Goal: Task Accomplishment & Management: Complete application form

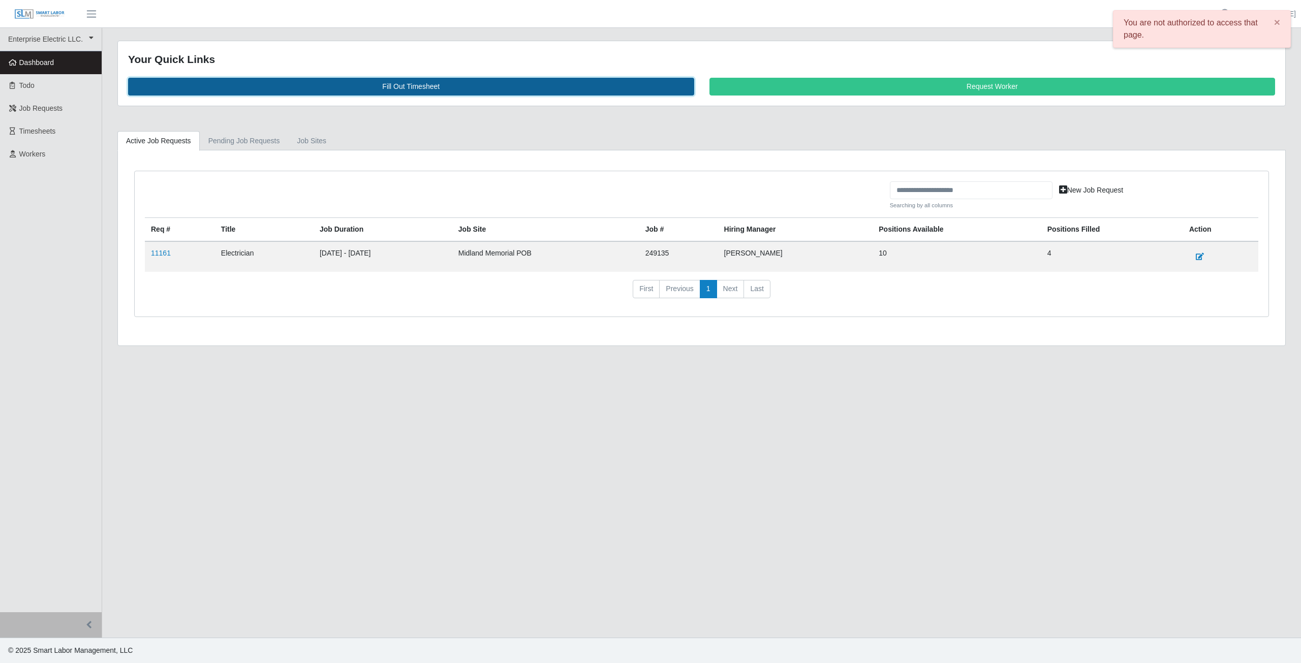
click at [405, 86] on link "Fill Out Timesheet" at bounding box center [411, 87] width 566 height 18
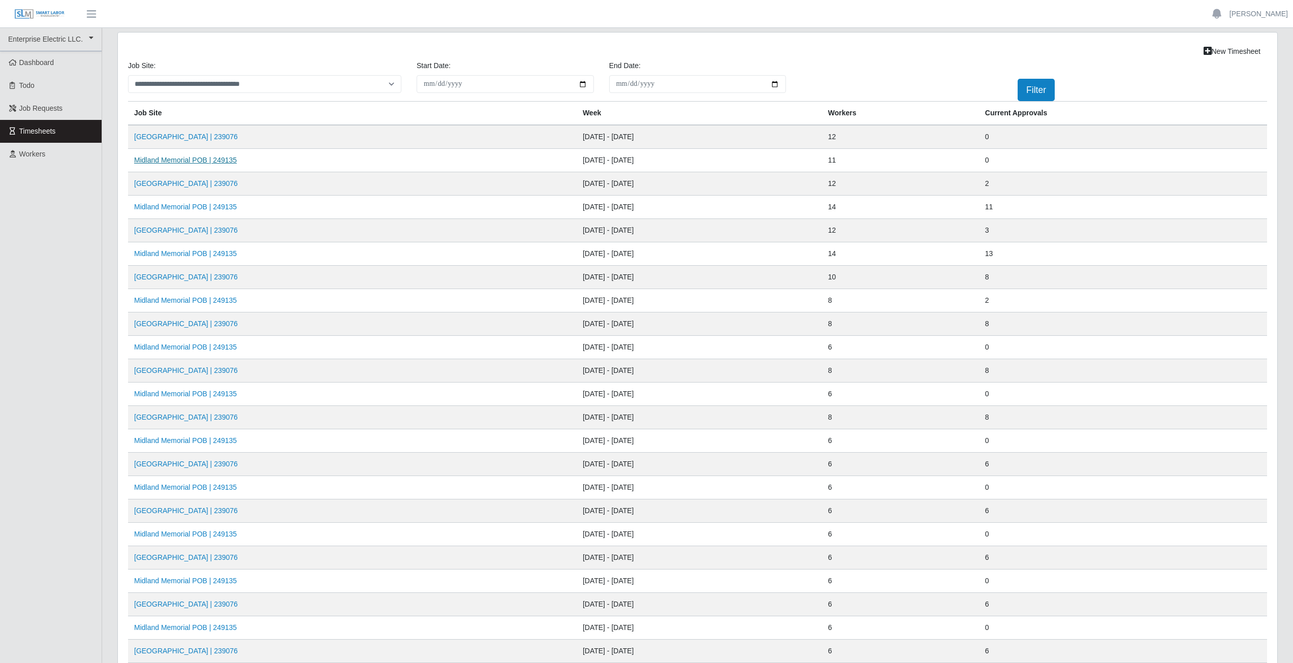
click at [180, 163] on link "Midland Memorial POB | 249135" at bounding box center [185, 160] width 103 height 8
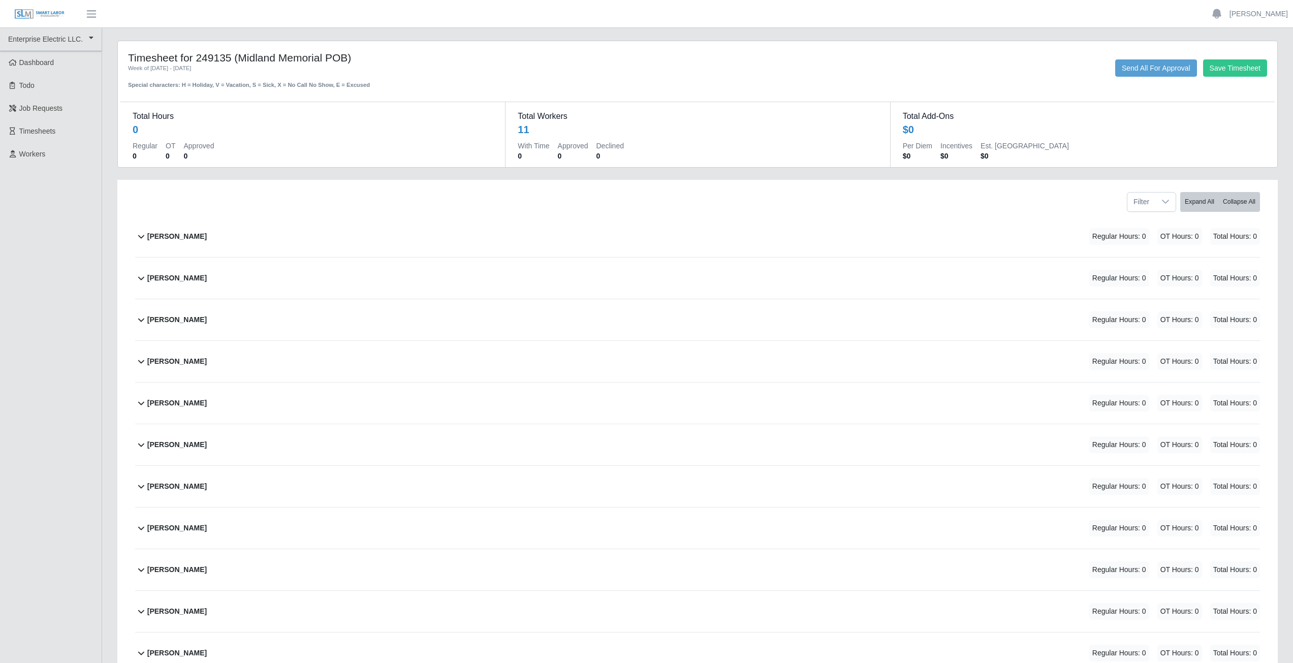
click at [139, 237] on icon at bounding box center [141, 236] width 12 height 12
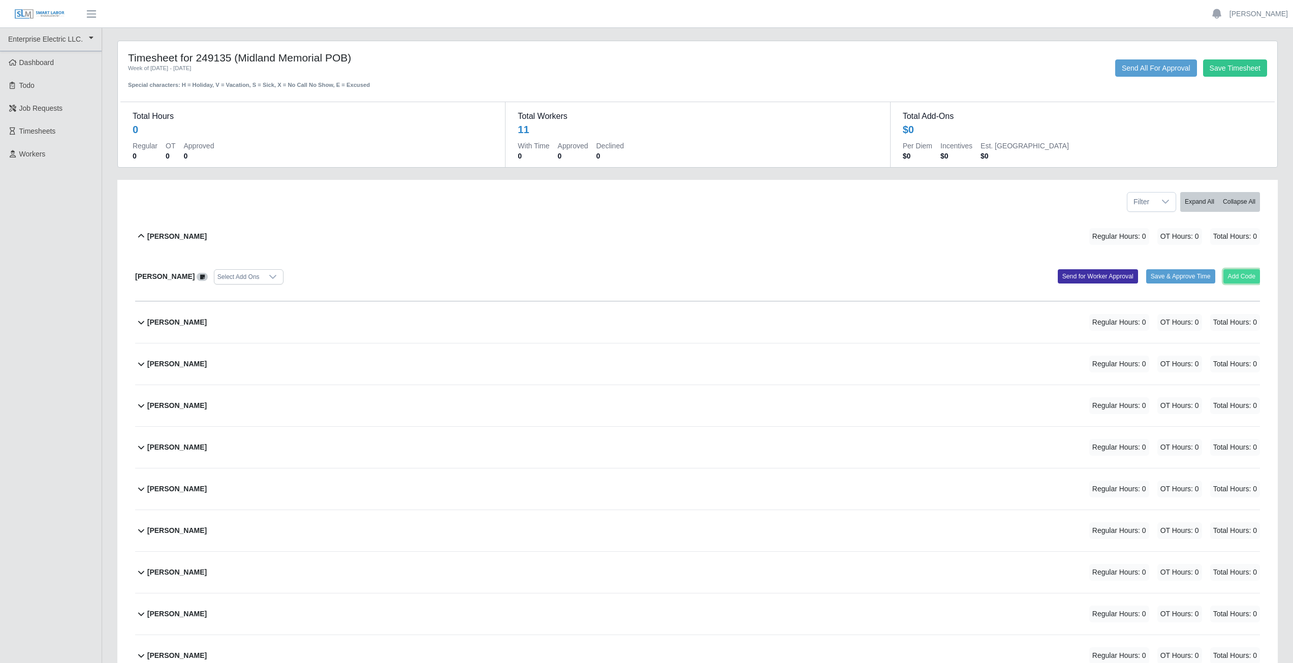
click at [1241, 278] on button "Add Code" at bounding box center [1241, 276] width 37 height 14
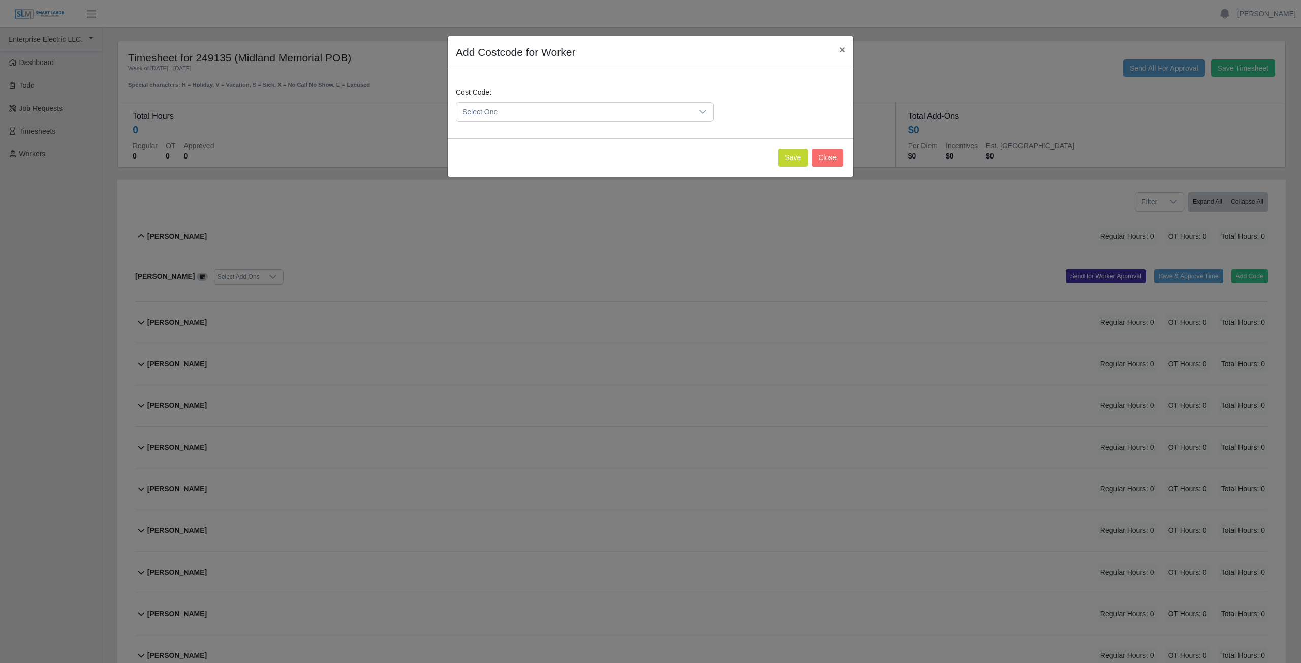
click at [510, 113] on span "Select One" at bounding box center [574, 112] width 236 height 19
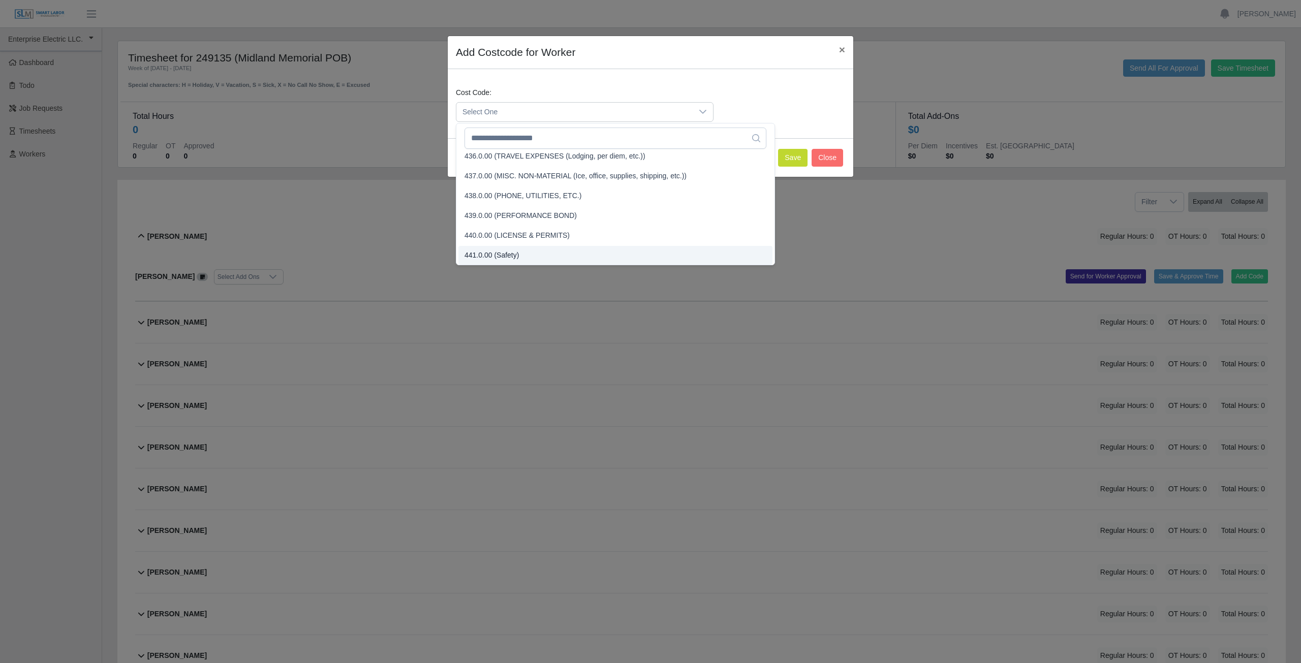
scroll to position [1230, 0]
click at [495, 142] on input "text" at bounding box center [615, 138] width 302 height 21
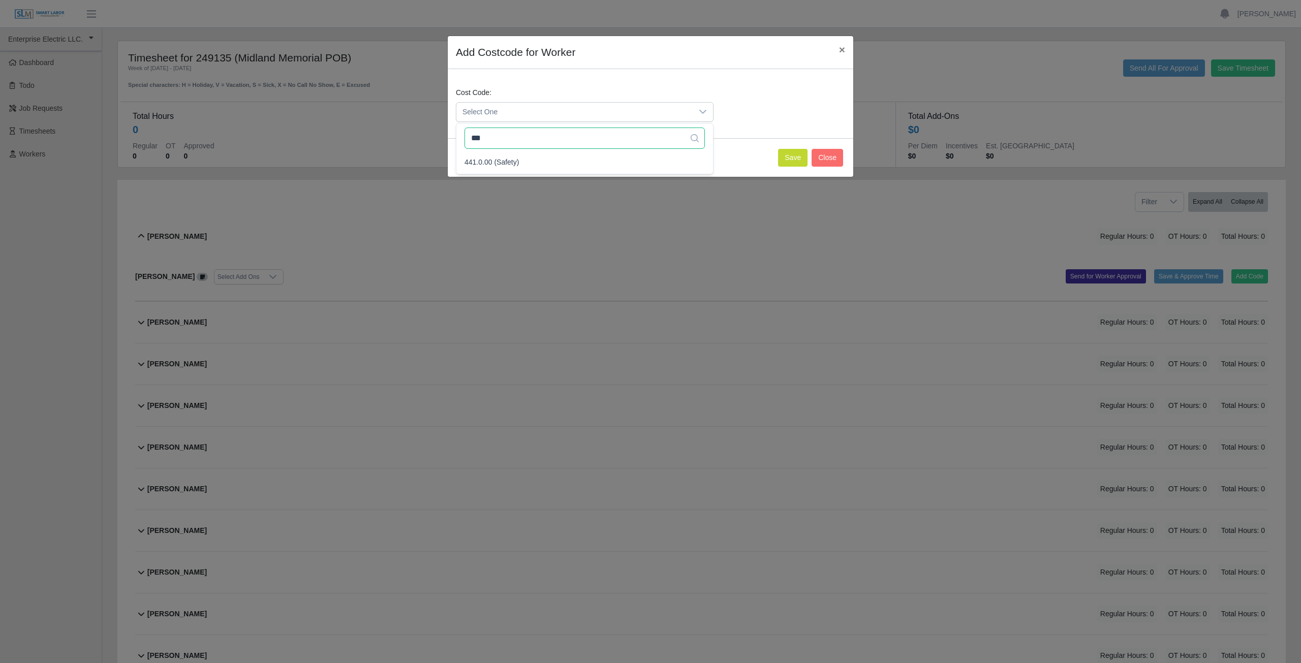
scroll to position [0, 0]
type input "***"
click at [494, 162] on span "441.0.00 (Safety)" at bounding box center [491, 162] width 54 height 11
click at [797, 160] on button "Save" at bounding box center [792, 158] width 29 height 18
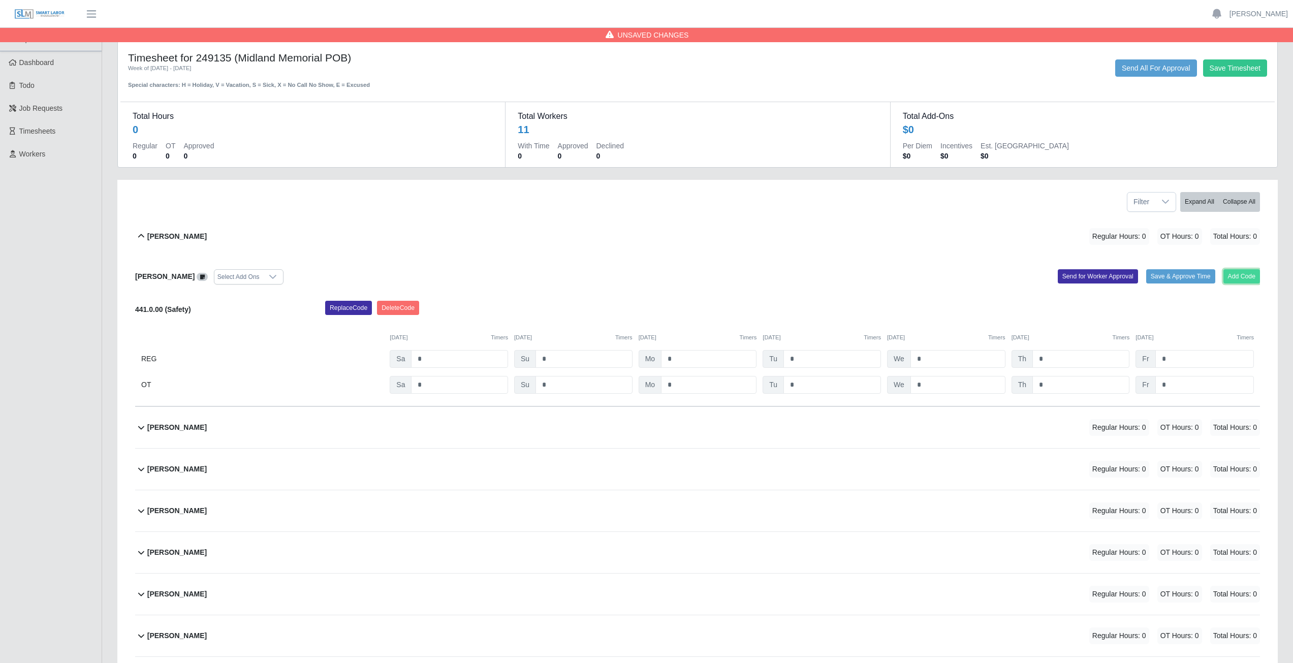
click at [1238, 276] on button "Add Code" at bounding box center [1241, 276] width 37 height 14
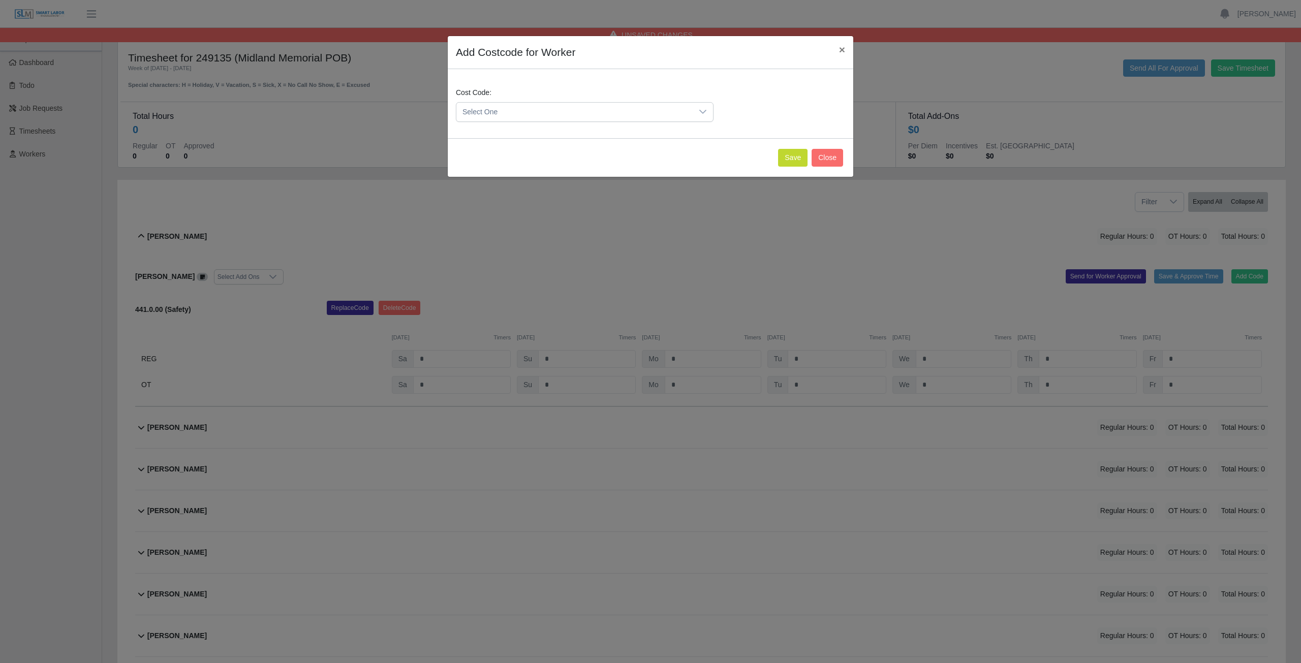
click at [508, 114] on span "Select One" at bounding box center [574, 112] width 236 height 19
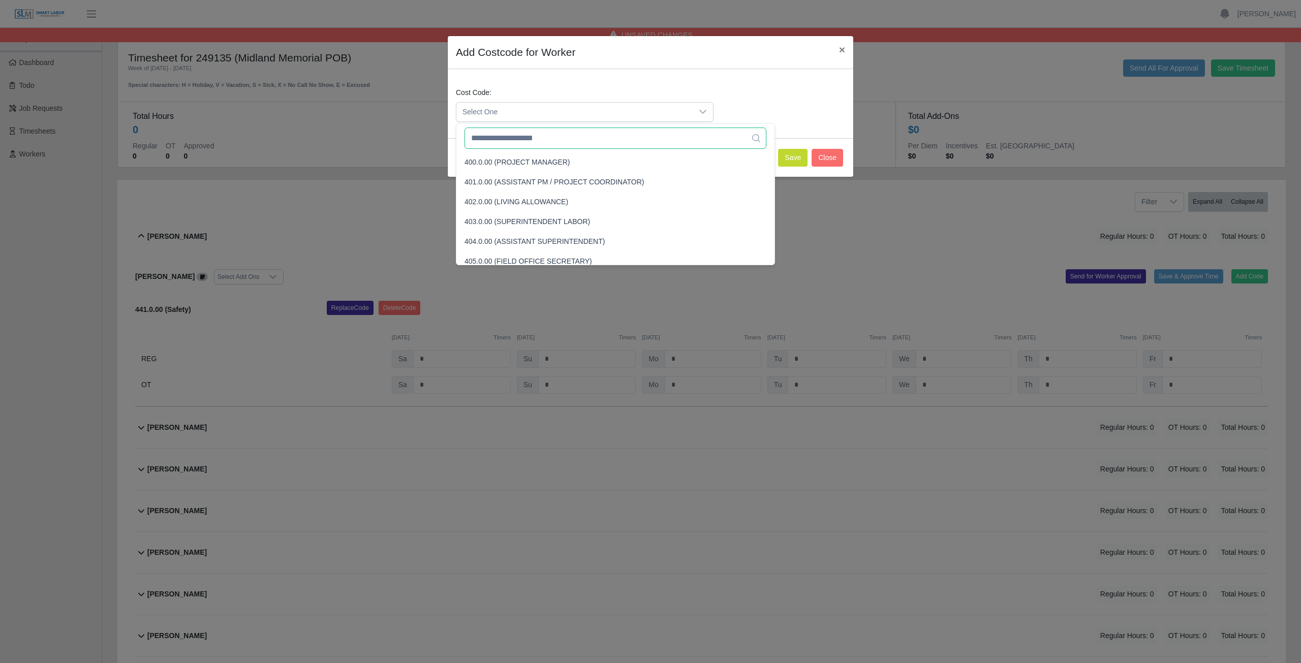
click at [499, 145] on input "text" at bounding box center [615, 138] width 302 height 21
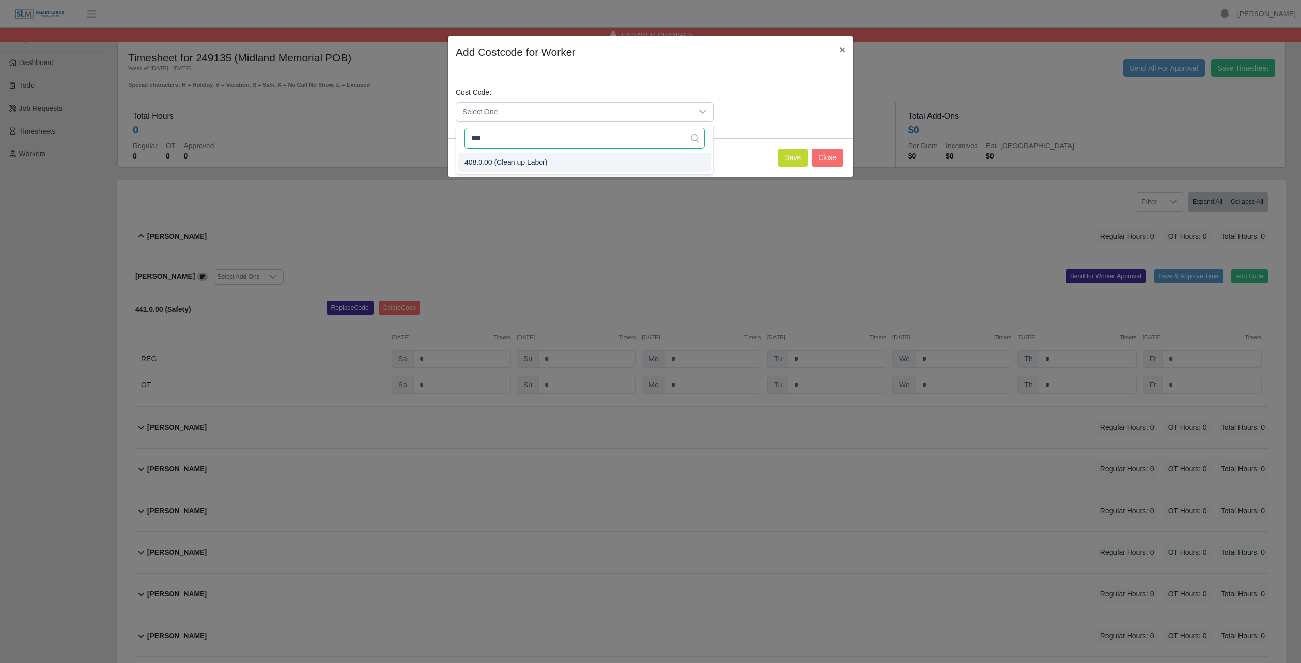
type input "***"
click at [786, 159] on button "Save" at bounding box center [792, 158] width 29 height 18
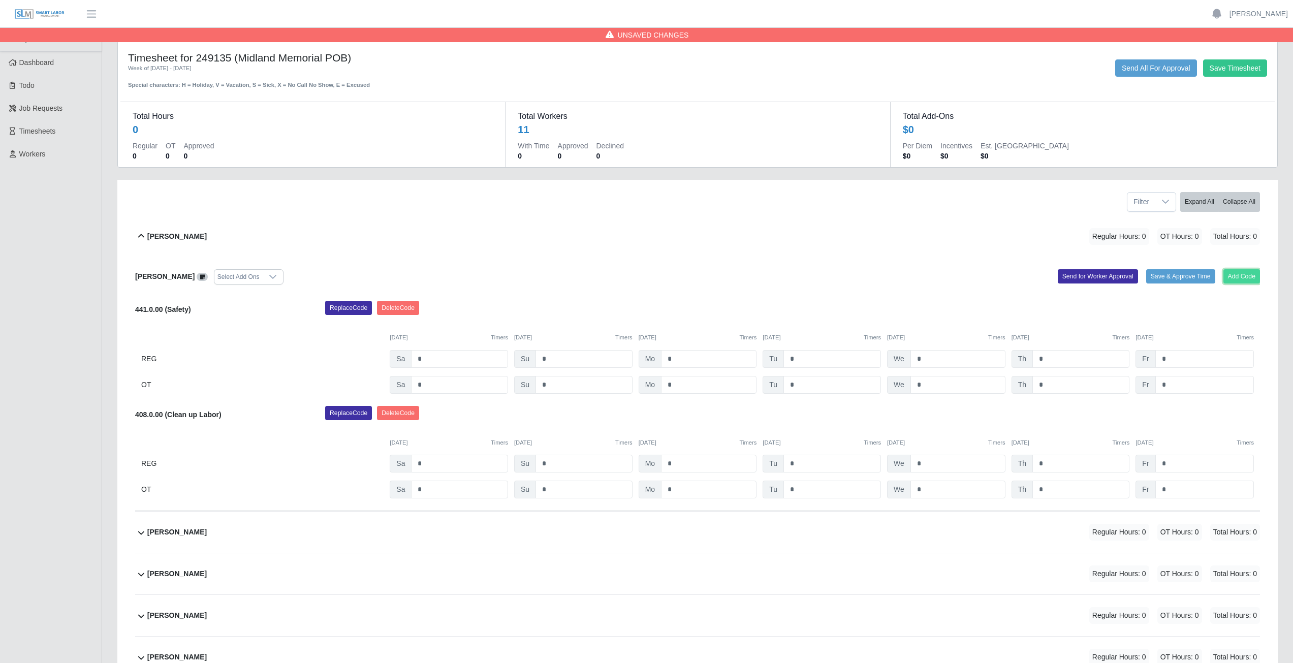
click at [1242, 272] on button "Add Code" at bounding box center [1241, 276] width 37 height 14
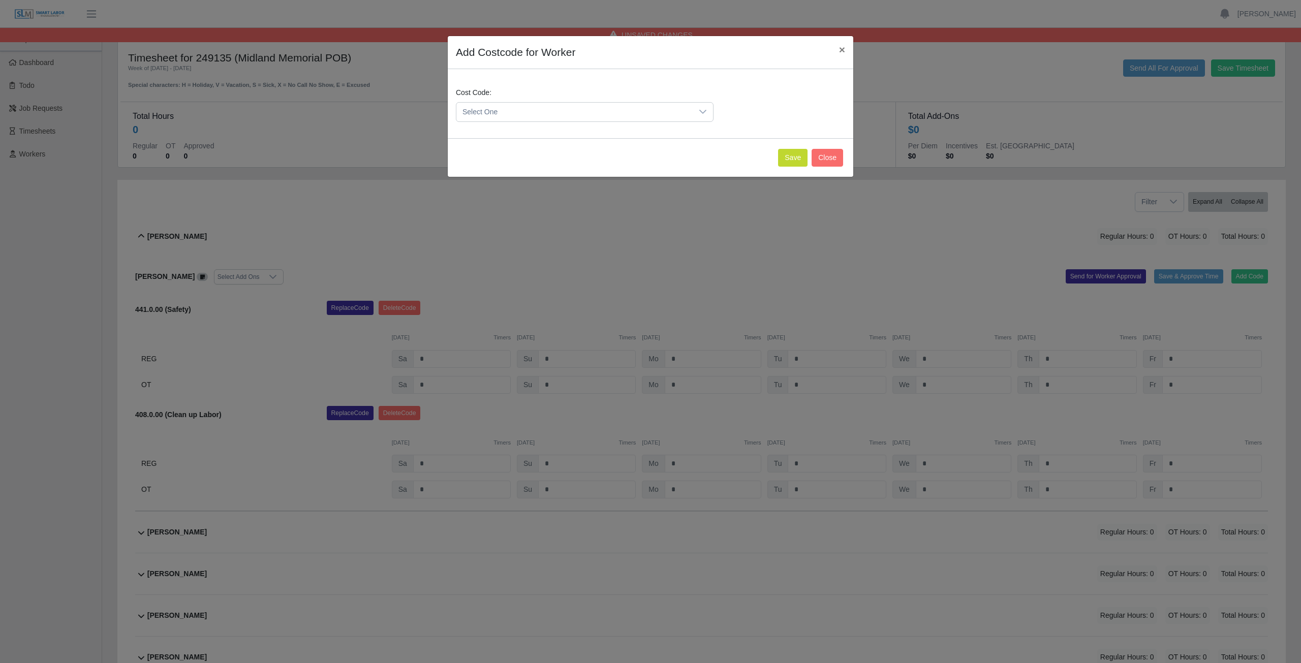
click at [523, 113] on span "Select One" at bounding box center [574, 112] width 236 height 19
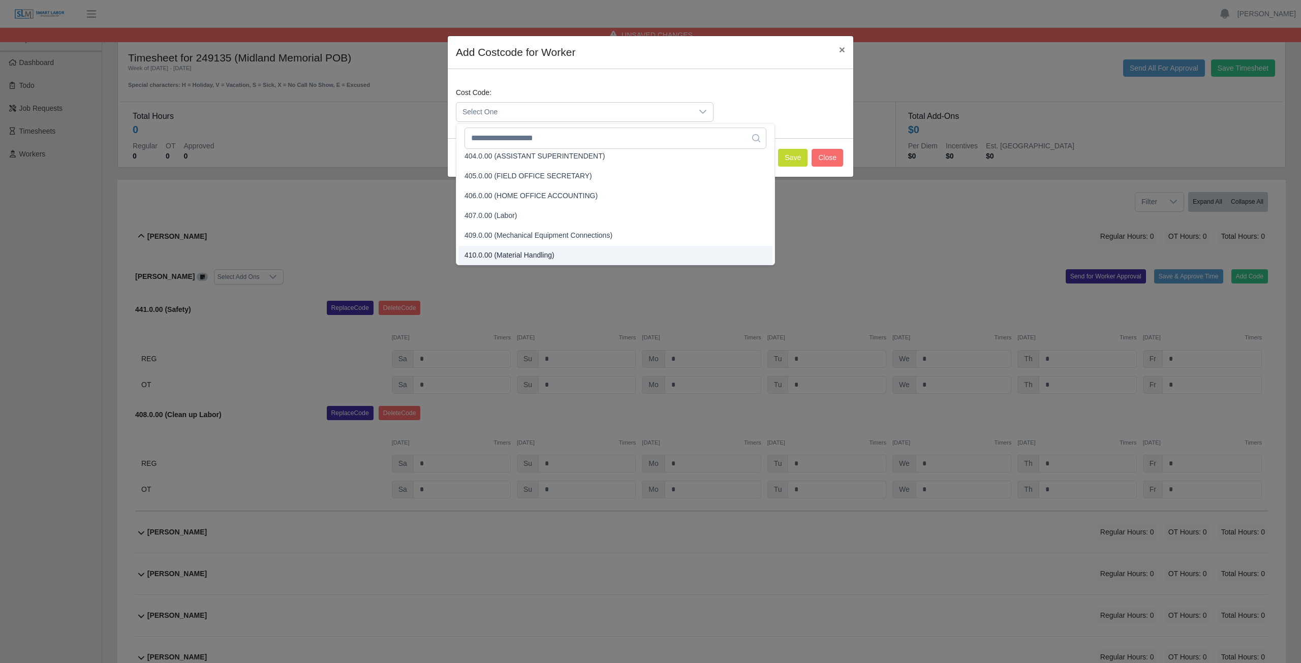
scroll to position [2186, 0]
click at [550, 142] on input "text" at bounding box center [615, 138] width 302 height 21
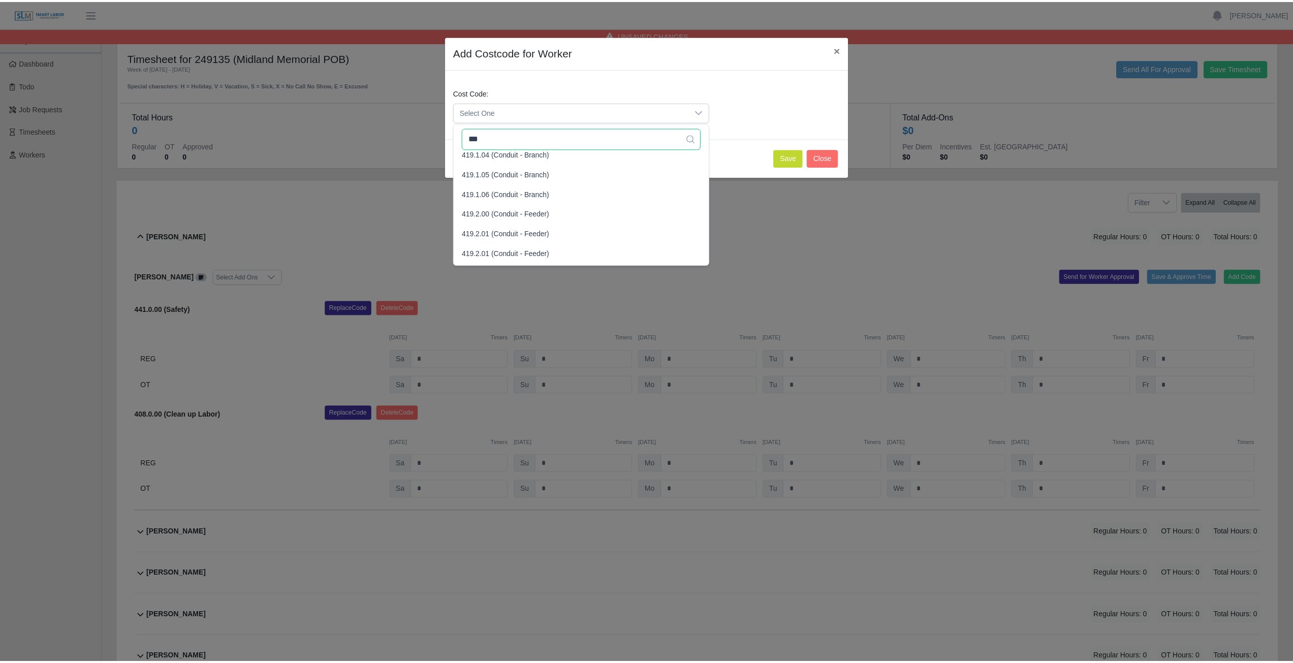
scroll to position [0, 0]
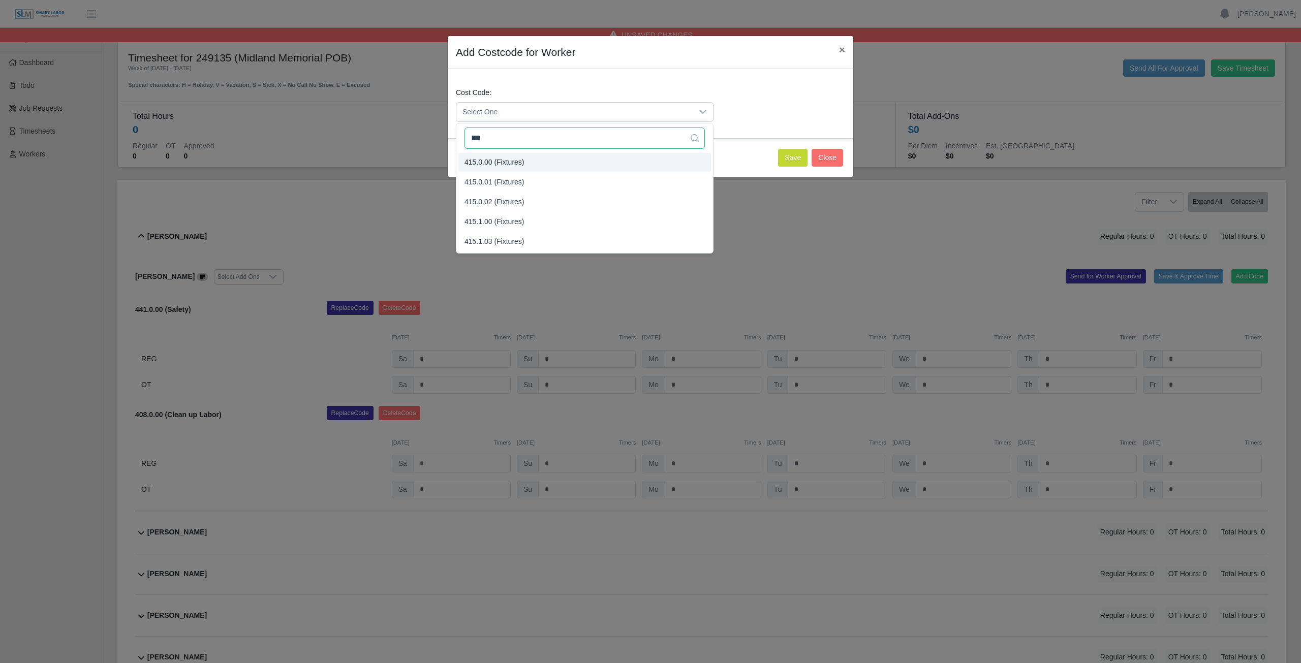
type input "***"
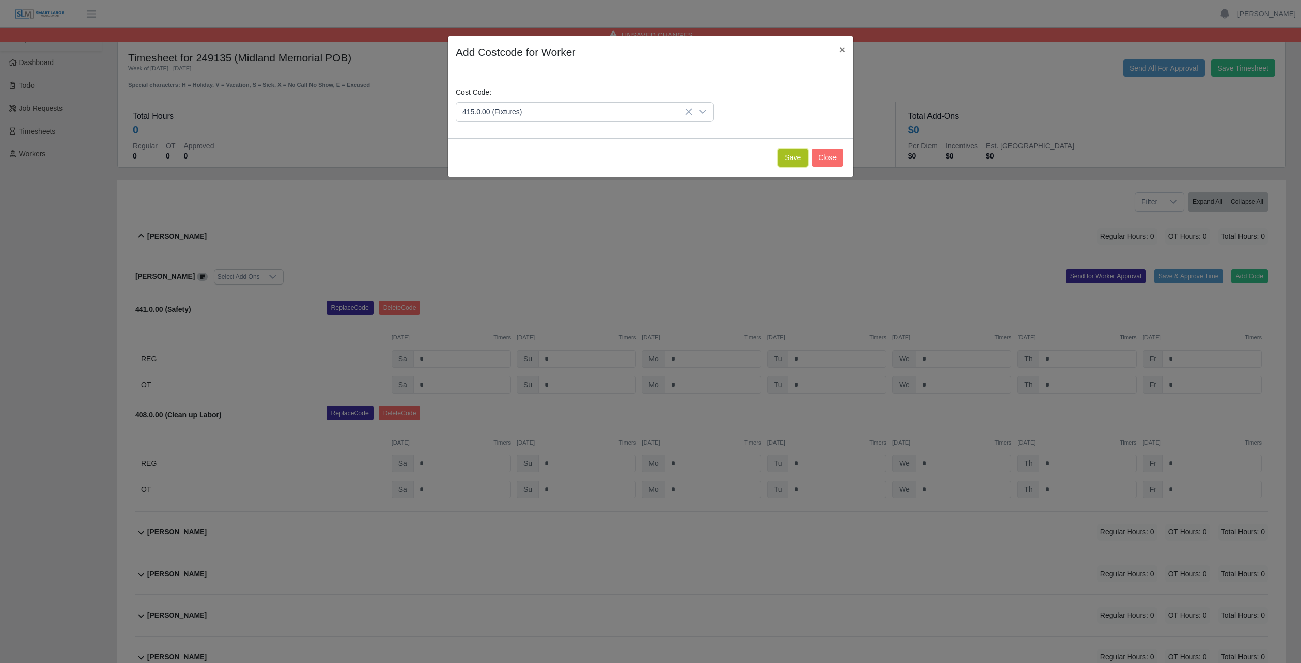
click at [793, 159] on button "Save" at bounding box center [792, 158] width 29 height 18
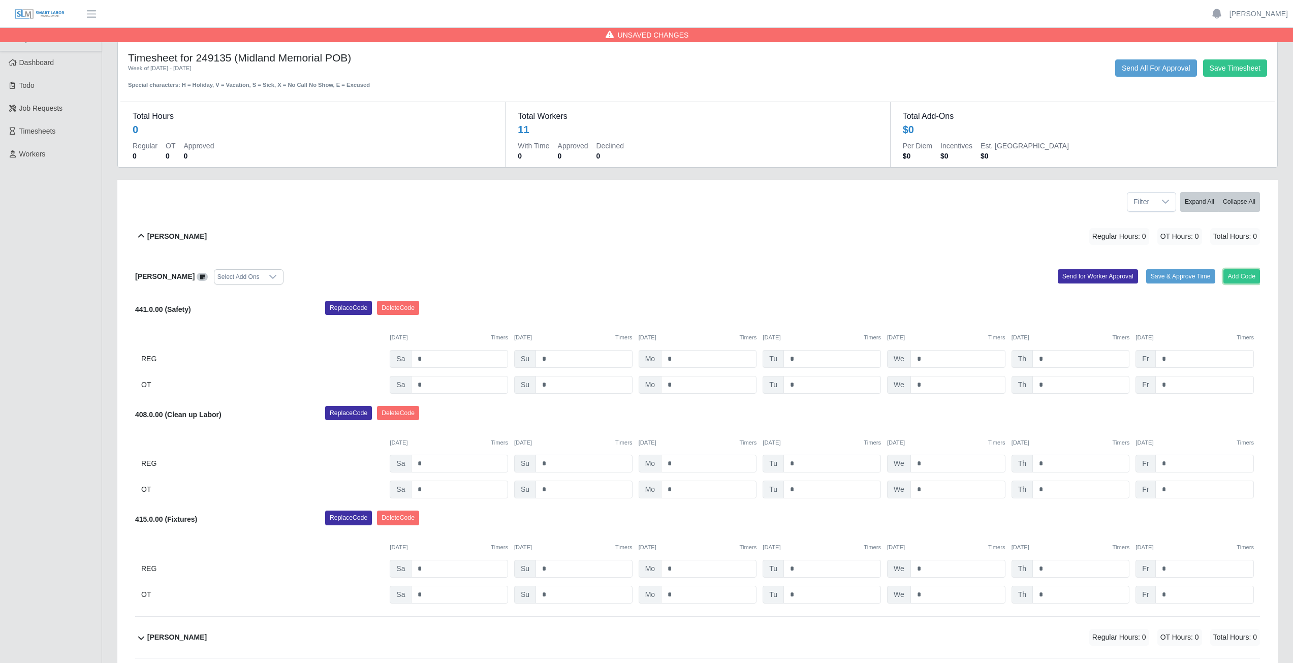
drag, startPoint x: 1245, startPoint y: 274, endPoint x: 1089, endPoint y: 266, distance: 156.2
click at [1211, 264] on div "Aiden Gavina Select Add Ons Add Code Save & Approve Time Send for Worker Approv…" at bounding box center [697, 436] width 1125 height 359
click at [1243, 279] on button "Add Code" at bounding box center [1241, 276] width 37 height 14
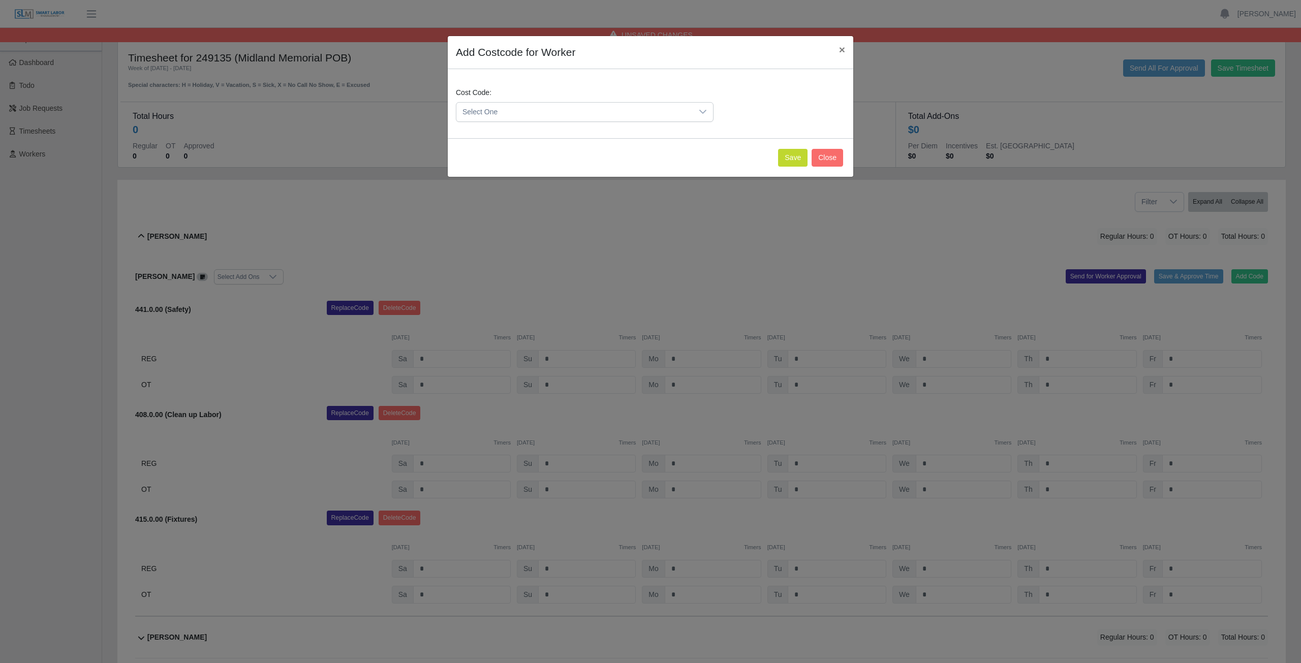
click at [525, 112] on span "Select One" at bounding box center [574, 112] width 236 height 19
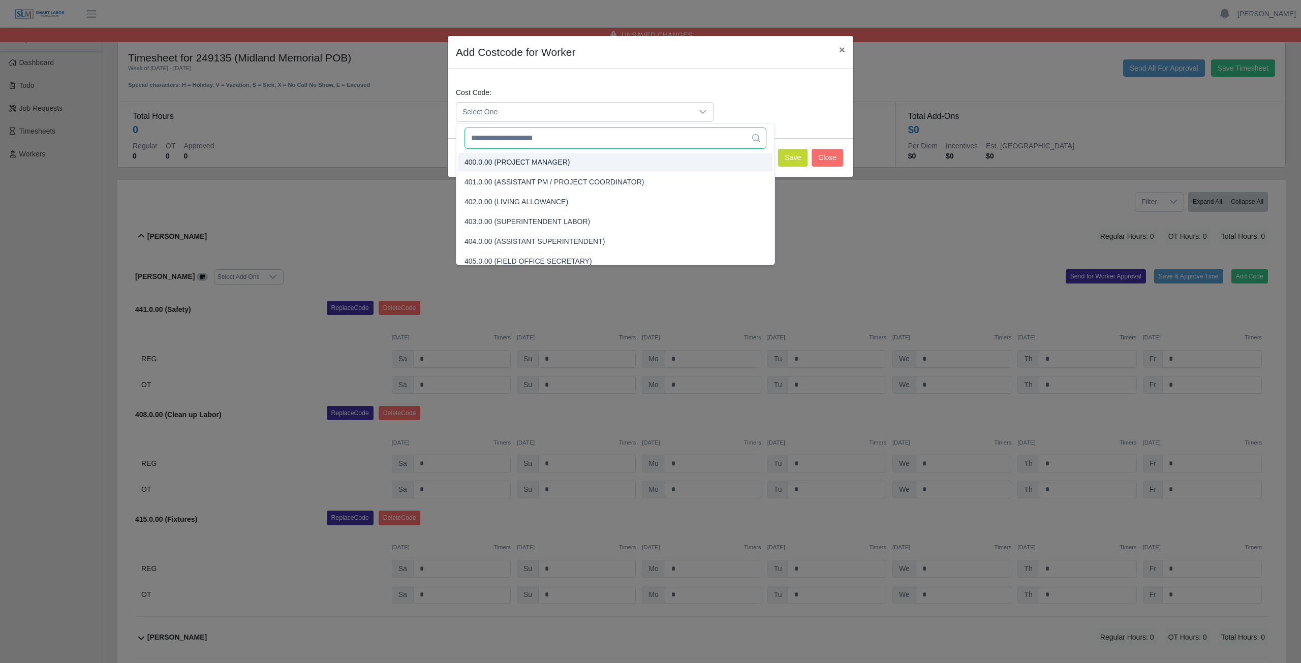
click at [521, 142] on input "text" at bounding box center [615, 138] width 302 height 21
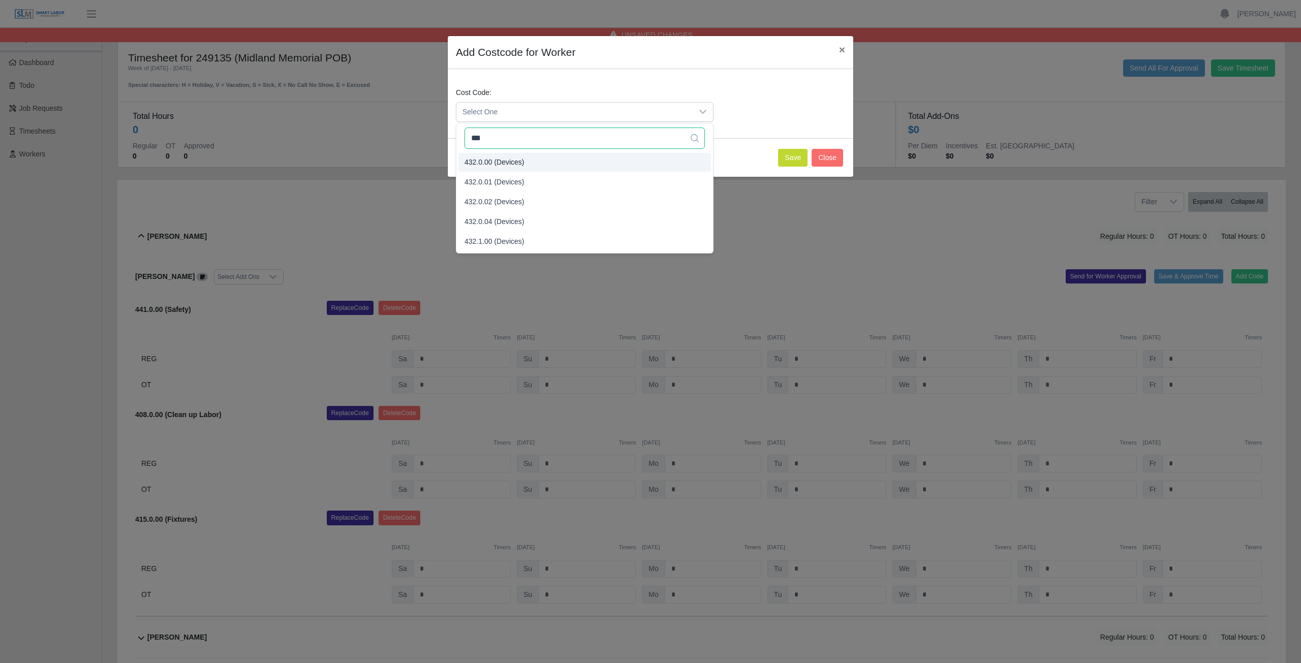
type input "***"
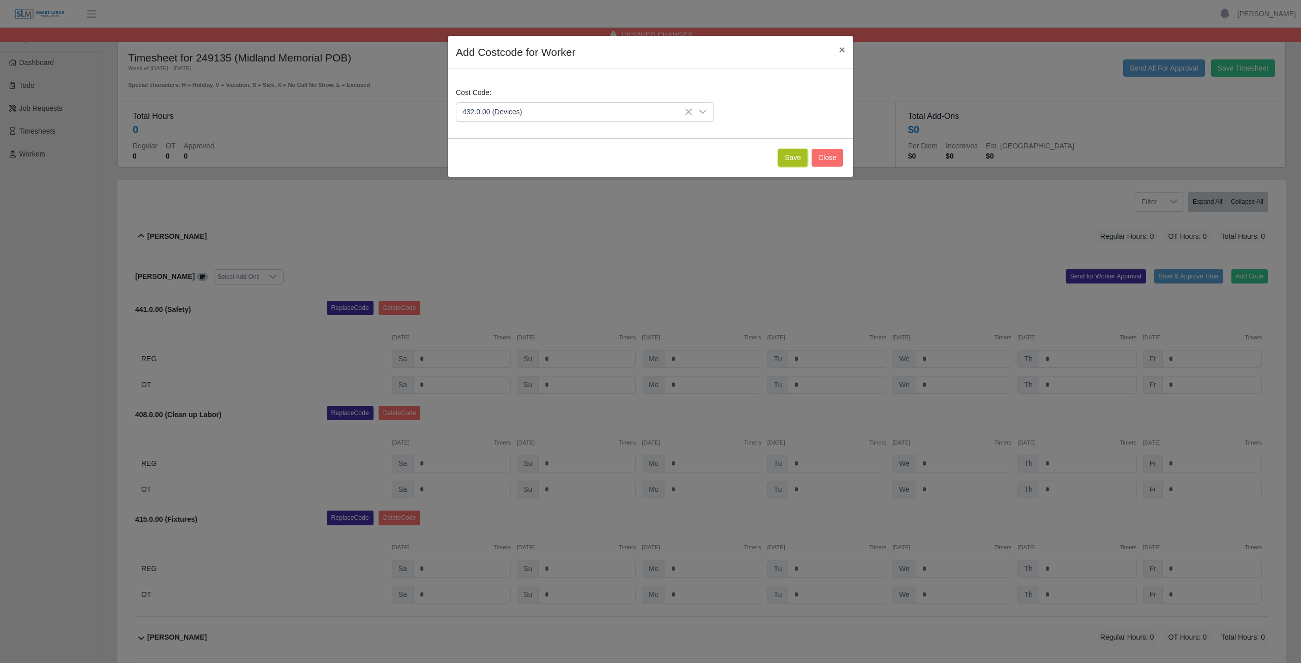
click at [786, 162] on button "Save" at bounding box center [792, 158] width 29 height 18
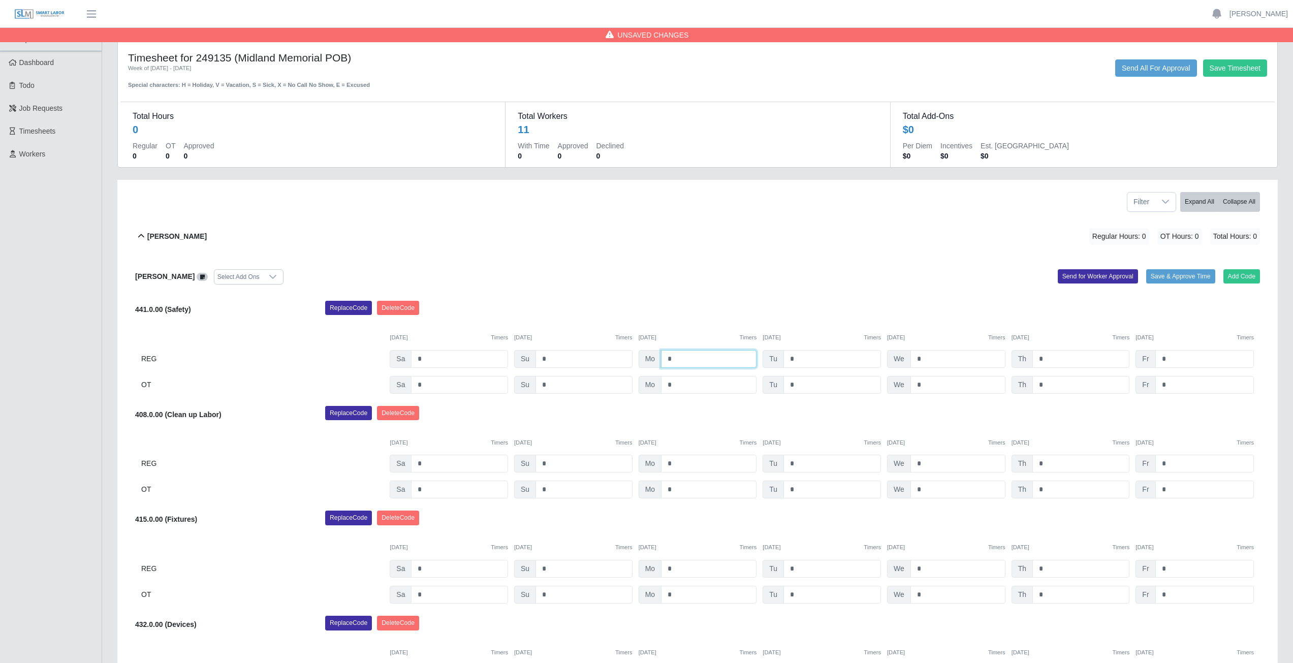
click at [672, 363] on input "*" at bounding box center [709, 359] width 96 height 18
type input "*"
click at [796, 358] on input "*" at bounding box center [832, 359] width 98 height 18
type input "*"
click at [927, 360] on input "*" at bounding box center [957, 359] width 95 height 18
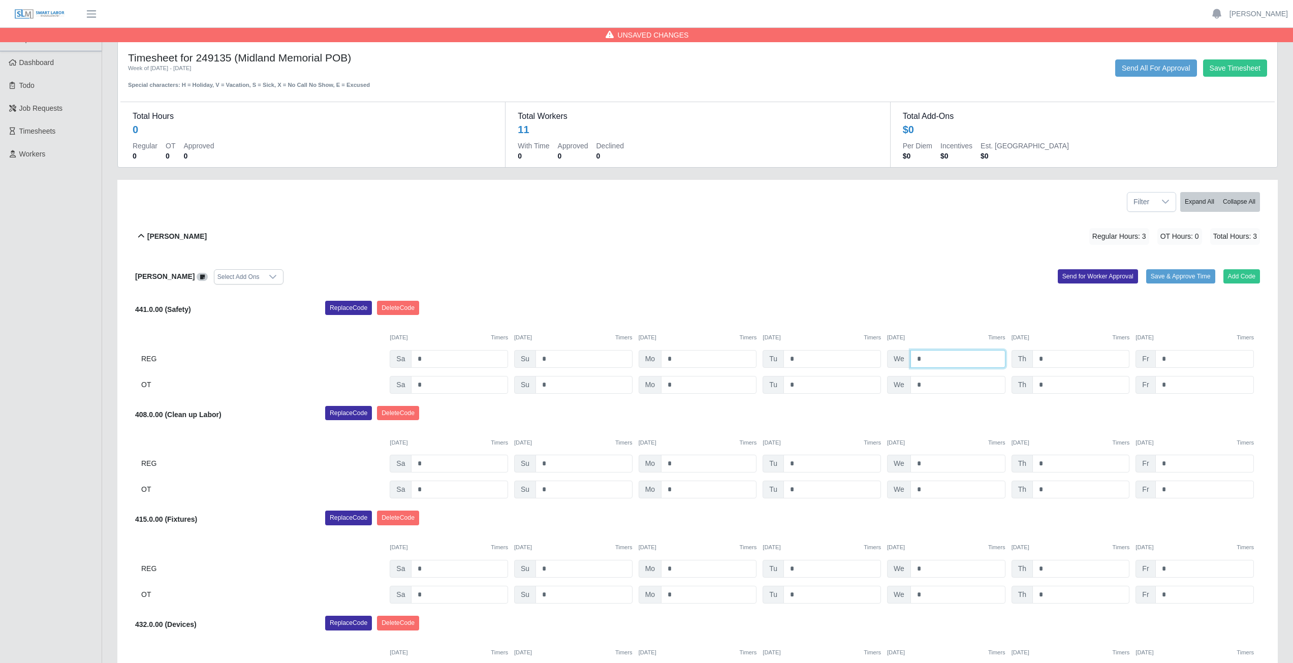
type input "*"
click at [1044, 360] on input "*" at bounding box center [1080, 359] width 97 height 18
type input "*"
click at [678, 463] on input "*" at bounding box center [709, 464] width 96 height 18
type input "*"
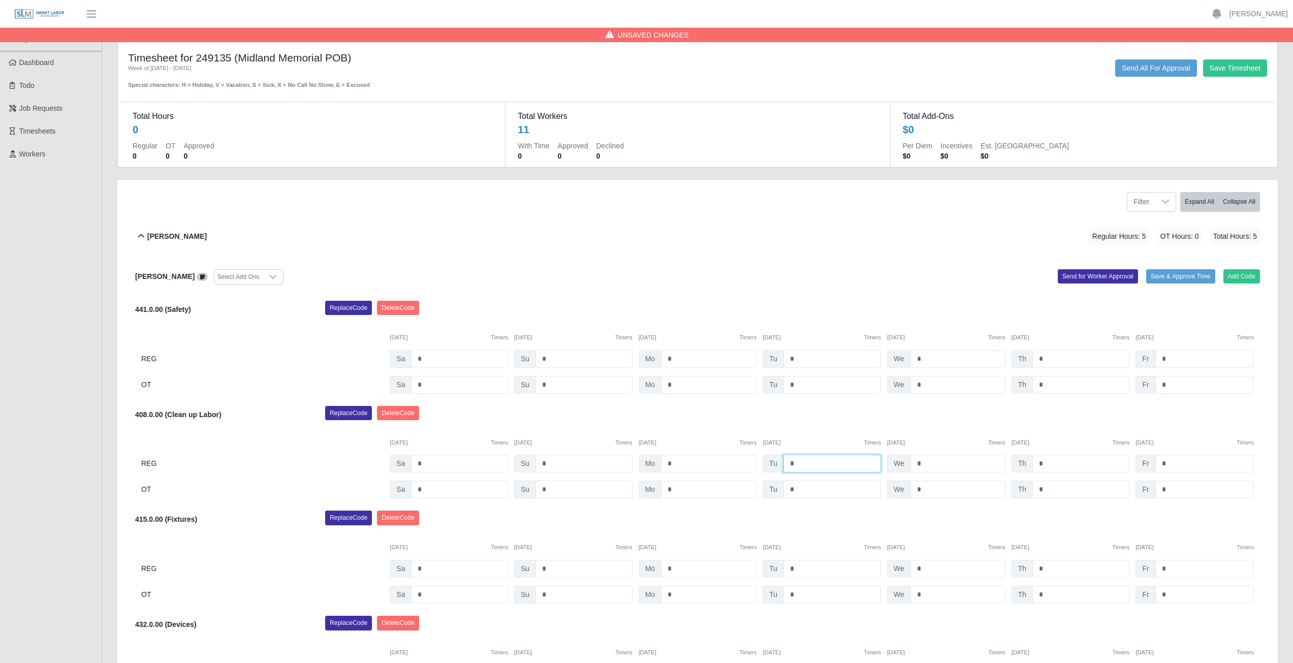
click at [794, 464] on input "*" at bounding box center [832, 464] width 98 height 18
type input "*"
click at [922, 464] on input "*" at bounding box center [957, 464] width 95 height 18
type input "*"
click at [1046, 463] on input "*" at bounding box center [1080, 464] width 97 height 18
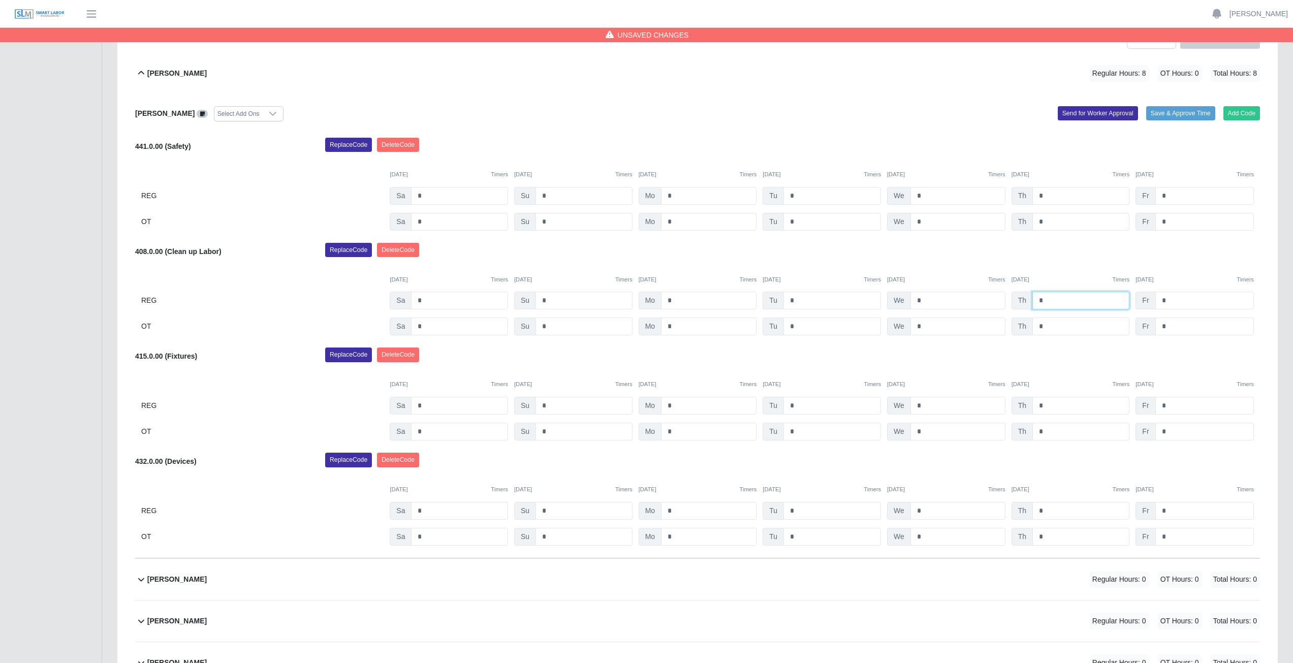
scroll to position [152, 0]
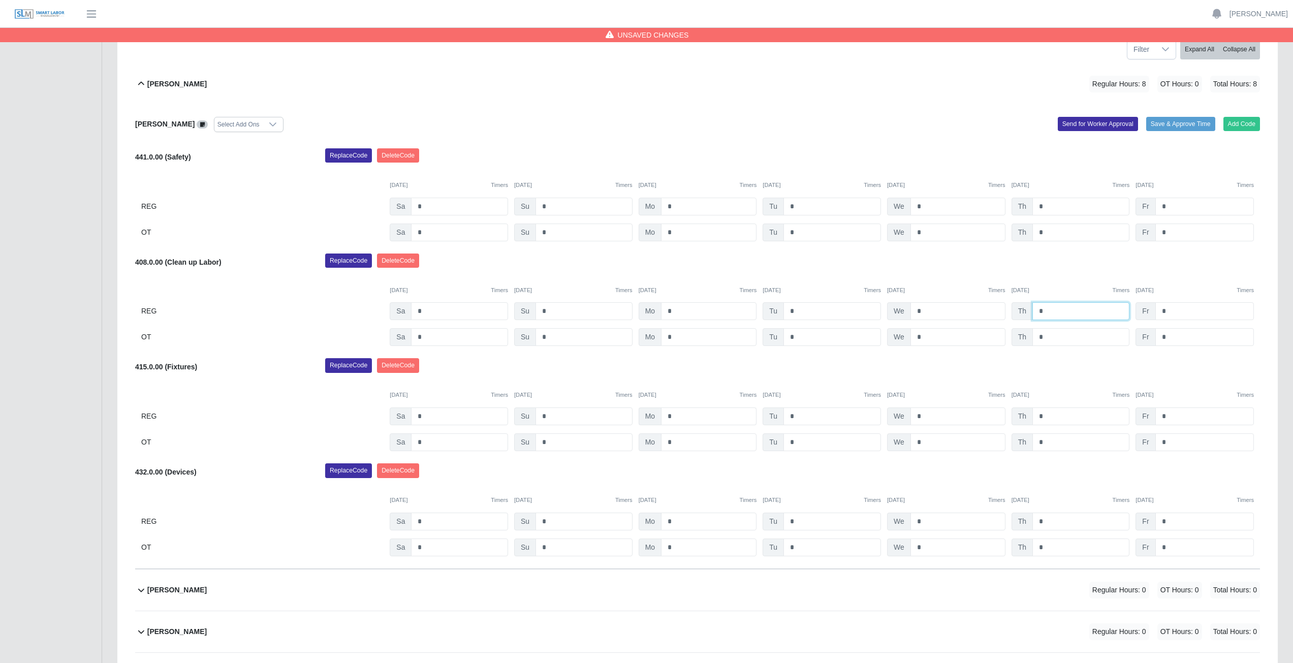
type input "*"
click at [673, 416] on input "*" at bounding box center [709, 416] width 96 height 18
type input "*"
click at [675, 443] on input "*" at bounding box center [709, 442] width 96 height 18
type input "*"
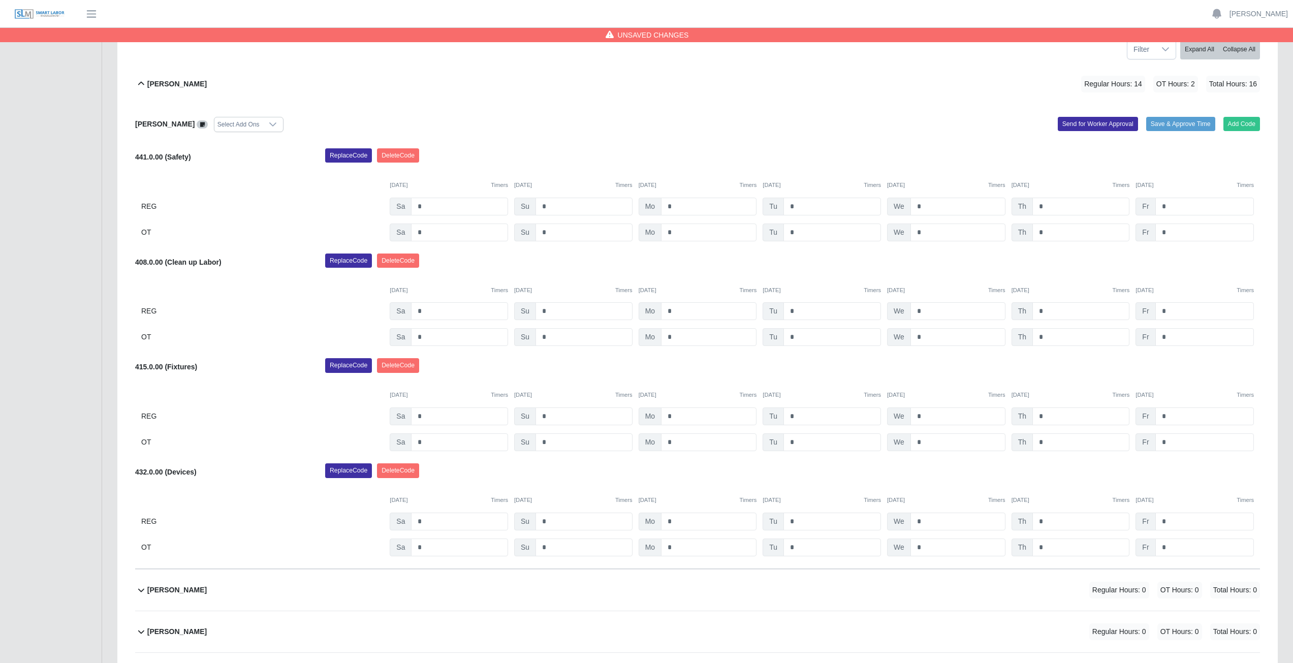
click at [690, 364] on div "Replace Code Delete Code" at bounding box center [793, 368] width 950 height 20
click at [800, 416] on input "*" at bounding box center [832, 416] width 98 height 18
type input "*"
click at [800, 444] on input "*" at bounding box center [832, 442] width 98 height 18
type input "*"
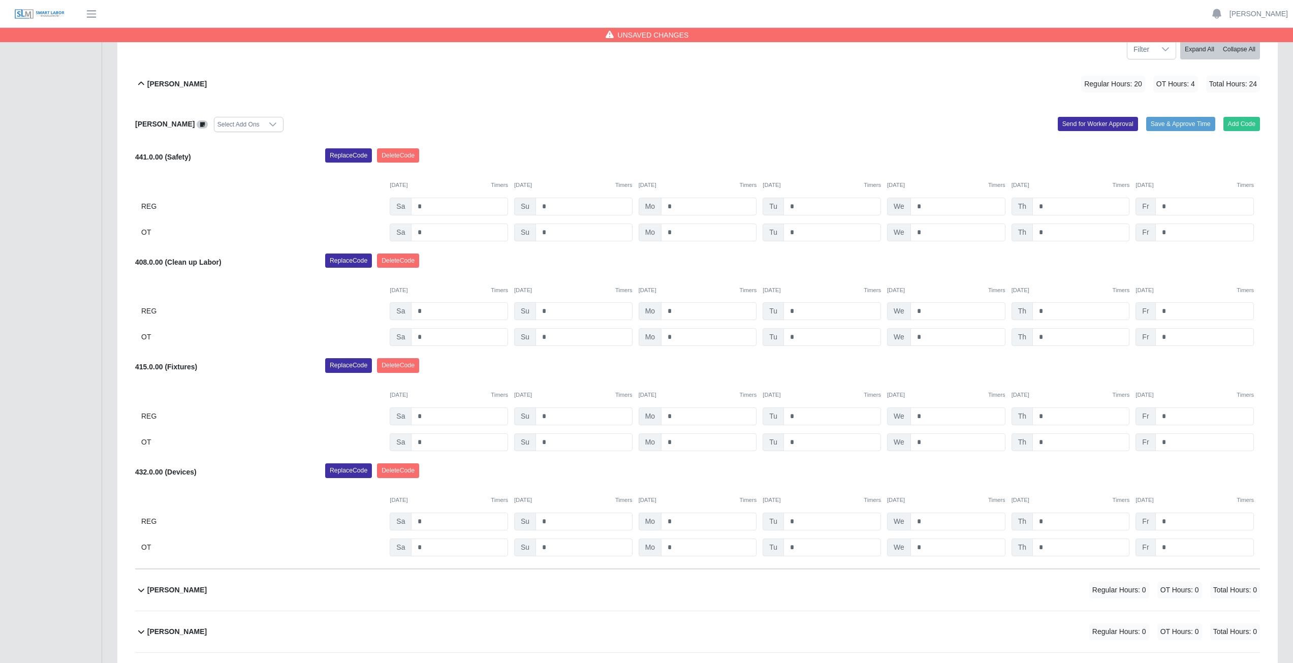
click at [765, 111] on div "Aiden Gavina Select Add Ons Add Code Save & Approve Time Send for Worker Approv…" at bounding box center [697, 337] width 1125 height 464
click at [140, 83] on icon at bounding box center [141, 84] width 6 height 4
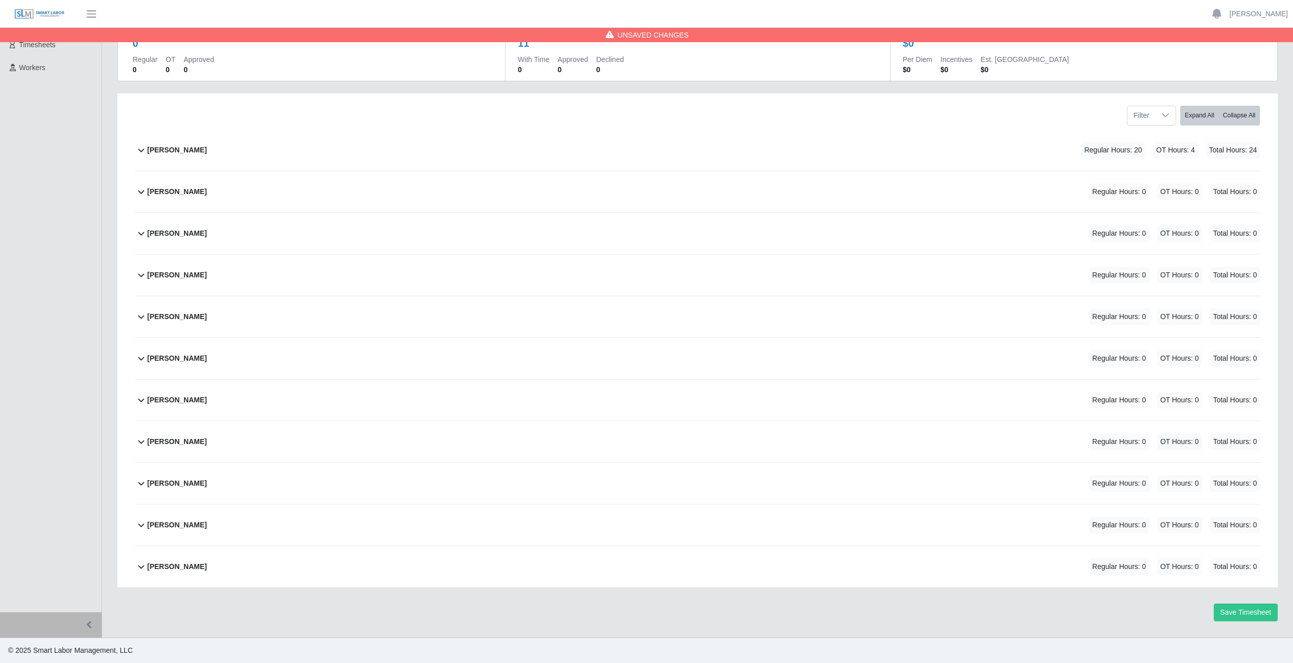
scroll to position [86, 0]
click at [139, 194] on icon at bounding box center [141, 191] width 12 height 12
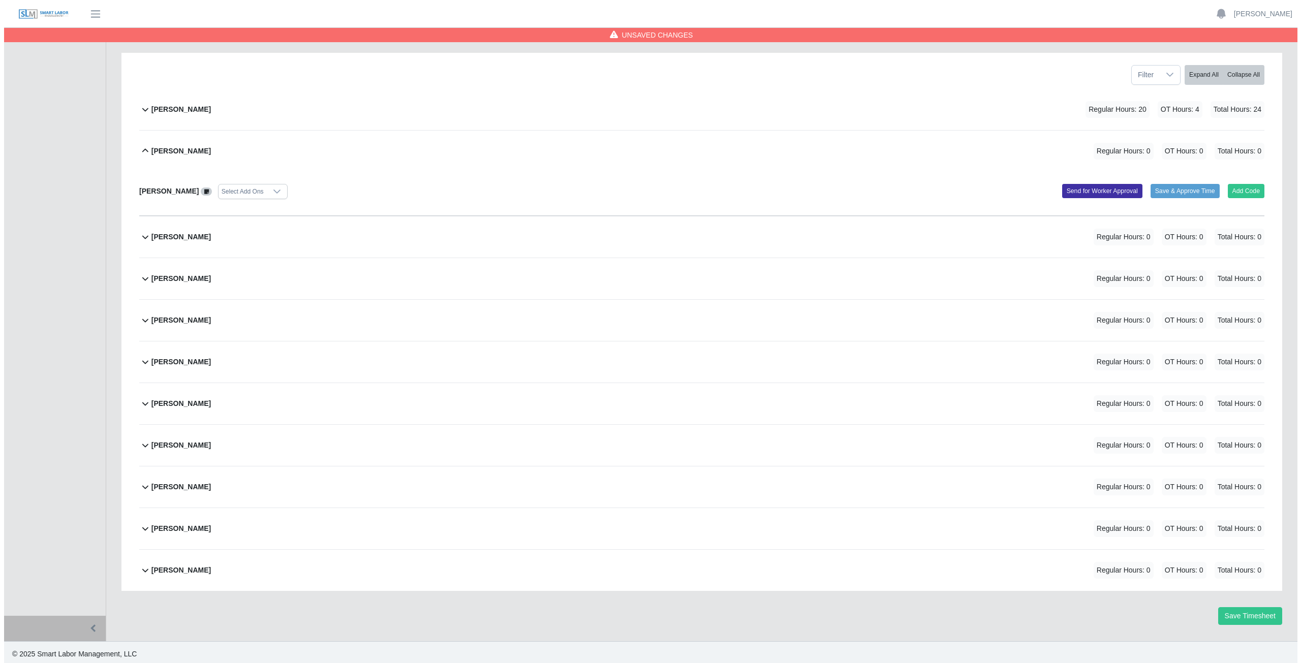
scroll to position [131, 0]
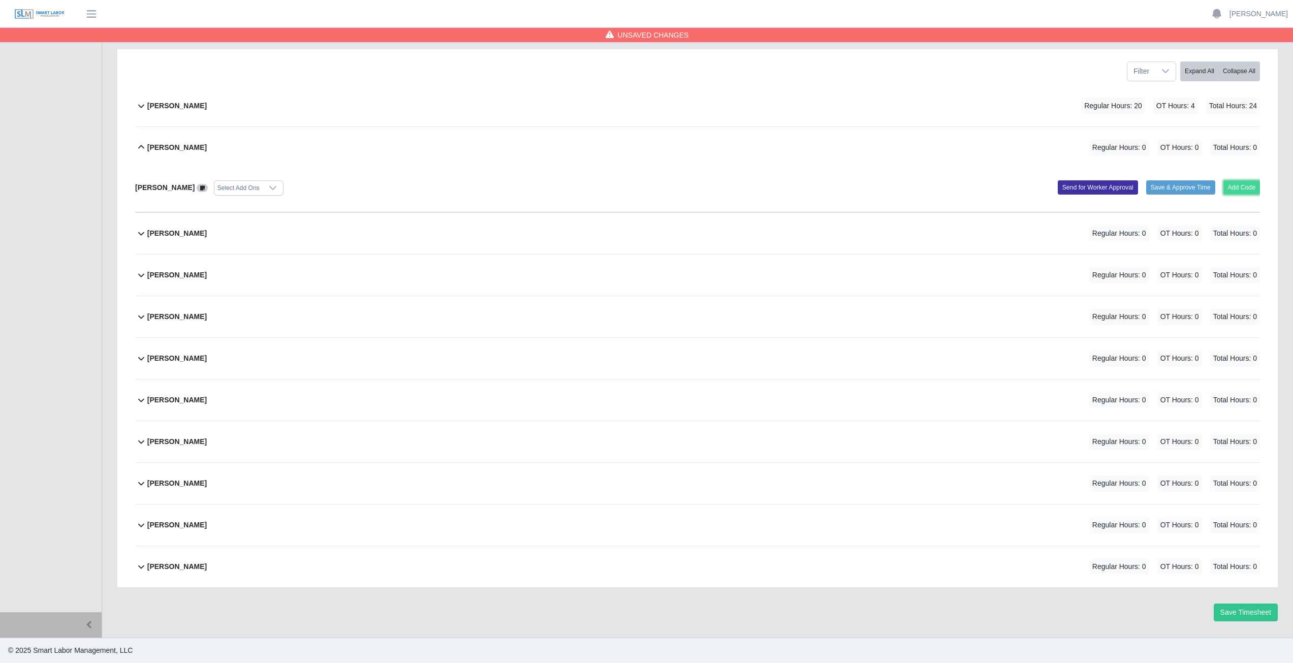
click at [1244, 185] on button "Add Code" at bounding box center [1241, 187] width 37 height 14
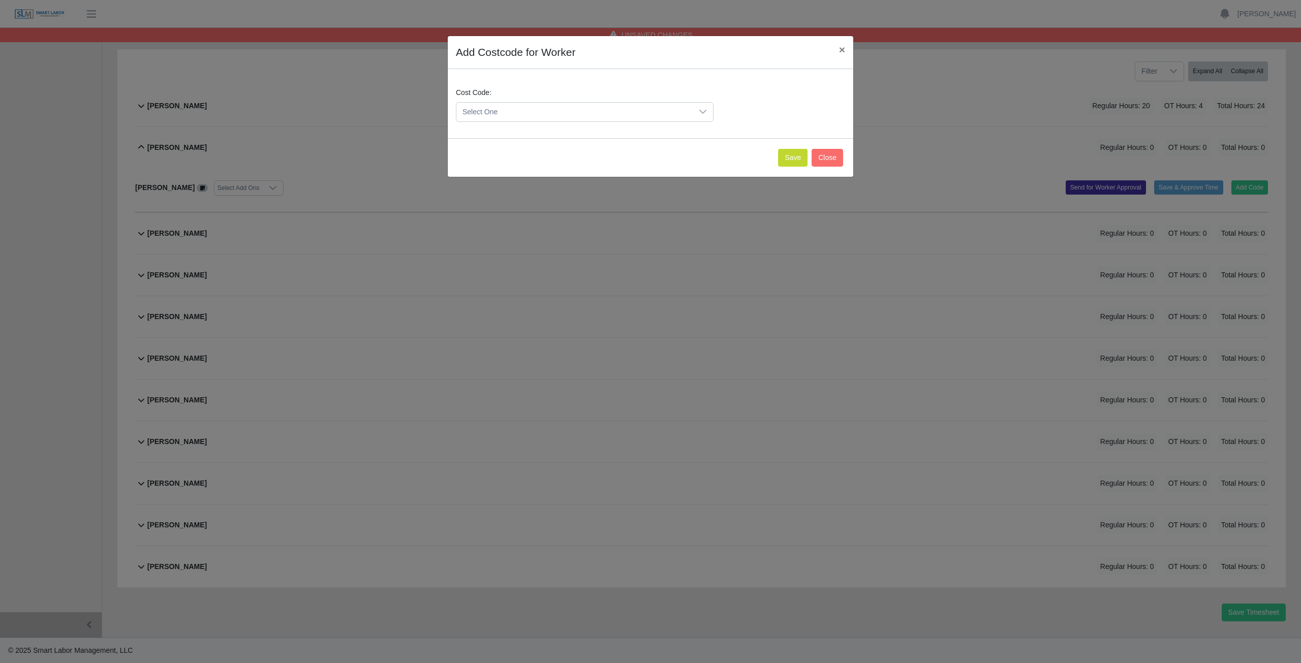
click at [534, 109] on span "Select One" at bounding box center [574, 112] width 236 height 19
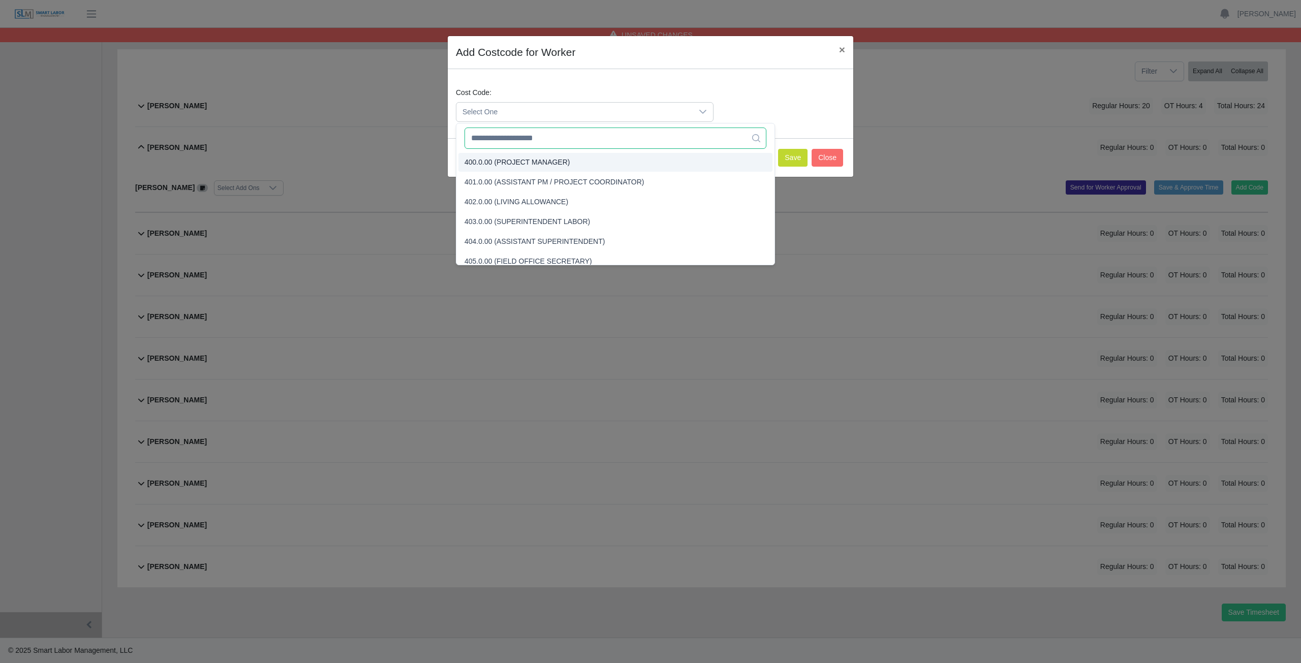
click at [516, 137] on input "text" at bounding box center [615, 138] width 302 height 21
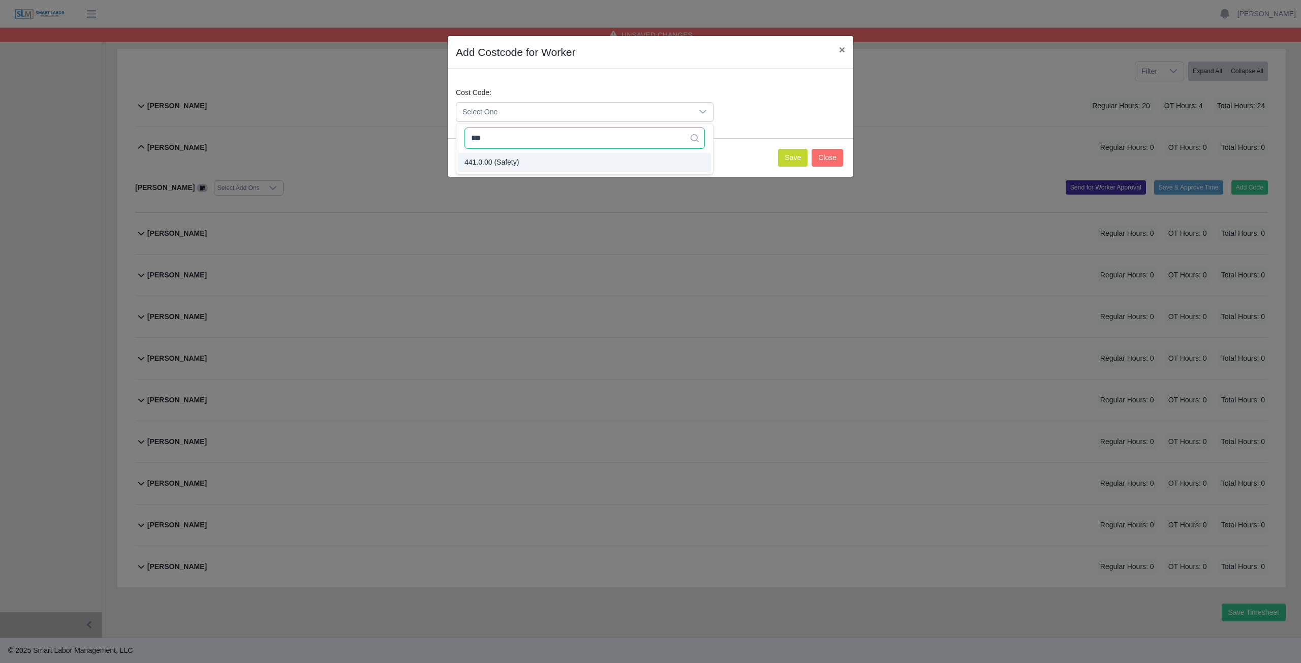
type input "***"
click at [793, 156] on button "Save" at bounding box center [792, 158] width 29 height 18
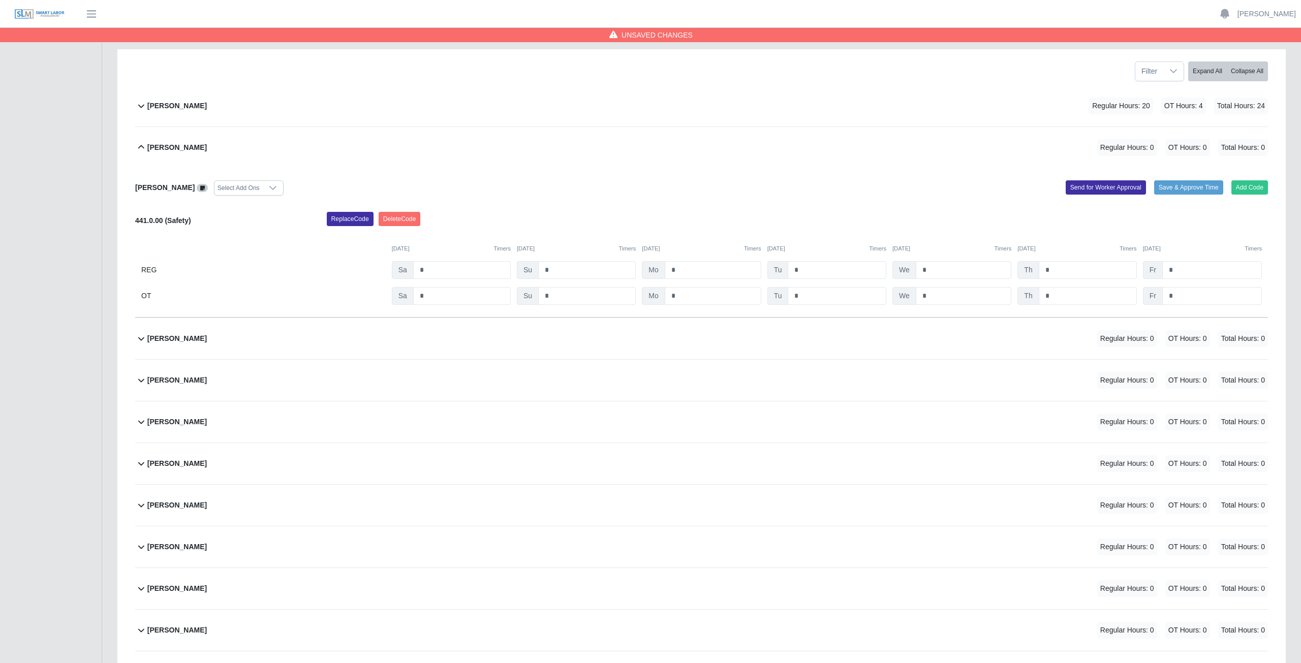
scroll to position [236, 0]
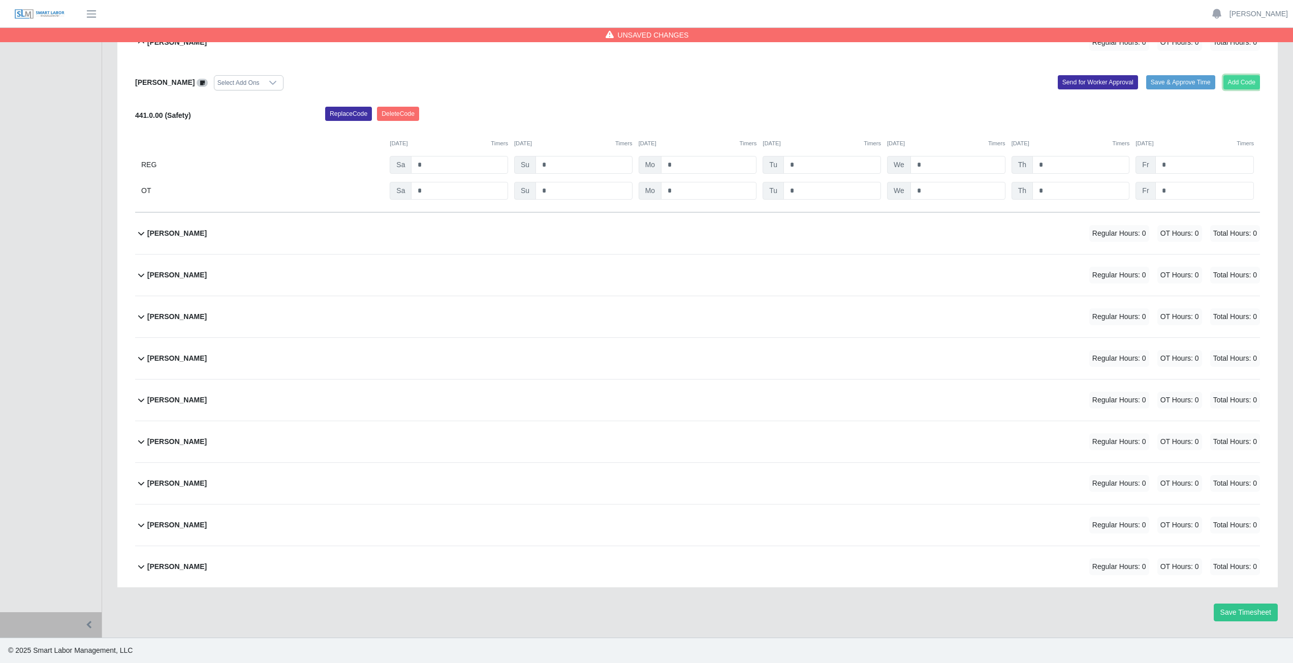
click at [1244, 81] on button "Add Code" at bounding box center [1241, 82] width 37 height 14
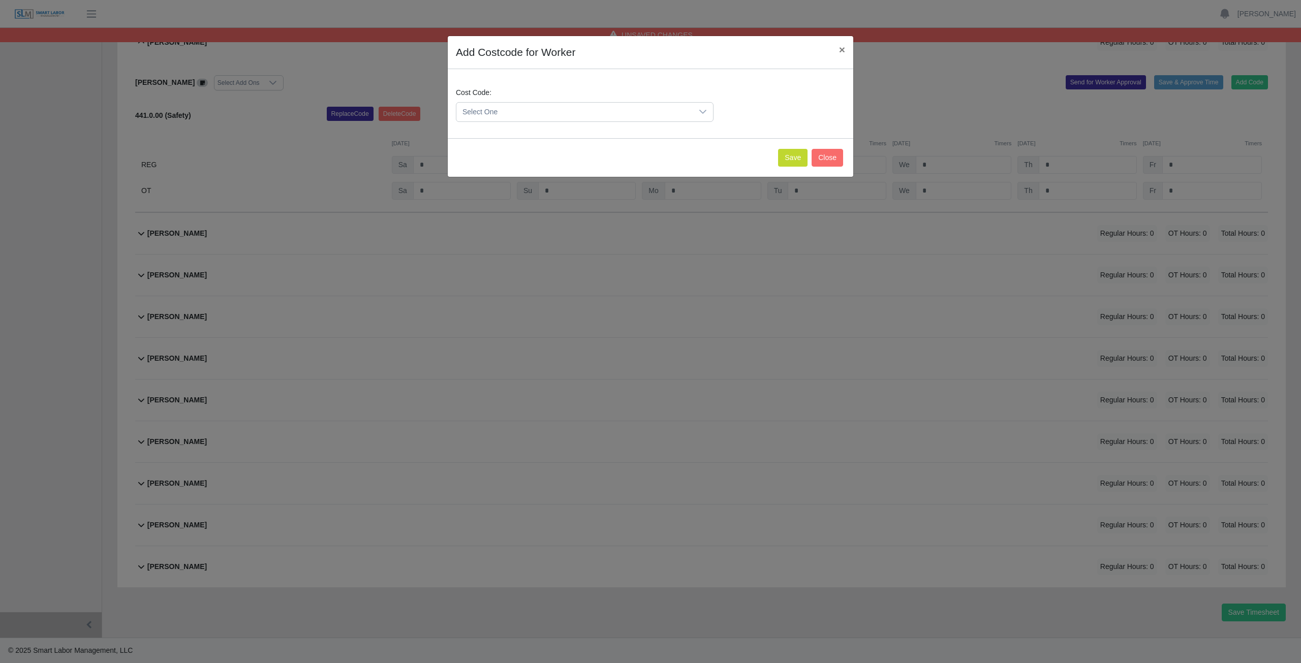
click at [504, 109] on span "Select One" at bounding box center [574, 112] width 236 height 19
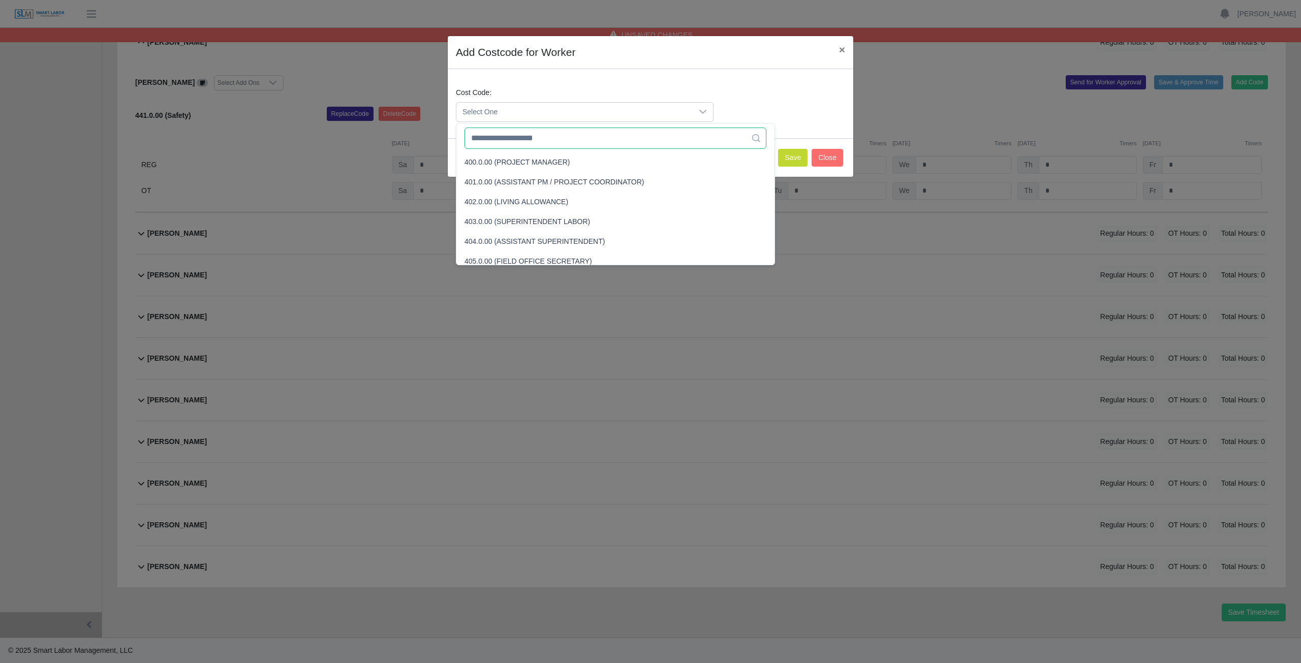
click at [503, 141] on input "text" at bounding box center [615, 138] width 302 height 21
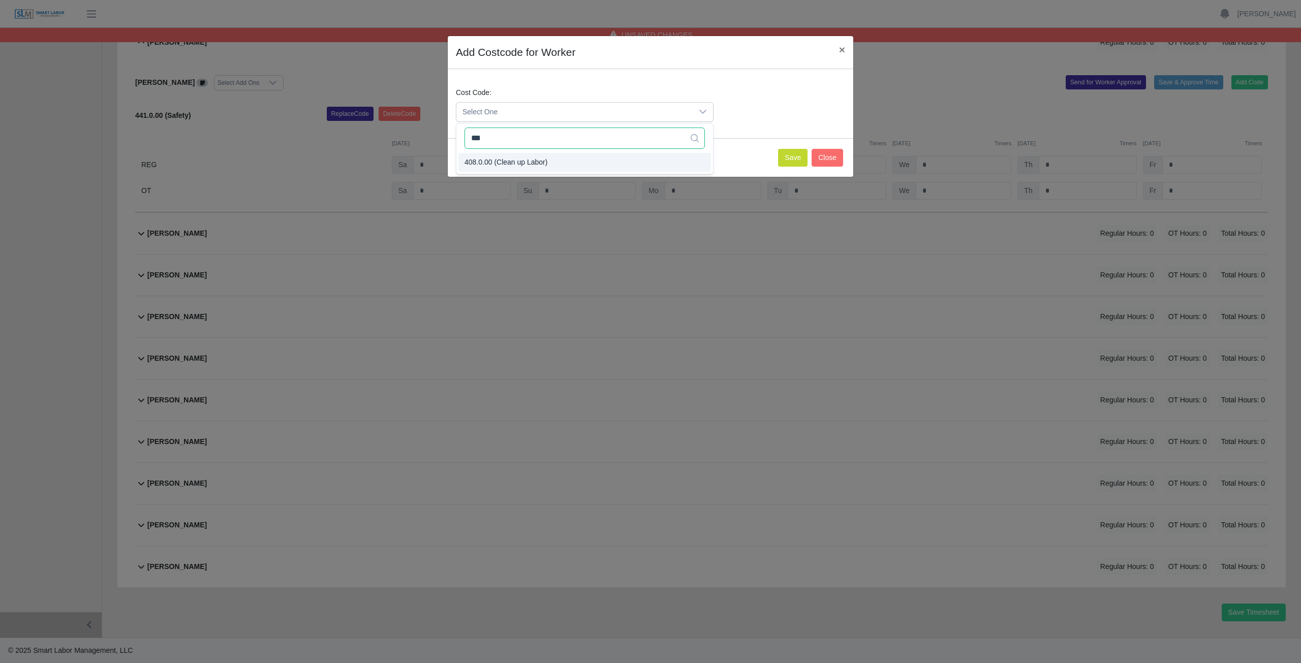
type input "***"
click at [794, 157] on button "Save" at bounding box center [792, 158] width 29 height 18
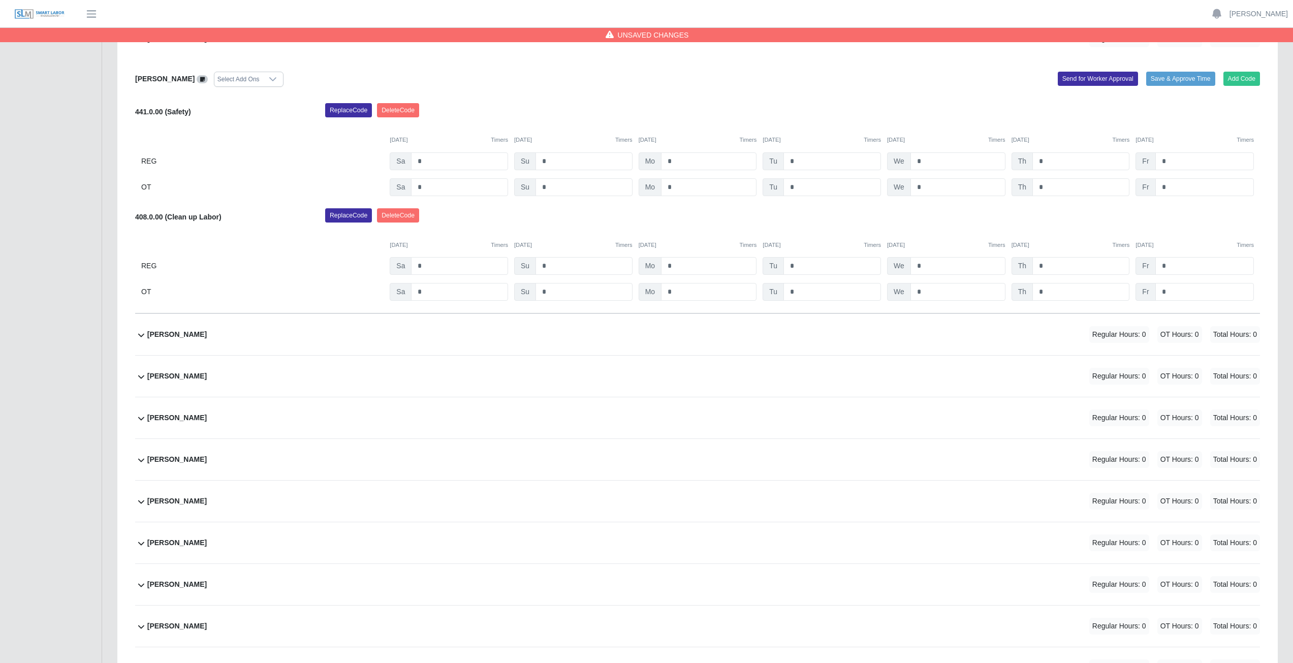
scroll to position [86, 0]
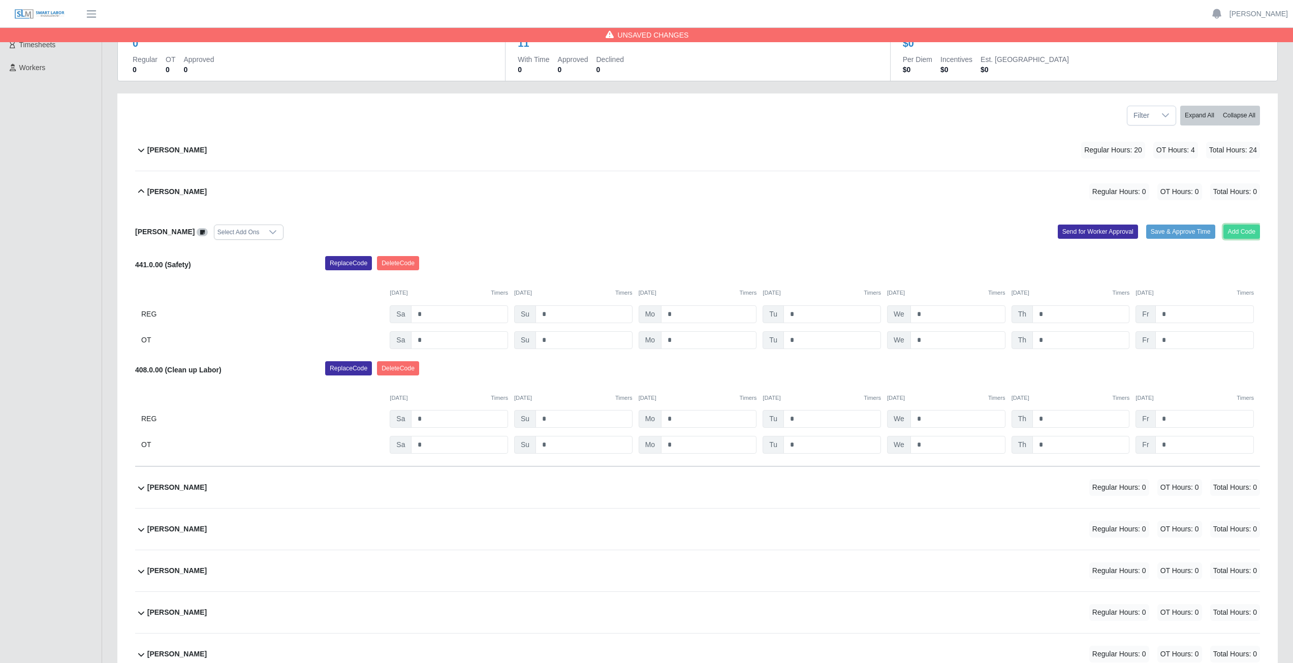
click at [1250, 235] on button "Add Code" at bounding box center [1241, 232] width 37 height 14
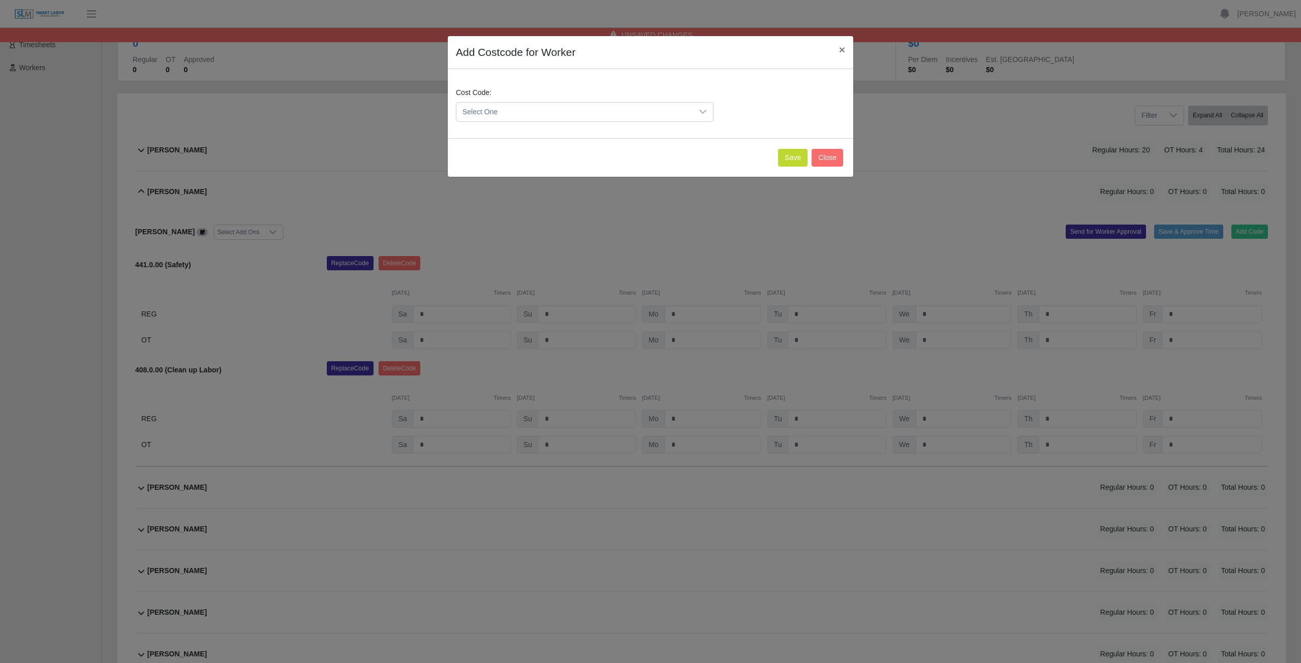
click at [513, 112] on span "Select One" at bounding box center [574, 112] width 236 height 19
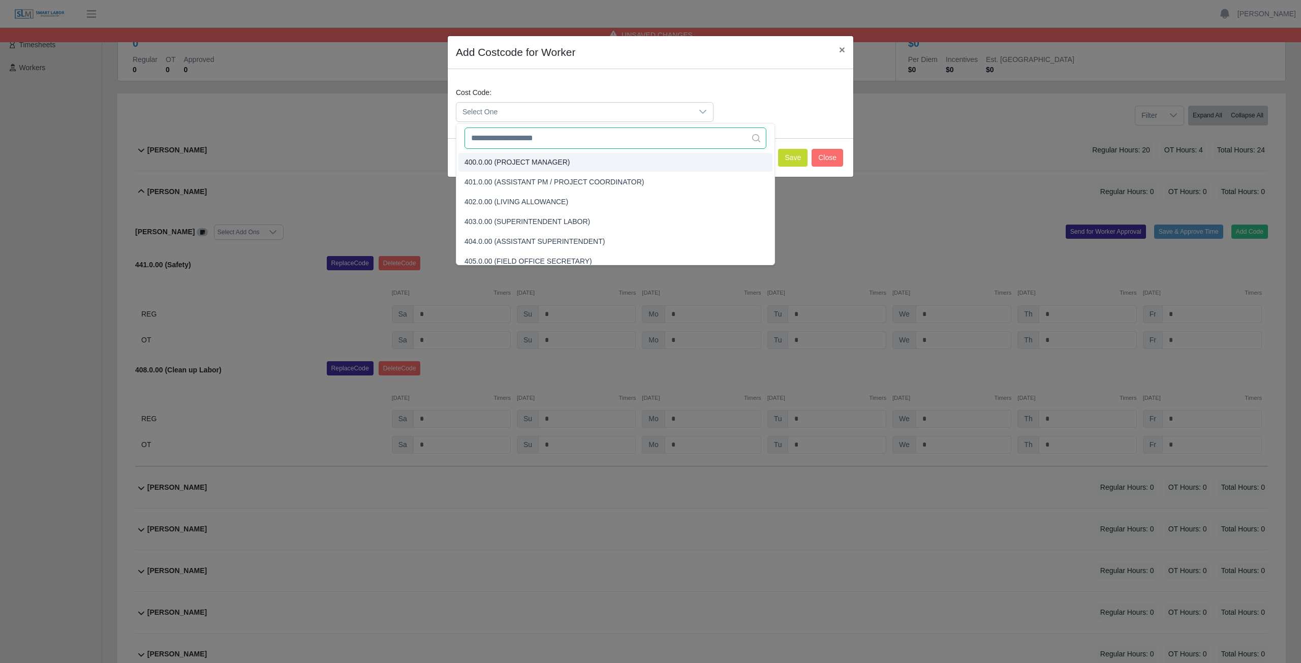
click at [501, 143] on input "text" at bounding box center [615, 138] width 302 height 21
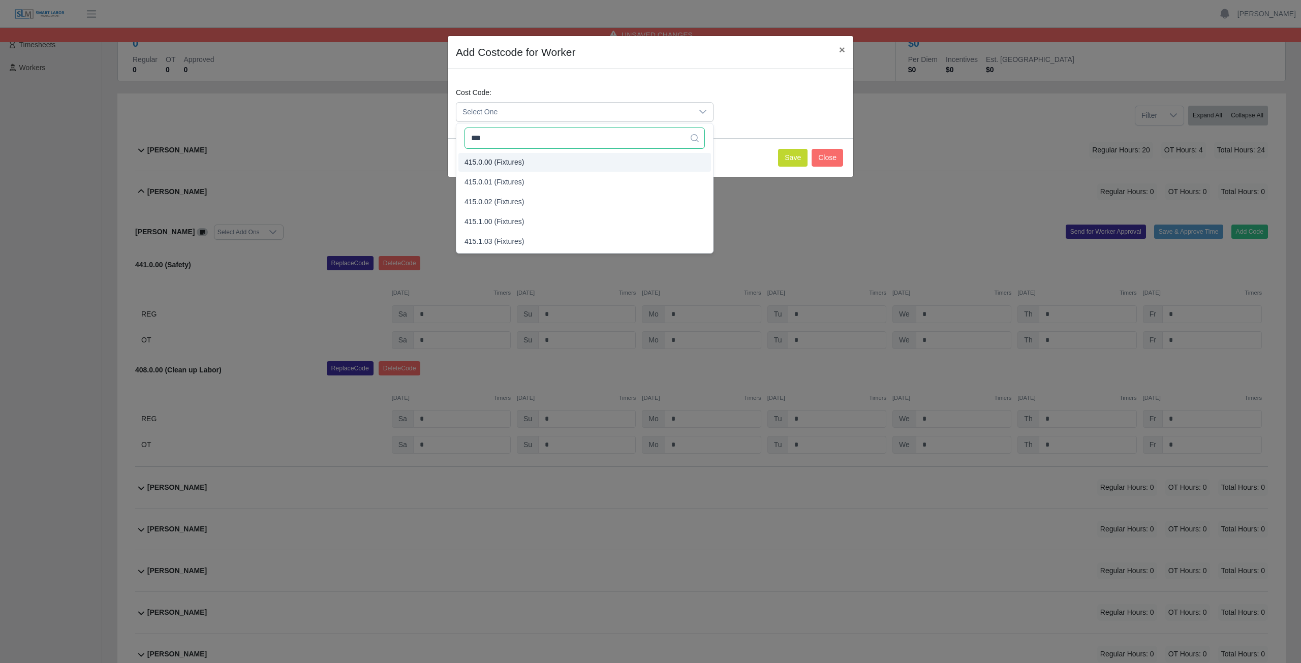
type input "***"
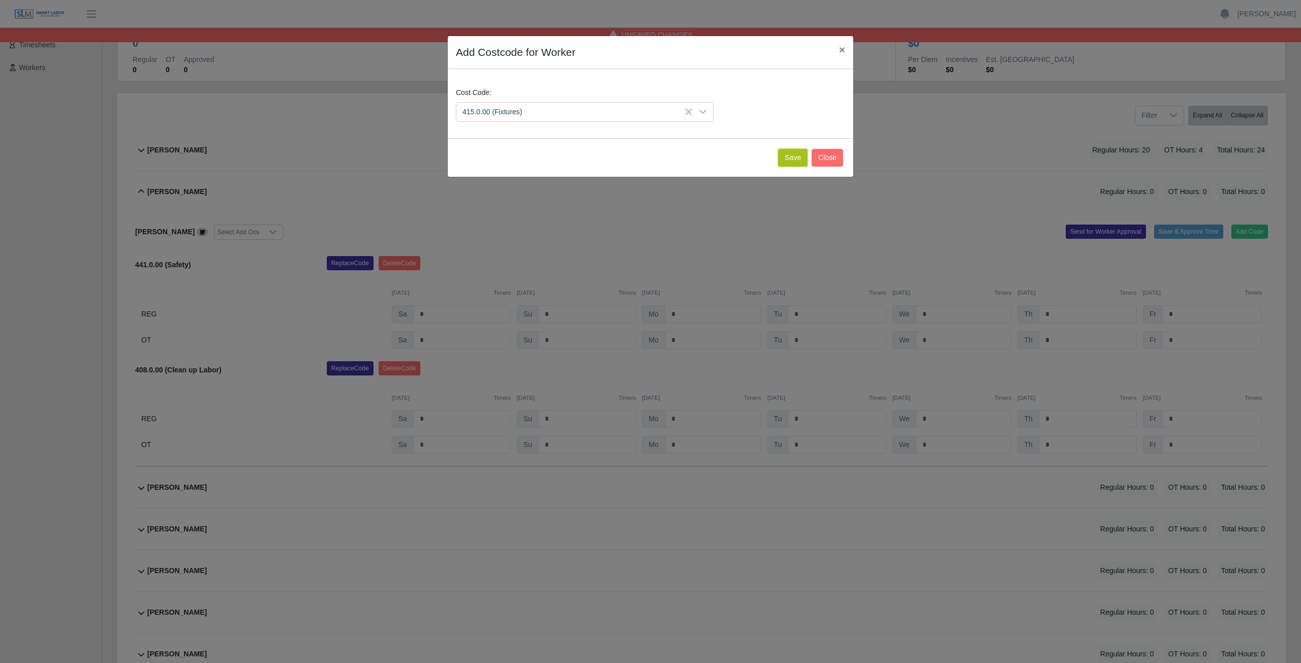
click at [792, 156] on button "Save" at bounding box center [792, 158] width 29 height 18
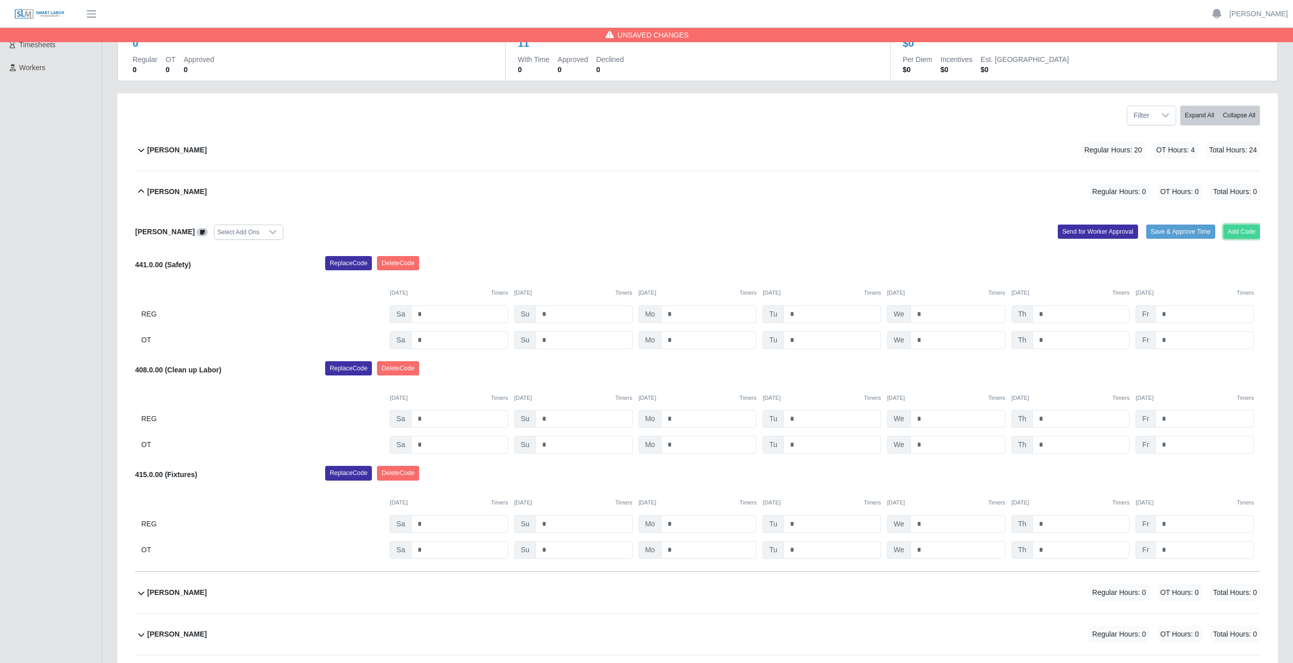
click at [1238, 232] on button "Add Code" at bounding box center [1241, 232] width 37 height 14
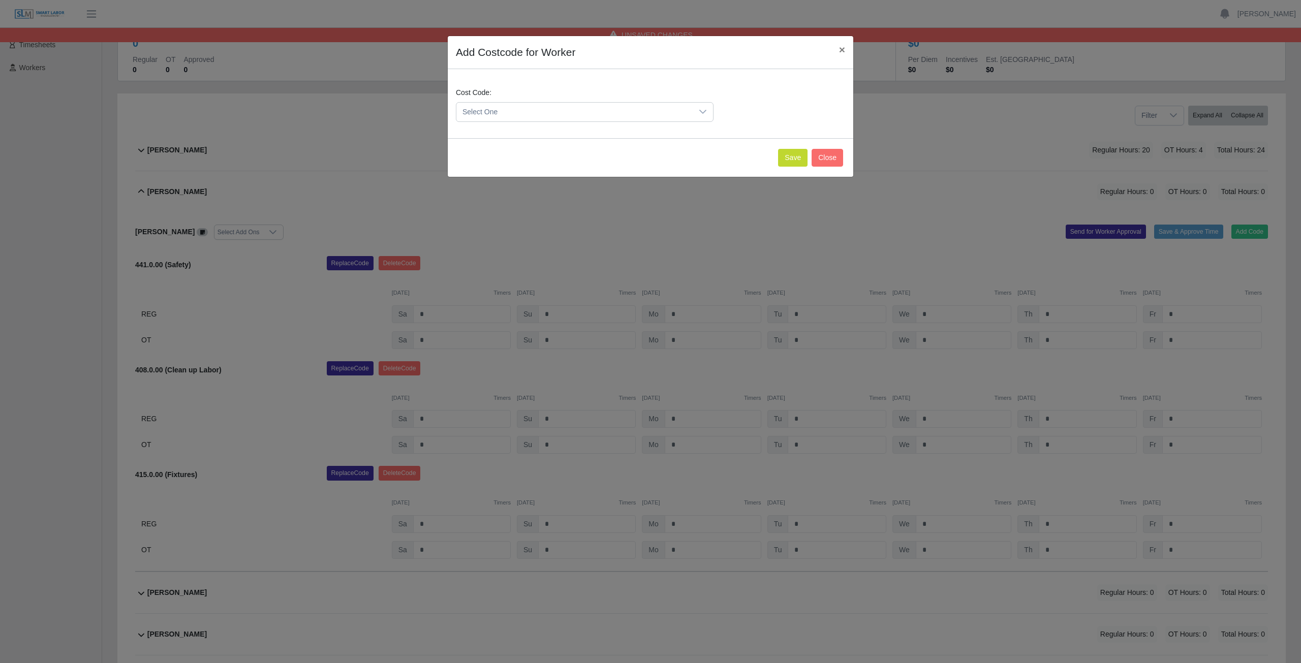
click at [502, 111] on span "Select One" at bounding box center [574, 112] width 236 height 19
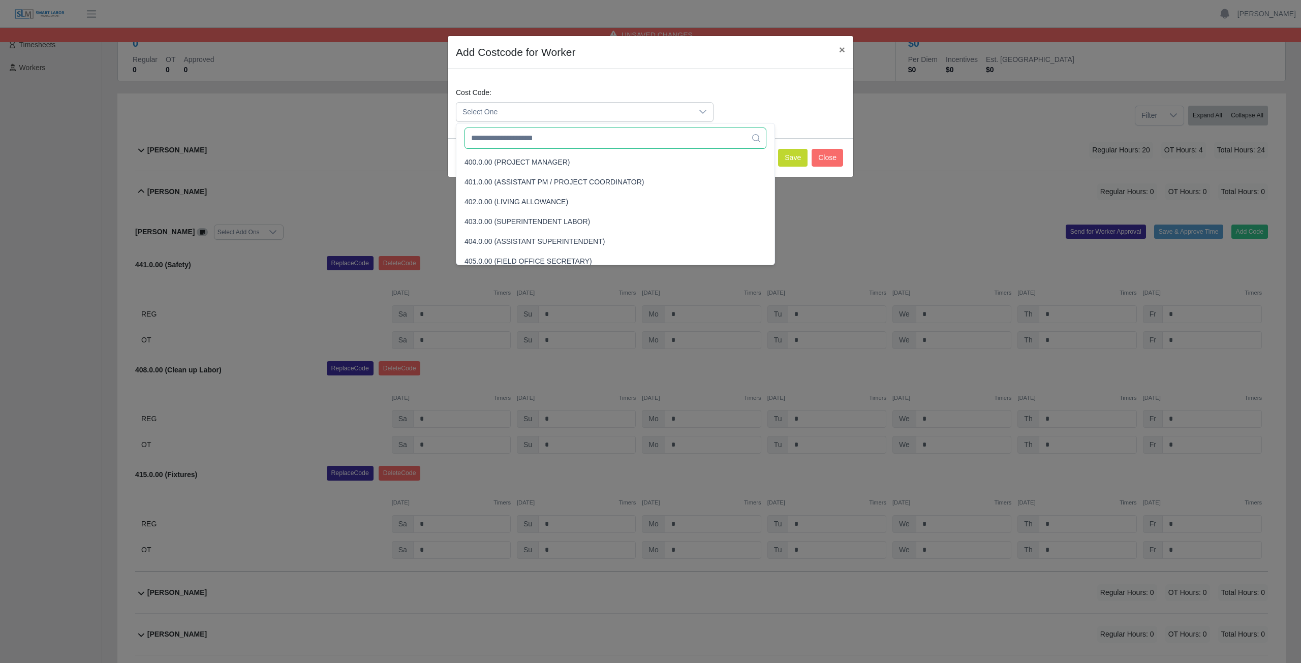
click at [515, 139] on input "text" at bounding box center [615, 138] width 302 height 21
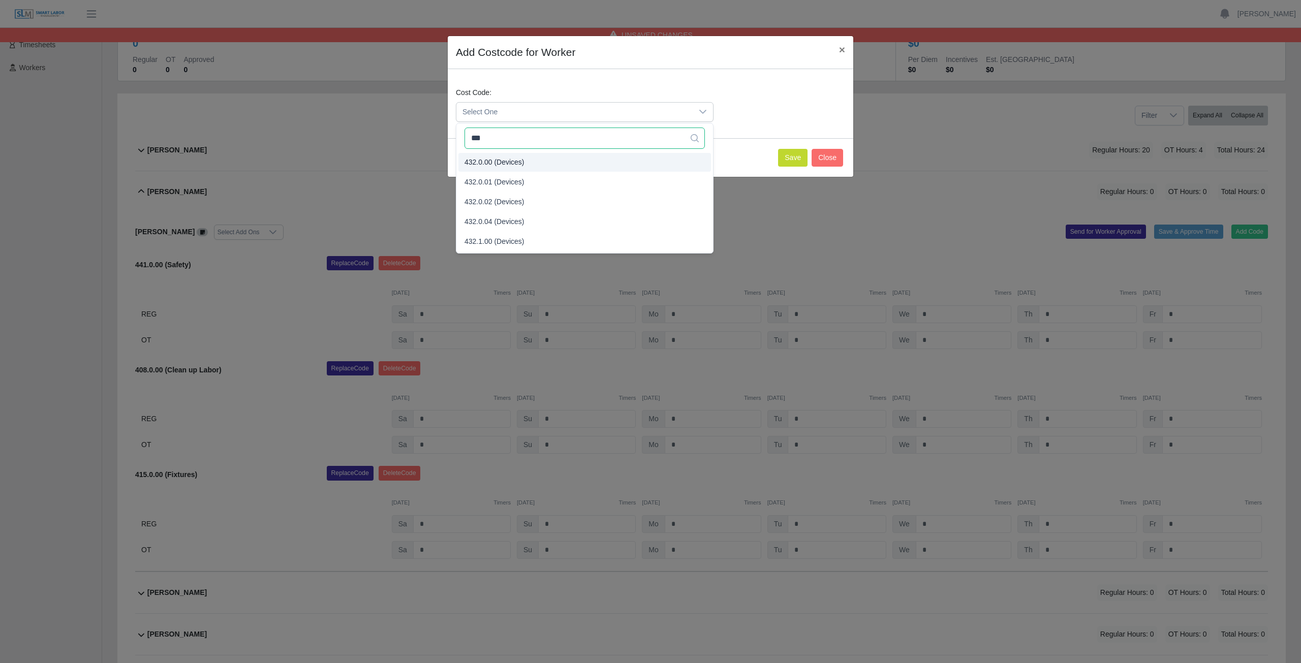
type input "***"
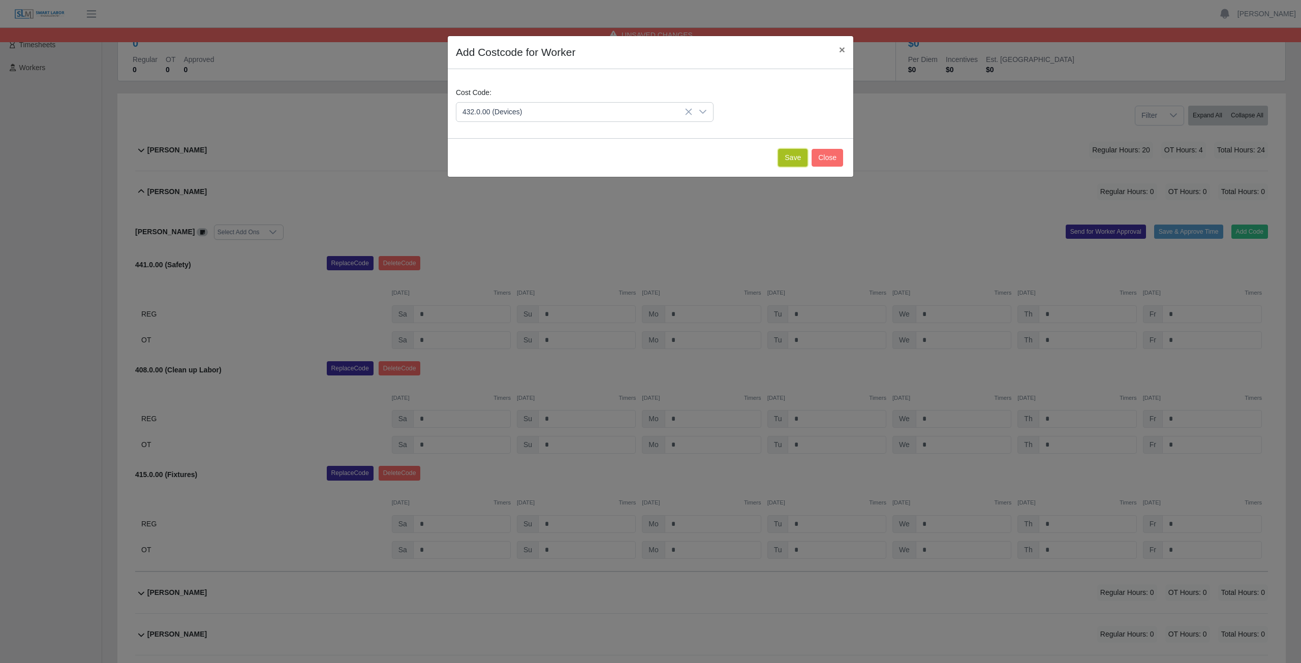
click at [798, 160] on button "Save" at bounding box center [792, 158] width 29 height 18
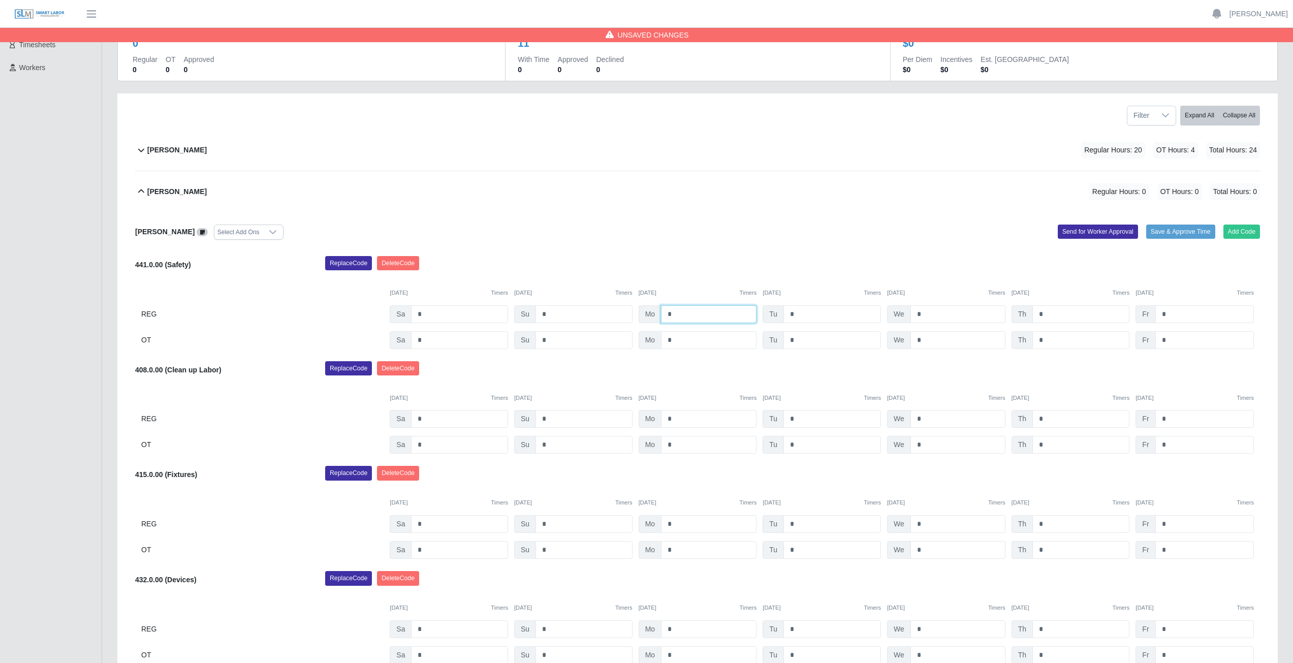
click at [678, 314] on input "*" at bounding box center [709, 314] width 96 height 18
type input "*"
click at [800, 313] on input "*" at bounding box center [832, 314] width 98 height 18
type input "*"
click at [926, 314] on input "*" at bounding box center [957, 314] width 95 height 18
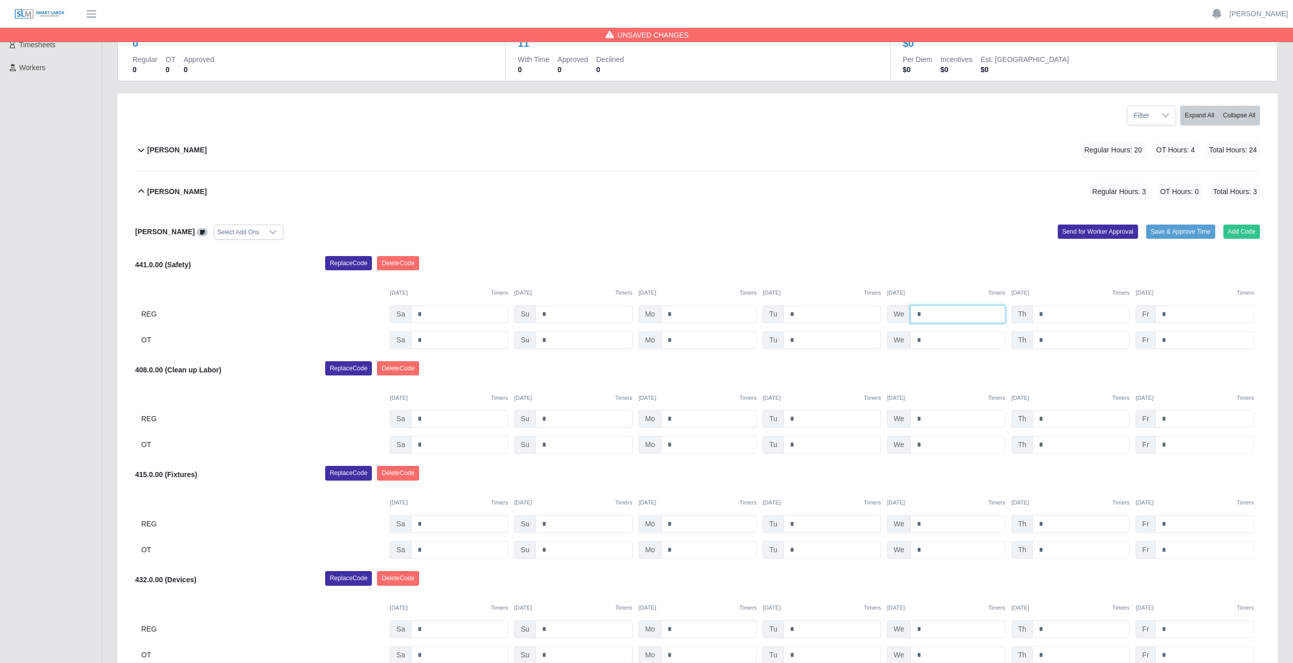
type input "*"
click at [1049, 317] on input "*" at bounding box center [1080, 314] width 97 height 18
type input "*"
click at [680, 416] on input "*" at bounding box center [709, 419] width 96 height 18
type input "*"
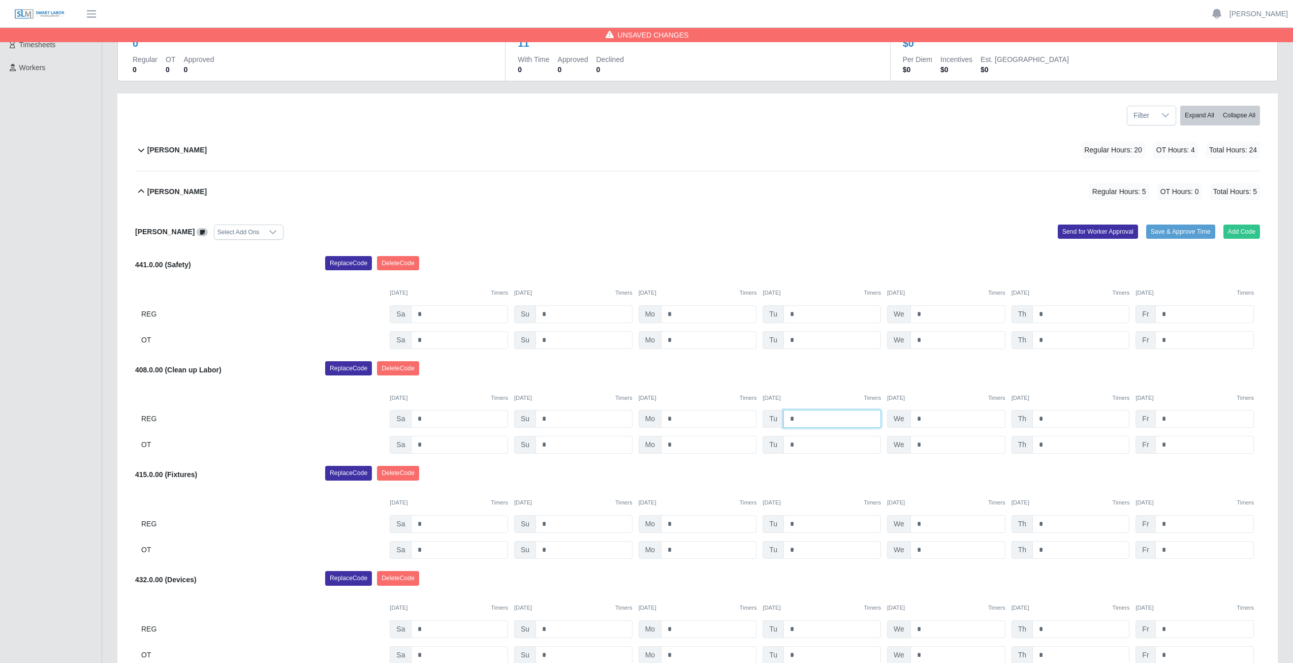
click at [801, 420] on input "*" at bounding box center [832, 419] width 98 height 18
type input "*"
click at [921, 420] on input "*" at bounding box center [957, 419] width 95 height 18
type input "*"
click at [1055, 421] on input "*" at bounding box center [1080, 419] width 97 height 18
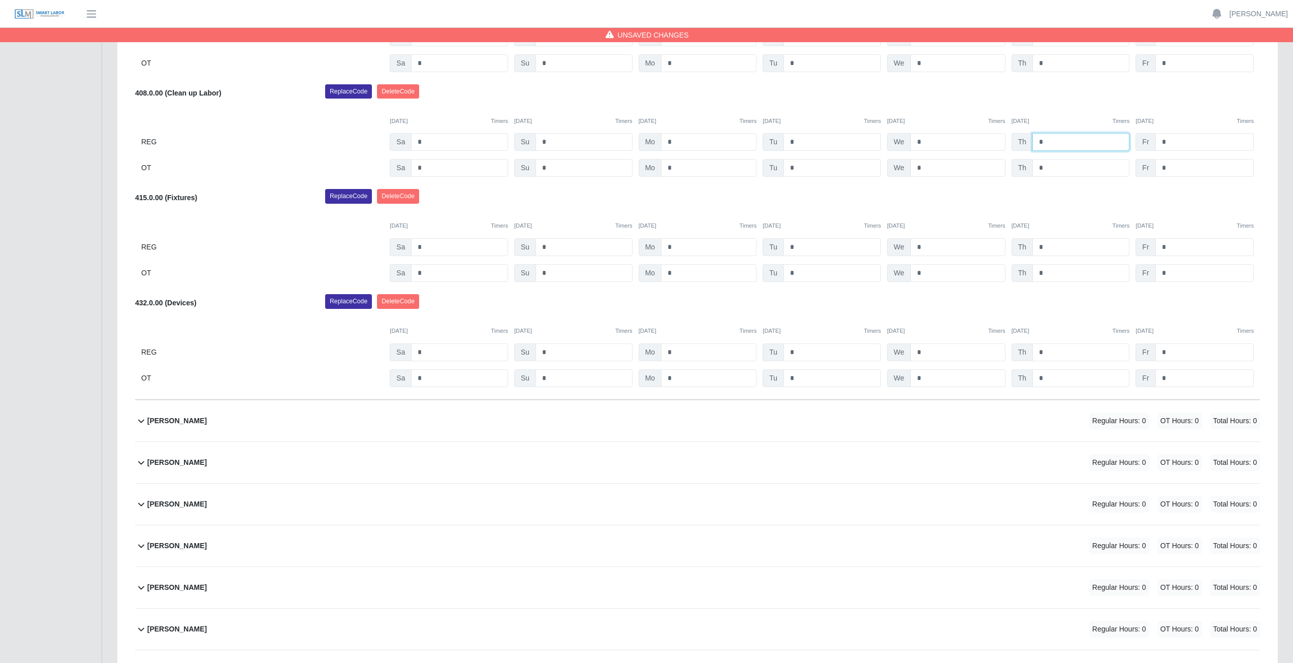
scroll to position [340, 0]
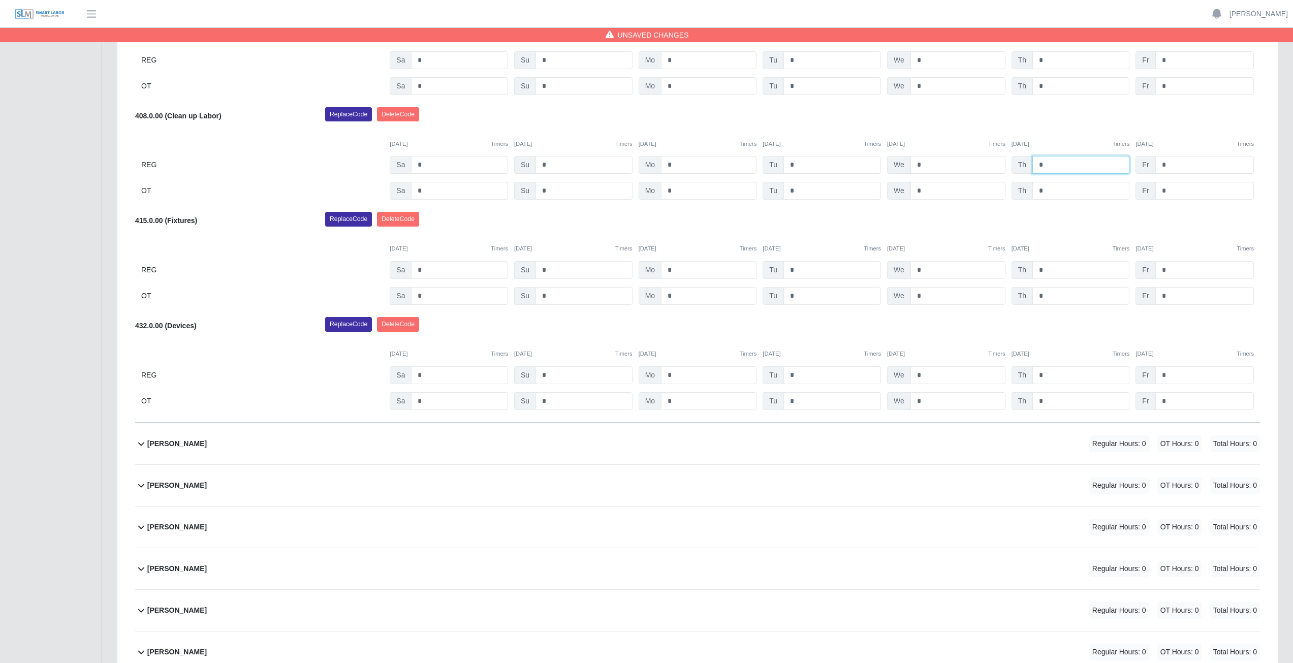
type input "*"
click at [679, 269] on input "*" at bounding box center [709, 270] width 96 height 18
type input "*"
click at [678, 295] on input "*" at bounding box center [709, 296] width 96 height 18
type input "*"
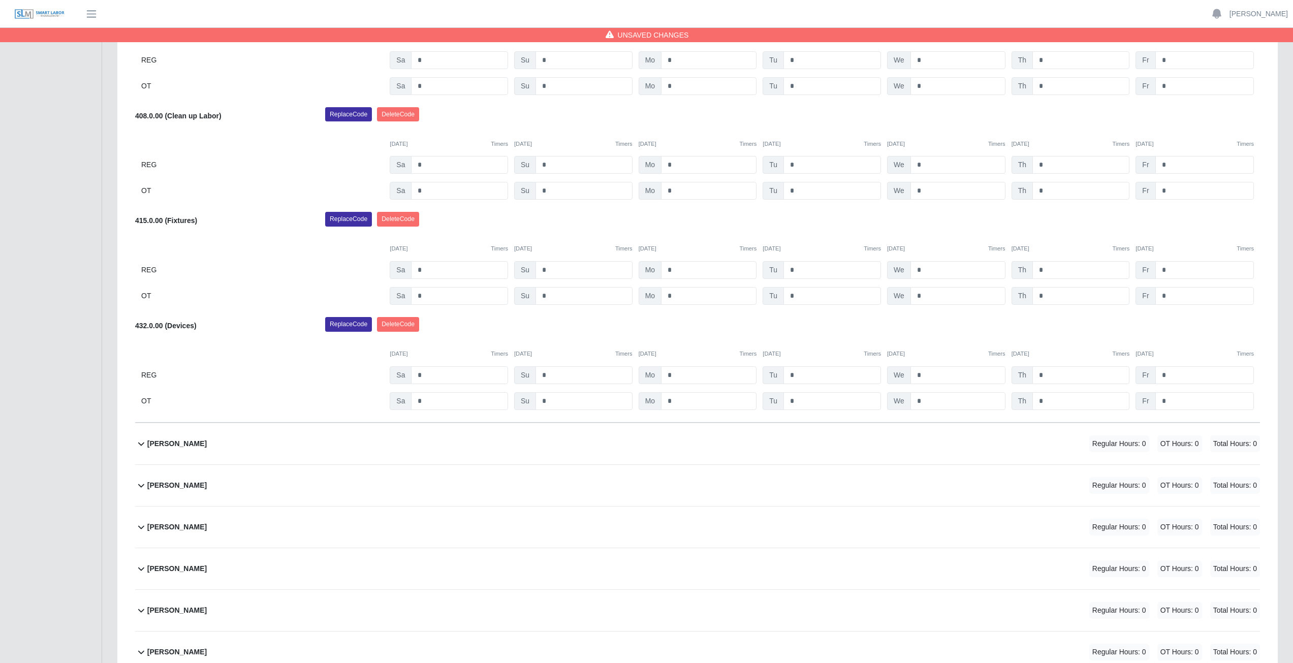
drag, startPoint x: 683, startPoint y: 241, endPoint x: 871, endPoint y: 216, distance: 190.2
click at [767, 226] on div "415.0.00 (Fixtures) Replace Code Delete Code 09/27/2025 Timers 09/28/2025 Timer…" at bounding box center [697, 258] width 1125 height 93
click at [806, 239] on div "09/27/2025 Timers 09/28/2025 Timers 09/29/2025 Timers 09/30/2025 Timers 10/01/2…" at bounding box center [697, 242] width 1125 height 21
click at [801, 268] on input "*" at bounding box center [832, 270] width 98 height 18
type input "*"
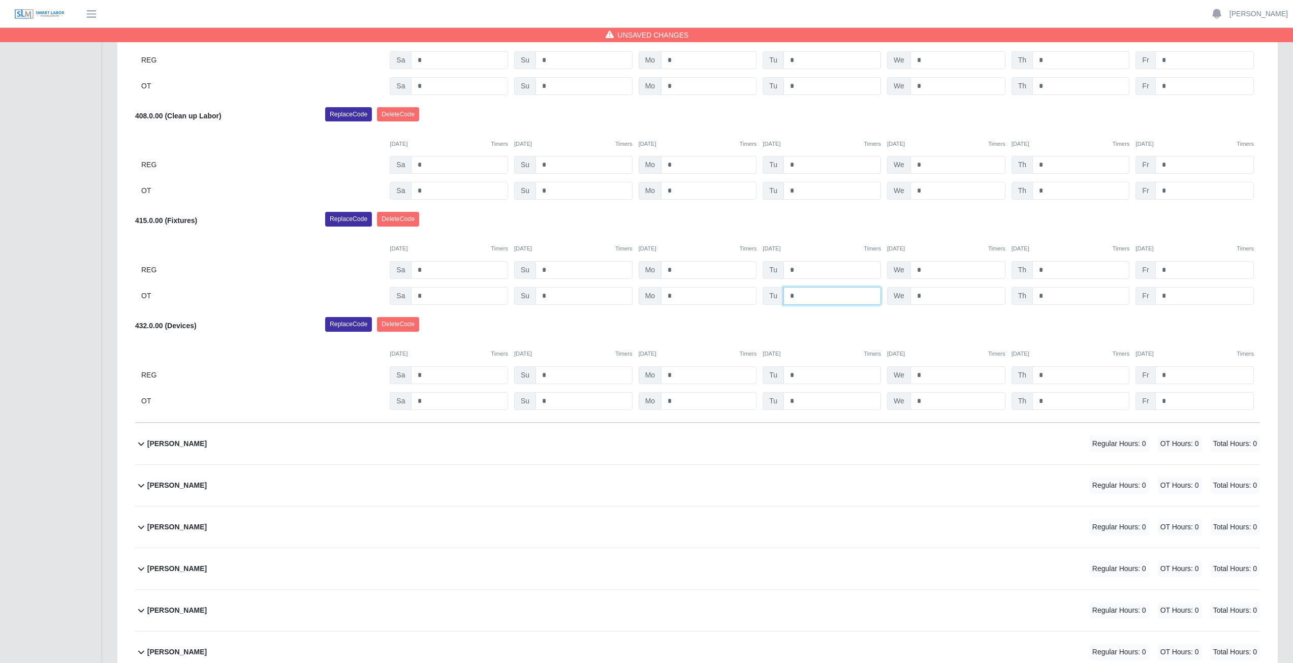
click at [796, 296] on input "*" at bounding box center [832, 296] width 98 height 18
type input "*"
click at [804, 235] on div "09/27/2025 Timers 09/28/2025 Timers 09/29/2025 Timers 09/30/2025 Timers 10/01/2…" at bounding box center [697, 242] width 1125 height 21
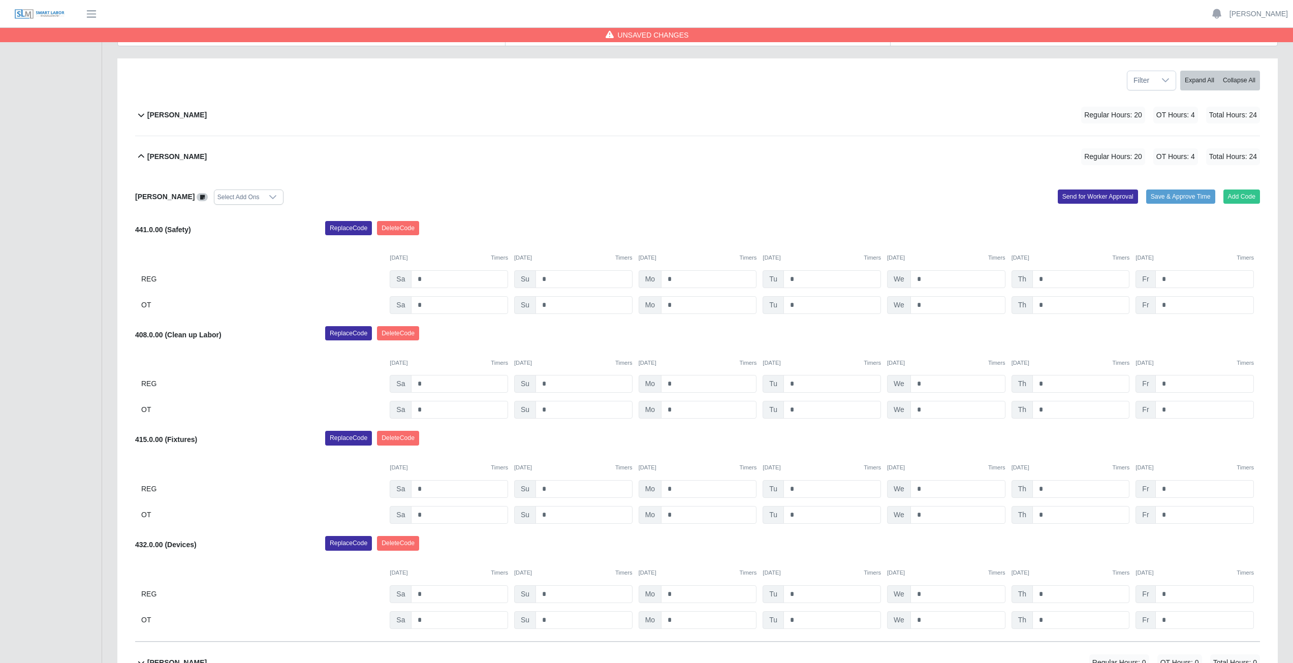
scroll to position [86, 0]
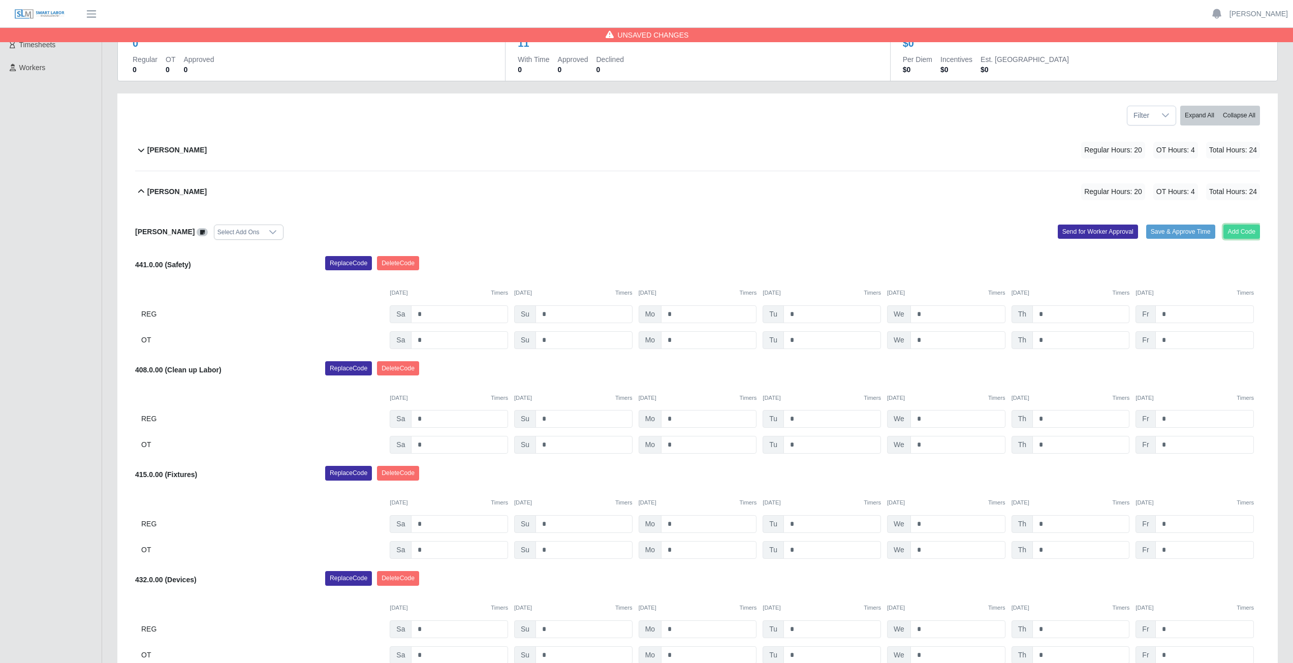
click at [1240, 235] on button "Add Code" at bounding box center [1241, 232] width 37 height 14
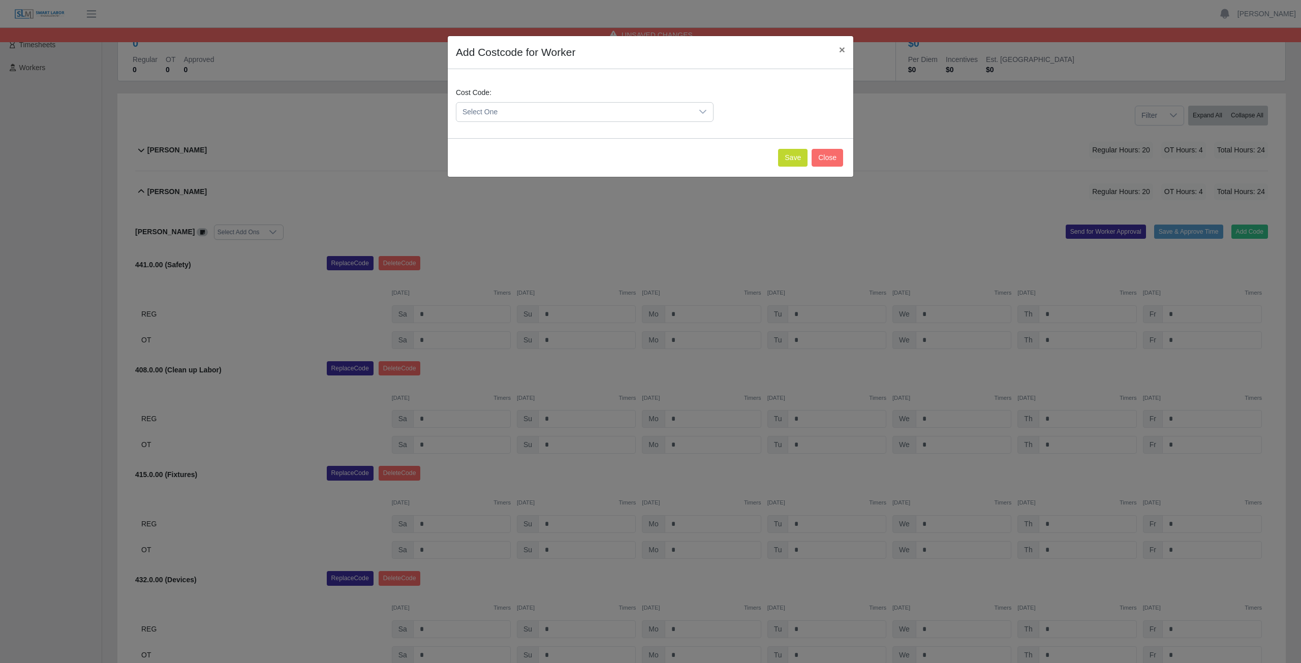
click at [504, 108] on span "Select One" at bounding box center [574, 112] width 236 height 19
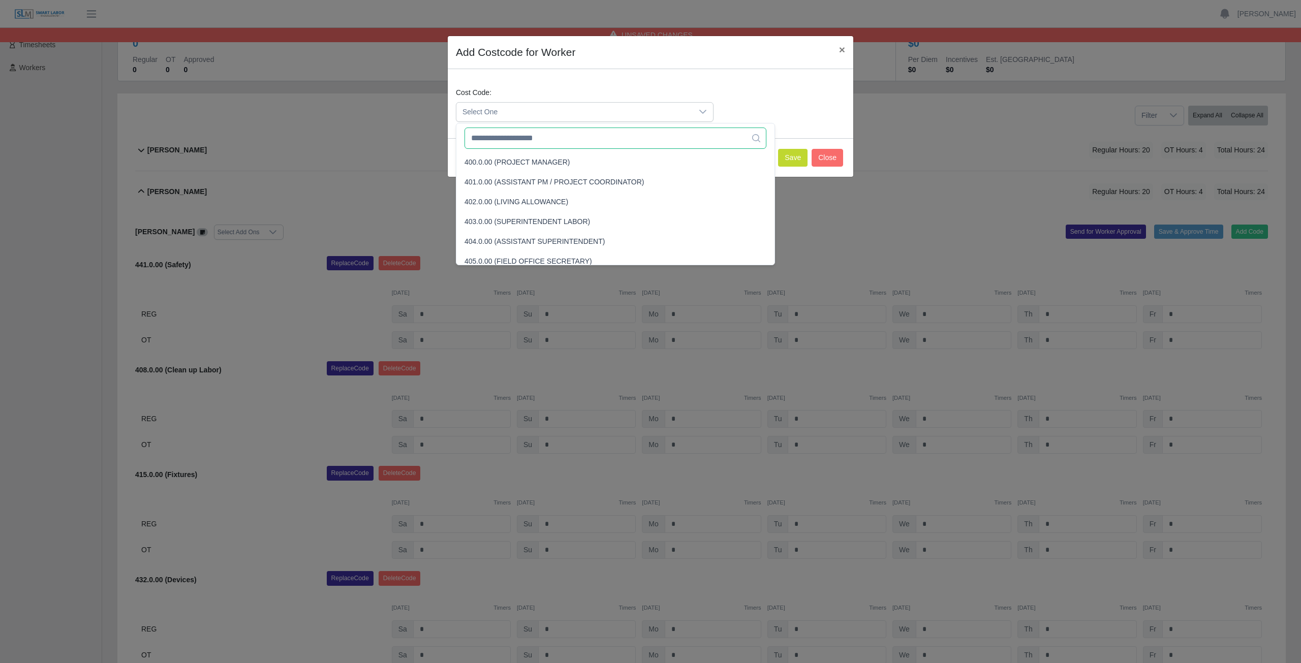
click at [509, 142] on input "text" at bounding box center [615, 138] width 302 height 21
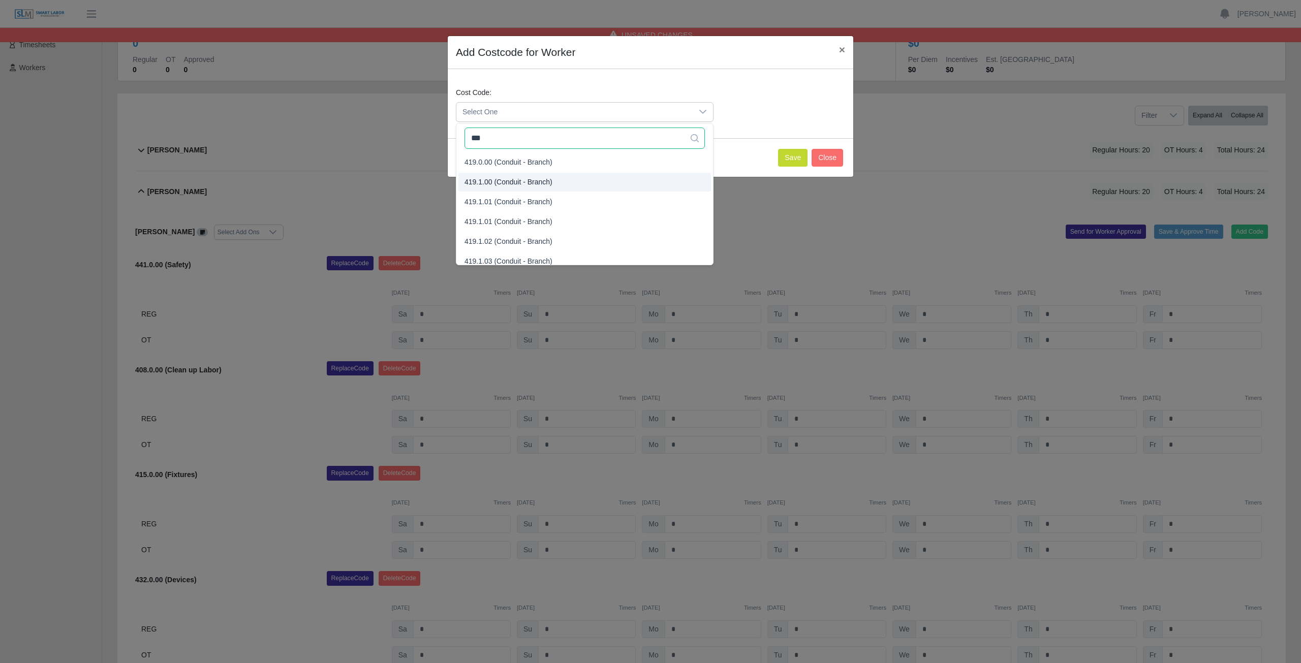
type input "***"
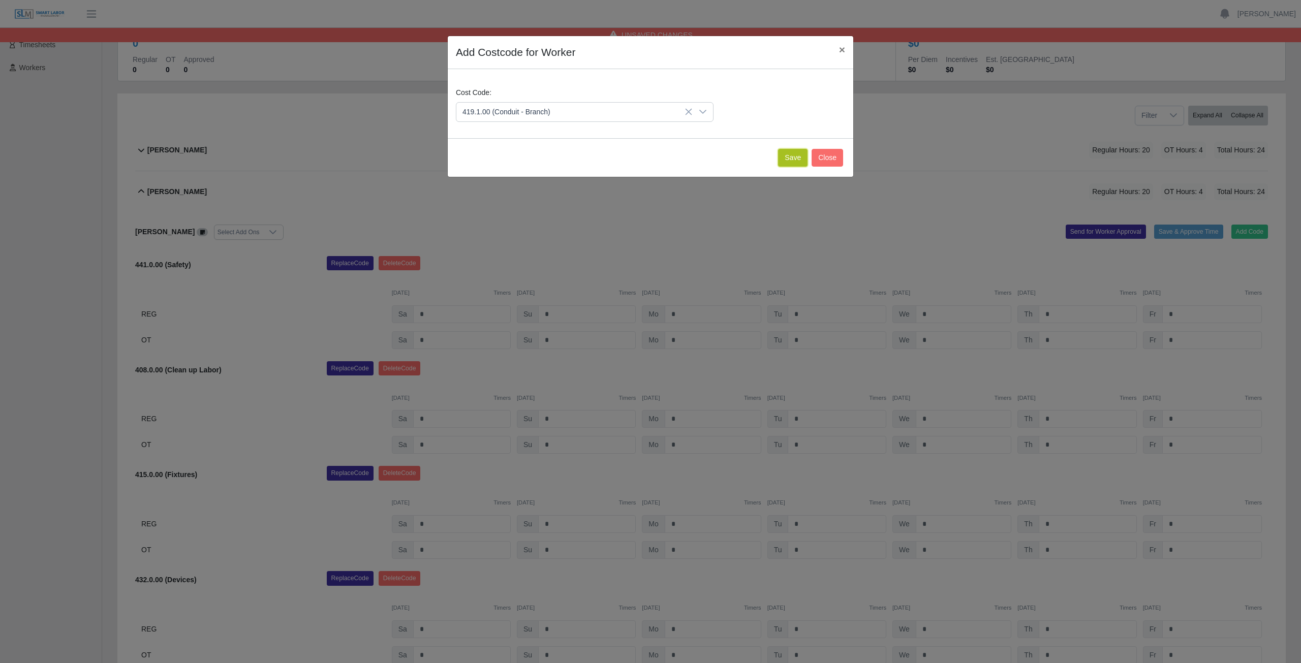
click at [792, 160] on button "Save" at bounding box center [792, 158] width 29 height 18
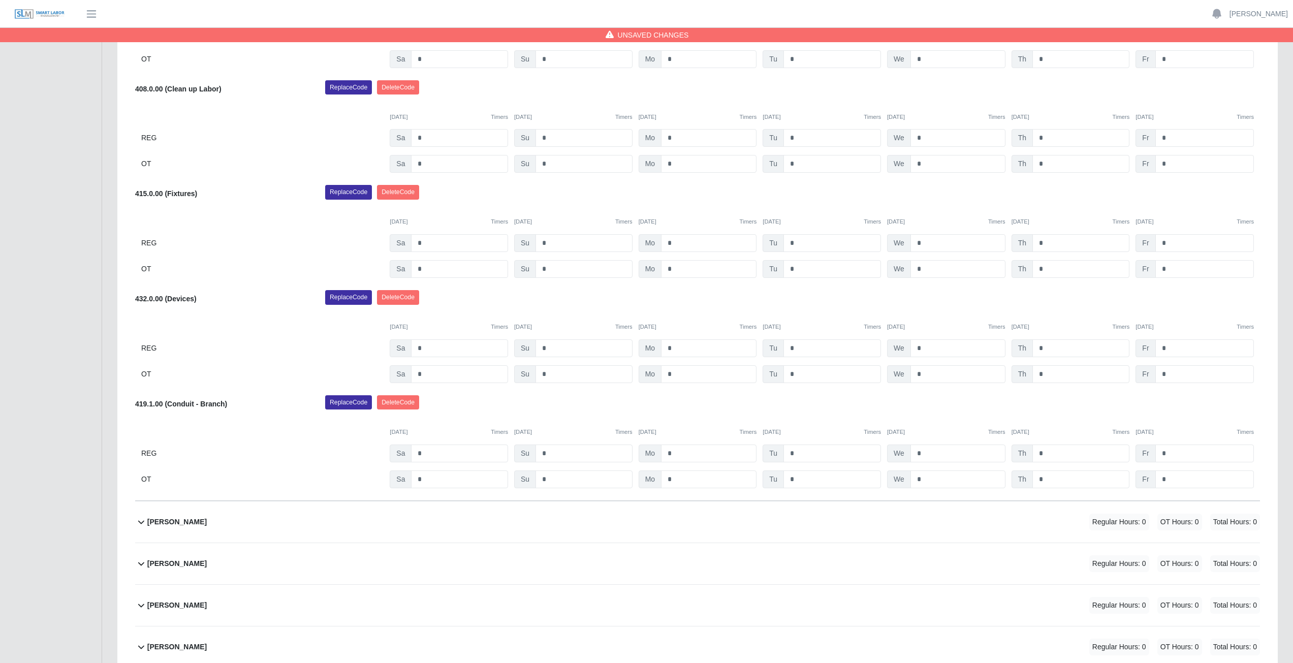
scroll to position [391, 0]
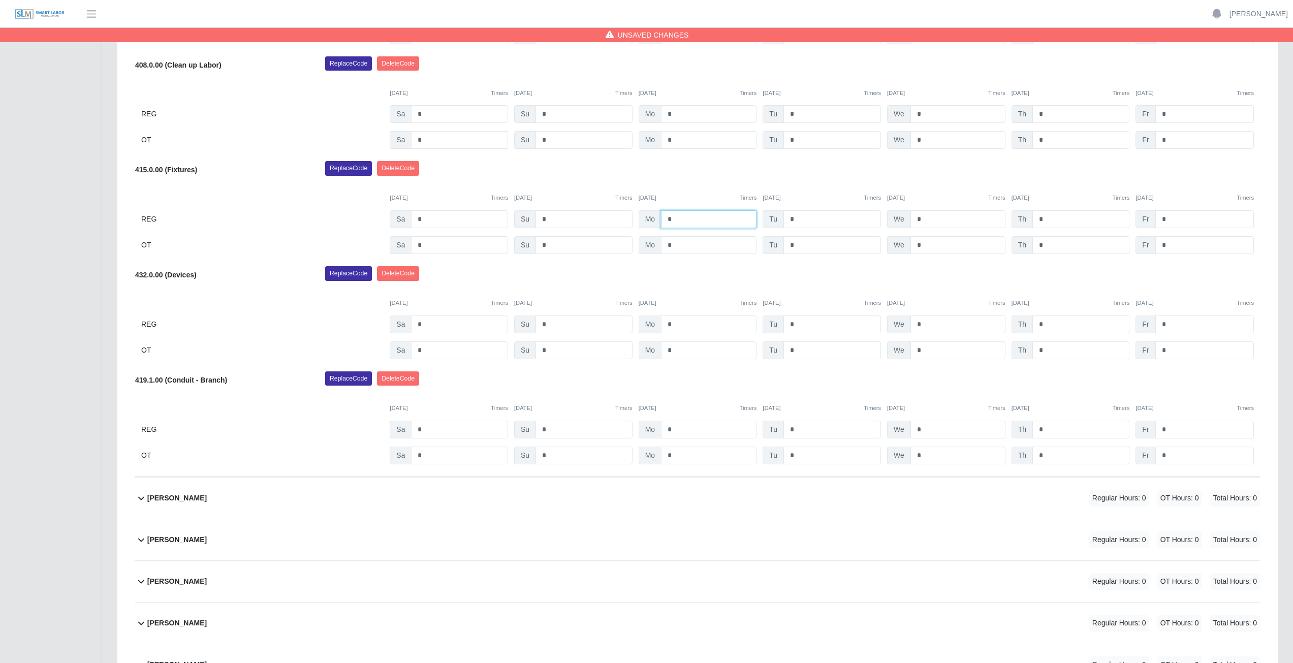
click at [677, 219] on input "*" at bounding box center [709, 219] width 96 height 18
type input "*"
click at [676, 249] on input "*" at bounding box center [709, 245] width 96 height 18
type input "*"
click at [678, 430] on input "*" at bounding box center [709, 430] width 96 height 18
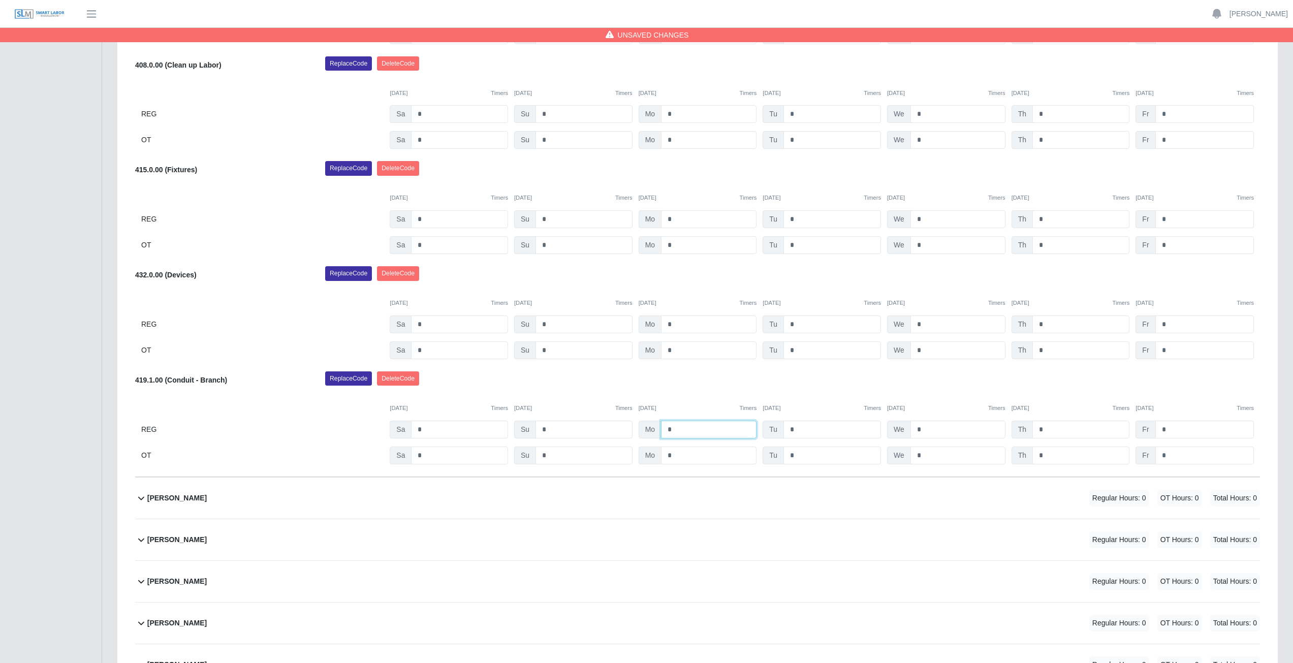
type input "*"
click at [676, 457] on input "*" at bounding box center [709, 456] width 96 height 18
type input "*"
click at [799, 219] on input "*" at bounding box center [832, 219] width 98 height 18
type input "*"
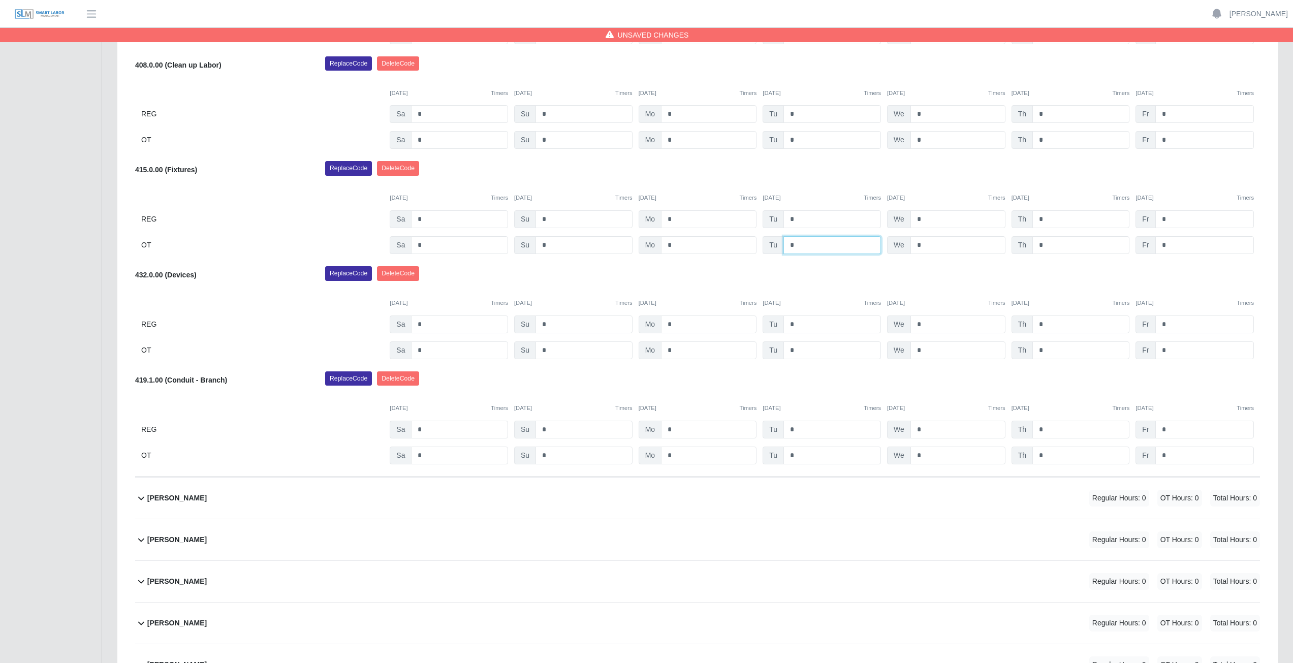
click at [798, 243] on input "*" at bounding box center [832, 245] width 98 height 18
type input "*"
click at [797, 429] on input "*" at bounding box center [832, 430] width 98 height 18
type input "*"
click at [797, 457] on input "*" at bounding box center [832, 456] width 98 height 18
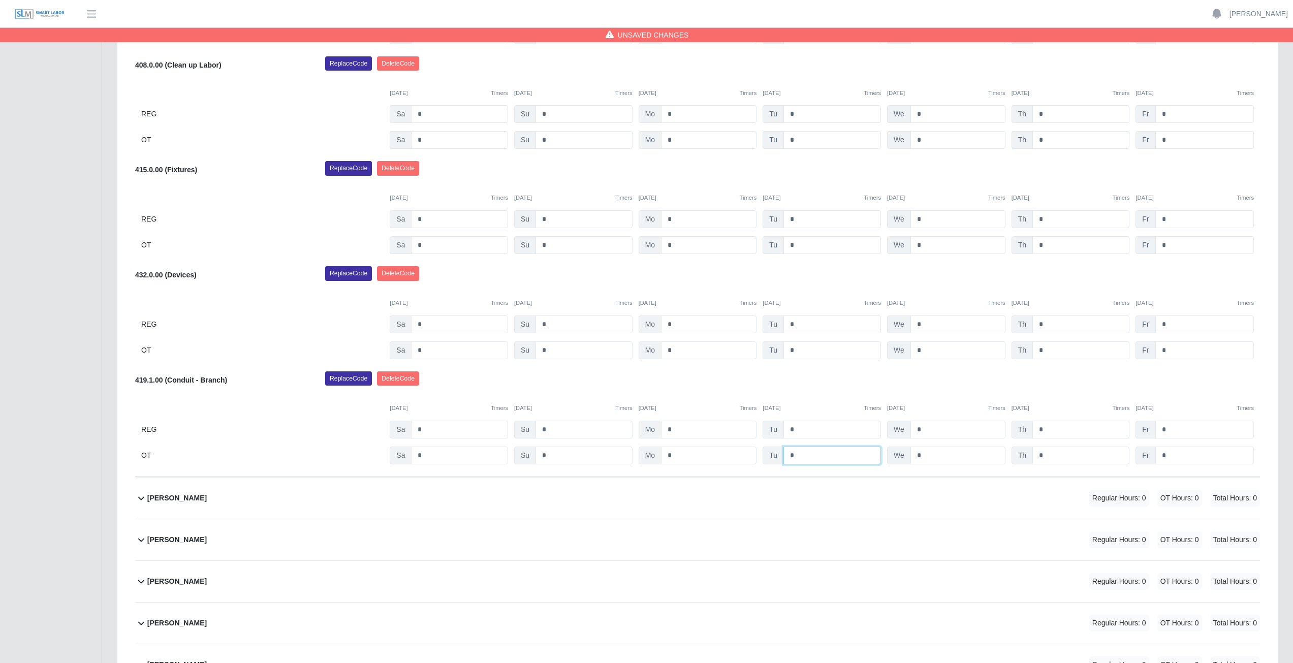
type input "*"
click at [818, 382] on div "Replace Code Delete Code" at bounding box center [793, 381] width 950 height 20
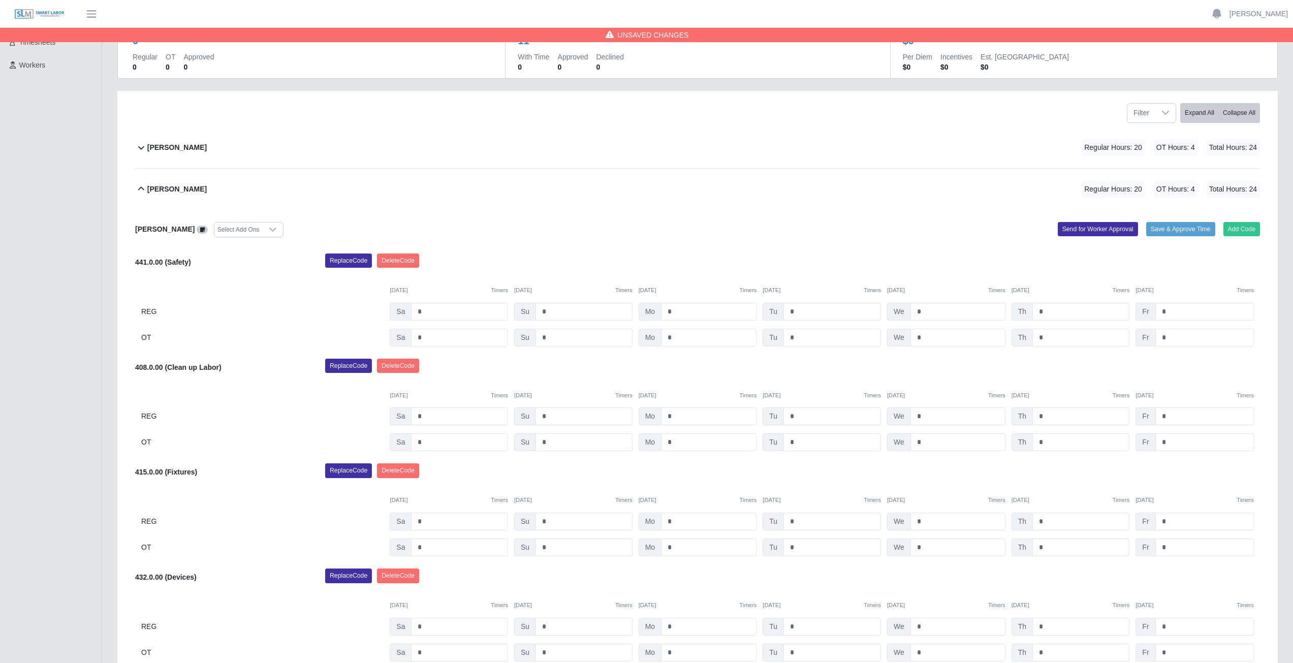
scroll to position [86, 0]
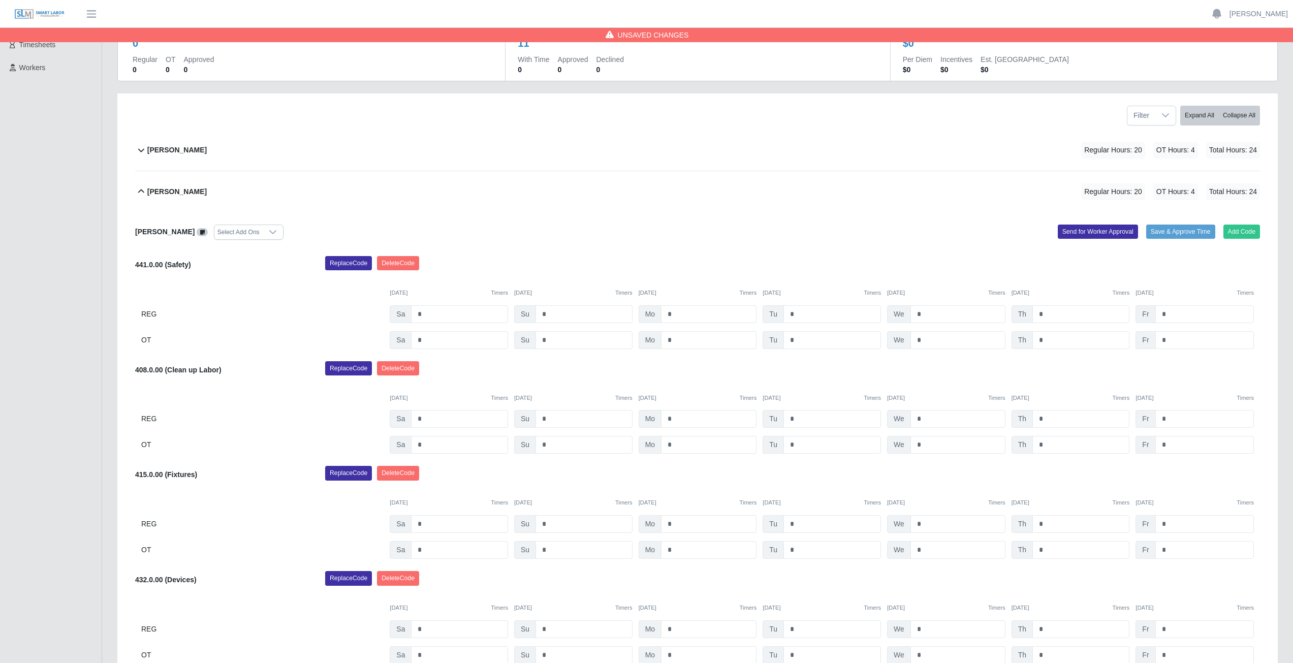
click at [142, 191] on icon at bounding box center [141, 191] width 6 height 4
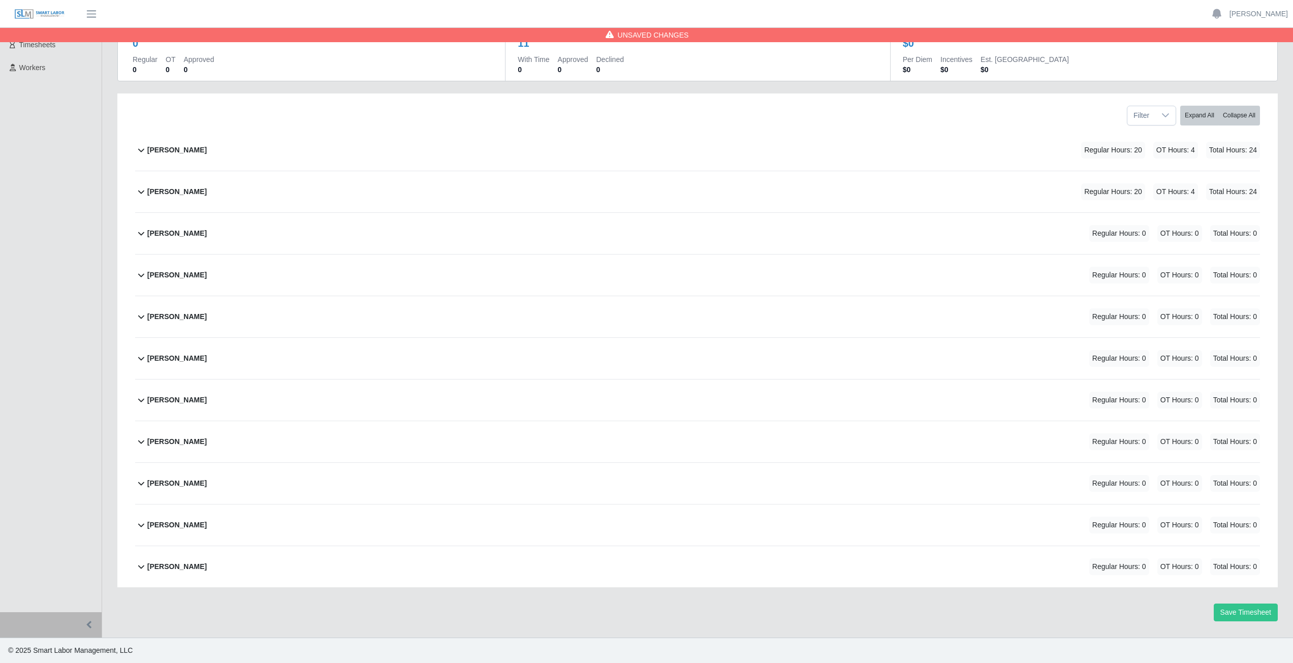
click at [141, 236] on icon at bounding box center [141, 233] width 12 height 12
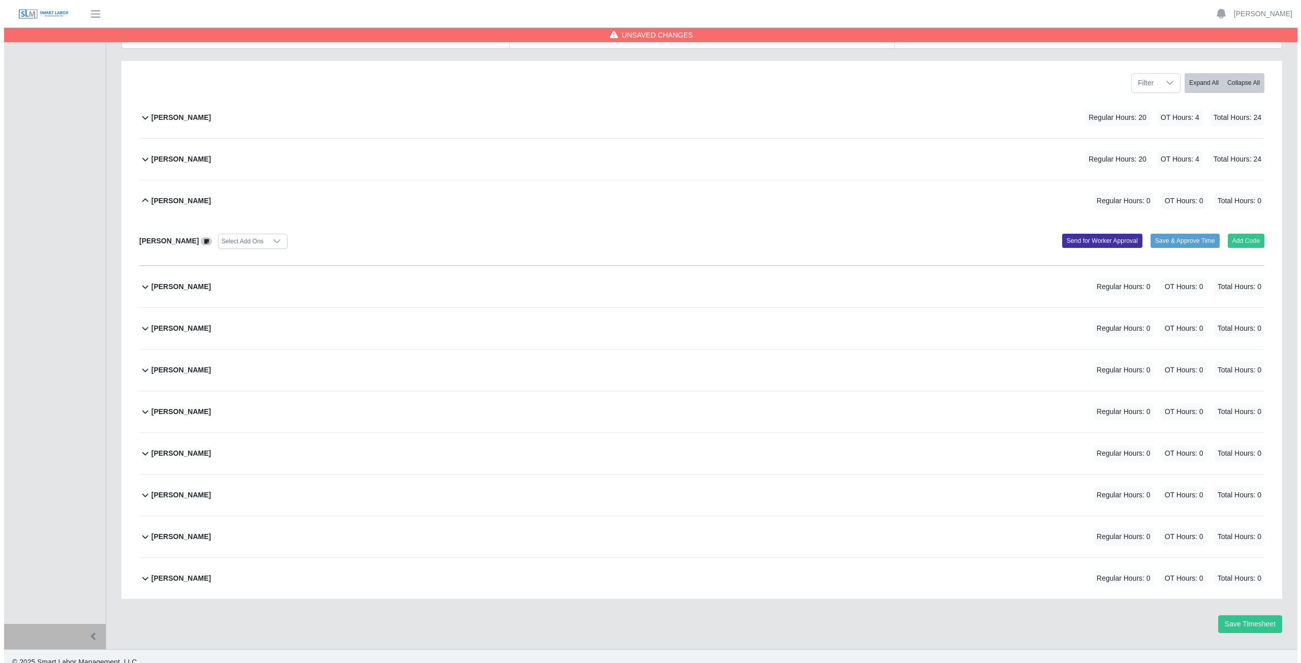
scroll to position [131, 0]
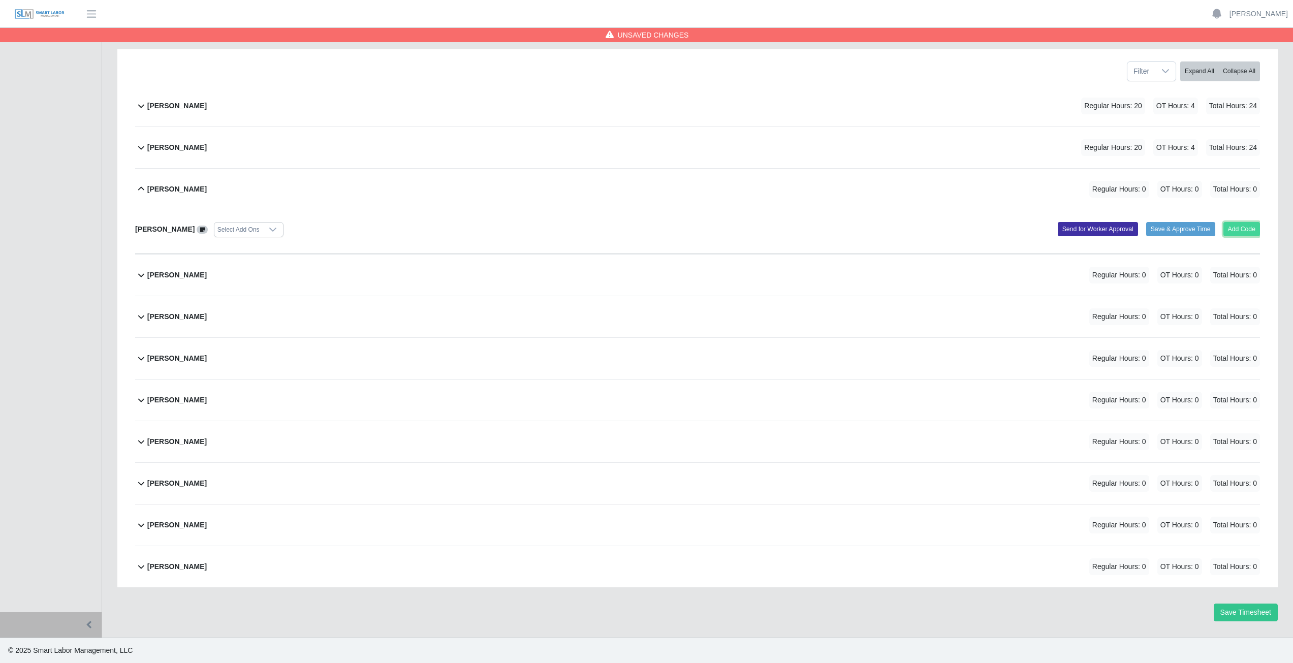
click at [1238, 230] on button "Add Code" at bounding box center [1241, 229] width 37 height 14
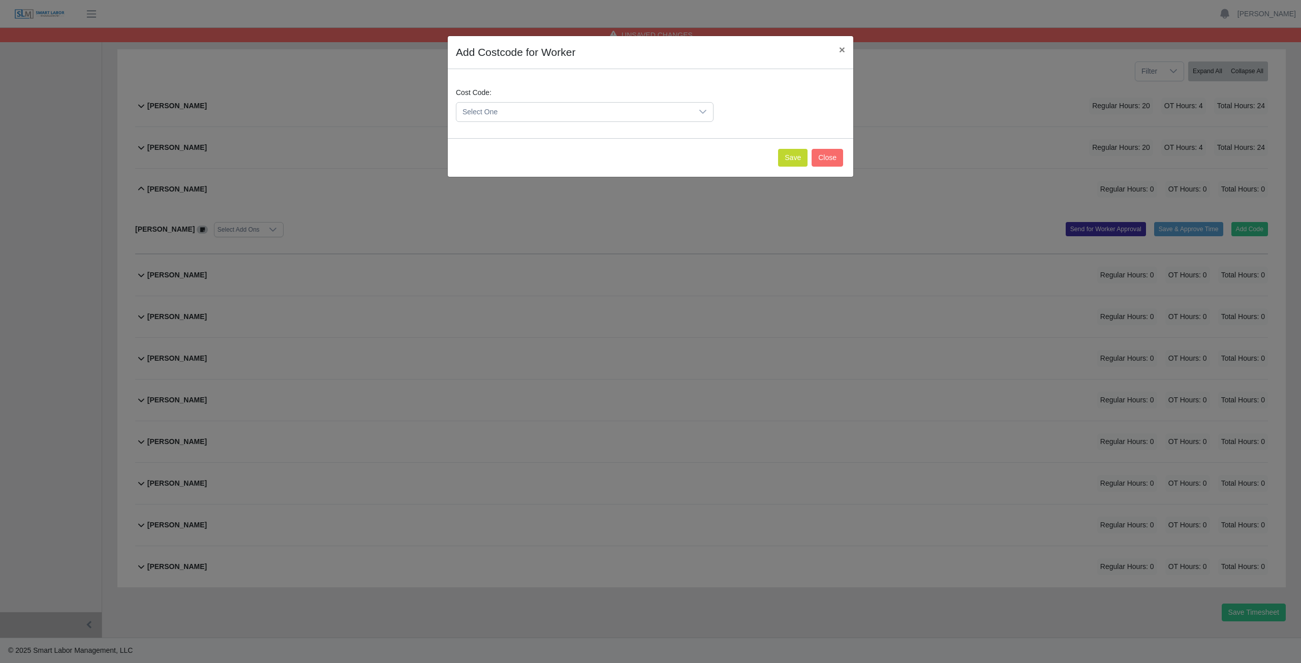
click at [544, 107] on span "Select One" at bounding box center [574, 112] width 236 height 19
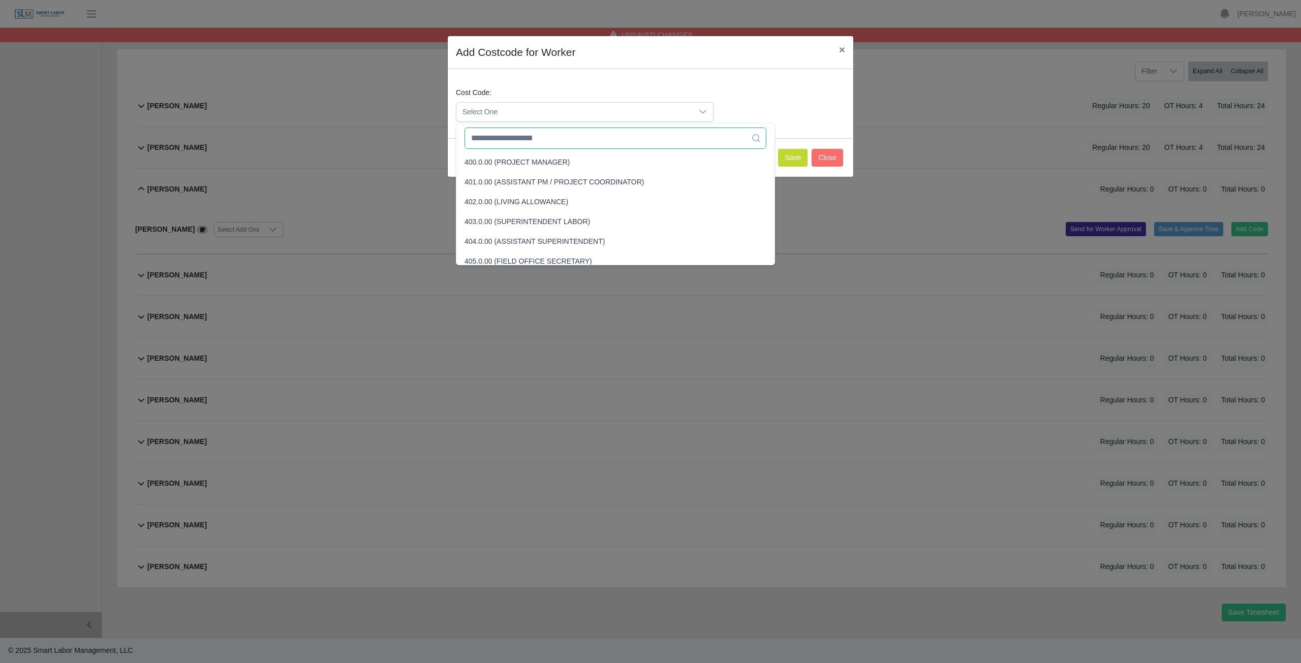
click at [538, 143] on input "text" at bounding box center [615, 138] width 302 height 21
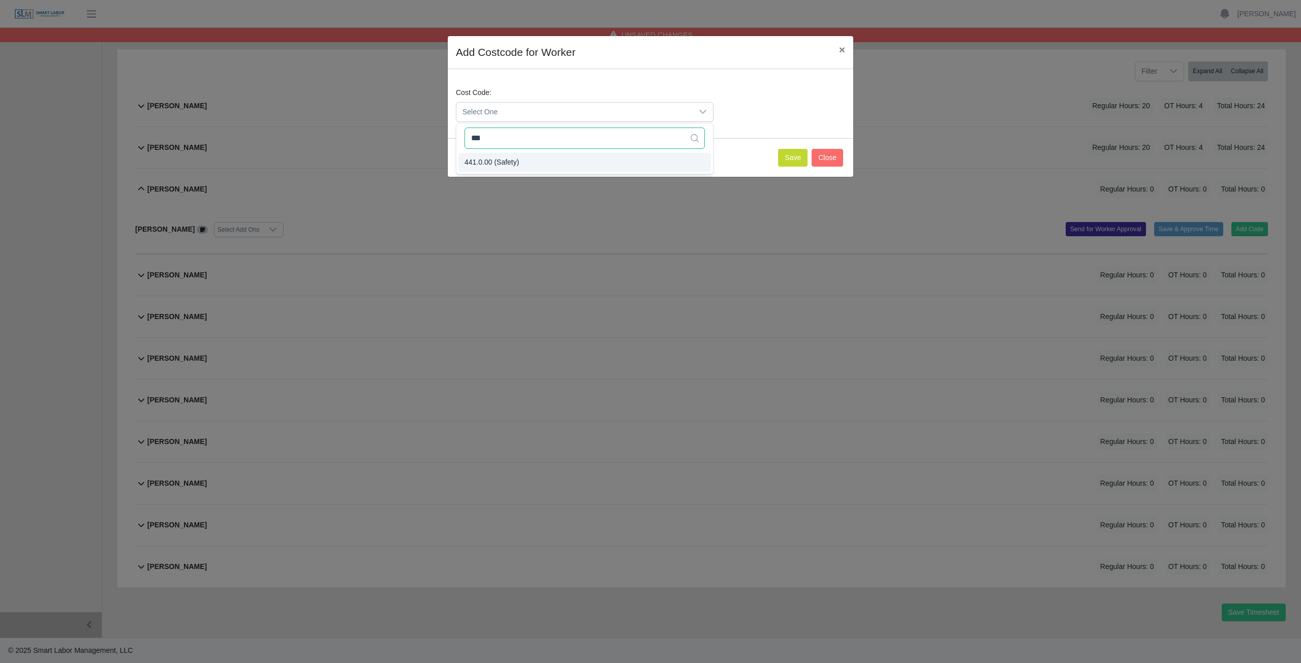
type input "***"
click at [502, 164] on span "441.0.00 (Safety)" at bounding box center [491, 162] width 54 height 11
click at [792, 156] on button "Save" at bounding box center [792, 158] width 29 height 18
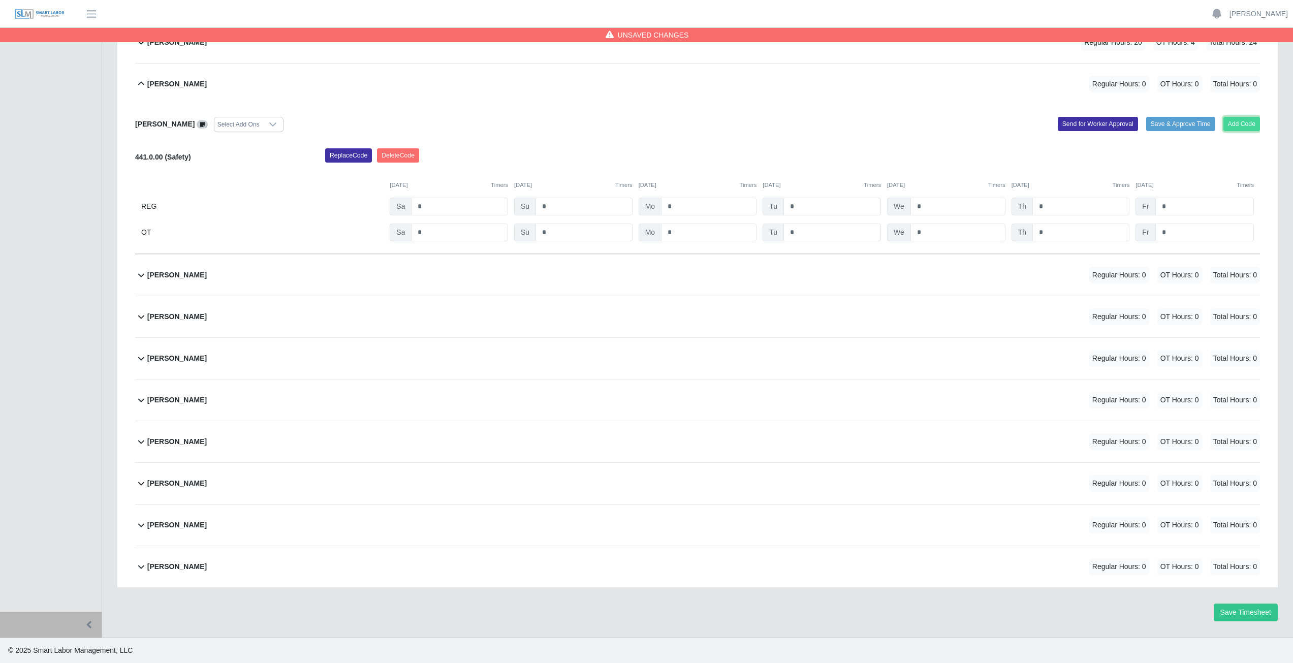
click at [1239, 121] on button "Add Code" at bounding box center [1241, 124] width 37 height 14
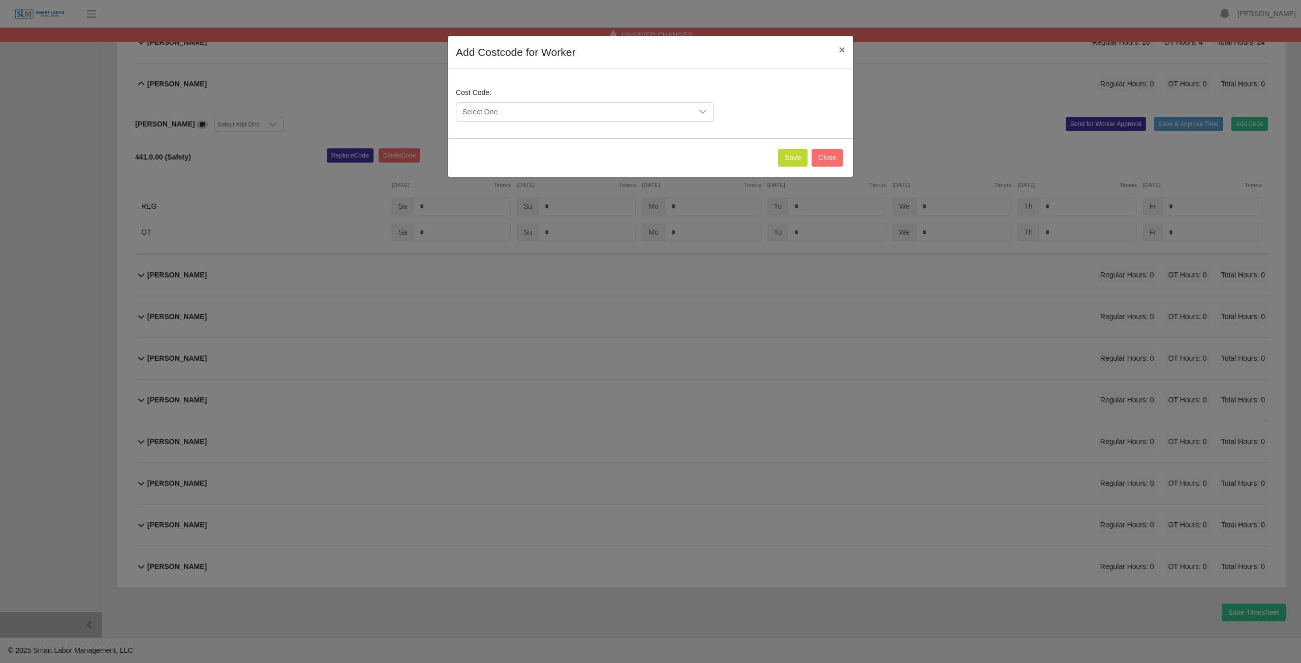
click at [520, 106] on span "Select One" at bounding box center [574, 112] width 236 height 19
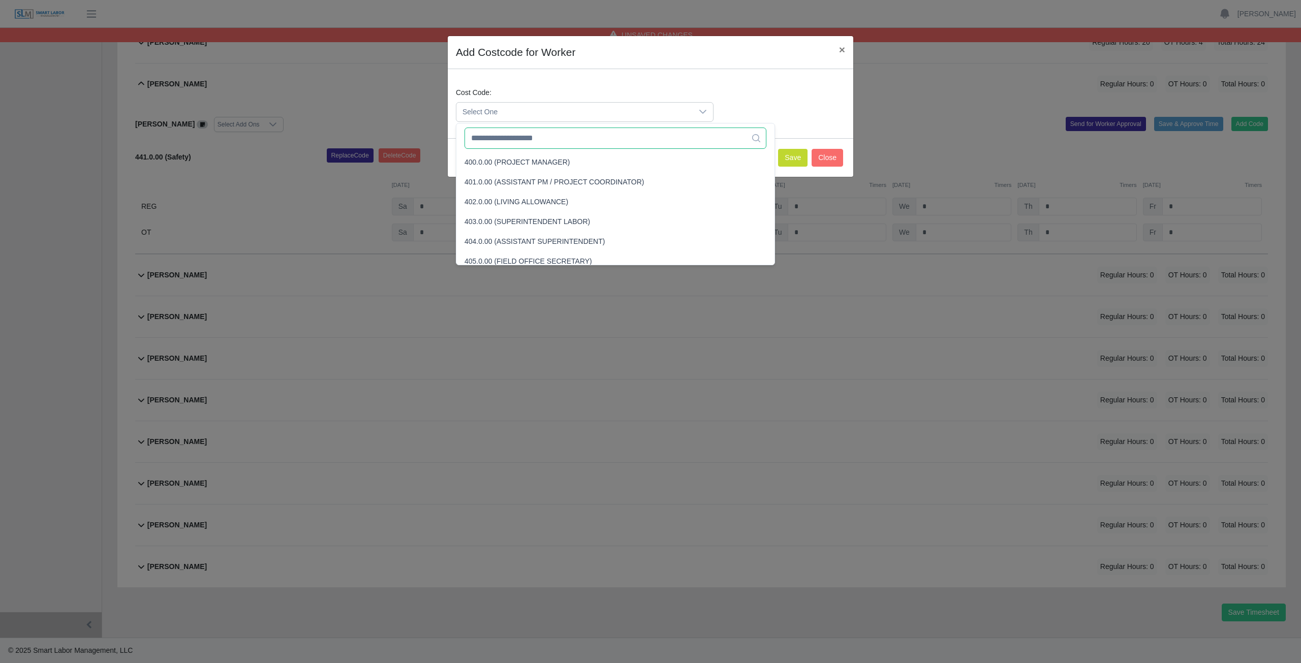
click at [507, 140] on input "text" at bounding box center [615, 138] width 302 height 21
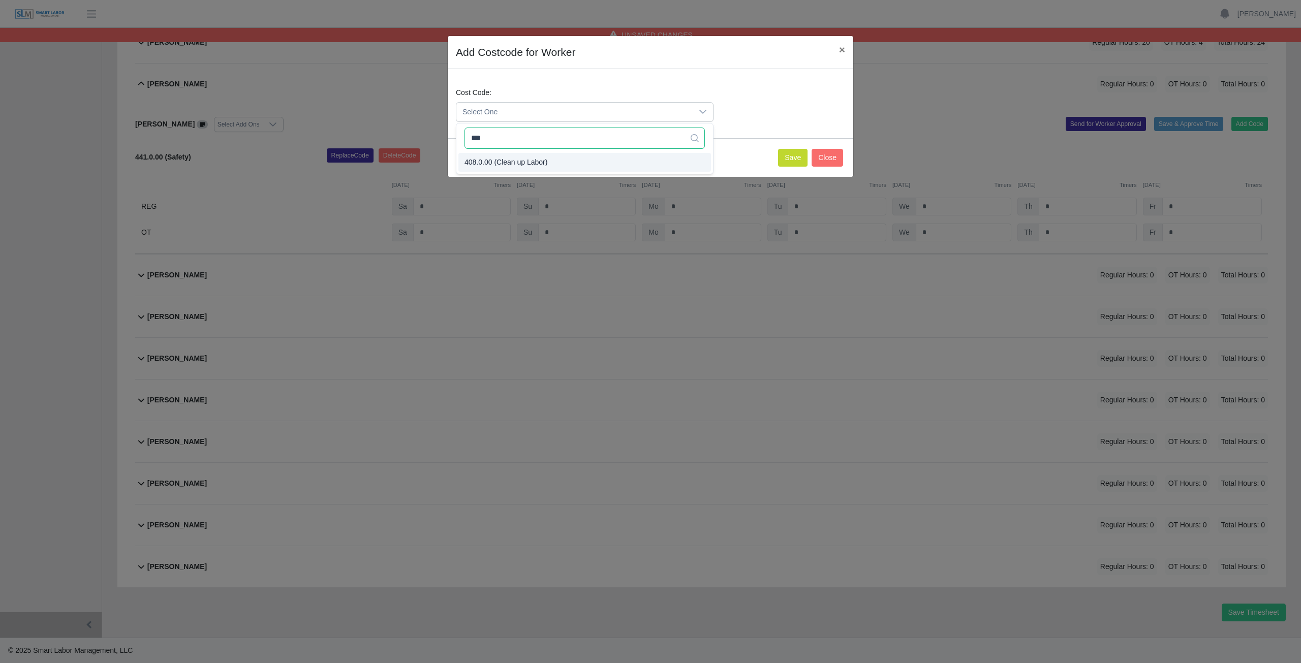
type input "***"
click at [507, 161] on span "408.0.00 (Clean up Labor)" at bounding box center [505, 162] width 83 height 11
click at [783, 159] on button "Save" at bounding box center [792, 158] width 29 height 18
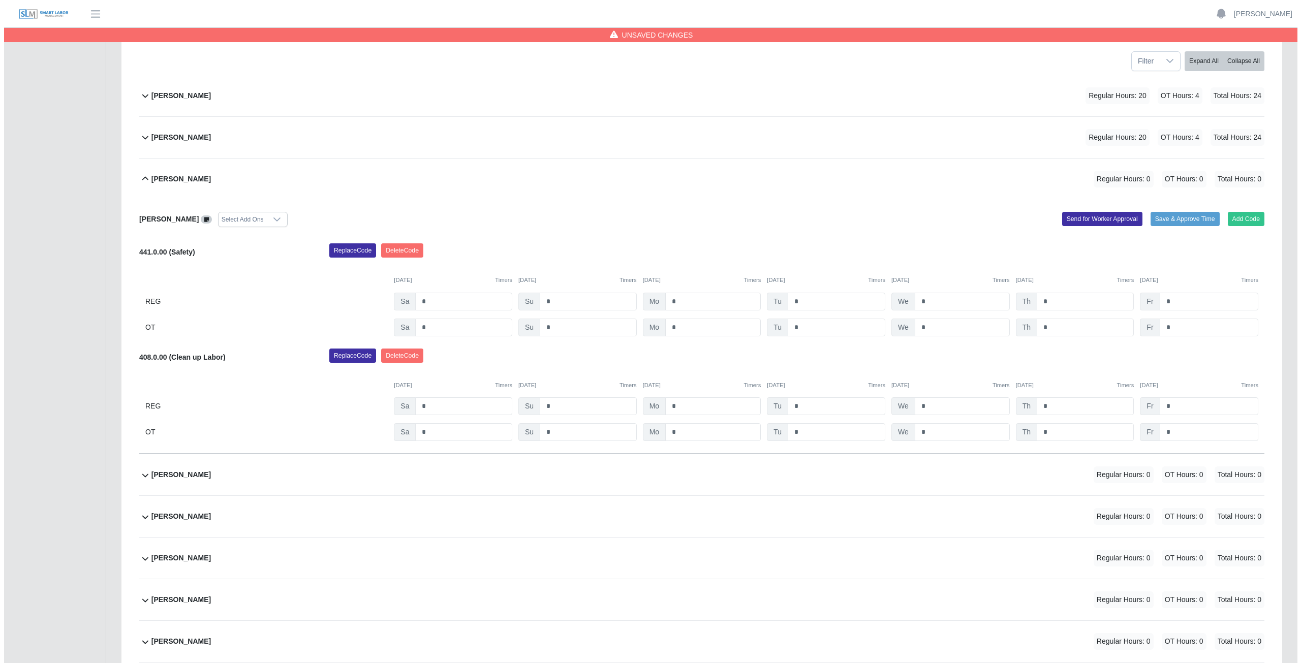
scroll to position [137, 0]
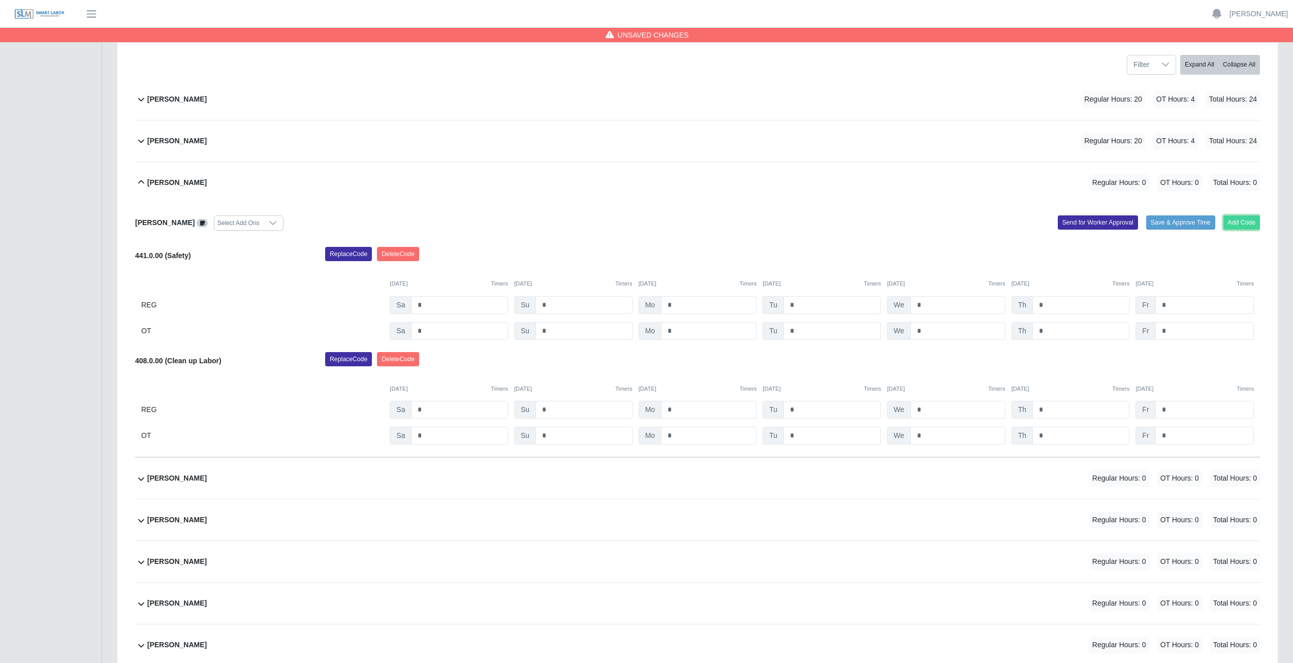
click at [1244, 219] on button "Add Code" at bounding box center [1241, 222] width 37 height 14
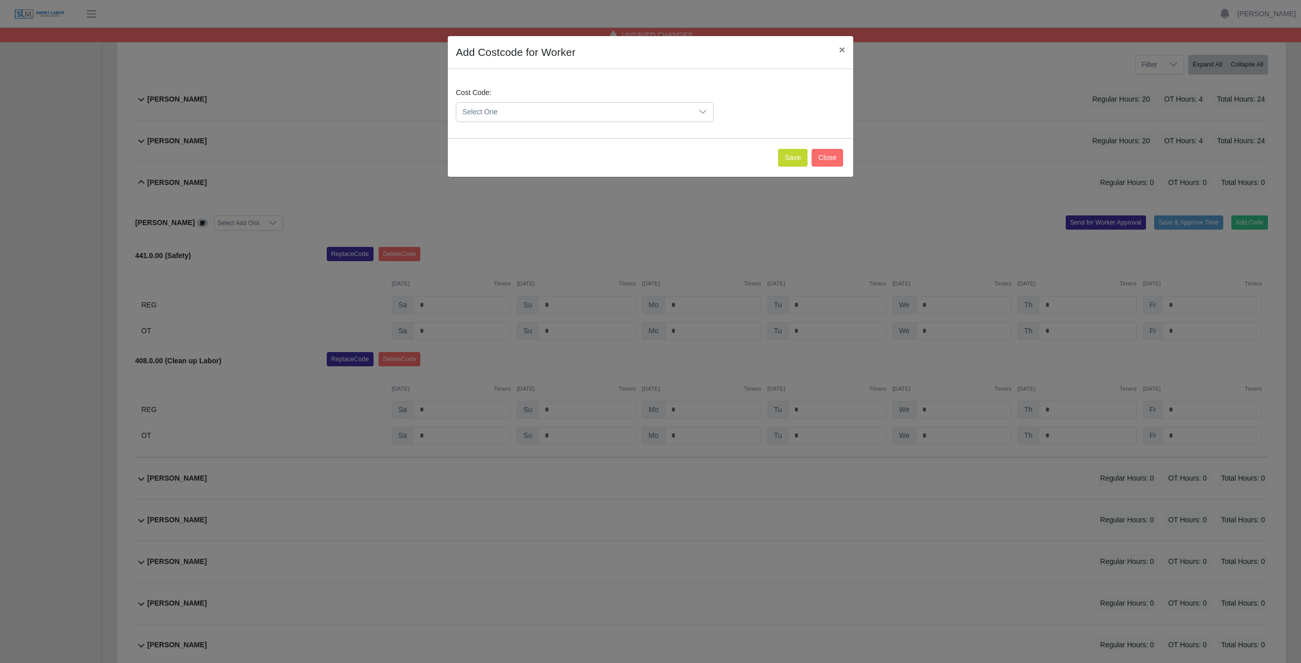
click at [520, 104] on span "Select One" at bounding box center [574, 112] width 236 height 19
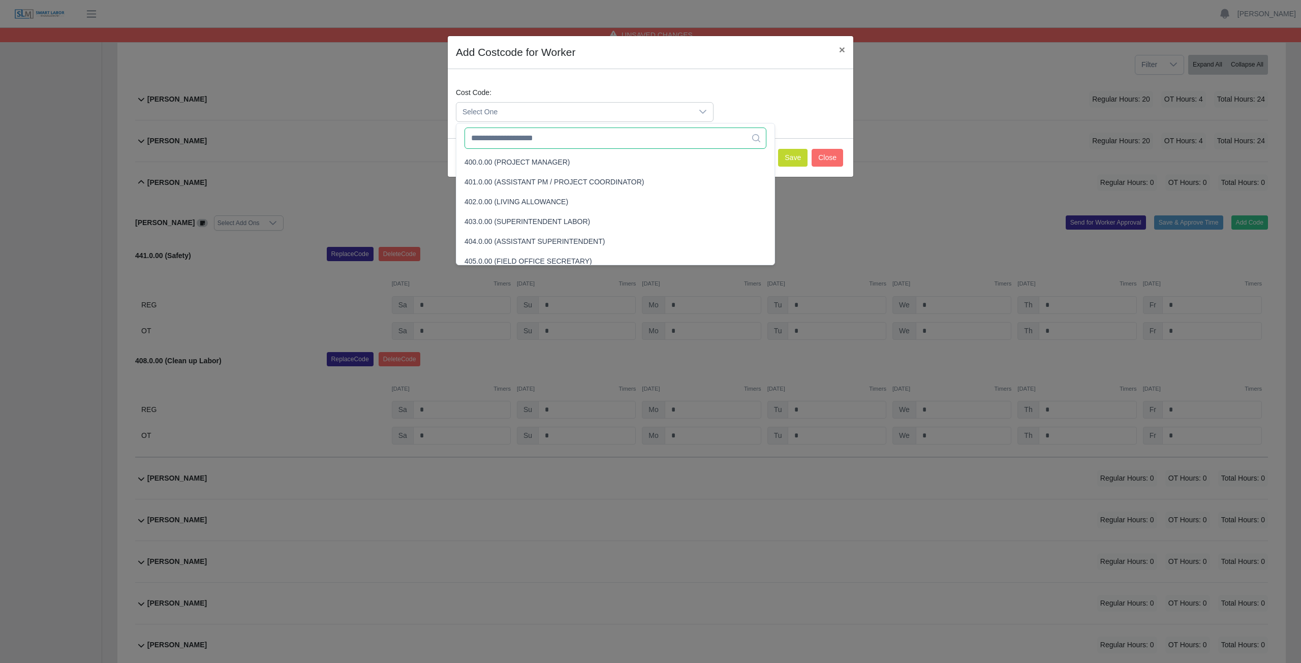
click at [528, 137] on input "text" at bounding box center [615, 138] width 302 height 21
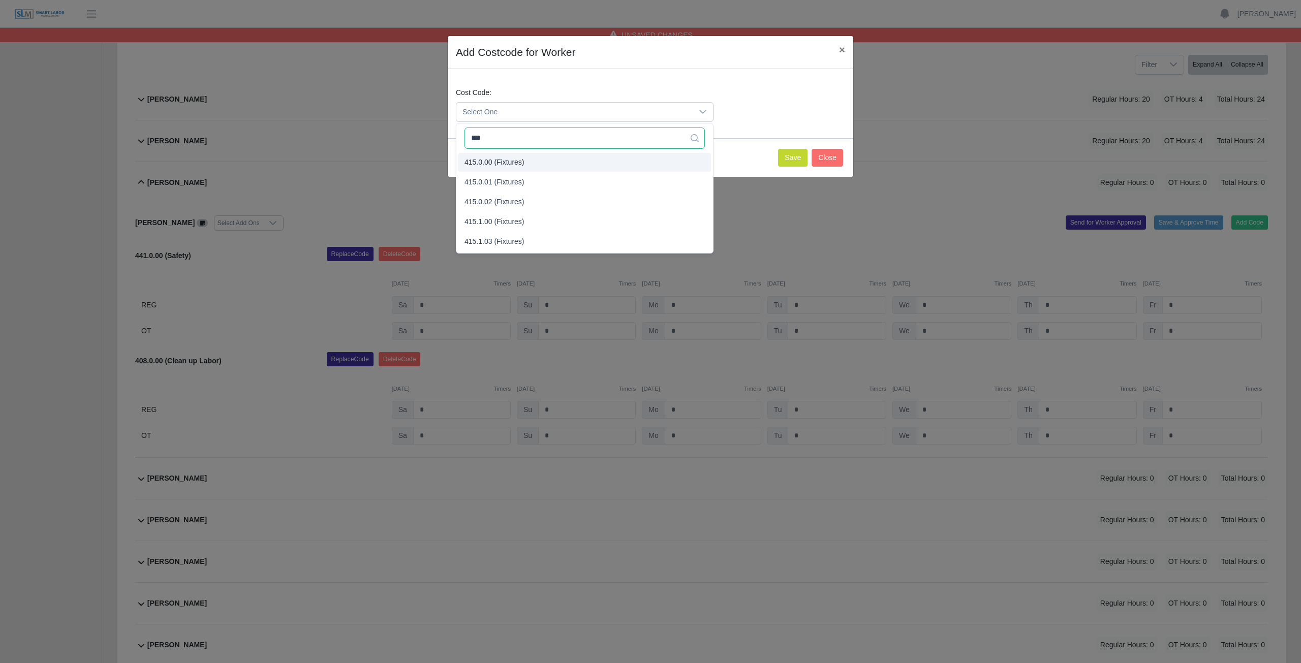
type input "***"
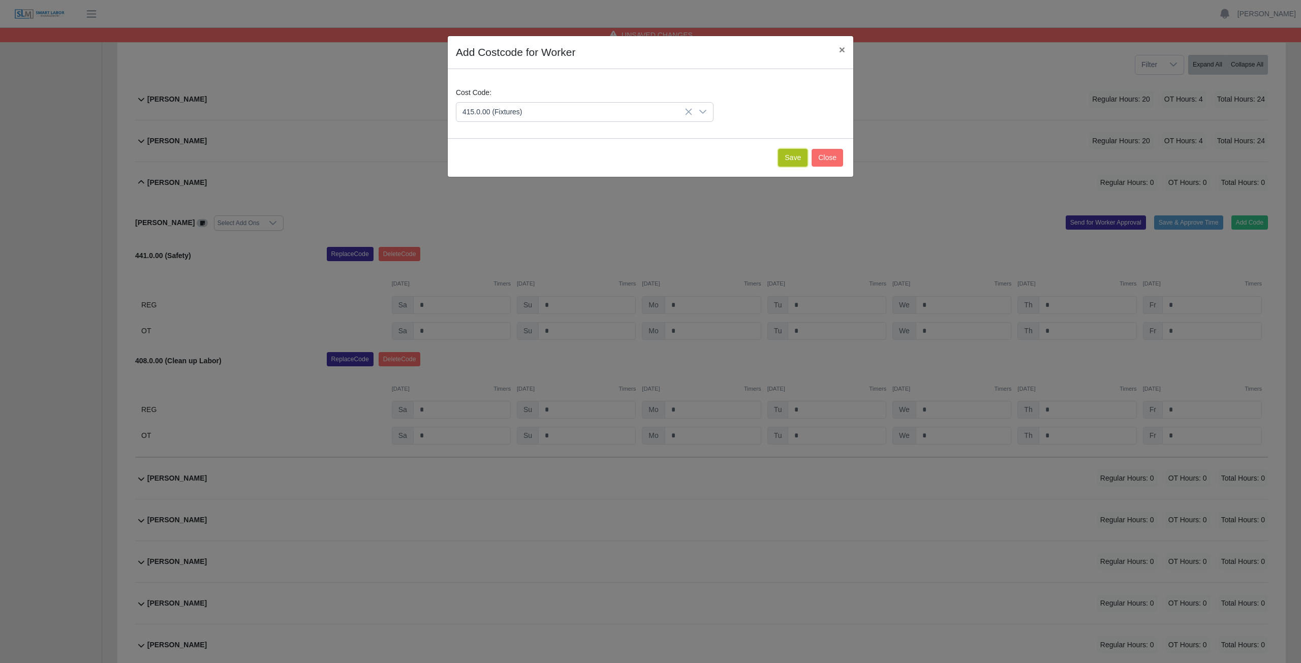
click at [793, 156] on button "Save" at bounding box center [792, 158] width 29 height 18
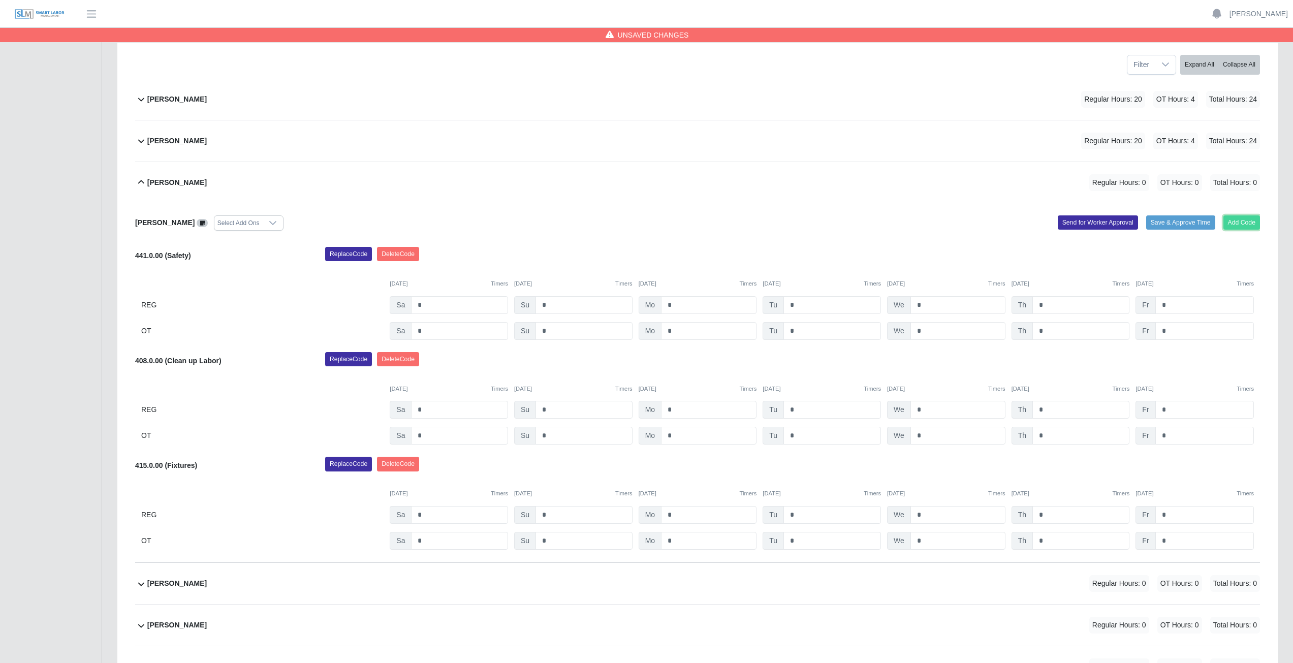
click at [1240, 221] on button "Add Code" at bounding box center [1241, 222] width 37 height 14
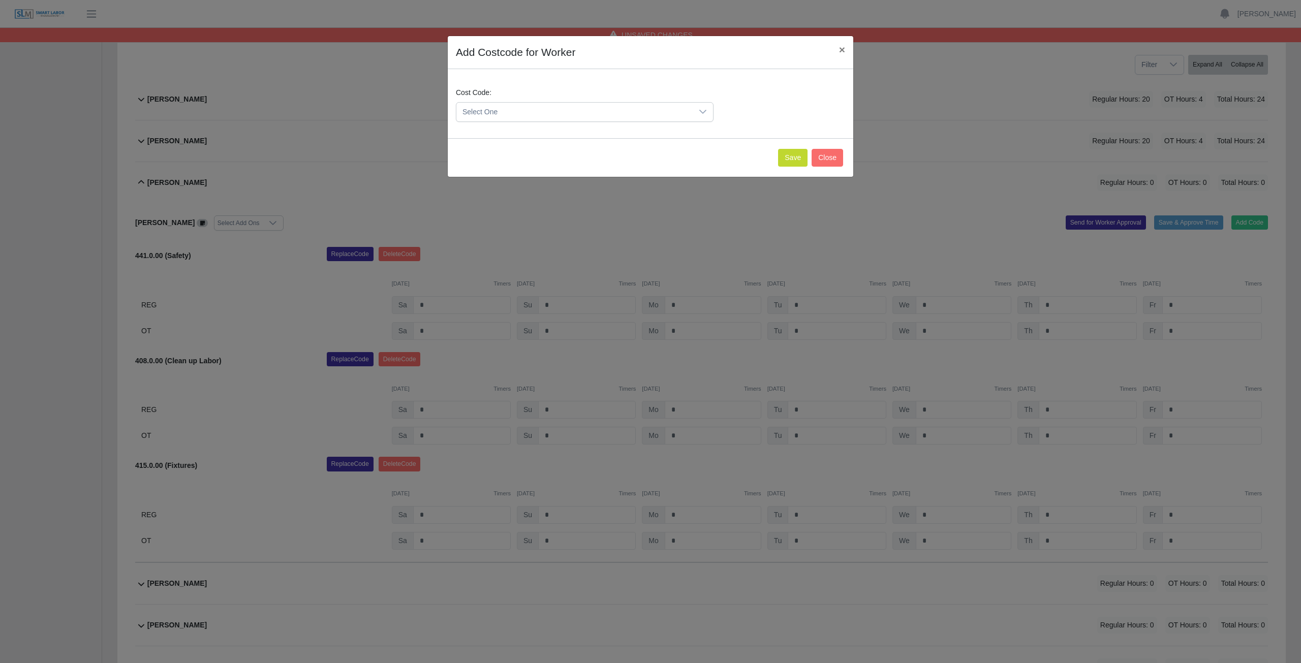
click at [514, 108] on span "Select One" at bounding box center [574, 112] width 236 height 19
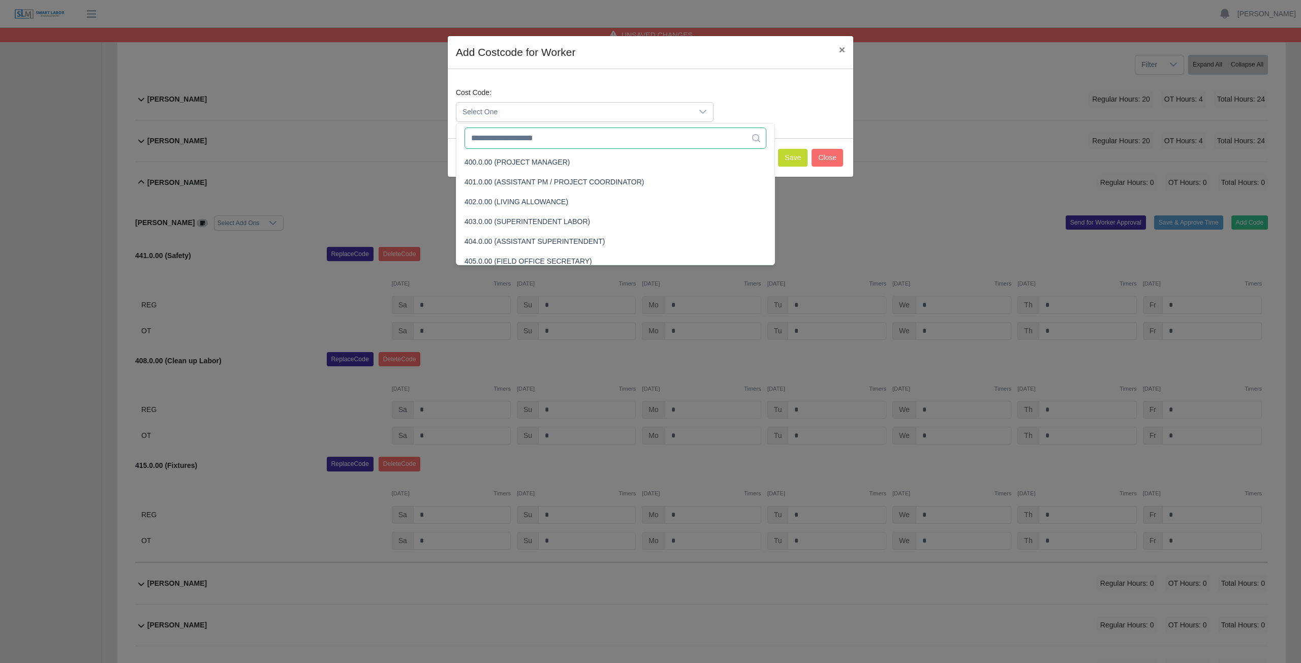
click at [519, 139] on input "text" at bounding box center [615, 138] width 302 height 21
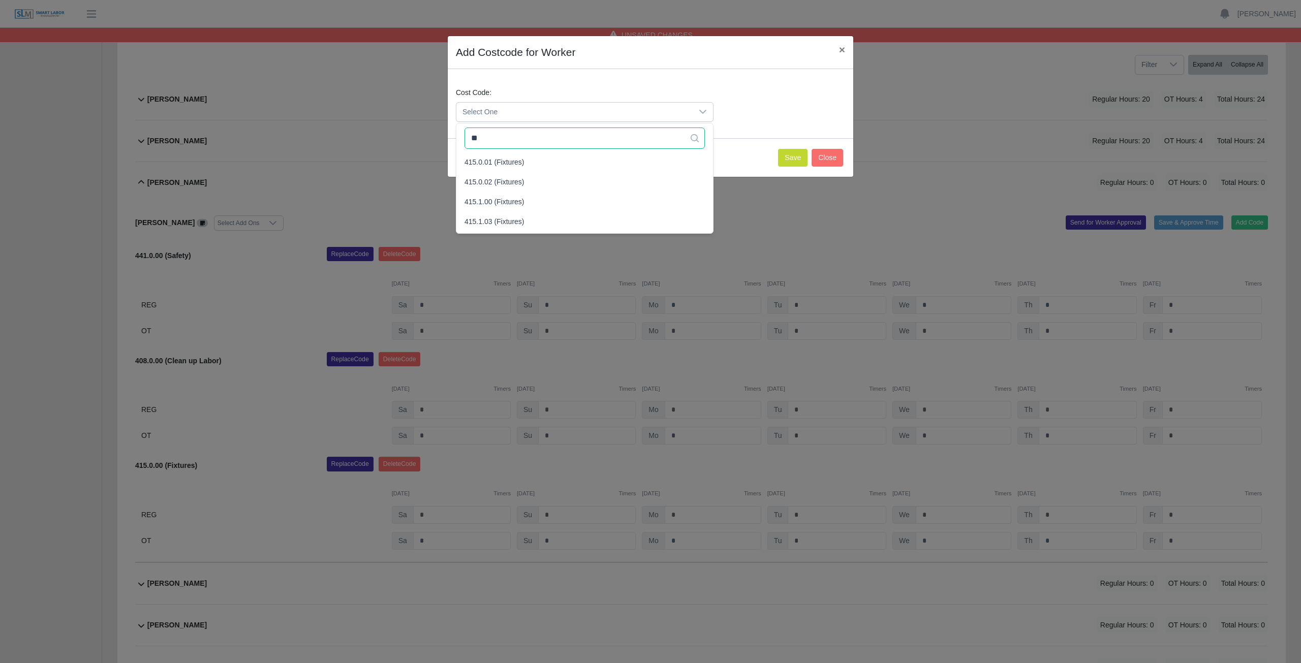
type input "*"
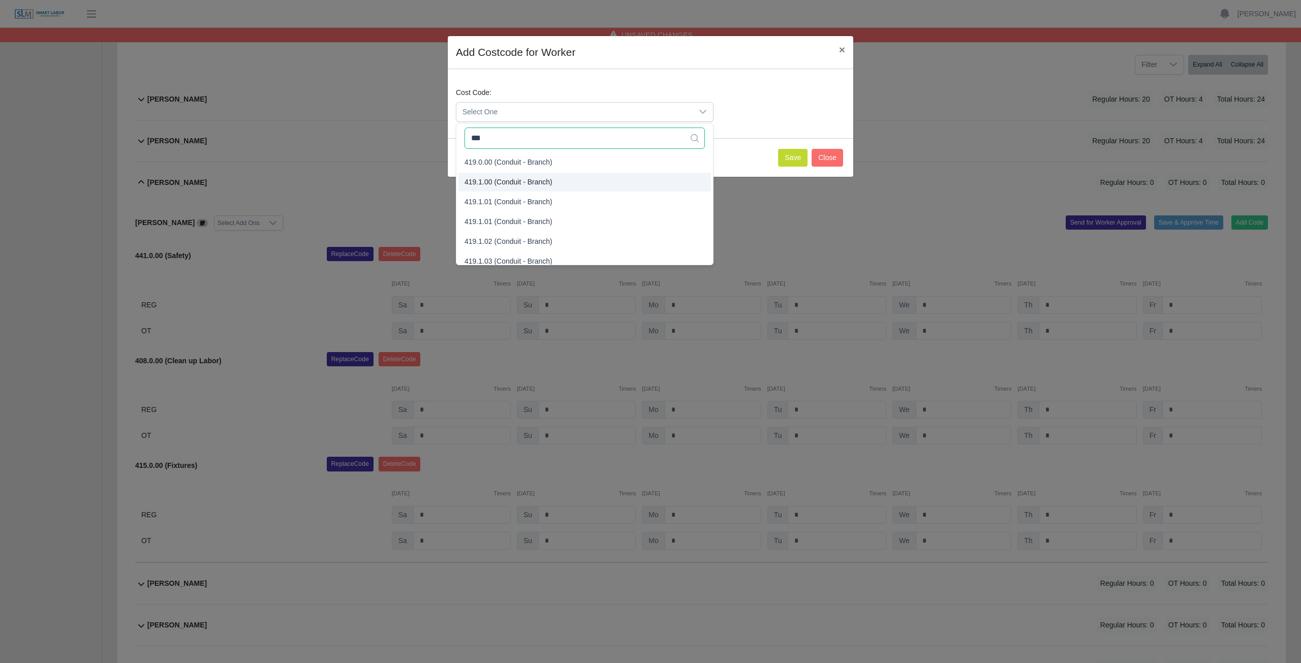
type input "***"
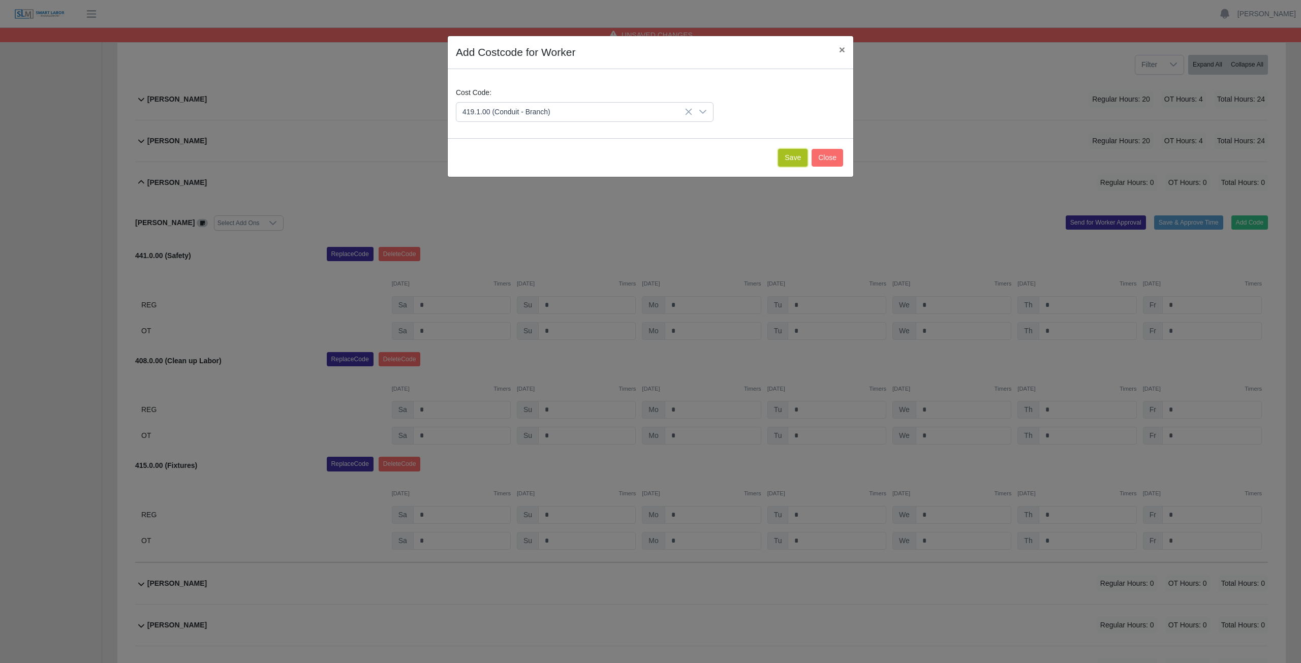
click at [791, 158] on button "Save" at bounding box center [792, 158] width 29 height 18
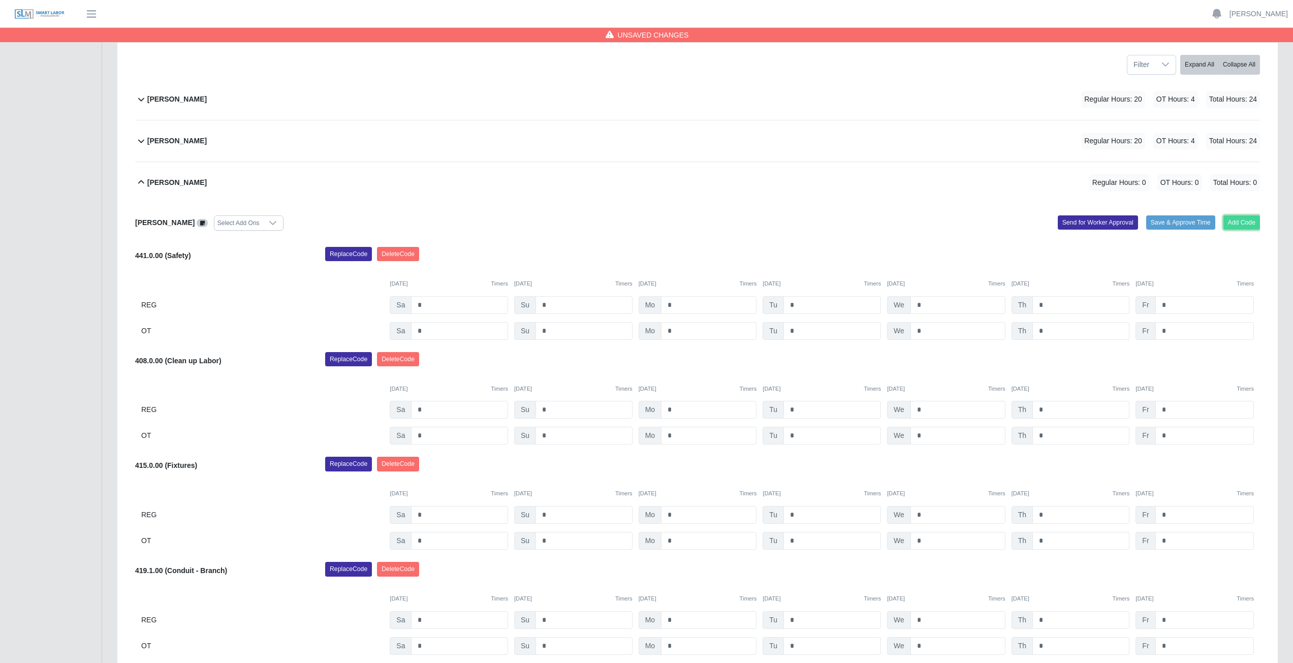
click at [1242, 224] on button "Add Code" at bounding box center [1241, 222] width 37 height 14
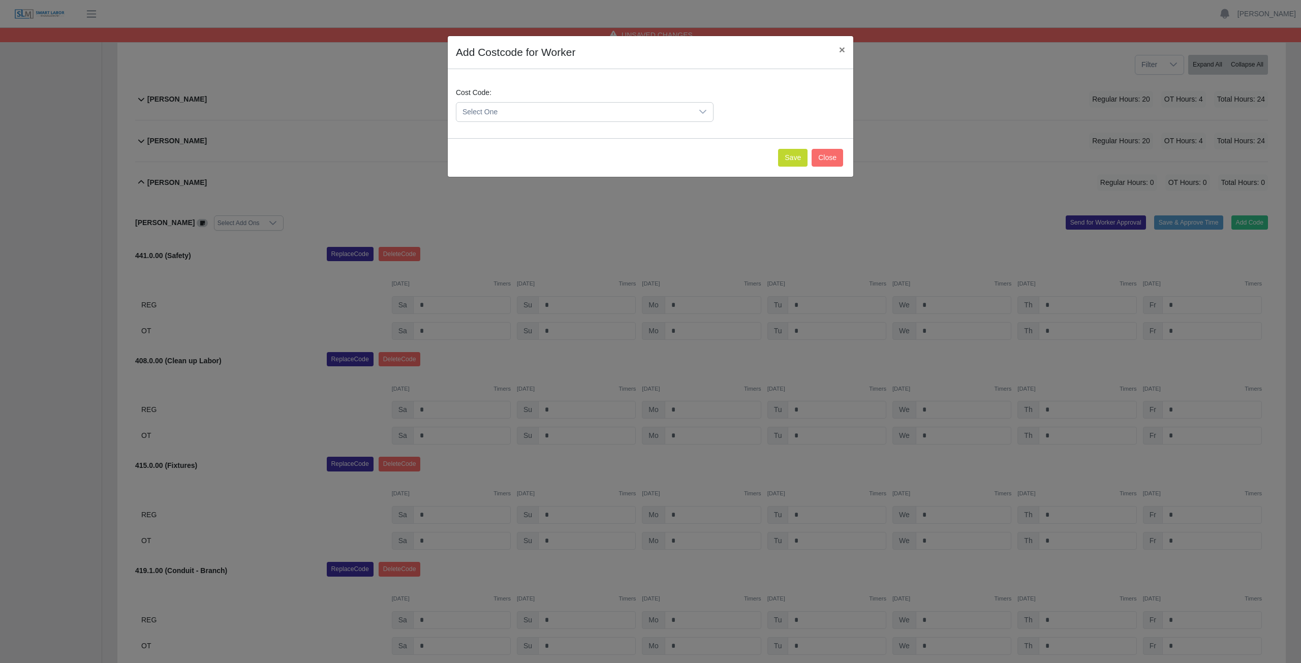
click at [522, 113] on span "Select One" at bounding box center [574, 112] width 236 height 19
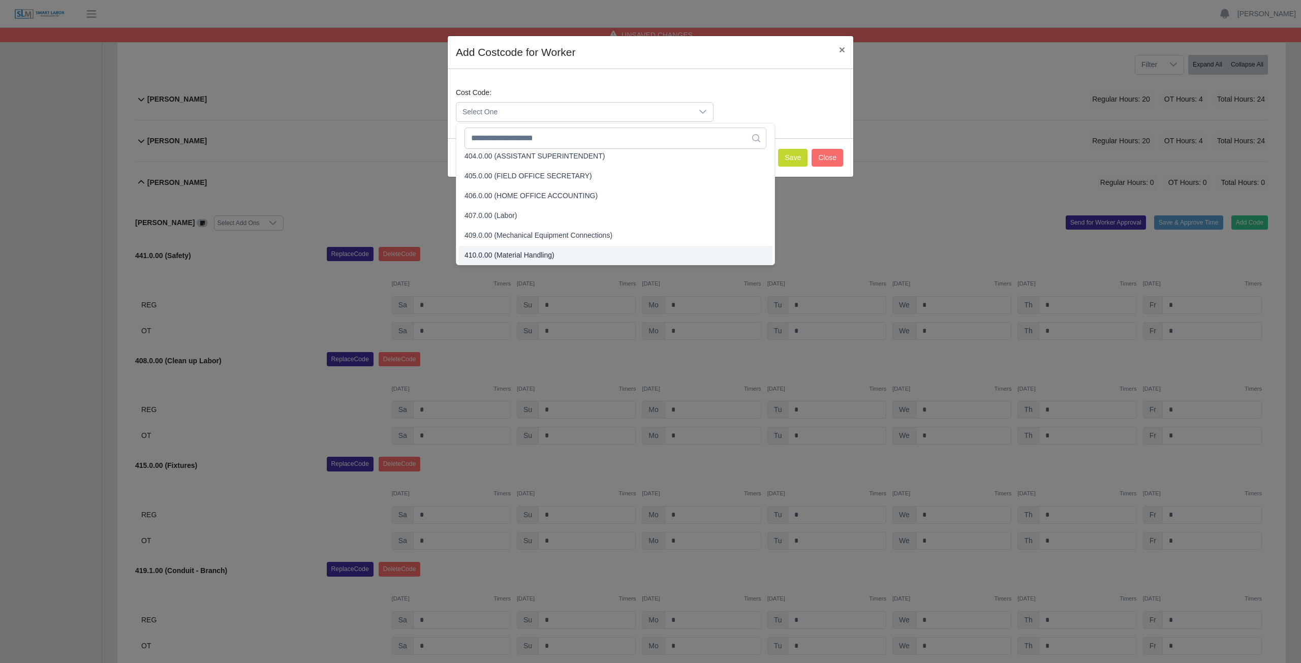
scroll to position [264, 0]
click at [530, 140] on input "text" at bounding box center [615, 138] width 302 height 21
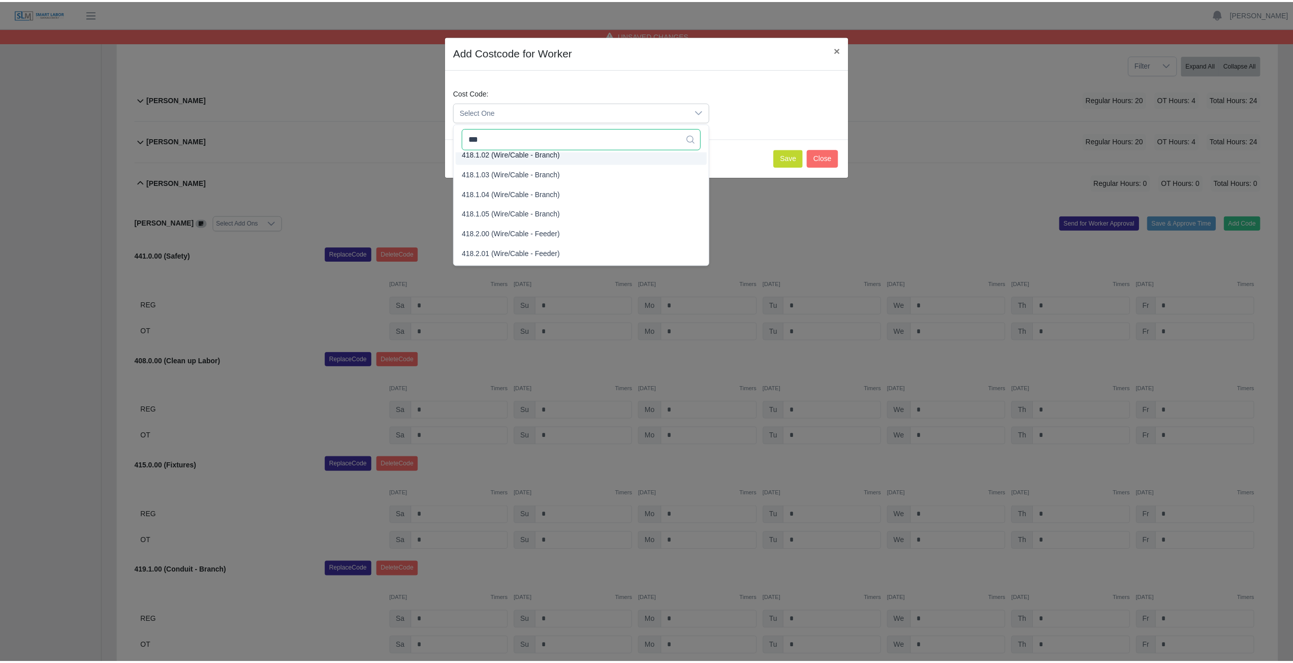
scroll to position [61, 0]
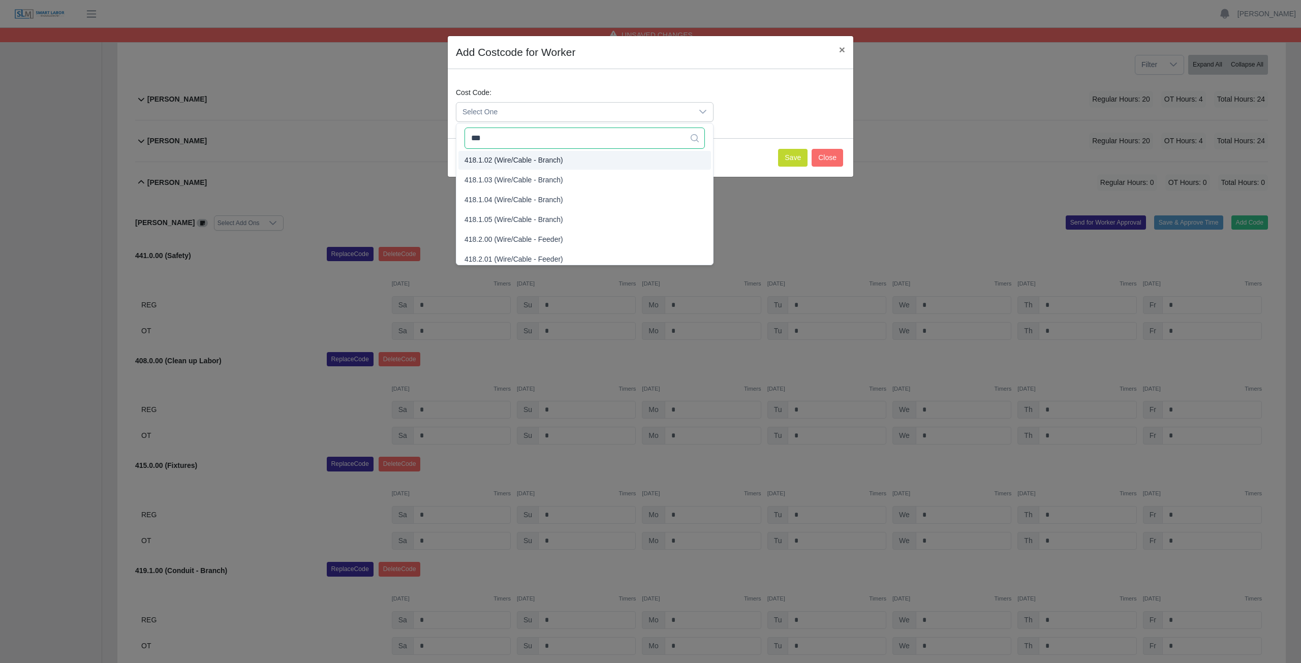
type input "***"
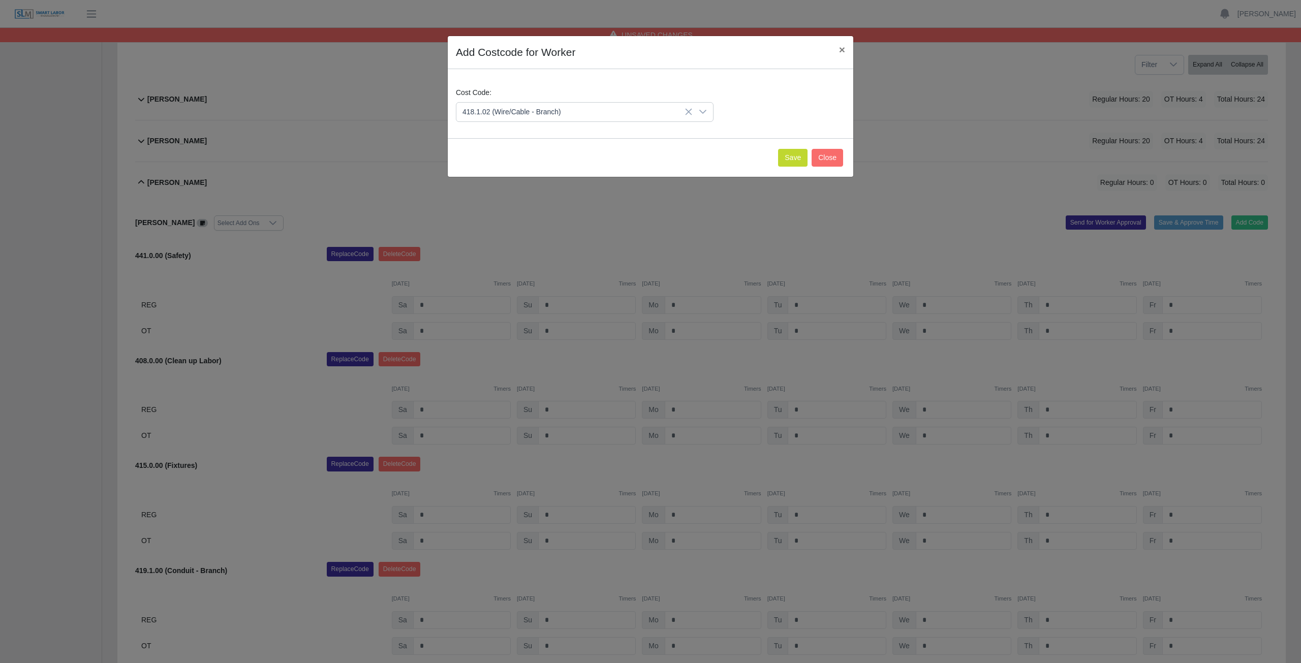
click at [525, 157] on span "418.1.02 (Wire/Cable - Branch)" at bounding box center [513, 160] width 99 height 11
drag, startPoint x: 792, startPoint y: 159, endPoint x: 787, endPoint y: 156, distance: 5.5
click at [792, 159] on button "Save" at bounding box center [792, 158] width 29 height 18
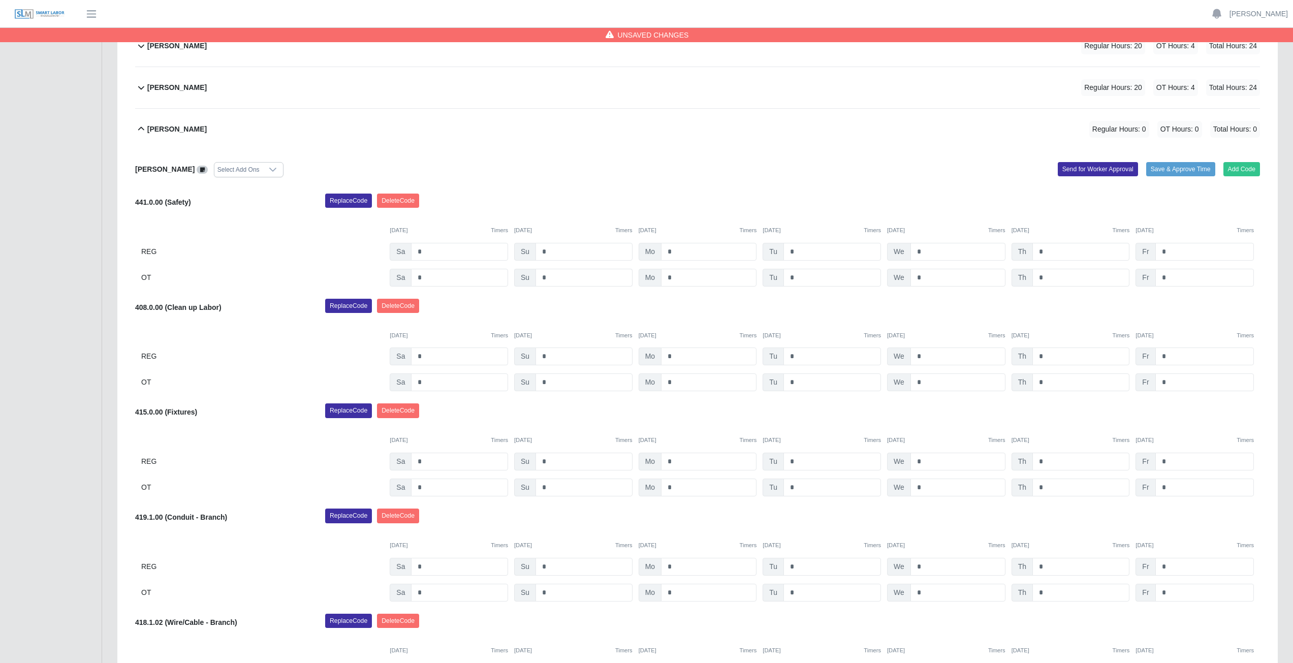
scroll to position [188, 0]
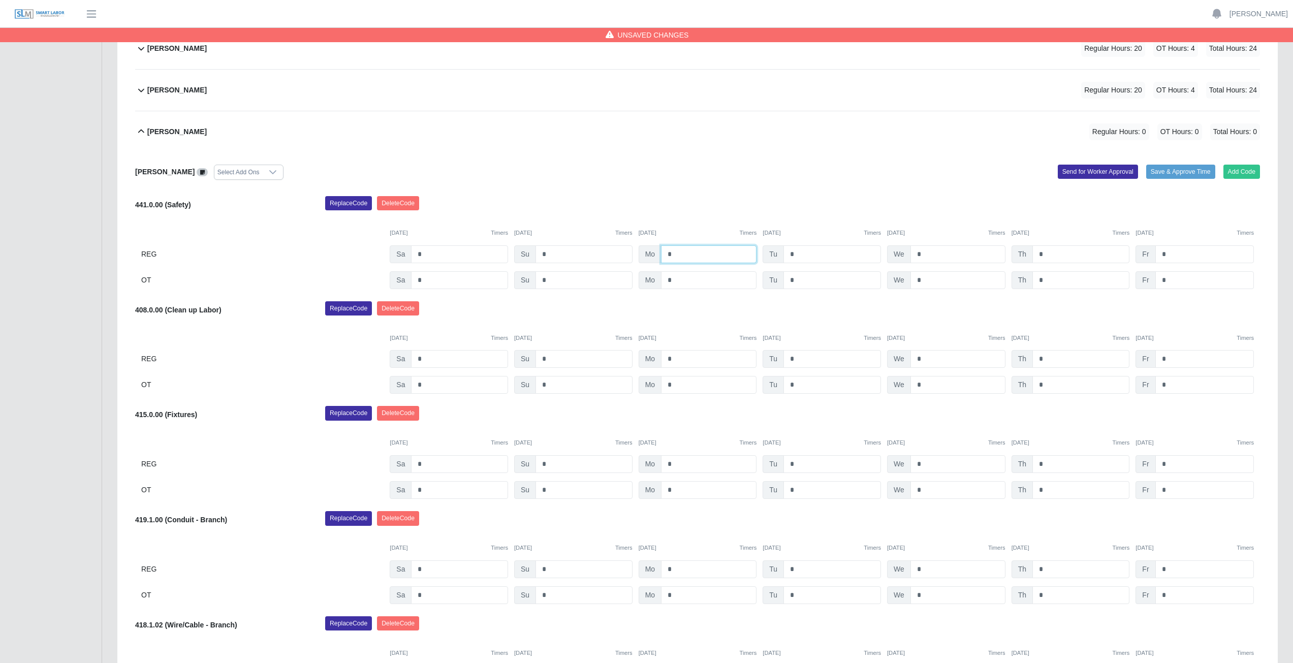
click at [676, 253] on input "*" at bounding box center [709, 254] width 96 height 18
type input "*"
click at [801, 257] on input "*" at bounding box center [832, 254] width 98 height 18
type input "*"
click at [928, 255] on input "*" at bounding box center [957, 254] width 95 height 18
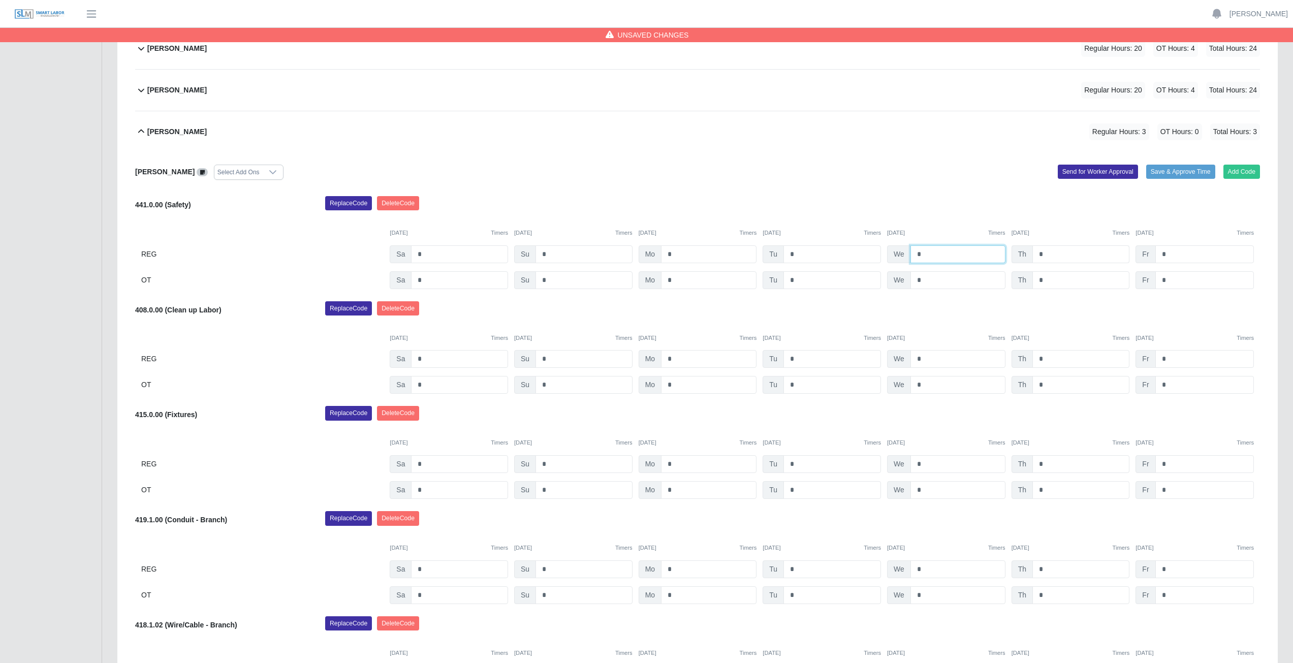
type input "*"
click at [1046, 255] on input "*" at bounding box center [1080, 254] width 97 height 18
type input "*"
click at [670, 361] on input "*" at bounding box center [709, 359] width 96 height 18
click at [676, 359] on input "*" at bounding box center [709, 359] width 96 height 18
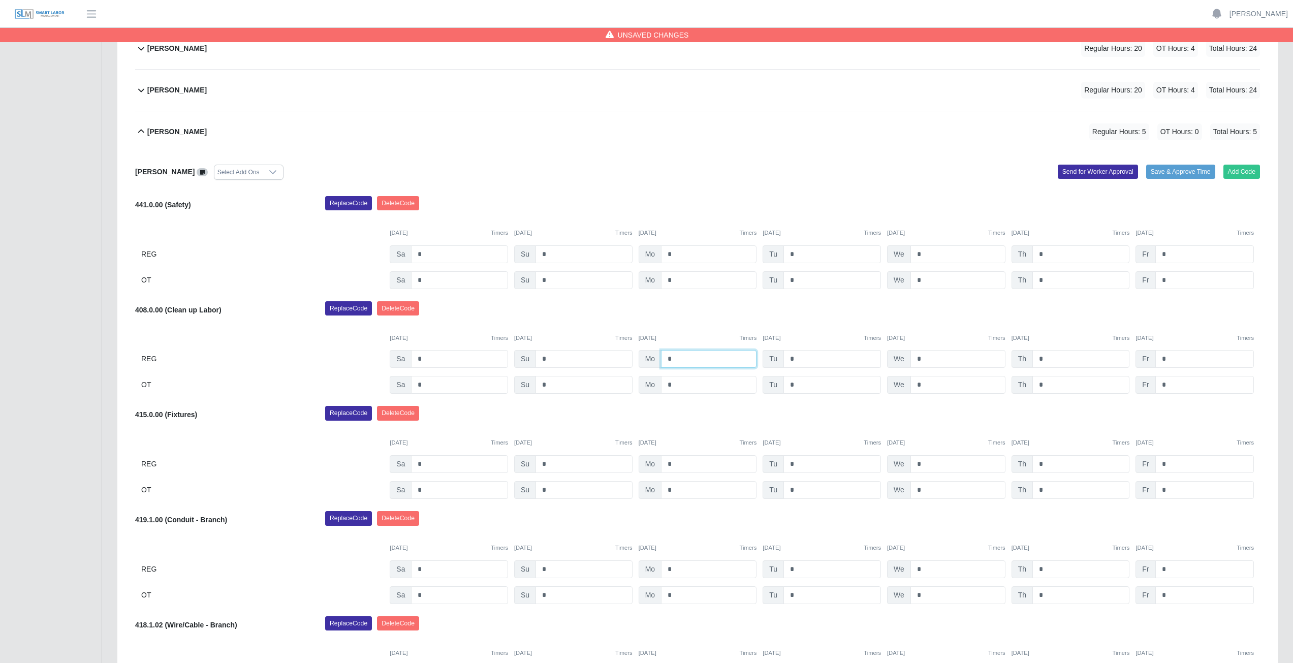
type input "*"
click at [800, 357] on input "*" at bounding box center [832, 359] width 98 height 18
type input "*"
click at [925, 358] on input "*" at bounding box center [957, 359] width 95 height 18
type input "*"
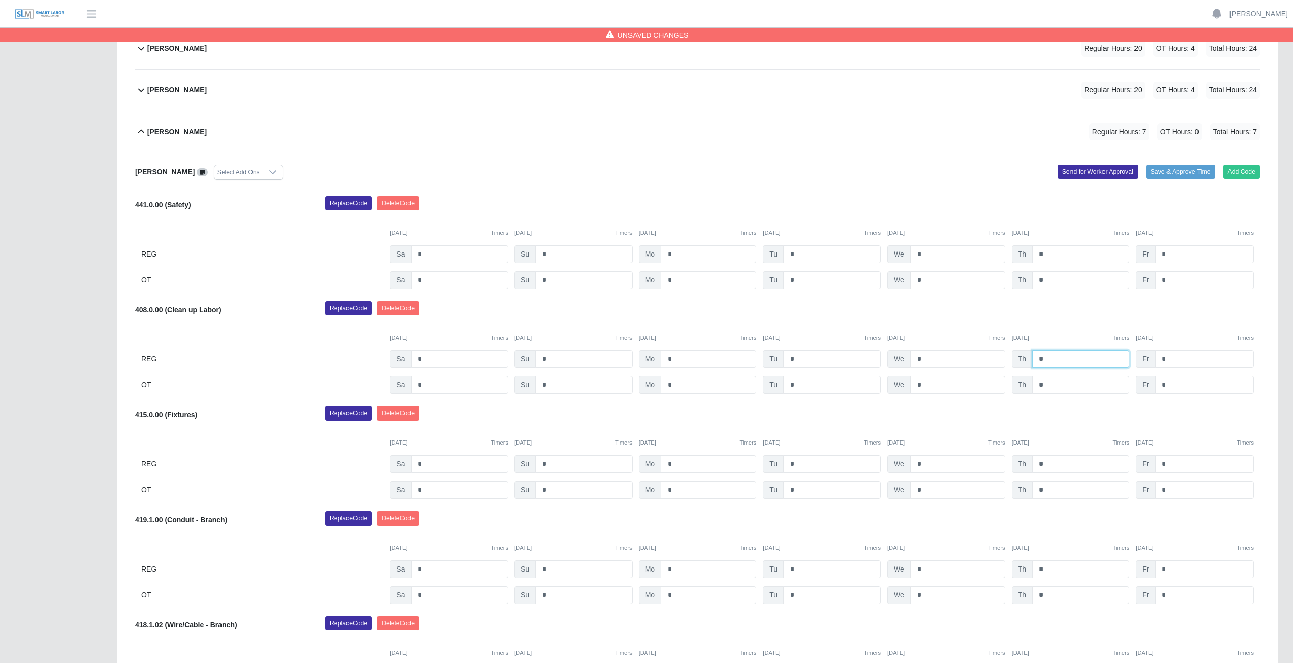
click at [1049, 360] on input "*" at bounding box center [1080, 359] width 97 height 18
type input "*"
drag, startPoint x: 702, startPoint y: 308, endPoint x: 700, endPoint y: 295, distance: 12.9
click at [702, 297] on div "Antonio Romero-Torrez Select Add Ons Add Code Save & Approve Time Send for Work…" at bounding box center [697, 437] width 1125 height 570
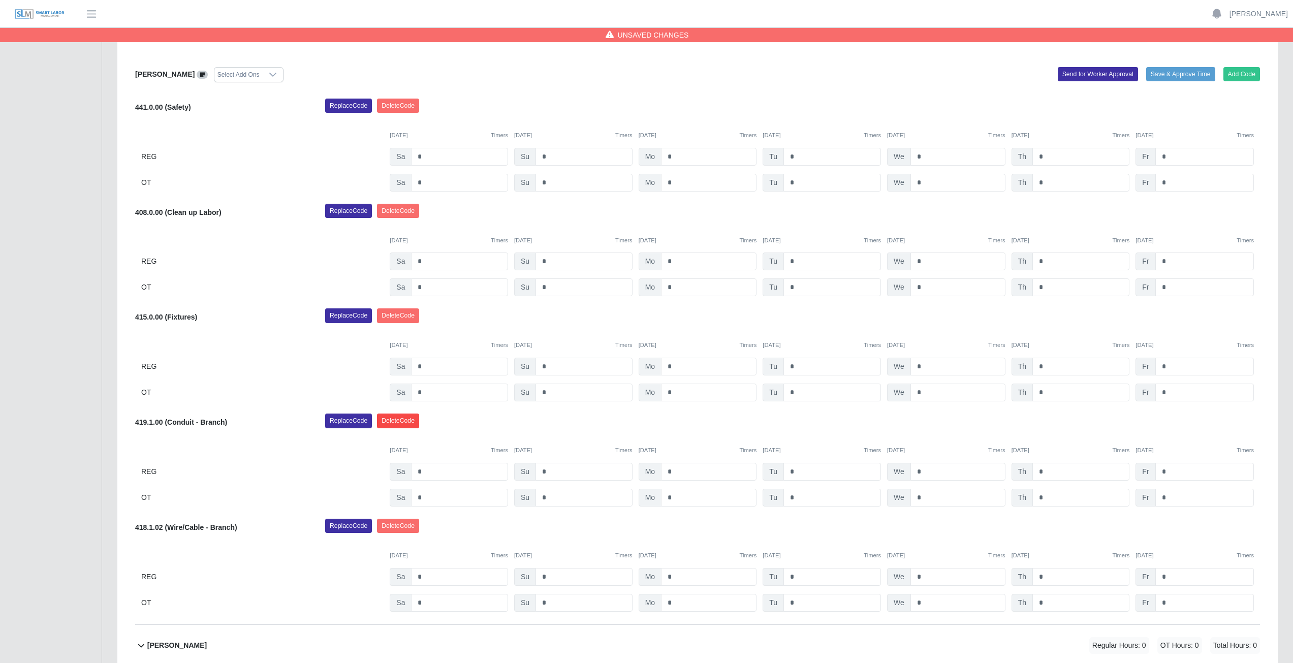
scroll to position [290, 0]
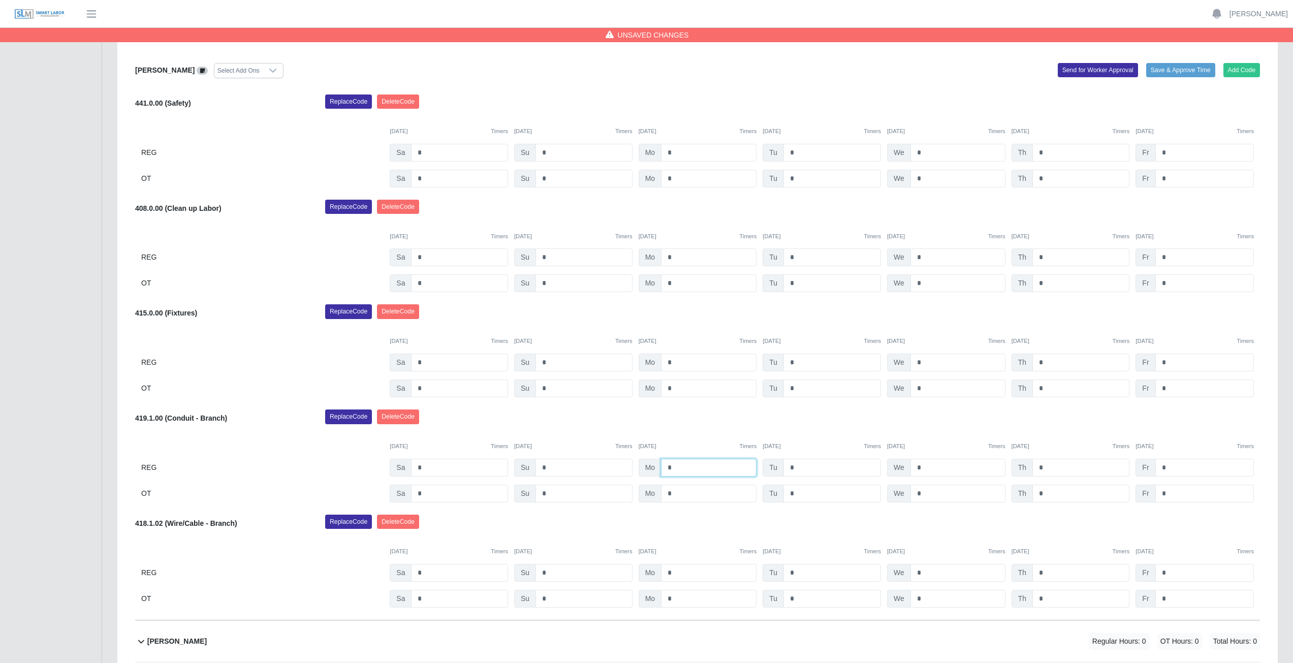
click at [678, 469] on input "*" at bounding box center [709, 468] width 96 height 18
type input "*"
click at [678, 494] on input "*" at bounding box center [709, 494] width 96 height 18
type input "*"
click at [800, 467] on input "*" at bounding box center [832, 468] width 98 height 18
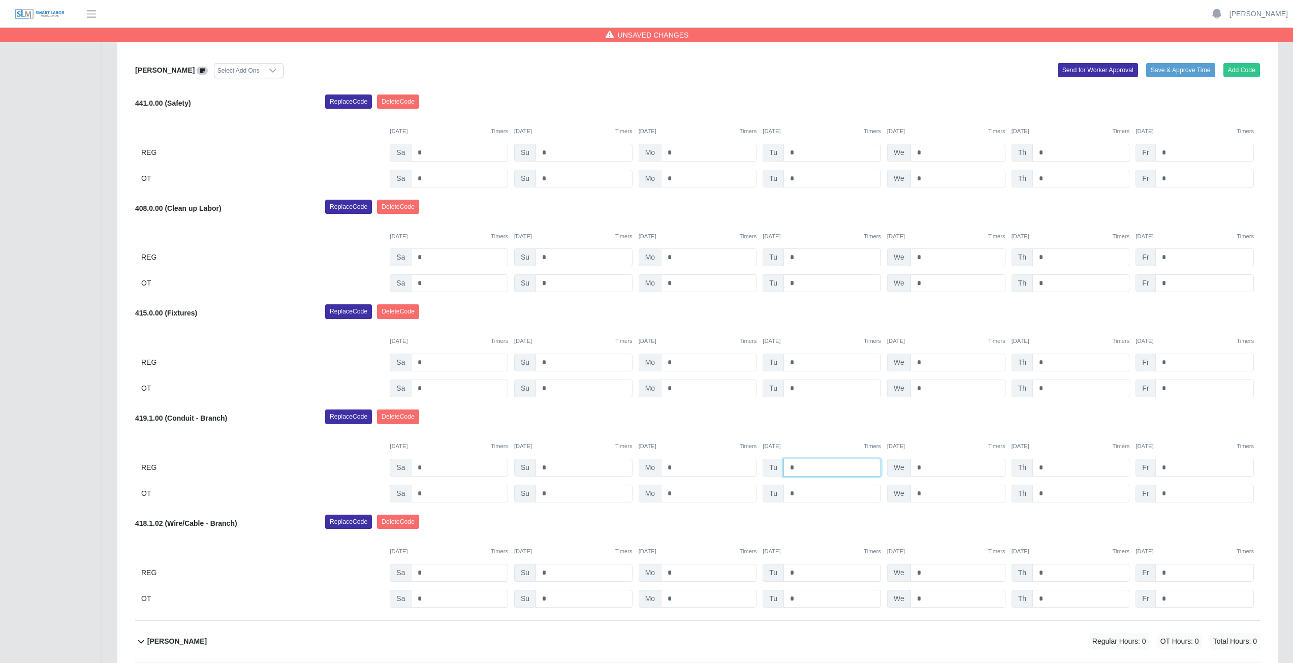
type input "*"
click at [799, 492] on input "*" at bounding box center [832, 494] width 98 height 18
type input "*"
click at [559, 308] on div "Replace Code Delete Code" at bounding box center [793, 314] width 950 height 20
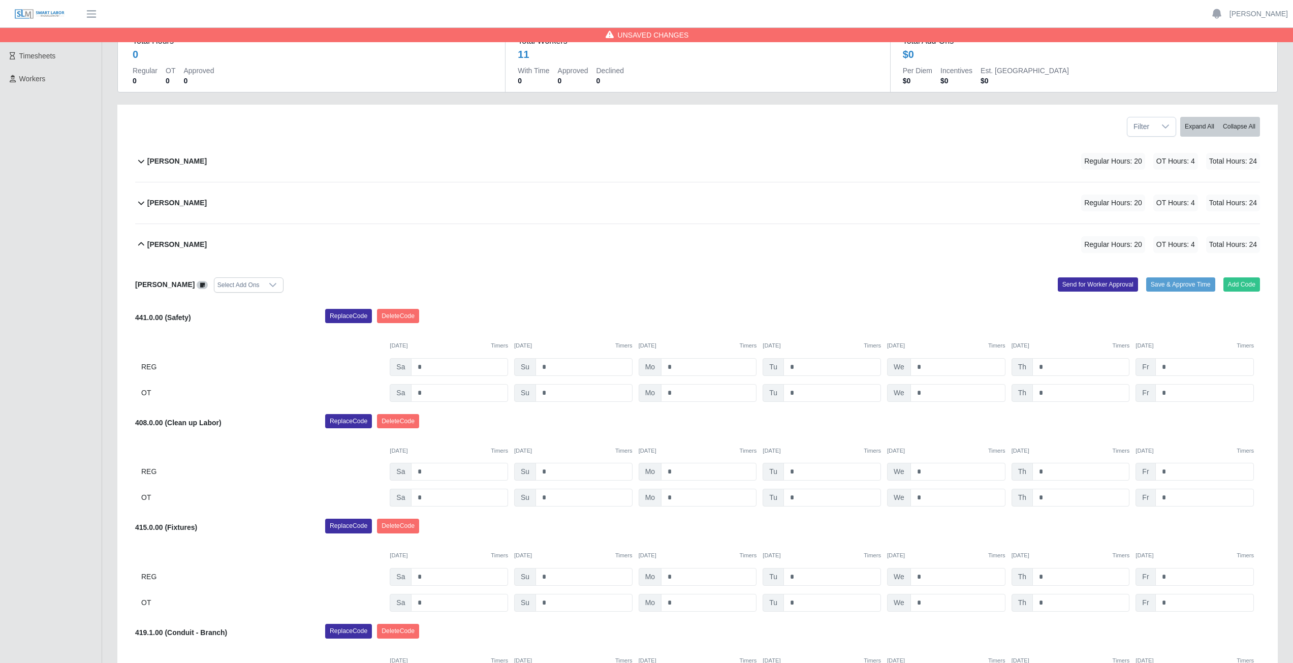
scroll to position [36, 0]
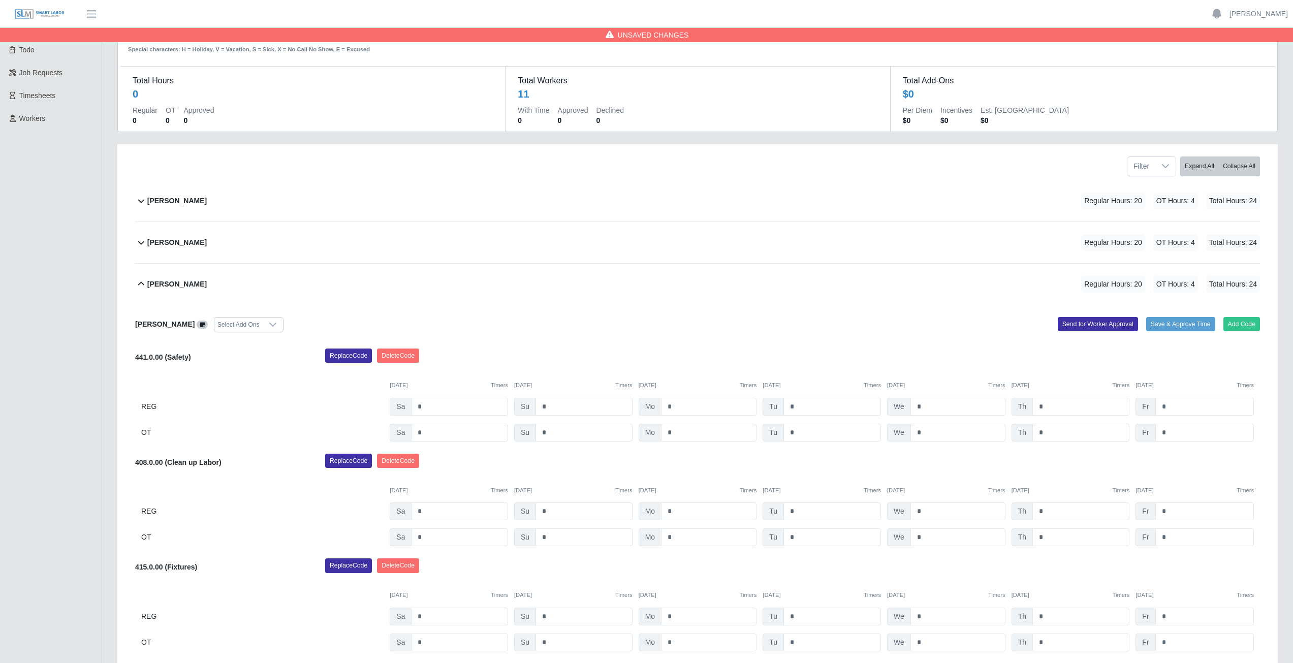
click at [140, 283] on icon at bounding box center [141, 284] width 12 height 12
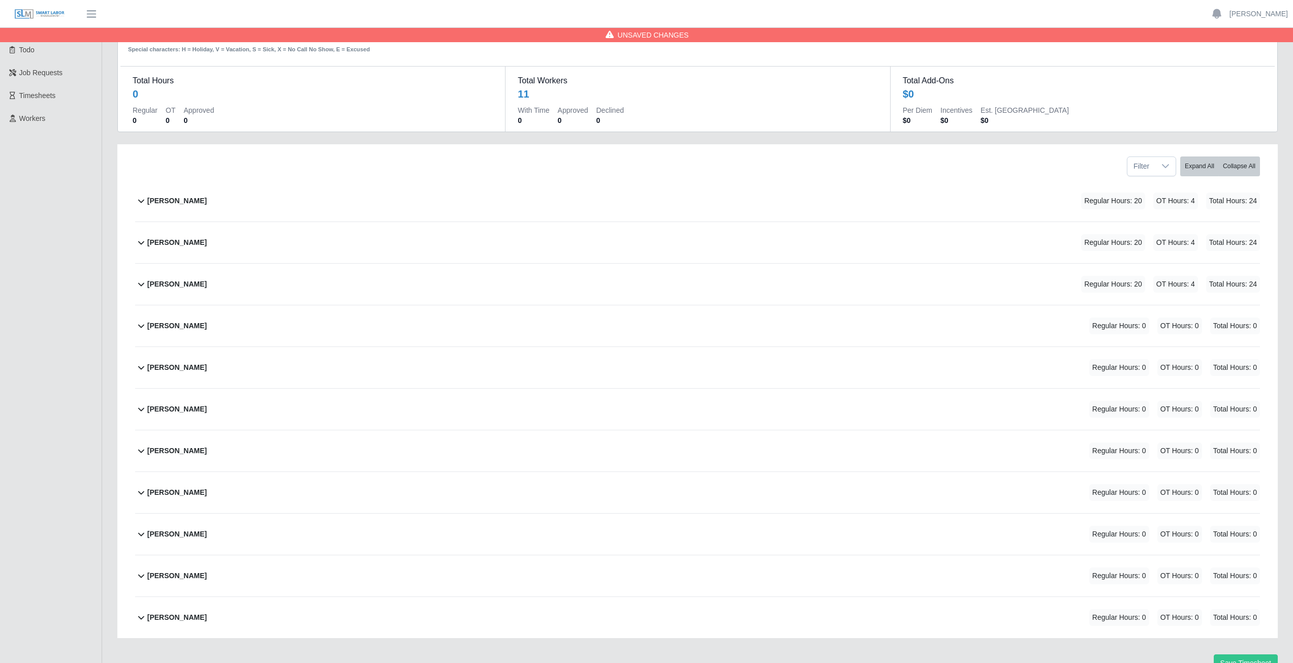
click at [140, 328] on icon at bounding box center [141, 326] width 12 height 12
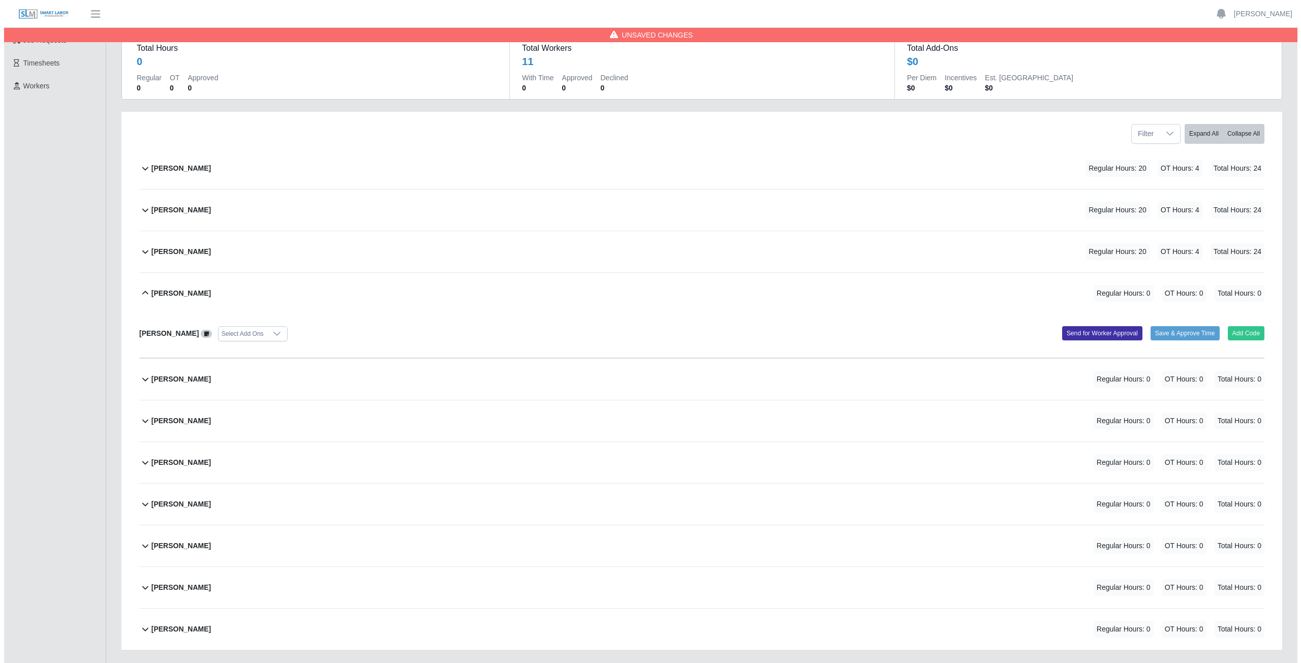
scroll to position [80, 0]
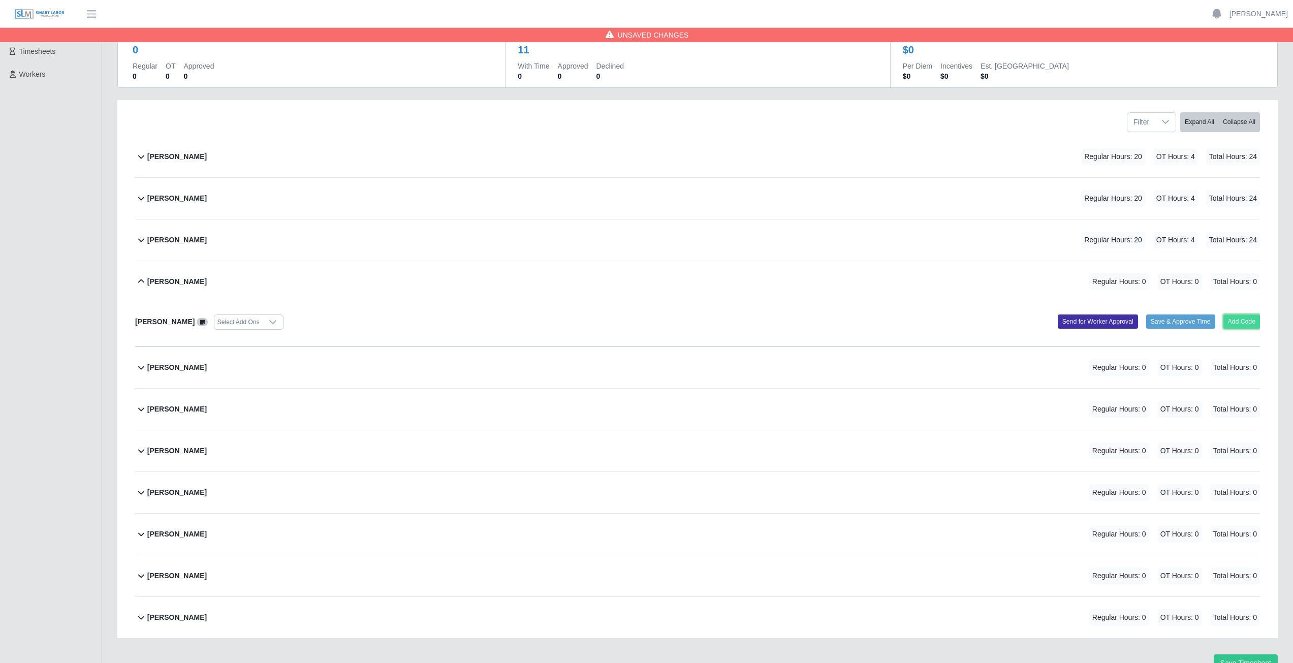
click at [1235, 321] on button "Add Code" at bounding box center [1241, 321] width 37 height 14
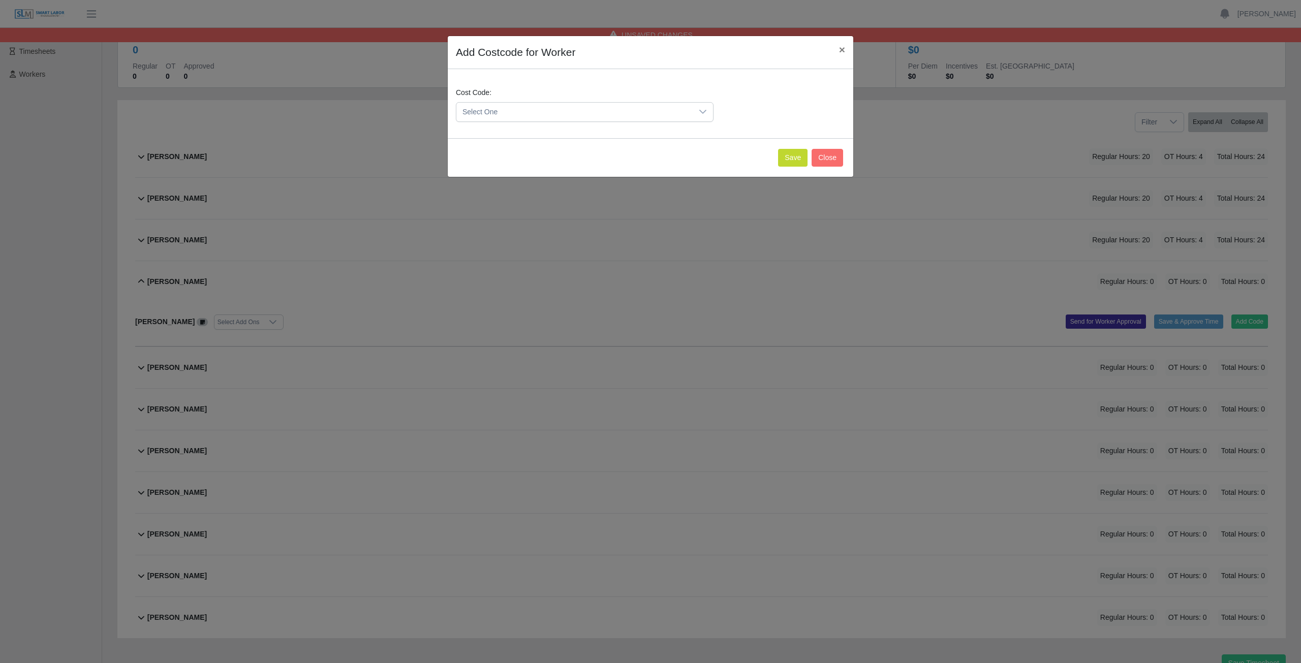
click at [518, 110] on span "Select One" at bounding box center [574, 112] width 236 height 19
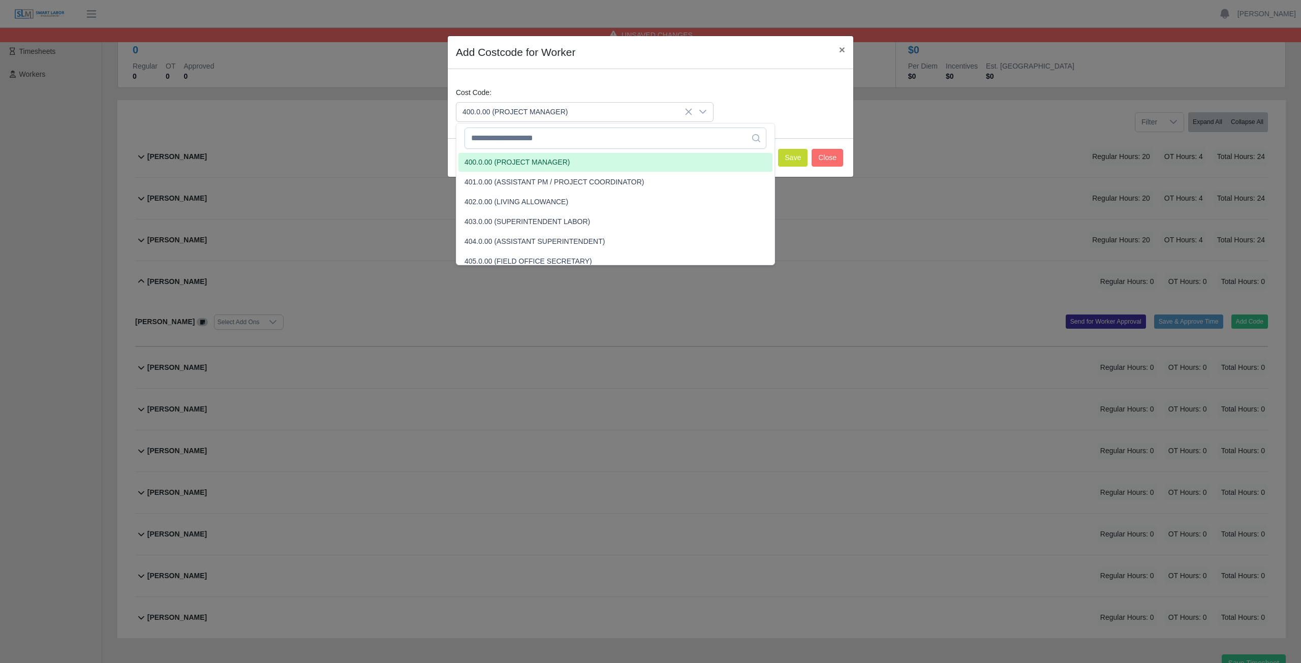
click at [499, 163] on span "400.0.00 (PROJECT MANAGER)" at bounding box center [516, 162] width 105 height 11
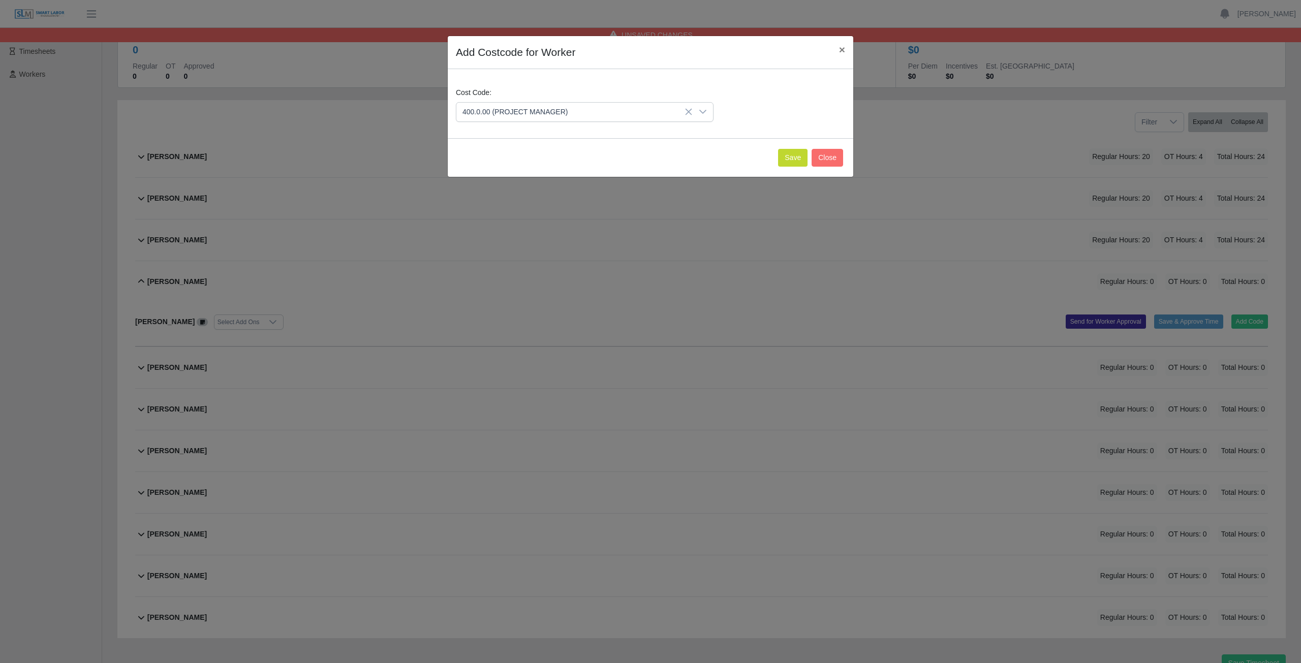
click at [544, 115] on span "400.0.00 (PROJECT MANAGER)" at bounding box center [574, 112] width 236 height 19
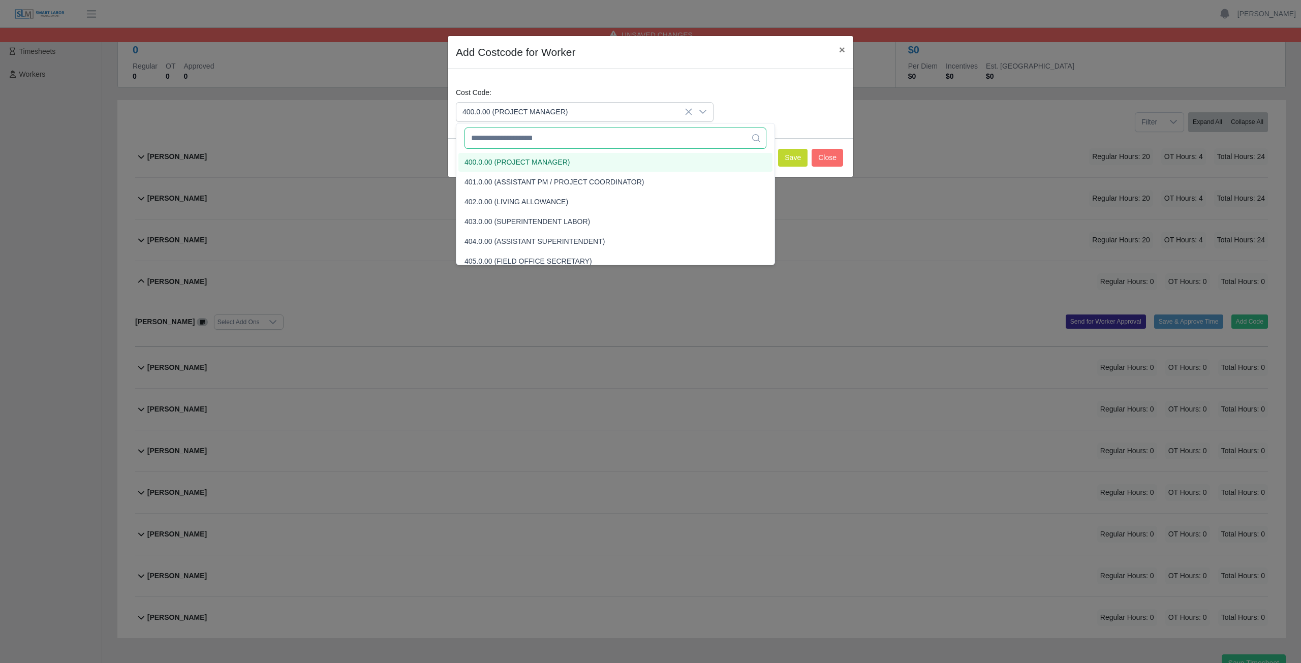
click at [531, 146] on input "text" at bounding box center [615, 138] width 302 height 21
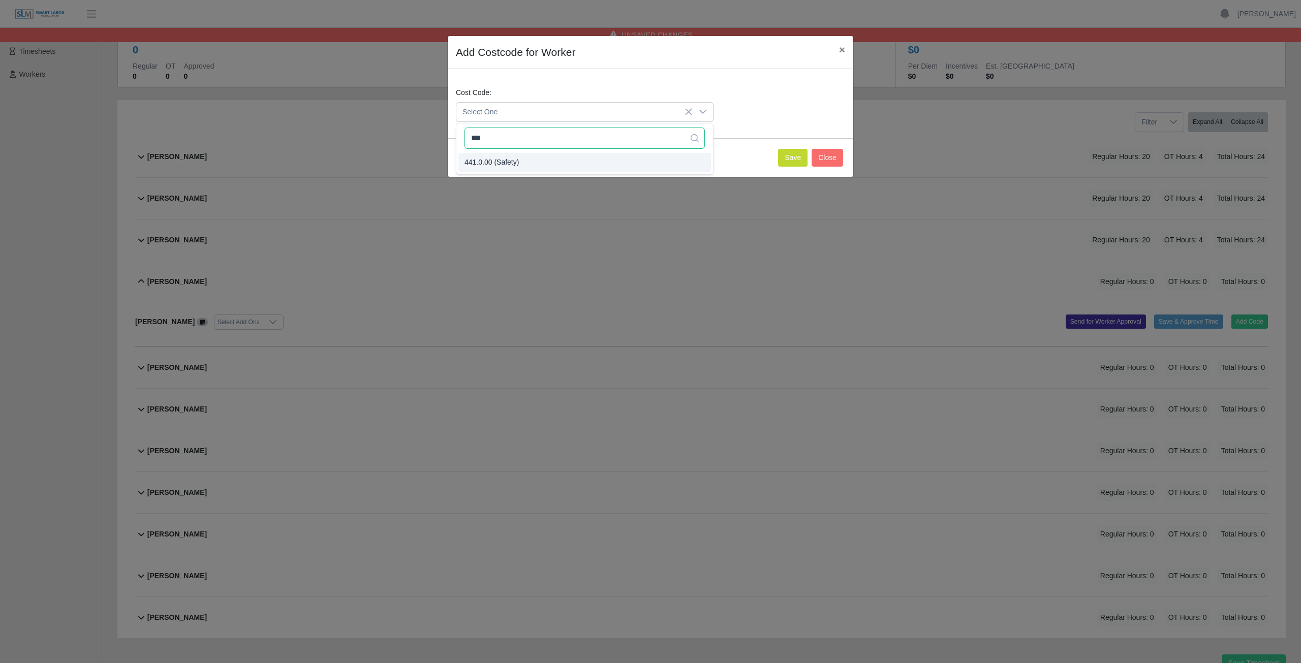
type input "***"
click at [514, 158] on span "441.0.00 (Safety)" at bounding box center [491, 162] width 54 height 11
click at [791, 158] on button "Save" at bounding box center [792, 158] width 29 height 18
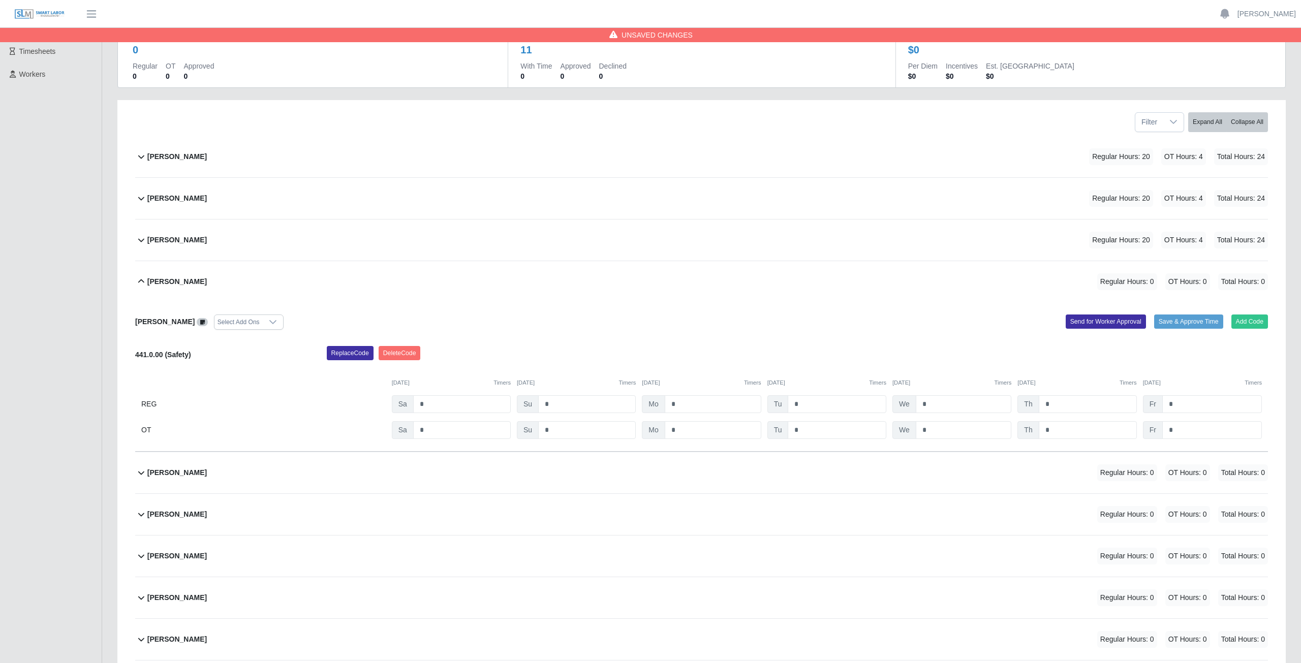
scroll to position [185, 0]
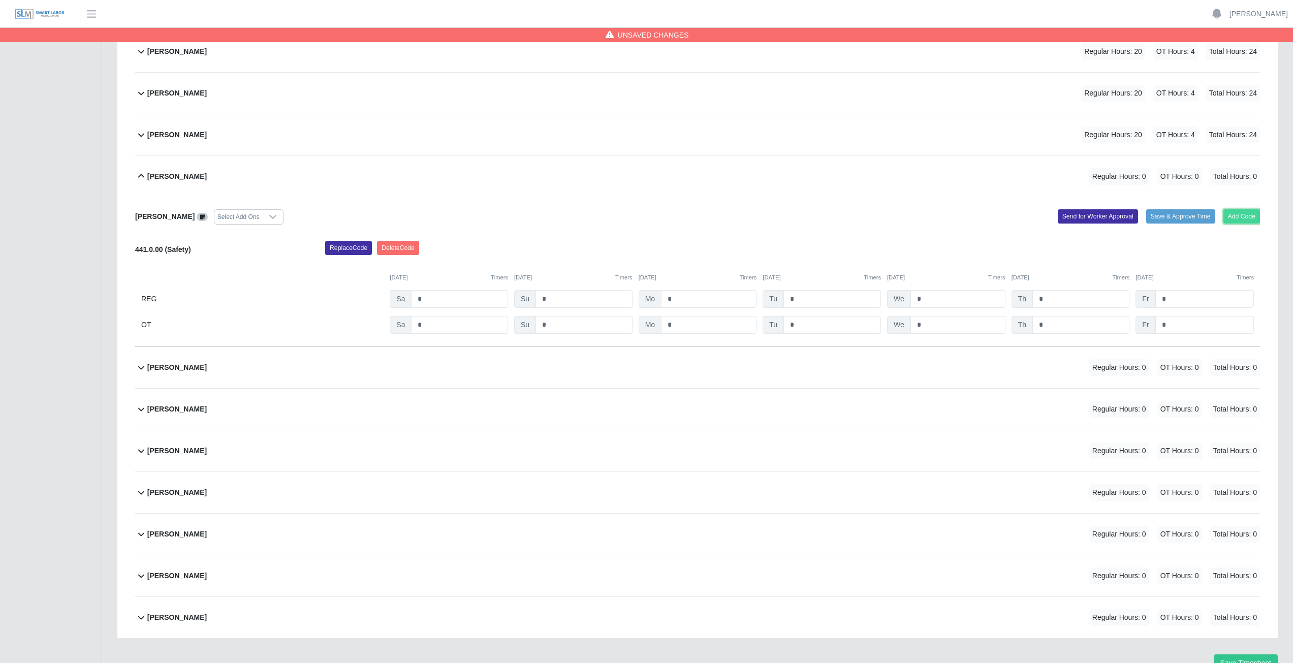
click at [1233, 216] on button "Add Code" at bounding box center [1241, 216] width 37 height 14
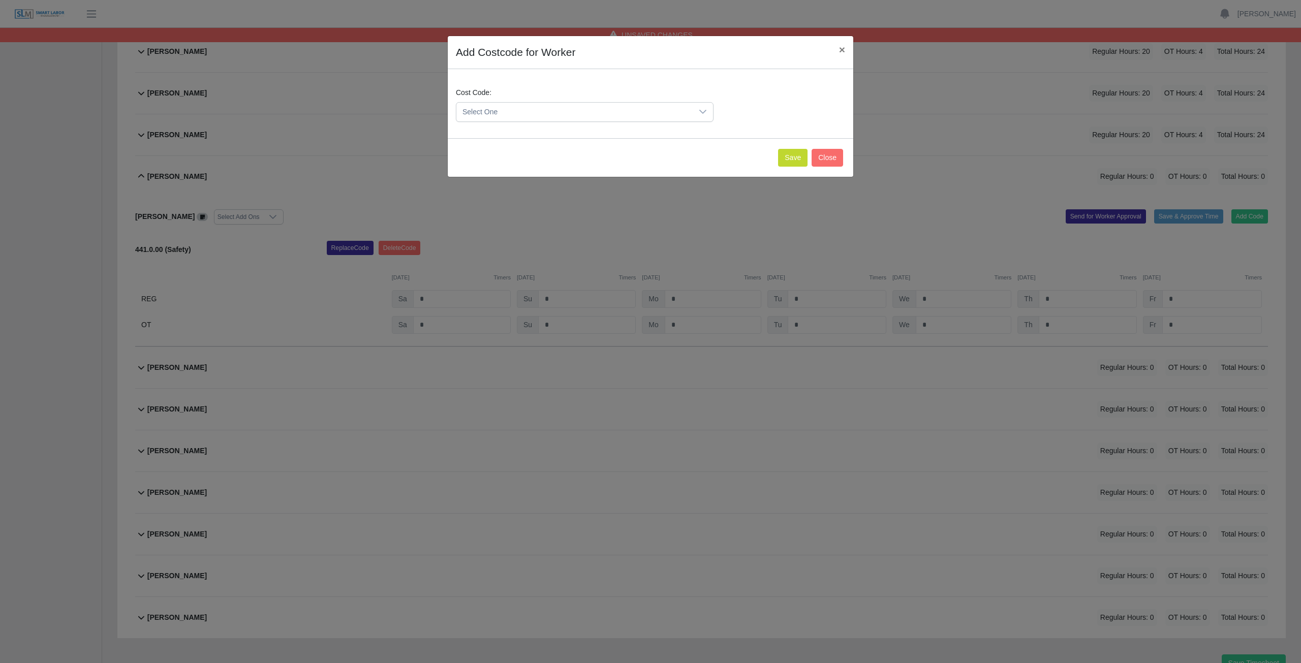
click at [499, 110] on span "Select One" at bounding box center [574, 112] width 236 height 19
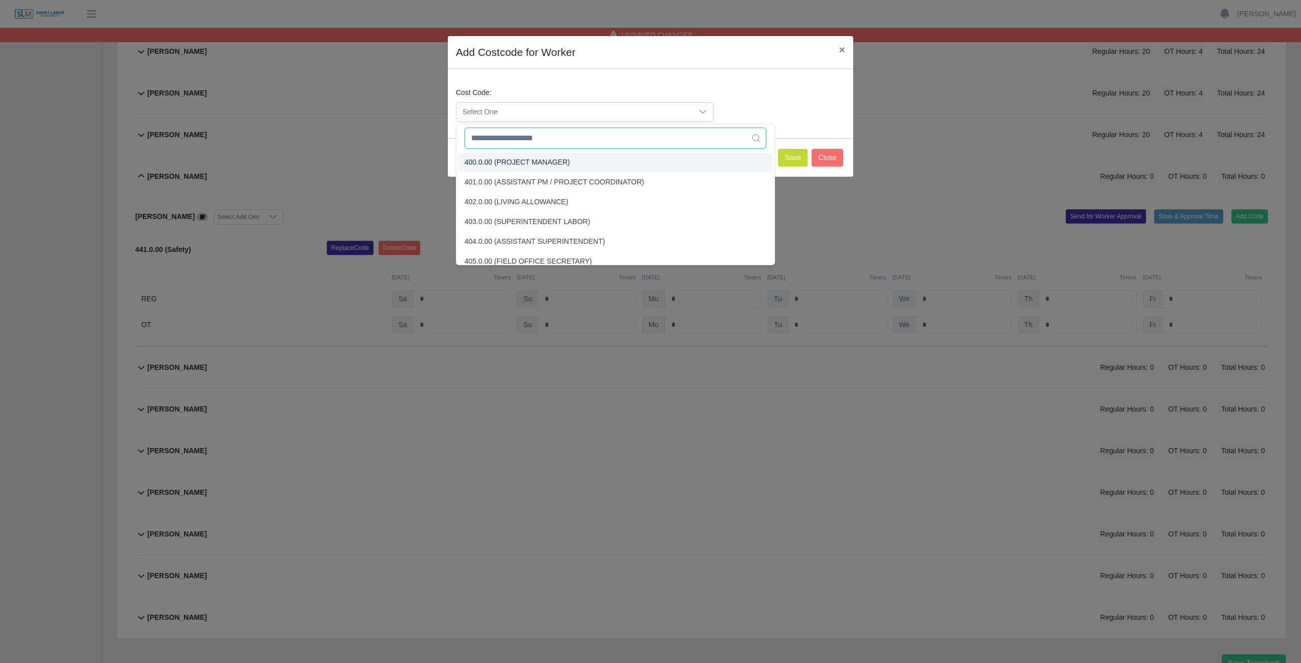
click at [504, 144] on input "text" at bounding box center [615, 138] width 302 height 21
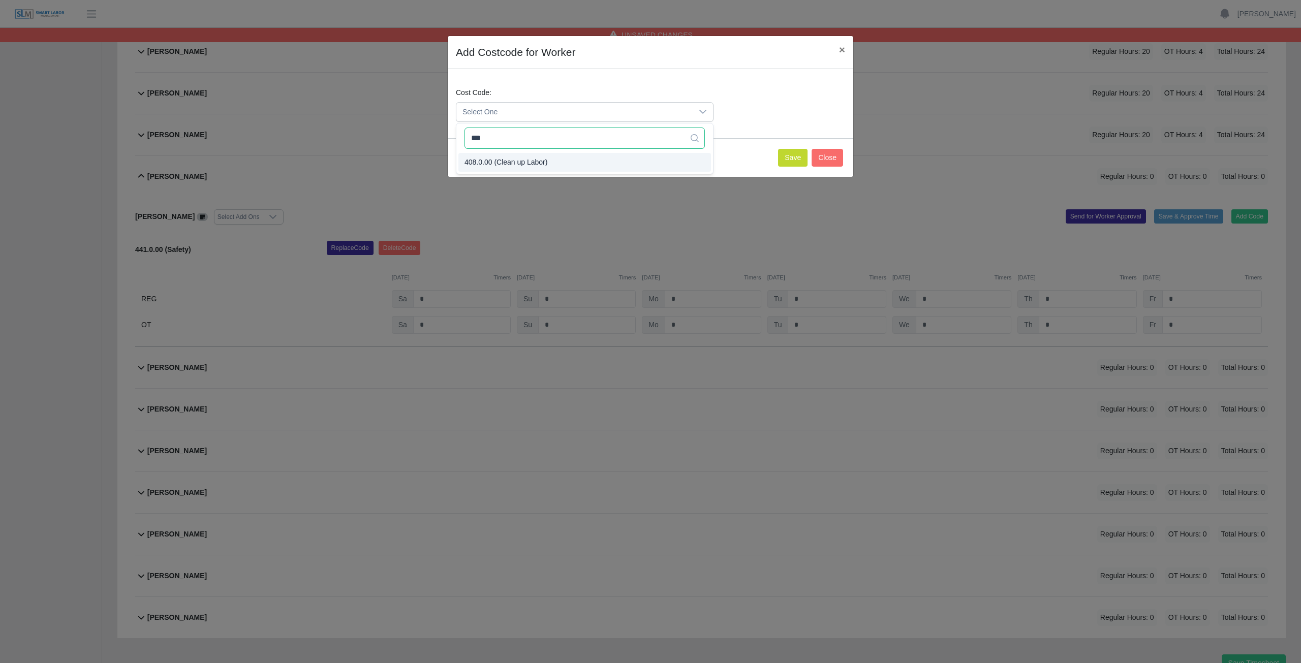
type input "***"
click at [487, 156] on li "408.0.00 (Clean up Labor)" at bounding box center [584, 162] width 252 height 19
click at [793, 159] on button "Save" at bounding box center [792, 158] width 29 height 18
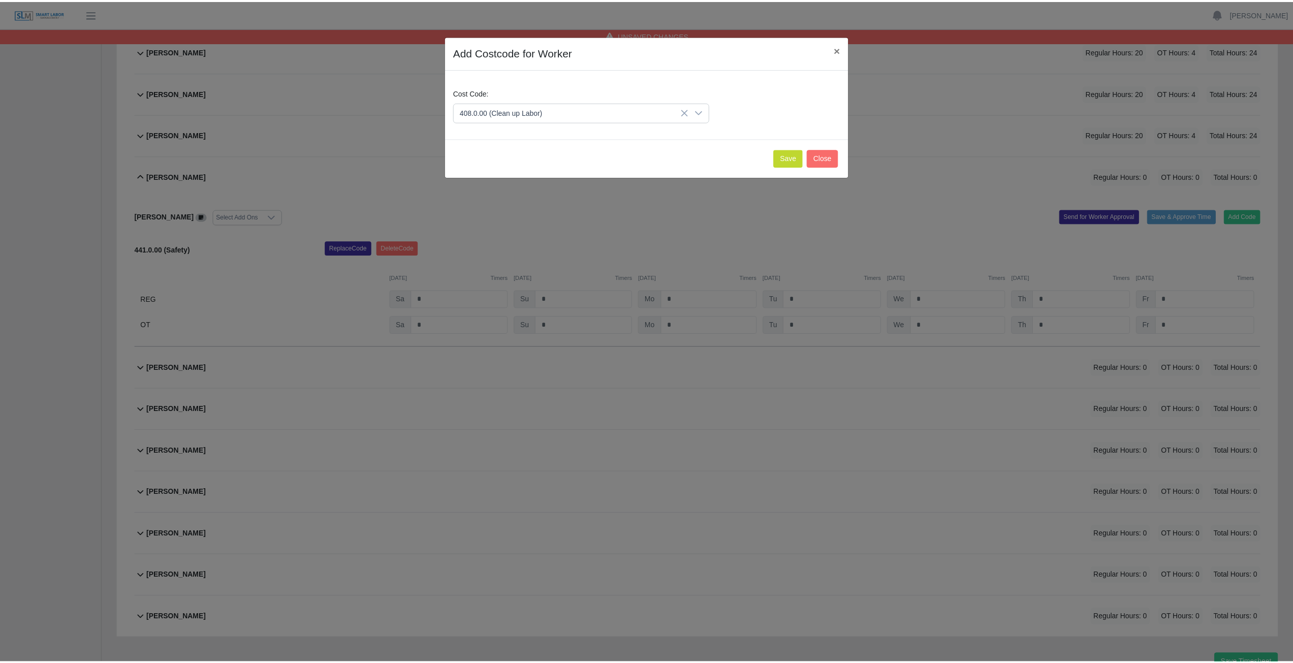
scroll to position [290, 0]
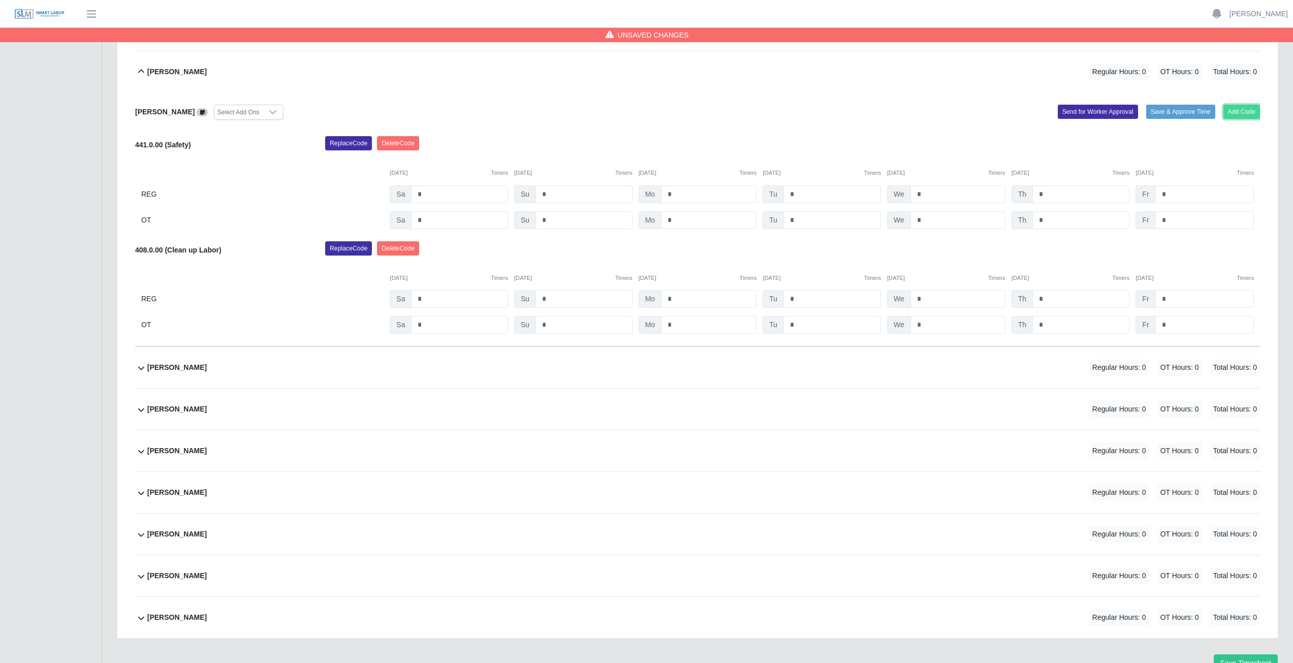
click at [1240, 115] on button "Add Code" at bounding box center [1241, 112] width 37 height 14
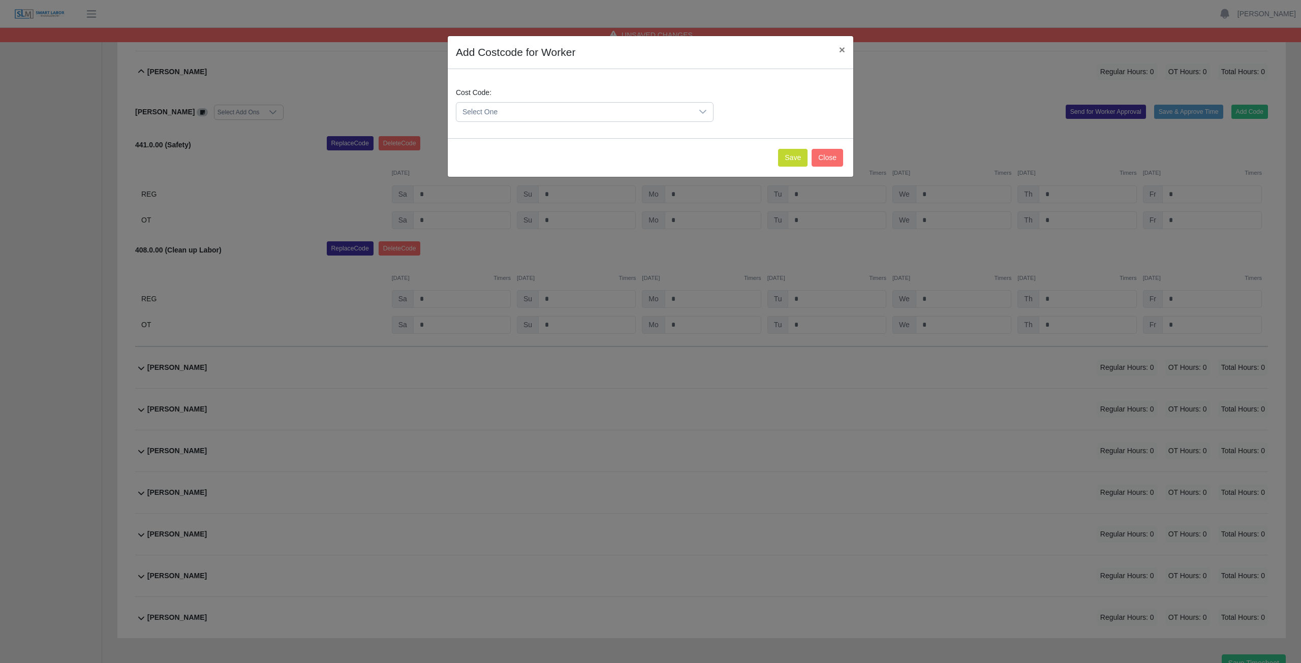
click at [519, 110] on span "Select One" at bounding box center [574, 112] width 236 height 19
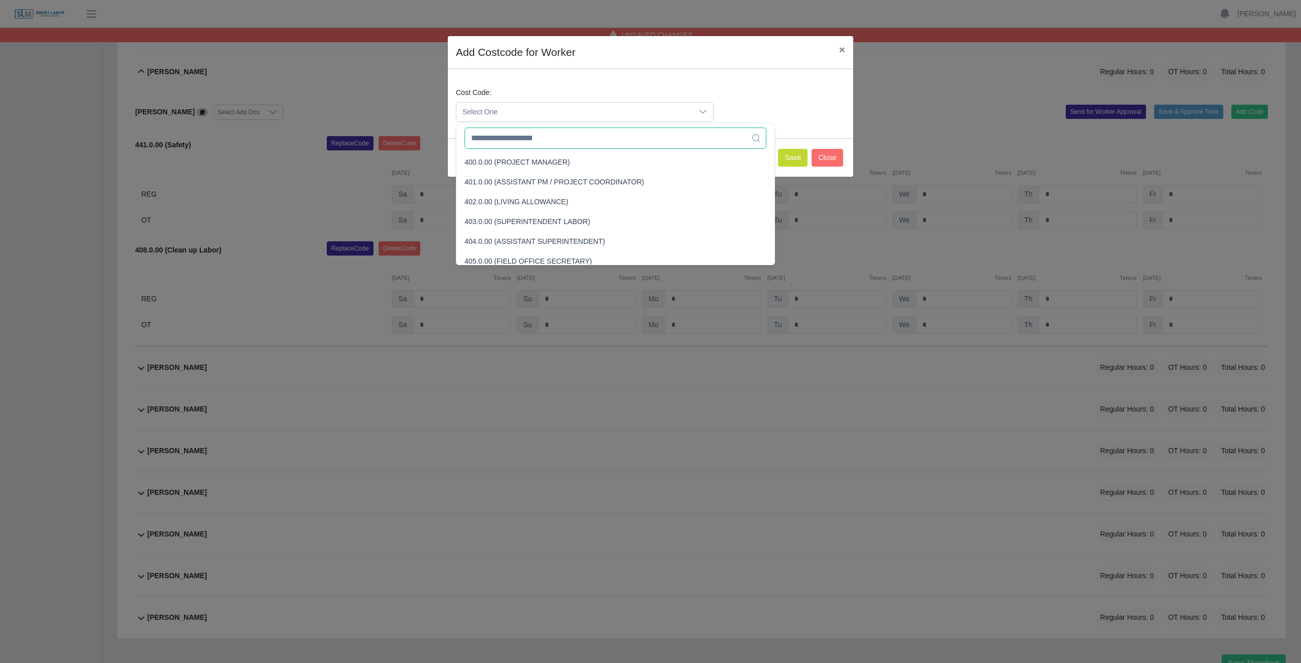
click at [521, 140] on input "text" at bounding box center [615, 138] width 302 height 21
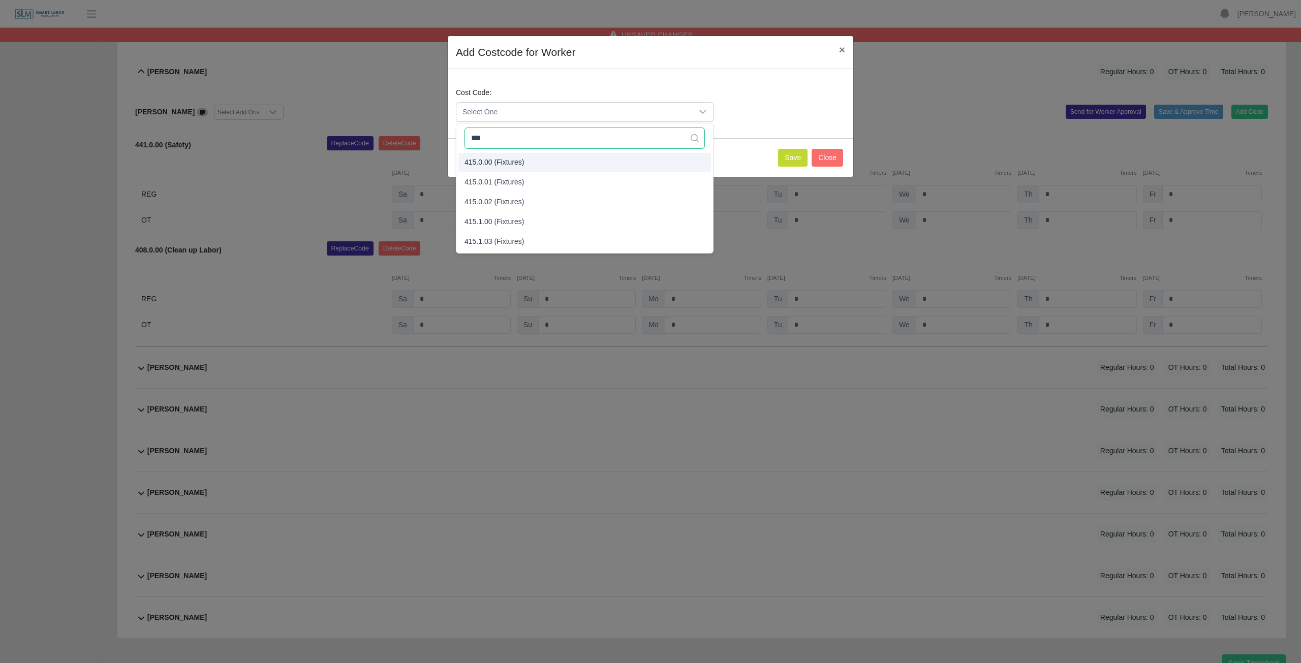
type input "***"
click at [509, 164] on span "415.0.00 (Fixtures)" at bounding box center [494, 162] width 60 height 11
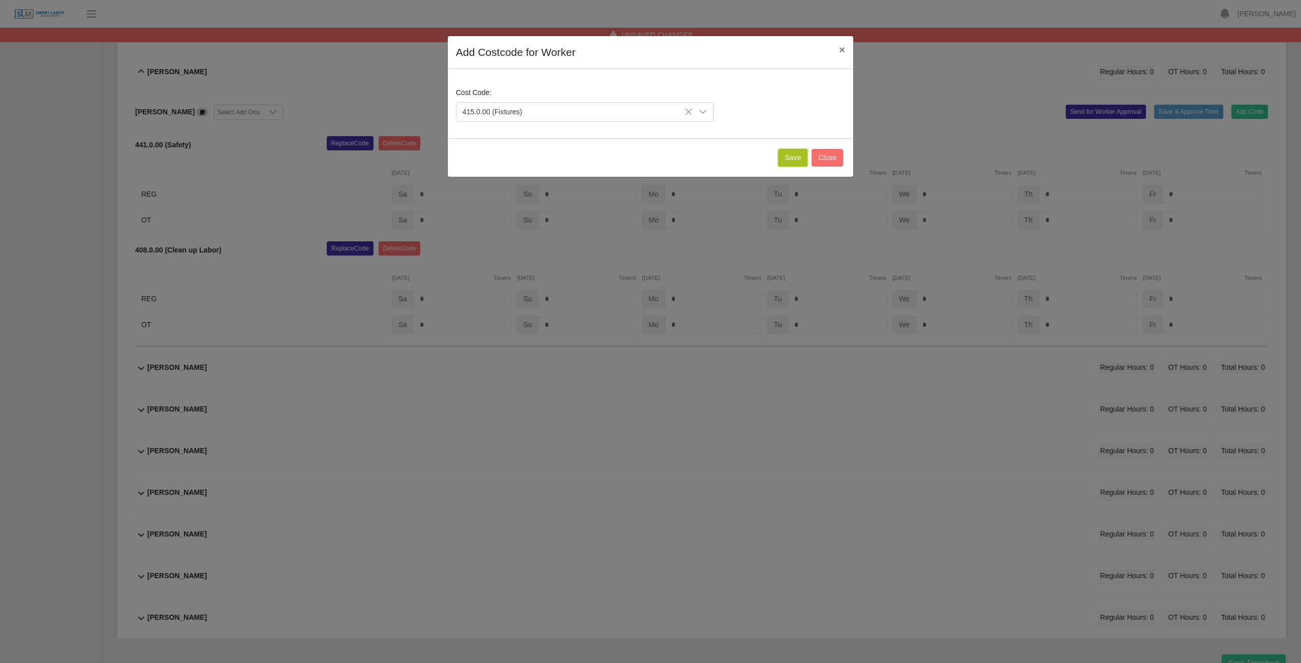
click at [789, 163] on button "Save" at bounding box center [792, 158] width 29 height 18
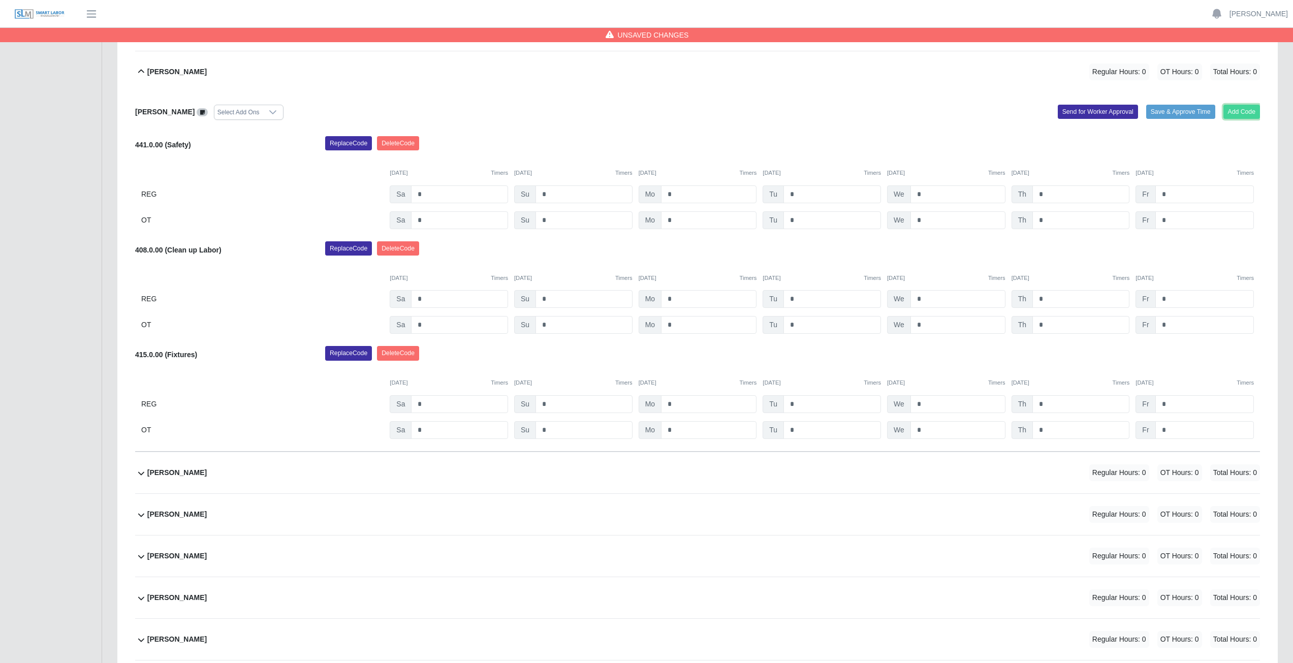
click at [1239, 112] on button "Add Code" at bounding box center [1241, 112] width 37 height 14
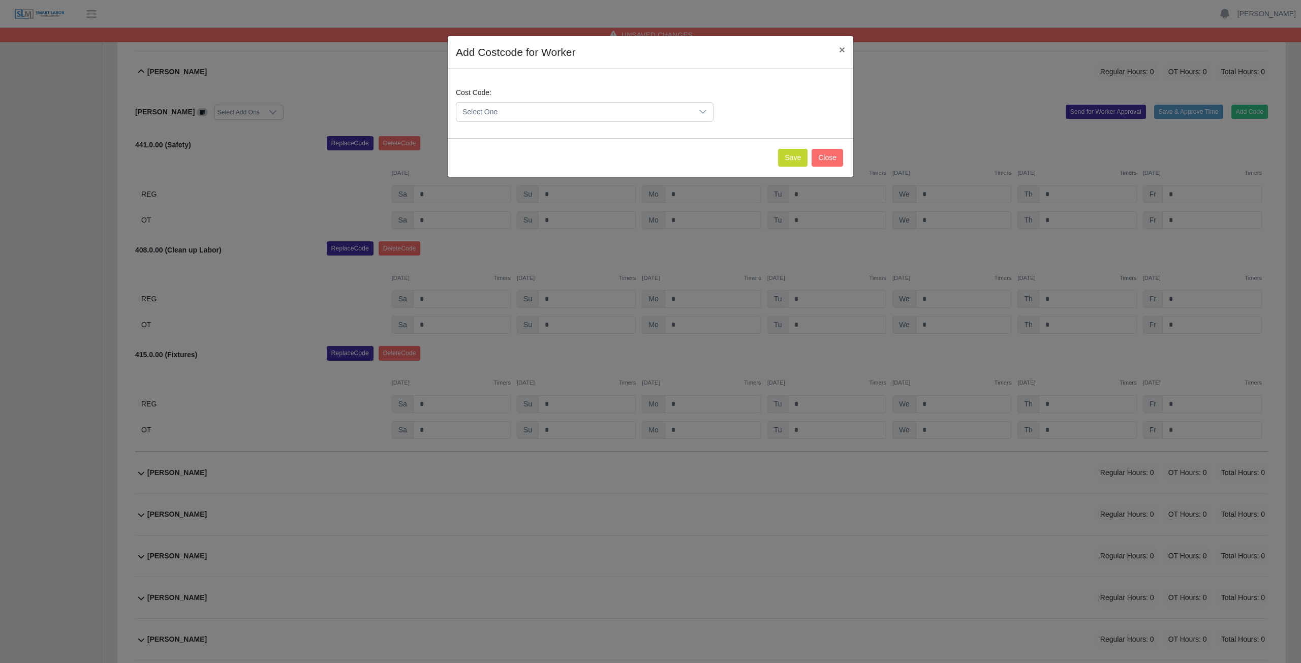
click at [555, 107] on span "Select One" at bounding box center [574, 112] width 236 height 19
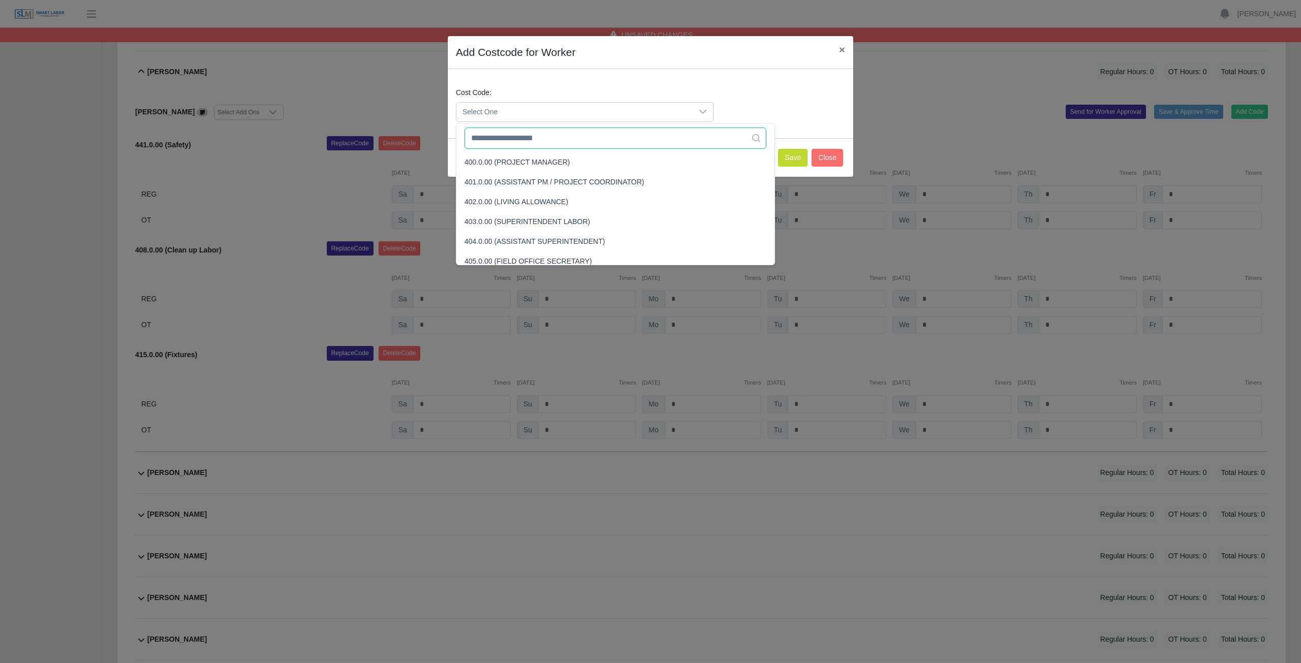
click at [555, 140] on input "text" at bounding box center [615, 138] width 302 height 21
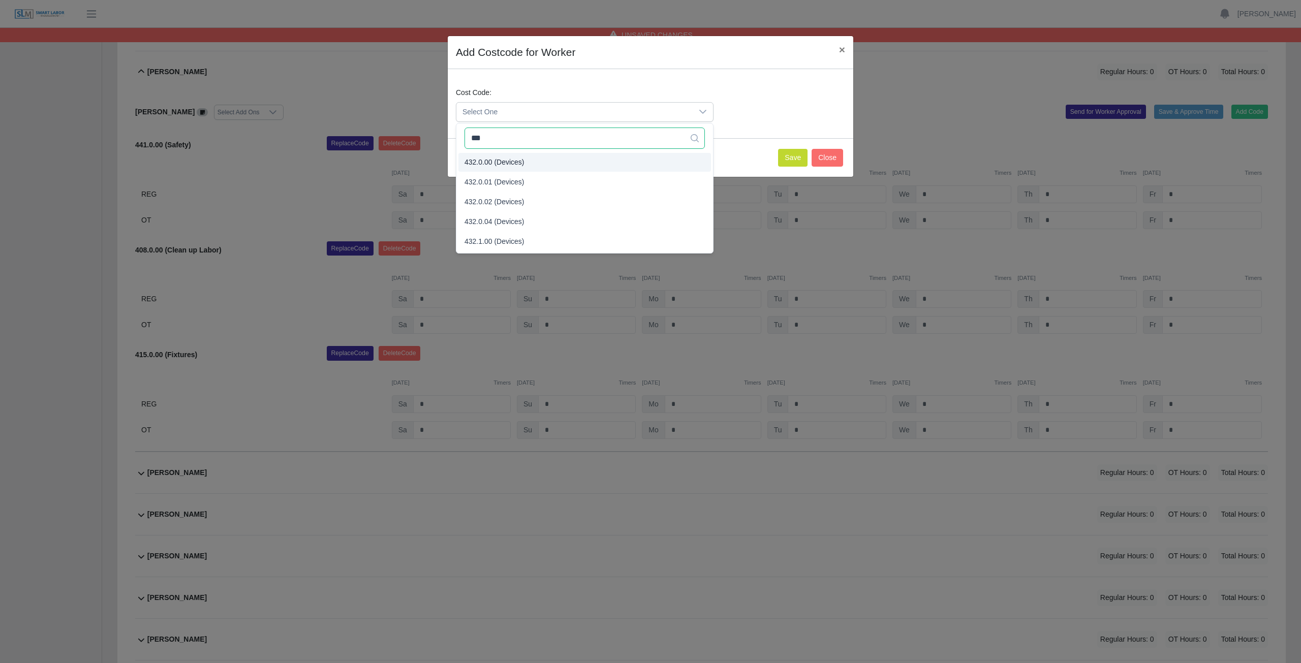
type input "***"
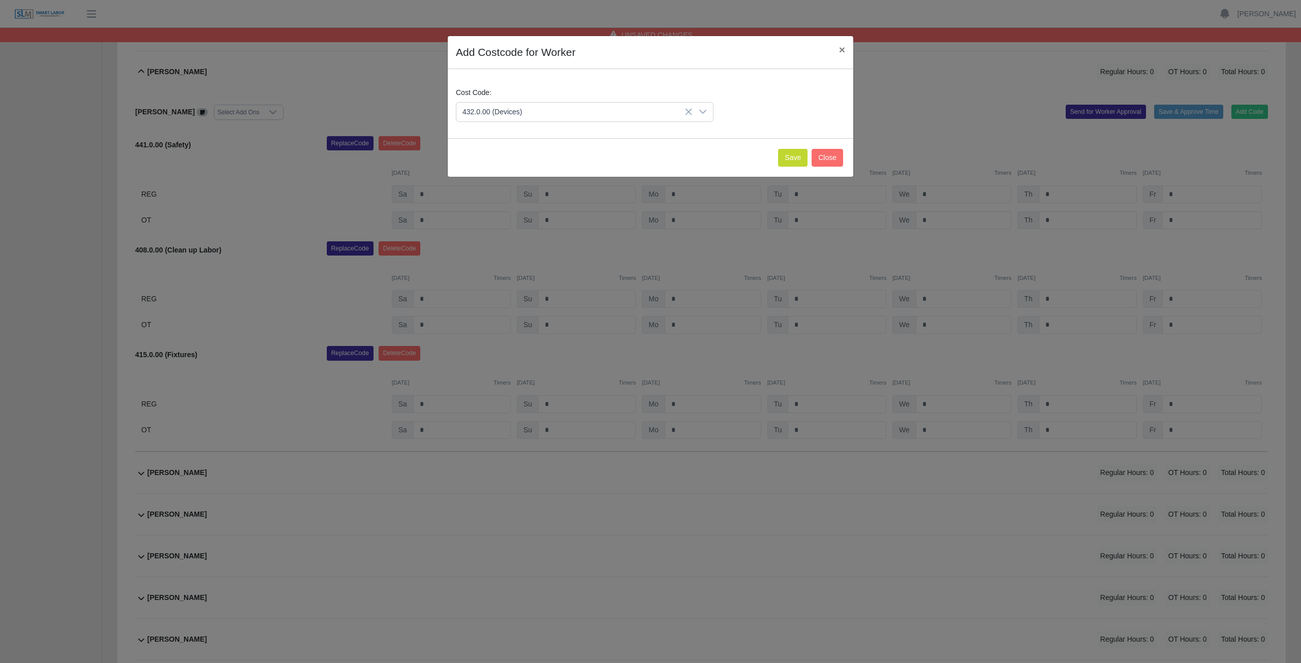
drag, startPoint x: 511, startPoint y: 160, endPoint x: 533, endPoint y: 168, distance: 24.3
click at [790, 157] on button "Save" at bounding box center [792, 158] width 29 height 18
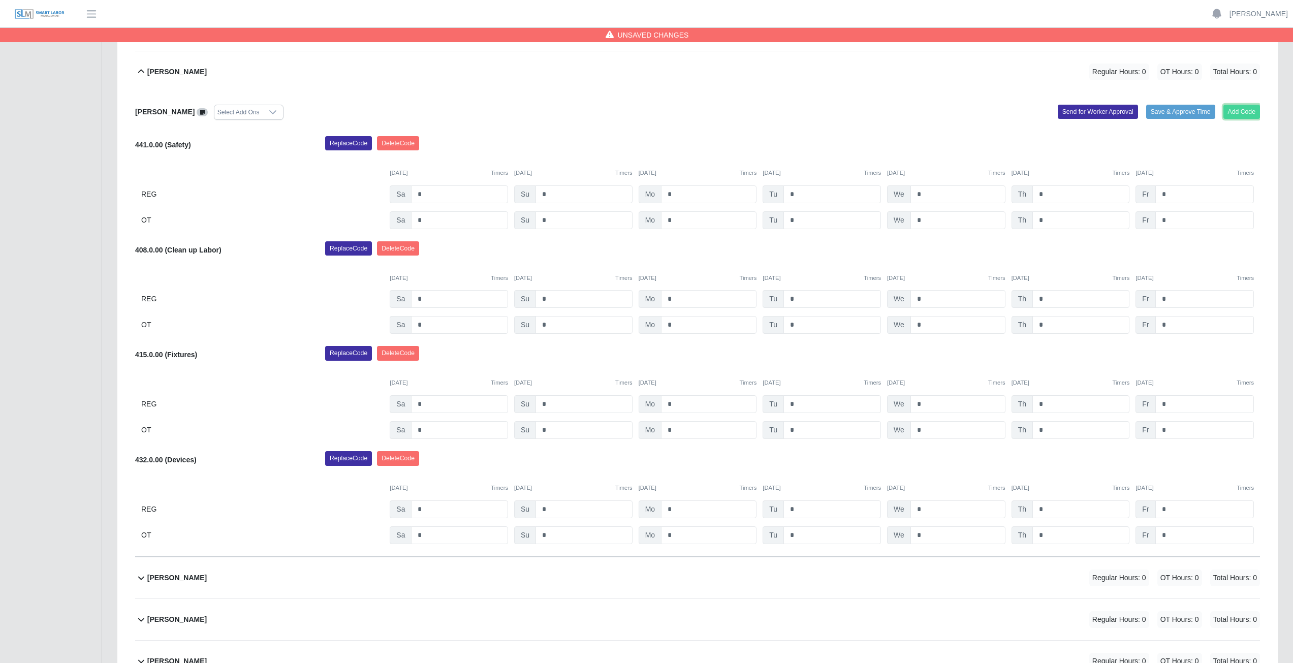
click at [1246, 111] on button "Add Code" at bounding box center [1241, 112] width 37 height 14
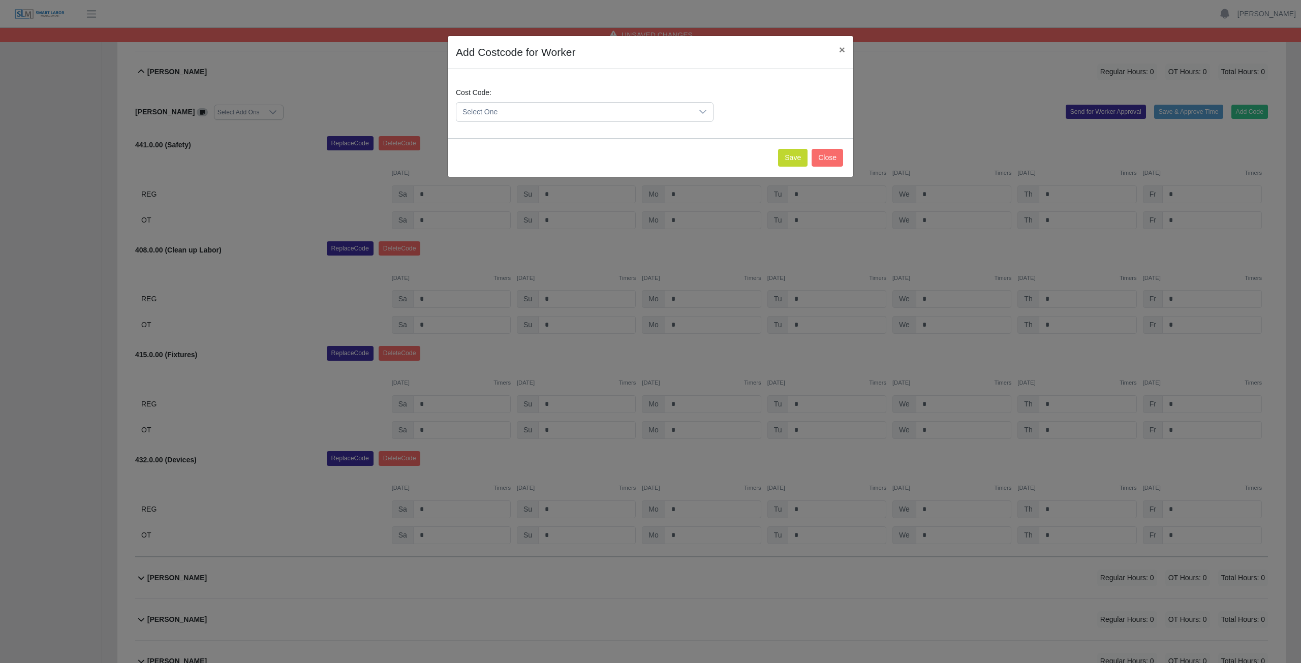
click at [519, 111] on span "Select One" at bounding box center [574, 112] width 236 height 19
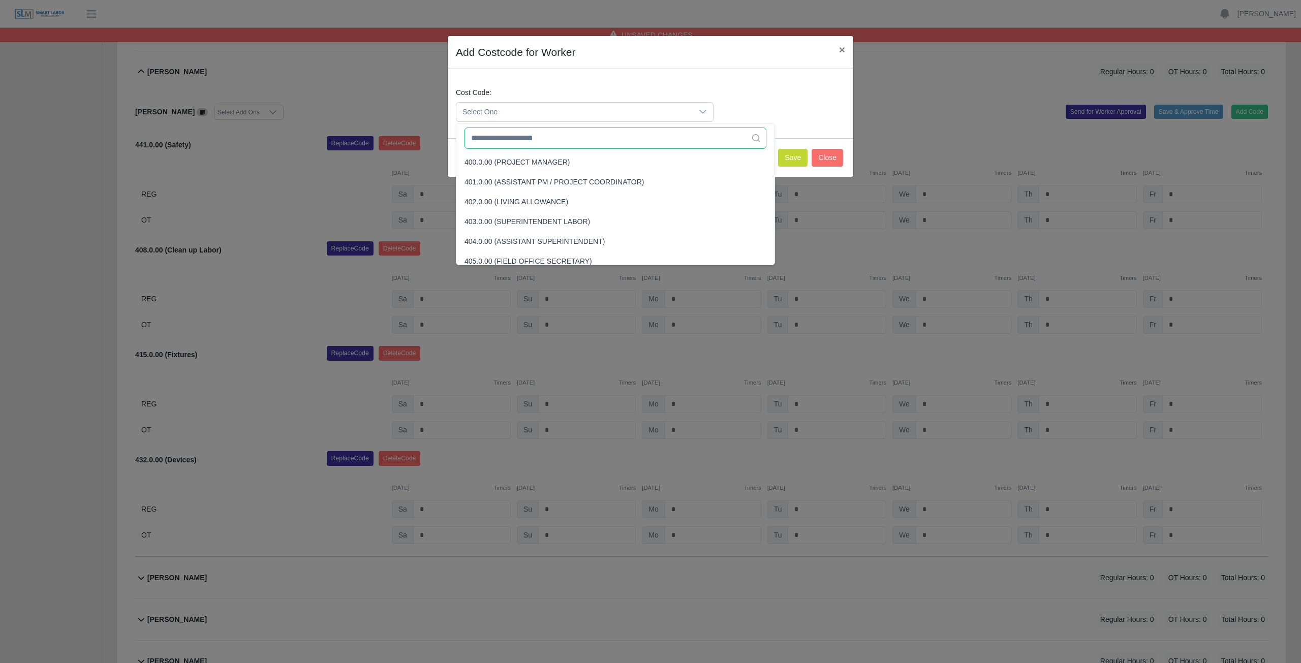
click at [519, 142] on input "text" at bounding box center [615, 138] width 302 height 21
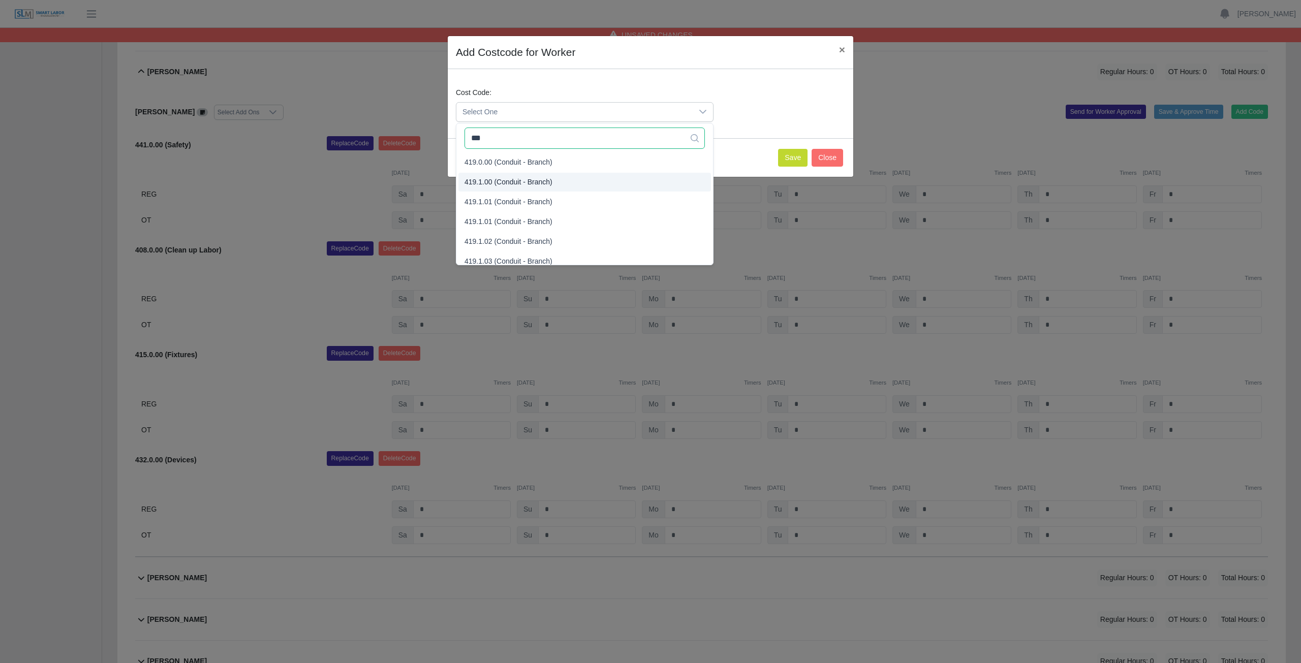
type input "***"
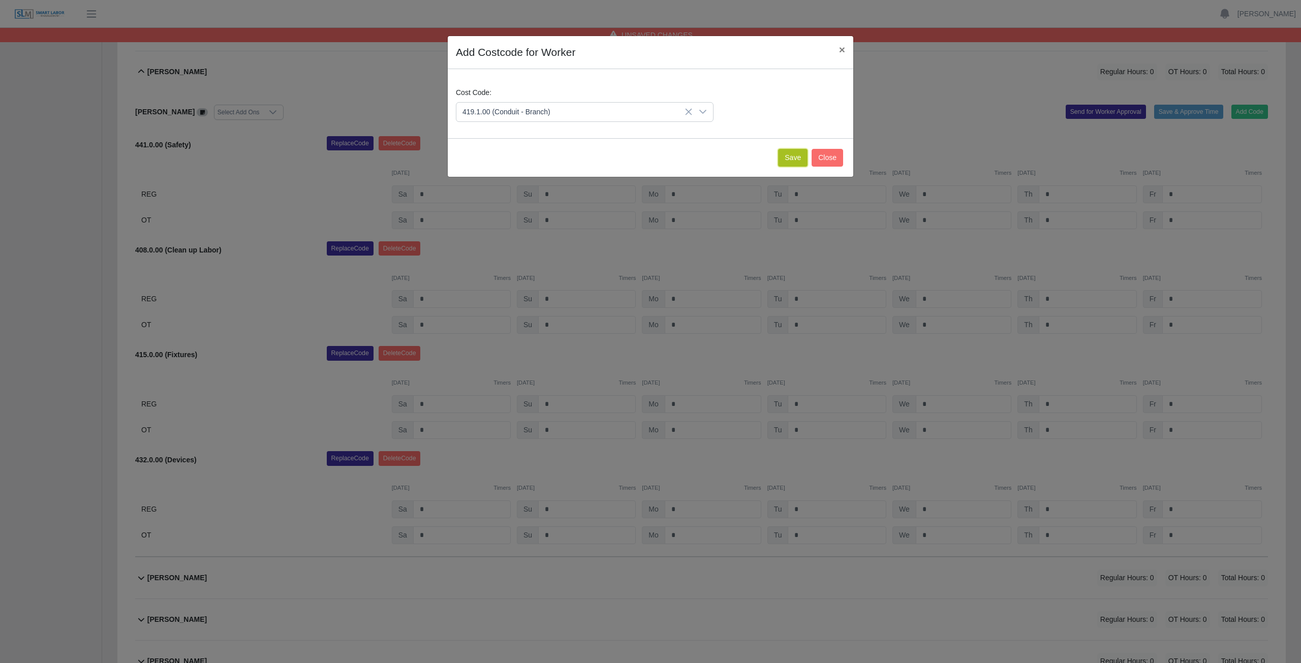
click at [786, 156] on button "Save" at bounding box center [792, 158] width 29 height 18
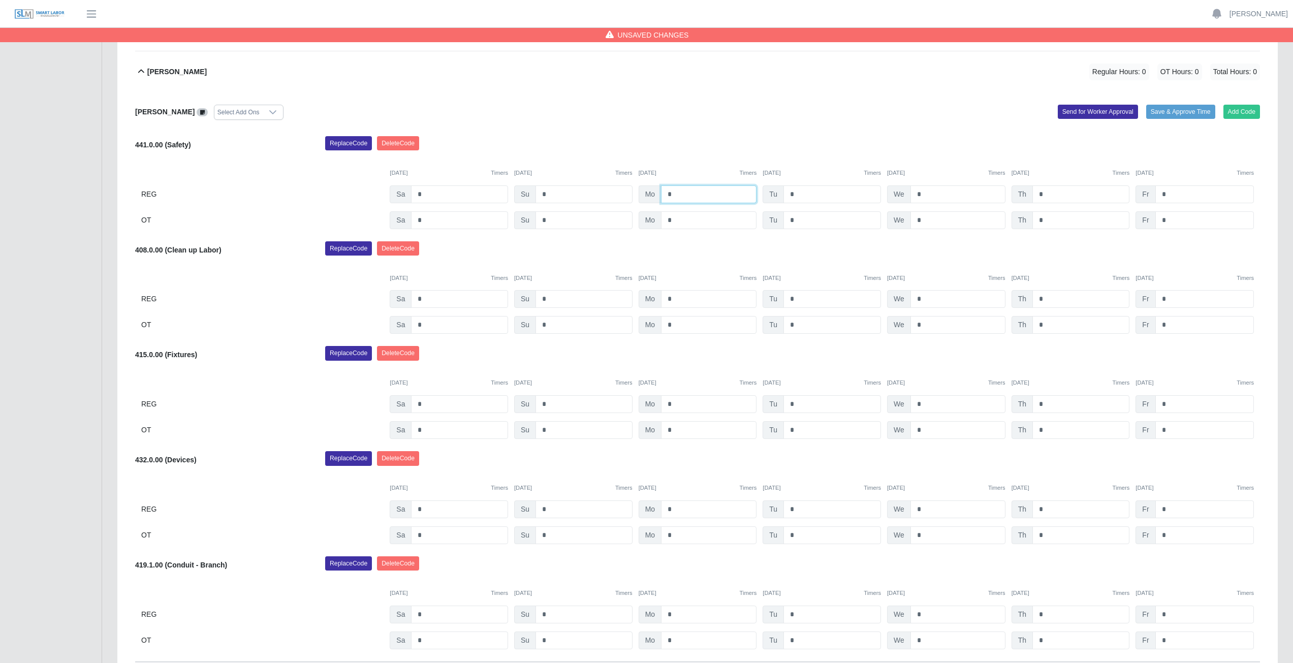
click at [674, 193] on input "*" at bounding box center [709, 194] width 96 height 18
type input "*"
click at [799, 193] on input "*" at bounding box center [832, 194] width 98 height 18
type input "*"
click at [926, 194] on input "*" at bounding box center [957, 194] width 95 height 18
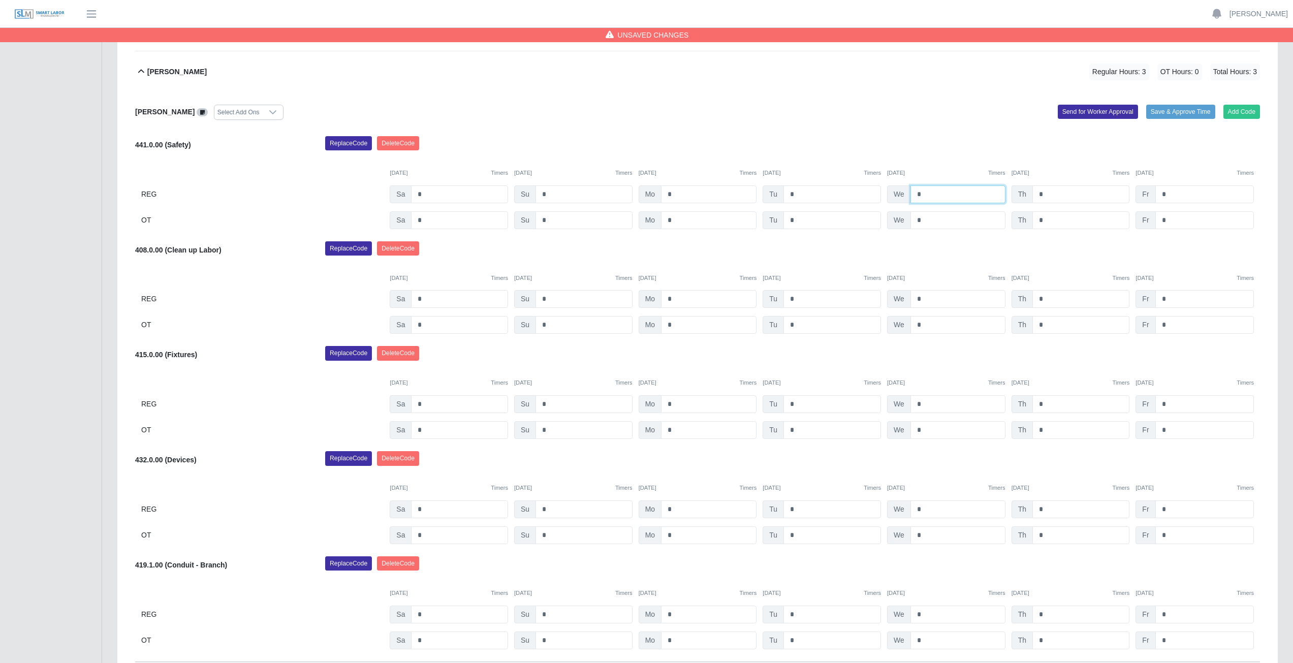
type input "*"
click at [1047, 194] on input "*" at bounding box center [1080, 194] width 97 height 18
type input "*"
click at [676, 297] on input "*" at bounding box center [709, 299] width 96 height 18
type input "*"
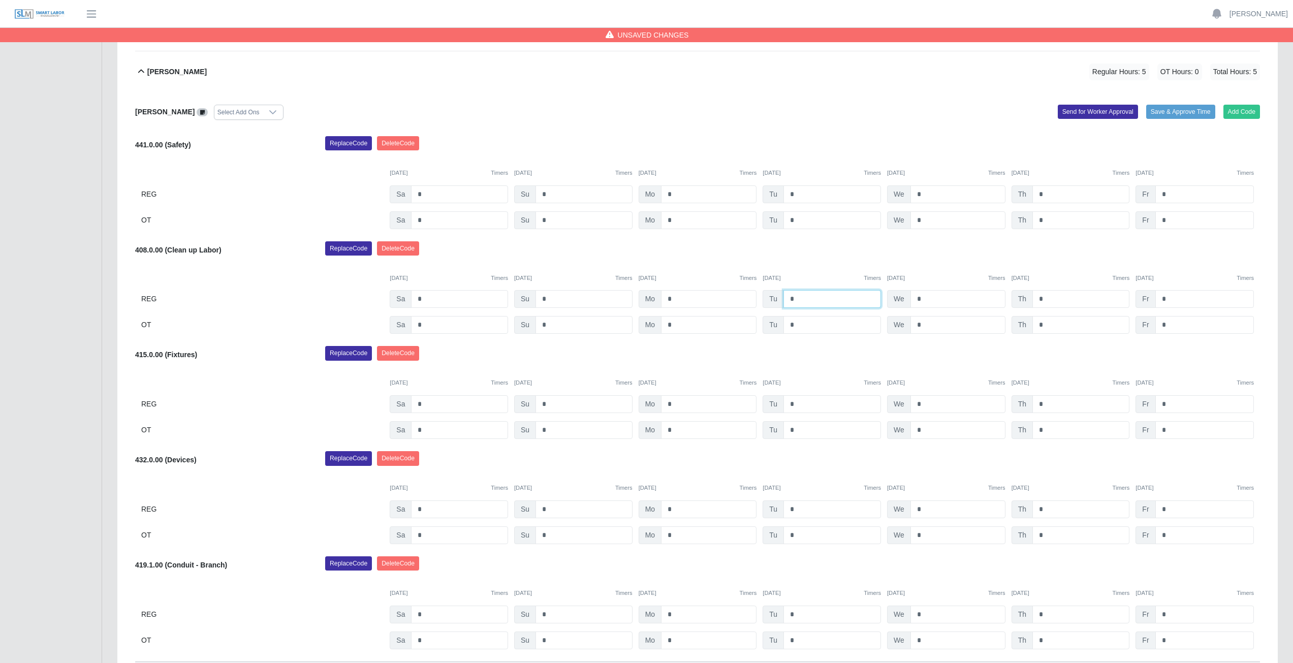
click at [800, 297] on input "*" at bounding box center [832, 299] width 98 height 18
type input "*"
click at [926, 300] on input "*" at bounding box center [957, 299] width 95 height 18
type input "*"
click at [1048, 298] on input "*" at bounding box center [1080, 299] width 97 height 18
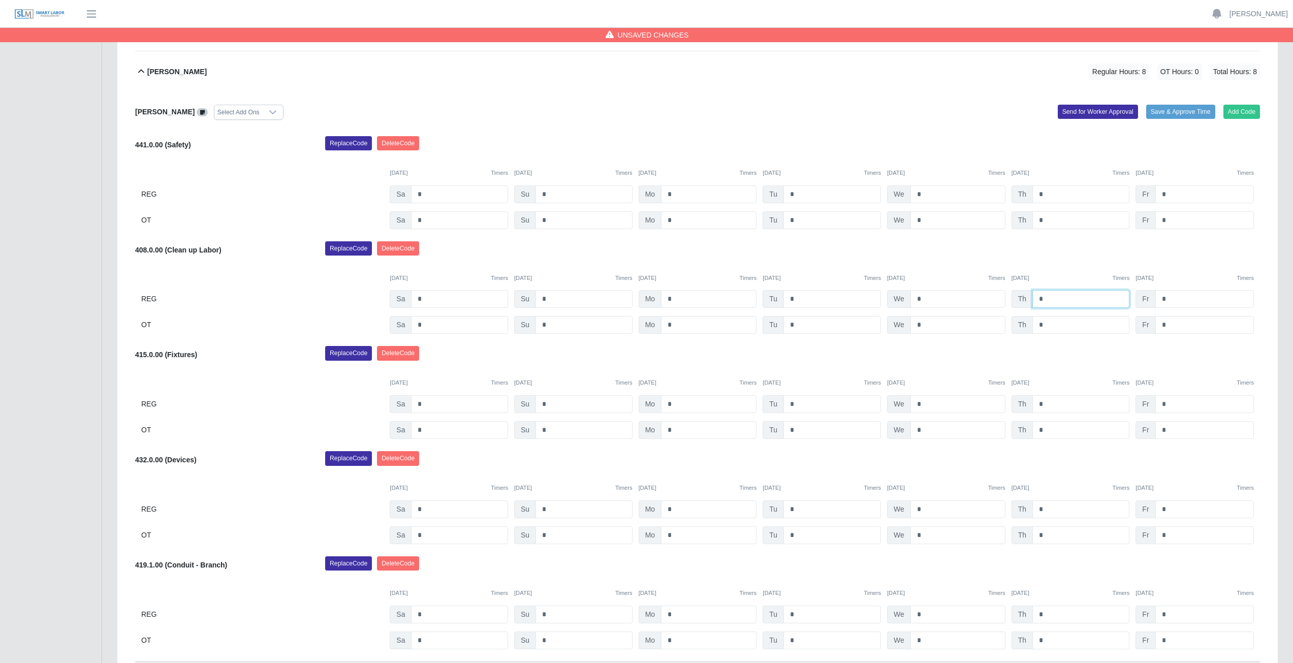
type input "*"
click at [677, 613] on input "*" at bounding box center [709, 615] width 96 height 18
type input "*"
click at [678, 643] on input "*" at bounding box center [709, 640] width 96 height 18
type input "*"
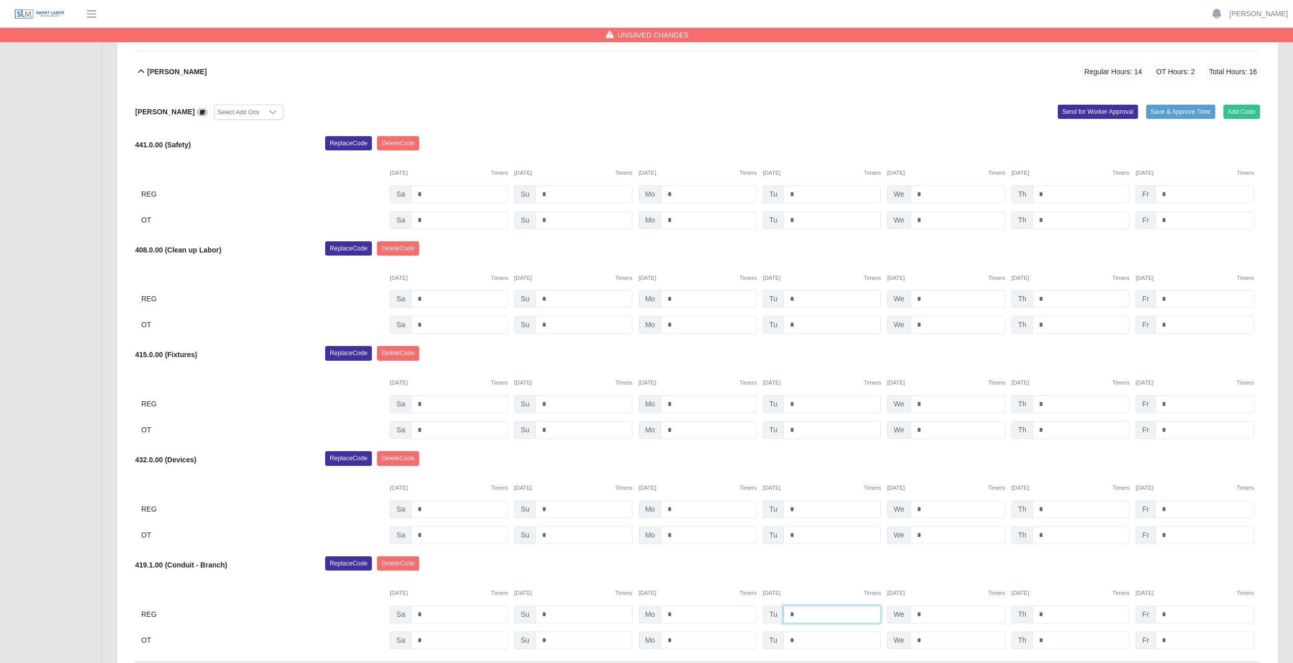
click at [804, 610] on input "*" at bounding box center [832, 615] width 98 height 18
type input "*"
click at [797, 636] on input "*" at bounding box center [832, 640] width 98 height 18
type input "*"
click at [834, 572] on div "Replace Code Delete Code" at bounding box center [793, 566] width 950 height 20
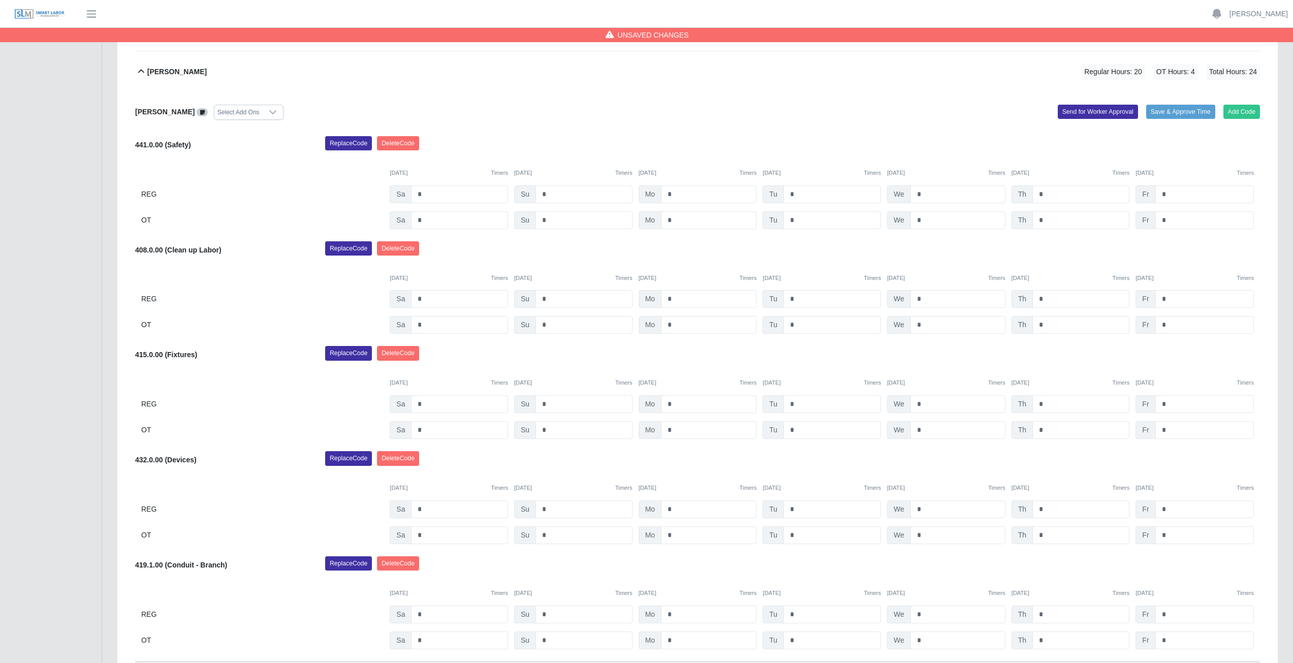
click at [140, 69] on icon at bounding box center [141, 72] width 12 height 12
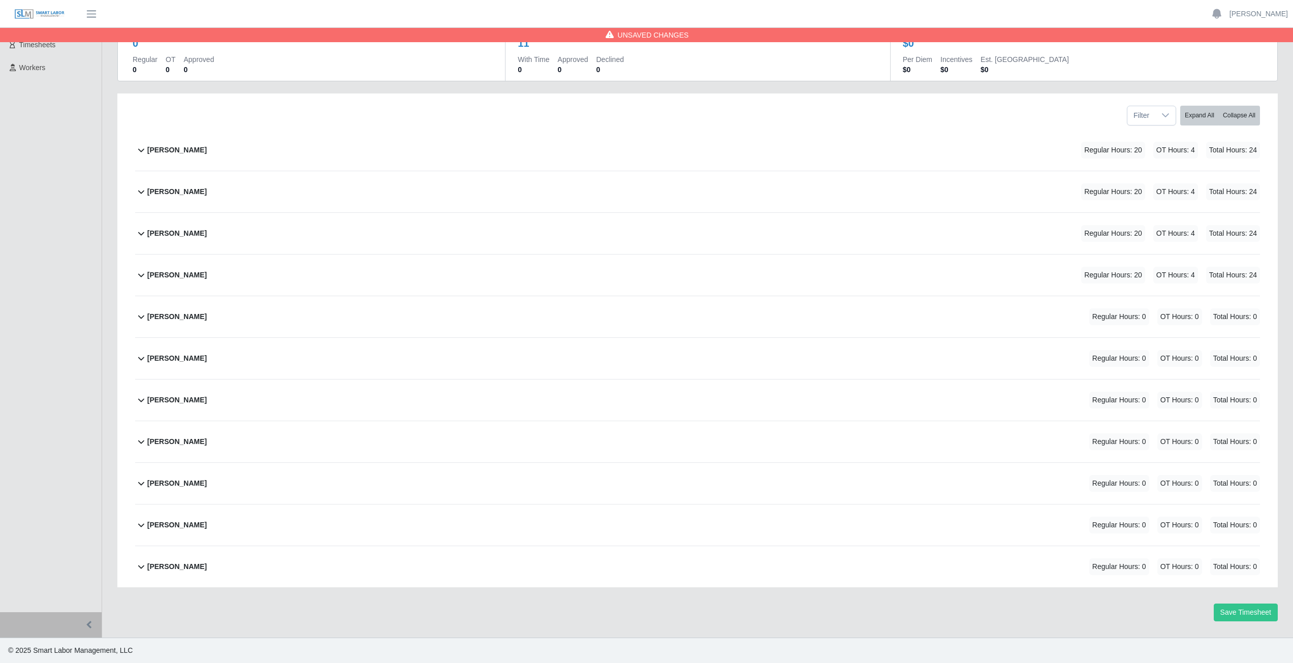
scroll to position [86, 0]
click at [140, 321] on icon at bounding box center [141, 316] width 12 height 12
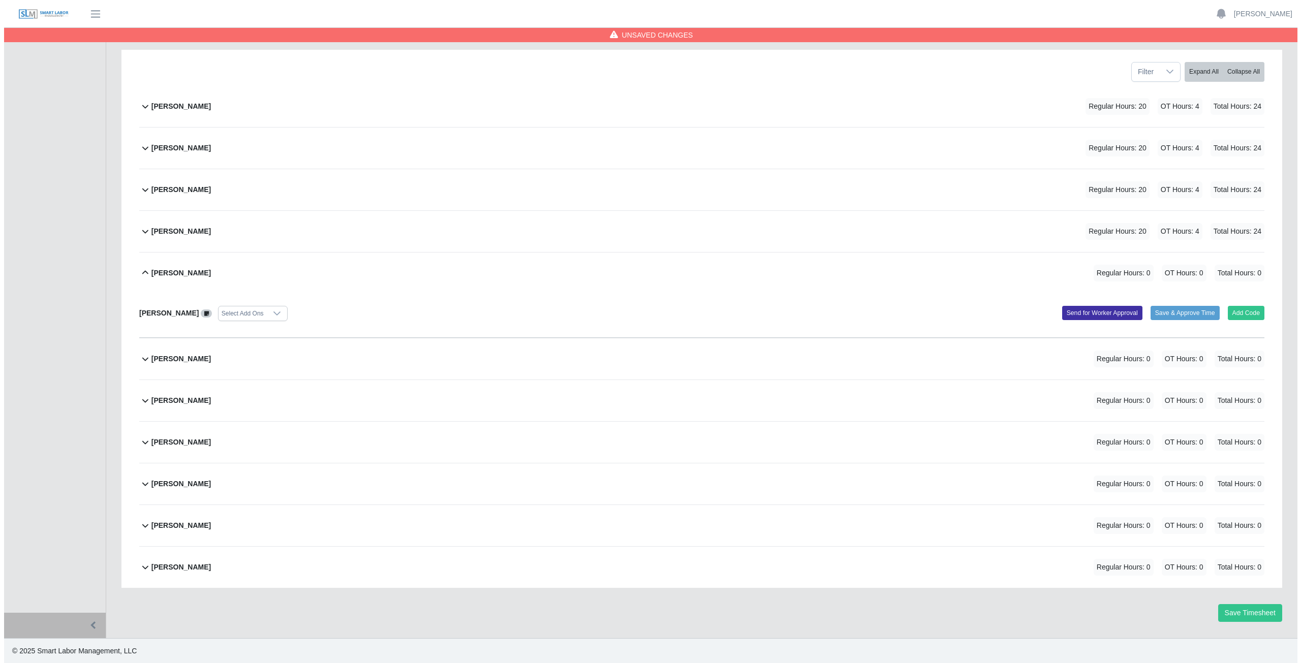
scroll to position [131, 0]
click at [1240, 311] on button "Add Code" at bounding box center [1241, 312] width 37 height 14
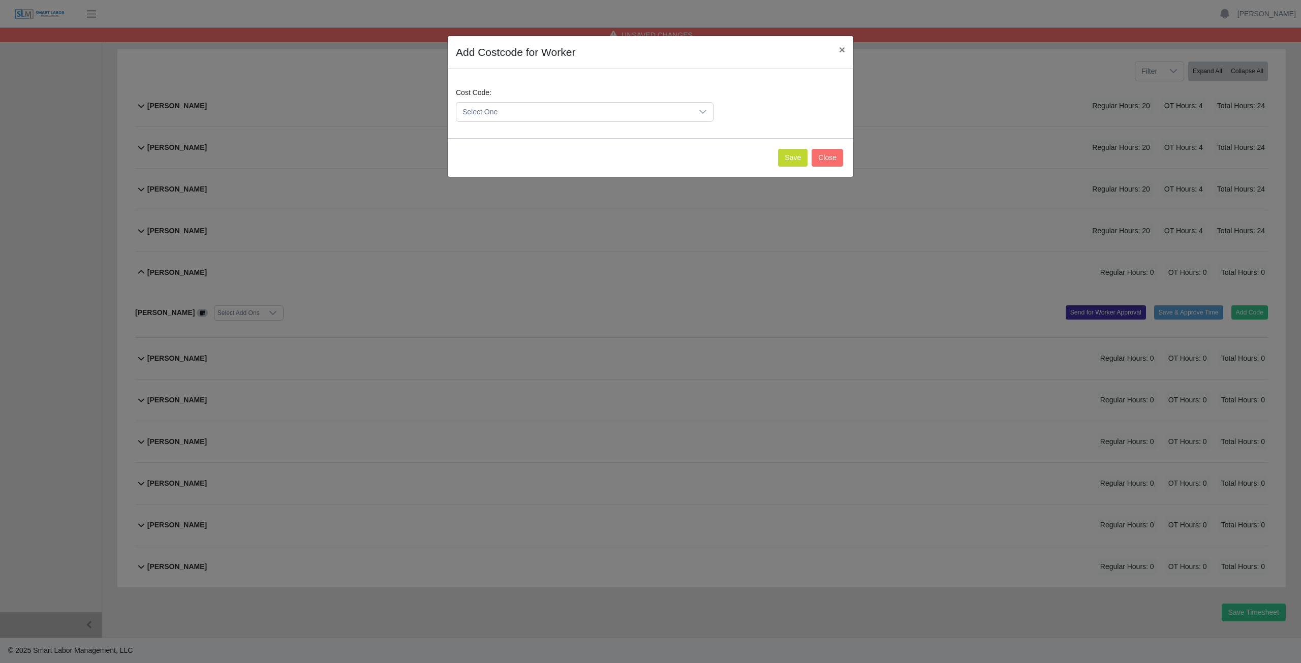
click at [503, 111] on span "Select One" at bounding box center [574, 112] width 236 height 19
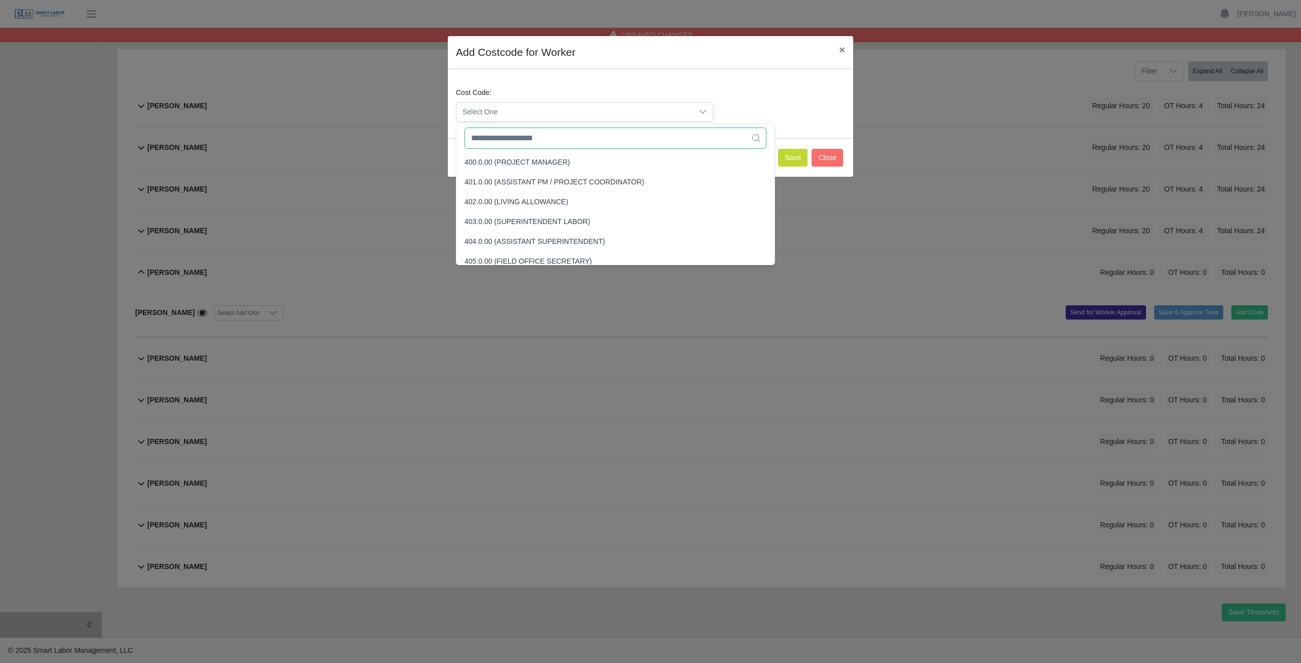
click at [490, 141] on input "text" at bounding box center [615, 138] width 302 height 21
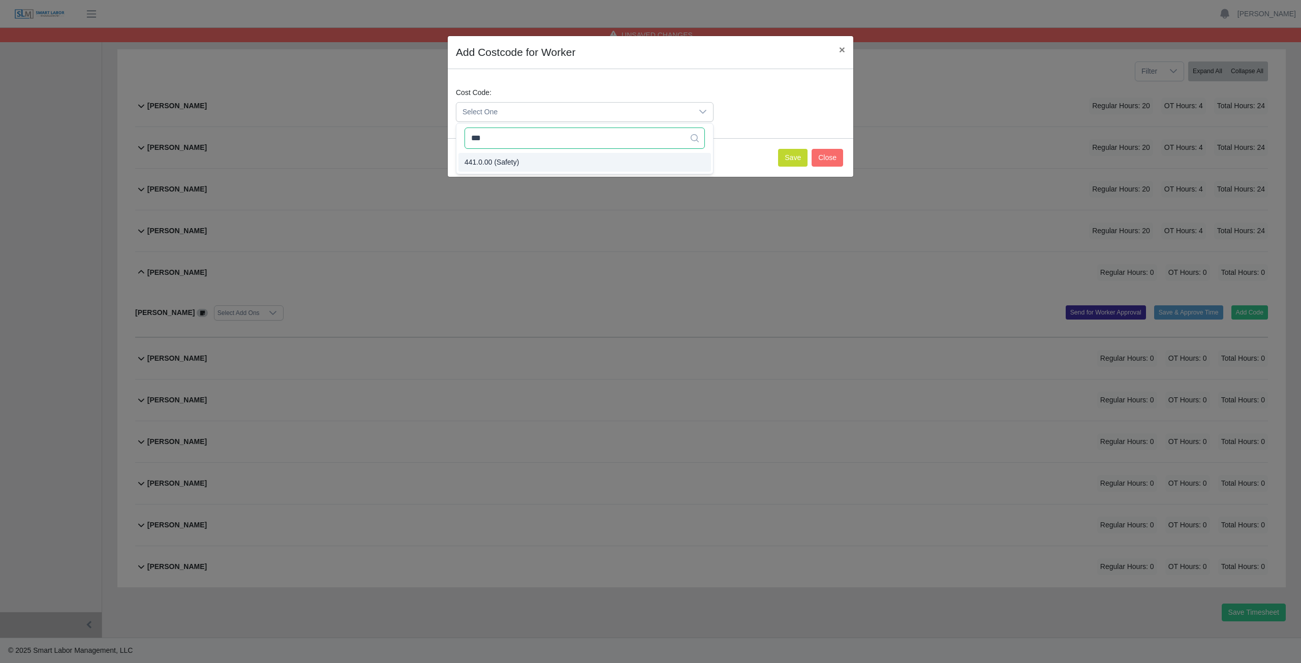
type input "***"
click at [799, 159] on button "Save" at bounding box center [792, 158] width 29 height 18
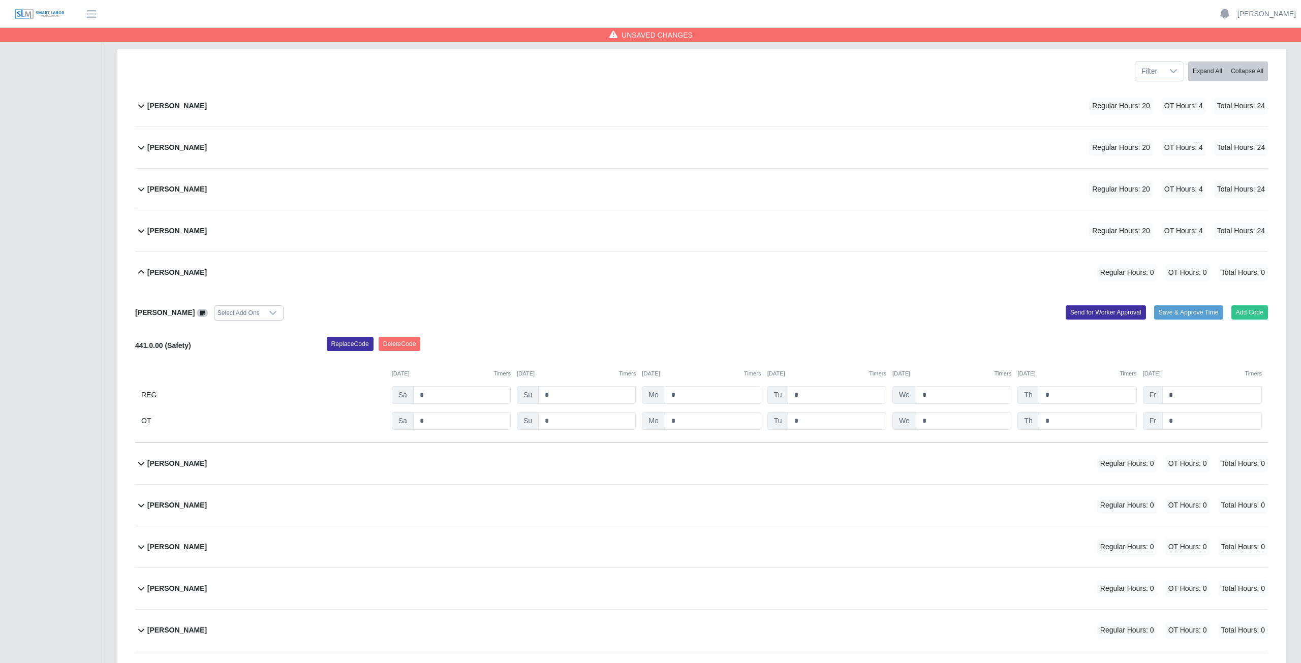
scroll to position [236, 0]
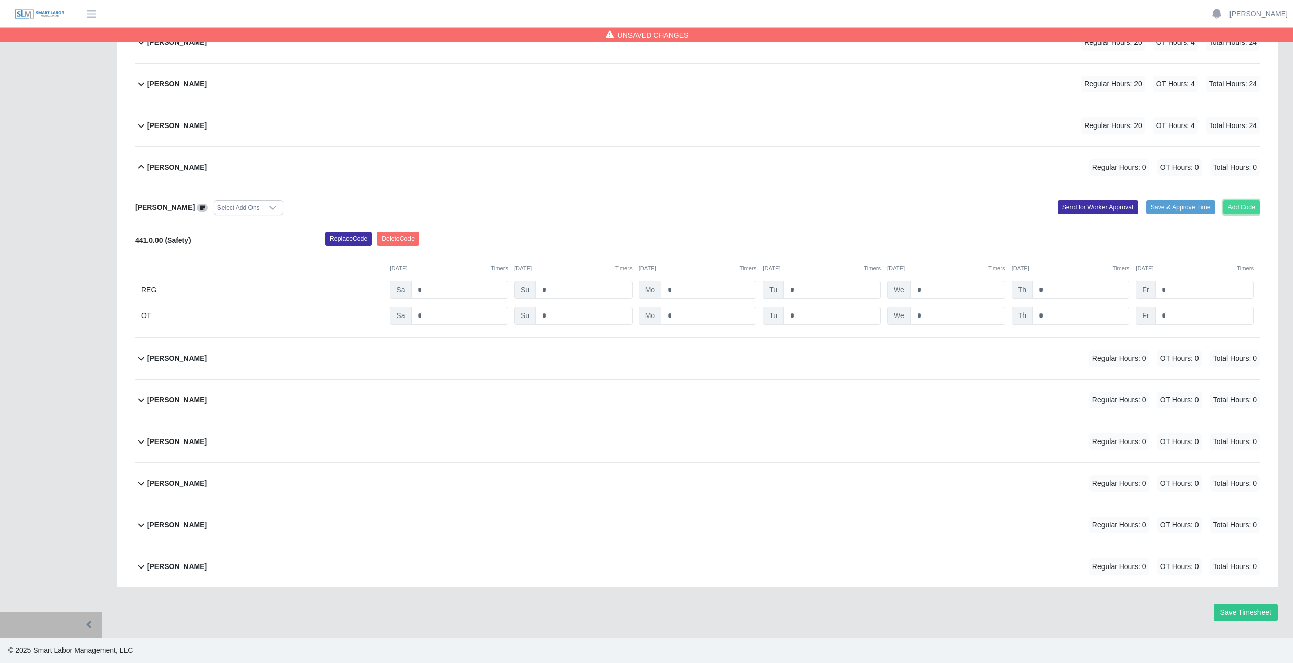
click at [1236, 205] on button "Add Code" at bounding box center [1241, 207] width 37 height 14
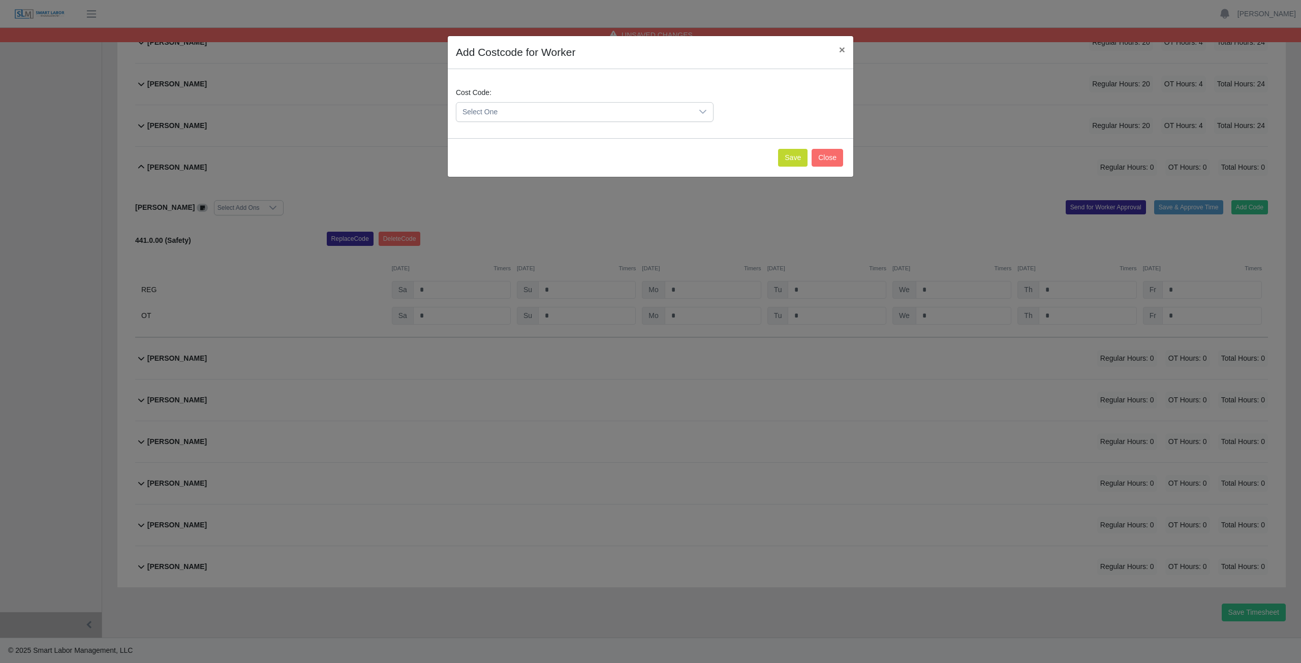
click at [518, 115] on span "Select One" at bounding box center [574, 112] width 236 height 19
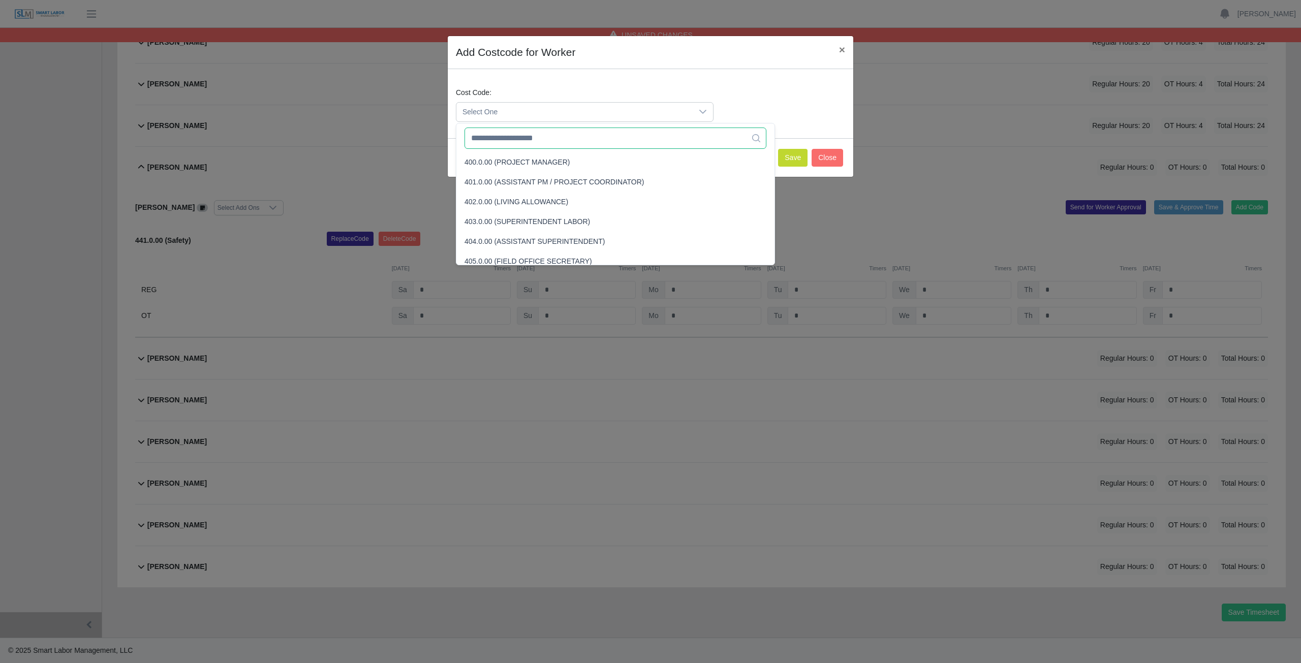
click at [518, 140] on input "text" at bounding box center [615, 138] width 302 height 21
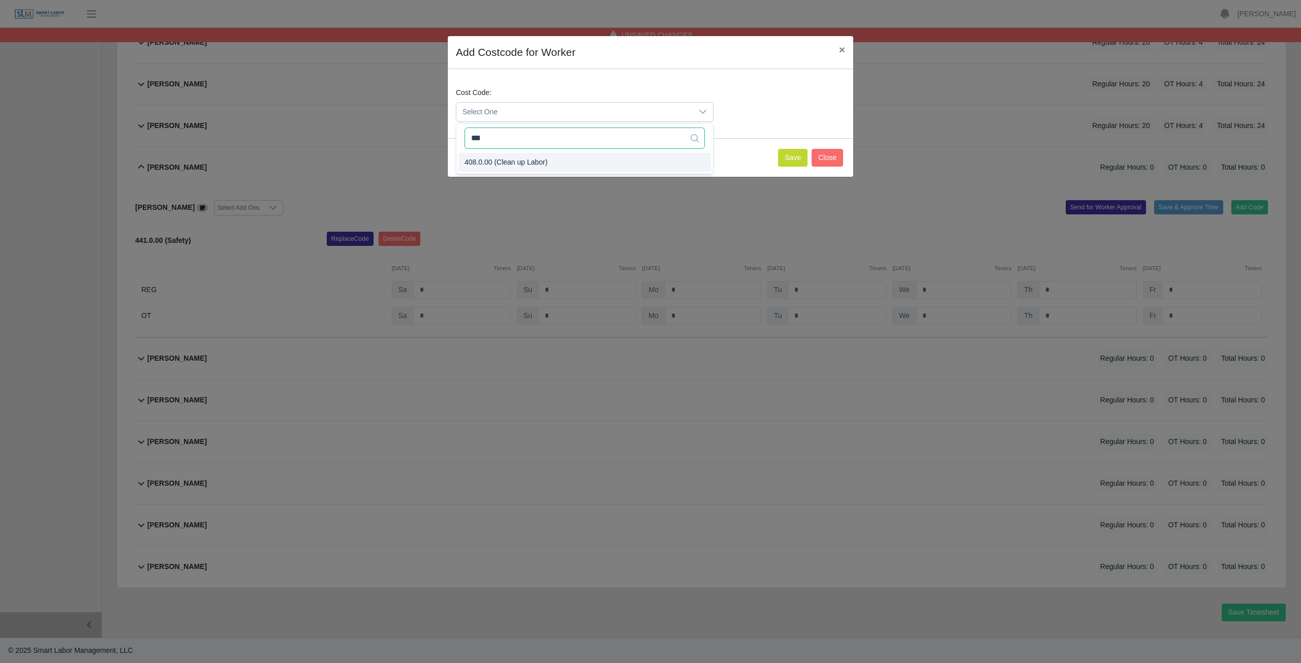
type input "***"
click at [506, 160] on span "408.0.00 (Clean up Labor)" at bounding box center [505, 162] width 83 height 11
click at [796, 157] on button "Save" at bounding box center [792, 158] width 29 height 18
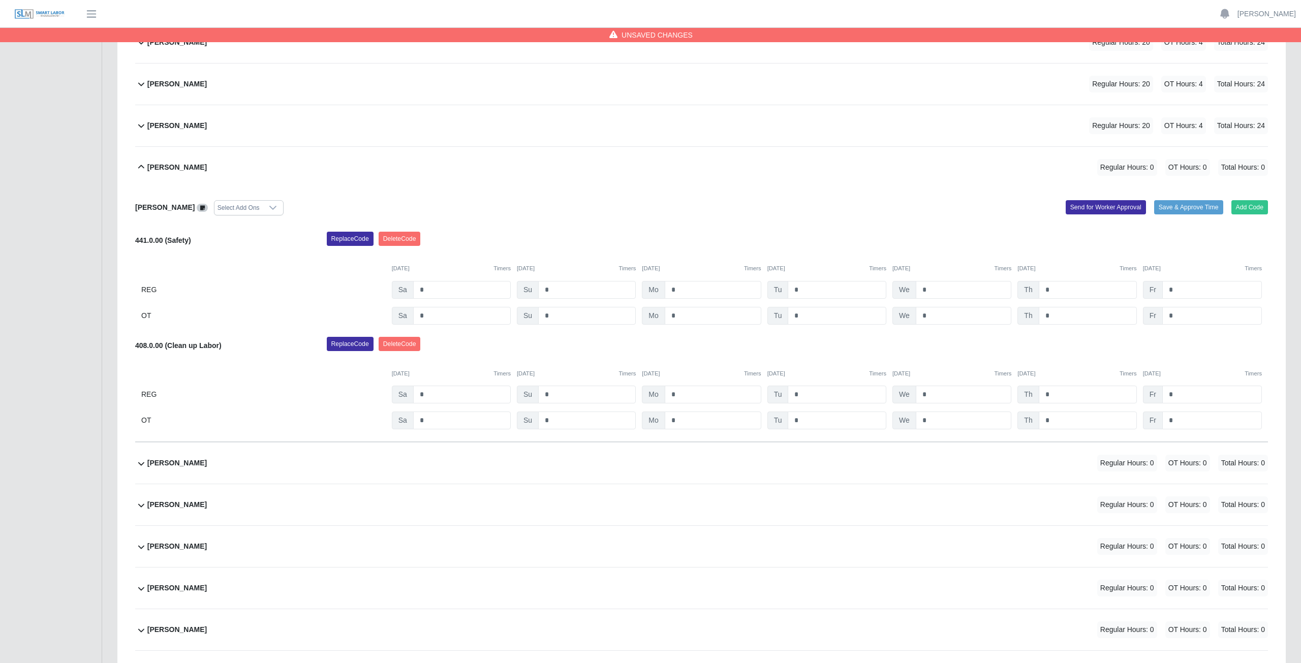
scroll to position [340, 0]
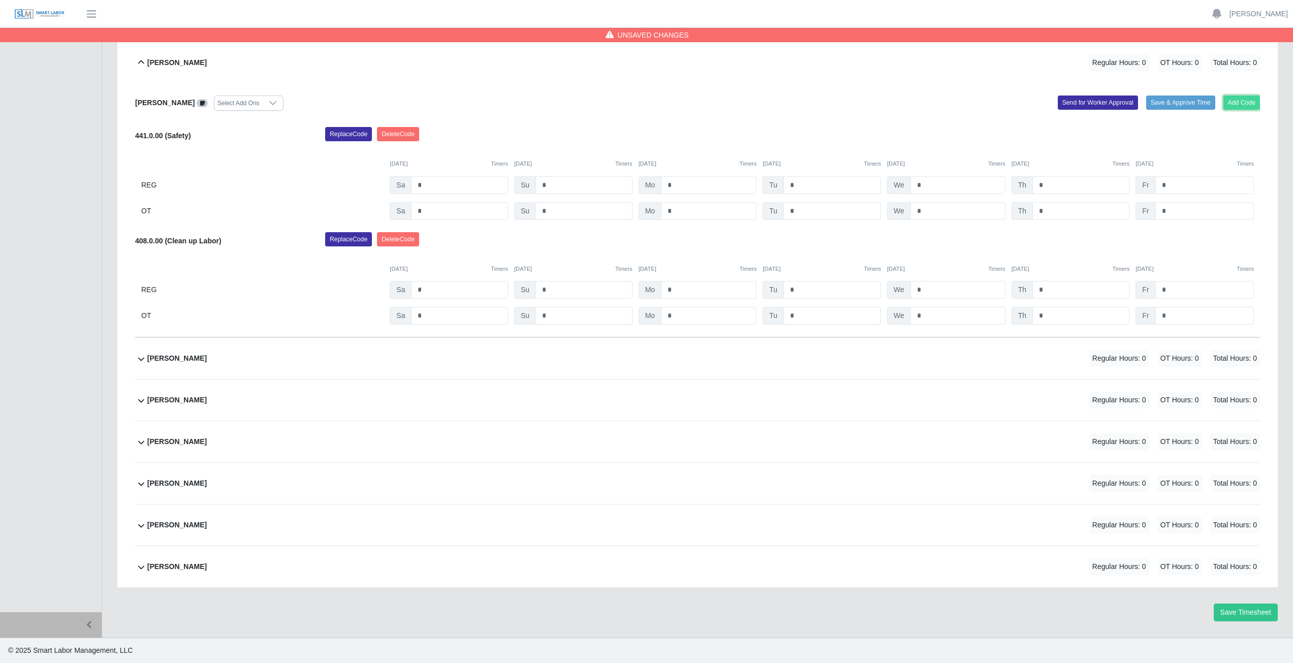
click at [1237, 106] on button "Add Code" at bounding box center [1241, 103] width 37 height 14
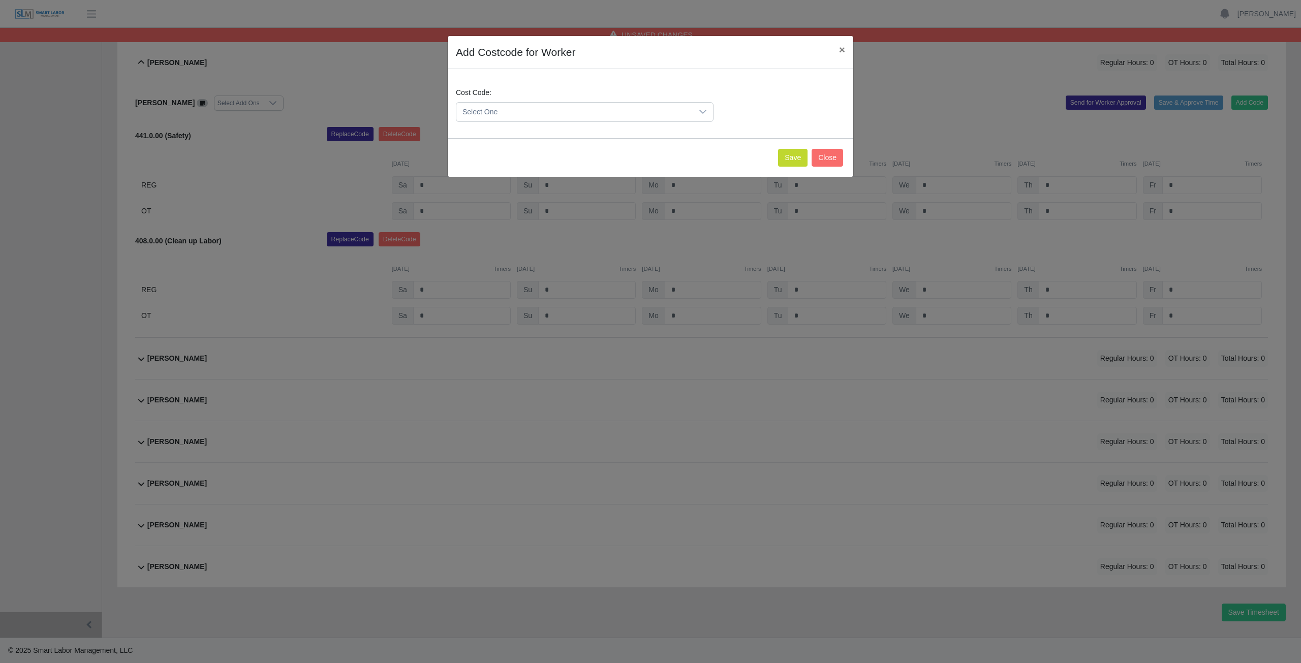
click at [515, 108] on span "Select One" at bounding box center [574, 112] width 236 height 19
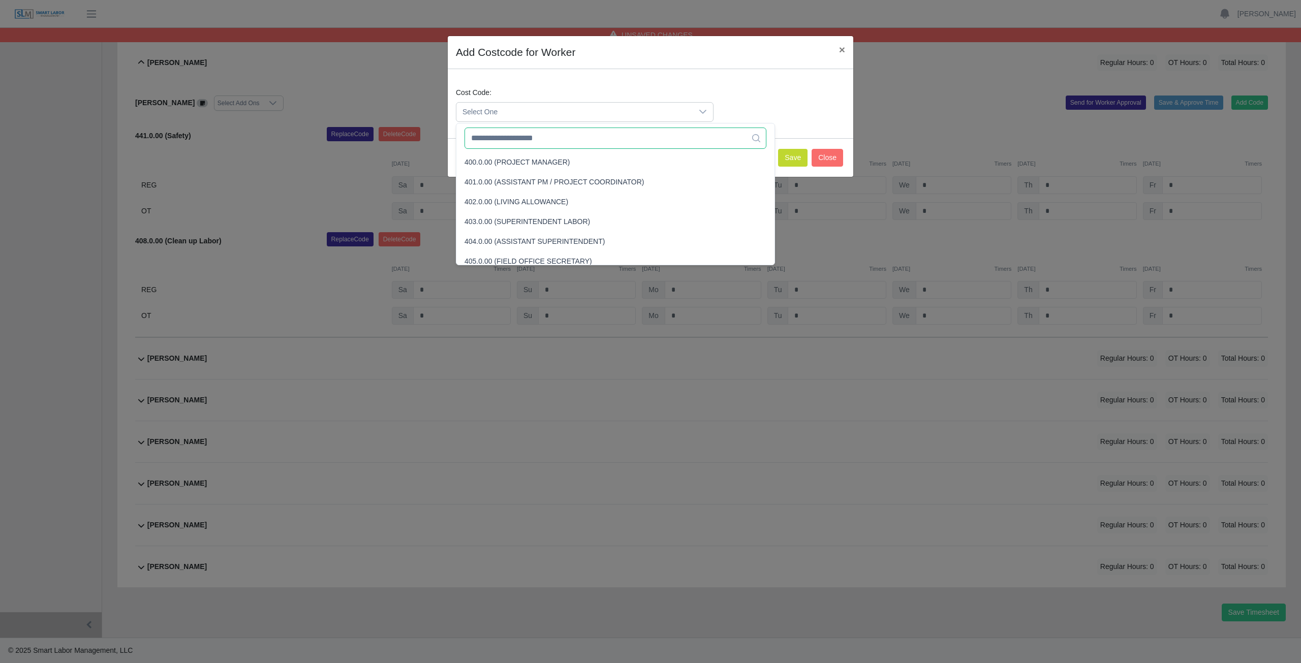
click at [507, 146] on input "text" at bounding box center [615, 138] width 302 height 21
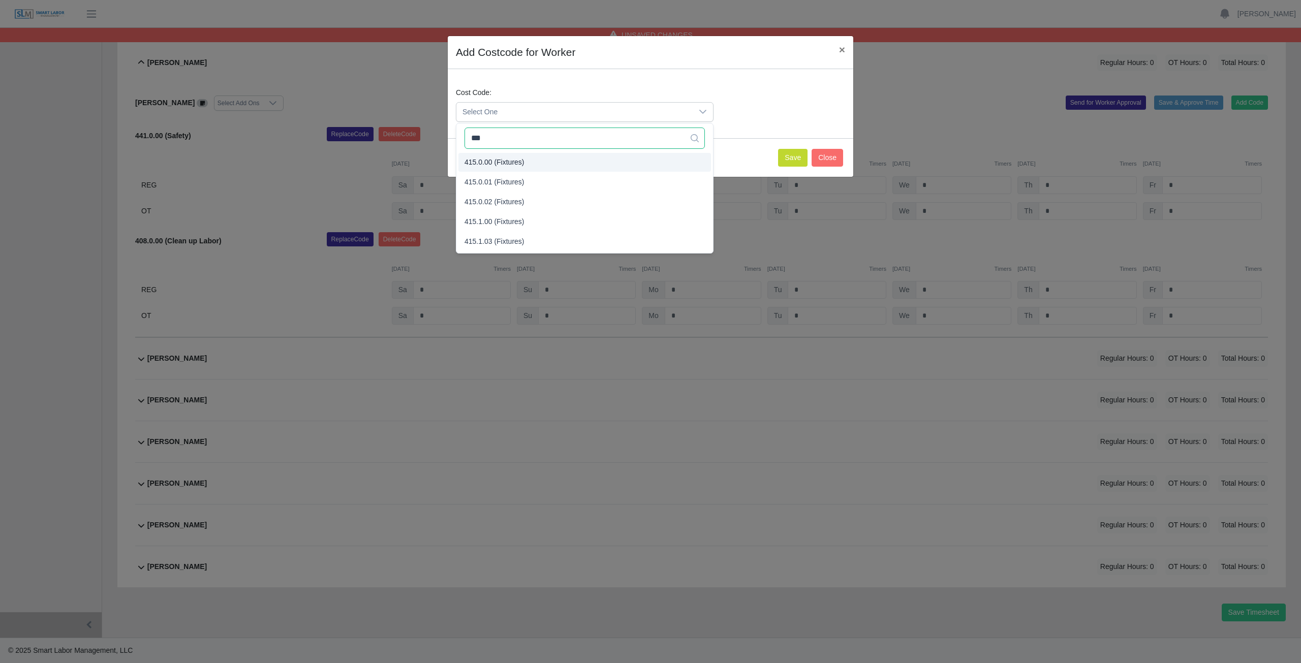
type input "***"
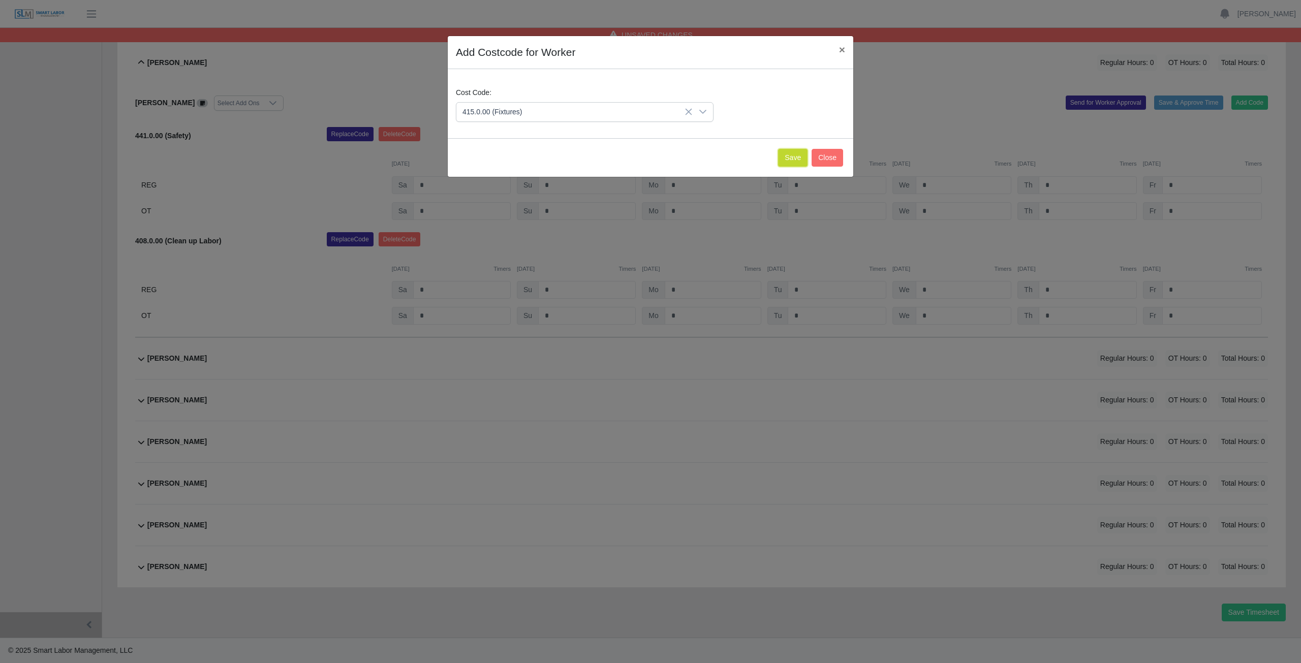
click at [792, 157] on button "Save" at bounding box center [792, 158] width 29 height 18
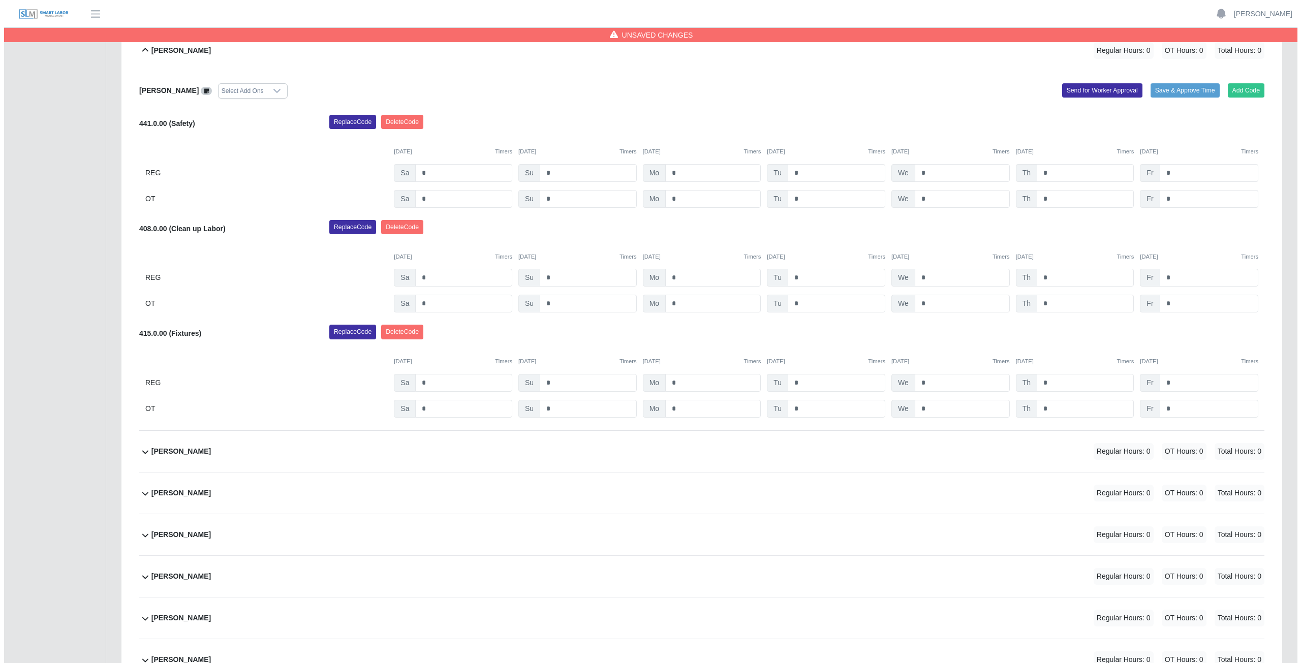
scroll to position [344, 0]
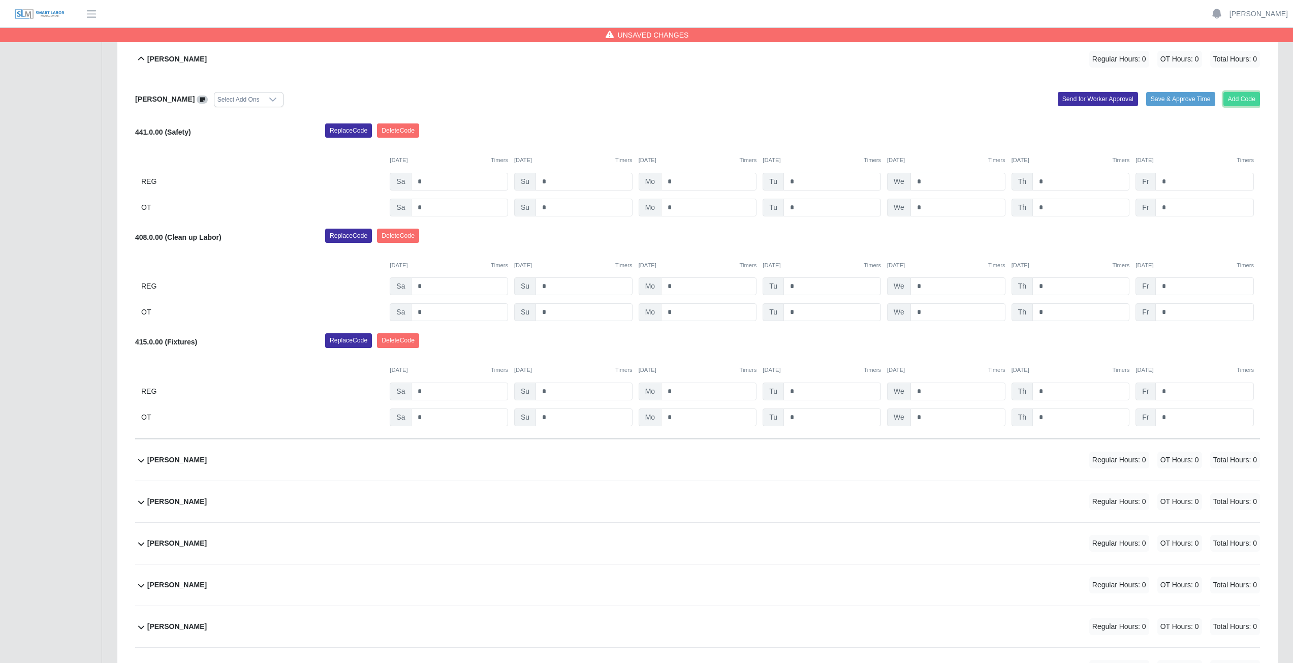
click at [1237, 100] on button "Add Code" at bounding box center [1241, 99] width 37 height 14
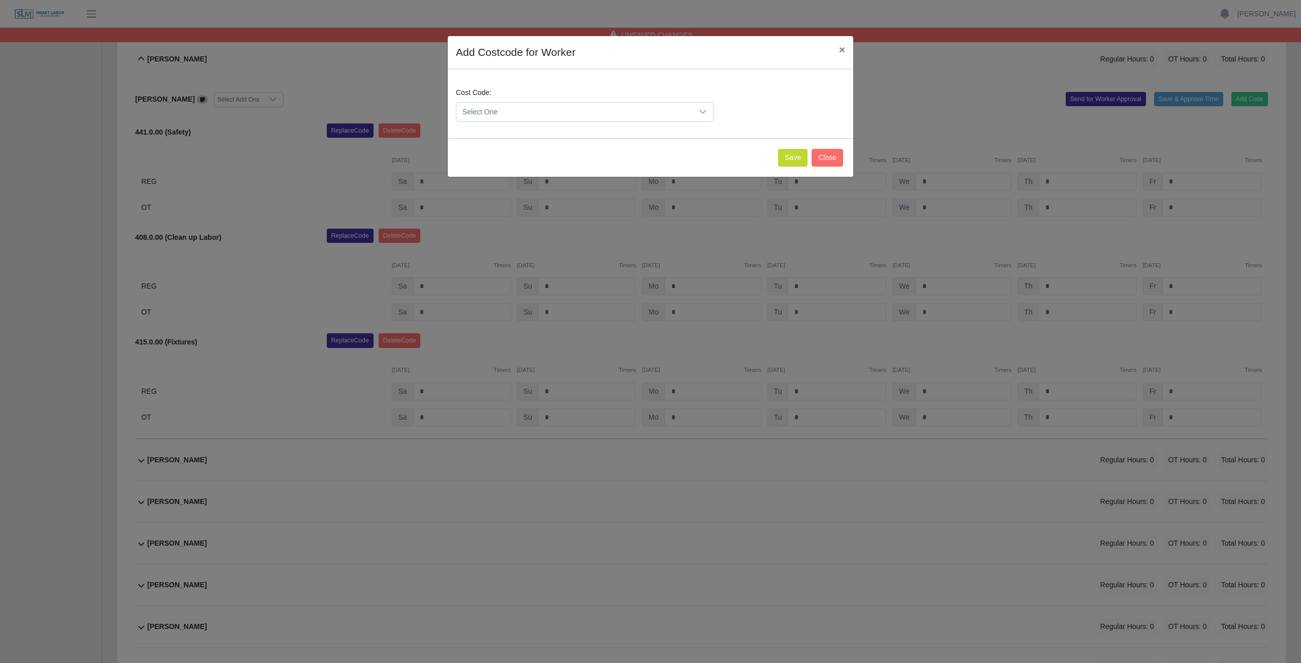
click at [510, 106] on span "Select One" at bounding box center [574, 112] width 236 height 19
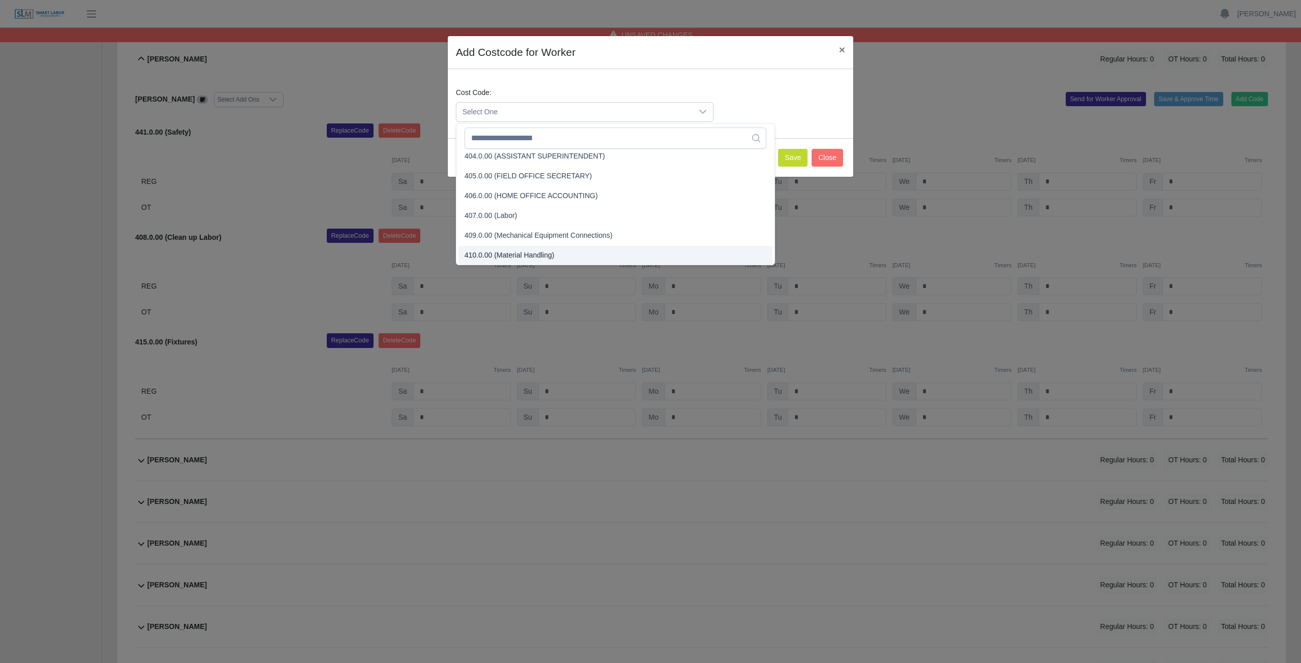
scroll to position [442, 0]
click at [516, 148] on input "text" at bounding box center [615, 138] width 302 height 21
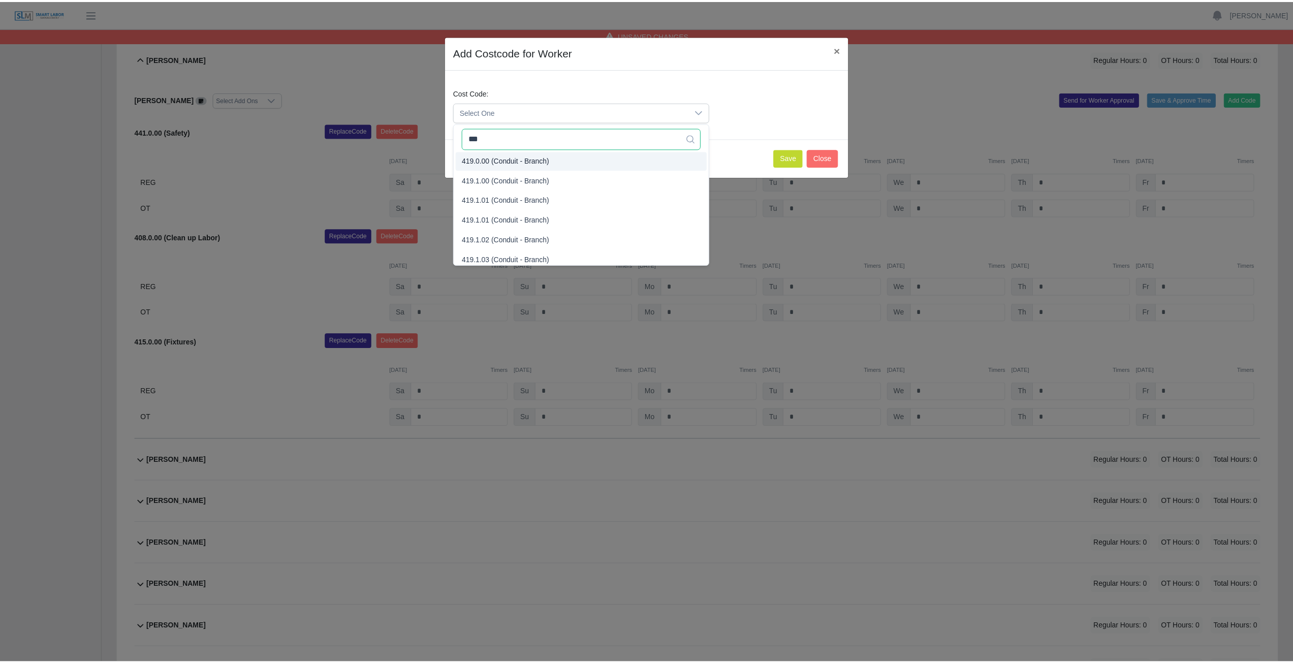
scroll to position [0, 0]
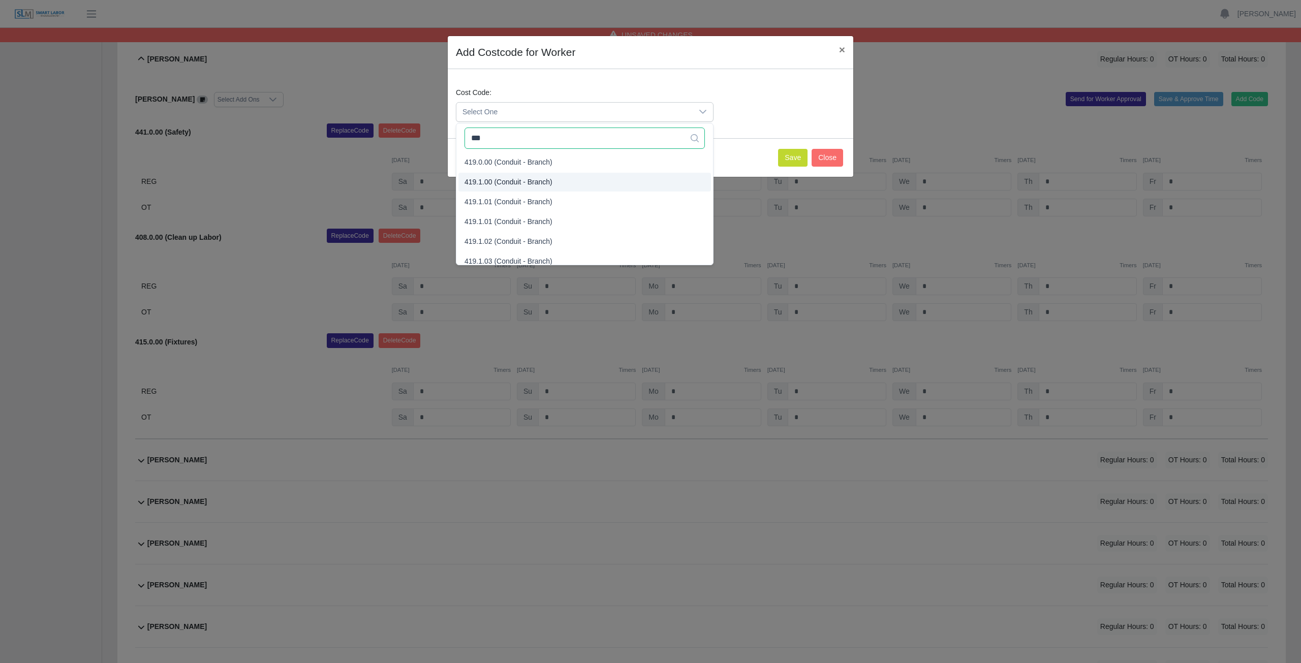
type input "***"
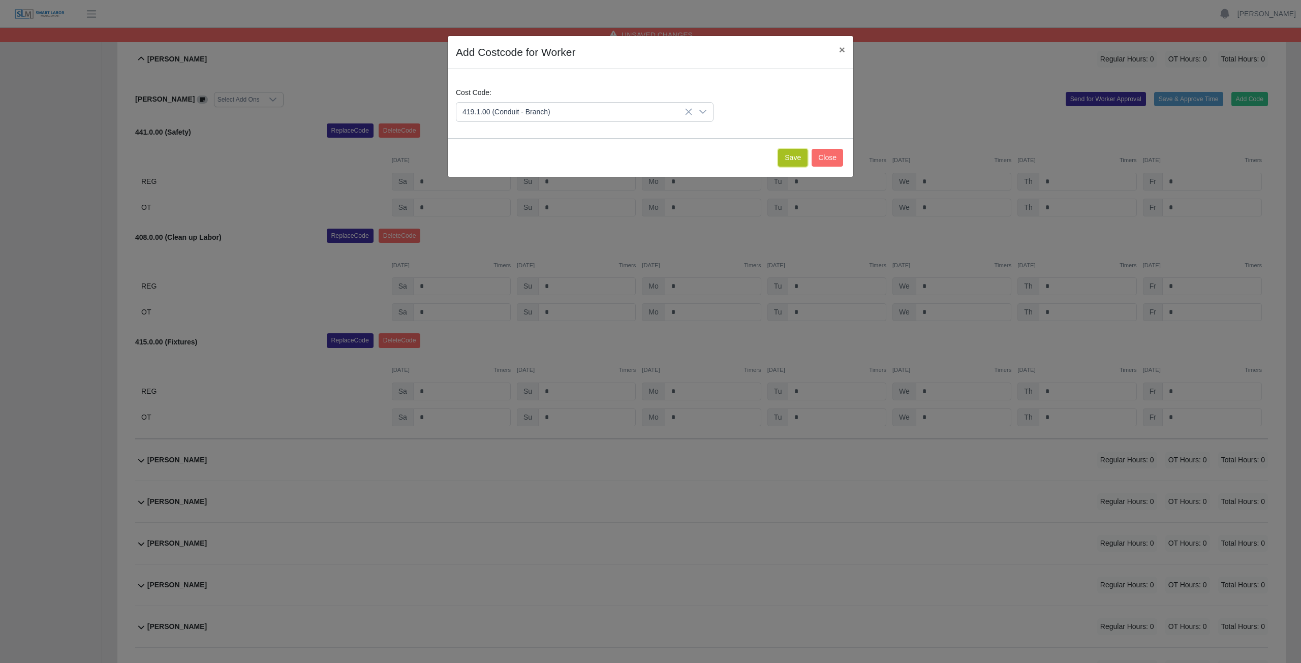
click at [793, 152] on button "Save" at bounding box center [792, 158] width 29 height 18
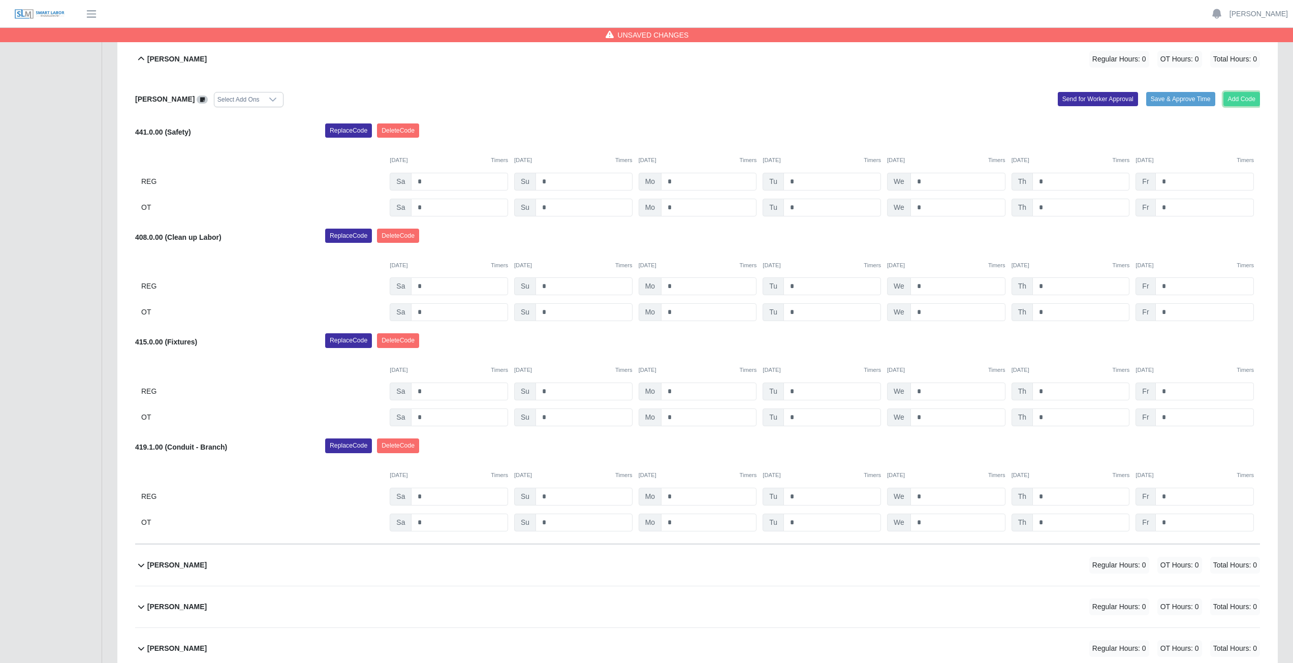
click at [1242, 98] on button "Add Code" at bounding box center [1241, 99] width 37 height 14
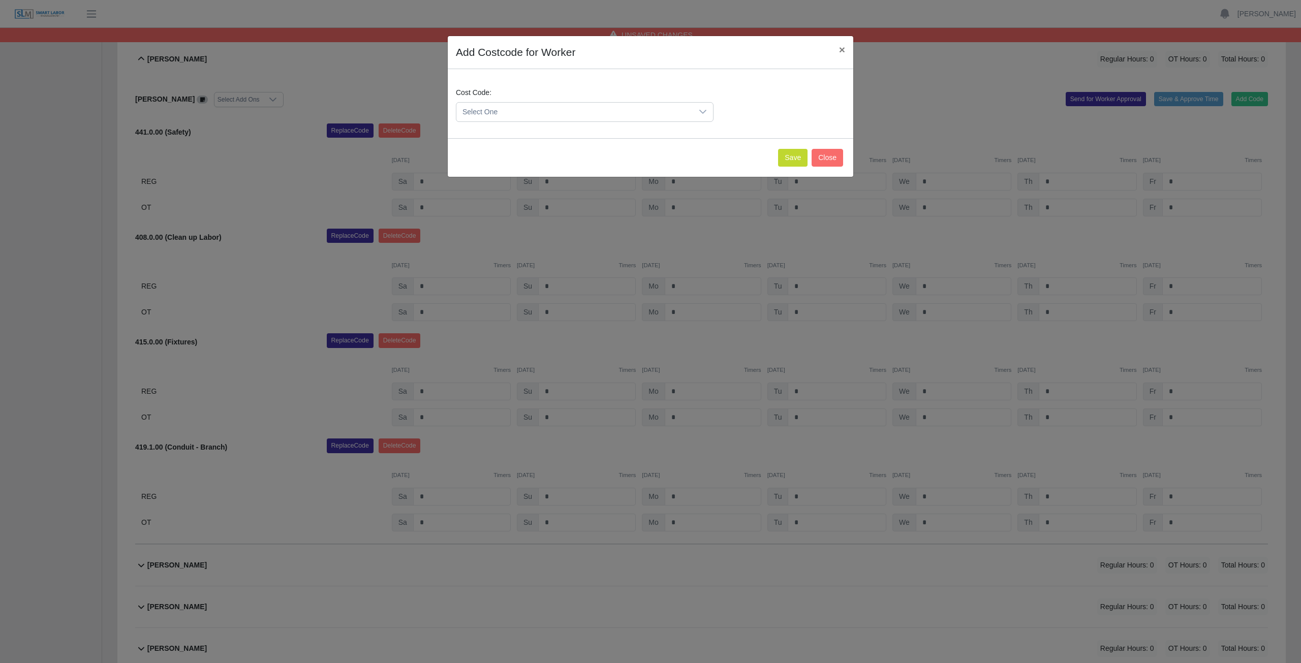
click at [573, 108] on span "Select One" at bounding box center [574, 112] width 236 height 19
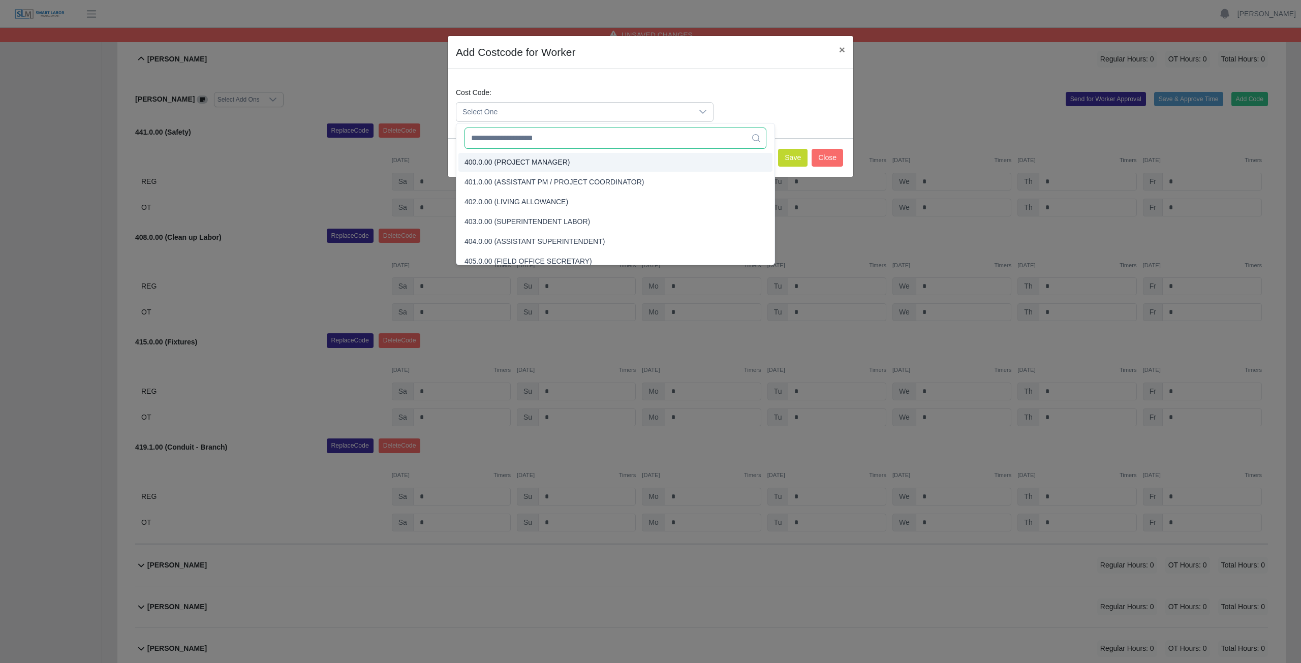
click at [547, 136] on input "text" at bounding box center [615, 138] width 302 height 21
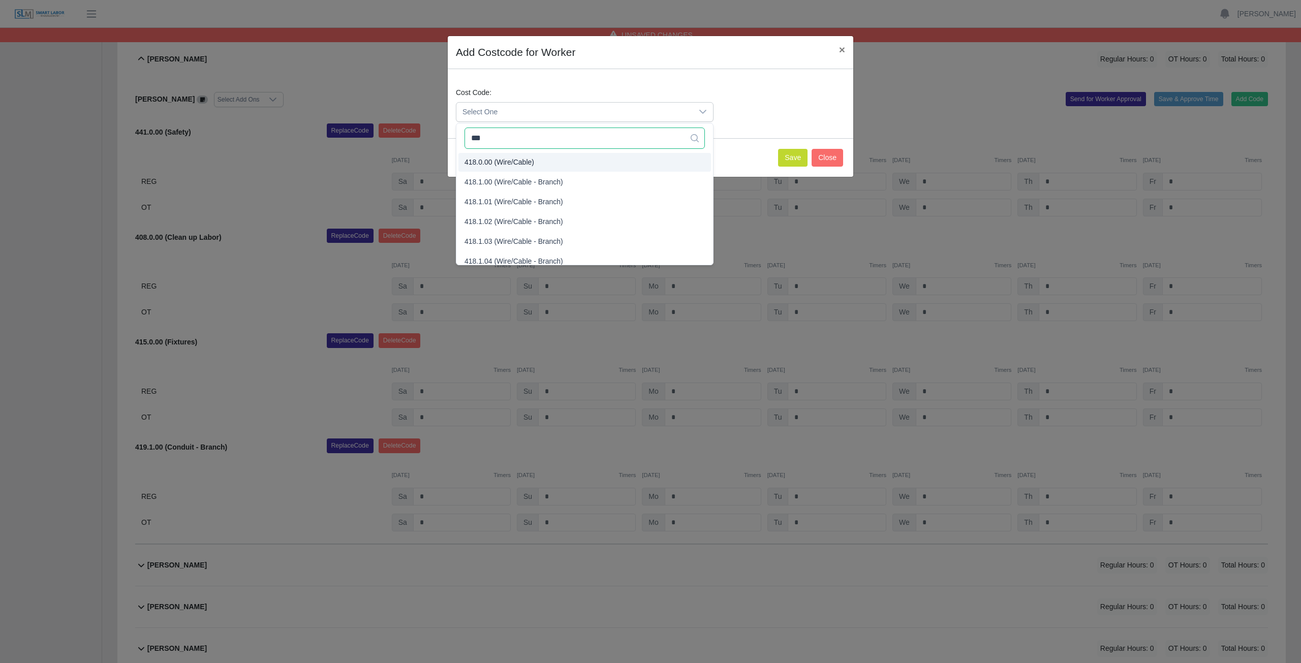
type input "***"
click at [527, 159] on span "418.0.00 (Wire/Cable)" at bounding box center [499, 162] width 70 height 11
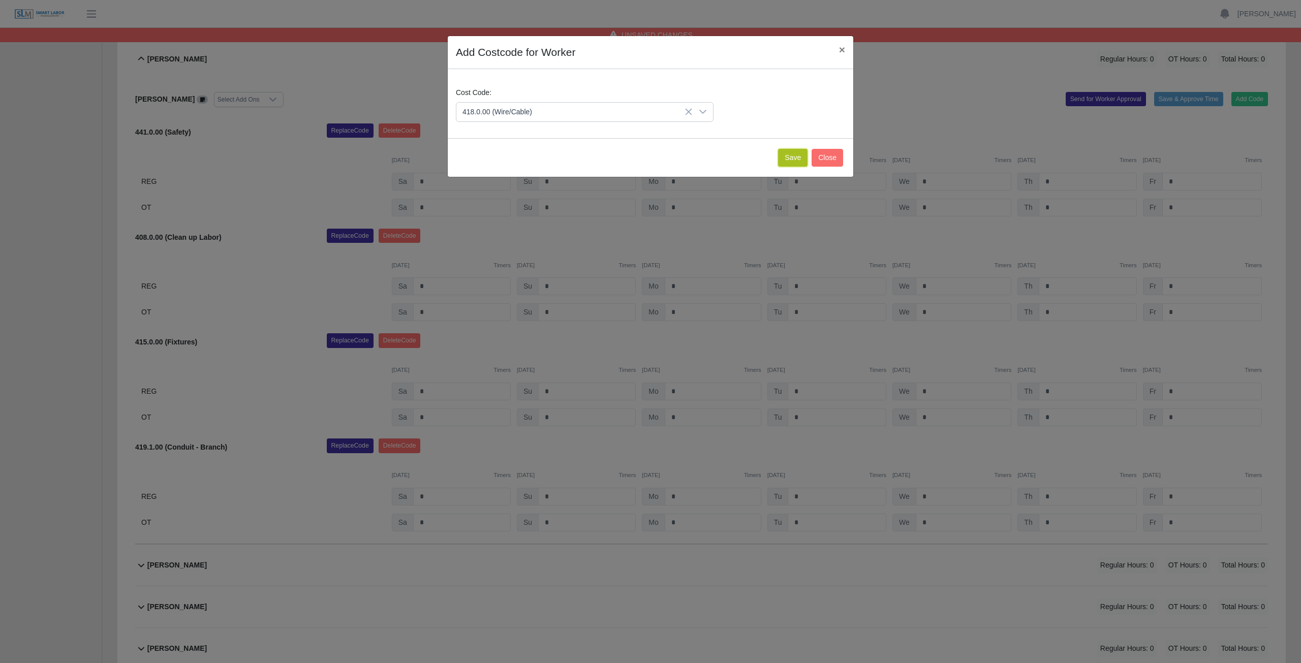
click at [792, 161] on button "Save" at bounding box center [792, 158] width 29 height 18
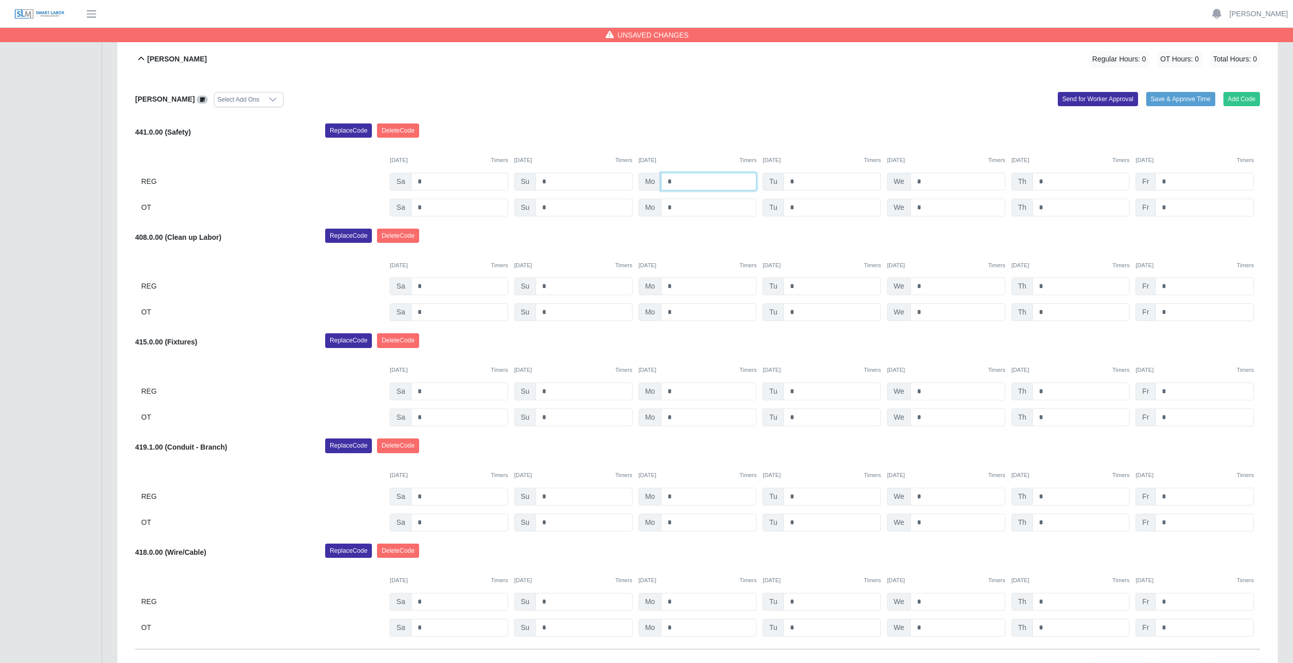
click at [679, 182] on input "*" at bounding box center [709, 182] width 96 height 18
type input "*"
click at [798, 182] on input "*" at bounding box center [832, 182] width 98 height 18
type input "*"
click at [922, 183] on input "*" at bounding box center [957, 182] width 95 height 18
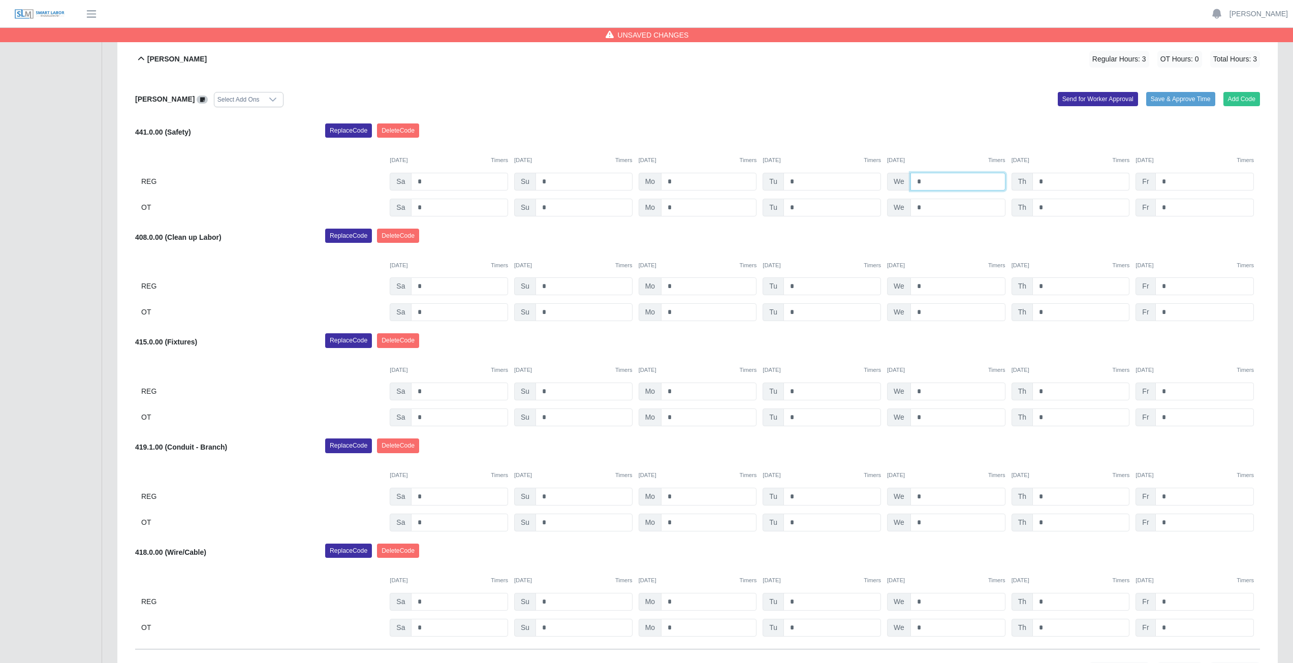
type input "*"
click at [1049, 180] on input "*" at bounding box center [1080, 182] width 97 height 18
type input "*"
click at [676, 287] on input "*" at bounding box center [709, 286] width 96 height 18
type input "*"
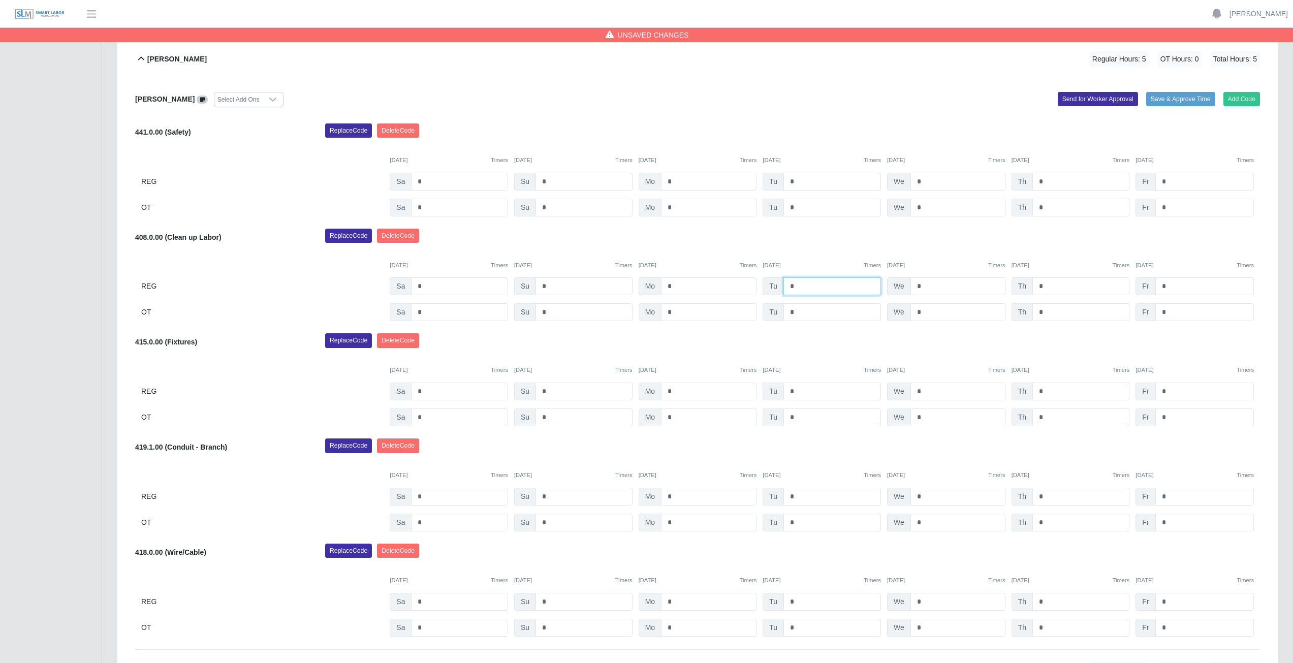
click at [795, 288] on input "*" at bounding box center [832, 286] width 98 height 18
type input "*"
click at [926, 286] on input "*" at bounding box center [957, 286] width 95 height 18
type input "*"
click at [1048, 286] on input "*" at bounding box center [1080, 286] width 97 height 18
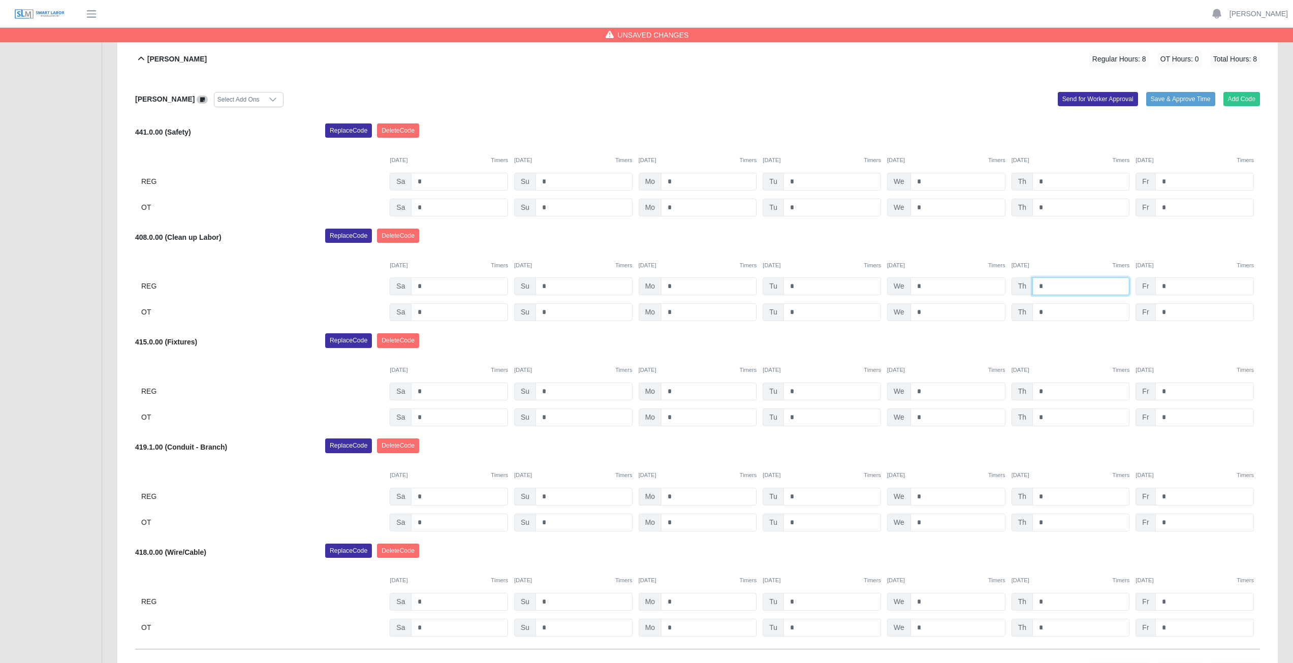
type input "*"
click at [680, 601] on input "*" at bounding box center [709, 602] width 96 height 18
type input "*"
click at [680, 629] on input "*" at bounding box center [709, 628] width 96 height 18
type input "*"
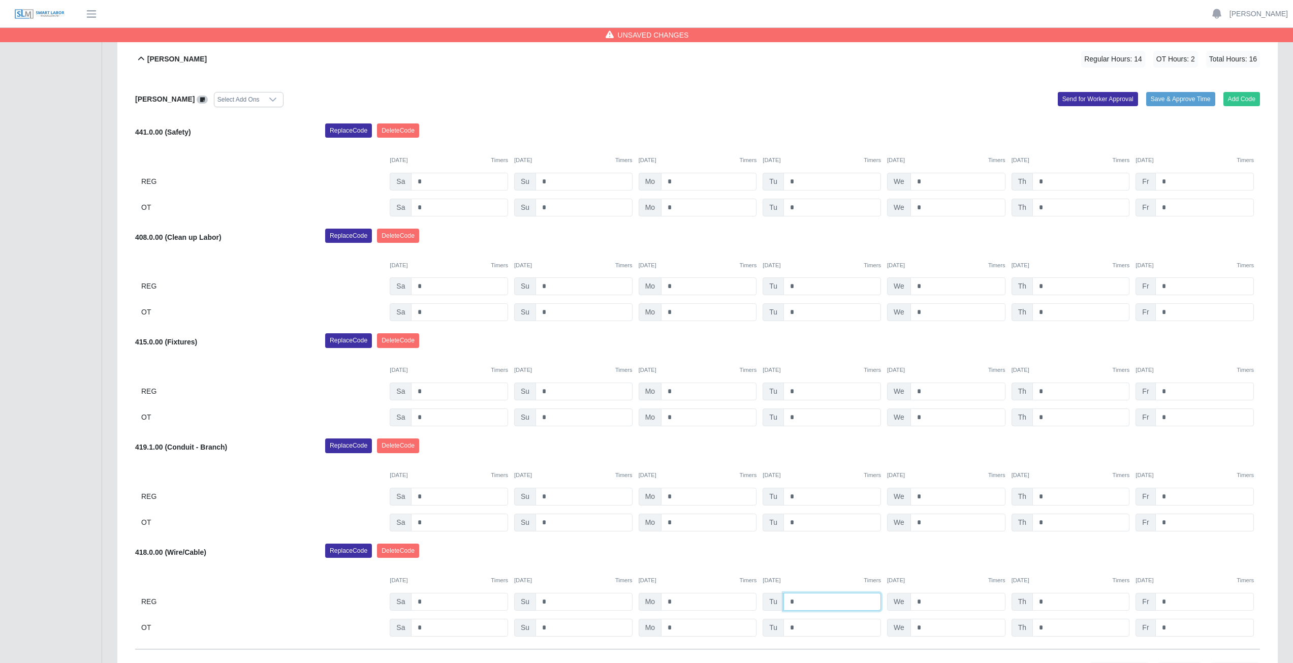
click at [804, 604] on input "*" at bounding box center [832, 602] width 98 height 18
type input "*"
click at [800, 625] on input "*" at bounding box center [832, 628] width 98 height 18
type input "*"
click at [711, 452] on div "Replace Code Delete Code" at bounding box center [793, 448] width 950 height 20
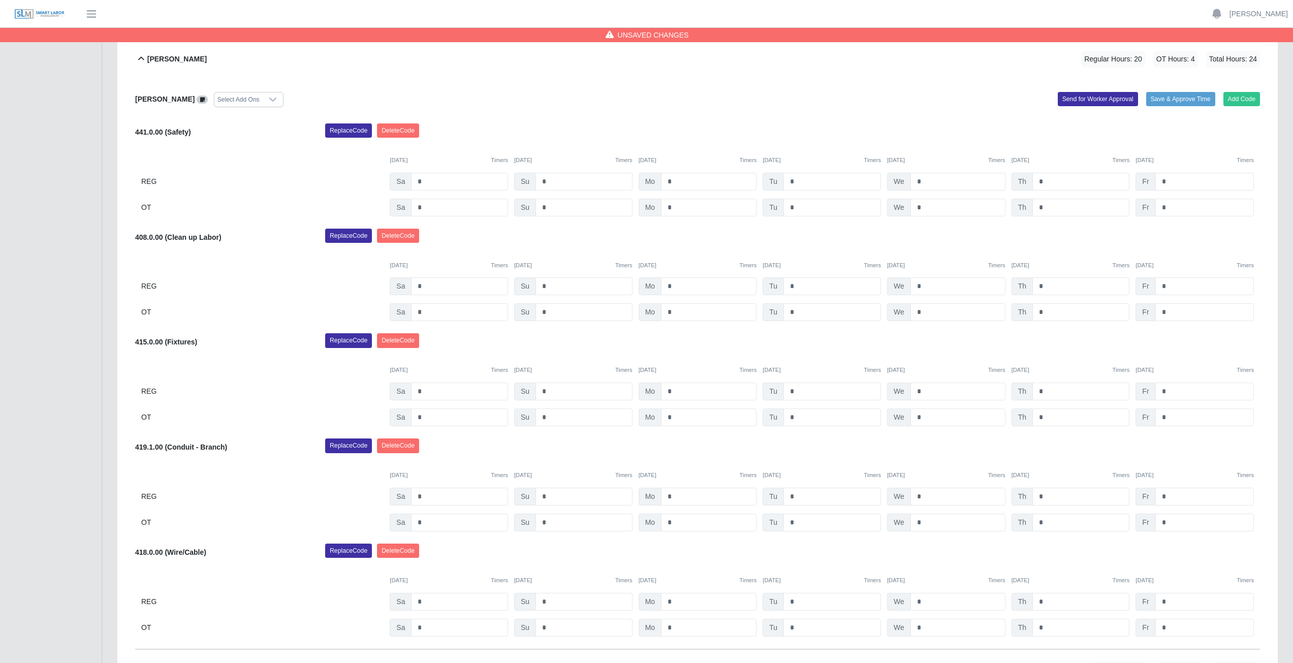
click at [140, 61] on icon at bounding box center [141, 59] width 12 height 12
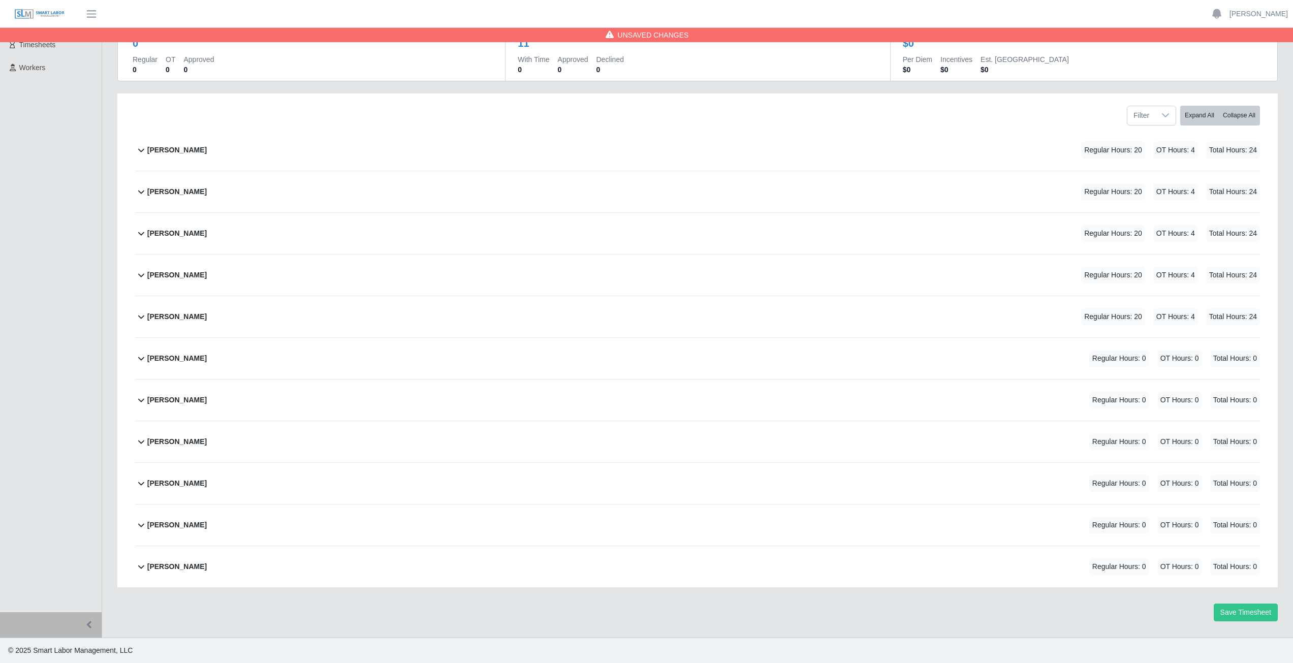
scroll to position [86, 0]
click at [140, 363] on icon at bounding box center [141, 358] width 12 height 12
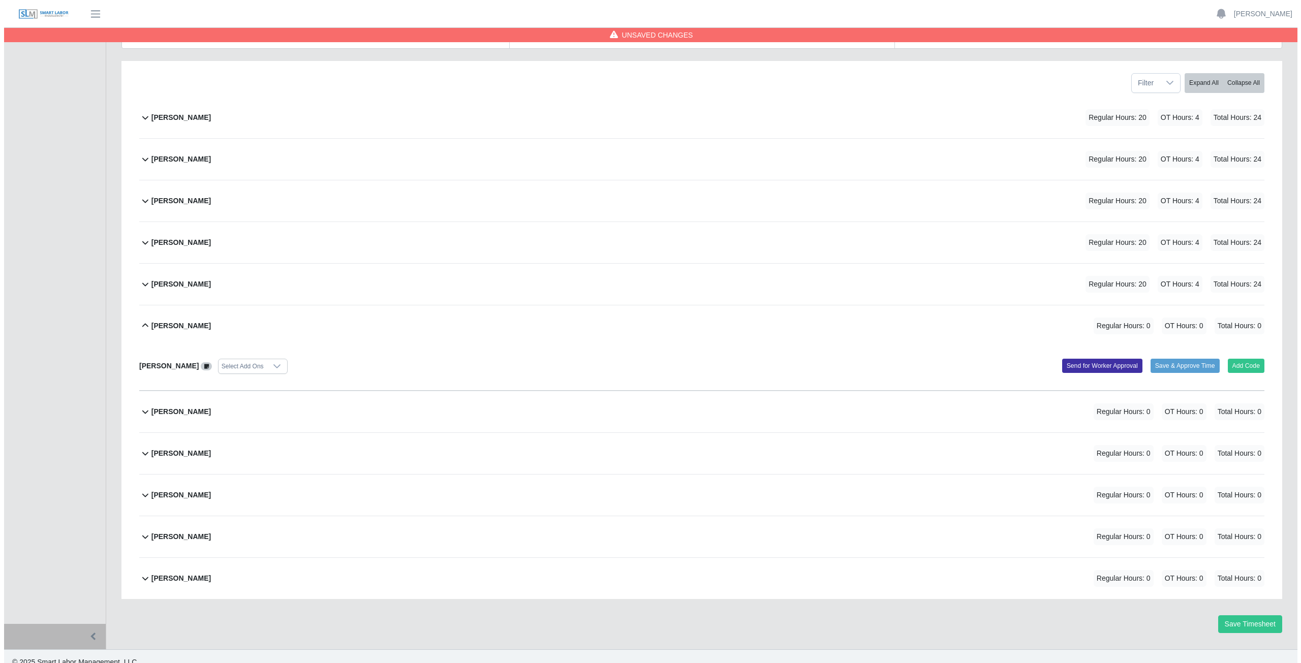
scroll to position [131, 0]
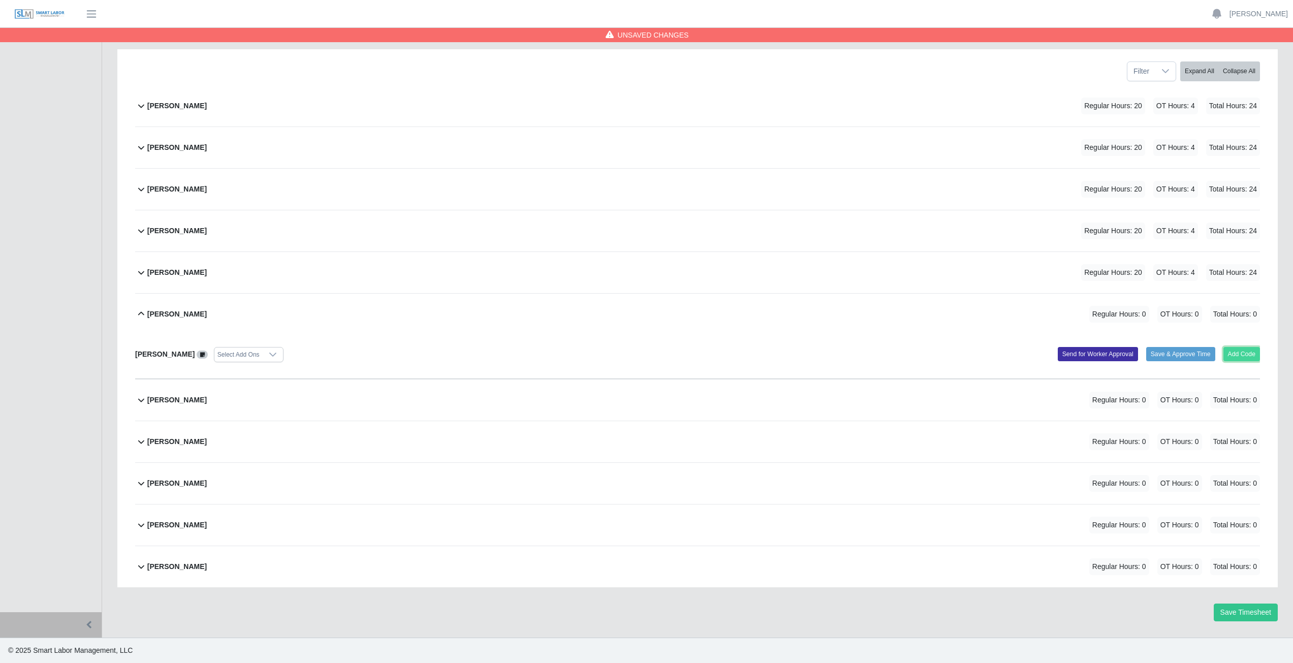
click at [1236, 353] on button "Add Code" at bounding box center [1241, 354] width 37 height 14
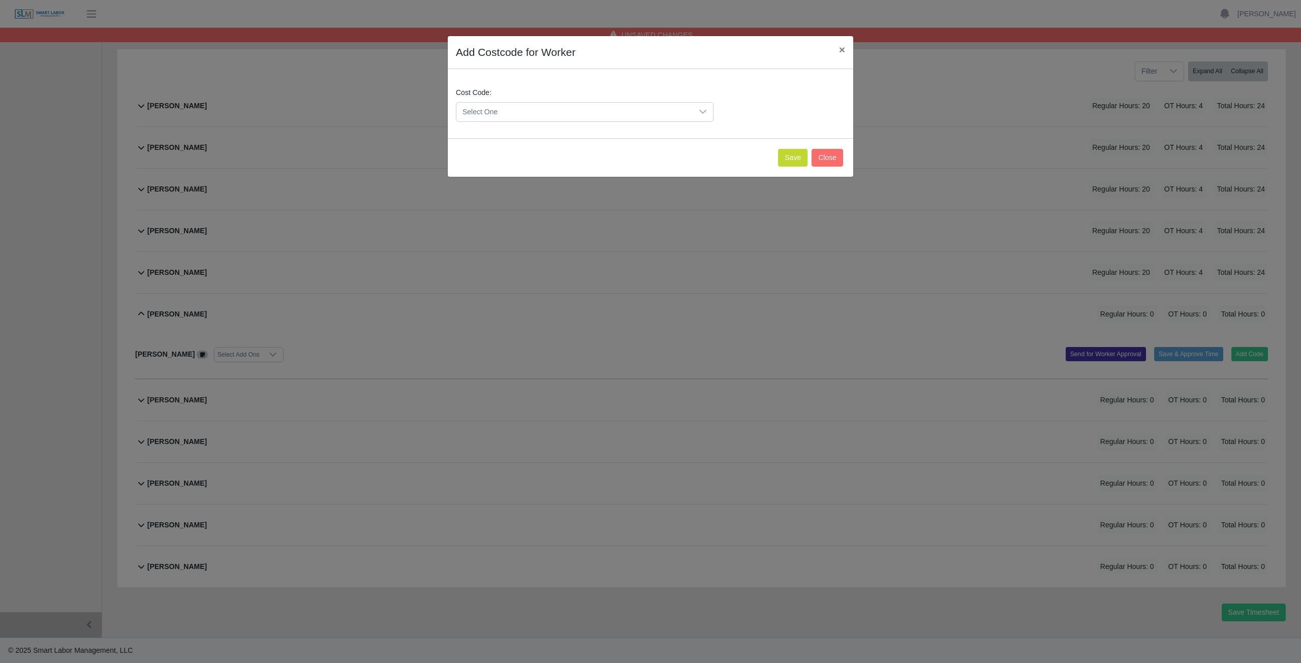
click at [522, 112] on span "Select One" at bounding box center [574, 112] width 236 height 19
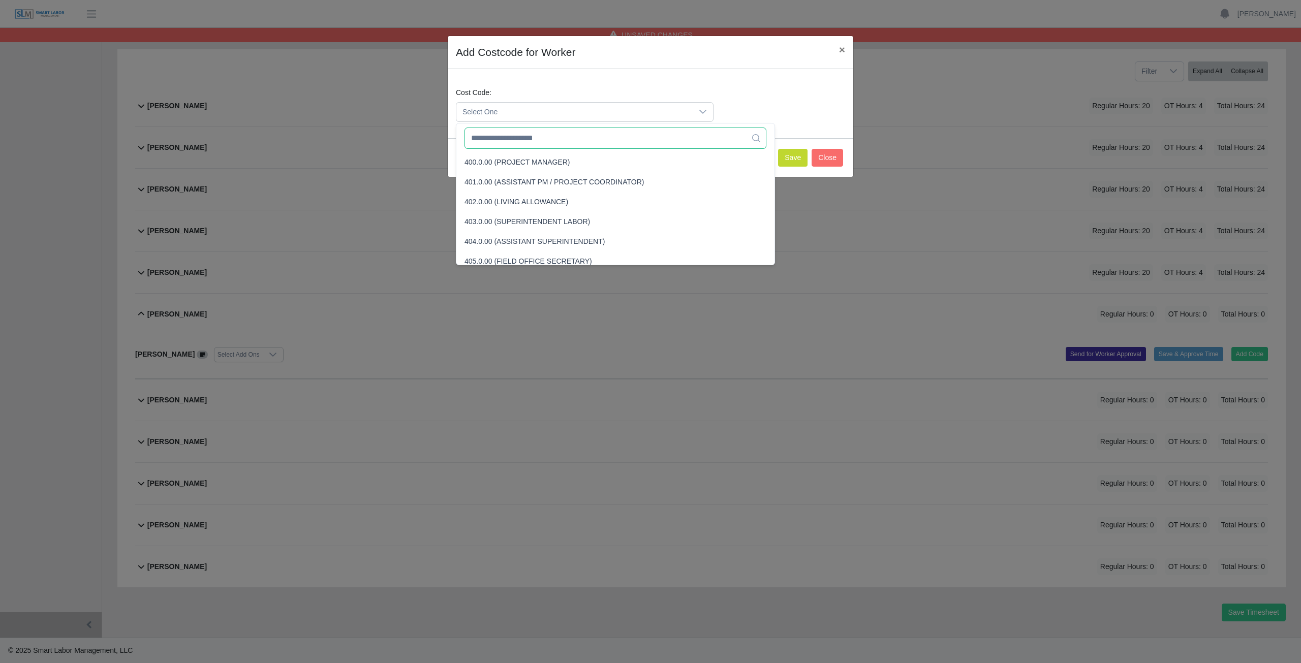
click at [517, 143] on input "text" at bounding box center [615, 138] width 302 height 21
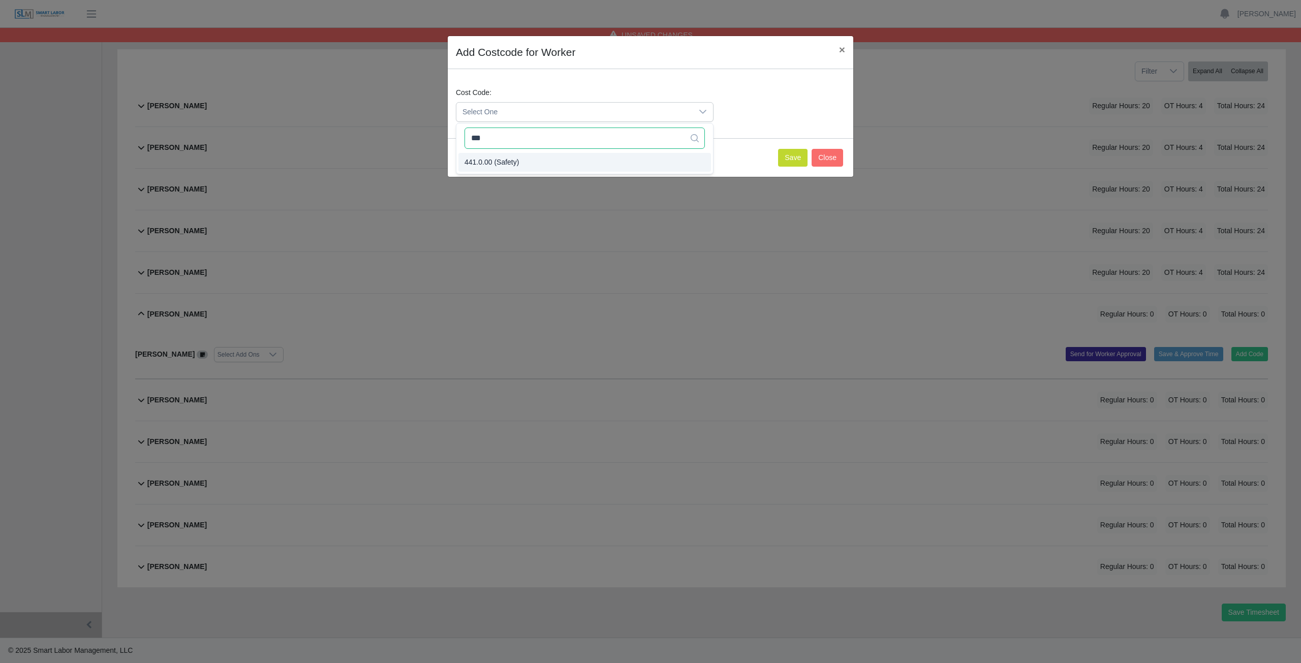
type input "***"
drag, startPoint x: 501, startPoint y: 162, endPoint x: 554, endPoint y: 150, distance: 54.6
click at [792, 158] on button "Save" at bounding box center [792, 158] width 29 height 18
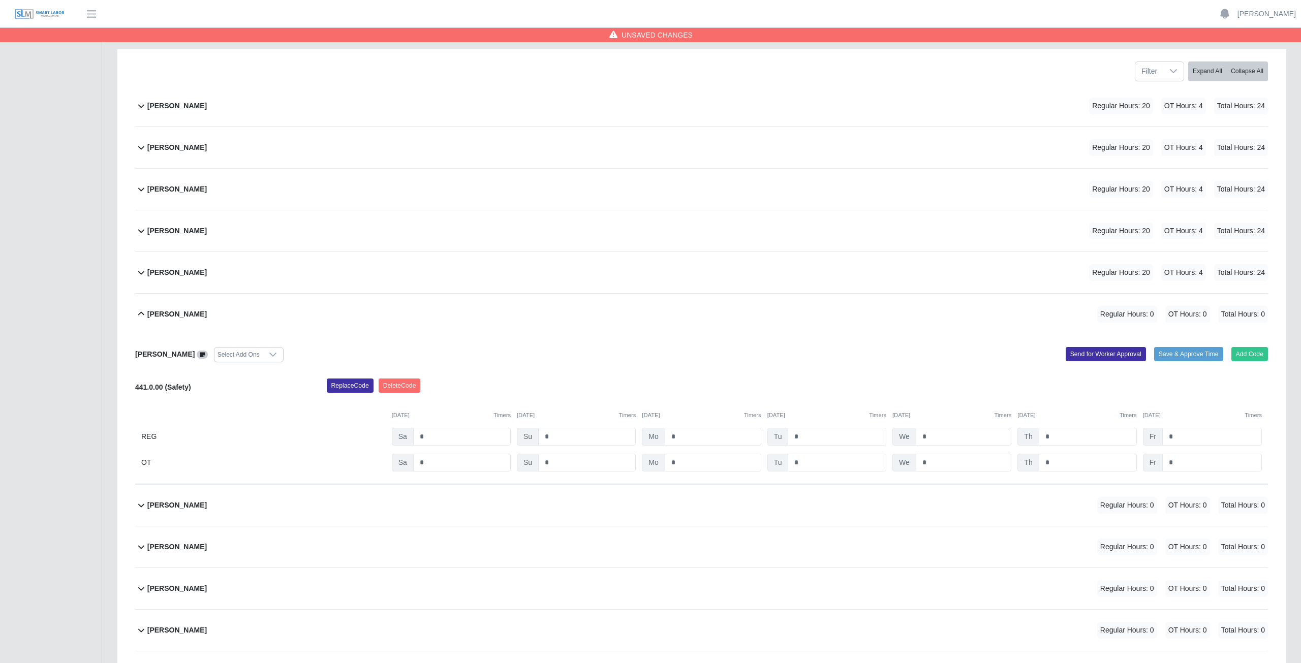
scroll to position [236, 0]
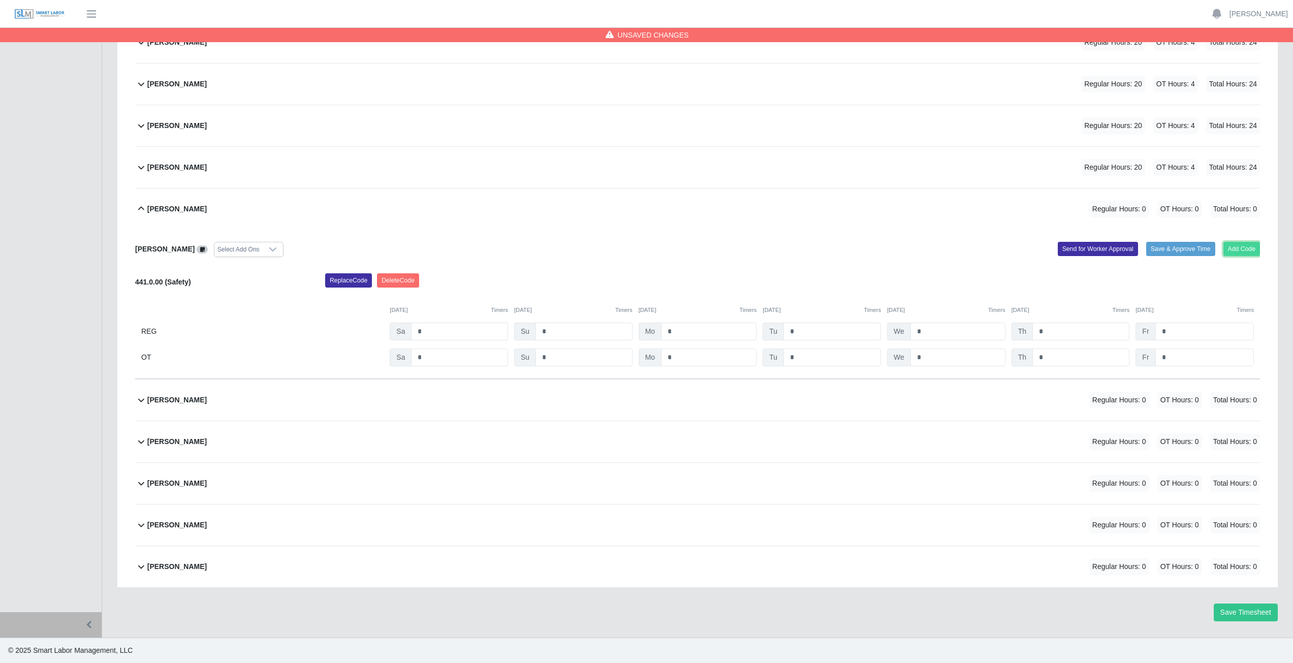
drag, startPoint x: 1250, startPoint y: 247, endPoint x: 1241, endPoint y: 248, distance: 8.7
click at [1241, 248] on button "Add Code" at bounding box center [1241, 249] width 37 height 14
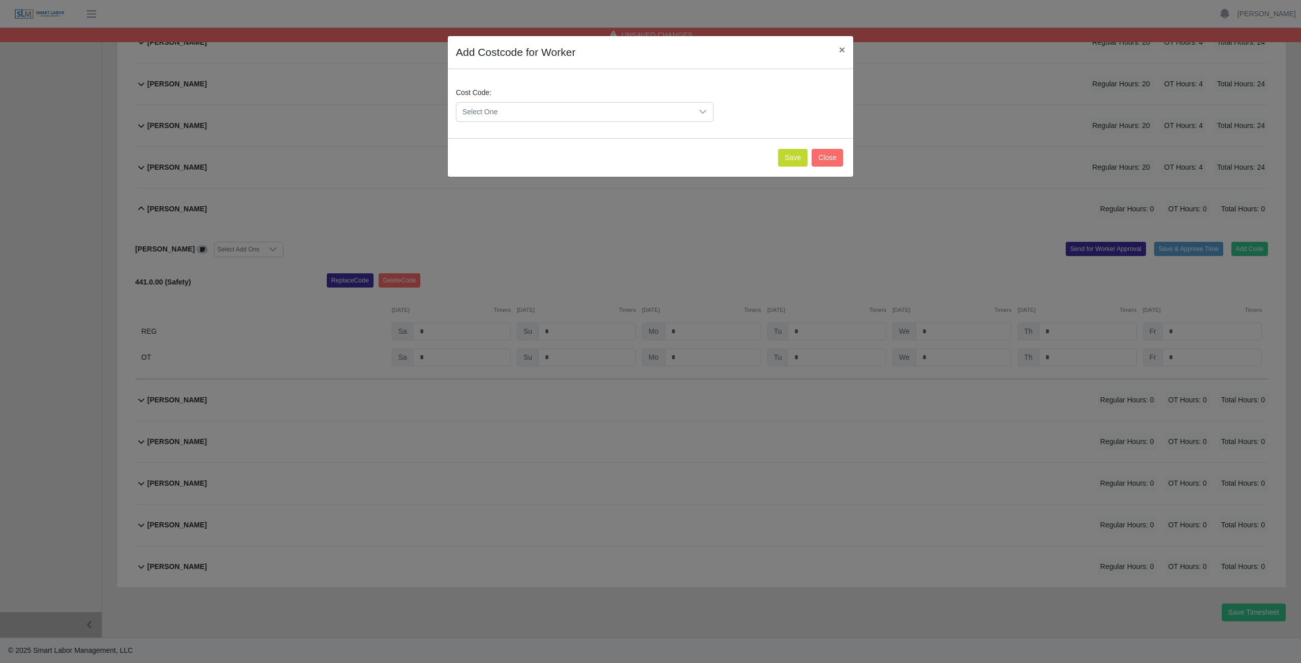
click at [507, 108] on span "Select One" at bounding box center [574, 112] width 236 height 19
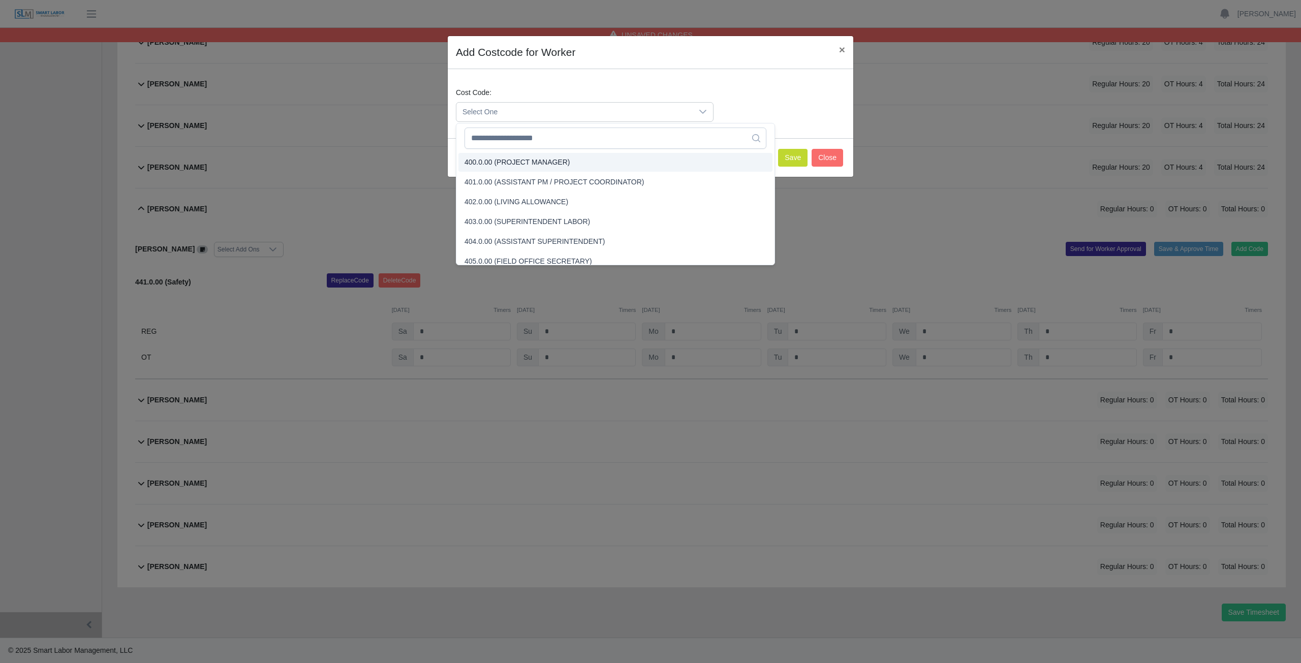
scroll to position [66, 0]
click at [511, 137] on input "text" at bounding box center [615, 138] width 302 height 21
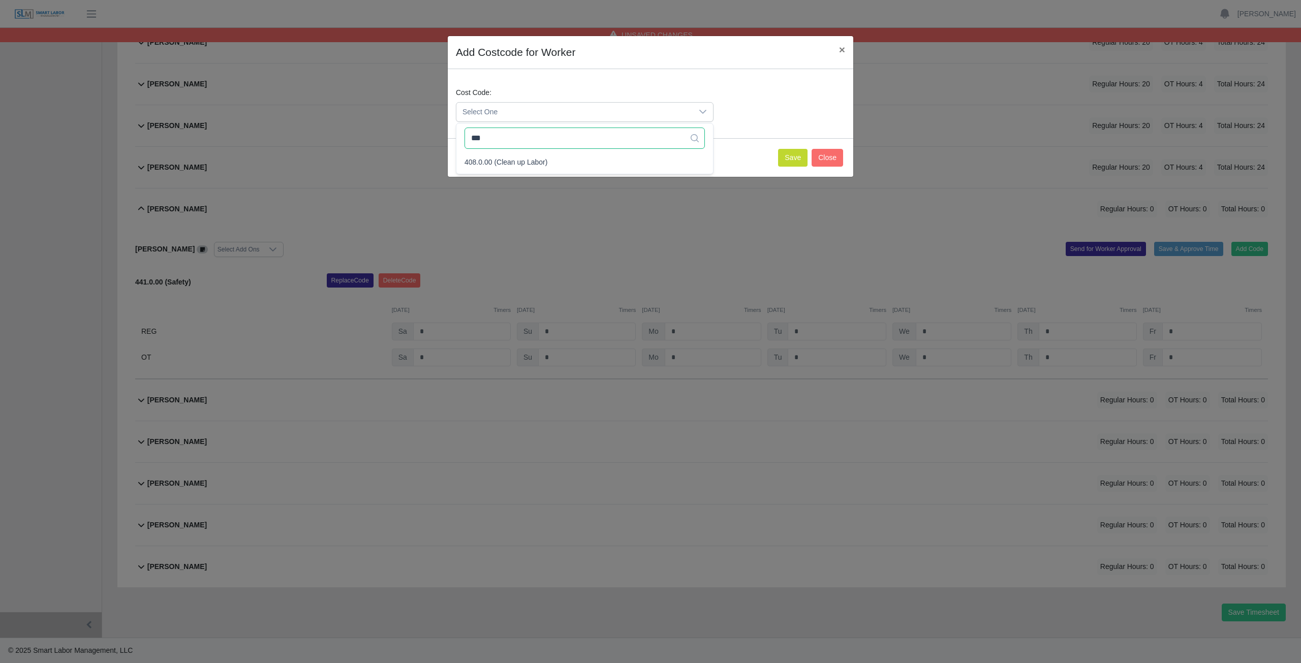
scroll to position [0, 0]
type input "***"
click at [789, 160] on button "Save" at bounding box center [792, 158] width 29 height 18
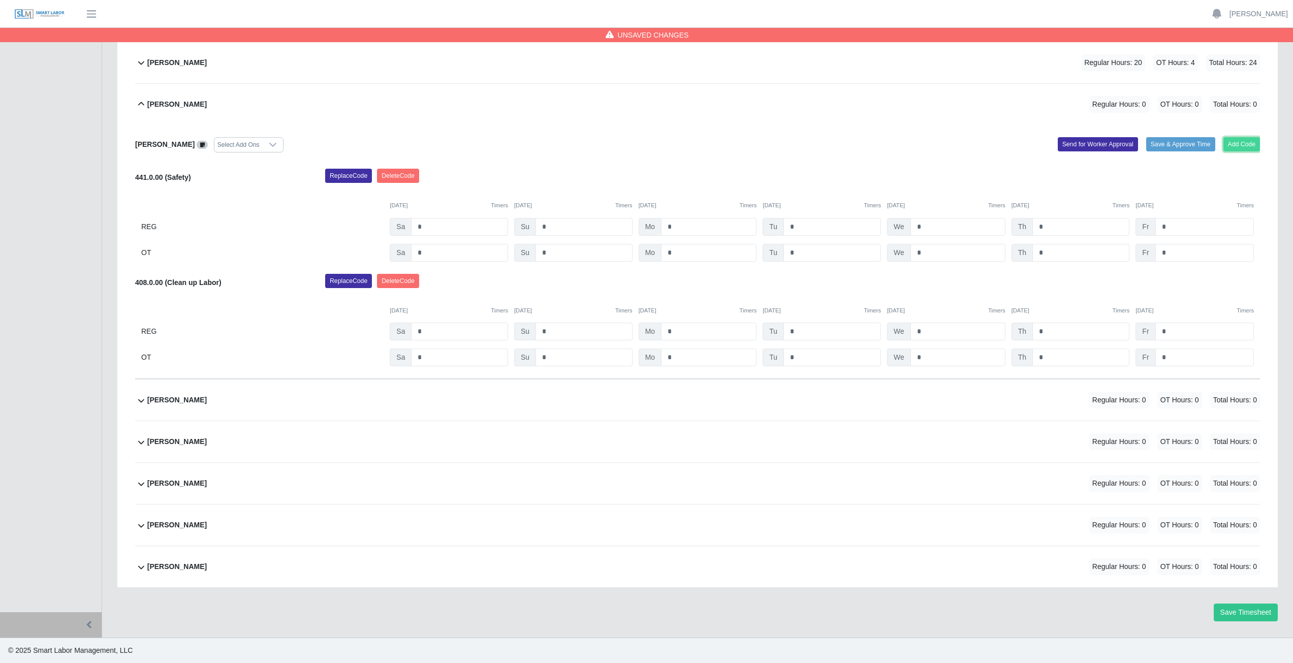
click at [1246, 146] on button "Add Code" at bounding box center [1241, 144] width 37 height 14
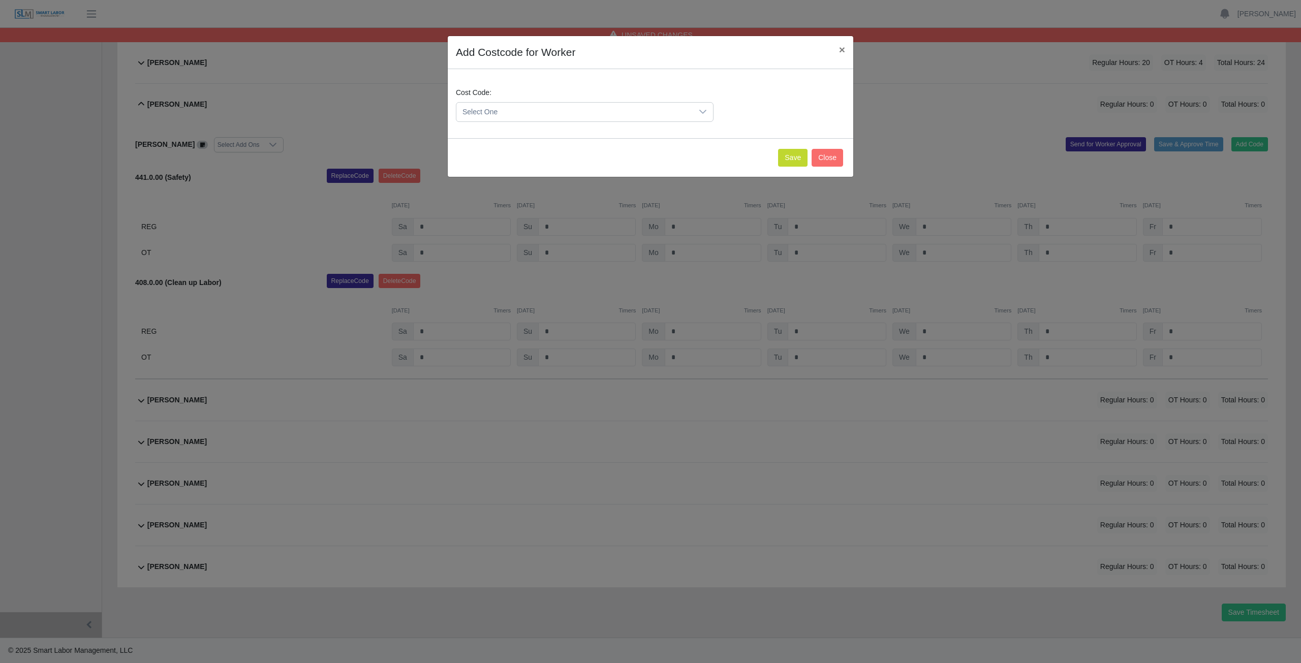
click at [507, 111] on span "Select One" at bounding box center [574, 112] width 236 height 19
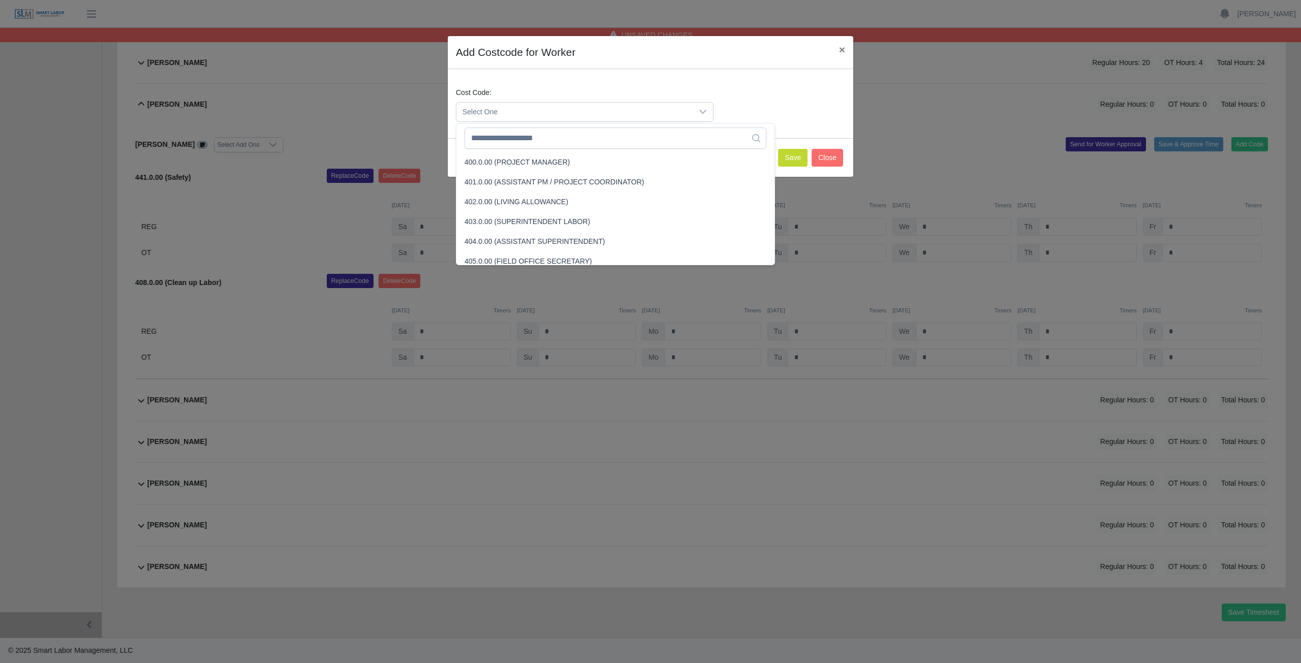
scroll to position [85, 0]
click at [500, 140] on input "text" at bounding box center [615, 138] width 302 height 21
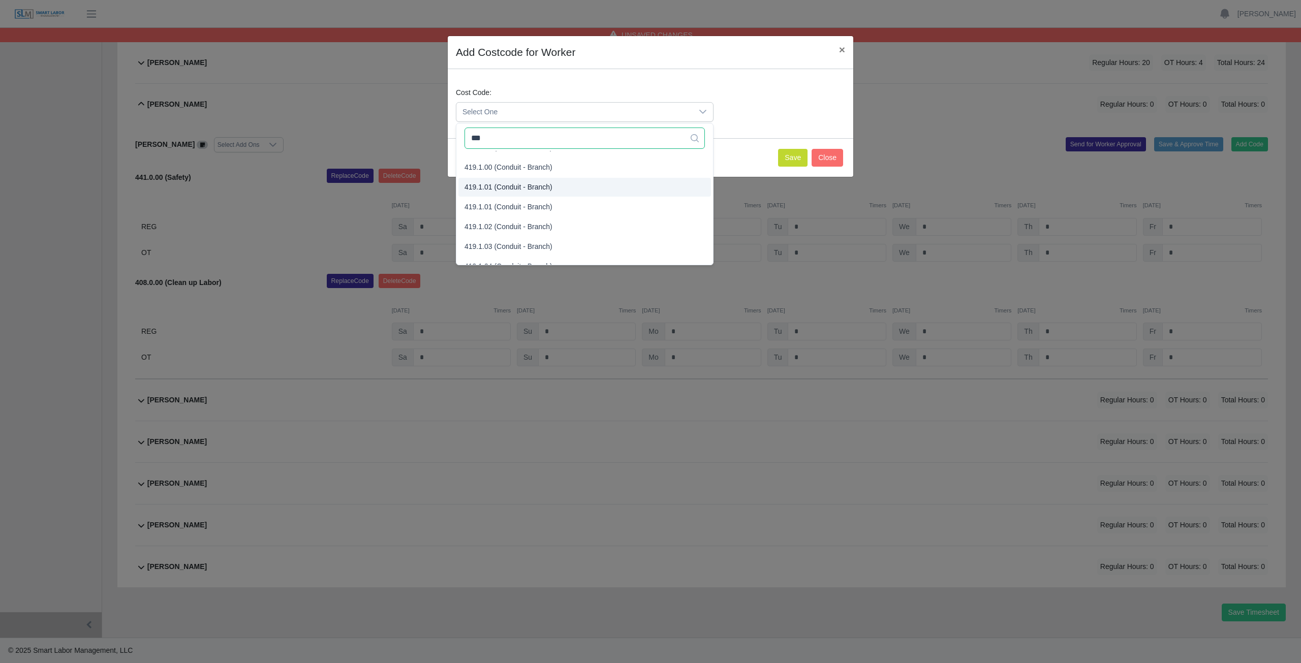
scroll to position [0, 0]
type input "***"
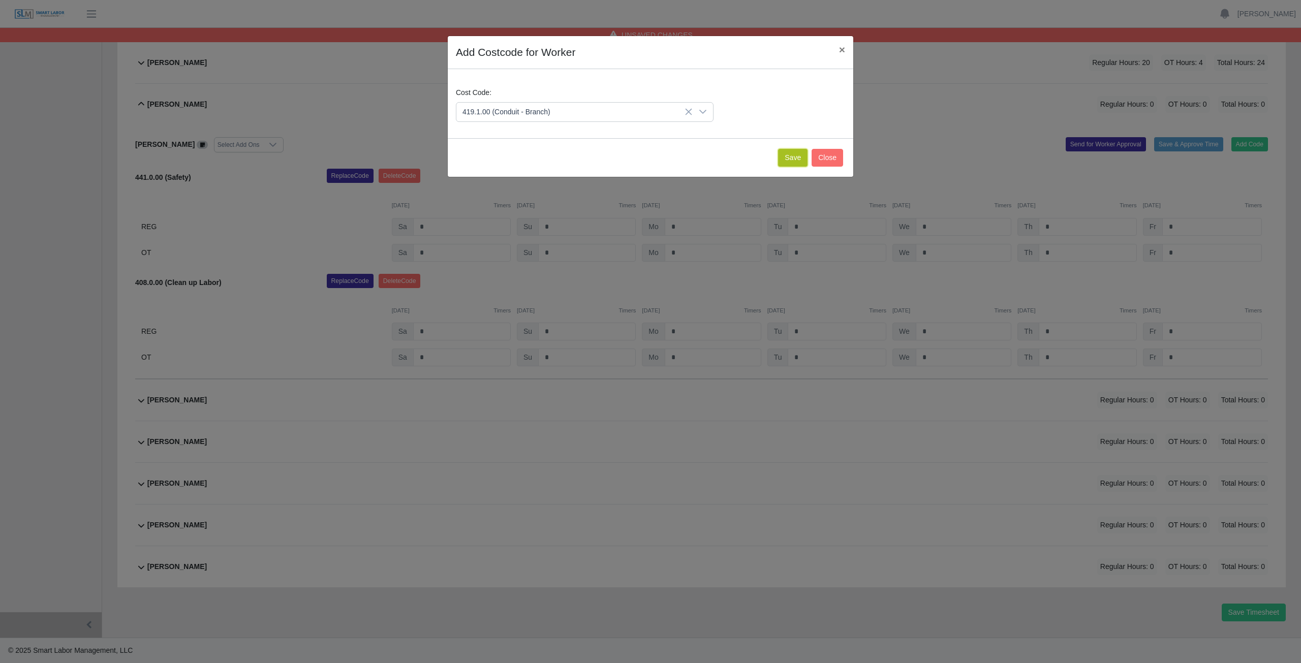
click at [786, 164] on button "Save" at bounding box center [792, 158] width 29 height 18
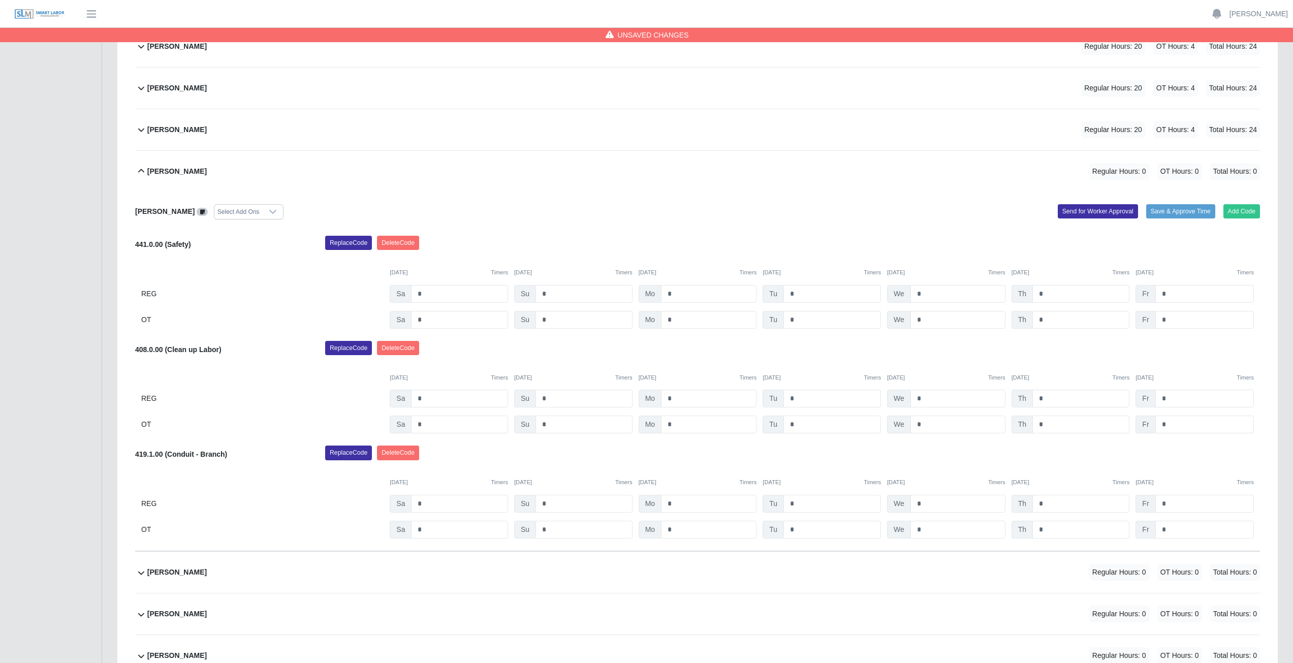
scroll to position [242, 0]
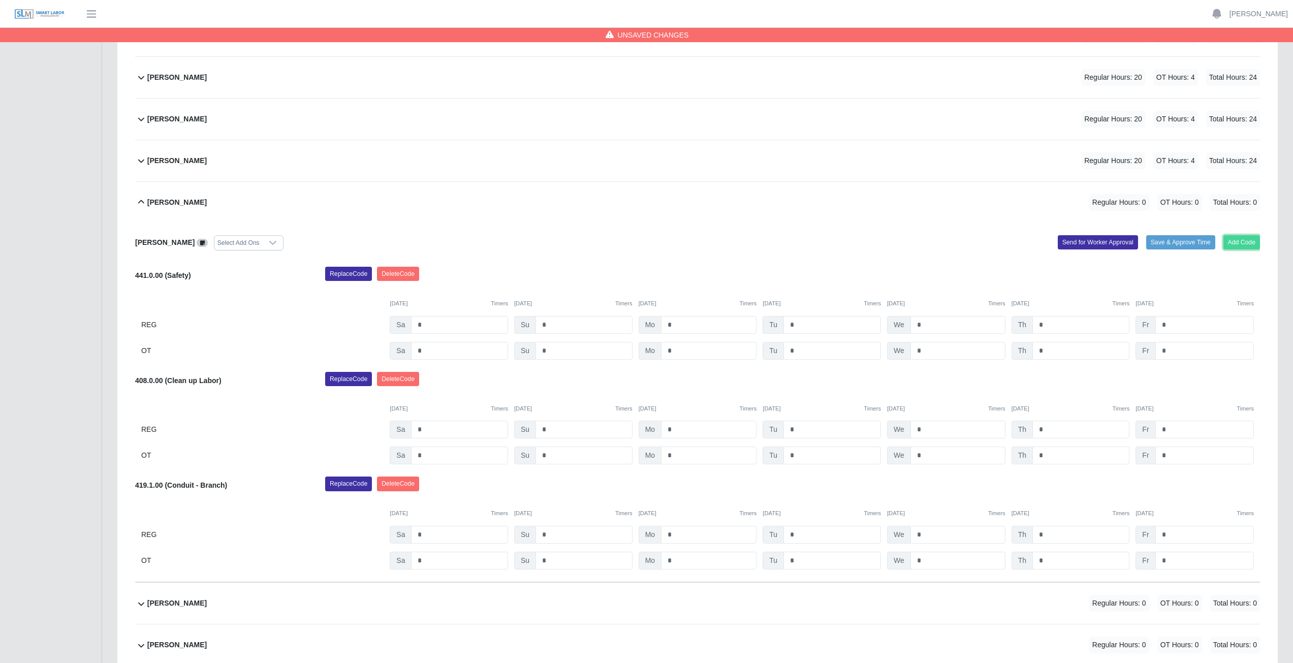
click at [1240, 241] on button "Add Code" at bounding box center [1241, 242] width 37 height 14
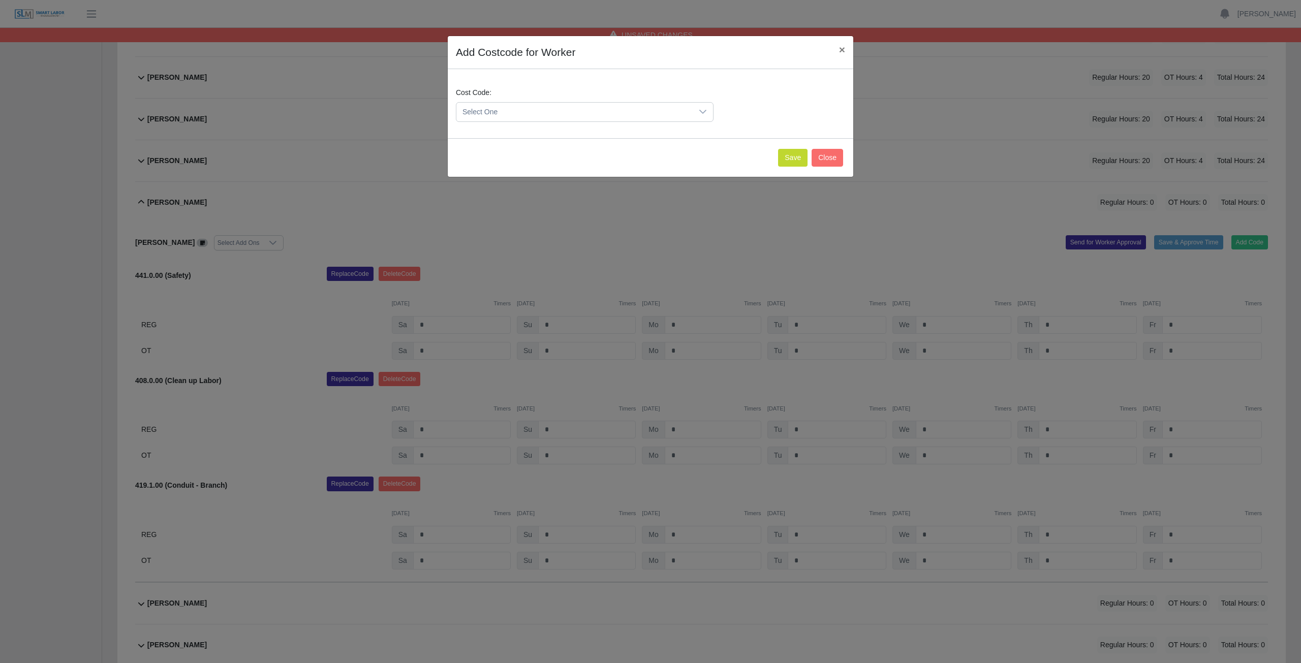
click at [513, 108] on span "Select One" at bounding box center [574, 112] width 236 height 19
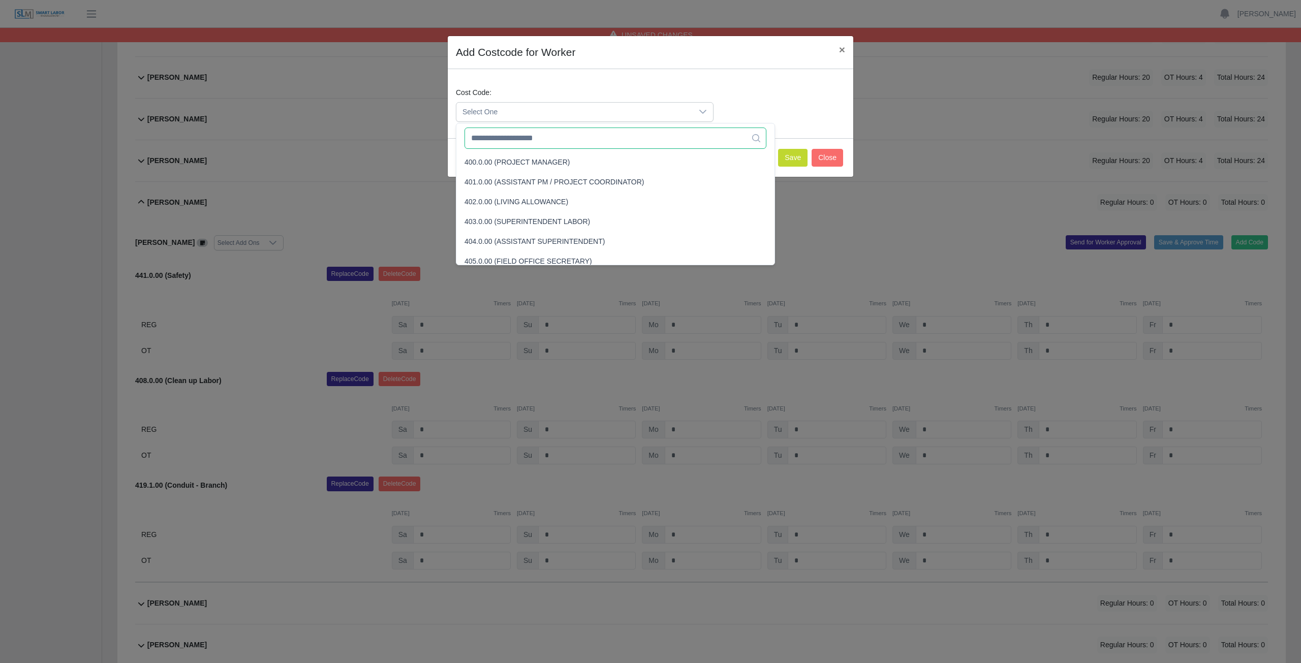
click at [516, 141] on input "text" at bounding box center [615, 138] width 302 height 21
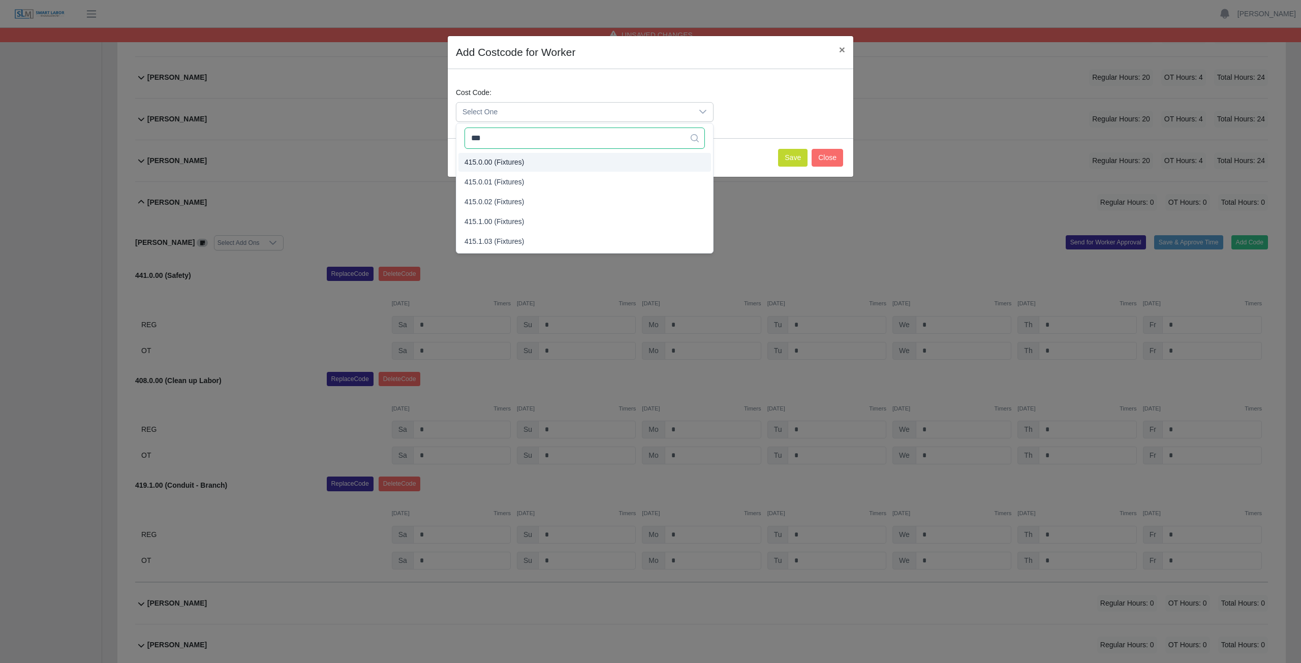
type input "***"
click at [502, 160] on span "415.0.00 (Fixtures)" at bounding box center [494, 162] width 60 height 11
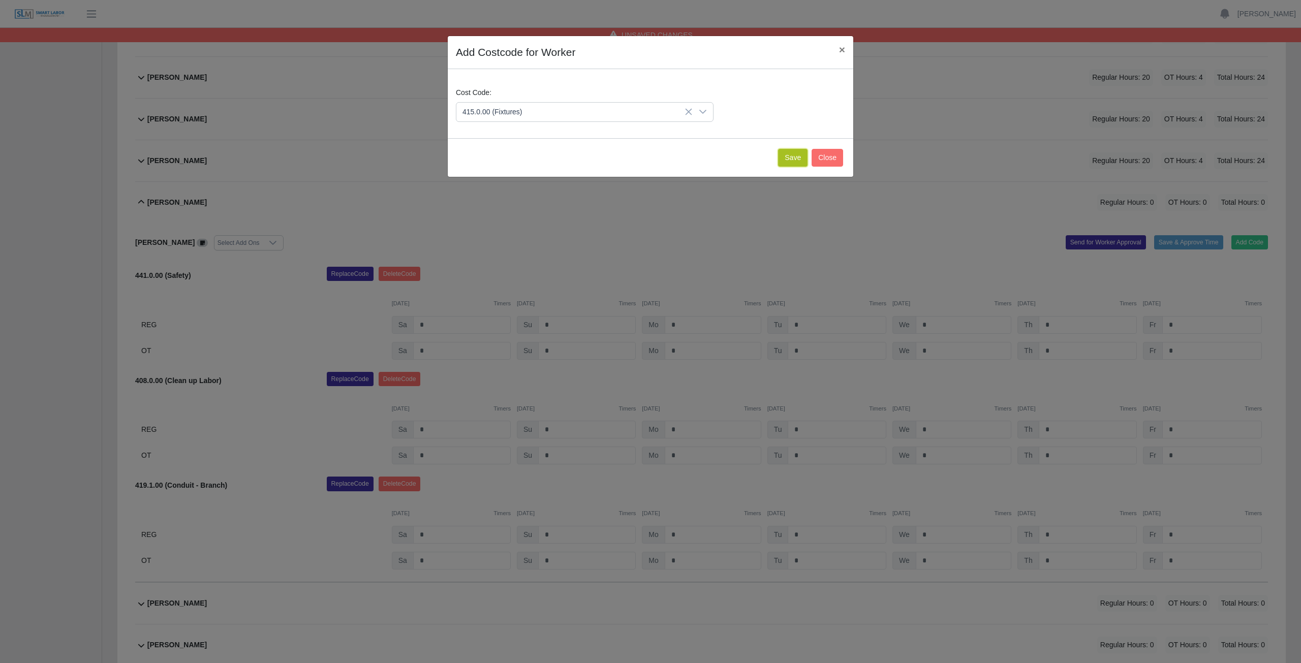
click at [791, 158] on button "Save" at bounding box center [792, 158] width 29 height 18
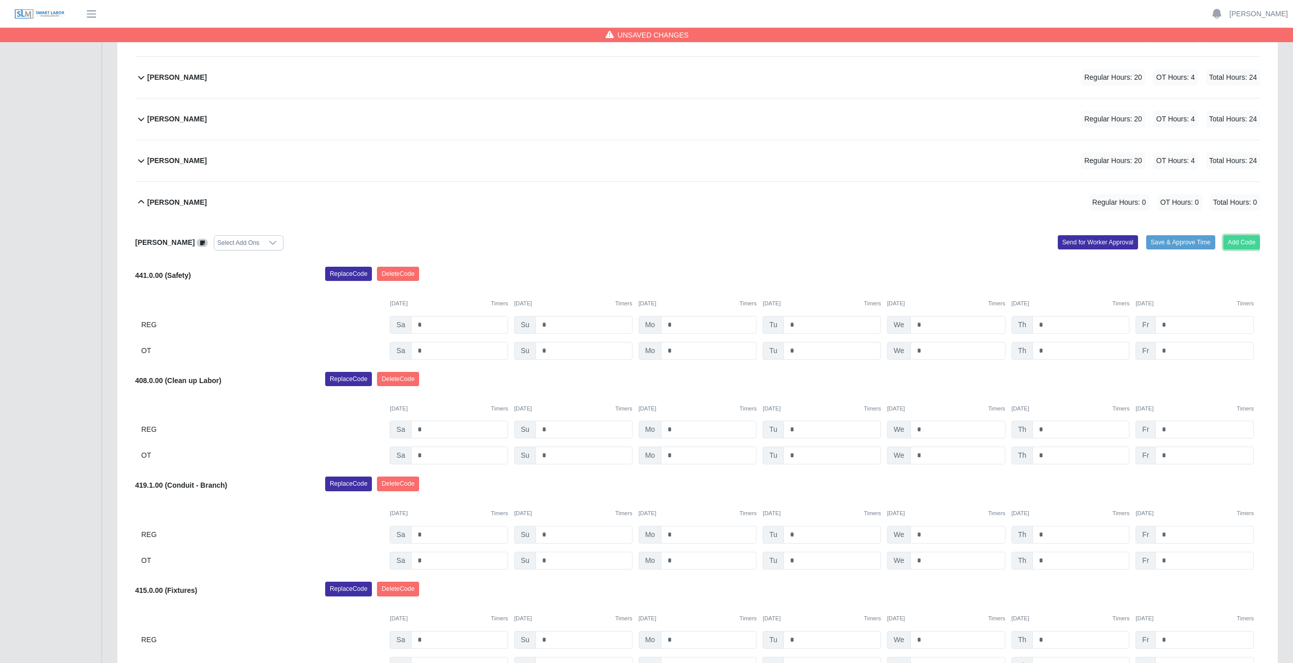
click at [1239, 248] on button "Add Code" at bounding box center [1241, 242] width 37 height 14
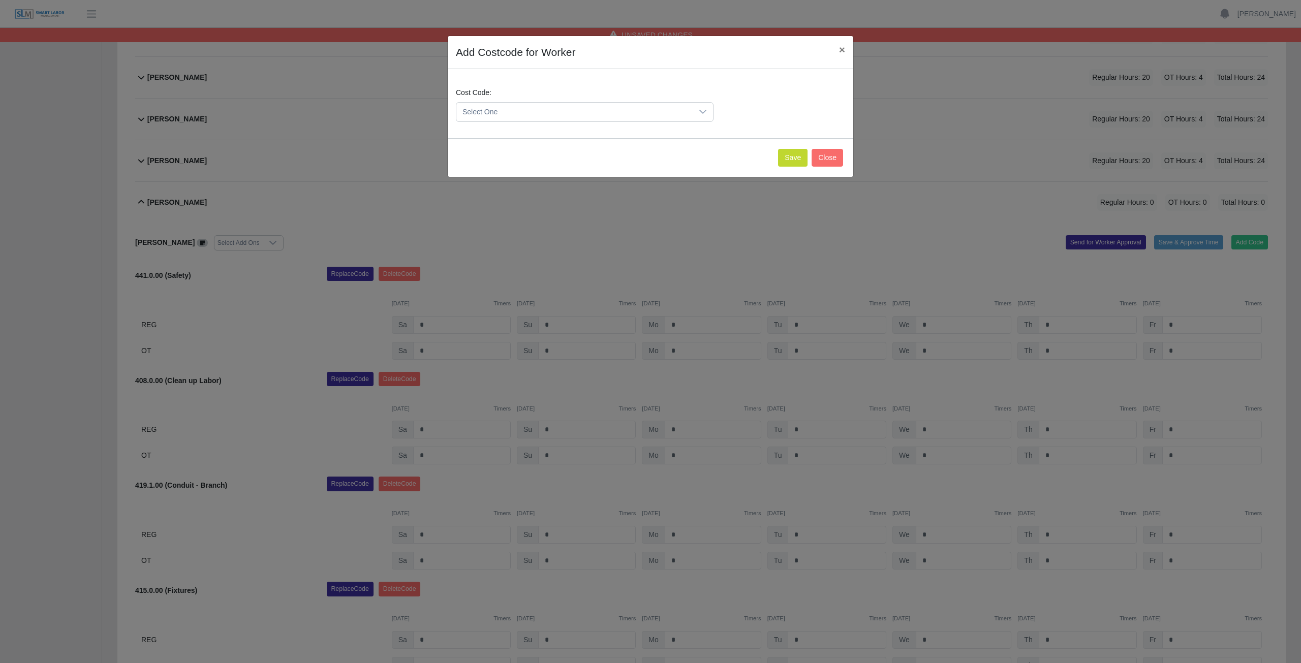
click at [510, 117] on span "Select One" at bounding box center [574, 112] width 236 height 19
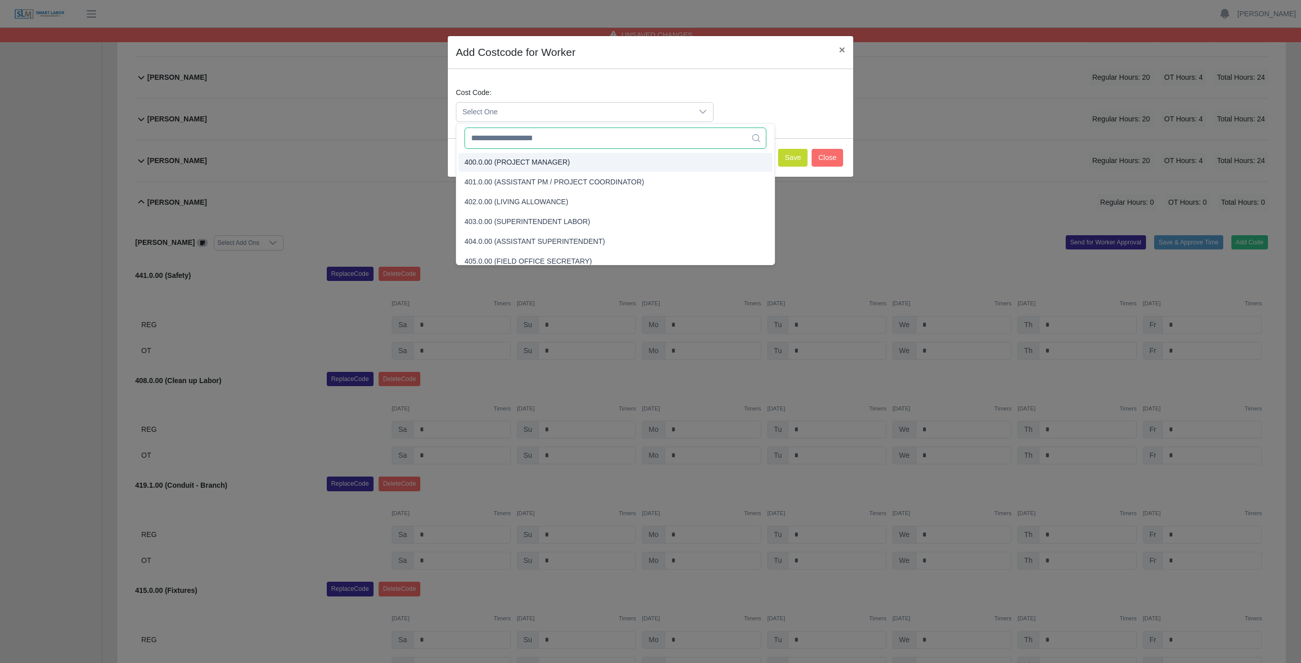
click at [511, 144] on input "text" at bounding box center [615, 138] width 302 height 21
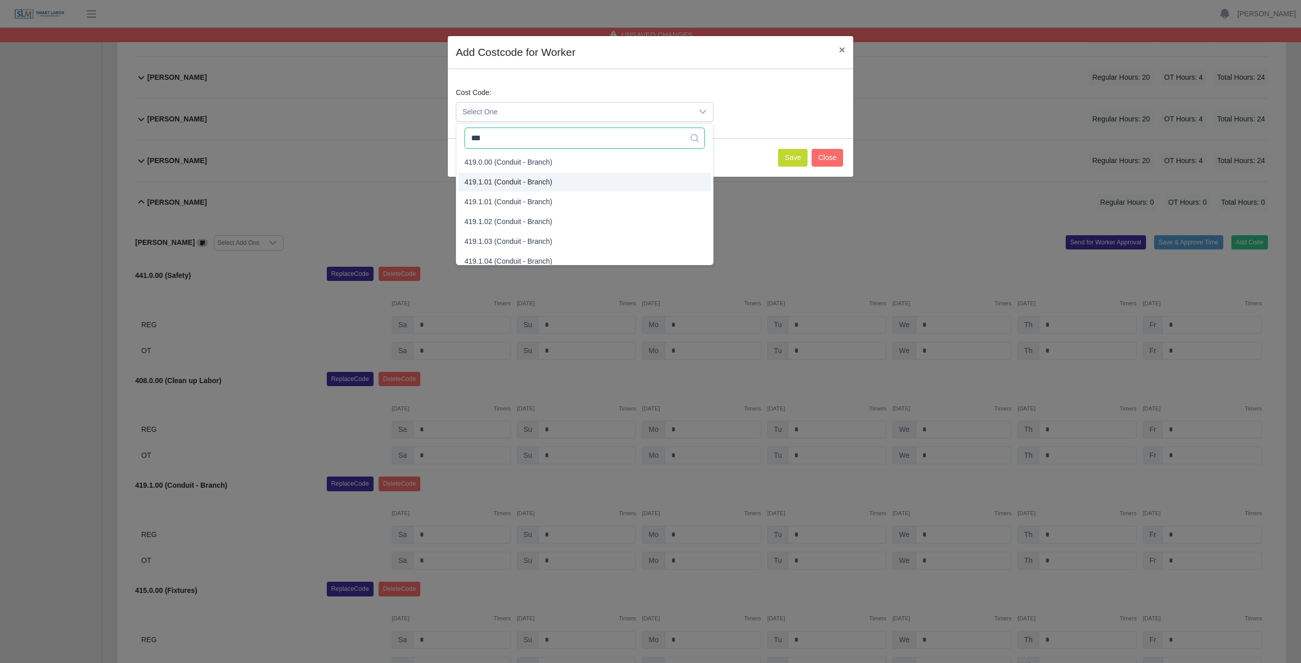
type input "***"
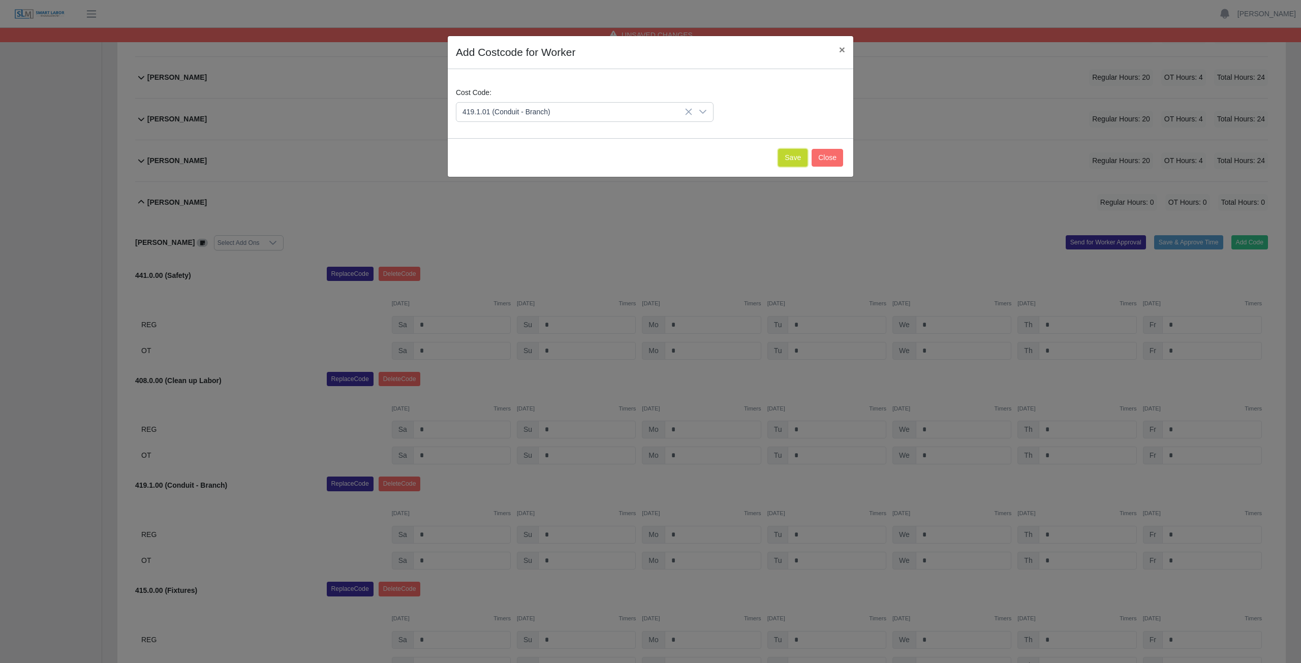
click at [789, 161] on button "Save" at bounding box center [792, 158] width 29 height 18
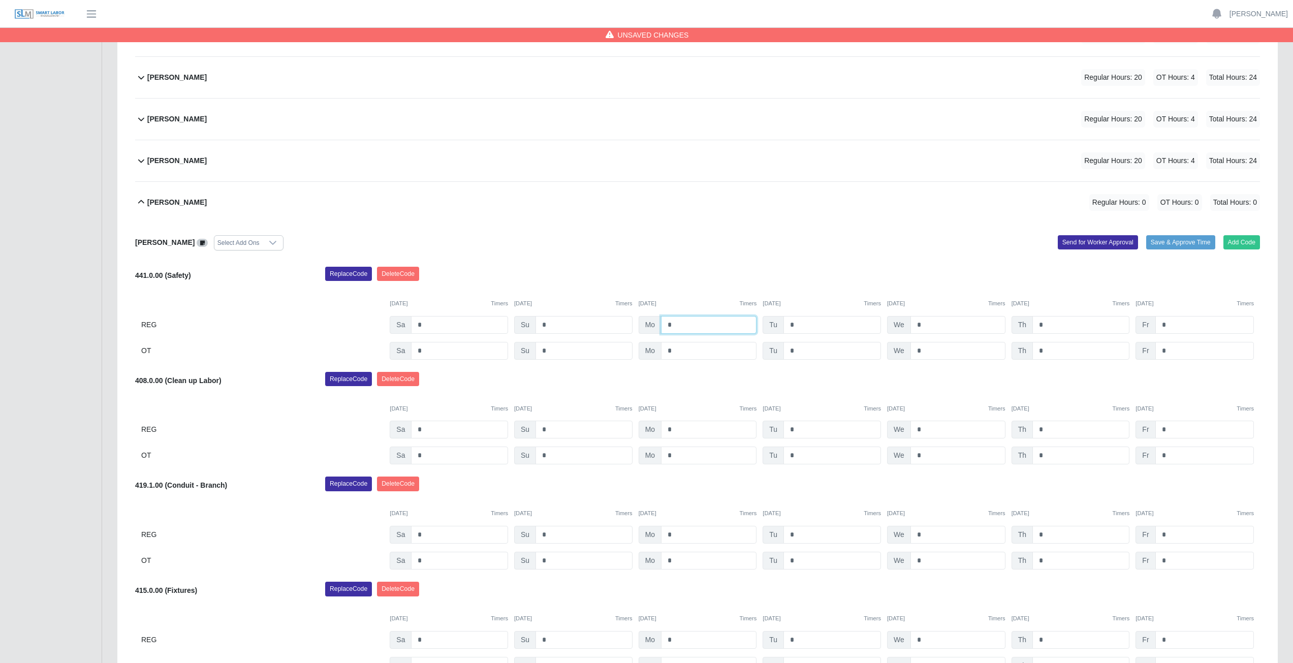
click at [678, 325] on input "*" at bounding box center [709, 325] width 96 height 18
type input "*"
click at [800, 323] on input "*" at bounding box center [832, 325] width 98 height 18
type input "*"
click at [922, 324] on input "*" at bounding box center [957, 325] width 95 height 18
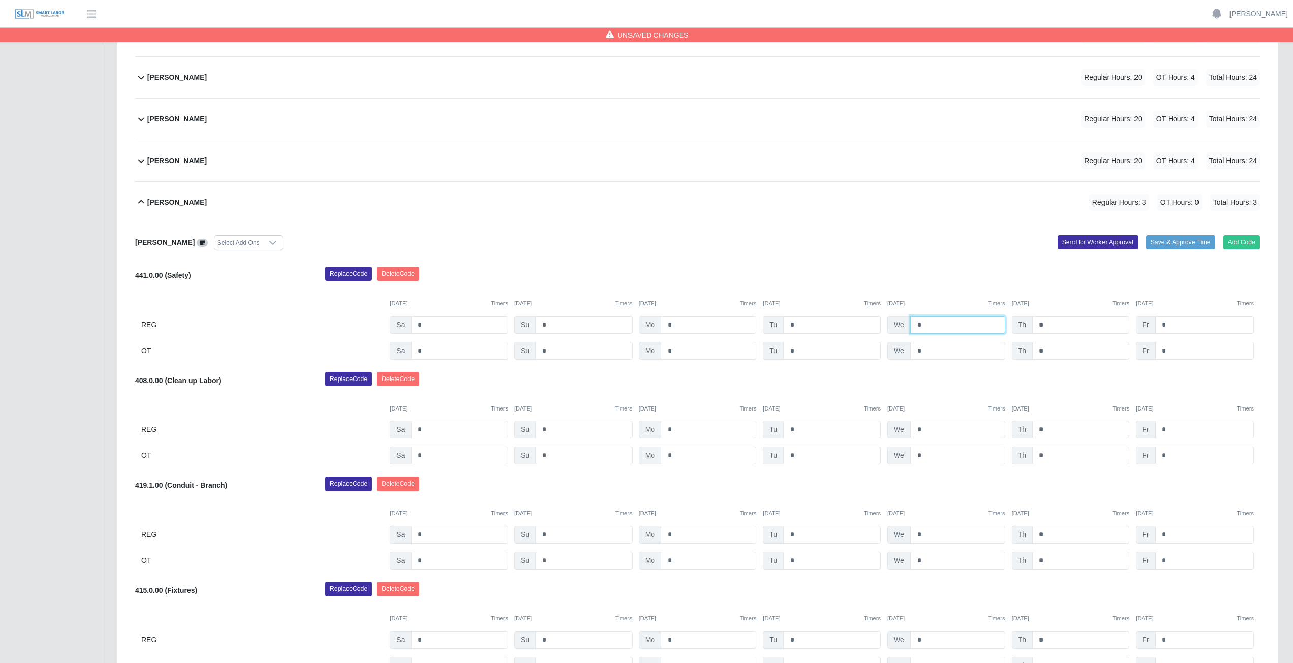
type input "*"
click at [1046, 323] on input "*" at bounding box center [1080, 325] width 97 height 18
type input "*"
click at [675, 429] on input "*" at bounding box center [709, 430] width 96 height 18
type input "*"
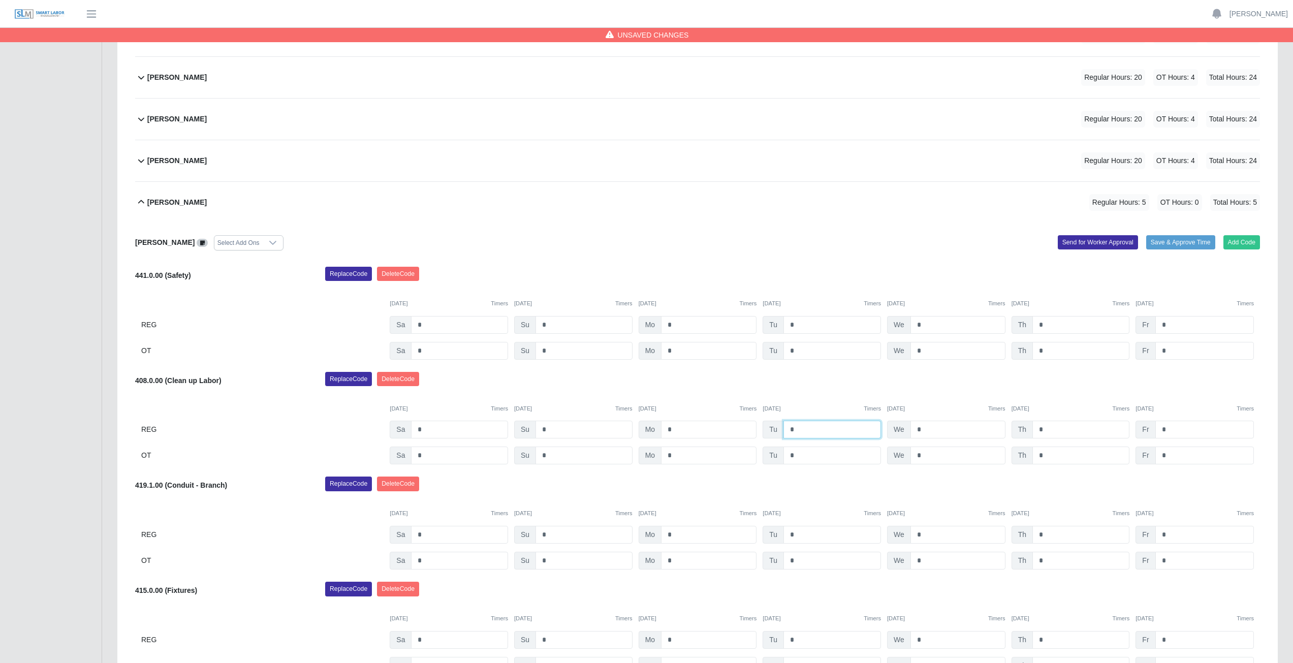
click at [799, 427] on input "*" at bounding box center [832, 430] width 98 height 18
type input "*"
click at [927, 430] on input "*" at bounding box center [957, 430] width 95 height 18
type input "*"
click at [1049, 431] on input "*" at bounding box center [1080, 430] width 97 height 18
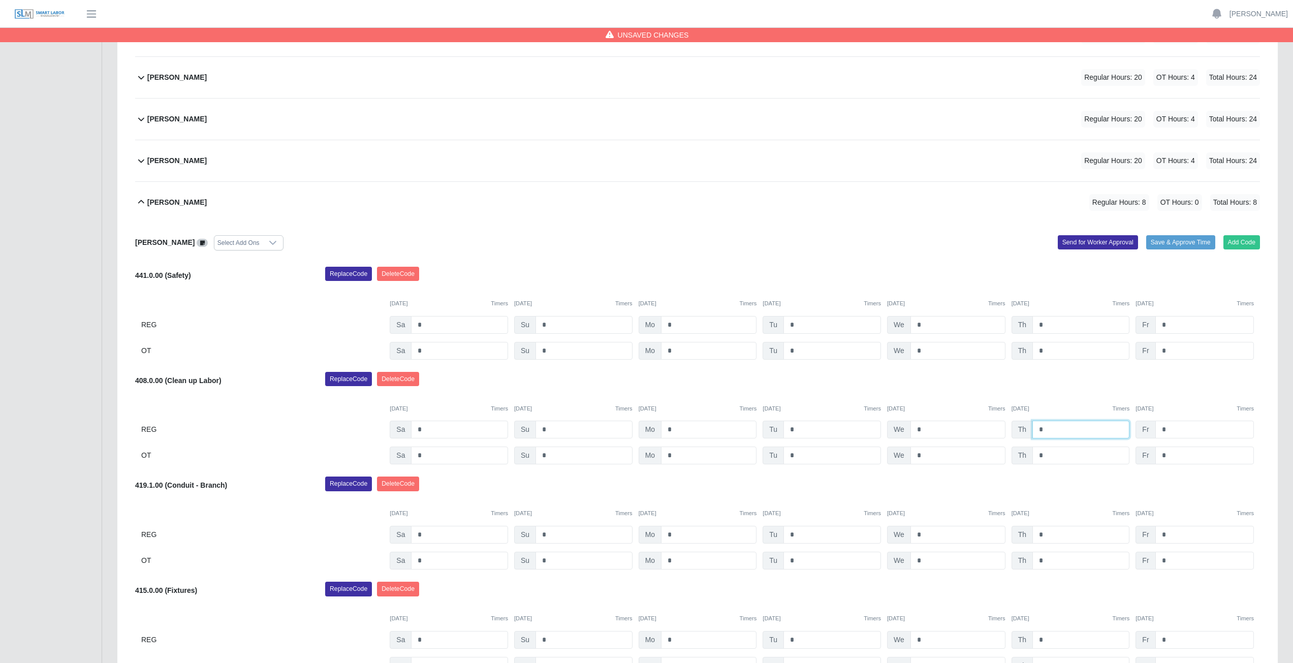
type input "*"
click at [1080, 391] on div "Replace Code Delete Code" at bounding box center [793, 382] width 950 height 20
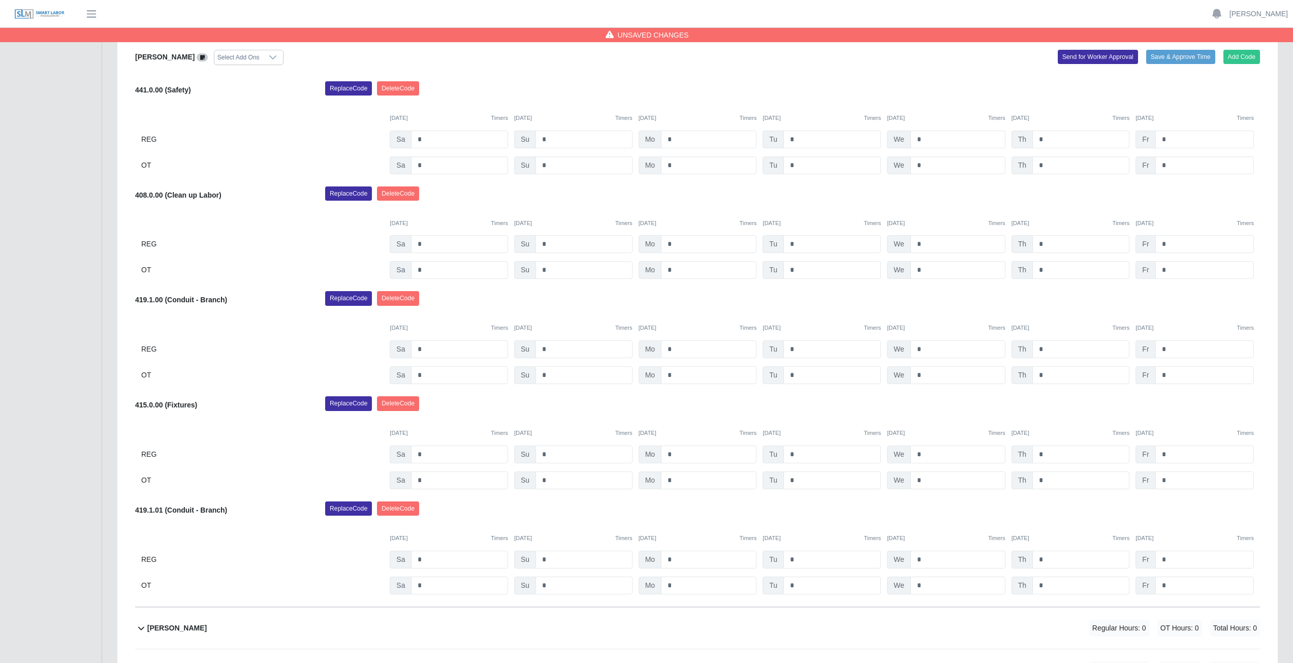
scroll to position [446, 0]
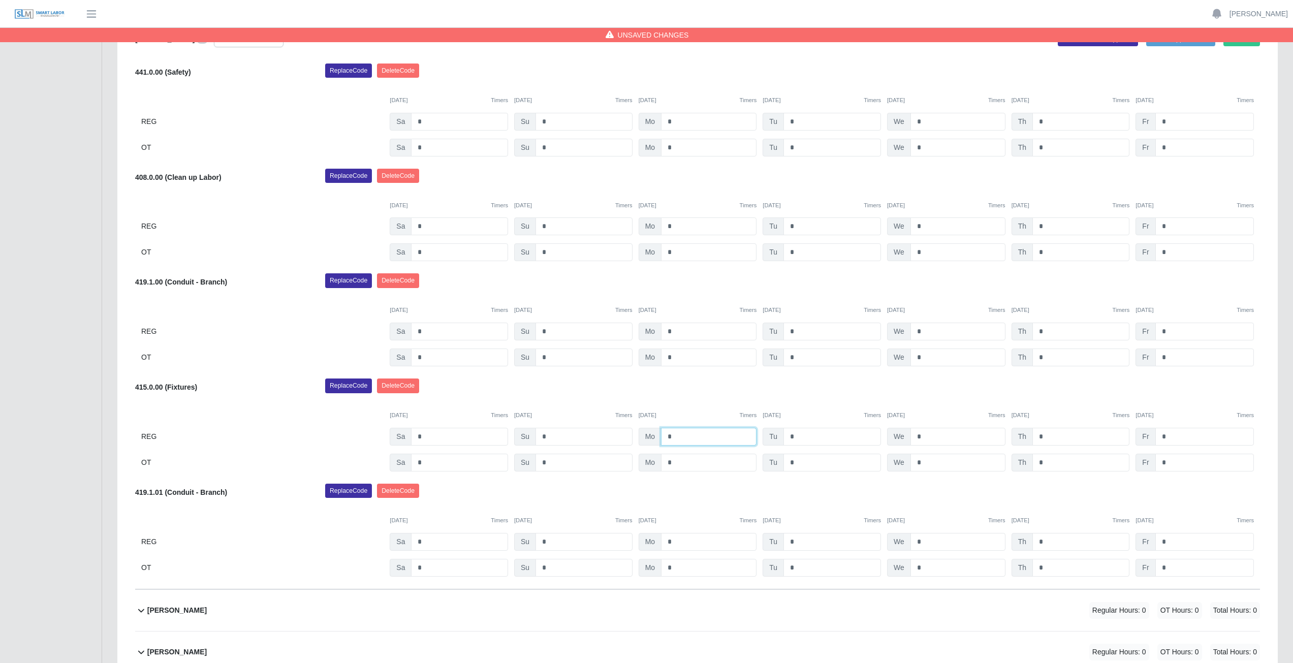
click at [679, 438] on input "*" at bounding box center [709, 437] width 96 height 18
type input "*"
click at [674, 462] on input "*" at bounding box center [709, 463] width 96 height 18
type input "*"
click at [705, 391] on div "Replace Code Delete Code" at bounding box center [793, 388] width 950 height 20
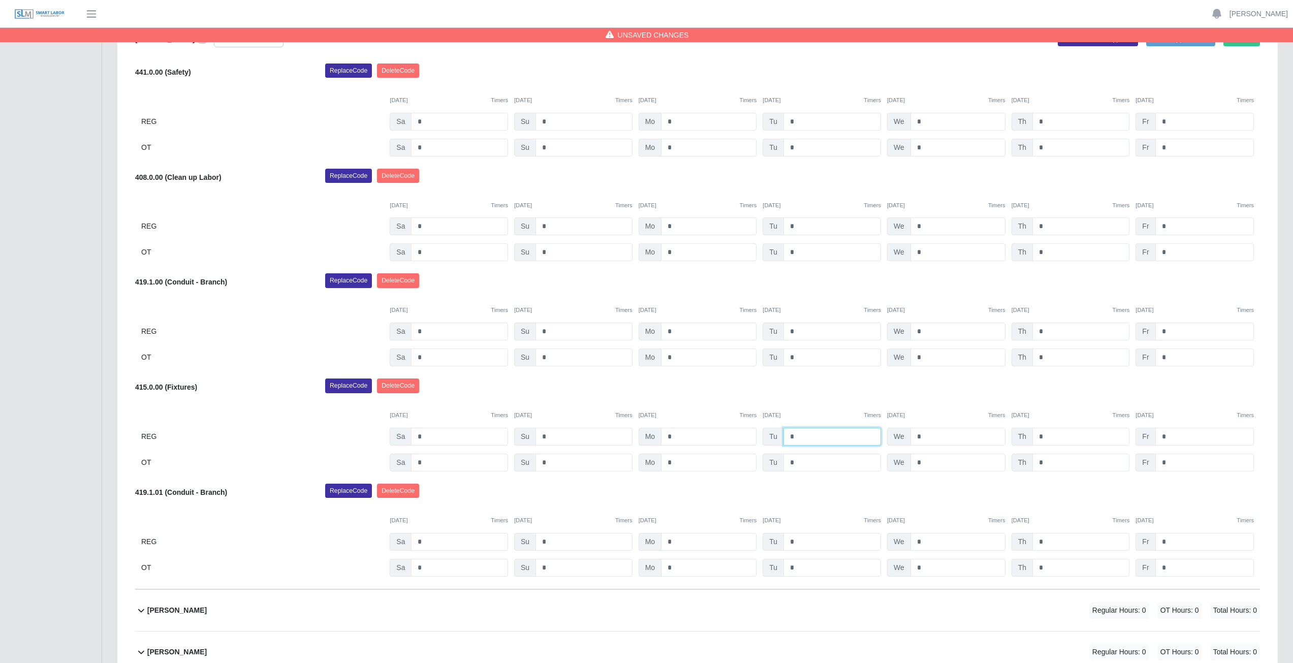
click at [801, 438] on input "*" at bounding box center [832, 437] width 98 height 18
type input "*"
click at [800, 462] on input "*" at bounding box center [832, 463] width 98 height 18
type input "*"
click at [807, 395] on div "Replace Code Delete Code" at bounding box center [793, 388] width 950 height 20
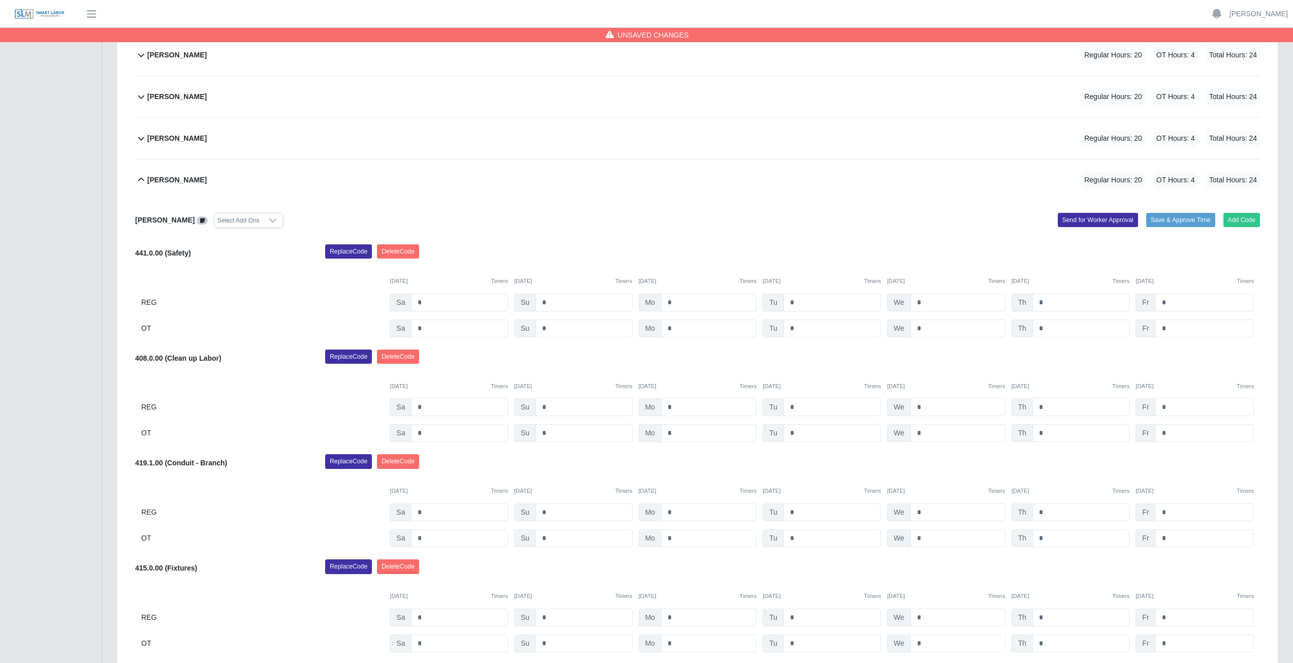
scroll to position [242, 0]
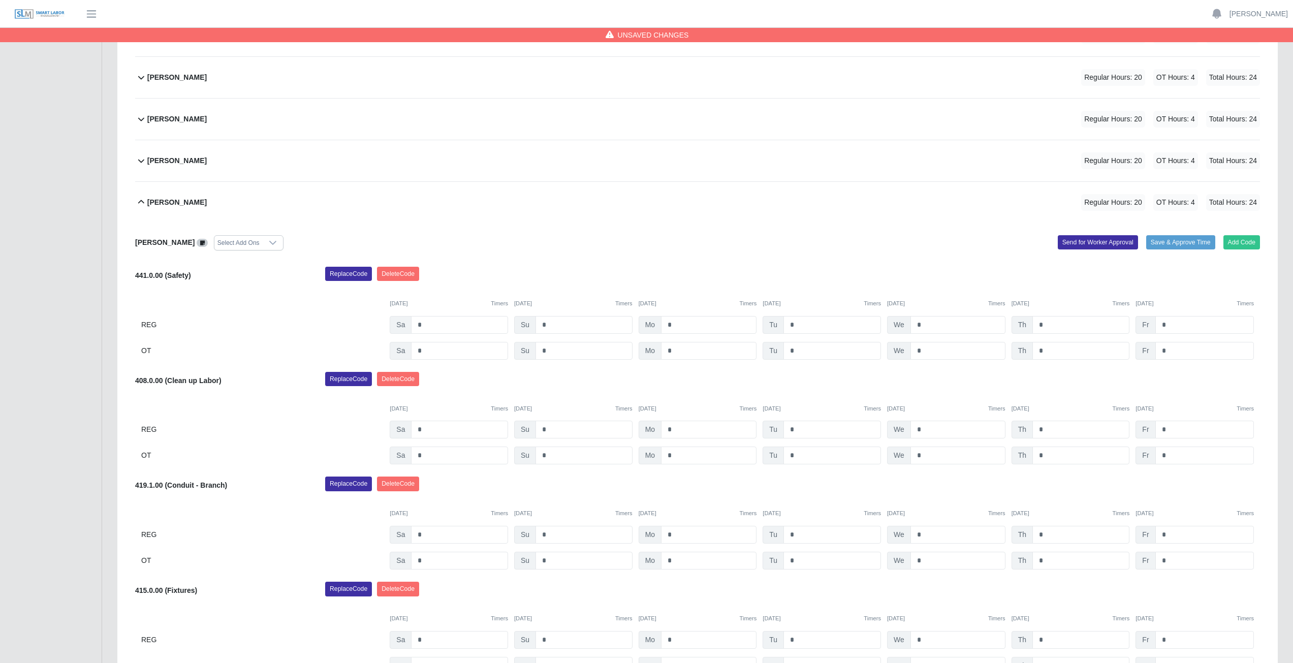
click at [141, 201] on icon at bounding box center [141, 202] width 6 height 4
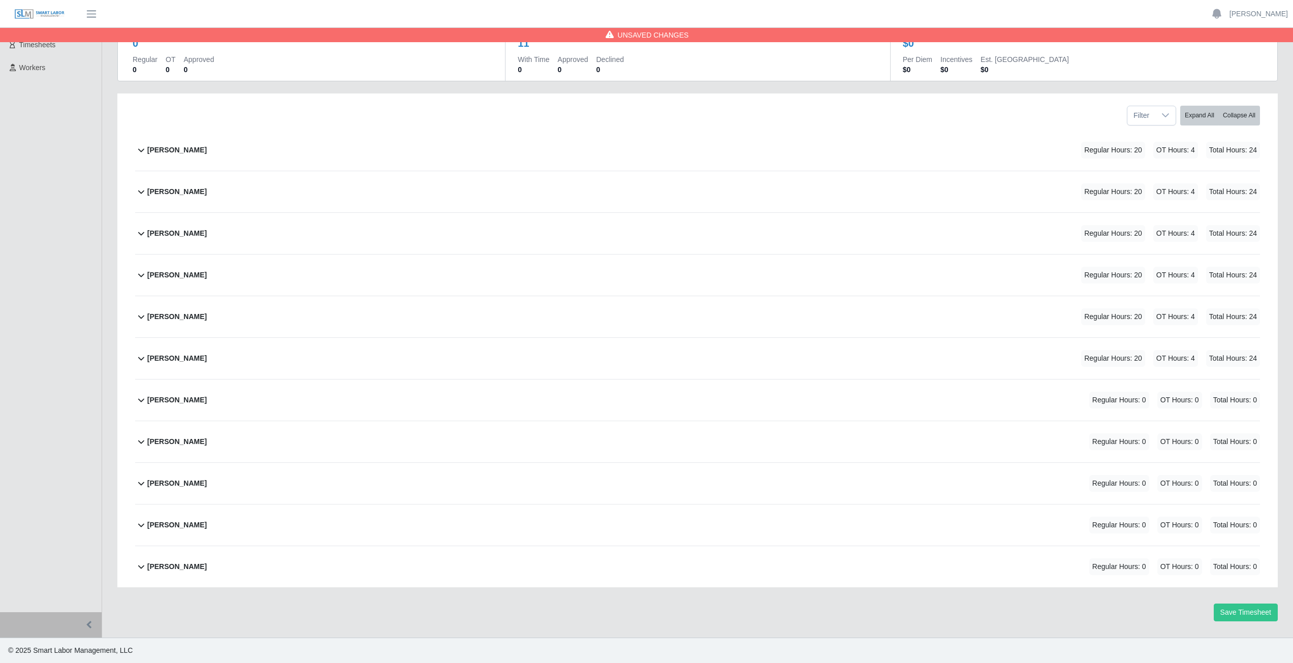
scroll to position [86, 0]
click at [139, 402] on icon at bounding box center [141, 400] width 12 height 12
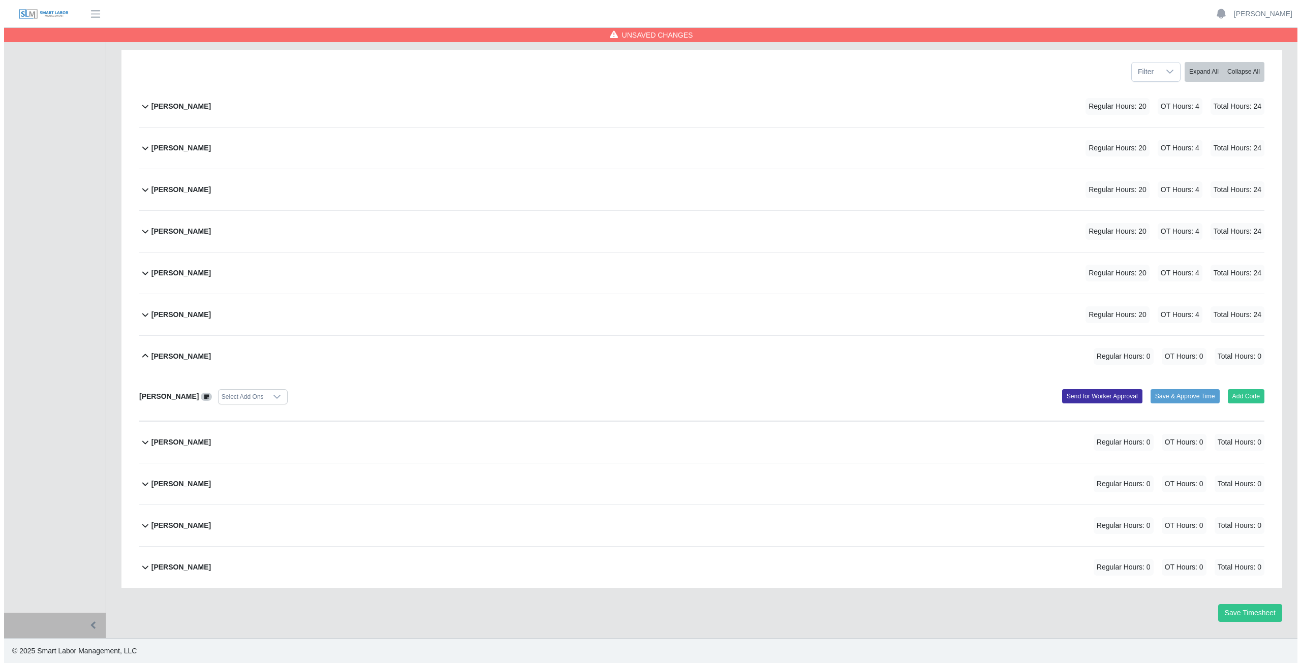
scroll to position [131, 0]
click at [1232, 395] on button "Add Code" at bounding box center [1241, 396] width 37 height 14
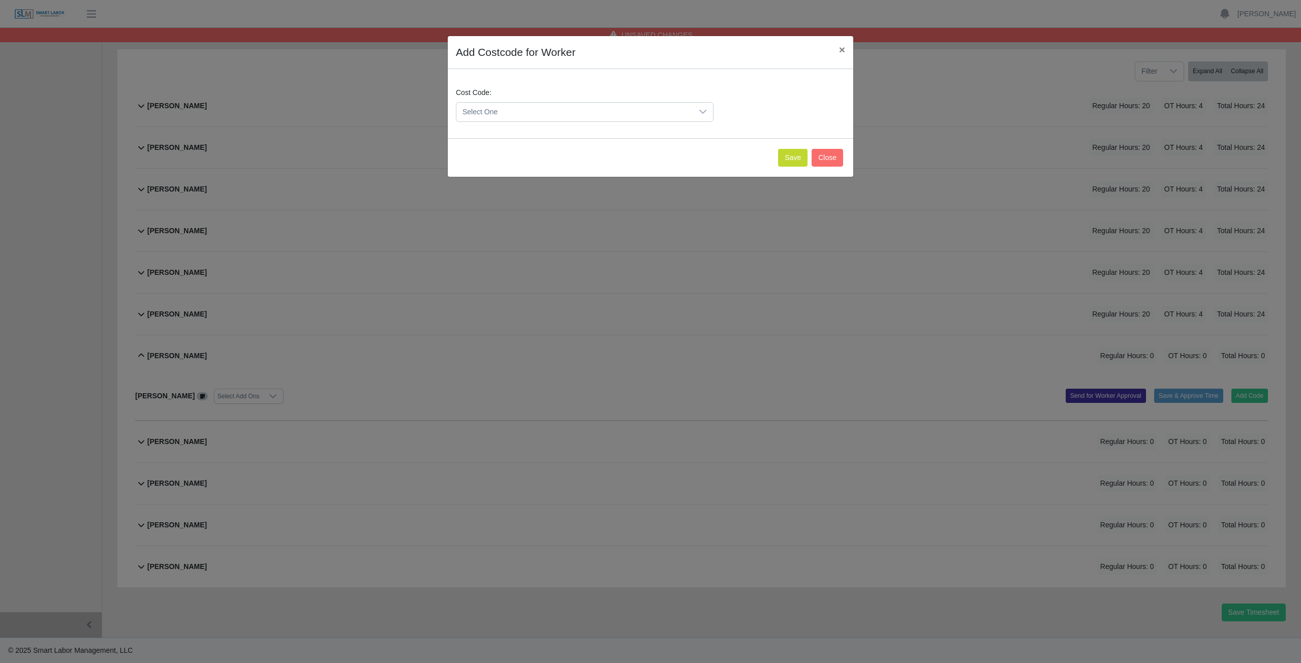
click at [535, 109] on span "Select One" at bounding box center [574, 112] width 236 height 19
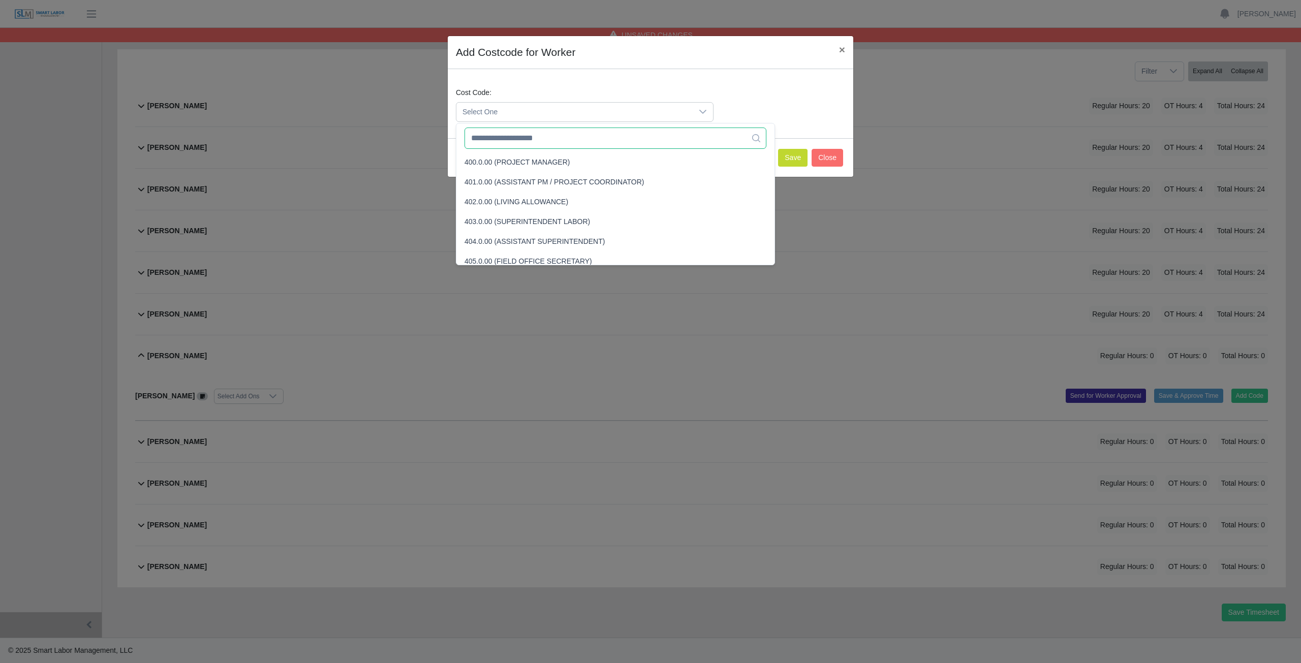
click at [520, 145] on input "text" at bounding box center [615, 138] width 302 height 21
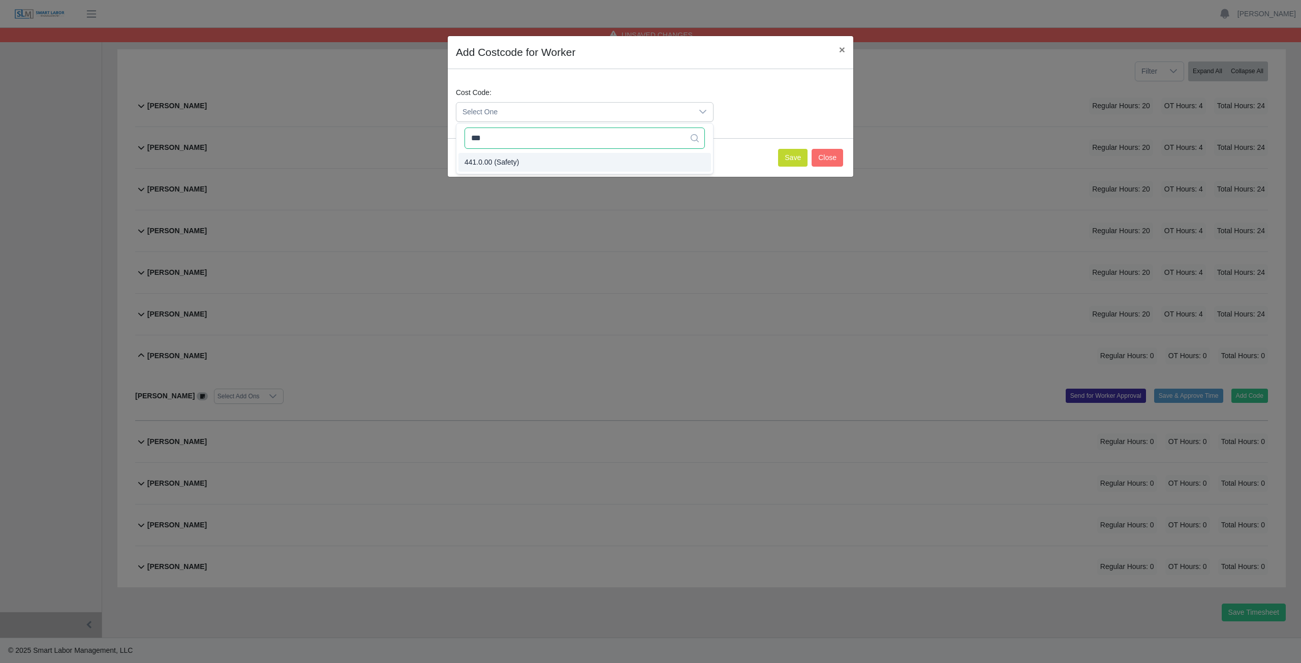
type input "***"
click at [511, 163] on span "441.0.00 (Safety)" at bounding box center [491, 162] width 54 height 11
click at [787, 156] on button "Save" at bounding box center [792, 158] width 29 height 18
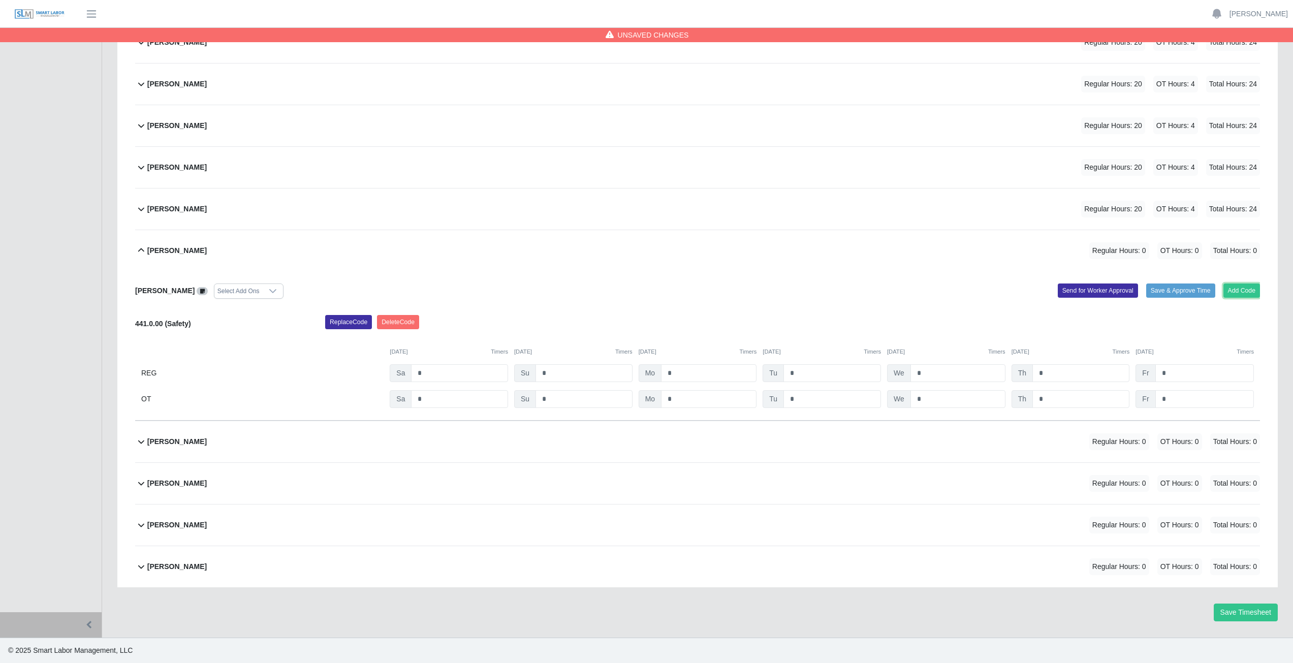
drag, startPoint x: 1234, startPoint y: 290, endPoint x: 1030, endPoint y: 255, distance: 206.7
click at [1200, 279] on div "Karrina Huitron Select Add Ons Add Code Save & Approve Time Send for Worker App…" at bounding box center [697, 345] width 1125 height 149
click at [1240, 284] on button "Add Code" at bounding box center [1241, 290] width 37 height 14
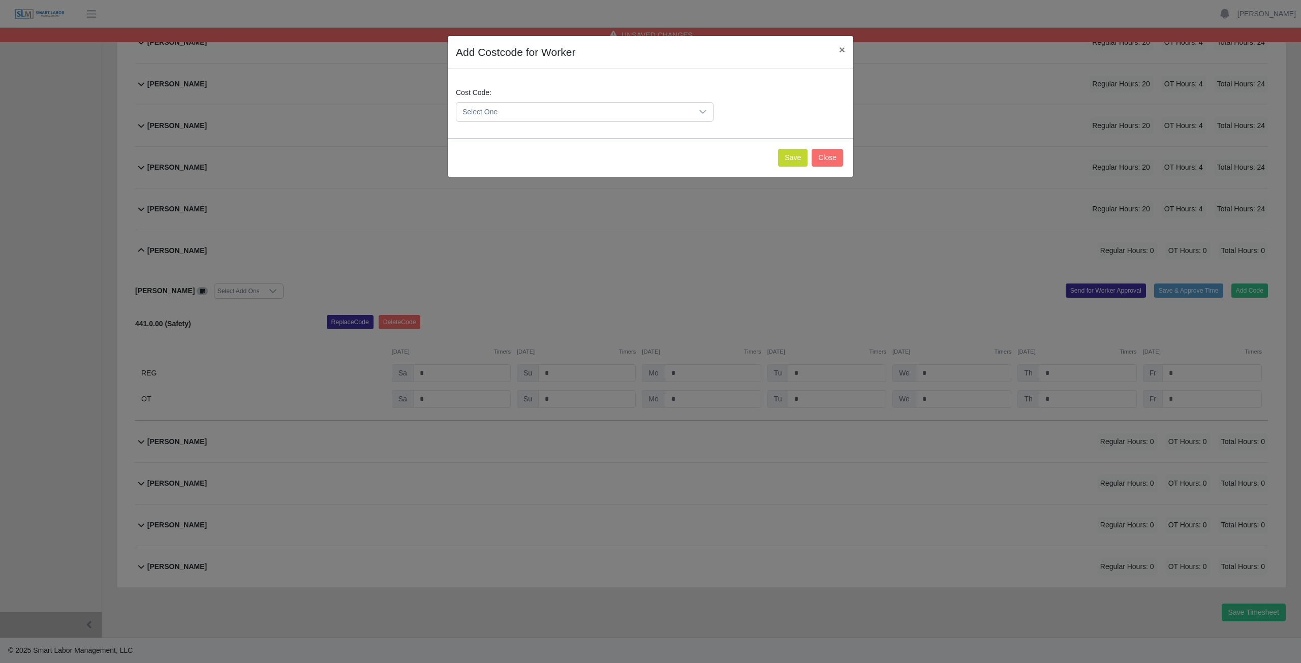
click at [517, 112] on span "Select One" at bounding box center [574, 112] width 236 height 19
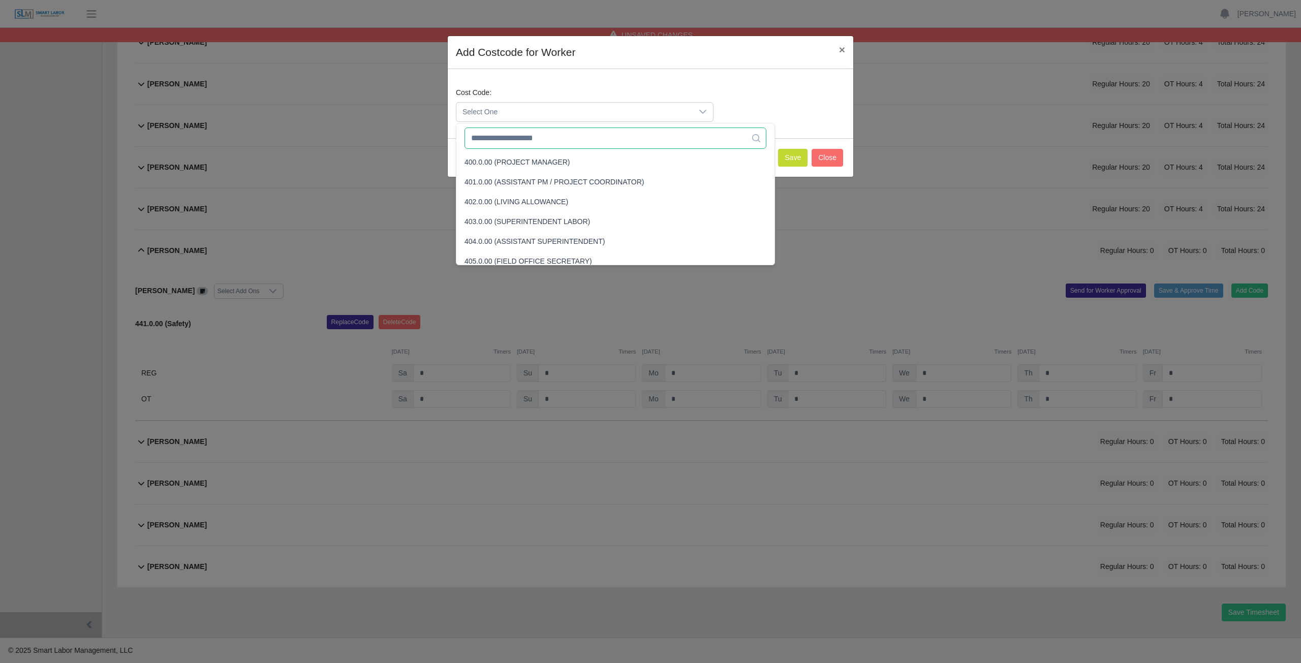
click at [520, 142] on input "text" at bounding box center [615, 138] width 302 height 21
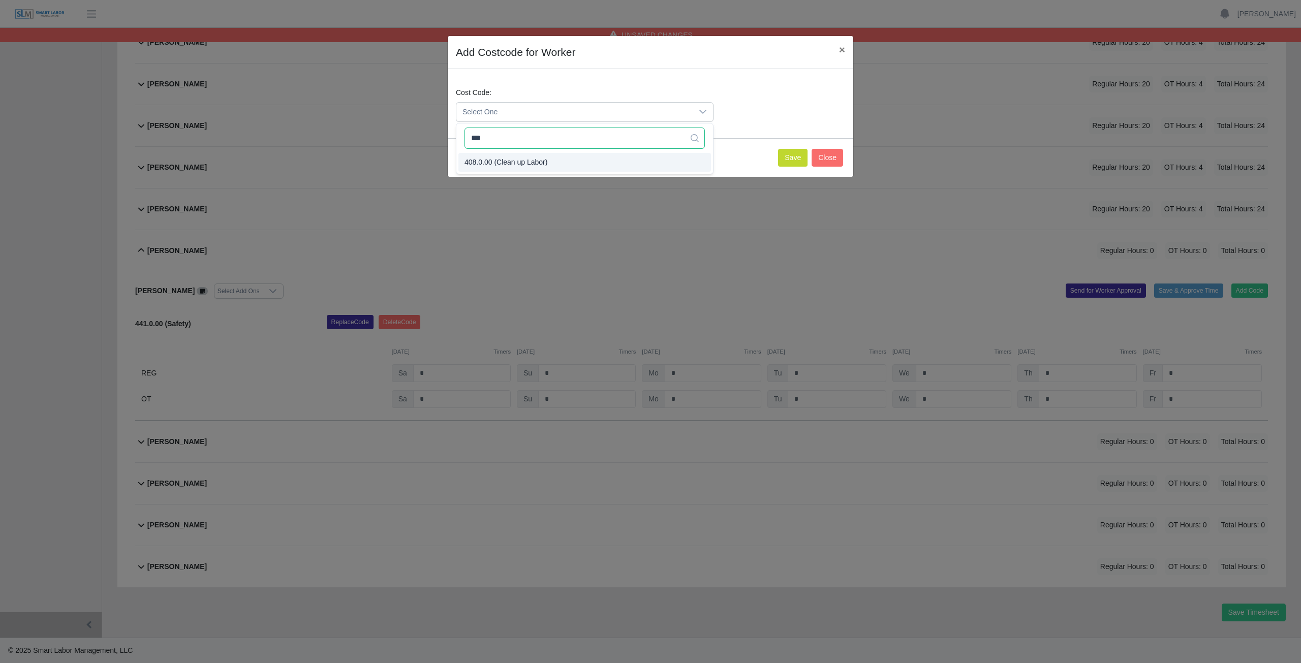
type input "***"
click at [525, 162] on span "408.0.00 (Clean up Labor)" at bounding box center [505, 162] width 83 height 11
click at [800, 159] on button "Save" at bounding box center [792, 158] width 29 height 18
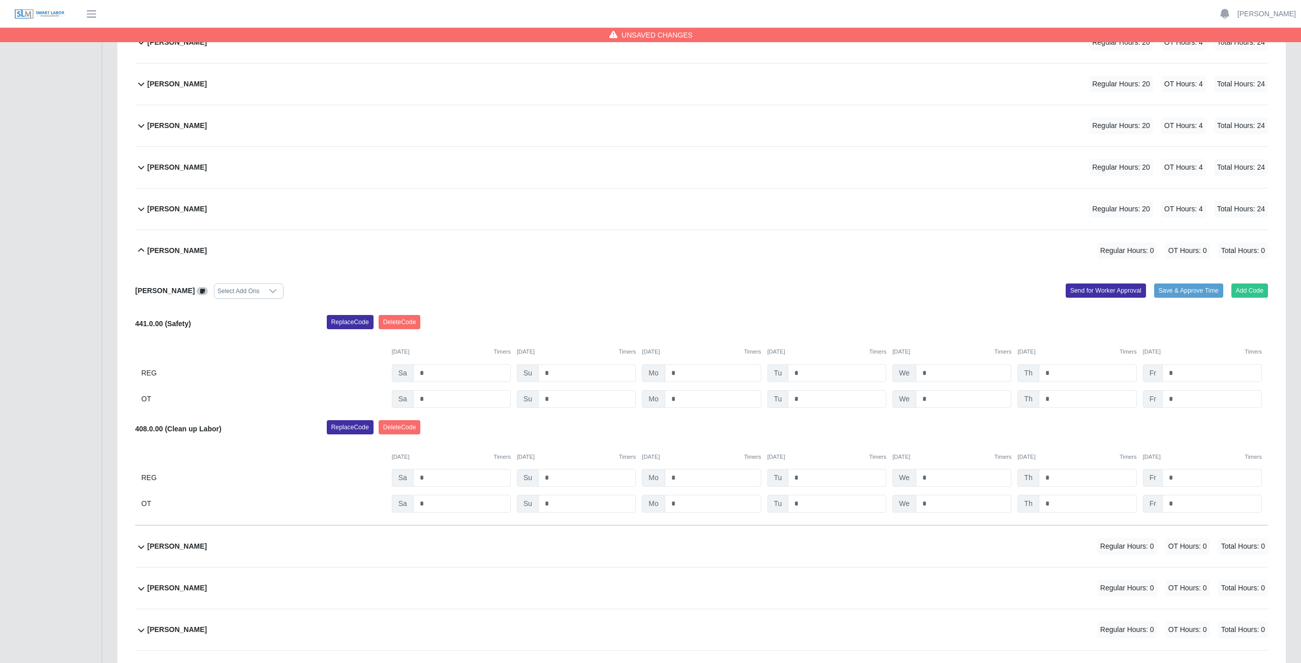
scroll to position [340, 0]
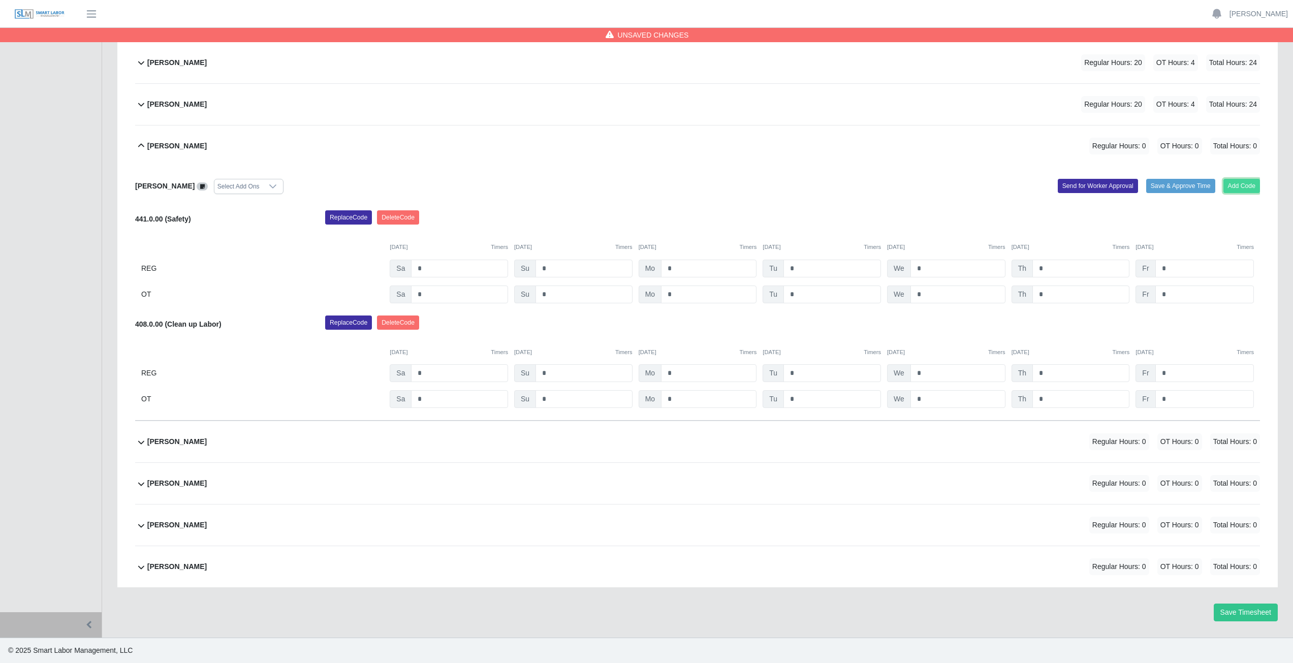
click at [1235, 185] on button "Add Code" at bounding box center [1241, 186] width 37 height 14
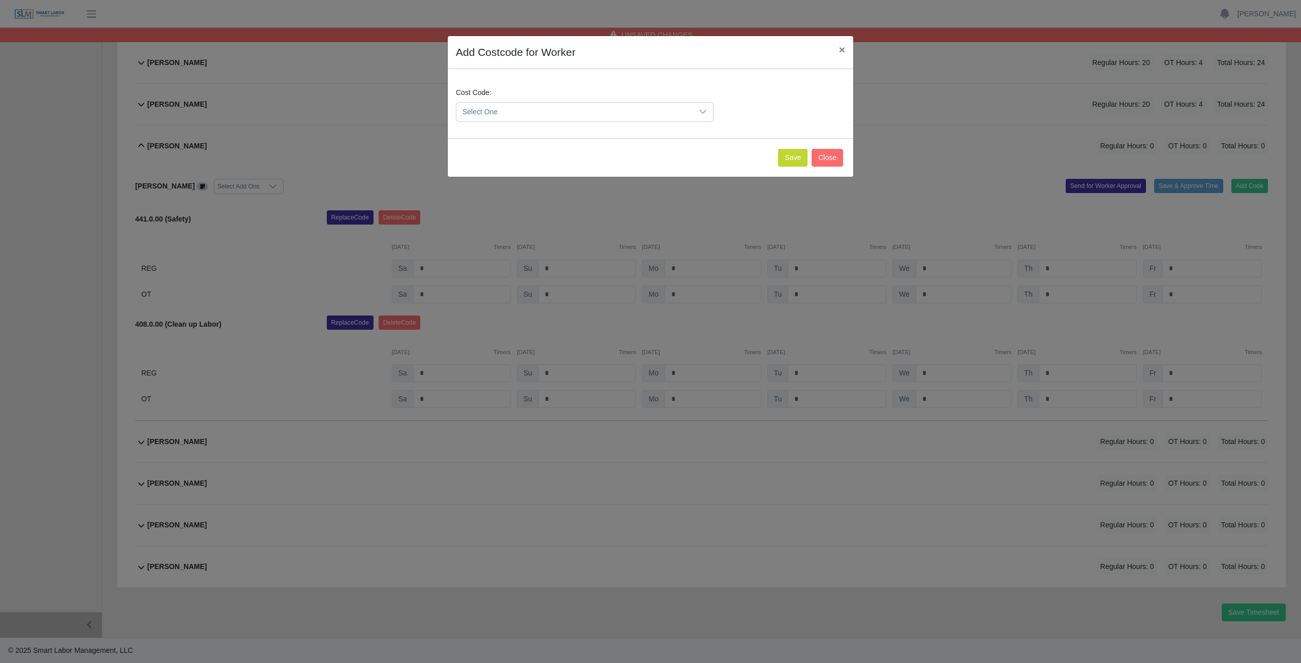
click at [503, 110] on span "Select One" at bounding box center [574, 112] width 236 height 19
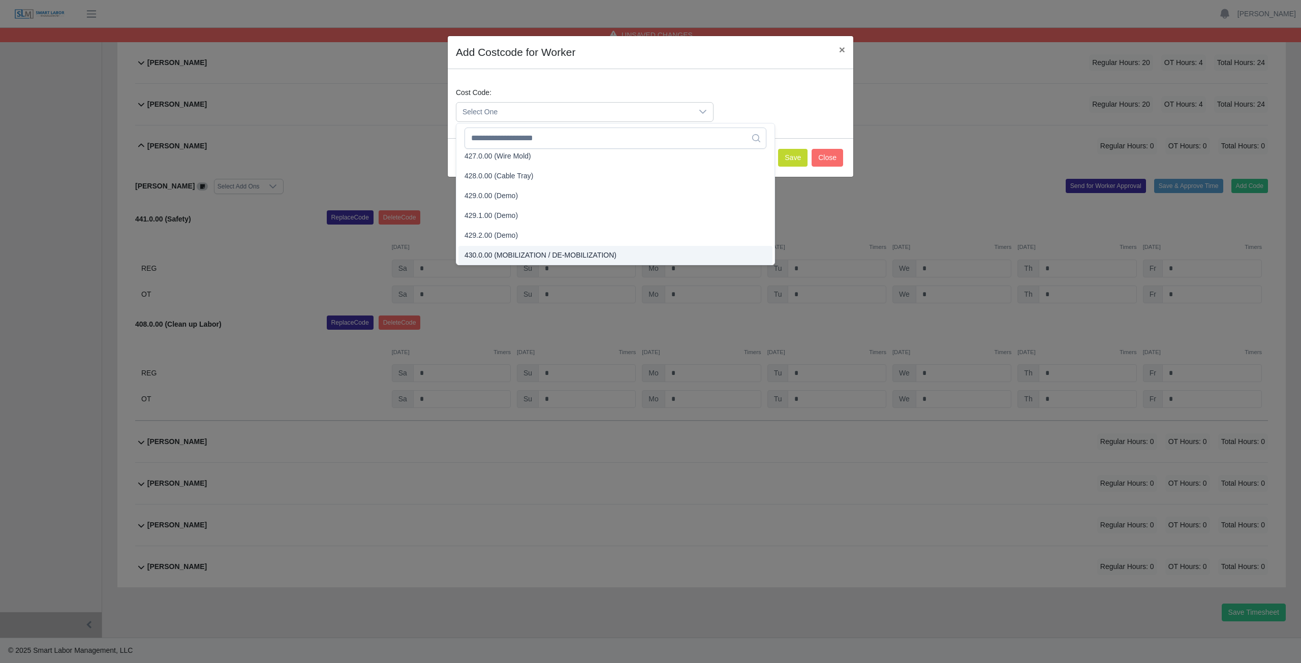
scroll to position [997, 0]
click at [510, 143] on input "text" at bounding box center [615, 138] width 302 height 21
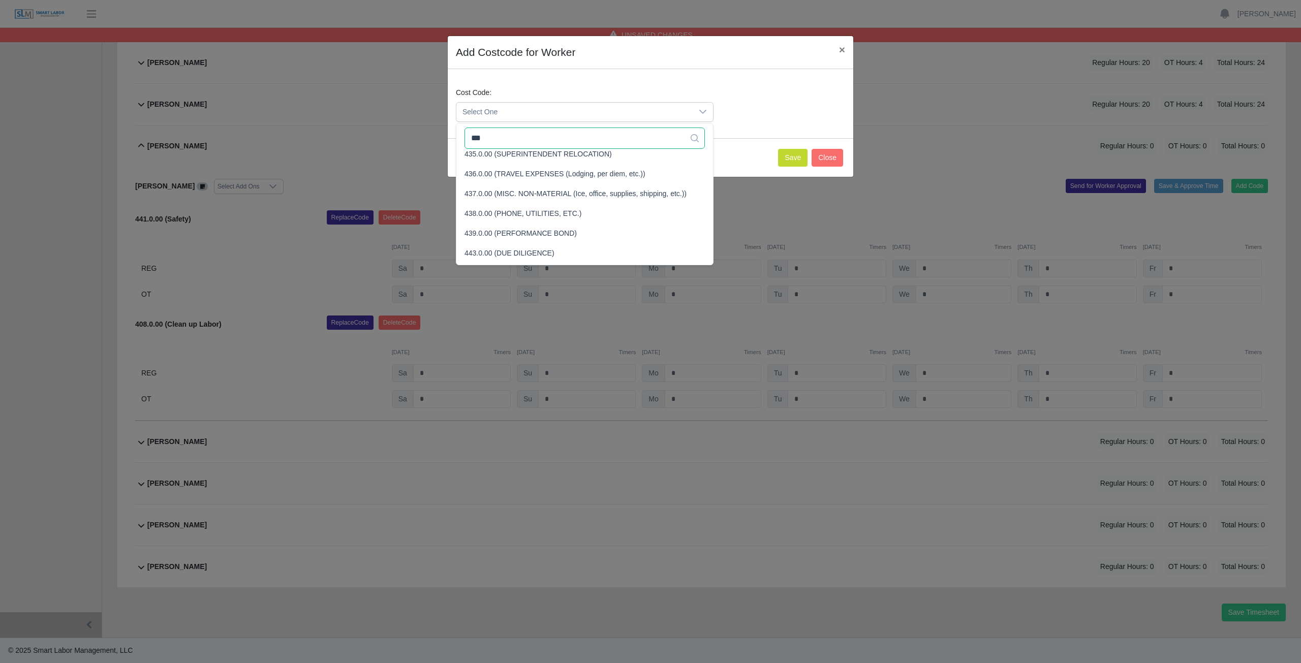
scroll to position [0, 0]
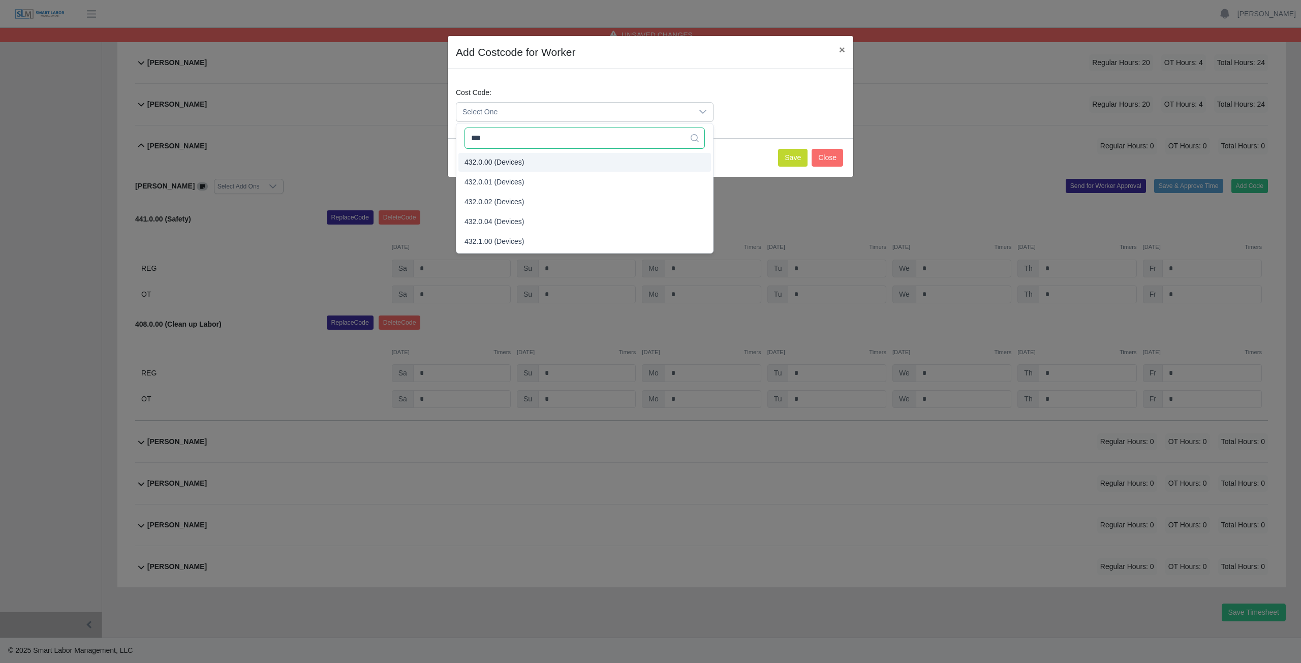
type input "***"
click at [507, 159] on span "432.0.00 (Devices)" at bounding box center [494, 162] width 60 height 11
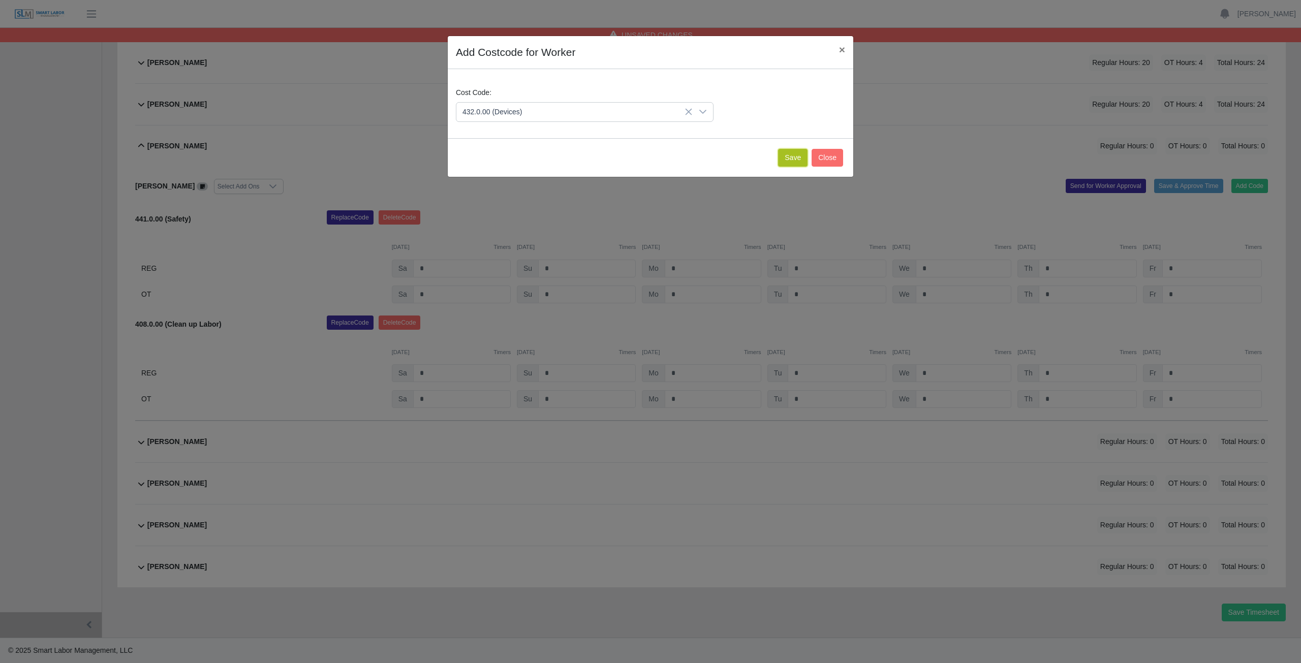
click at [794, 159] on button "Save" at bounding box center [792, 158] width 29 height 18
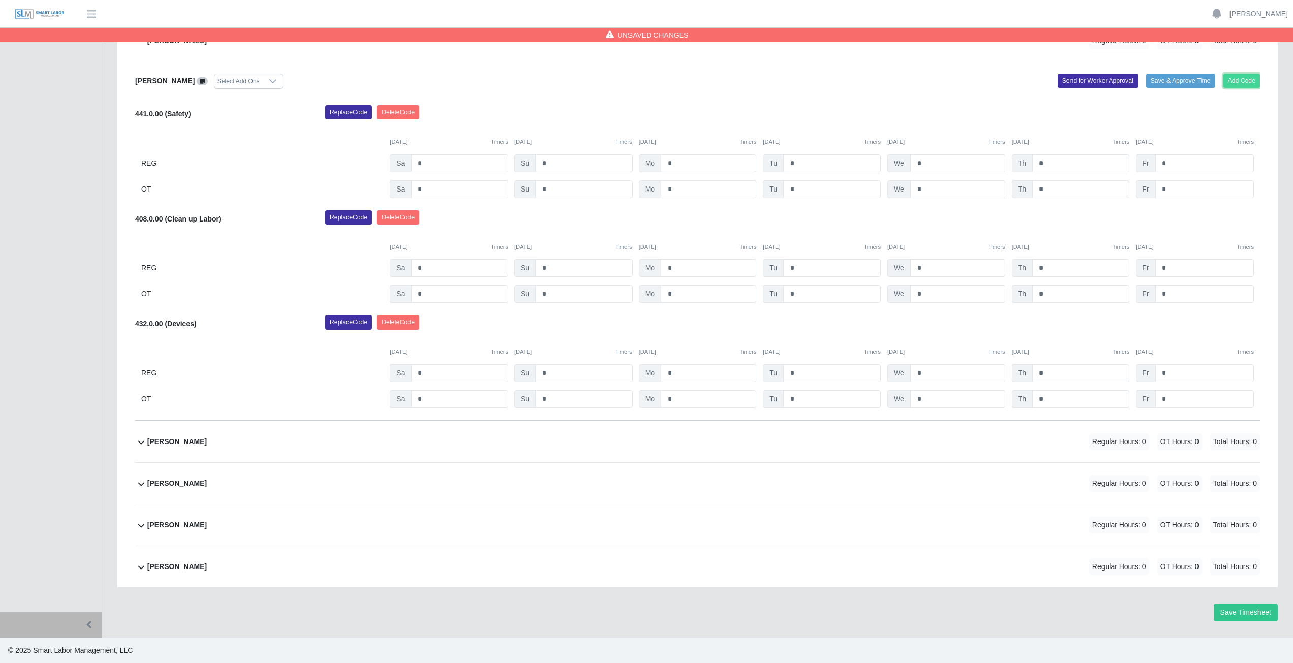
click at [1238, 80] on button "Add Code" at bounding box center [1241, 81] width 37 height 14
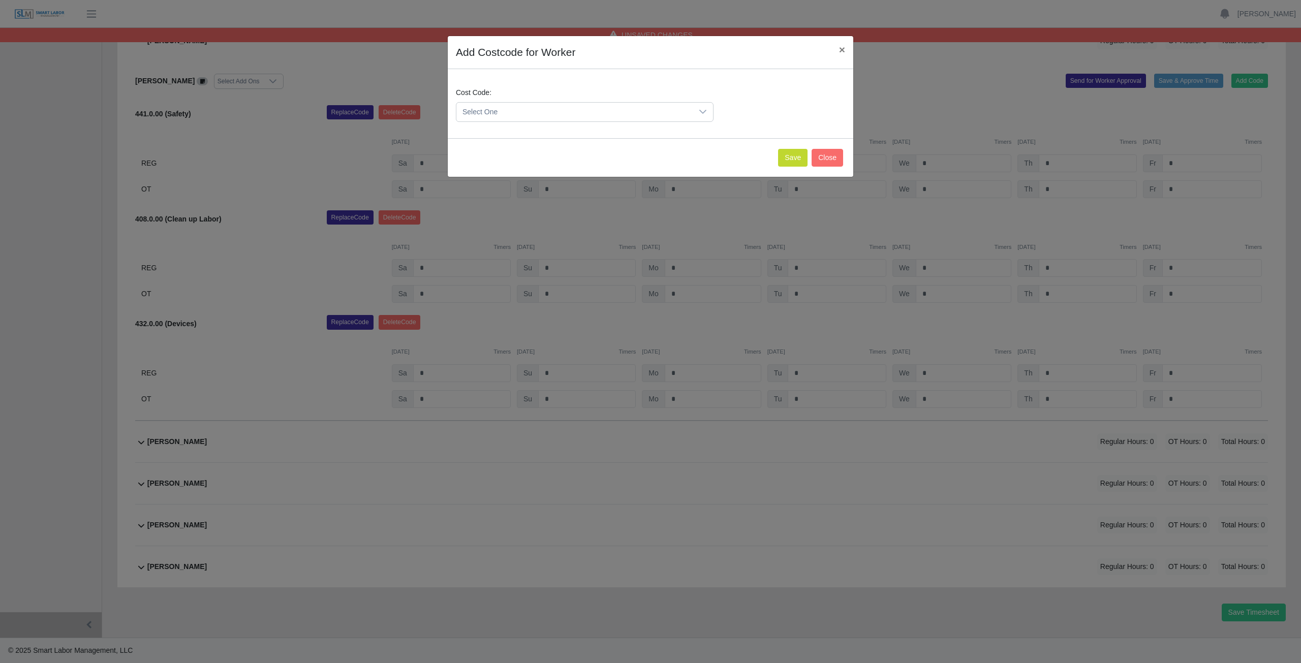
drag, startPoint x: 496, startPoint y: 113, endPoint x: 507, endPoint y: 113, distance: 11.2
click at [502, 113] on span "Select One" at bounding box center [574, 112] width 236 height 19
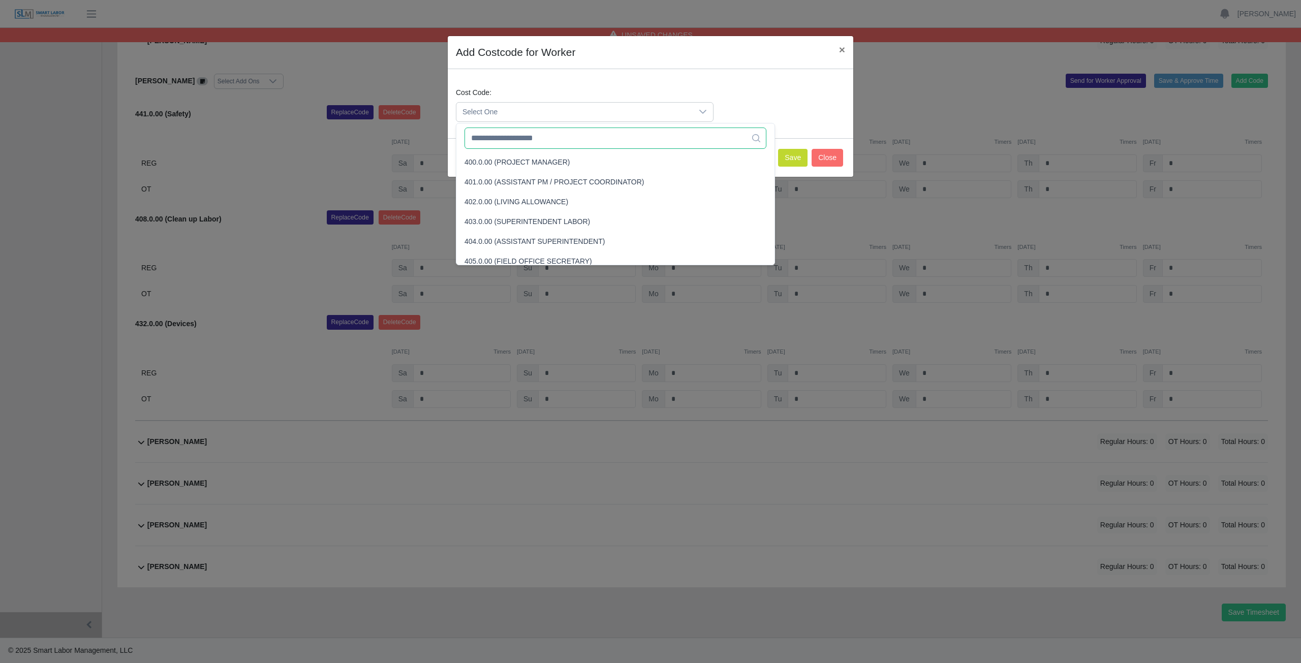
click at [528, 141] on input "text" at bounding box center [615, 138] width 302 height 21
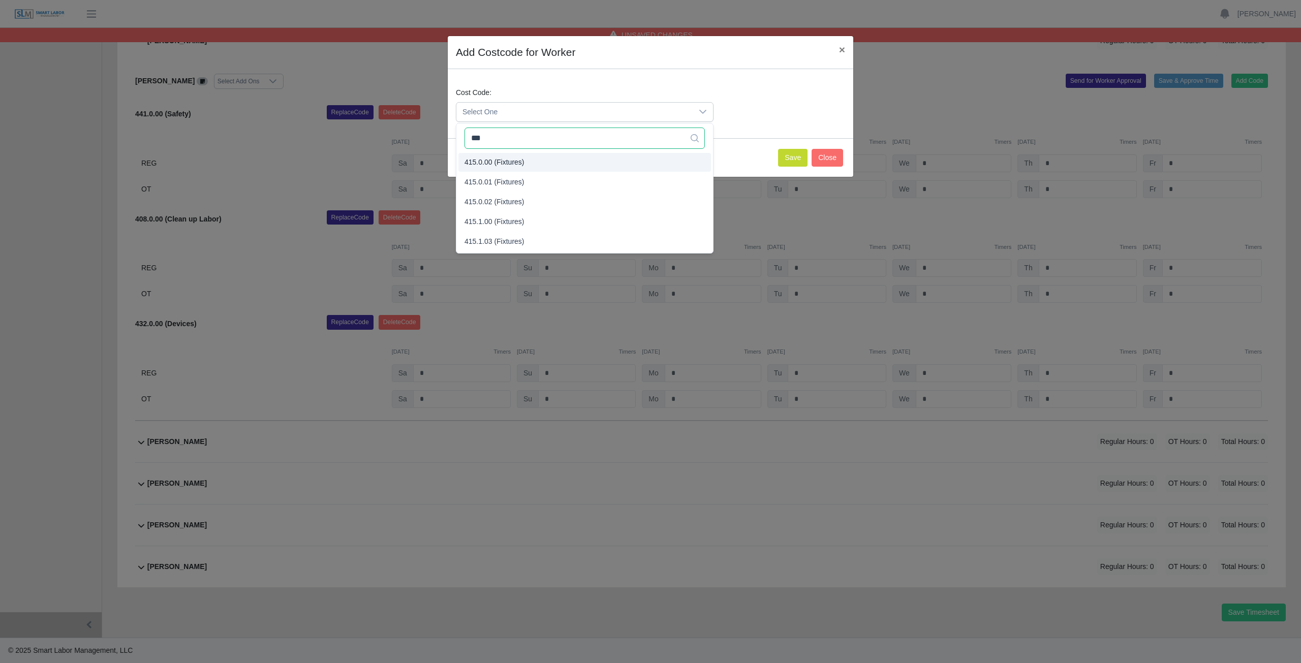
type input "***"
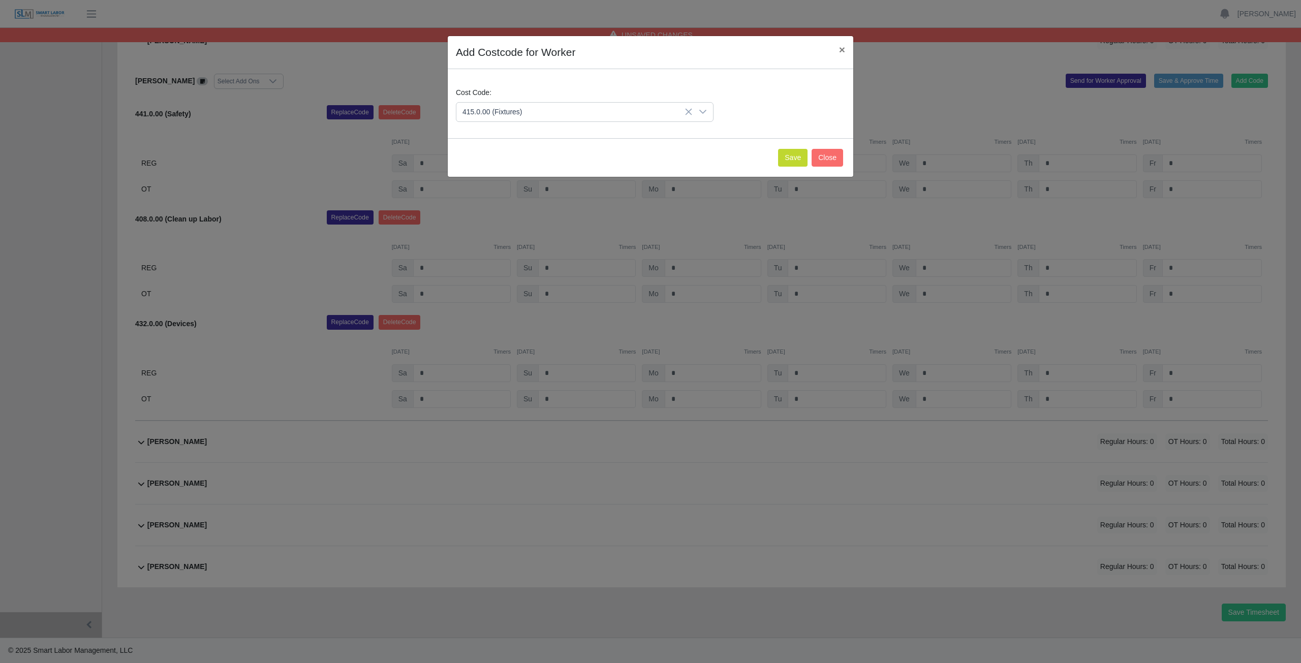
click at [510, 162] on span "415.0.00 (Fixtures)" at bounding box center [494, 162] width 60 height 11
click at [796, 159] on button "Save" at bounding box center [792, 158] width 29 height 18
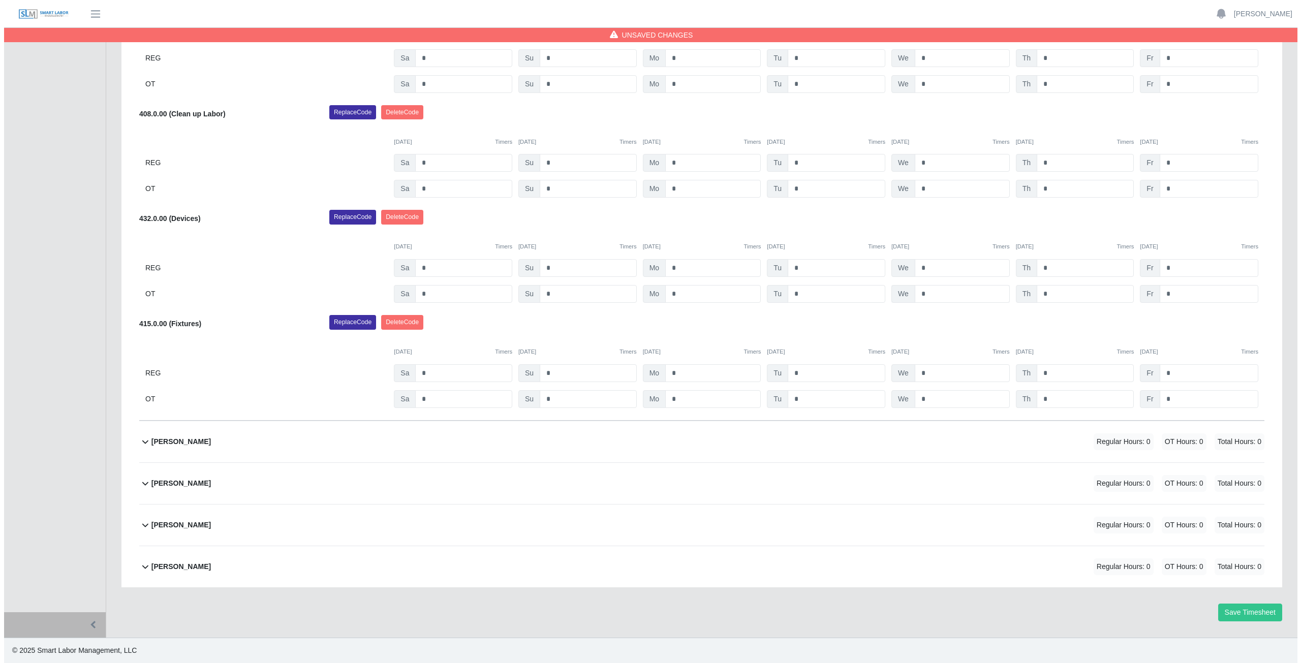
scroll to position [398, 0]
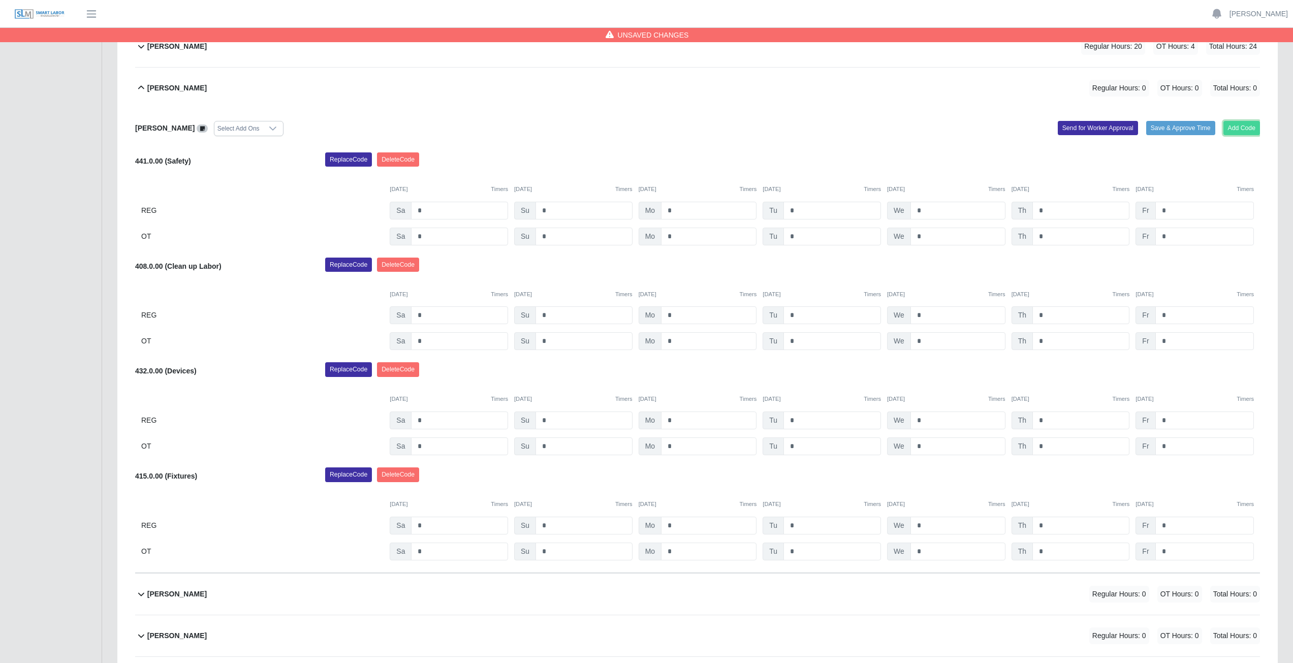
click at [1240, 131] on button "Add Code" at bounding box center [1241, 128] width 37 height 14
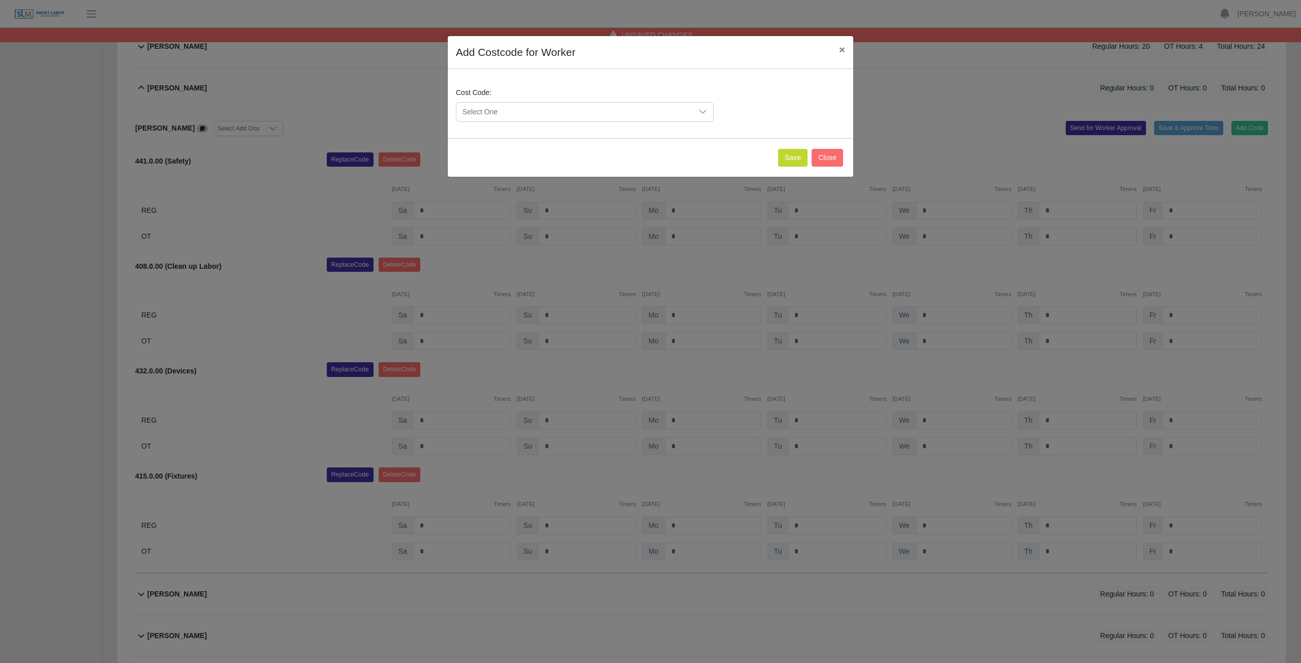
click at [515, 106] on span "Select One" at bounding box center [574, 112] width 236 height 19
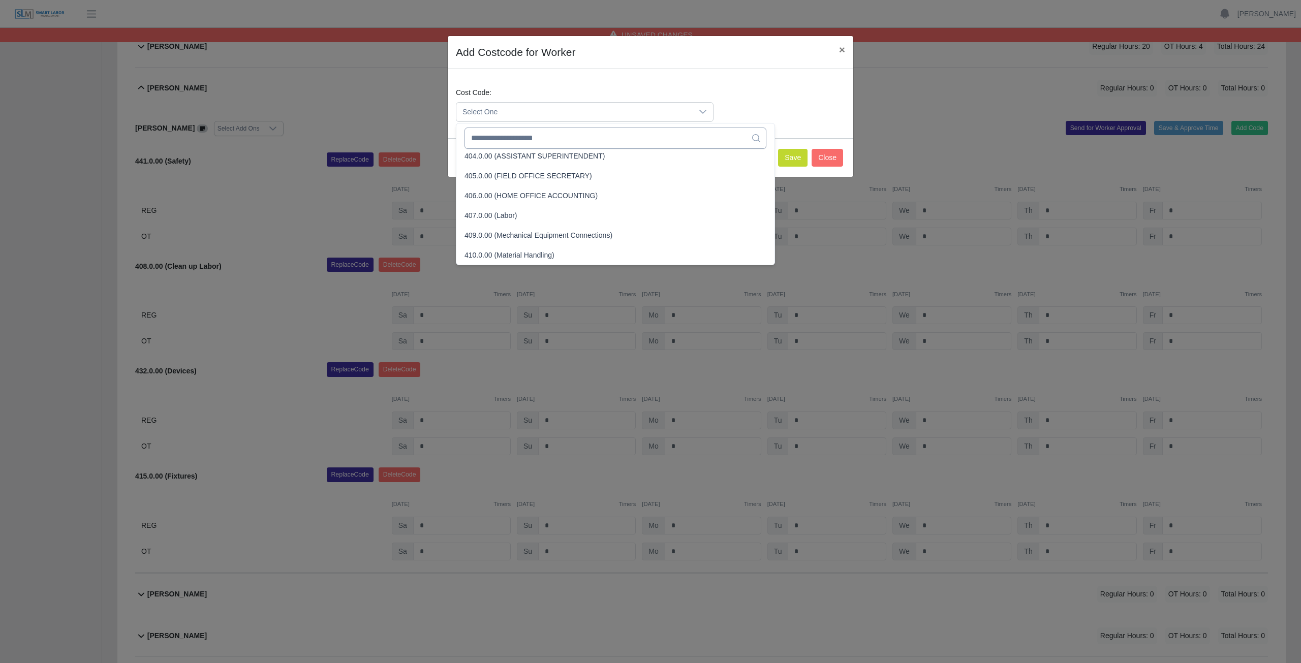
scroll to position [264, 0]
click at [504, 143] on input "text" at bounding box center [615, 138] width 302 height 21
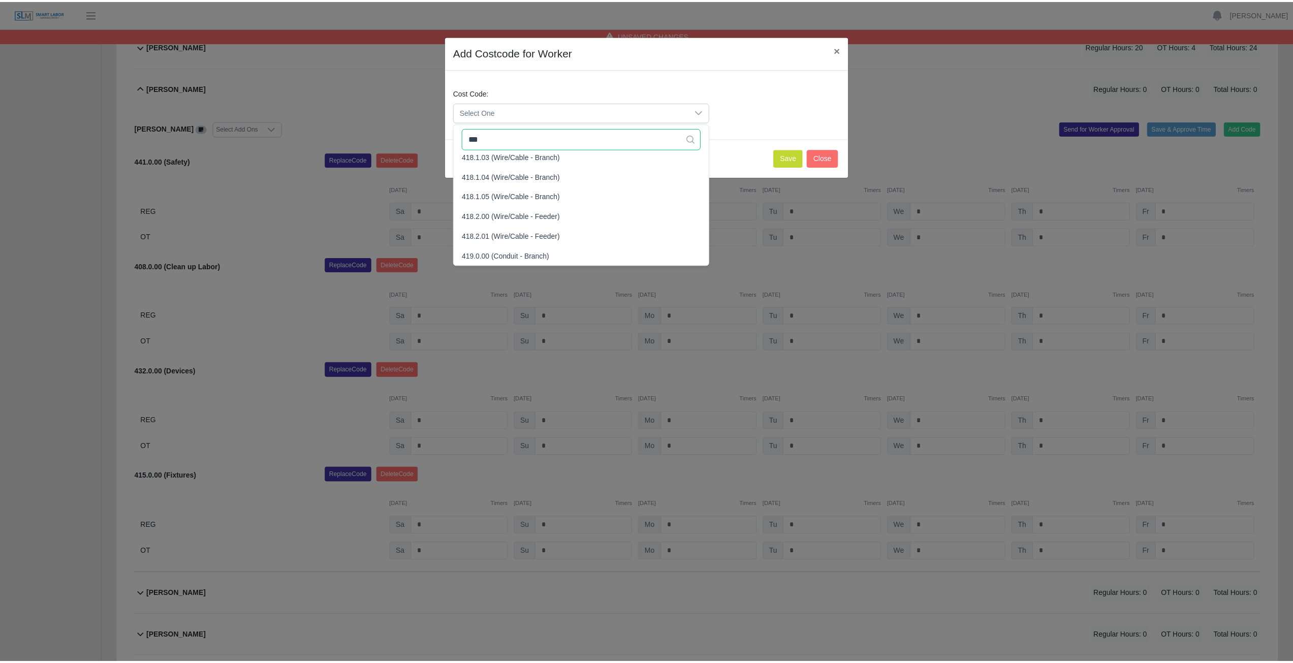
scroll to position [0, 0]
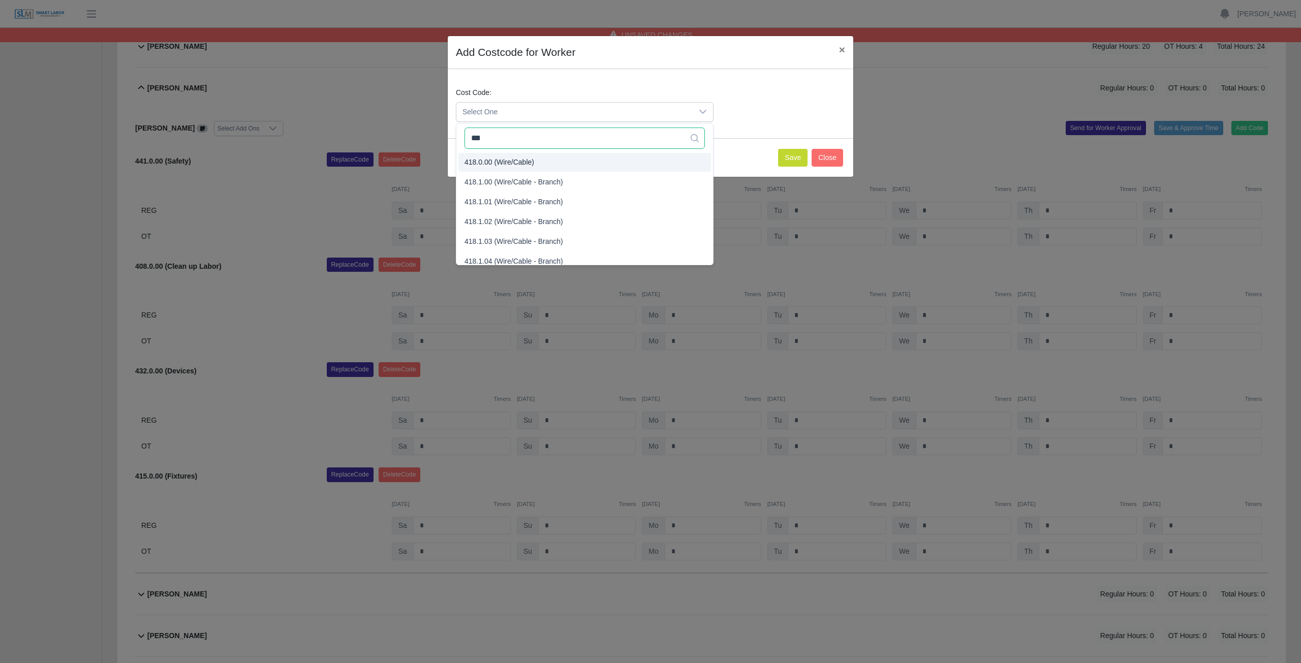
type input "***"
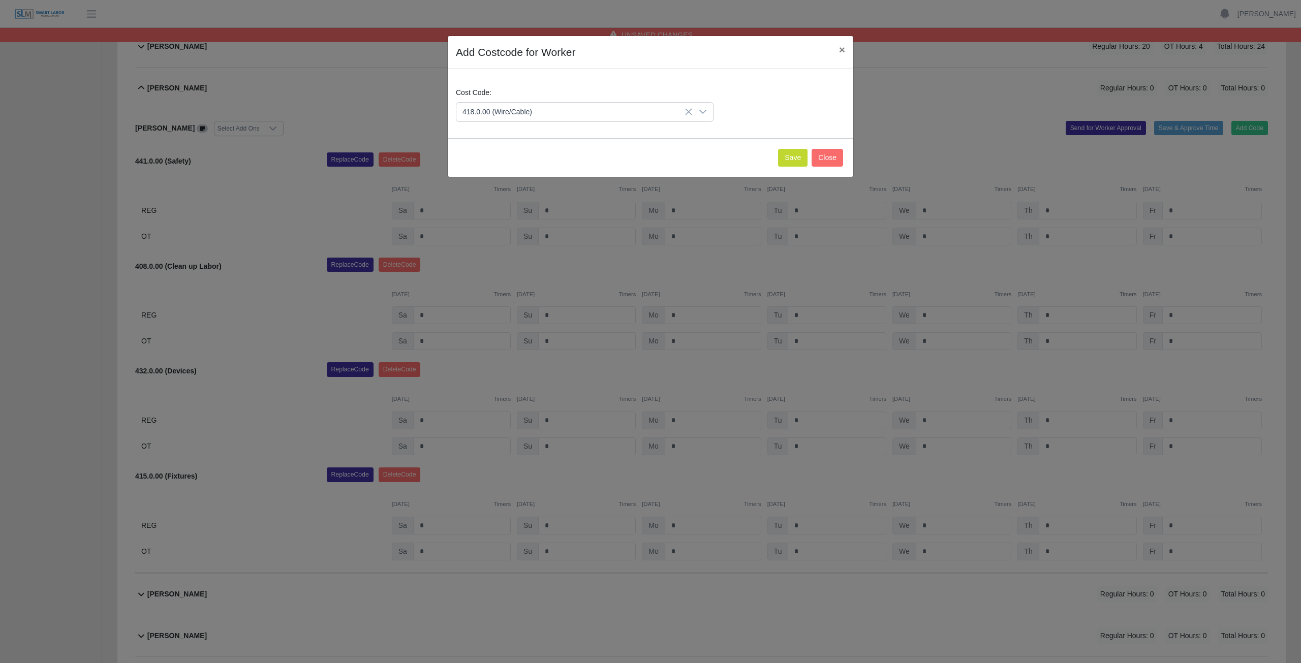
drag, startPoint x: 497, startPoint y: 161, endPoint x: 575, endPoint y: 161, distance: 78.2
click at [498, 160] on span "418.0.00 (Wire/Cable)" at bounding box center [499, 162] width 70 height 11
click at [797, 157] on button "Save" at bounding box center [792, 158] width 29 height 18
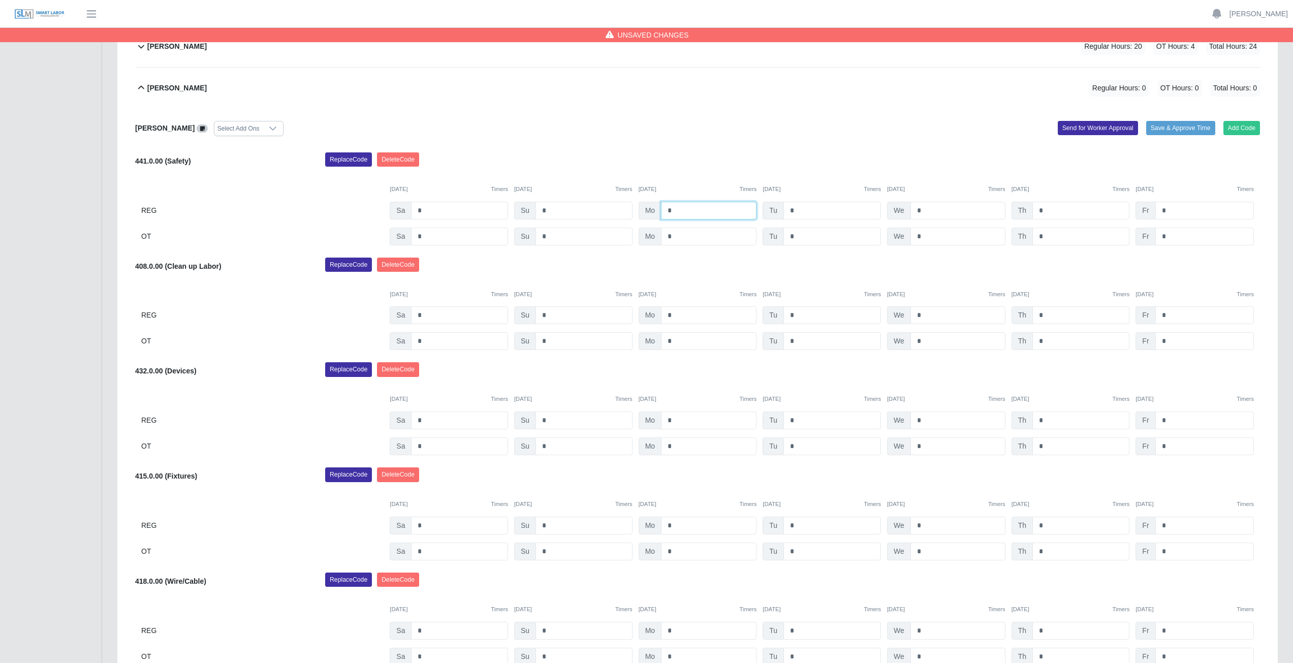
click at [681, 211] on input "*" at bounding box center [709, 211] width 96 height 18
type input "*"
click at [797, 208] on input "*" at bounding box center [832, 211] width 98 height 18
type input "*"
click at [923, 211] on input "*" at bounding box center [957, 211] width 95 height 18
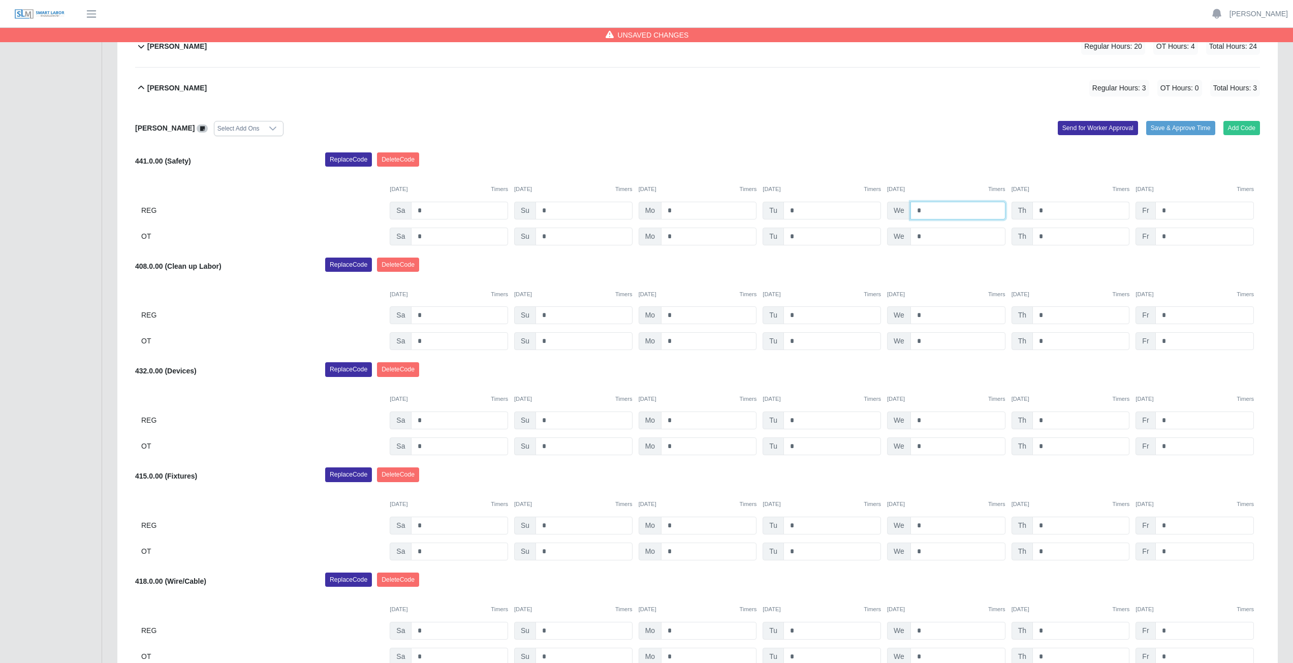
type input "*"
click at [1047, 209] on input "*" at bounding box center [1080, 211] width 97 height 18
type input "*"
click at [1166, 210] on input "*" at bounding box center [1204, 211] width 99 height 18
type input "*"
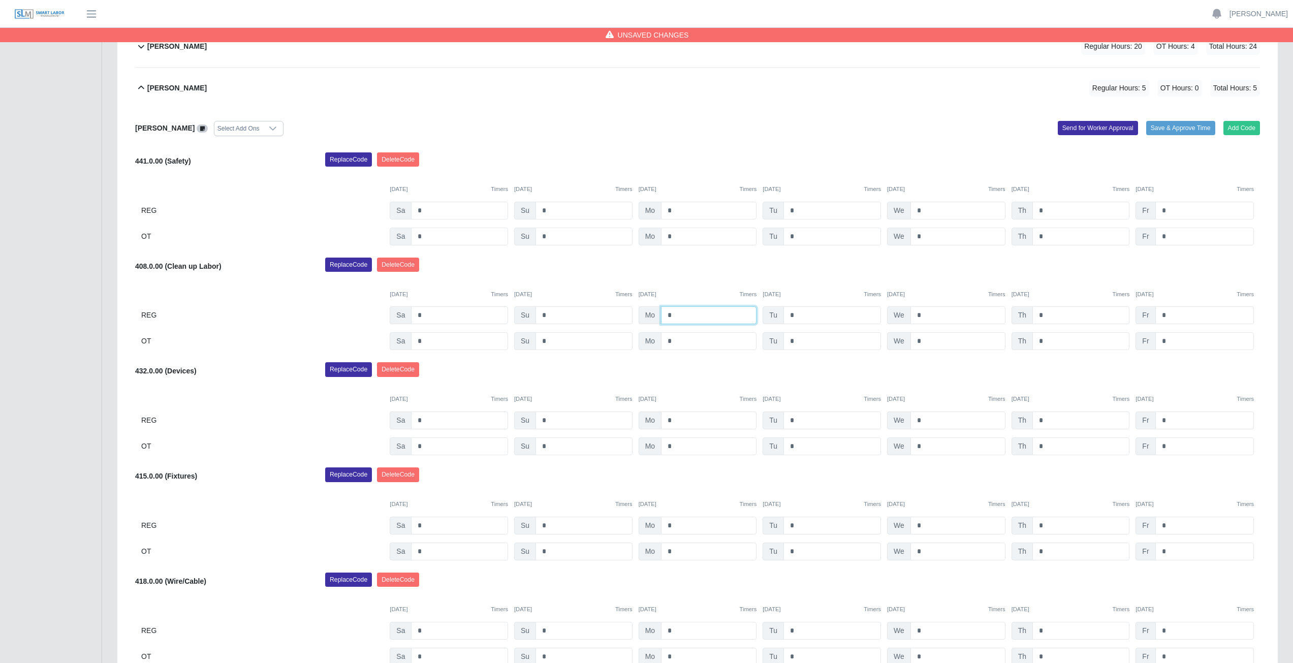
click at [675, 314] on input "*" at bounding box center [709, 315] width 96 height 18
type input "*"
click at [798, 310] on input "*" at bounding box center [832, 315] width 98 height 18
type input "*"
click at [926, 317] on input "*" at bounding box center [957, 315] width 95 height 18
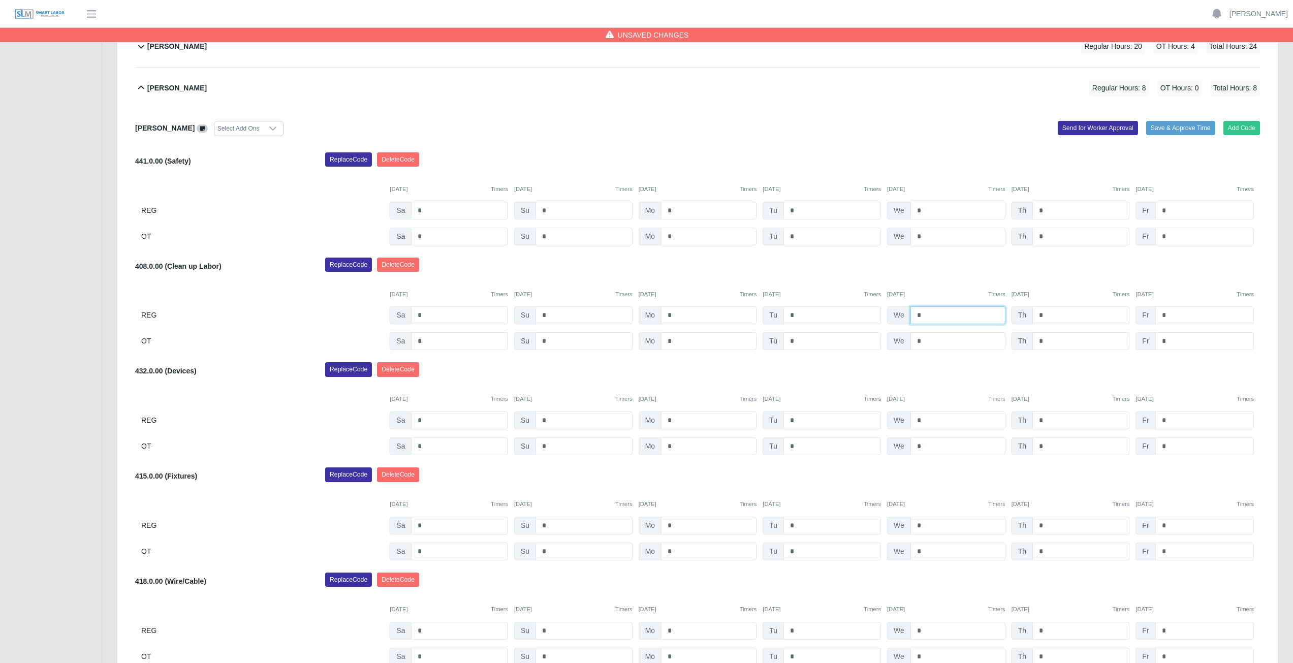
type input "*"
click at [1051, 313] on input "*" at bounding box center [1080, 315] width 97 height 18
type input "*"
click at [675, 420] on input "*" at bounding box center [709, 421] width 96 height 18
type input "*"
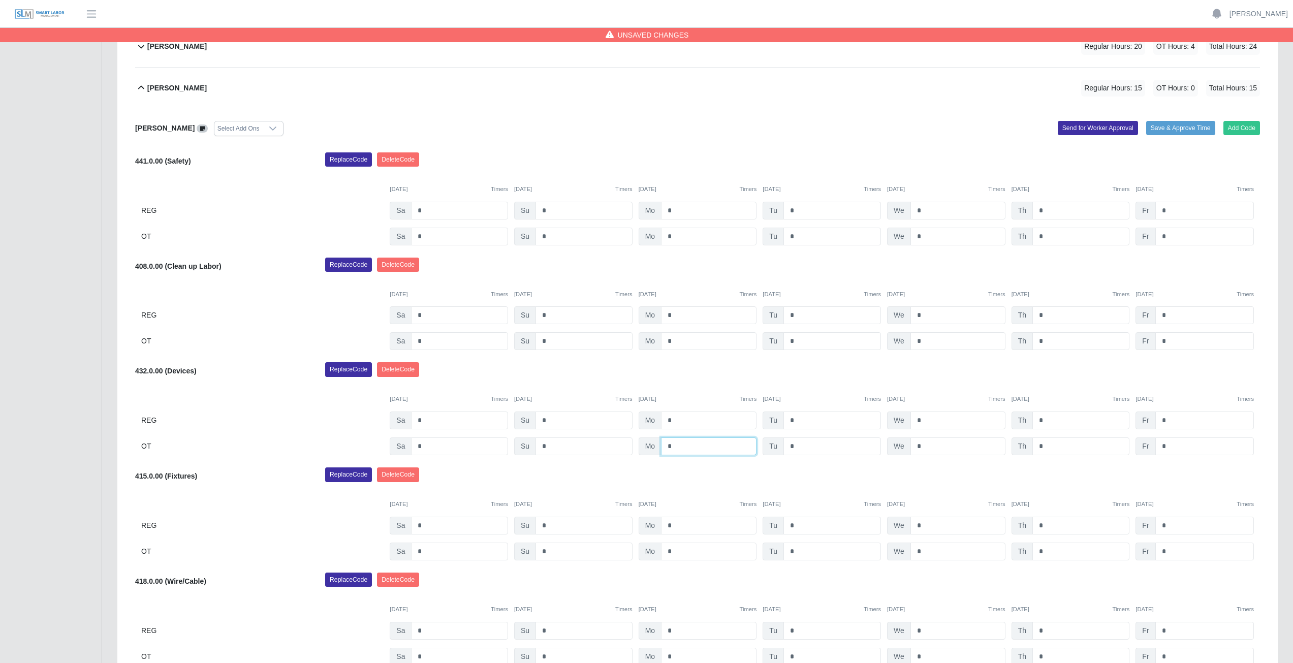
click at [673, 447] on input "*" at bounding box center [709, 446] width 96 height 18
type input "*"
click at [797, 525] on input "*" at bounding box center [832, 526] width 98 height 18
type input "*"
click at [798, 553] on input "*" at bounding box center [832, 552] width 98 height 18
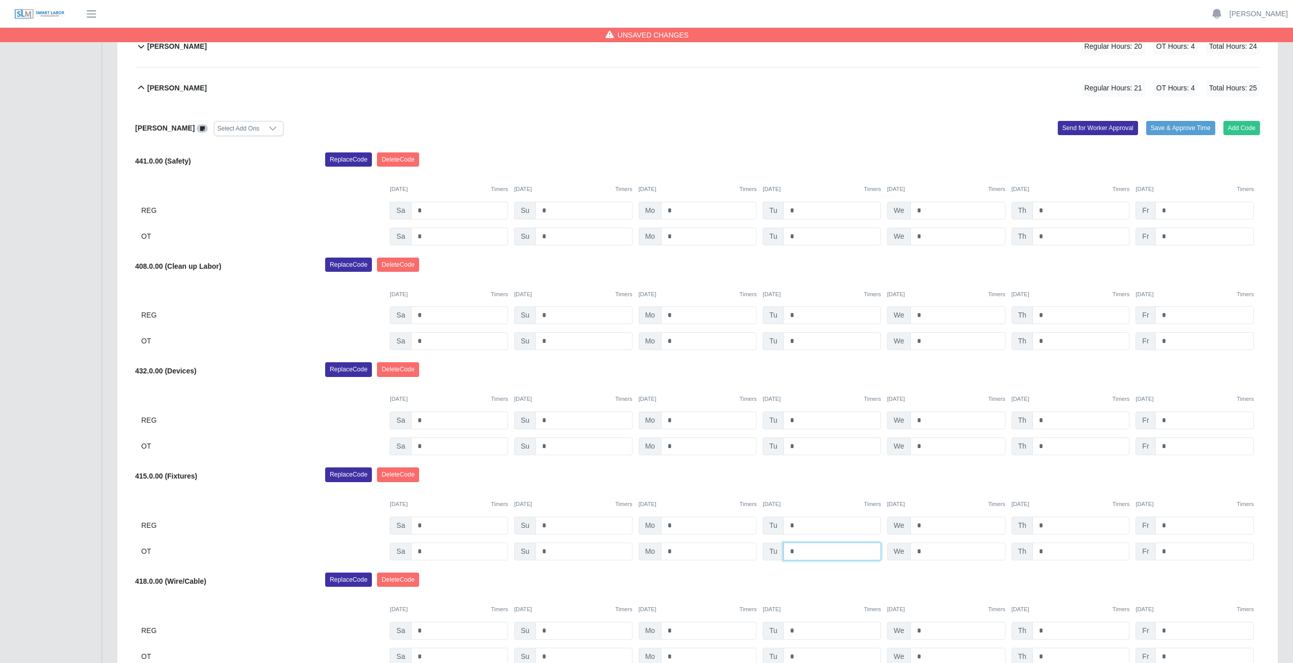
type input "*"
drag, startPoint x: 847, startPoint y: 494, endPoint x: 798, endPoint y: 478, distance: 51.9
click at [842, 486] on div "415.0.00 (Fixtures) Replace Code Delete Code 09/27/2025 Timers 09/28/2025 Timer…" at bounding box center [697, 513] width 1125 height 93
click at [139, 86] on icon at bounding box center [141, 88] width 12 height 12
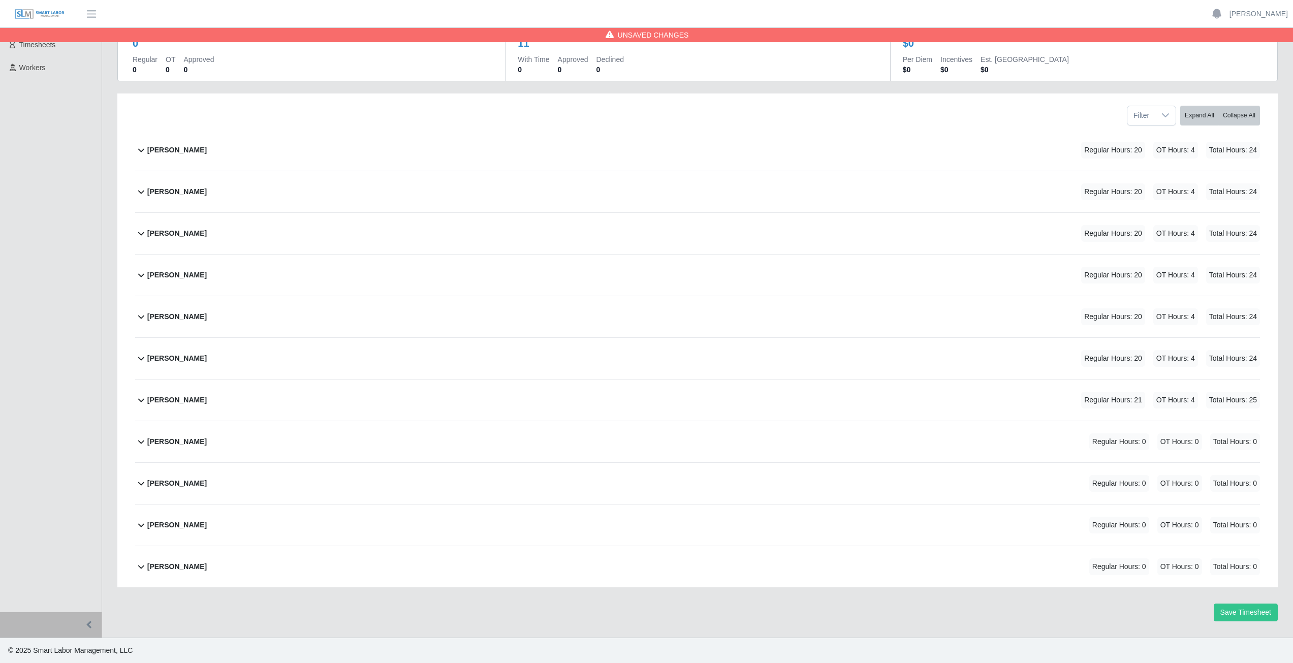
scroll to position [86, 0]
click at [137, 400] on icon at bounding box center [141, 400] width 12 height 12
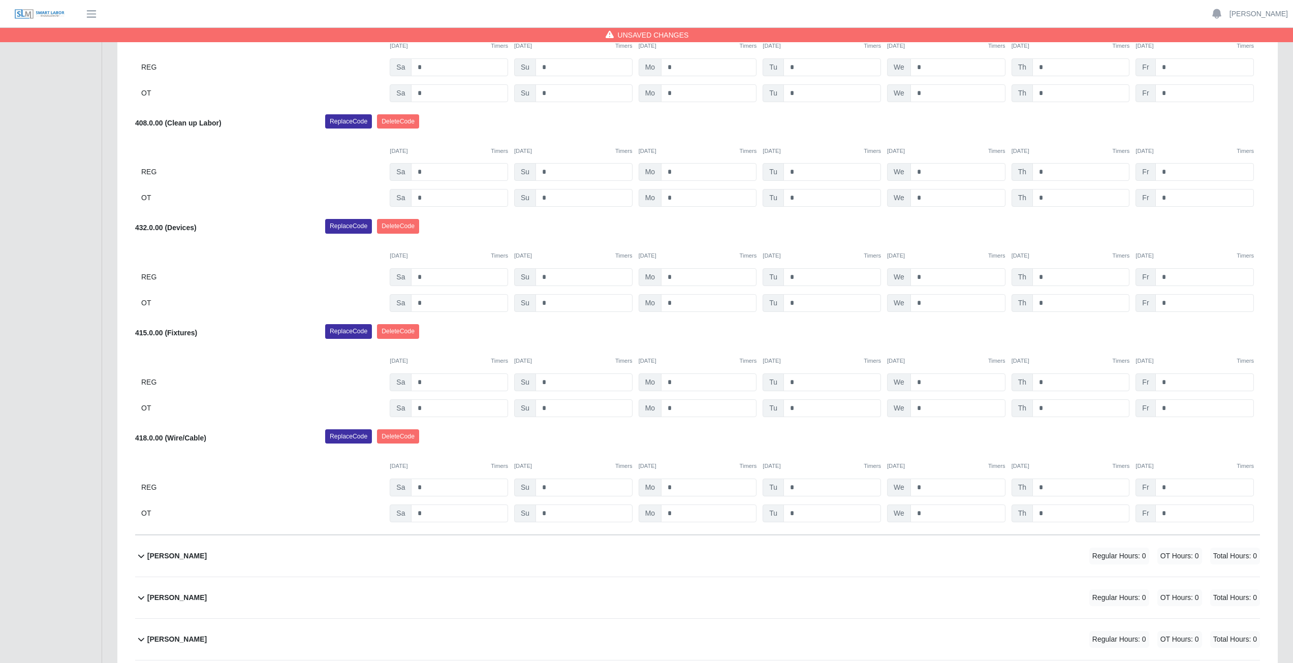
scroll to position [551, 0]
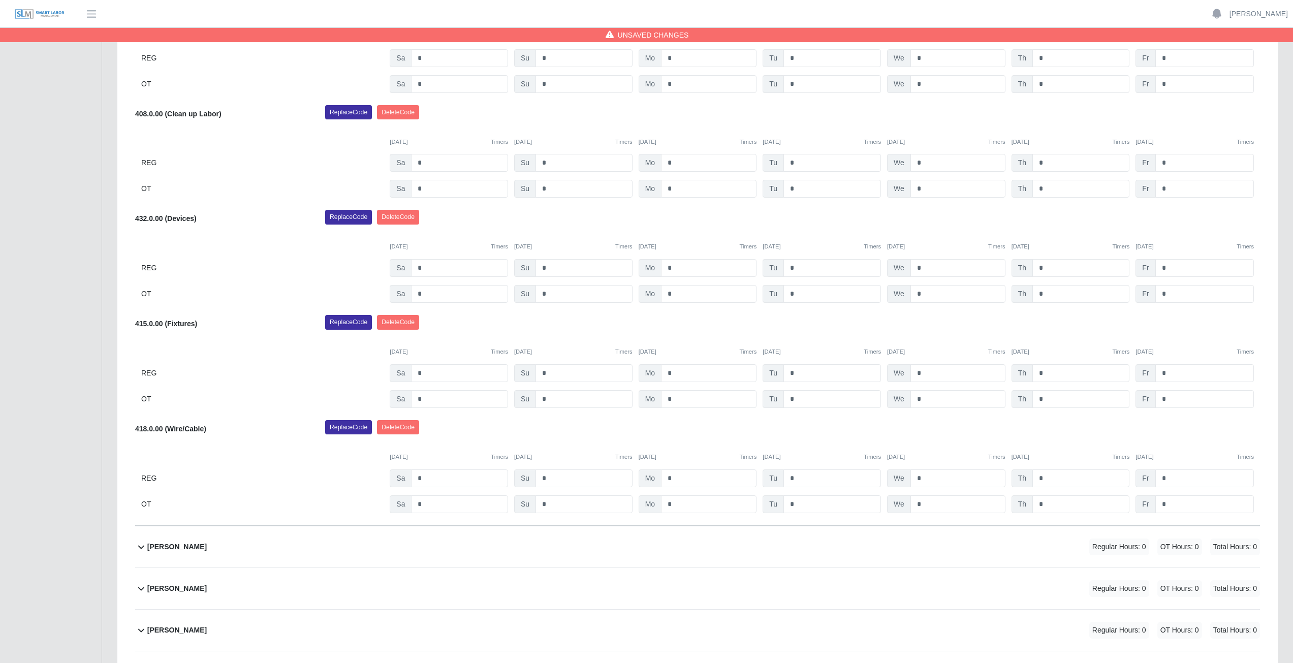
click at [697, 410] on div "Karrina Huitron Select Add Ons Add Code Save & Approve Time Send for Worker App…" at bounding box center [697, 241] width 1125 height 570
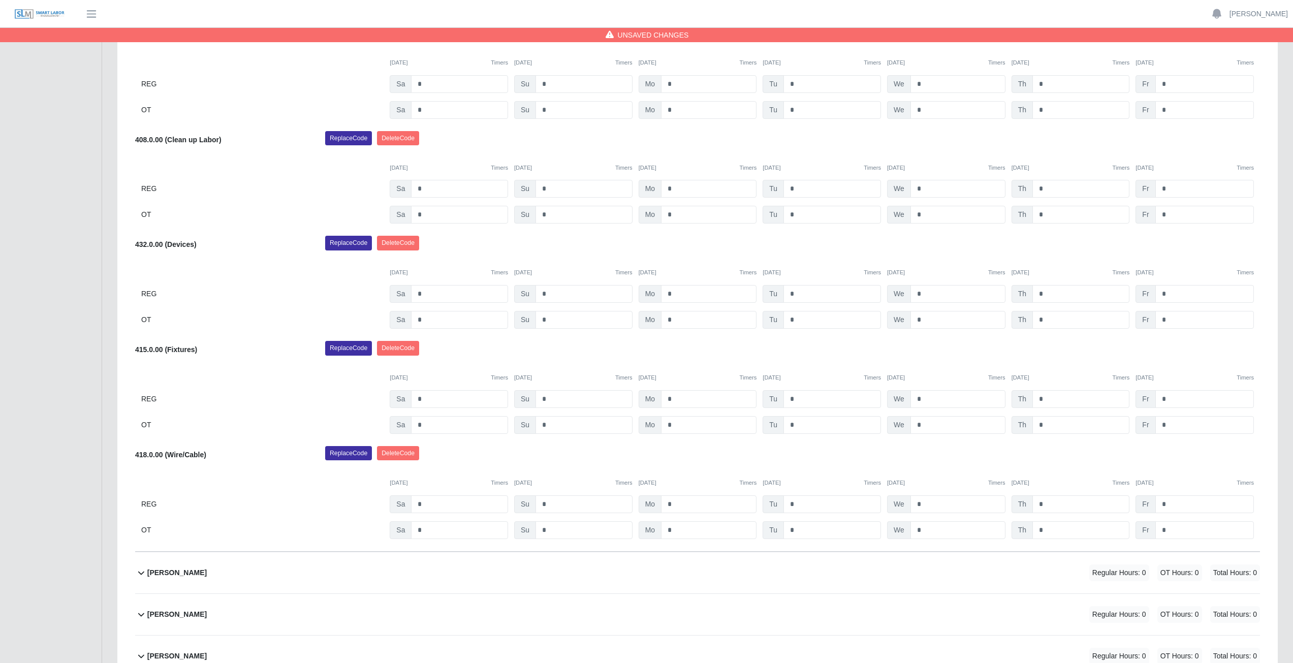
scroll to position [500, 0]
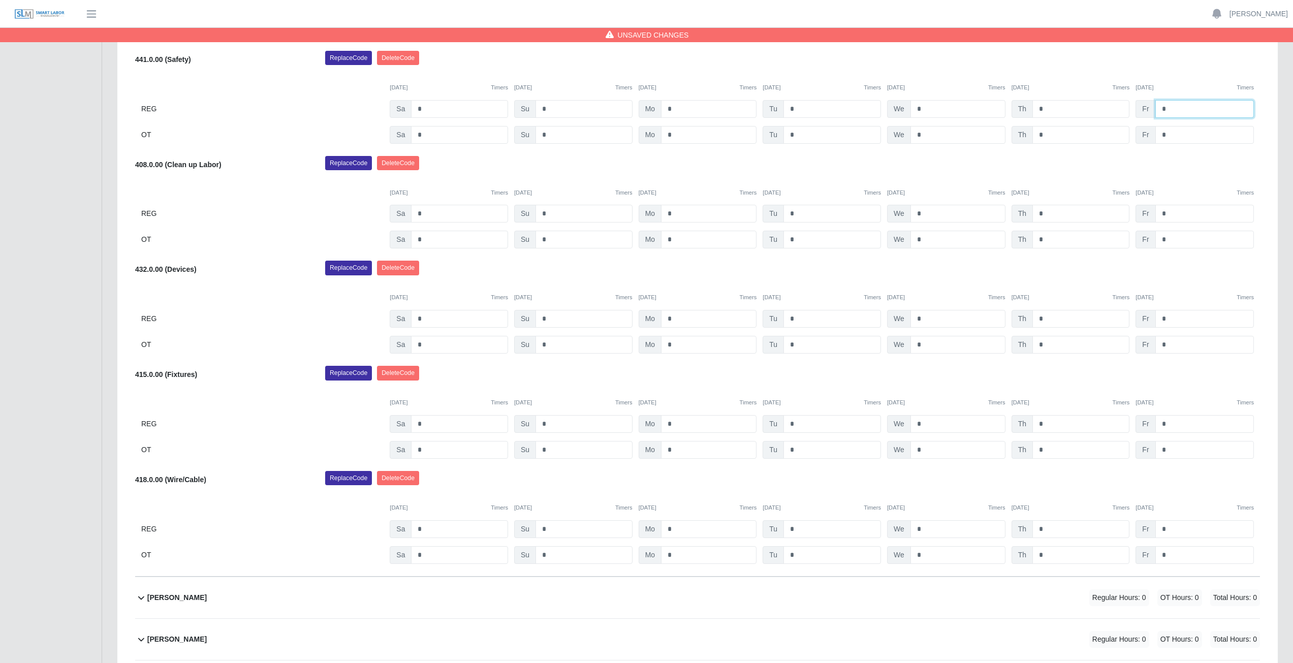
click at [1173, 110] on input "*" at bounding box center [1204, 109] width 99 height 18
type input "*"
click at [1077, 157] on div "Replace Code Delete Code" at bounding box center [793, 166] width 950 height 20
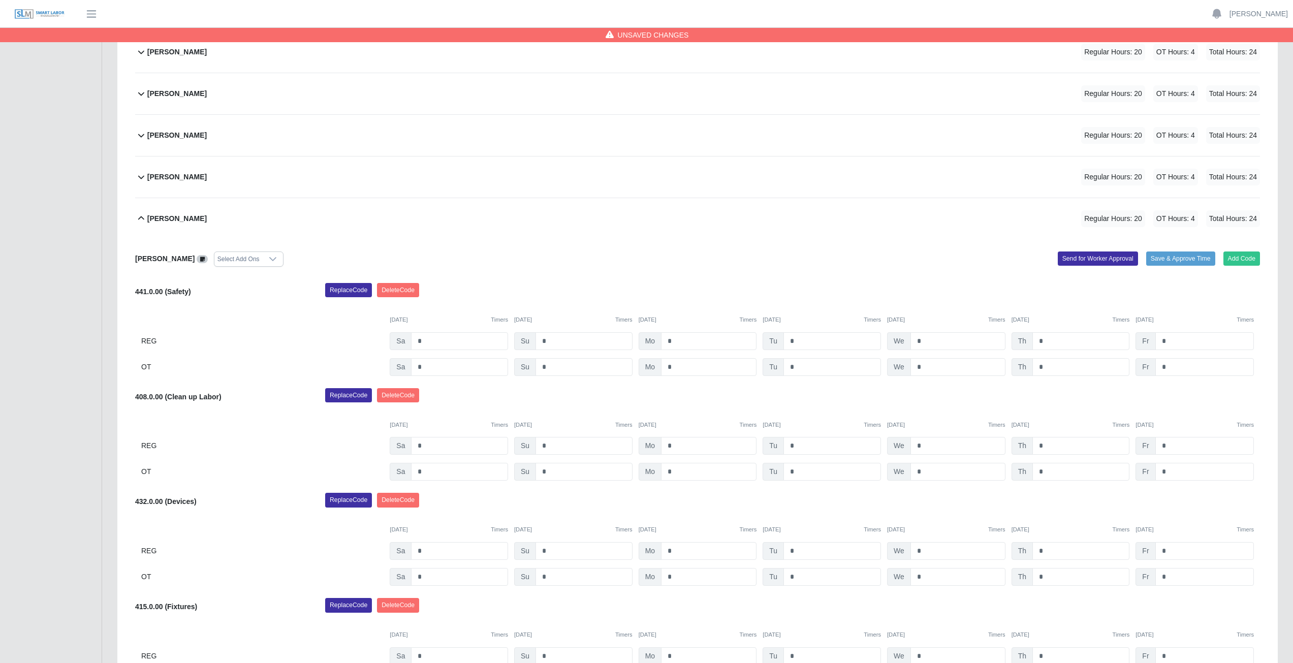
scroll to position [246, 0]
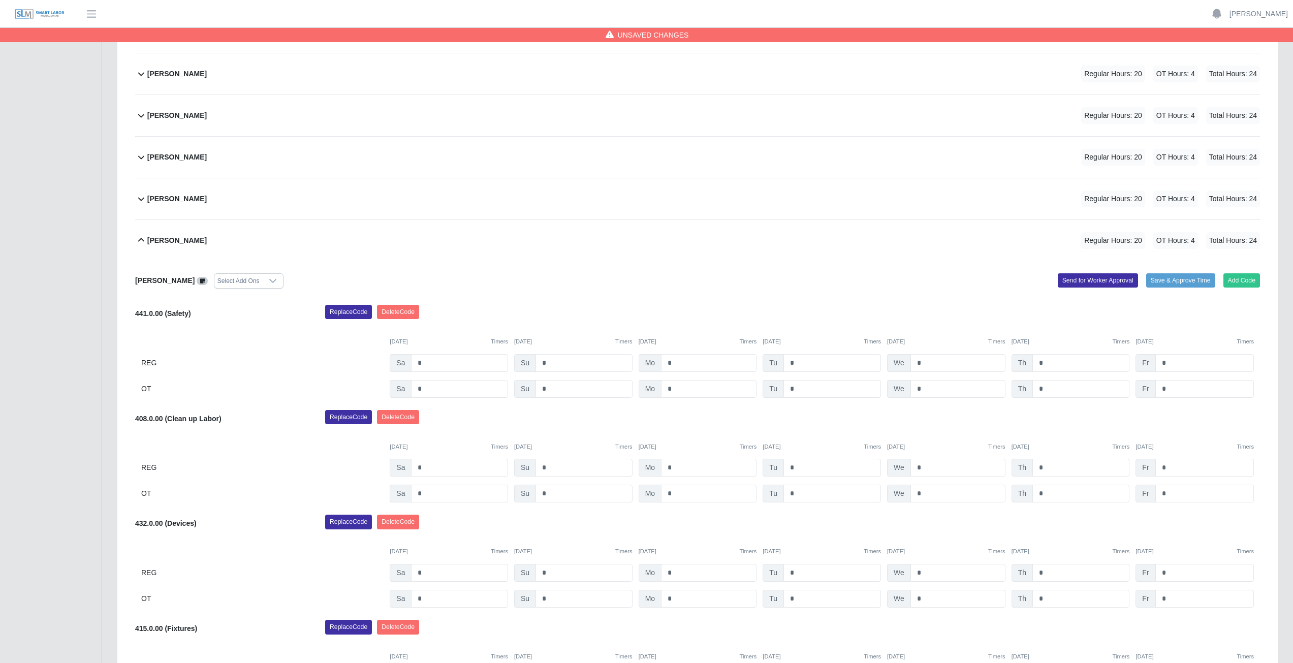
click at [140, 240] on icon at bounding box center [141, 240] width 6 height 4
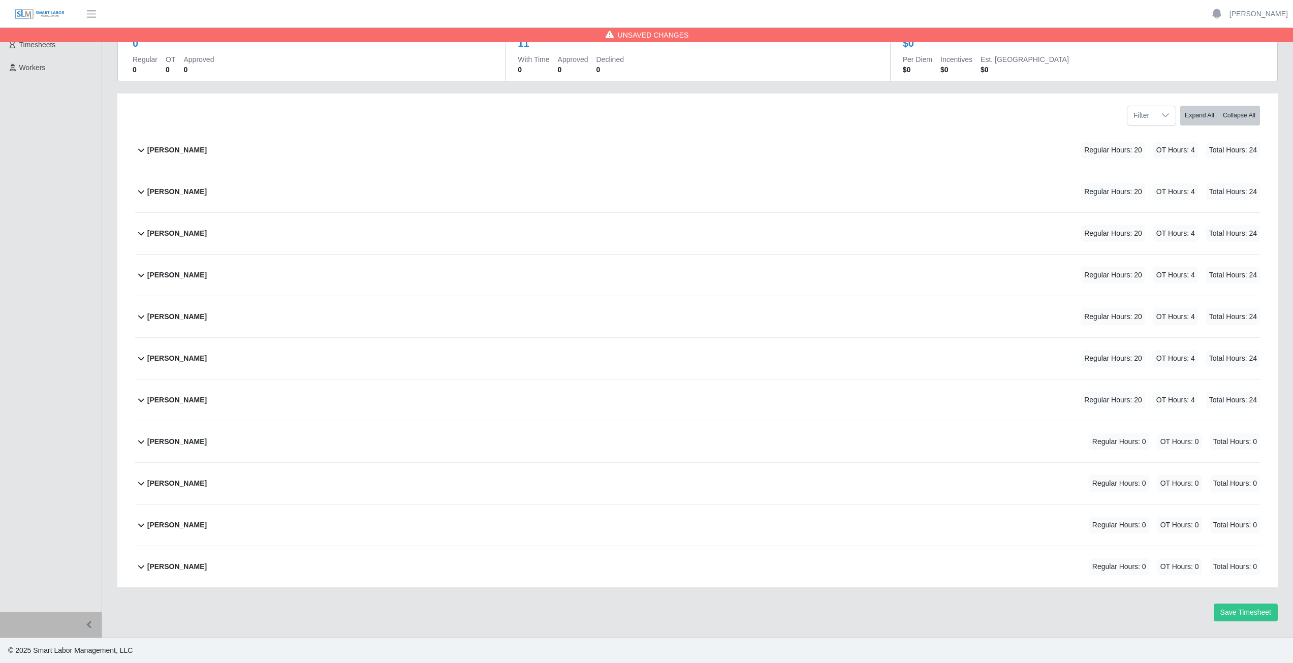
scroll to position [86, 0]
click at [139, 446] on icon at bounding box center [141, 441] width 12 height 12
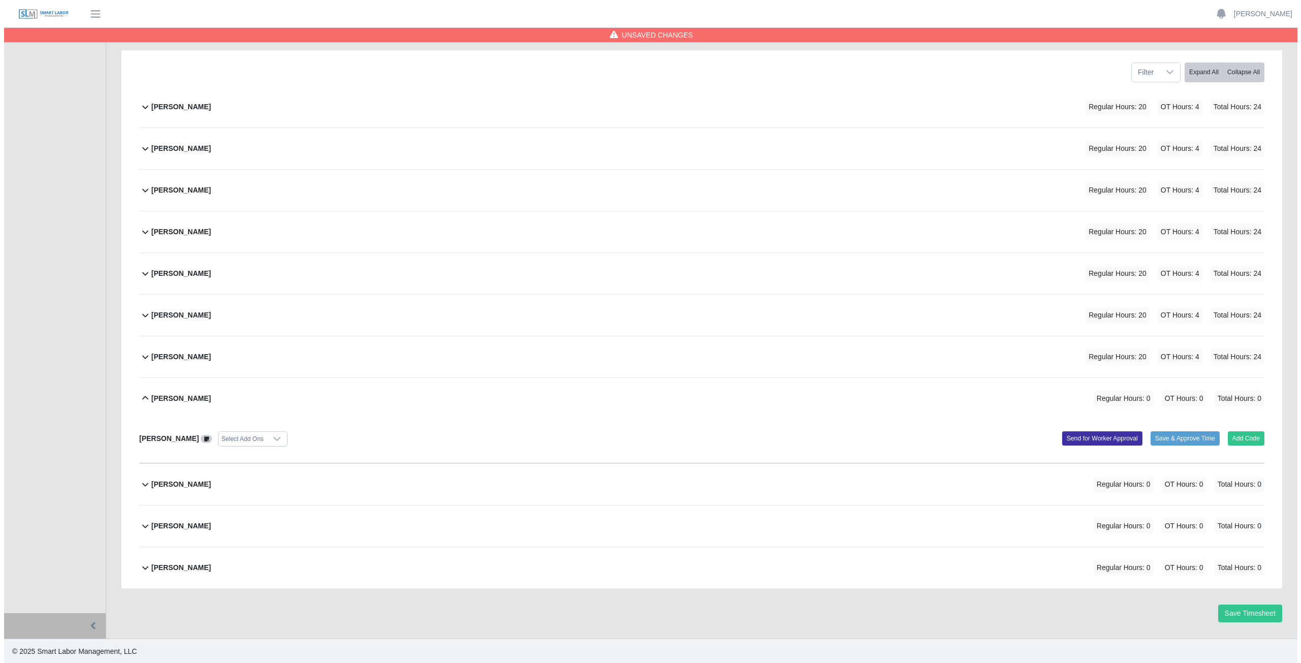
scroll to position [131, 0]
click at [1240, 437] on button "Add Code" at bounding box center [1241, 437] width 37 height 14
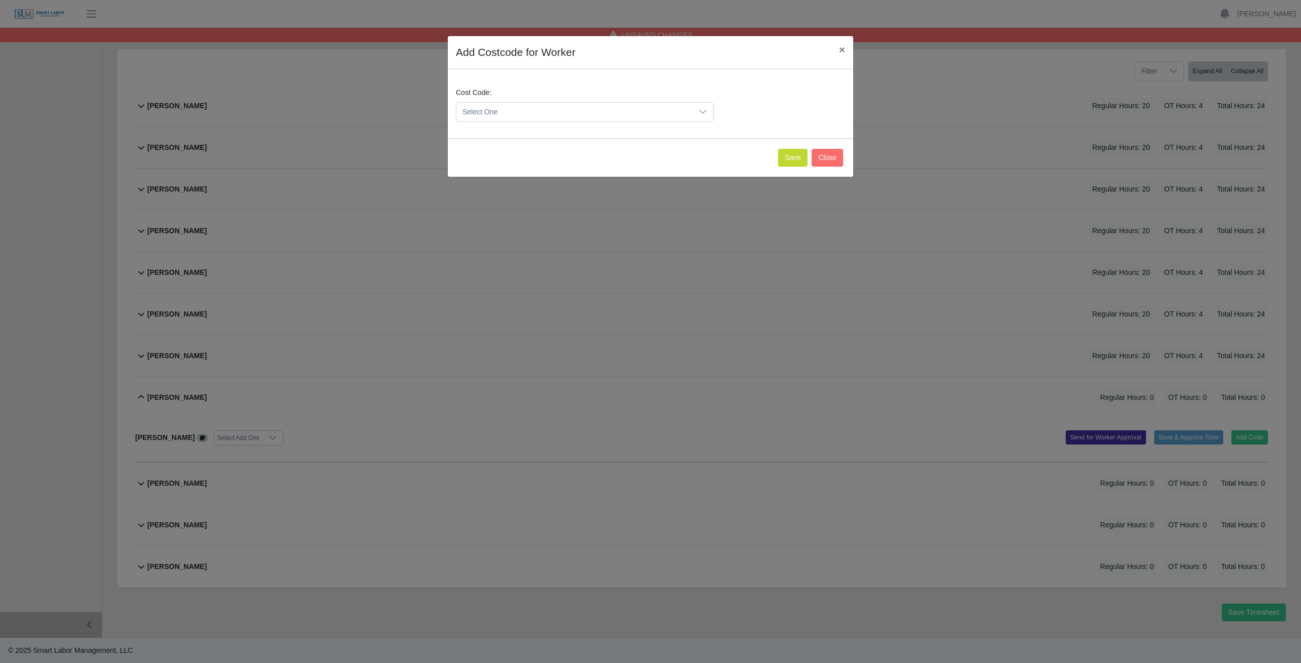
click at [506, 115] on span "Select One" at bounding box center [574, 112] width 236 height 19
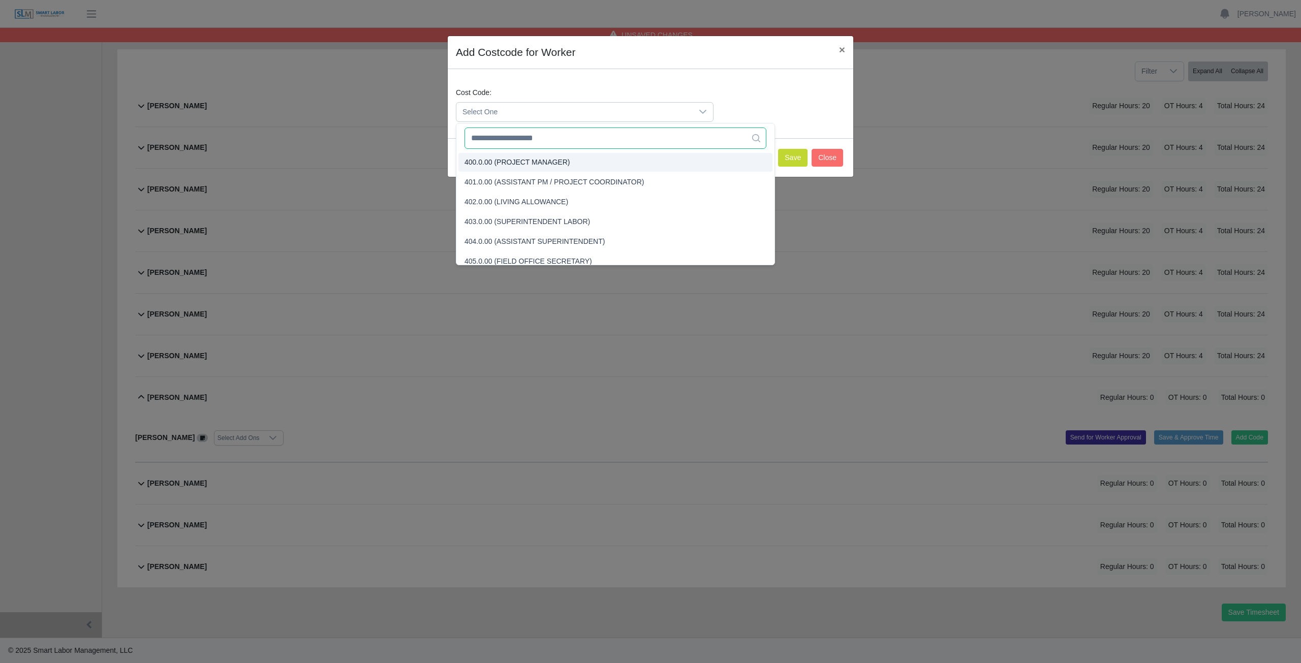
click at [502, 141] on input "text" at bounding box center [615, 138] width 302 height 21
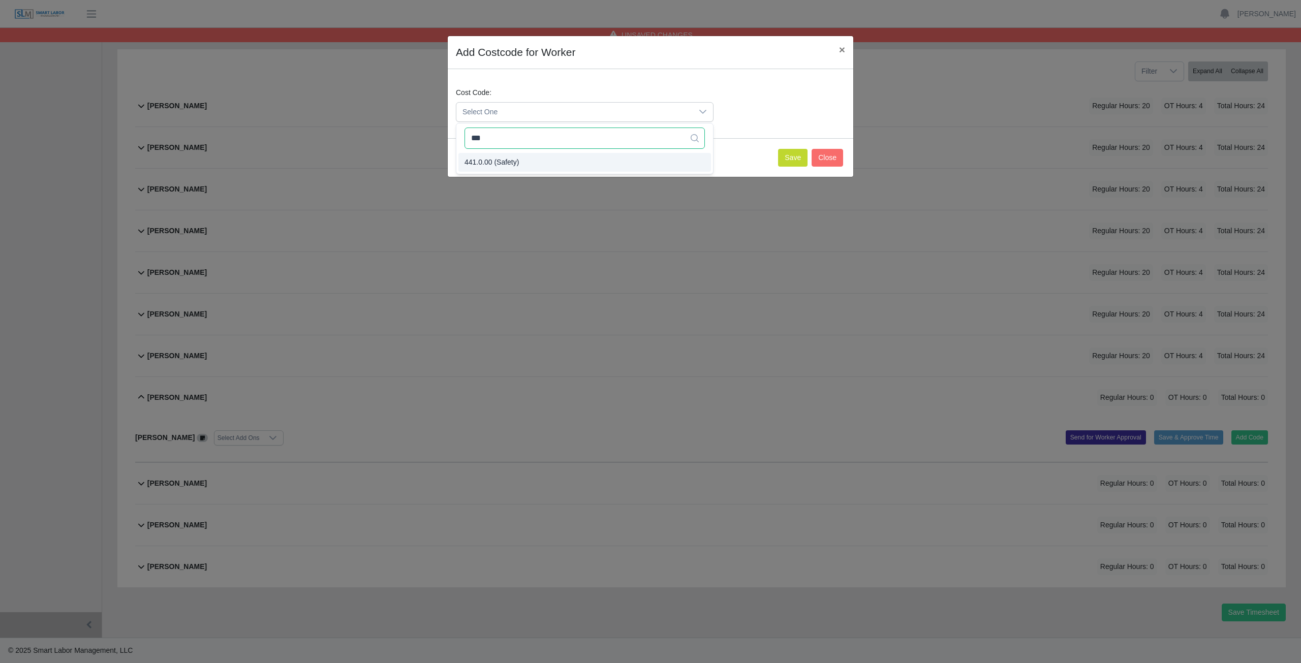
type input "***"
click at [498, 160] on span "441.0.00 (Safety)" at bounding box center [491, 162] width 54 height 11
drag, startPoint x: 791, startPoint y: 156, endPoint x: 764, endPoint y: 151, distance: 27.3
click at [784, 152] on button "Save" at bounding box center [792, 158] width 29 height 18
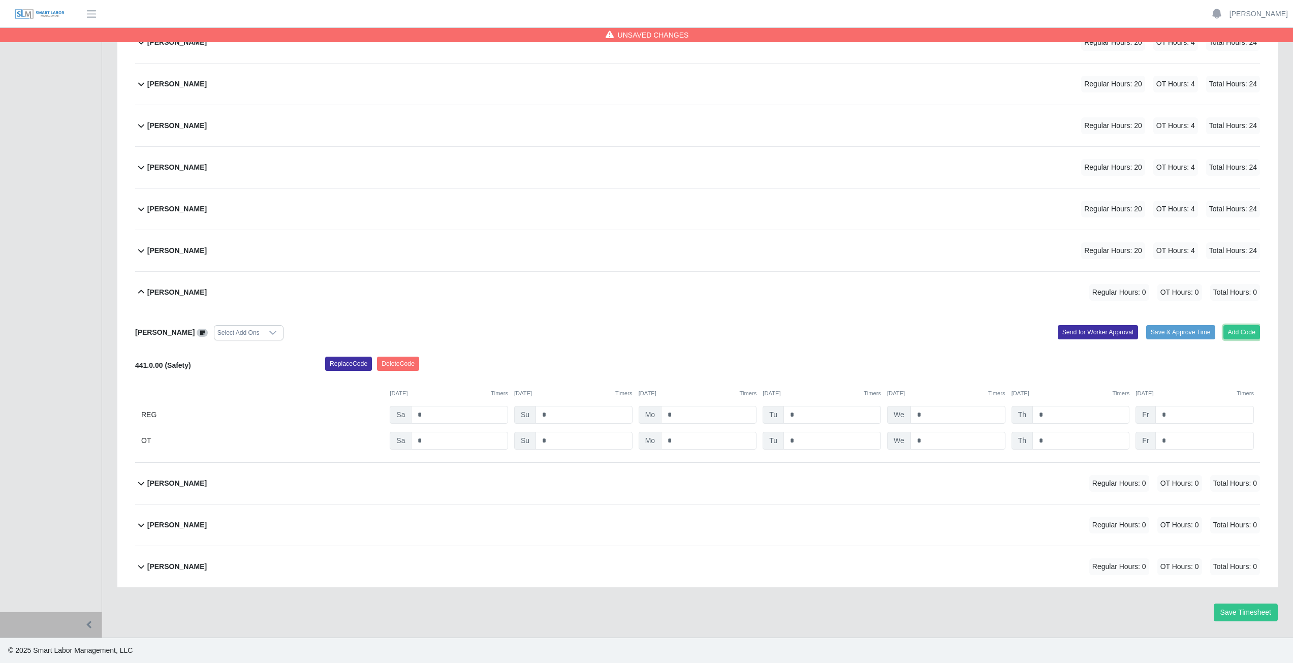
drag, startPoint x: 1244, startPoint y: 328, endPoint x: 1129, endPoint y: 358, distance: 118.8
click at [1159, 353] on div "Marlon Castro Montelongo Select Add Ons Add Code Save & Approve Time Send for W…" at bounding box center [697, 387] width 1125 height 149
click at [1238, 336] on button "Add Code" at bounding box center [1241, 332] width 37 height 14
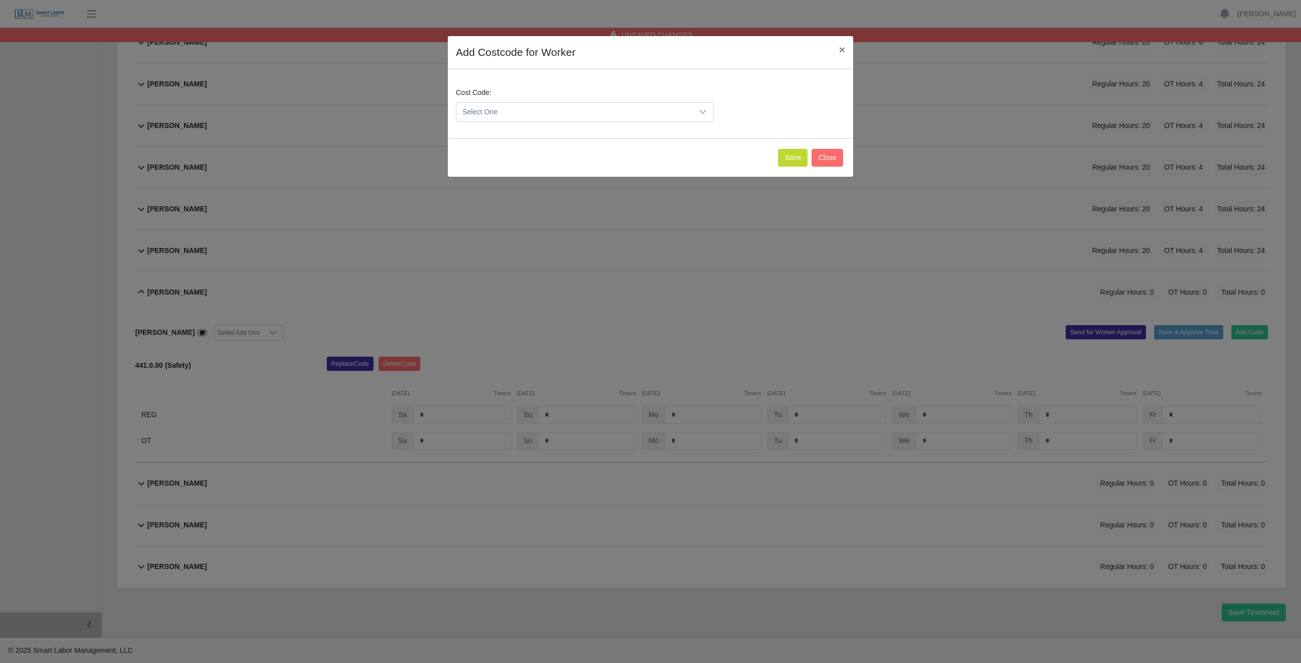
click at [502, 106] on span "Select One" at bounding box center [574, 112] width 236 height 19
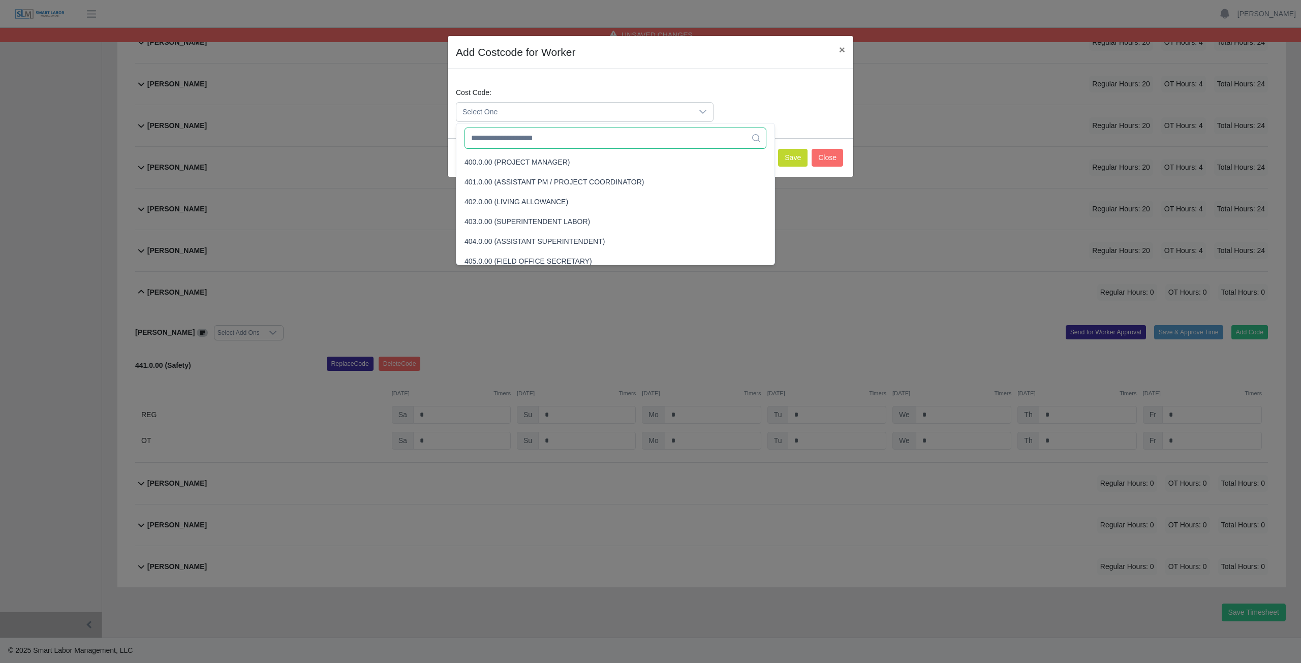
click at [499, 140] on input "text" at bounding box center [615, 138] width 302 height 21
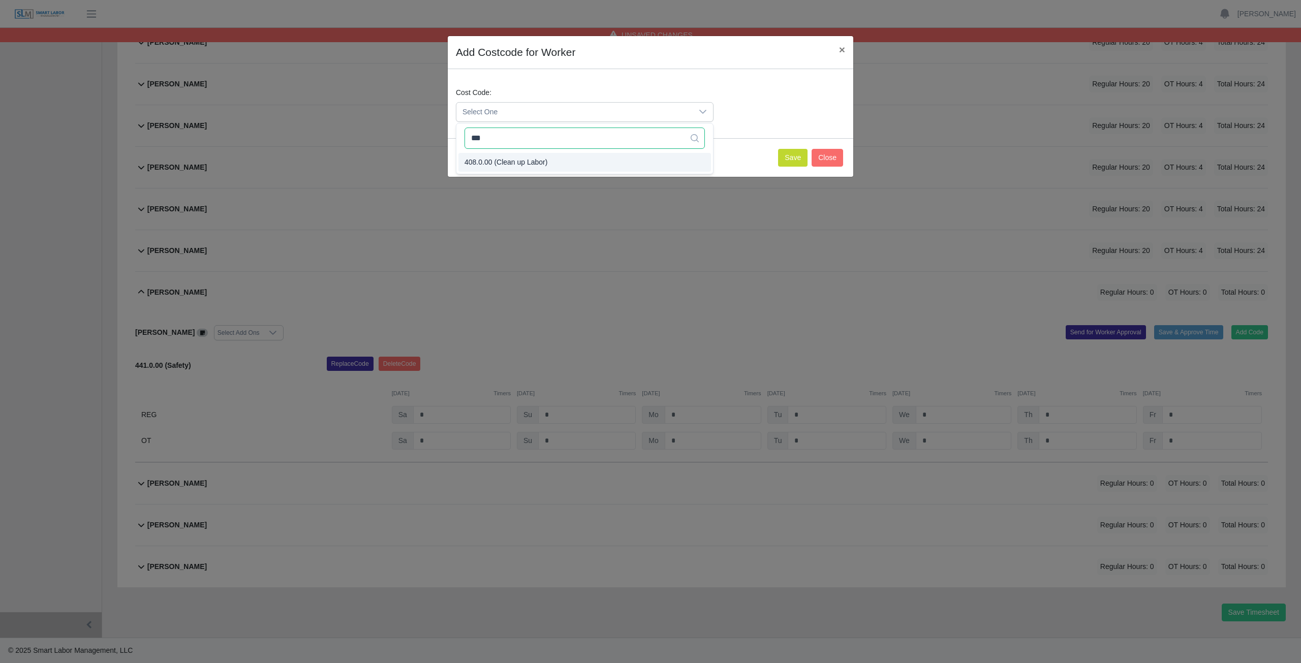
type input "***"
click at [796, 158] on button "Save" at bounding box center [792, 158] width 29 height 18
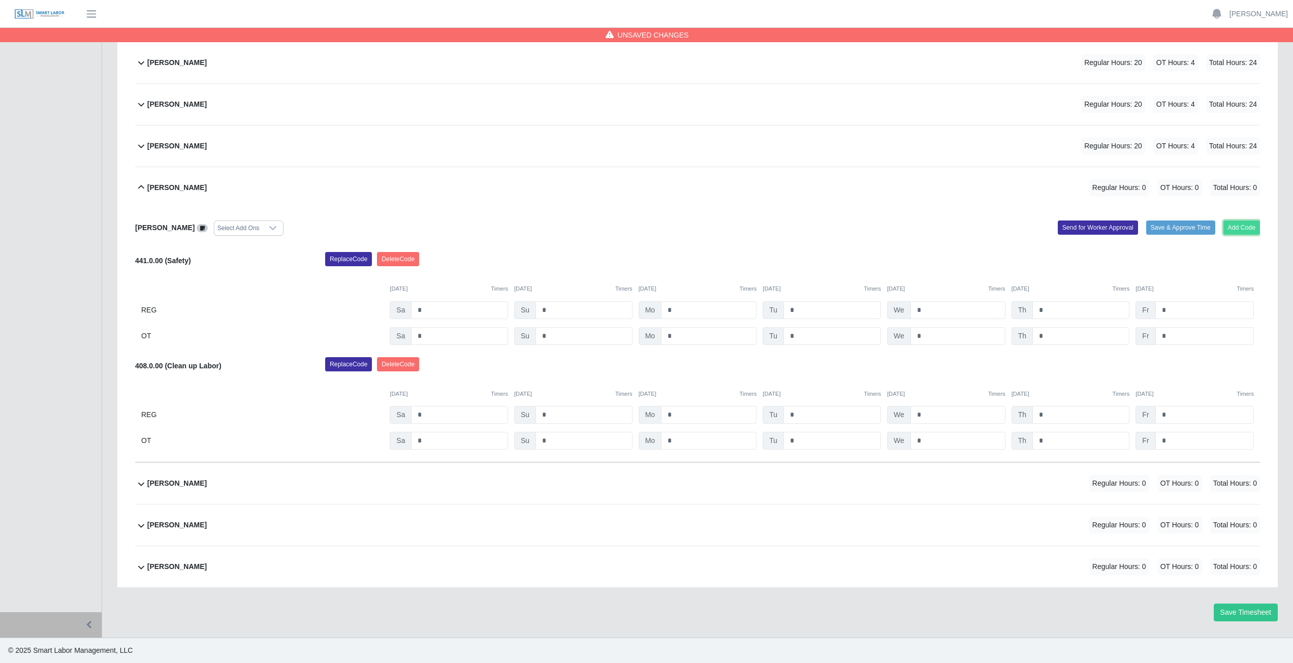
click at [1239, 228] on button "Add Code" at bounding box center [1241, 227] width 37 height 14
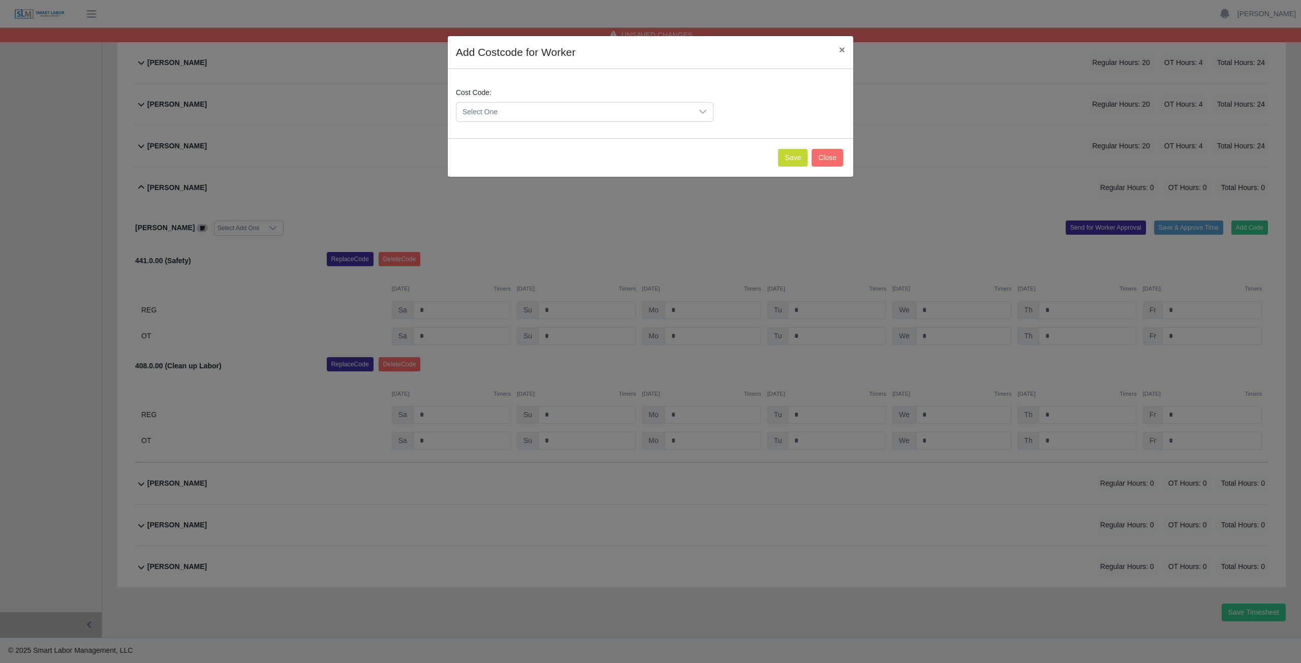
click at [527, 110] on span "Select One" at bounding box center [574, 112] width 236 height 19
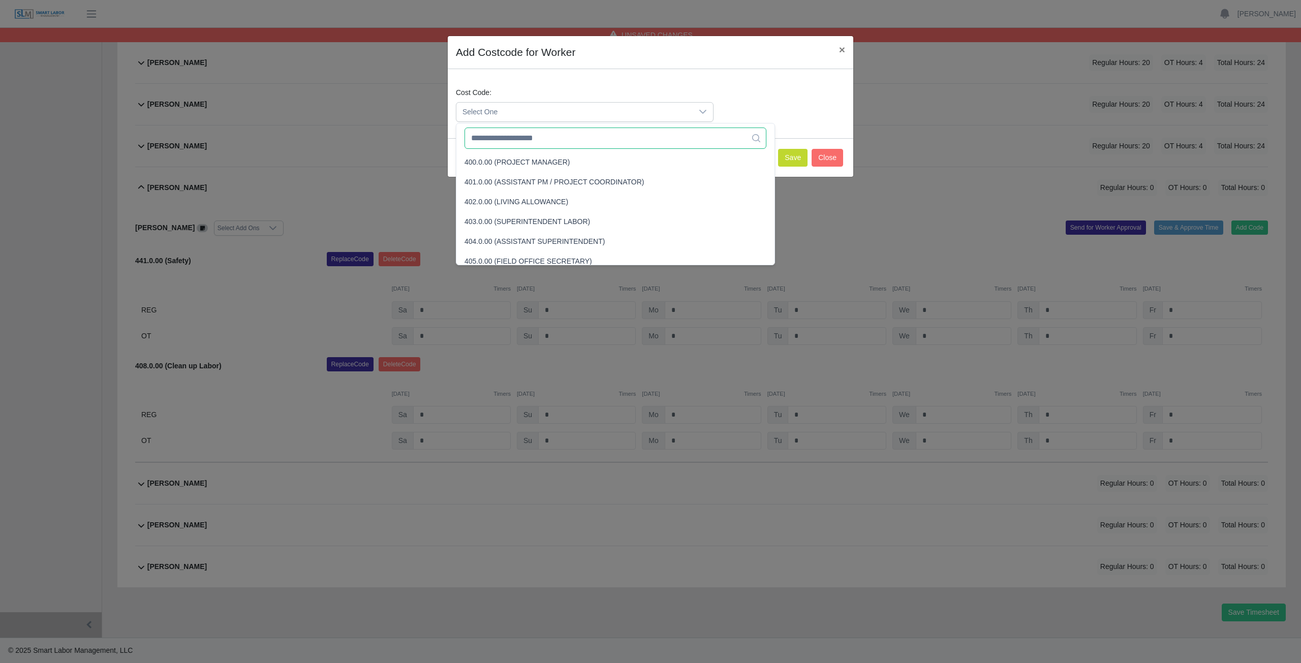
click at [516, 140] on input "text" at bounding box center [615, 138] width 302 height 21
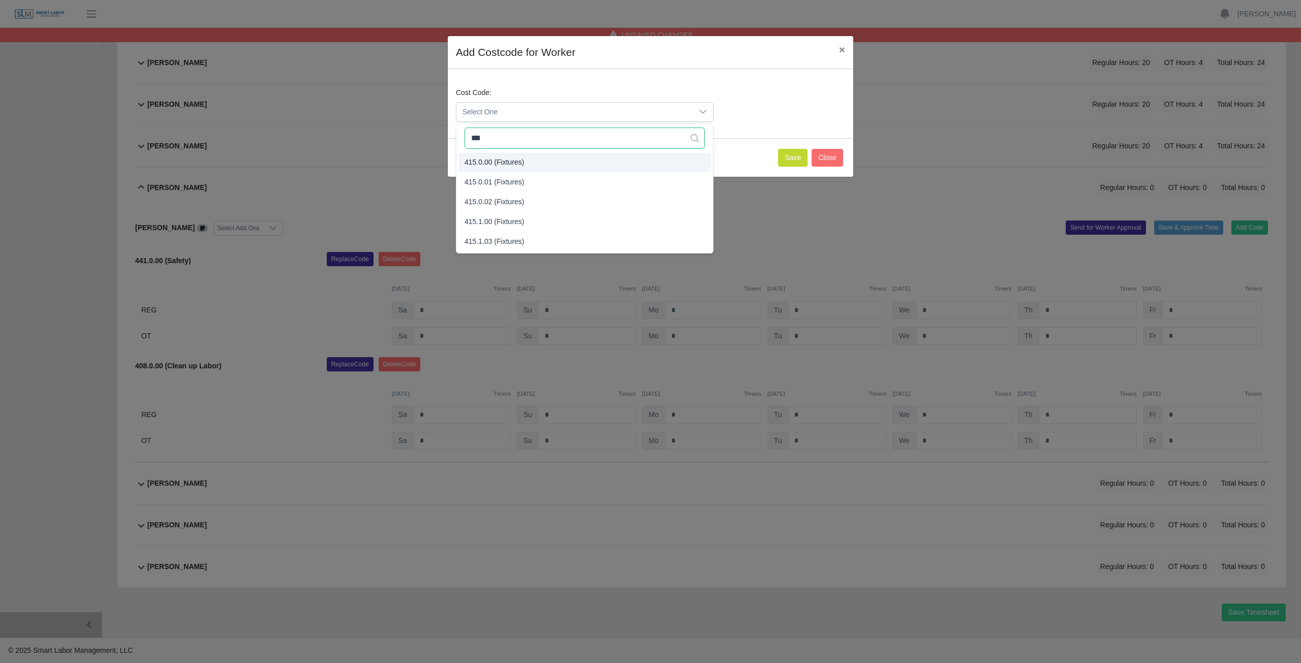
type input "***"
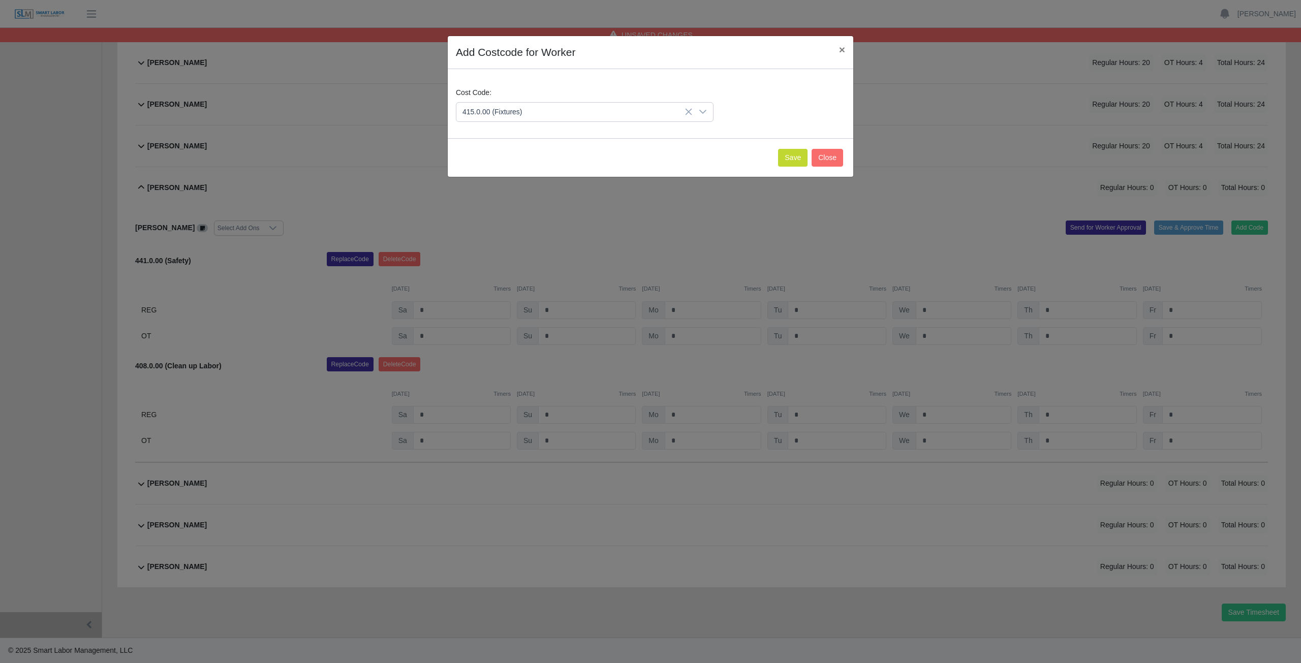
click at [508, 162] on span "415.0.00 (Fixtures)" at bounding box center [494, 162] width 60 height 11
click at [791, 157] on button "Save" at bounding box center [792, 158] width 29 height 18
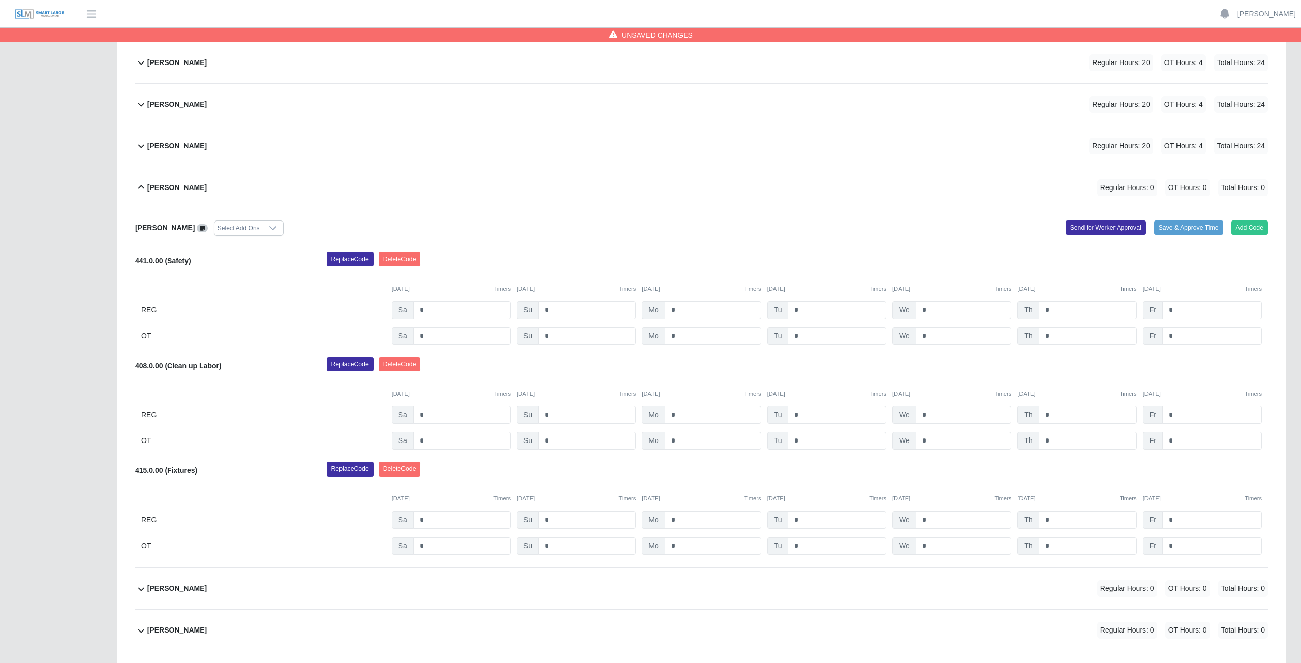
scroll to position [446, 0]
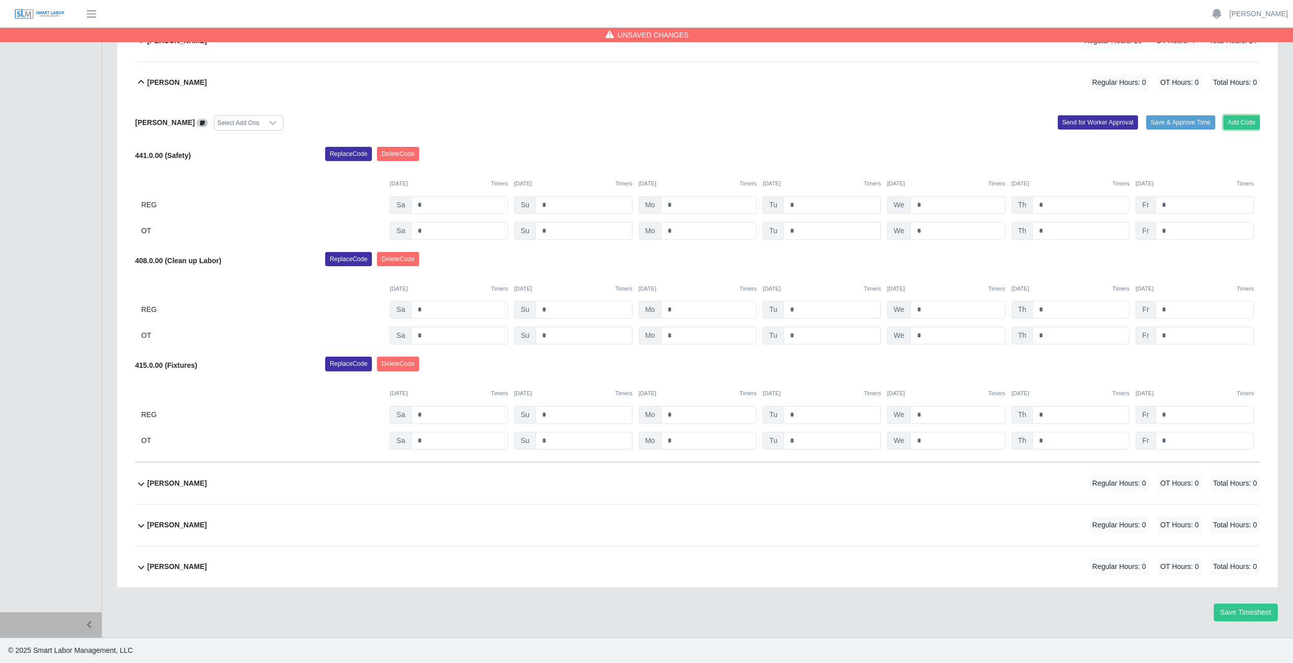
drag, startPoint x: 1240, startPoint y: 121, endPoint x: 963, endPoint y: 250, distance: 305.7
click at [1215, 132] on div "Marlon Castro Montelongo Select Add Ons Add Code Save & Approve Time Send for W…" at bounding box center [697, 282] width 1125 height 359
click at [1241, 118] on button "Add Code" at bounding box center [1241, 122] width 37 height 14
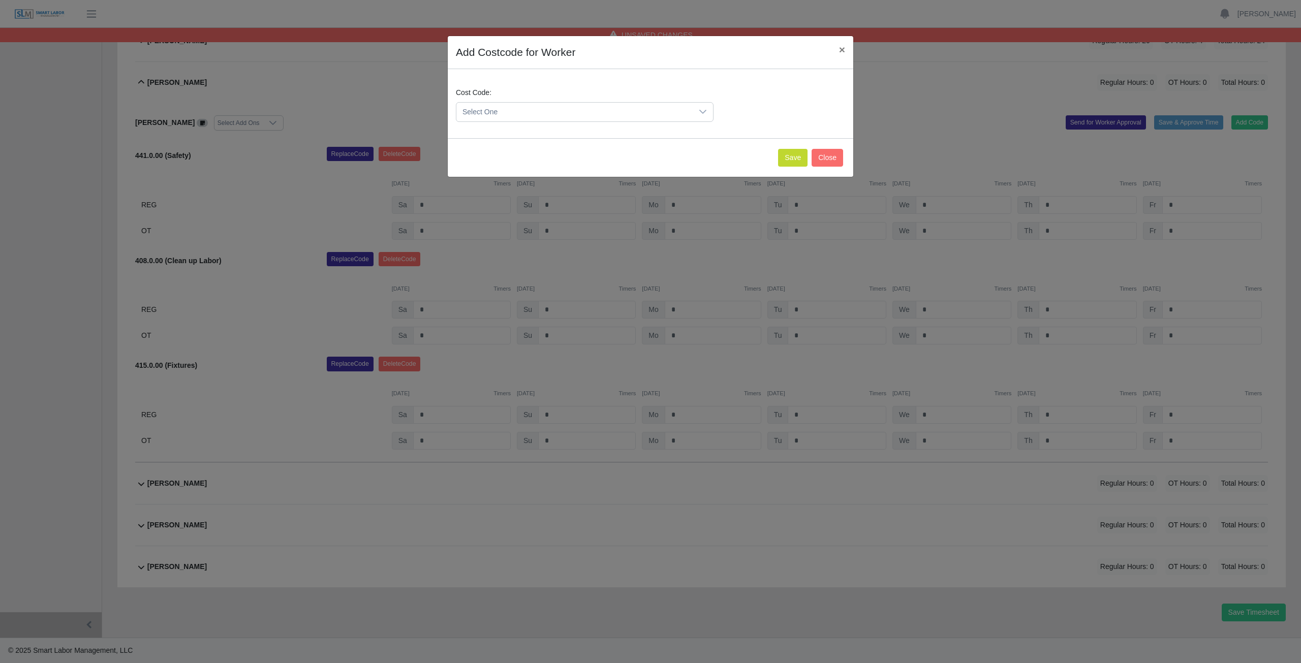
click at [502, 108] on span "Select One" at bounding box center [574, 112] width 236 height 19
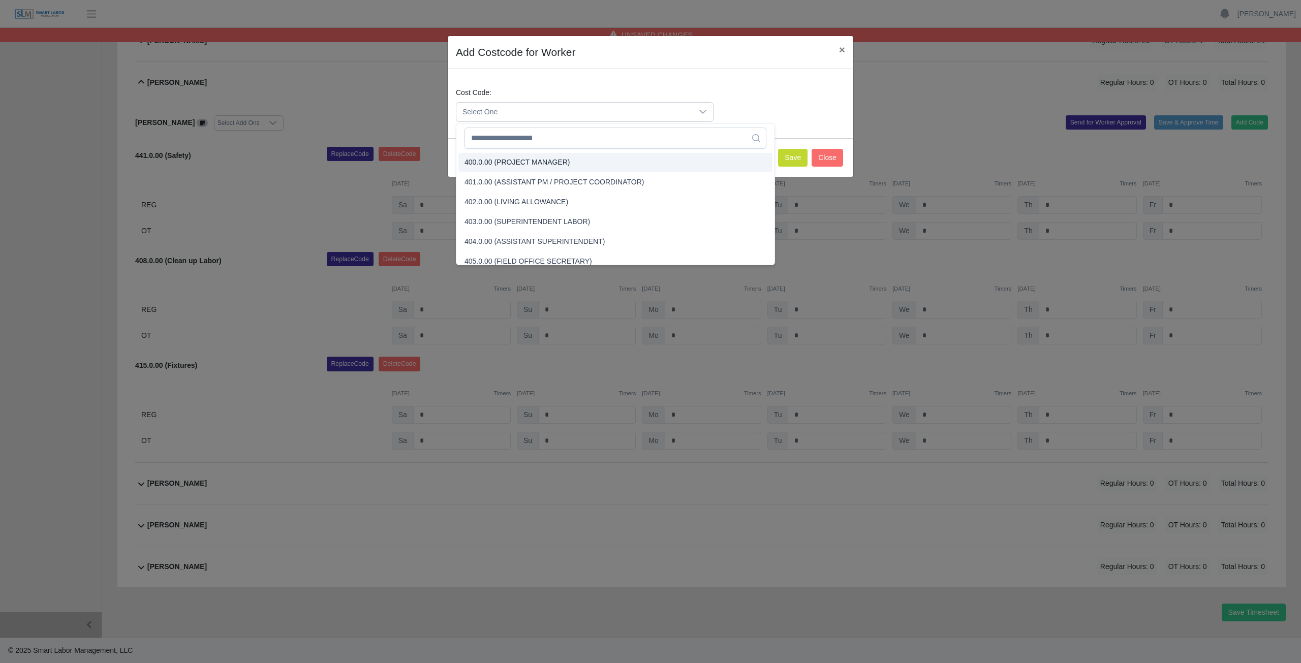
scroll to position [2205, 0]
click at [510, 141] on input "text" at bounding box center [615, 138] width 302 height 21
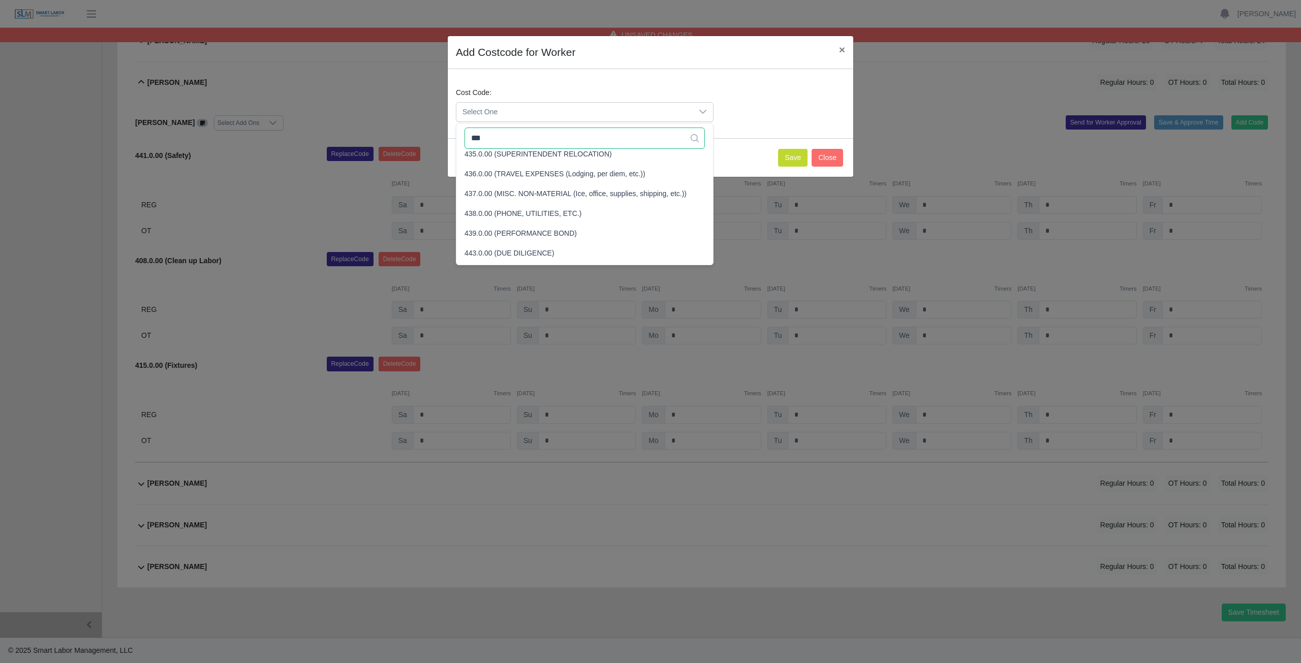
scroll to position [0, 0]
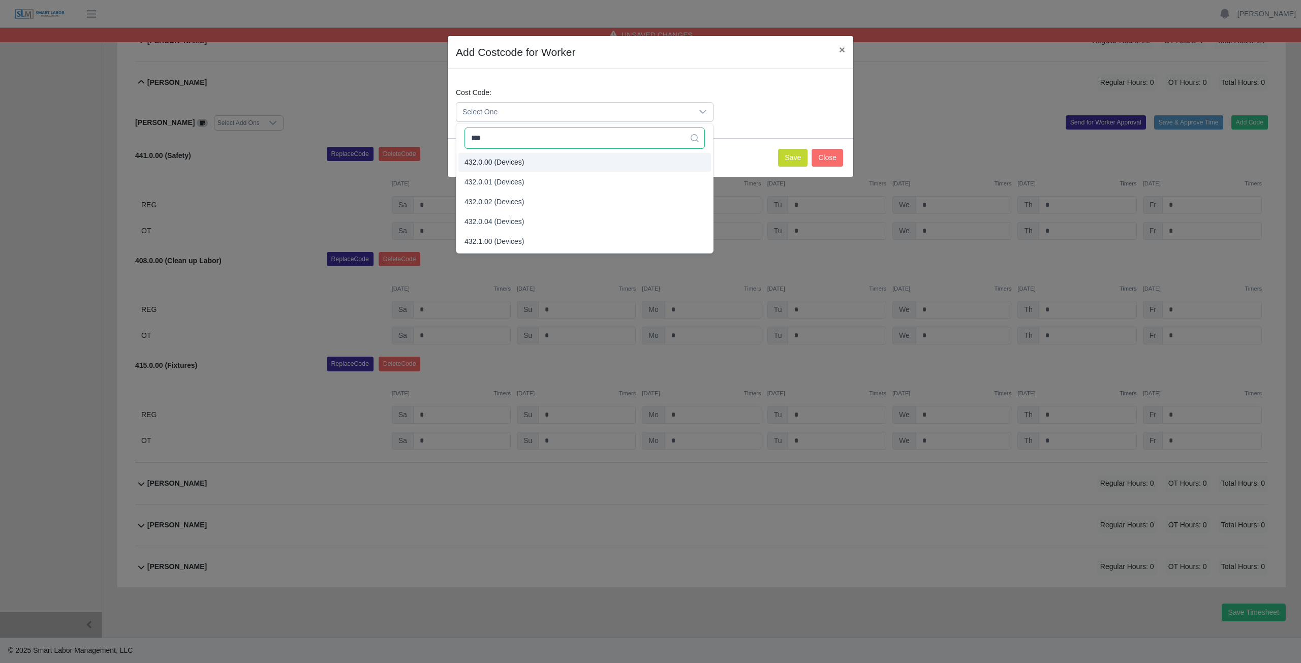
type input "***"
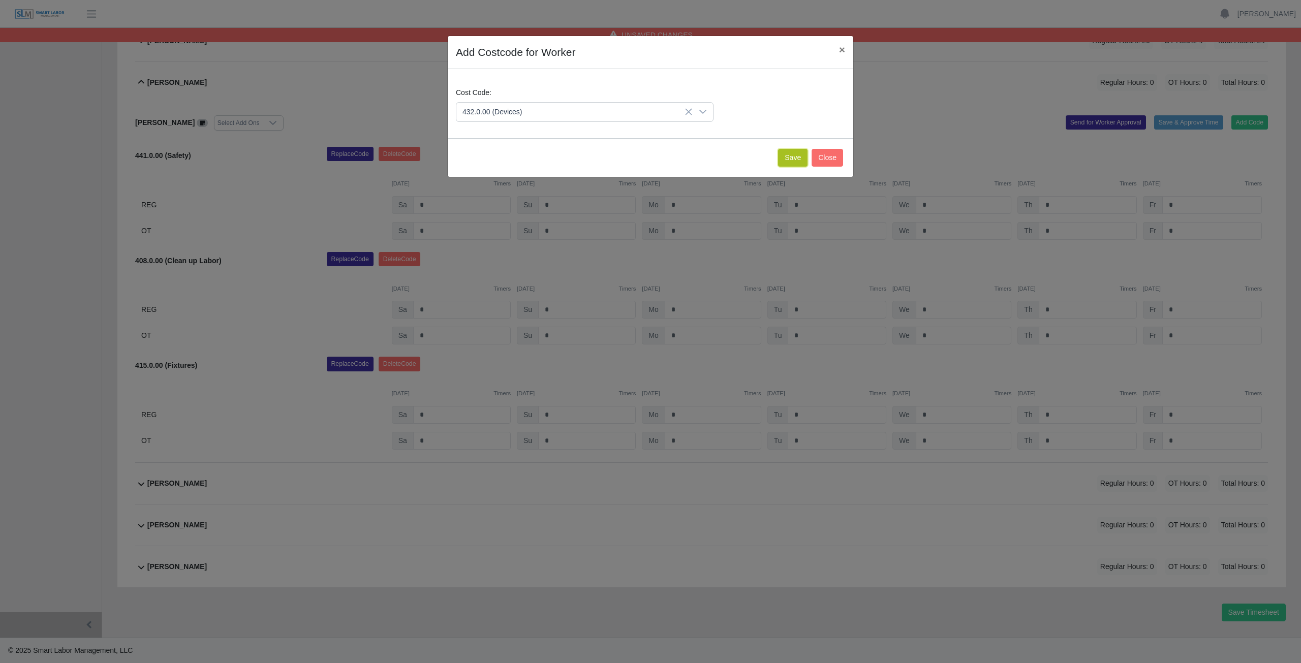
click at [794, 163] on button "Save" at bounding box center [792, 158] width 29 height 18
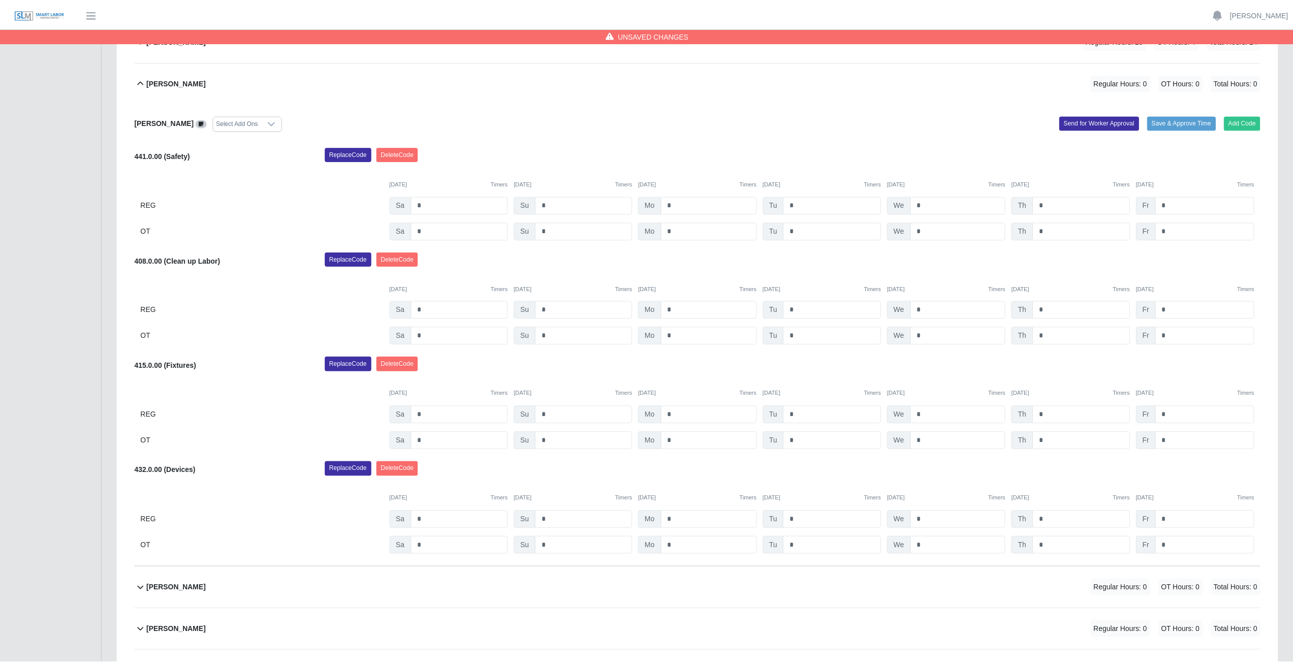
scroll to position [551, 0]
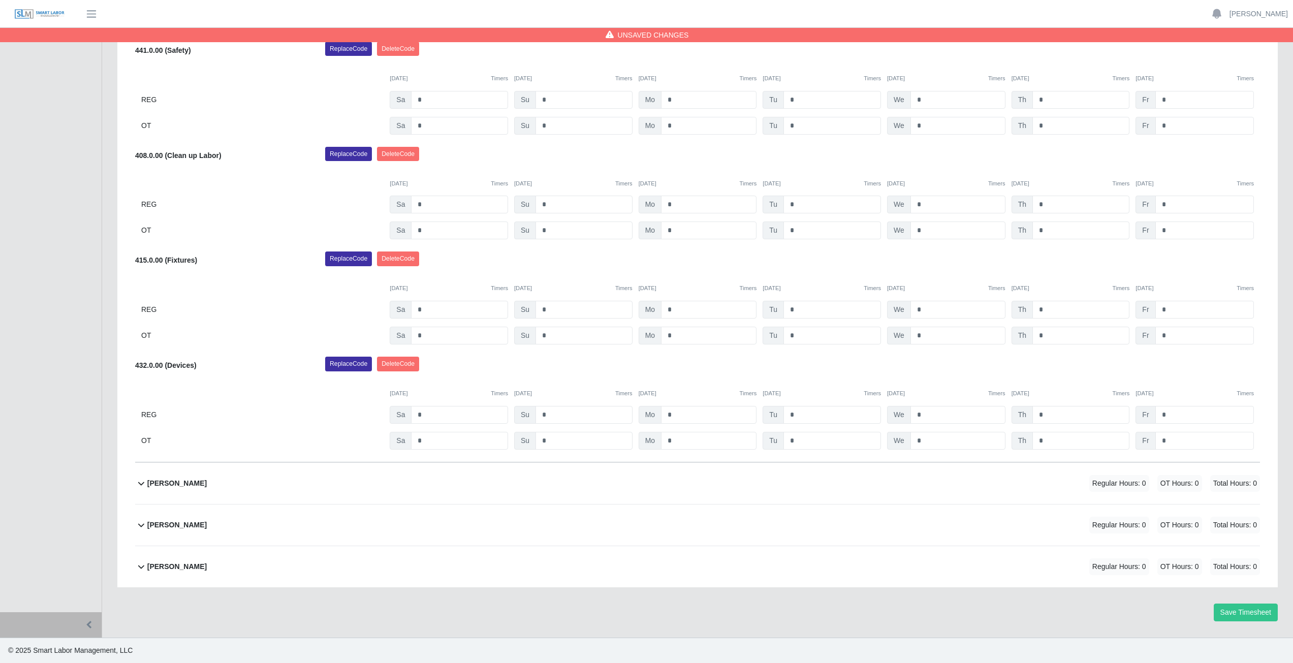
drag, startPoint x: 282, startPoint y: 217, endPoint x: 240, endPoint y: 204, distance: 44.8
click at [240, 204] on div "REG" at bounding box center [262, 205] width 242 height 18
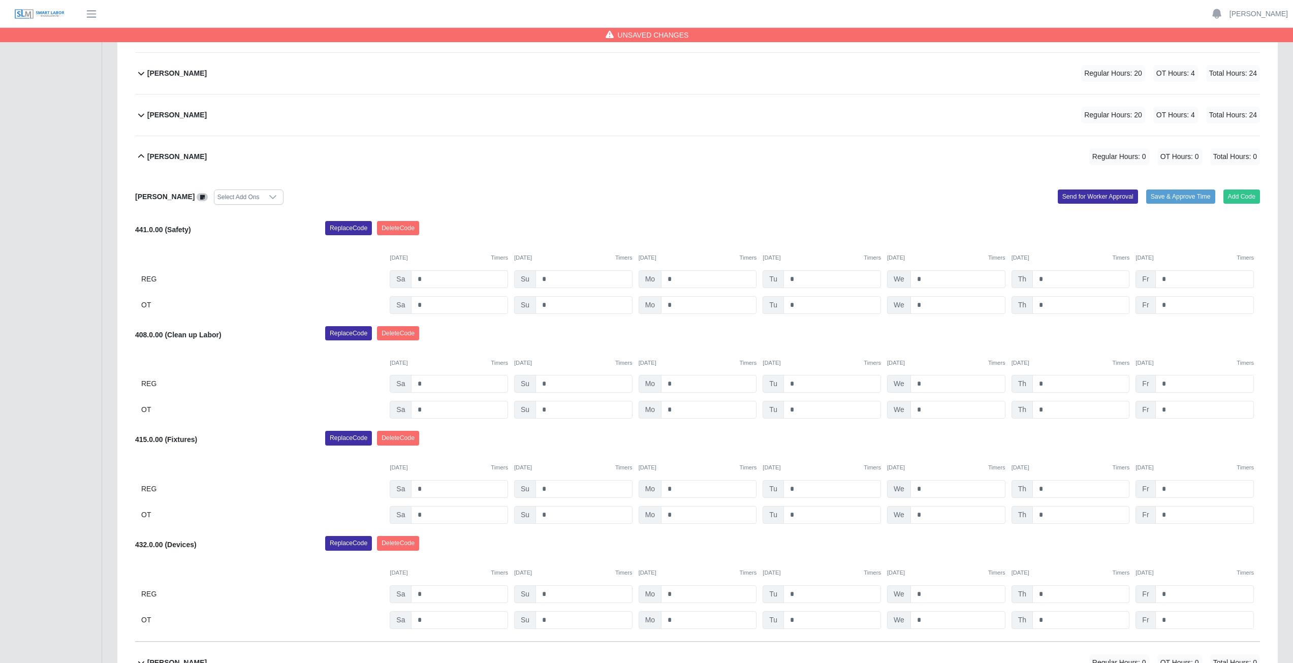
scroll to position [449, 0]
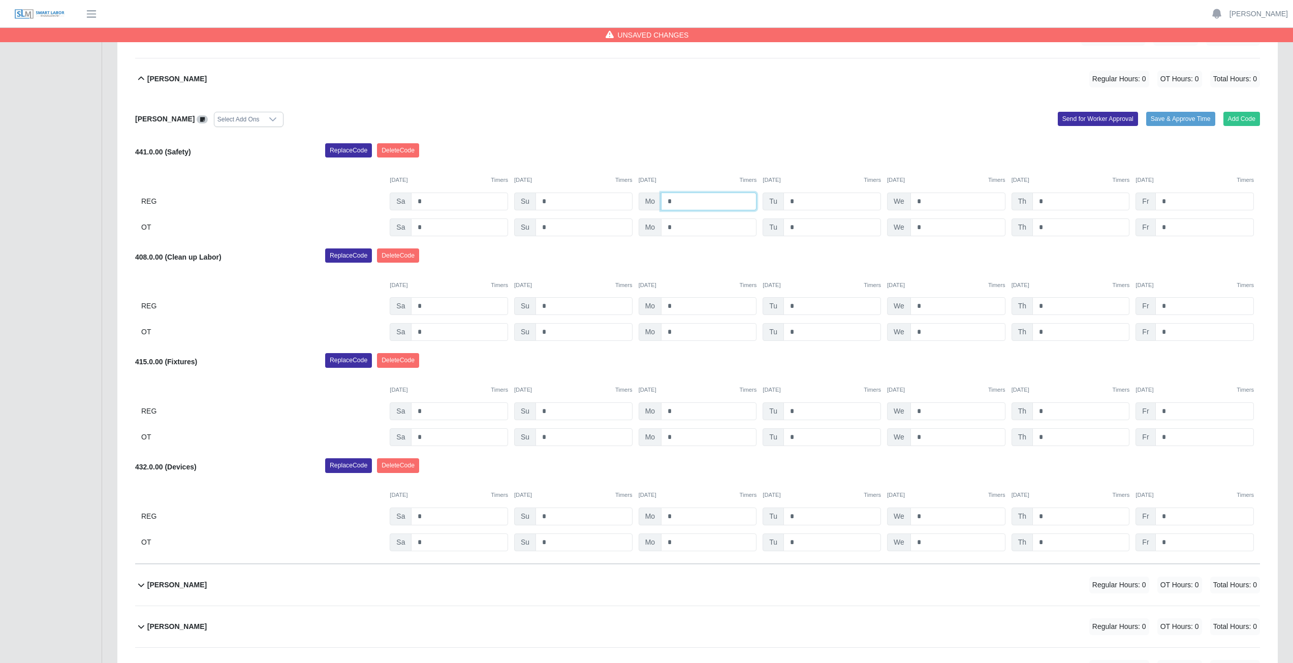
click at [676, 201] on input "*" at bounding box center [709, 202] width 96 height 18
type input "*"
click at [798, 202] on input "*" at bounding box center [832, 202] width 98 height 18
type input "*"
click at [924, 201] on input "*" at bounding box center [957, 202] width 95 height 18
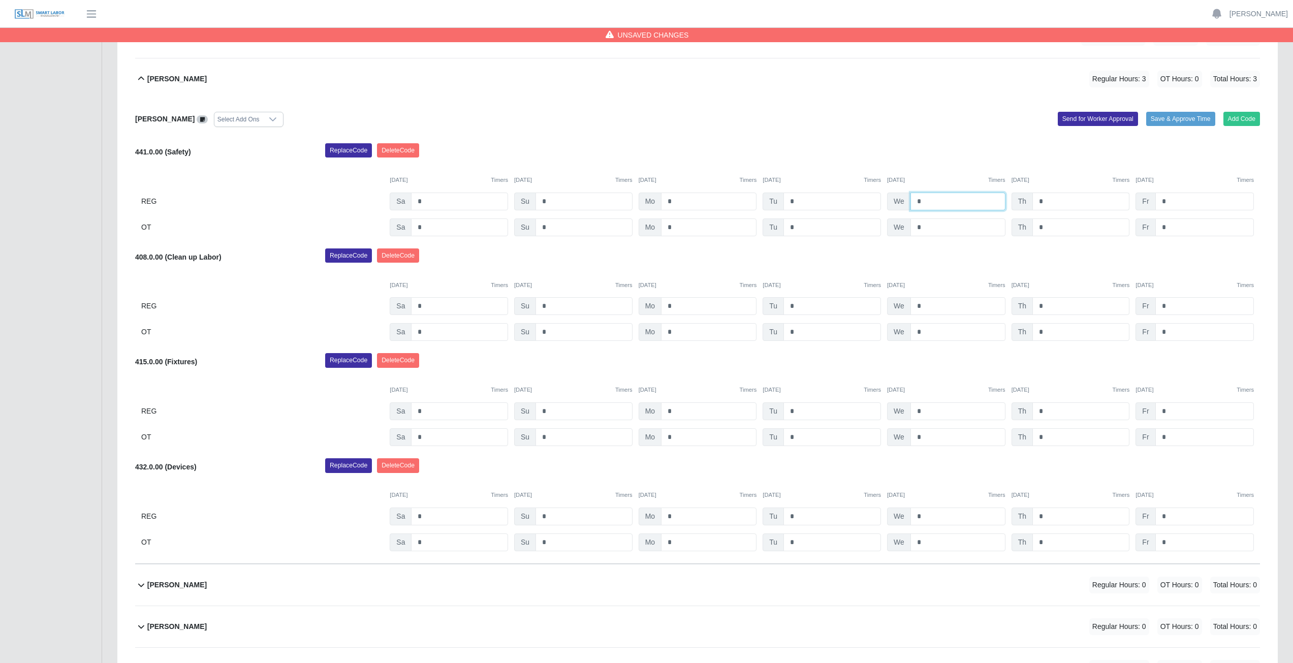
type input "*"
click at [1049, 202] on input "*" at bounding box center [1080, 202] width 97 height 18
type input "*"
click at [676, 304] on input "*" at bounding box center [709, 306] width 96 height 18
type input "*"
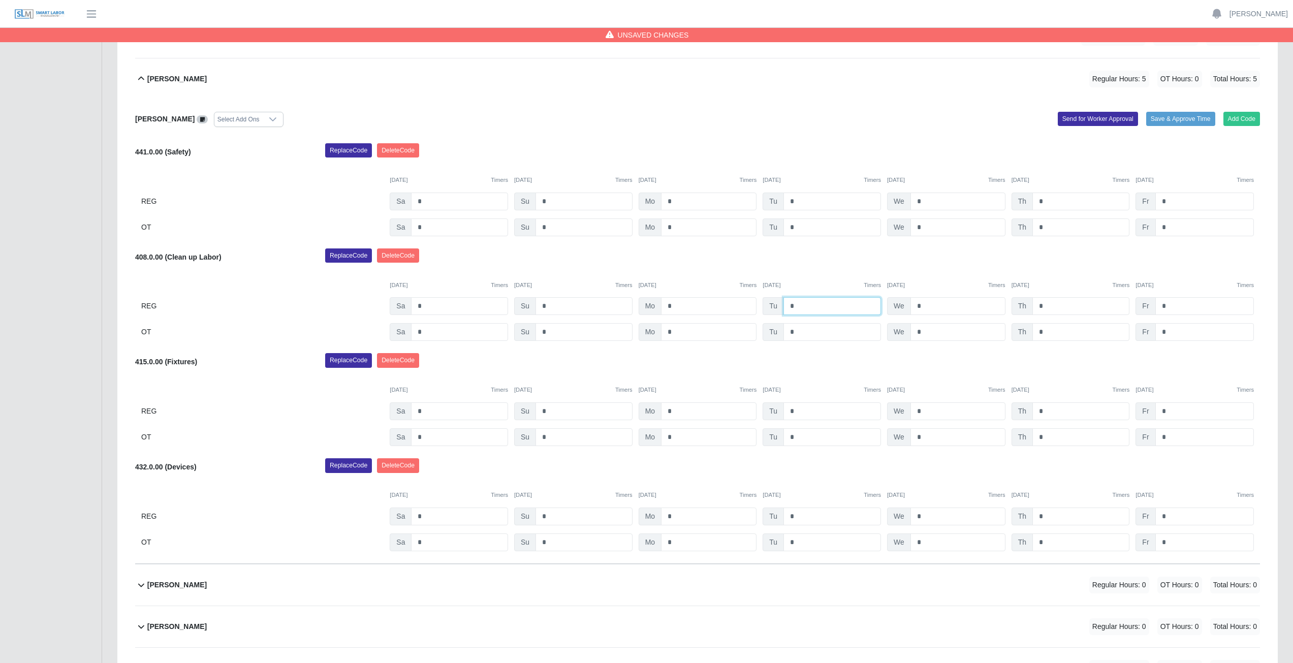
click at [798, 307] on input "*" at bounding box center [832, 306] width 98 height 18
type input "*"
click at [922, 307] on input "*" at bounding box center [957, 306] width 95 height 18
type input "*"
click at [1047, 302] on input "*" at bounding box center [1080, 306] width 97 height 18
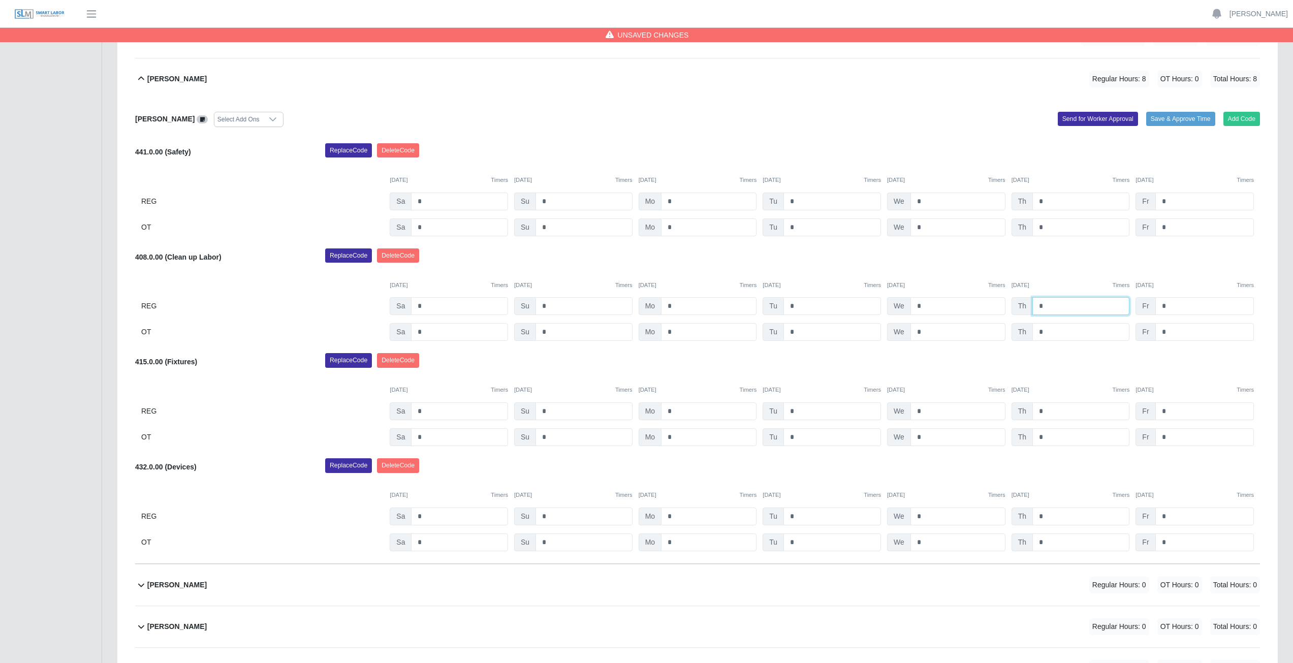
type input "*"
click at [797, 410] on input "*" at bounding box center [832, 411] width 98 height 18
type input "*"
click at [796, 438] on input "*" at bounding box center [832, 437] width 98 height 18
type input "*"
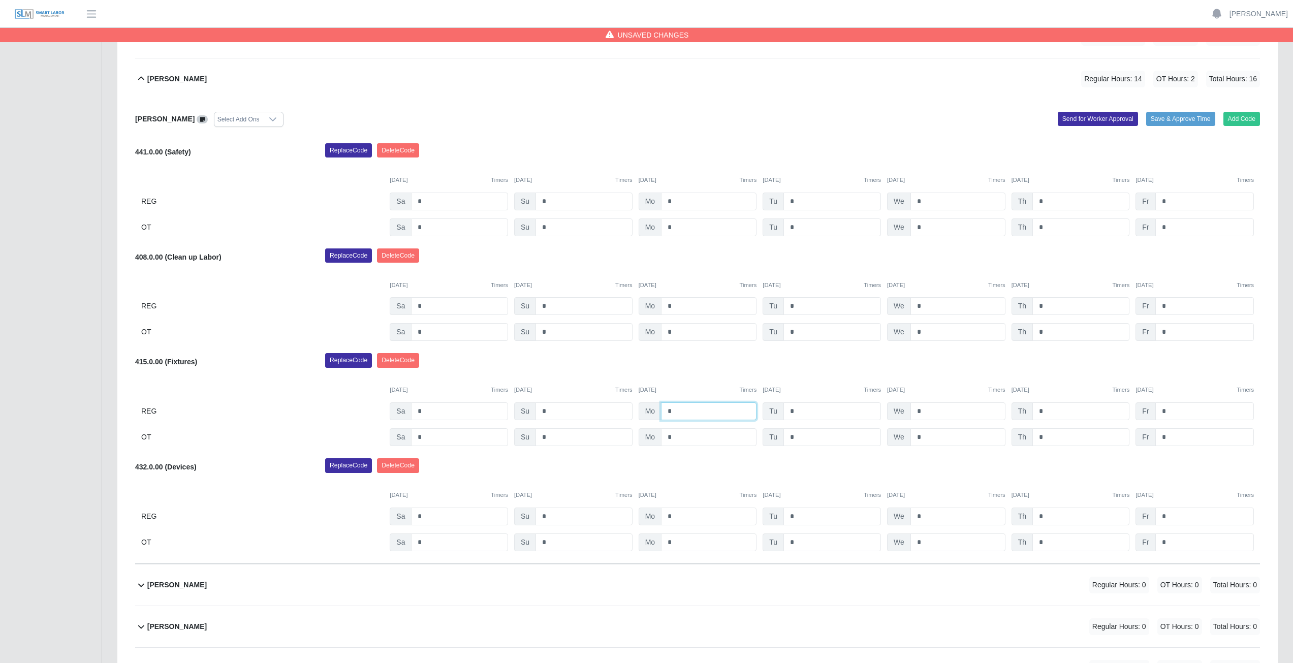
click at [675, 410] on input "*" at bounding box center [709, 411] width 96 height 18
type input "*"
click at [675, 437] on input "*" at bounding box center [709, 437] width 96 height 18
type input "*"
click at [679, 368] on div "Replace Code Delete Code" at bounding box center [793, 363] width 950 height 20
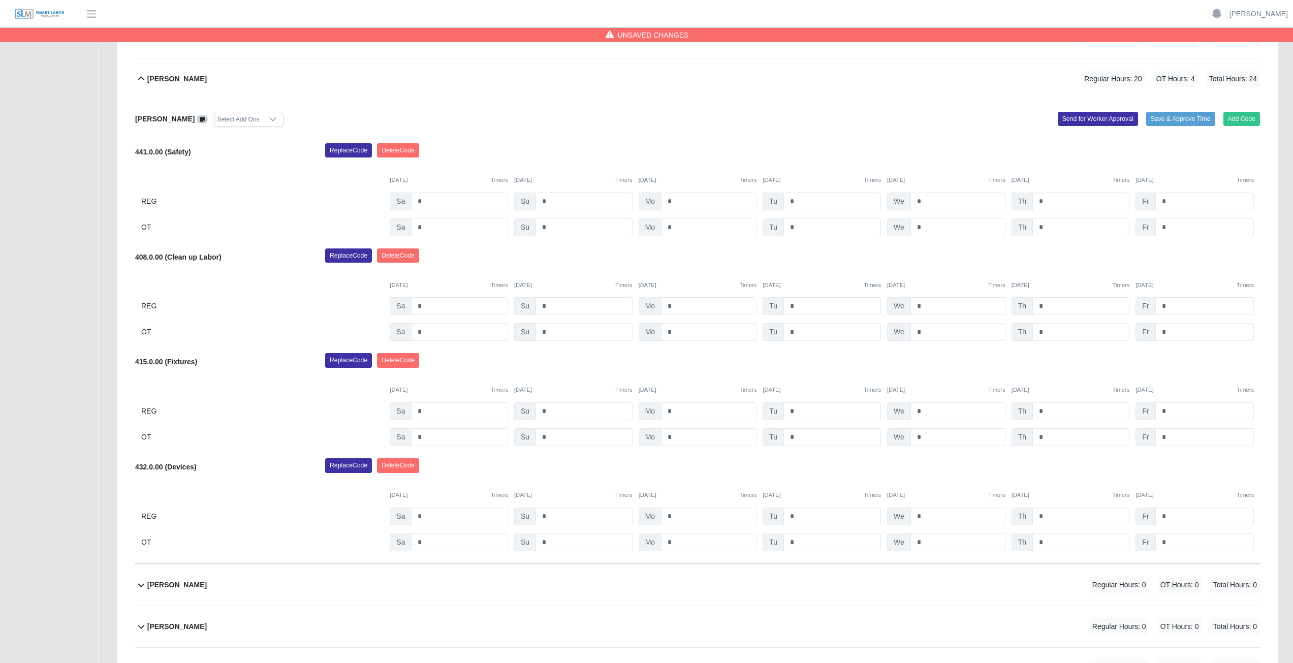
click at [142, 75] on icon at bounding box center [141, 79] width 12 height 12
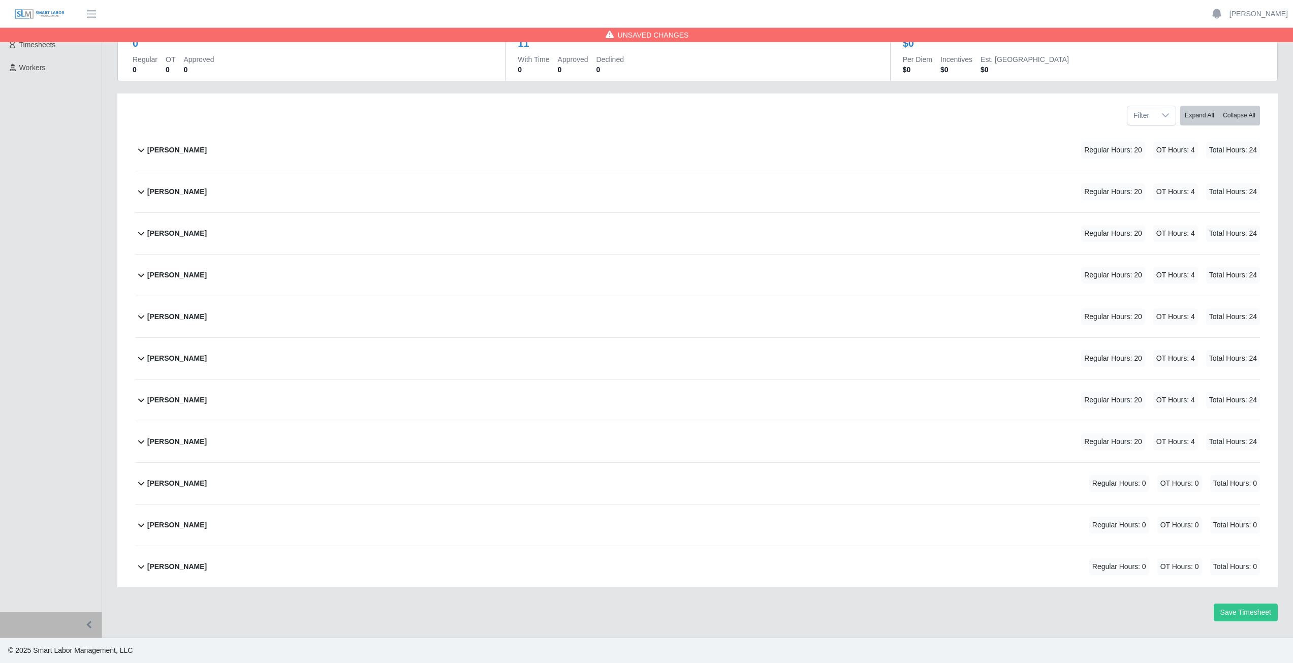
scroll to position [86, 0]
click at [140, 485] on icon at bounding box center [141, 484] width 6 height 4
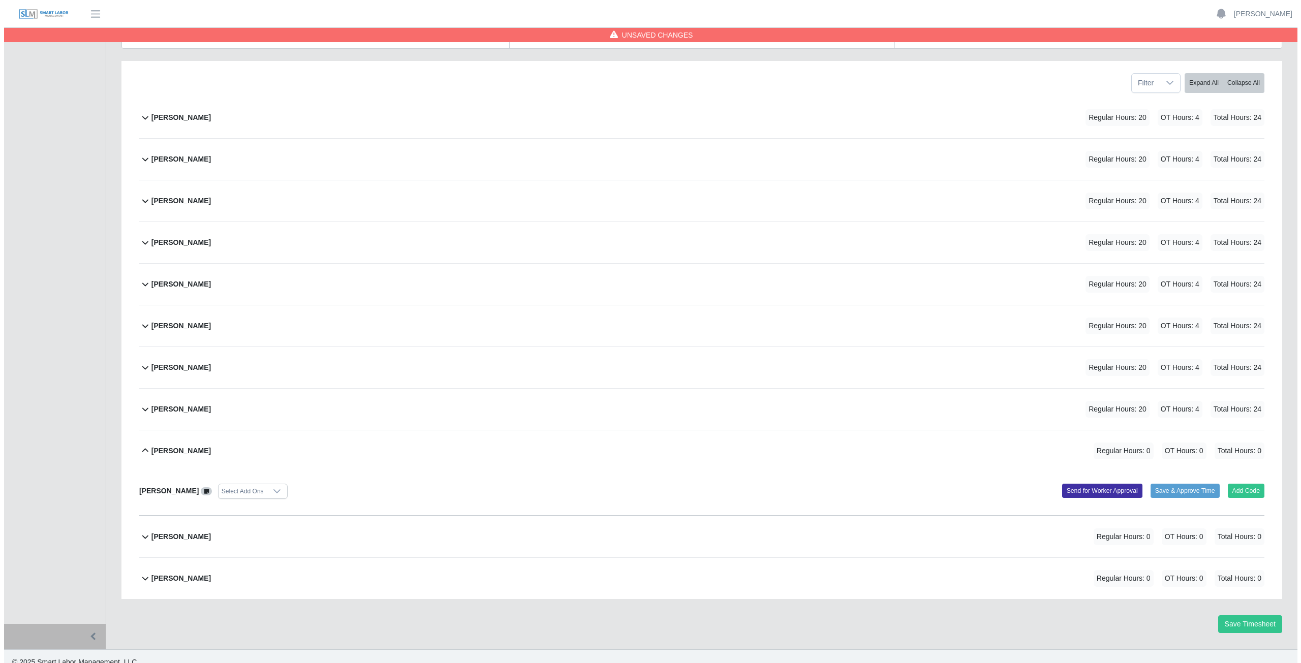
scroll to position [131, 0]
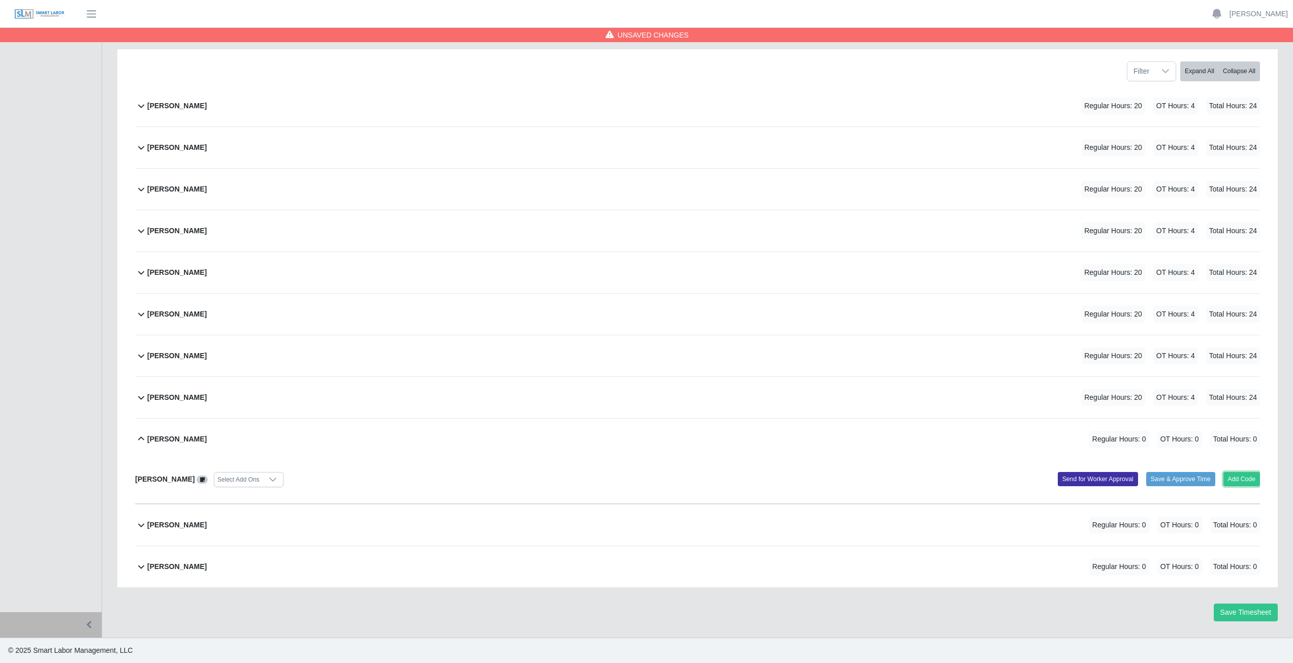
drag, startPoint x: 1244, startPoint y: 478, endPoint x: 1117, endPoint y: 442, distance: 132.0
click at [1219, 476] on div "Add Code Save & Approve Time Send for Worker Approval" at bounding box center [983, 479] width 570 height 15
click at [1234, 480] on button "Add Code" at bounding box center [1241, 479] width 37 height 14
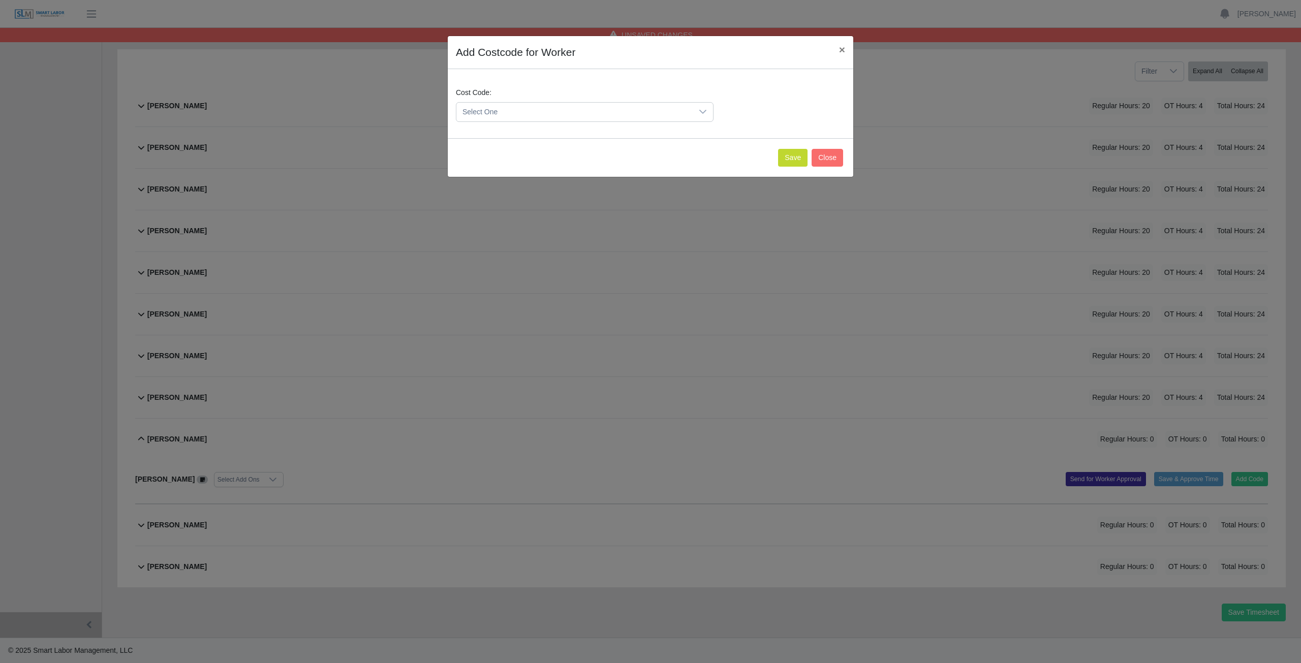
click at [501, 110] on span "Select One" at bounding box center [574, 112] width 236 height 19
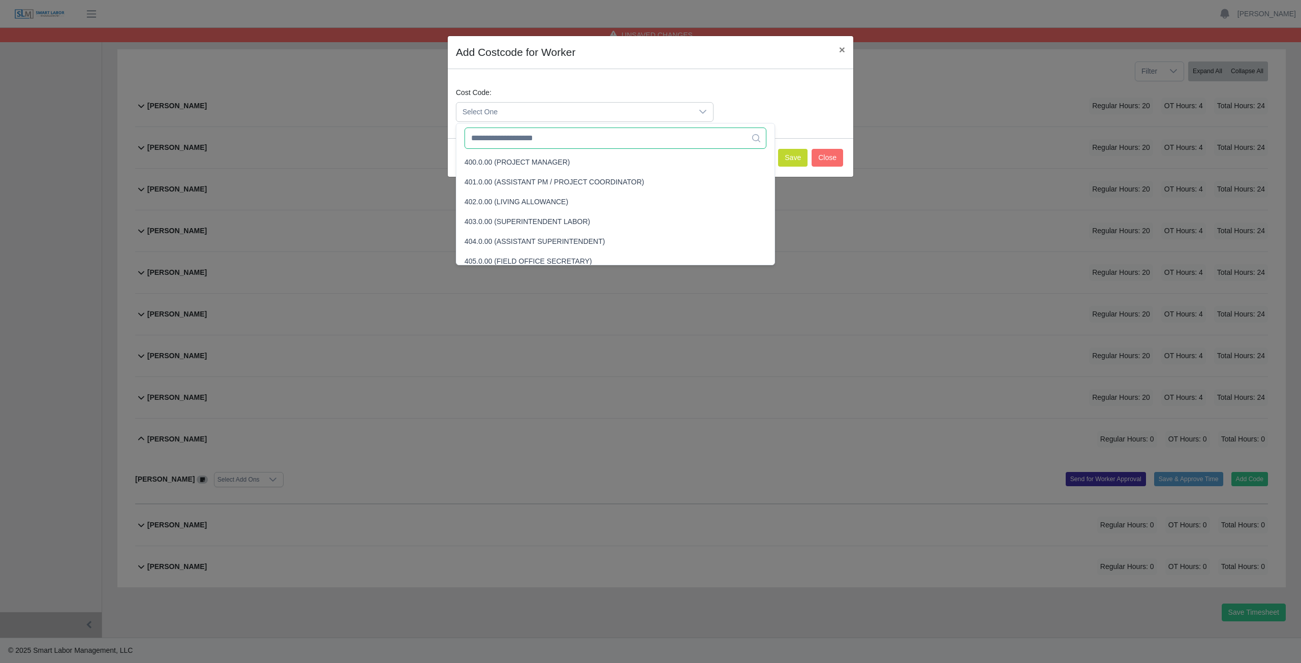
click at [508, 137] on input "text" at bounding box center [615, 138] width 302 height 21
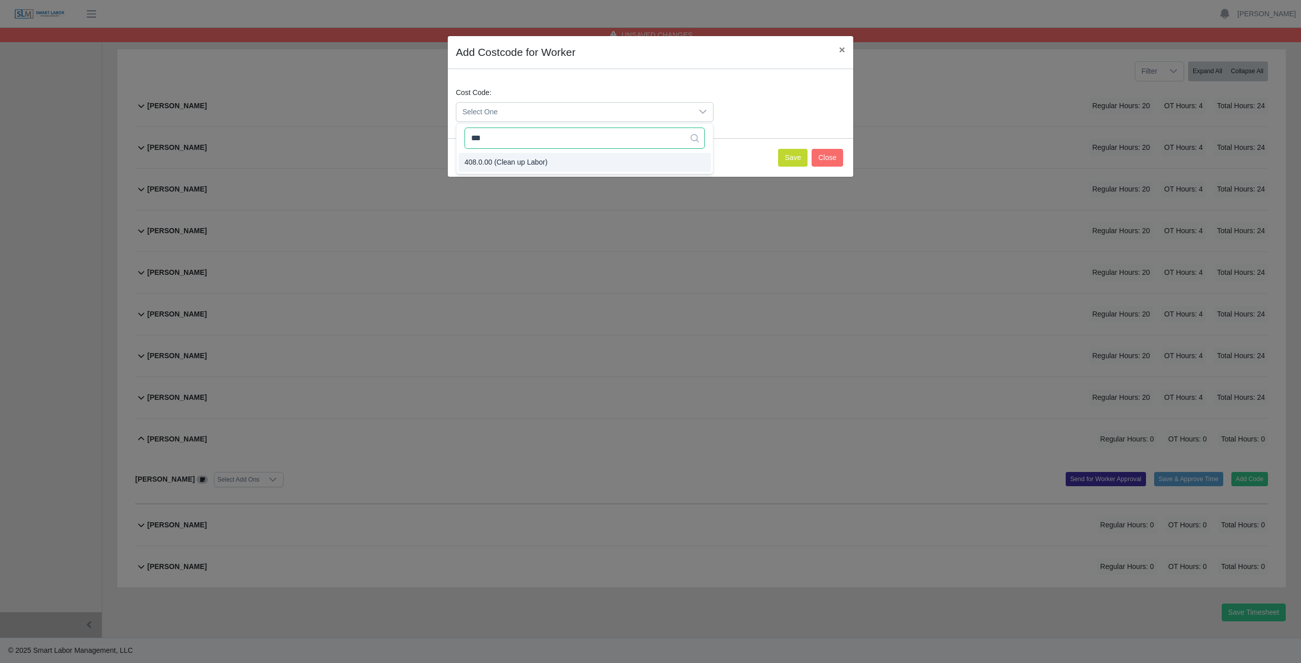
type input "***"
drag, startPoint x: 504, startPoint y: 163, endPoint x: 581, endPoint y: 168, distance: 76.4
click at [787, 157] on button "Save" at bounding box center [792, 158] width 29 height 18
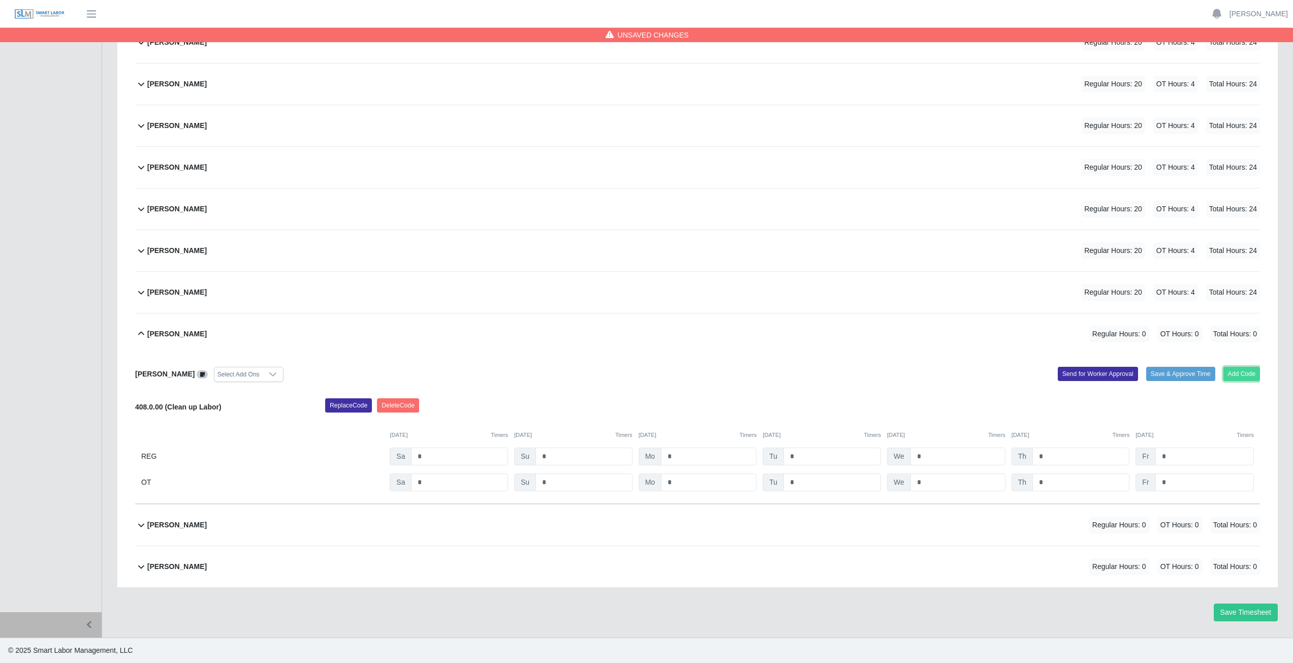
drag, startPoint x: 1245, startPoint y: 375, endPoint x: 1227, endPoint y: 371, distance: 18.2
click at [1227, 371] on button "Add Code" at bounding box center [1241, 374] width 37 height 14
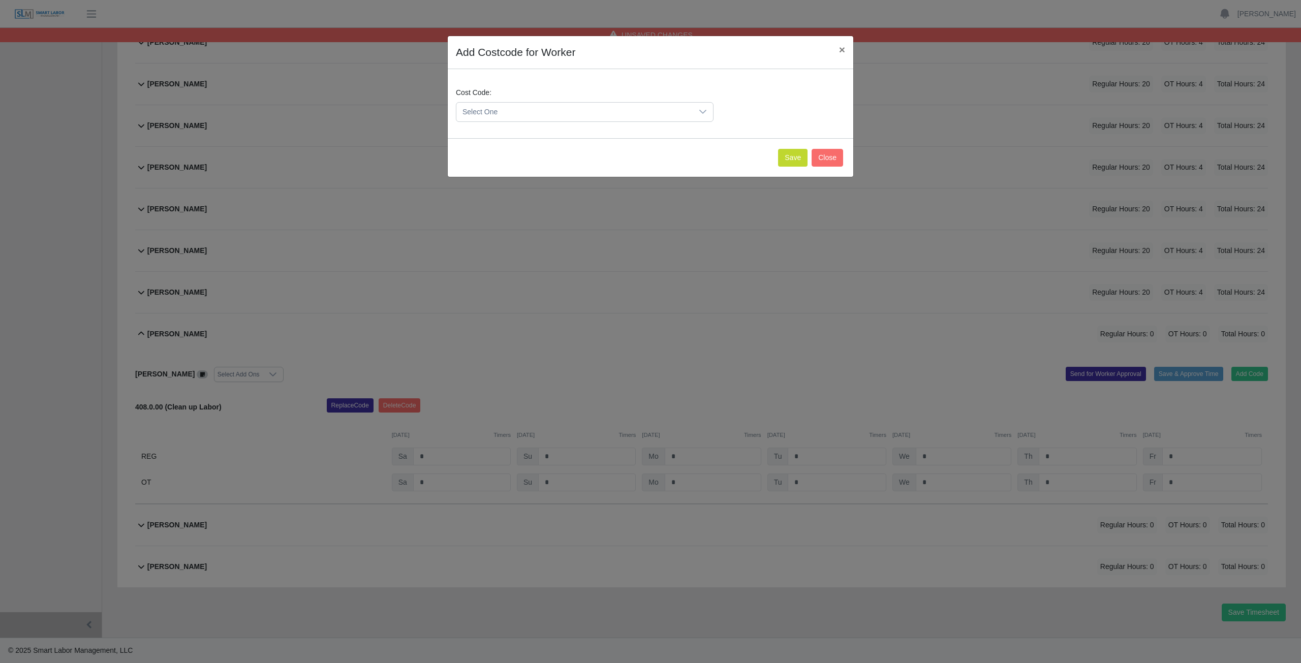
click at [530, 108] on span "Select One" at bounding box center [574, 112] width 236 height 19
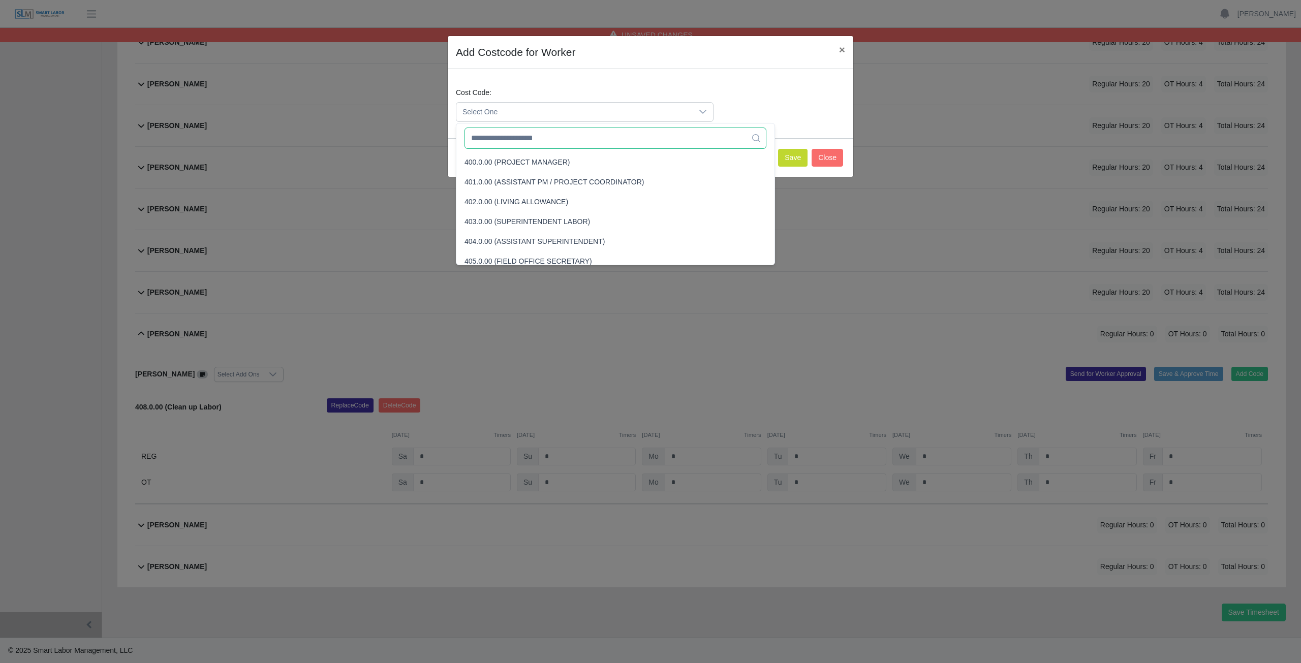
click at [520, 141] on input "text" at bounding box center [615, 138] width 302 height 21
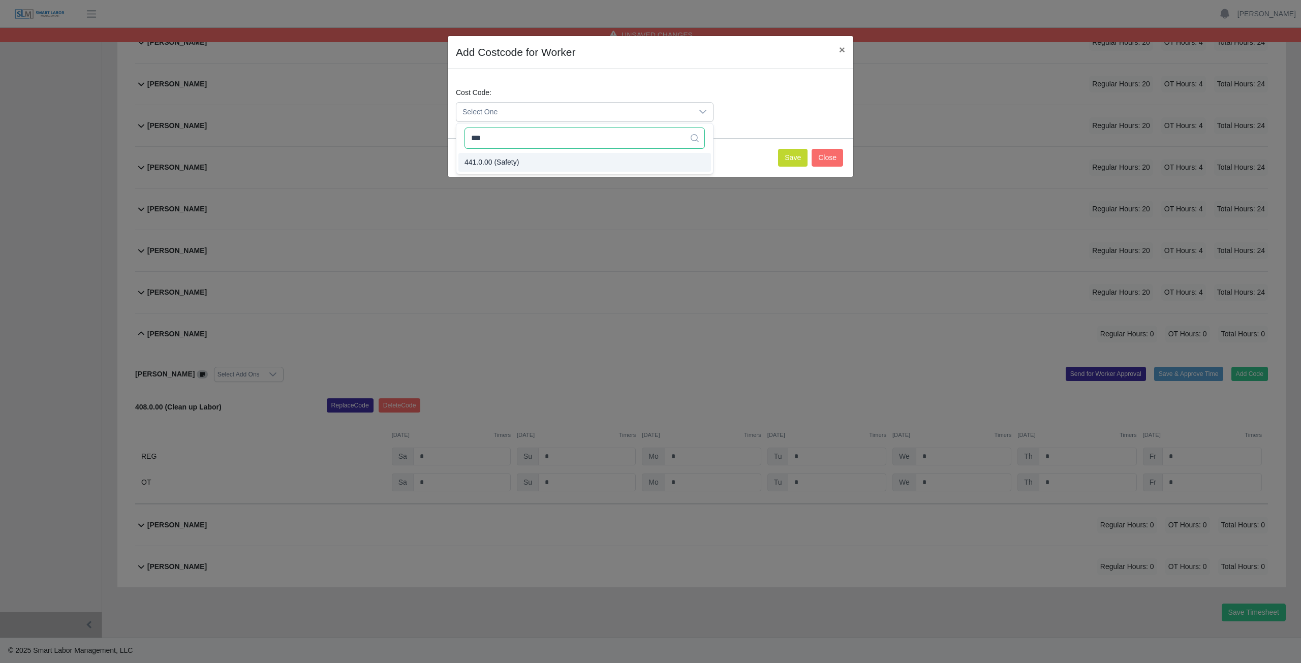
type input "***"
click at [491, 160] on span "441.0.00 (Safety)" at bounding box center [491, 162] width 54 height 11
click at [793, 160] on button "Save" at bounding box center [792, 158] width 29 height 18
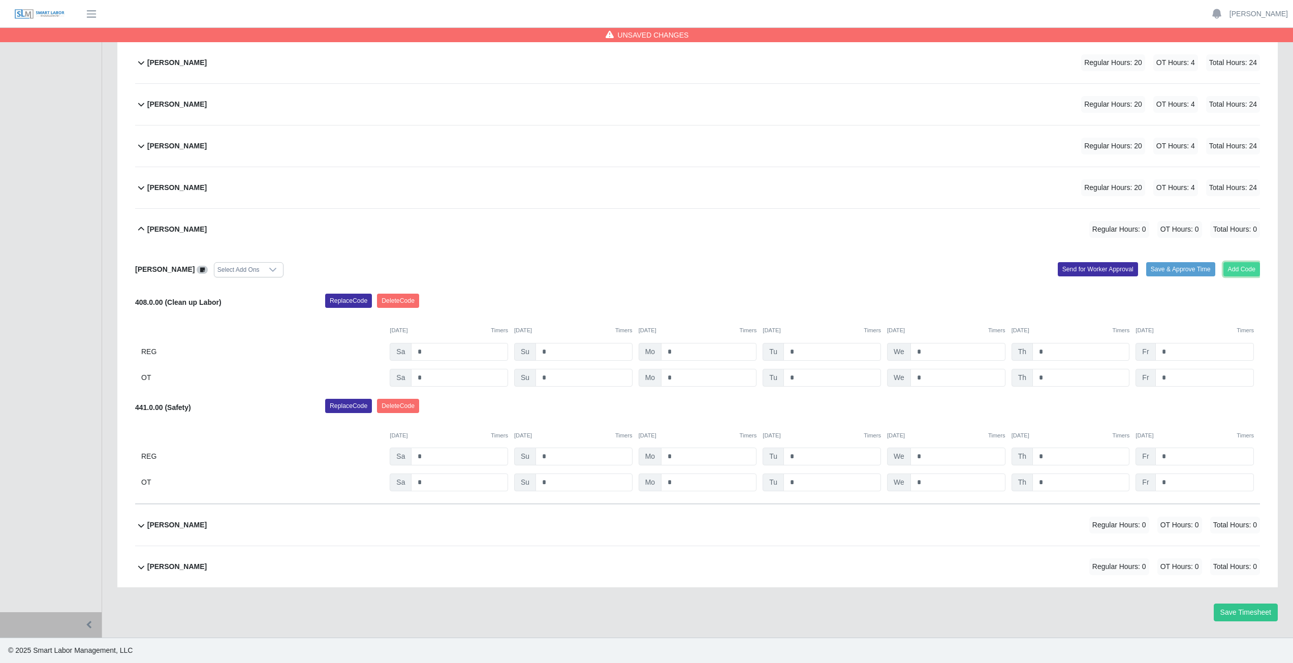
click at [1239, 272] on button "Add Code" at bounding box center [1241, 269] width 37 height 14
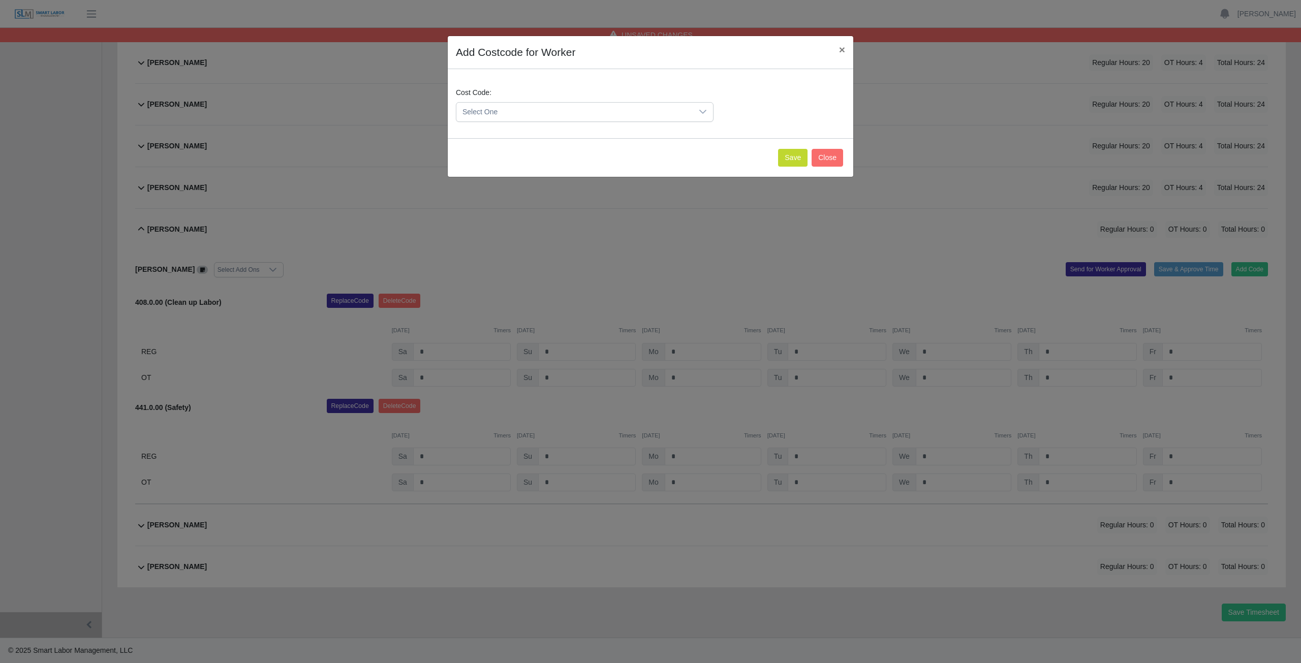
click at [499, 114] on span "Select One" at bounding box center [574, 112] width 236 height 19
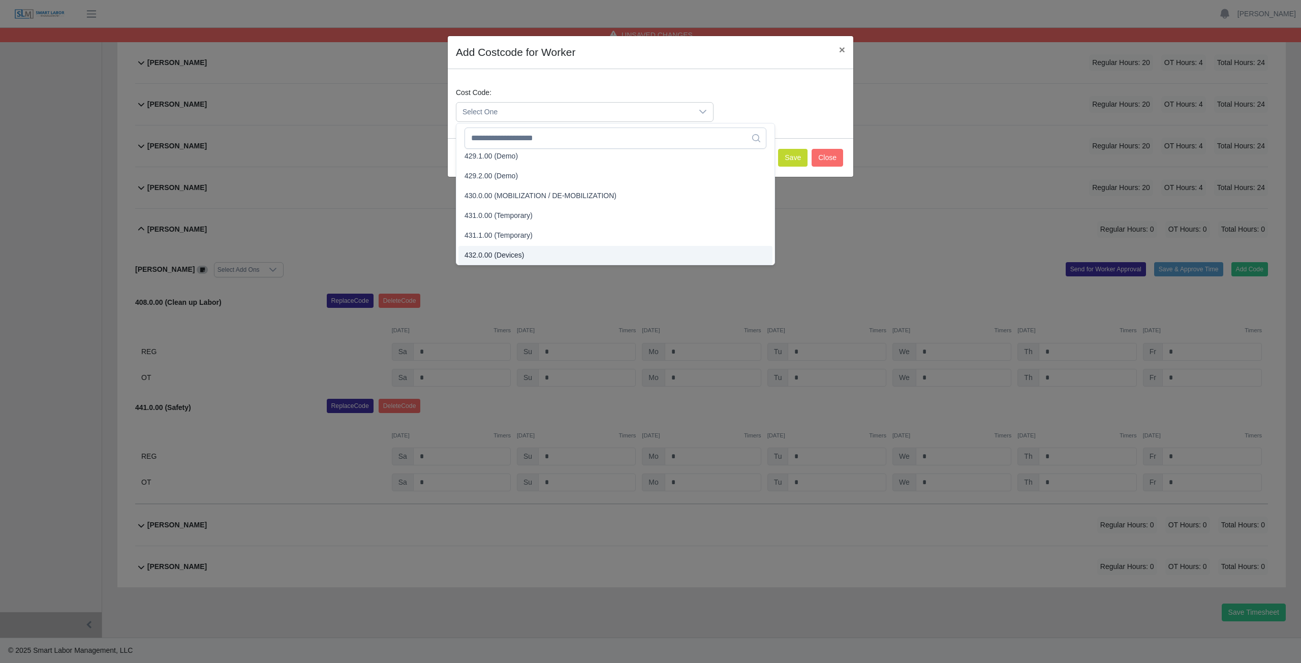
scroll to position [993, 0]
click at [515, 140] on input "text" at bounding box center [615, 138] width 302 height 21
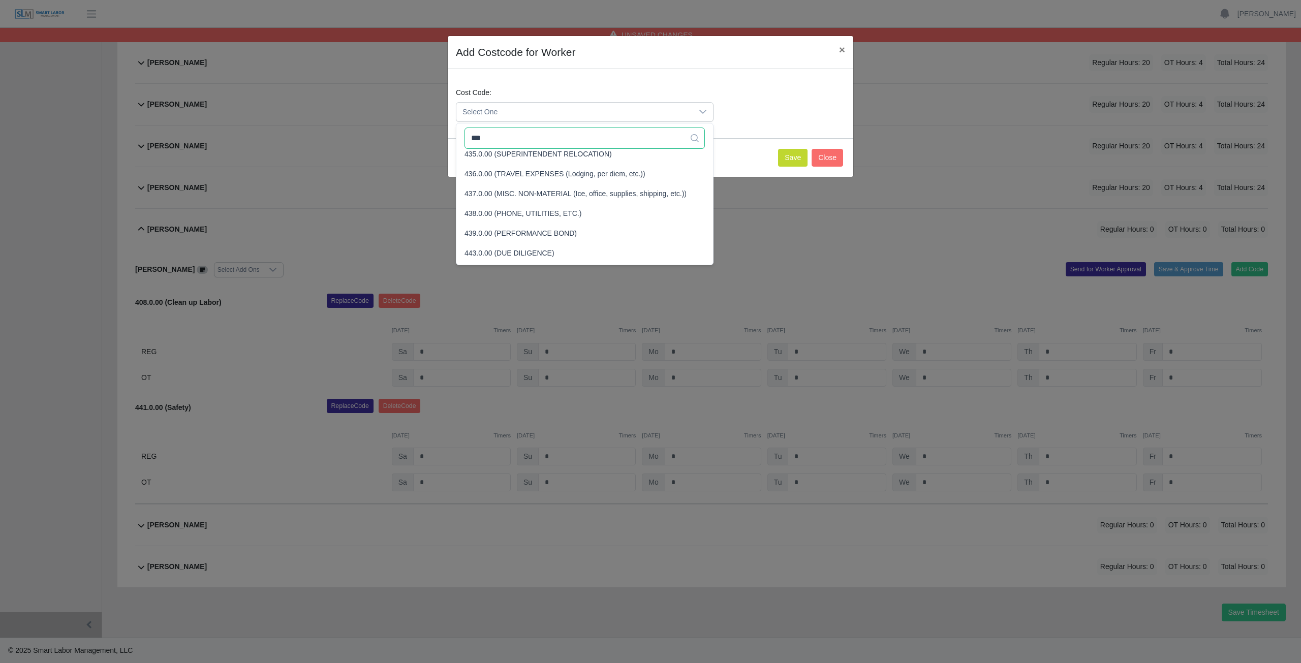
scroll to position [0, 0]
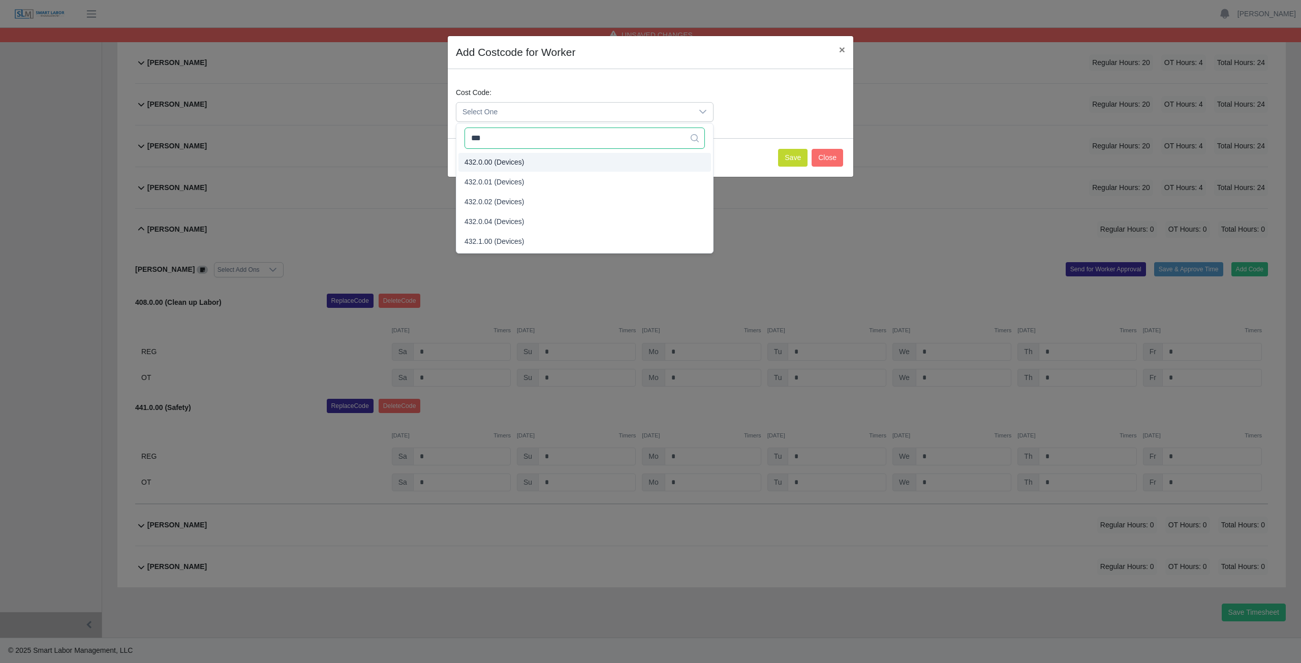
type input "***"
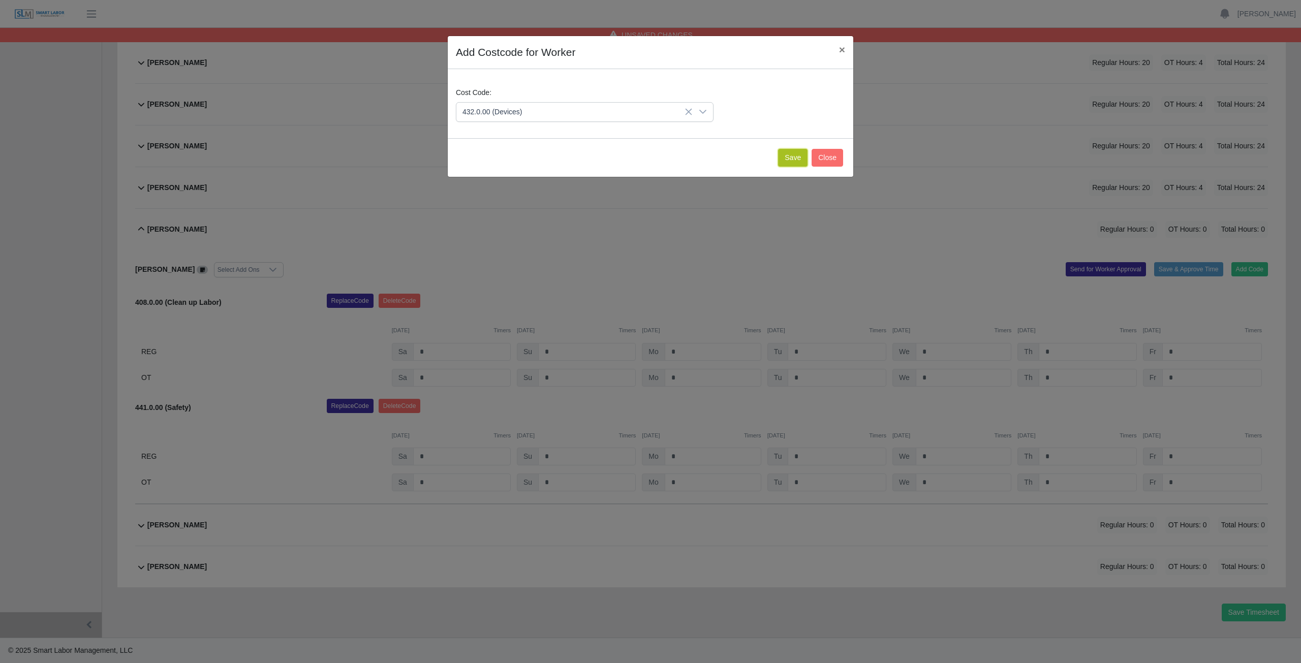
click at [793, 155] on button "Save" at bounding box center [792, 158] width 29 height 18
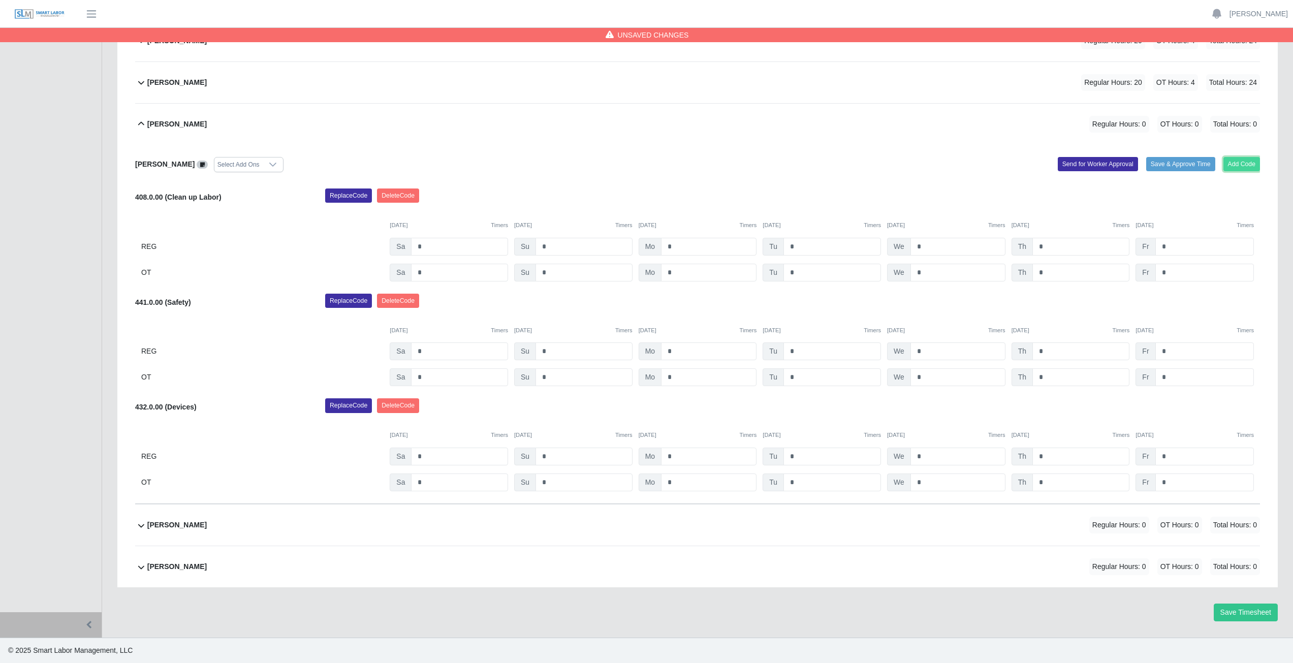
click at [1238, 164] on button "Add Code" at bounding box center [1241, 164] width 37 height 14
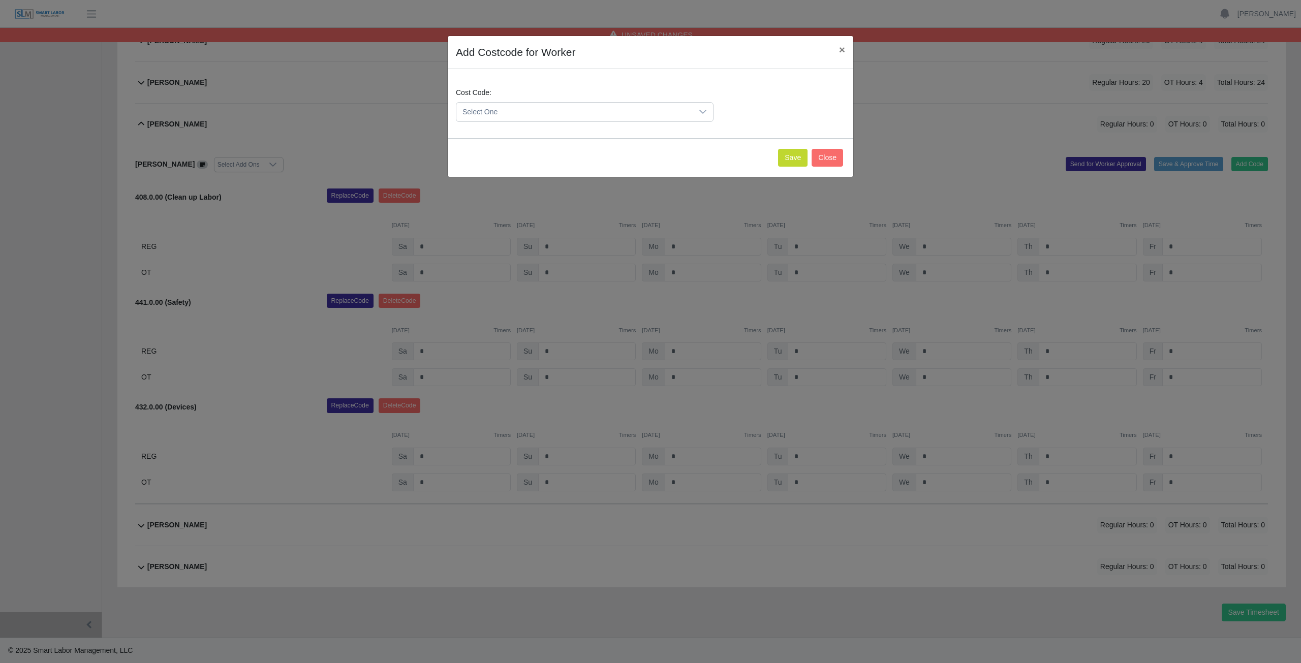
click at [516, 113] on span "Select One" at bounding box center [574, 112] width 236 height 19
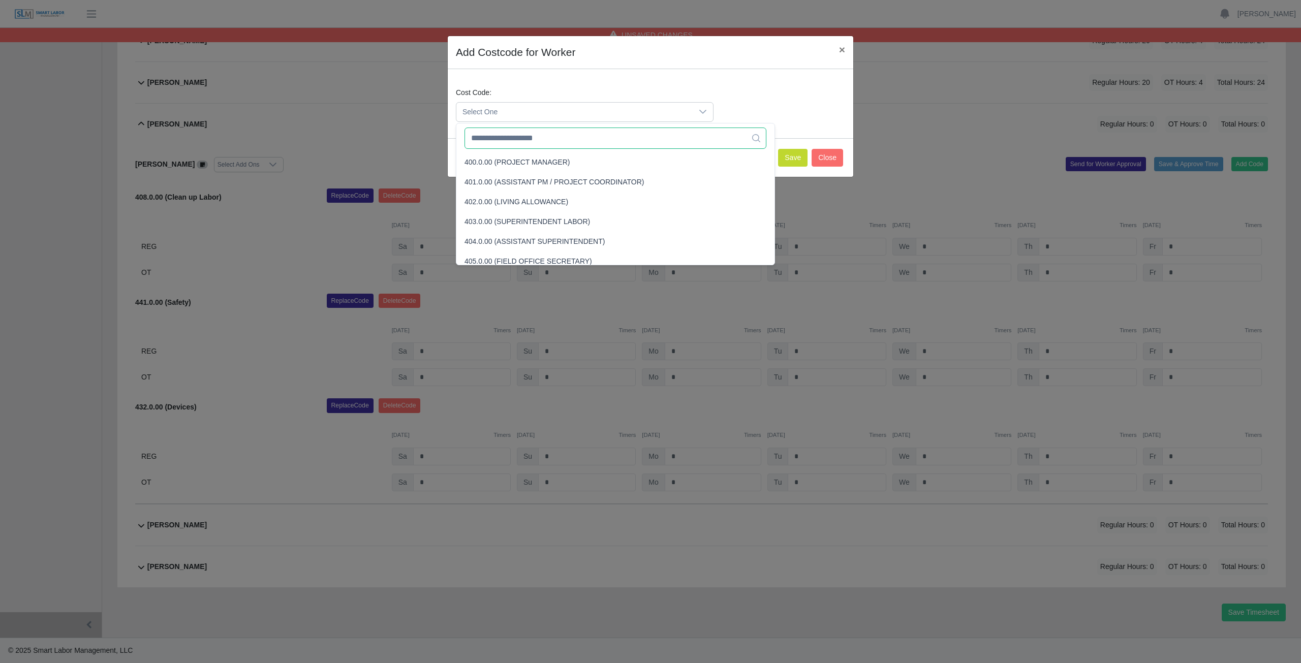
click at [530, 140] on input "text" at bounding box center [615, 138] width 302 height 21
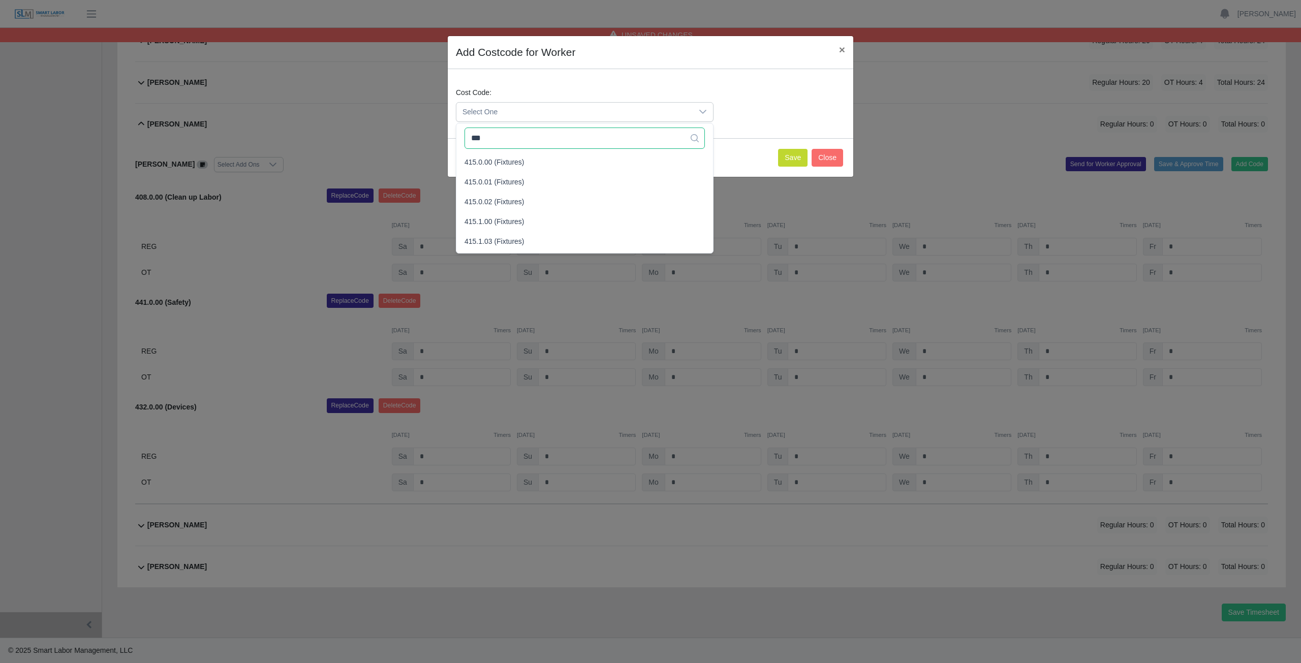
scroll to position [0, 0]
type input "***"
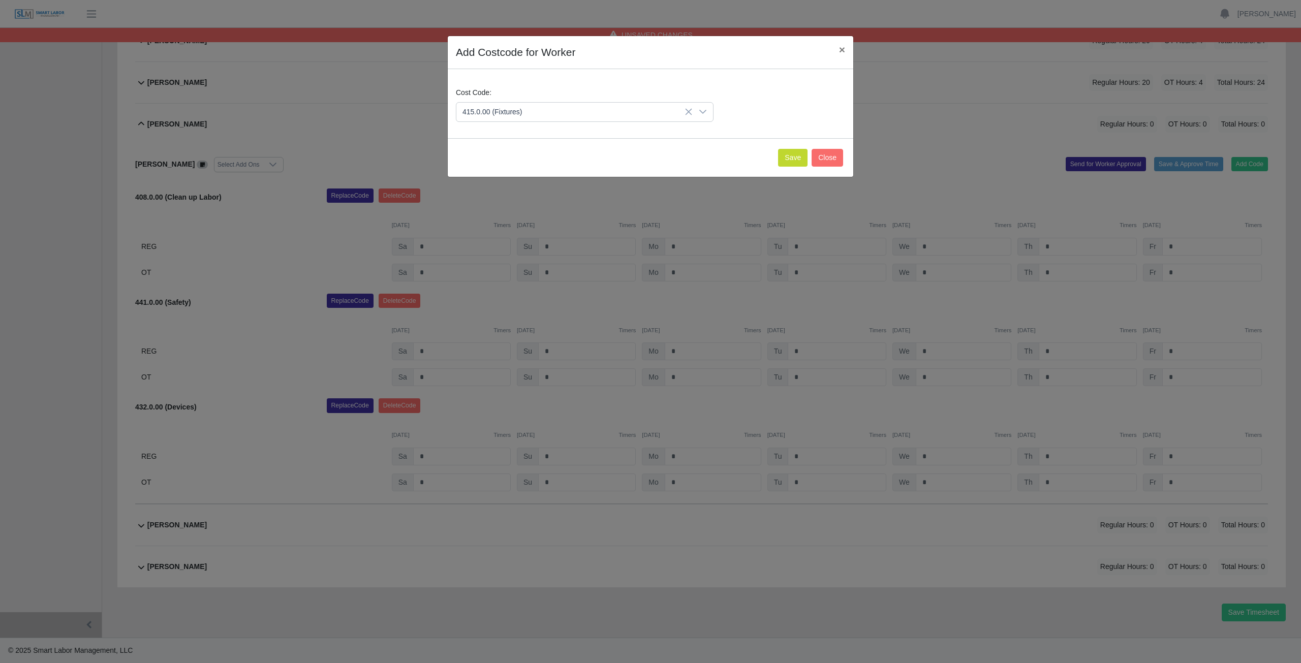
drag, startPoint x: 485, startPoint y: 164, endPoint x: 537, endPoint y: 167, distance: 51.9
click at [793, 161] on button "Save" at bounding box center [792, 158] width 29 height 18
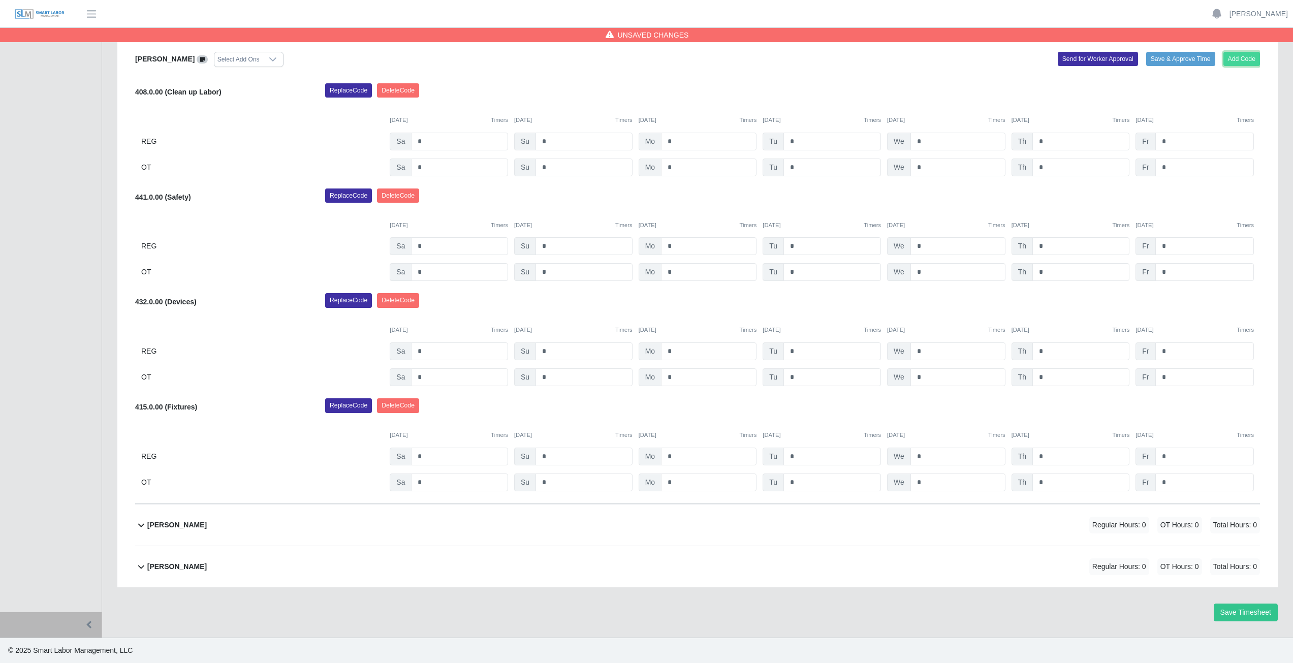
click at [1238, 59] on button "Add Code" at bounding box center [1241, 59] width 37 height 14
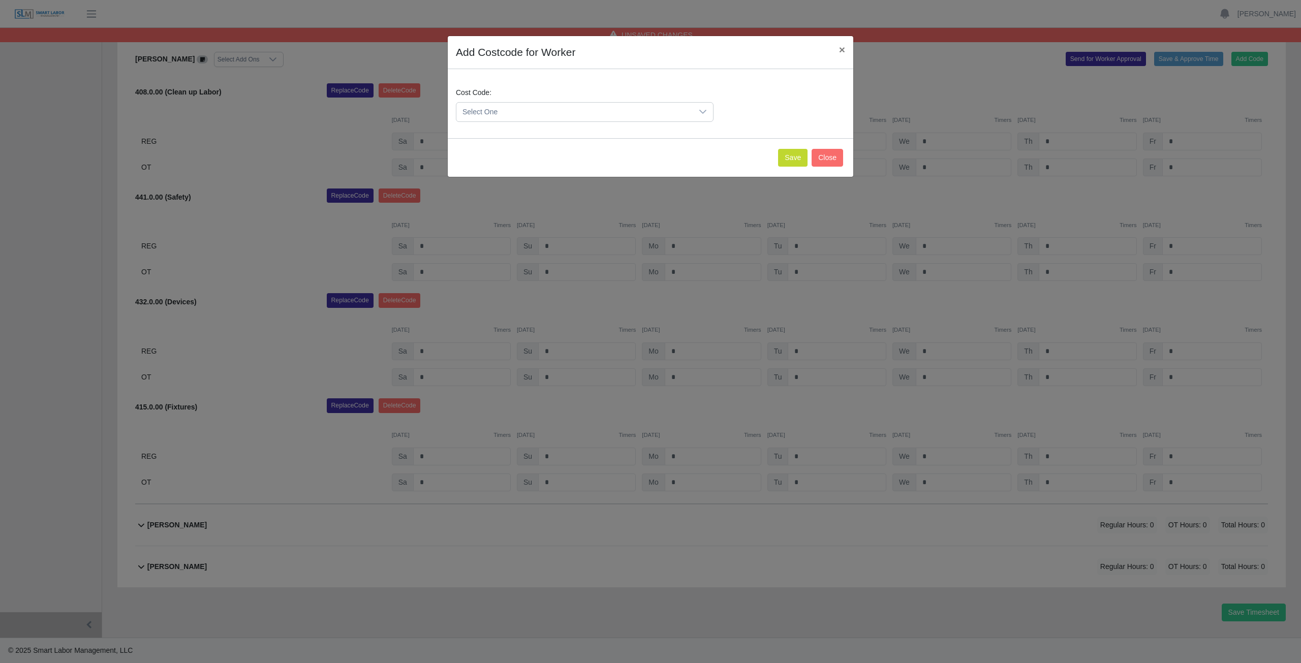
click at [517, 112] on span "Select One" at bounding box center [574, 112] width 236 height 19
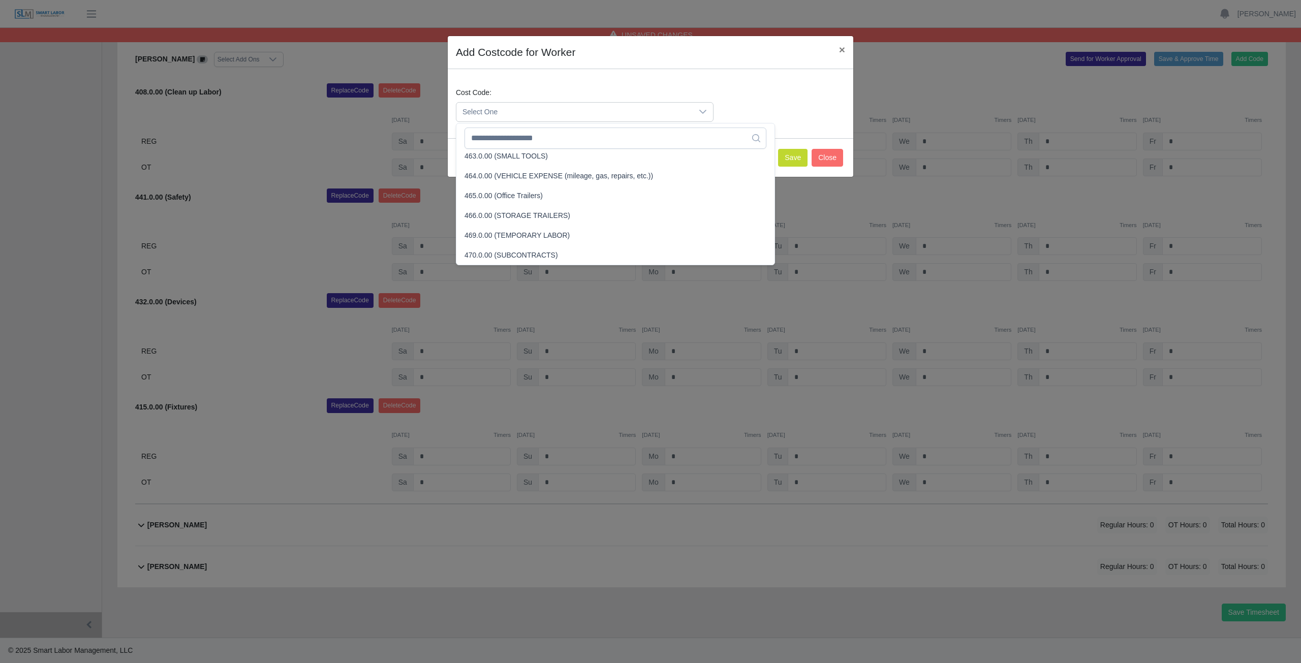
scroll to position [1928, 0]
click at [576, 139] on input "text" at bounding box center [615, 138] width 302 height 21
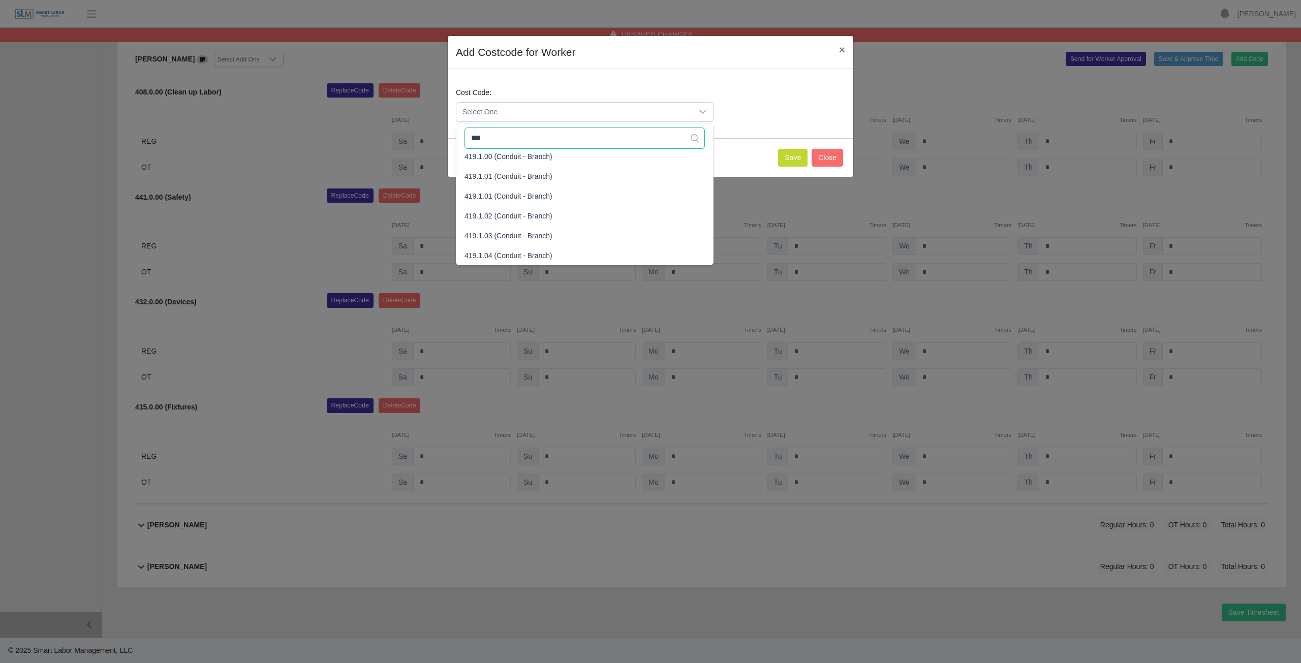
scroll to position [0, 0]
type input "***"
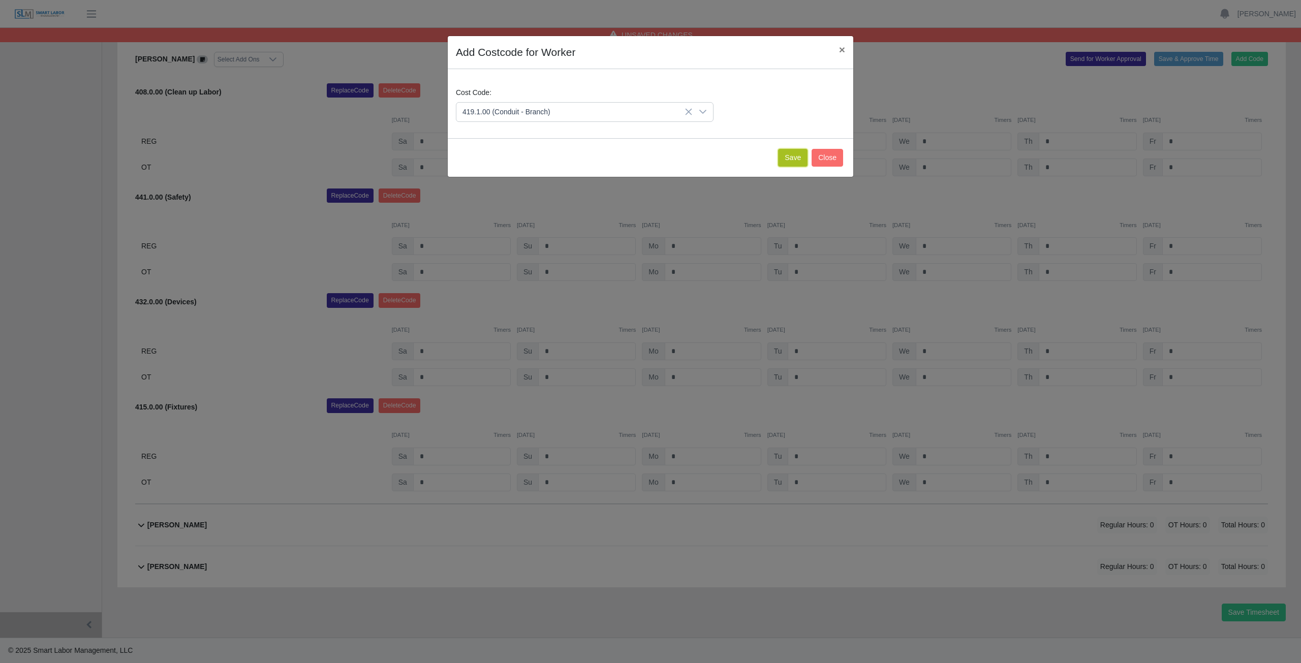
click at [792, 160] on button "Save" at bounding box center [792, 158] width 29 height 18
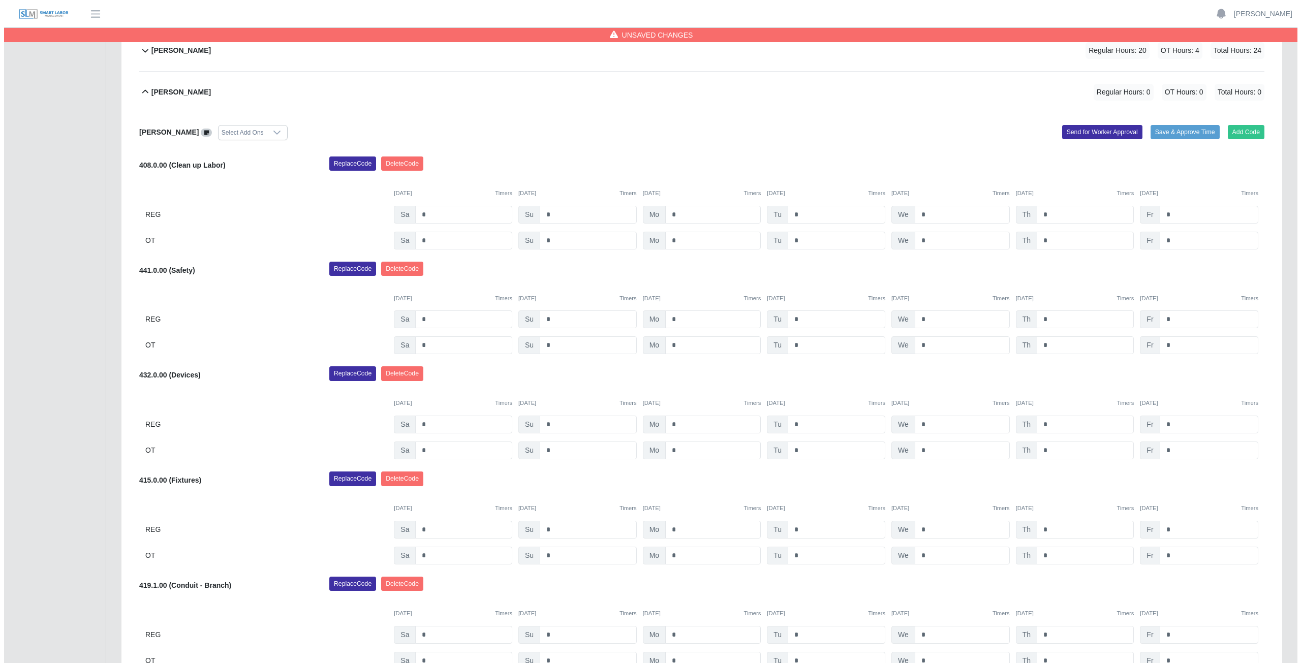
scroll to position [453, 0]
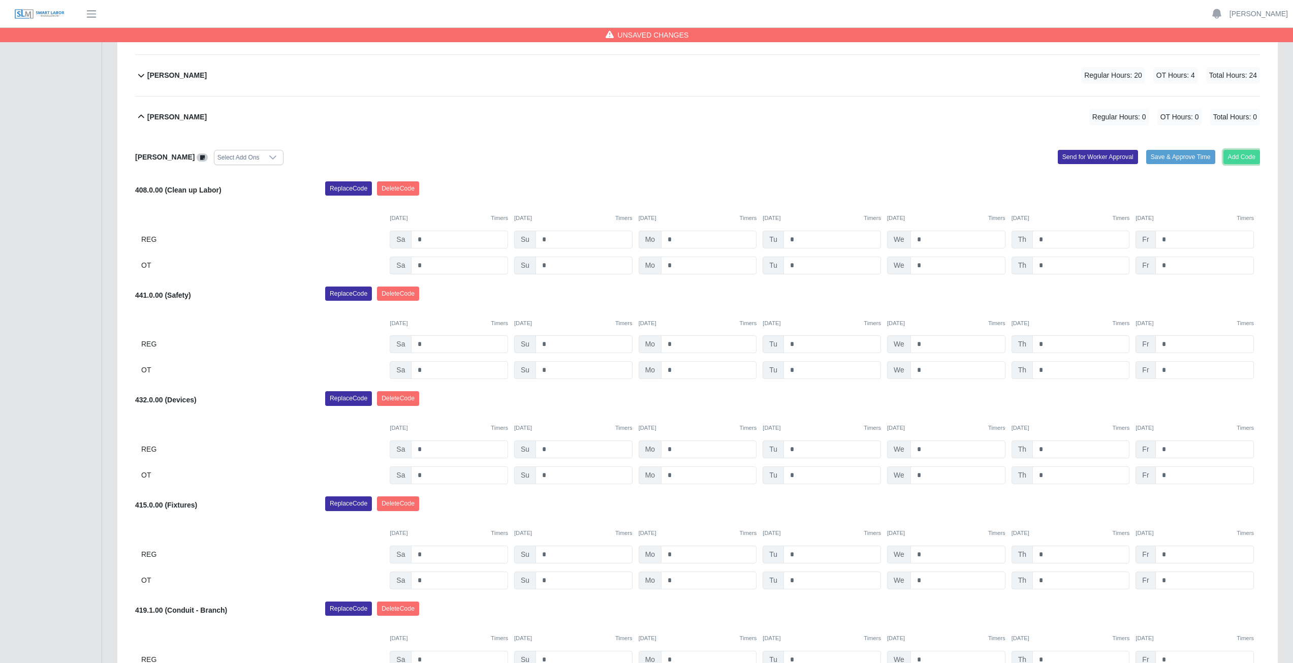
click at [1237, 159] on button "Add Code" at bounding box center [1241, 157] width 37 height 14
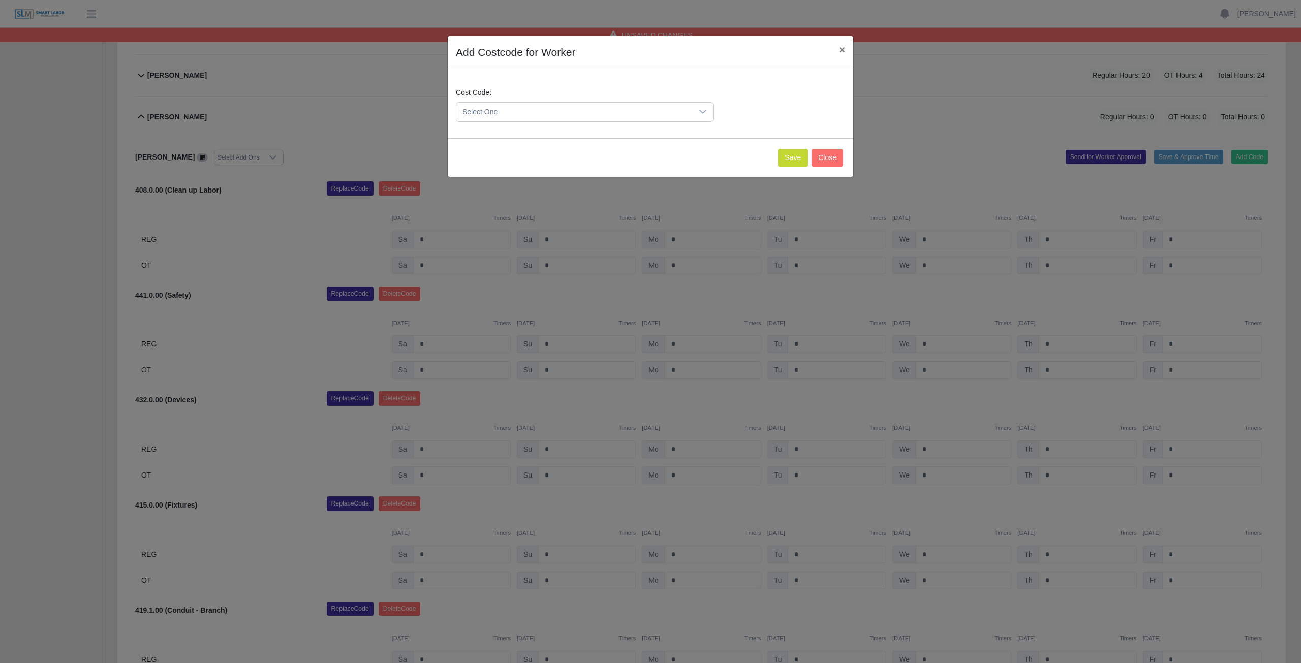
click at [525, 113] on span "Select One" at bounding box center [574, 112] width 236 height 19
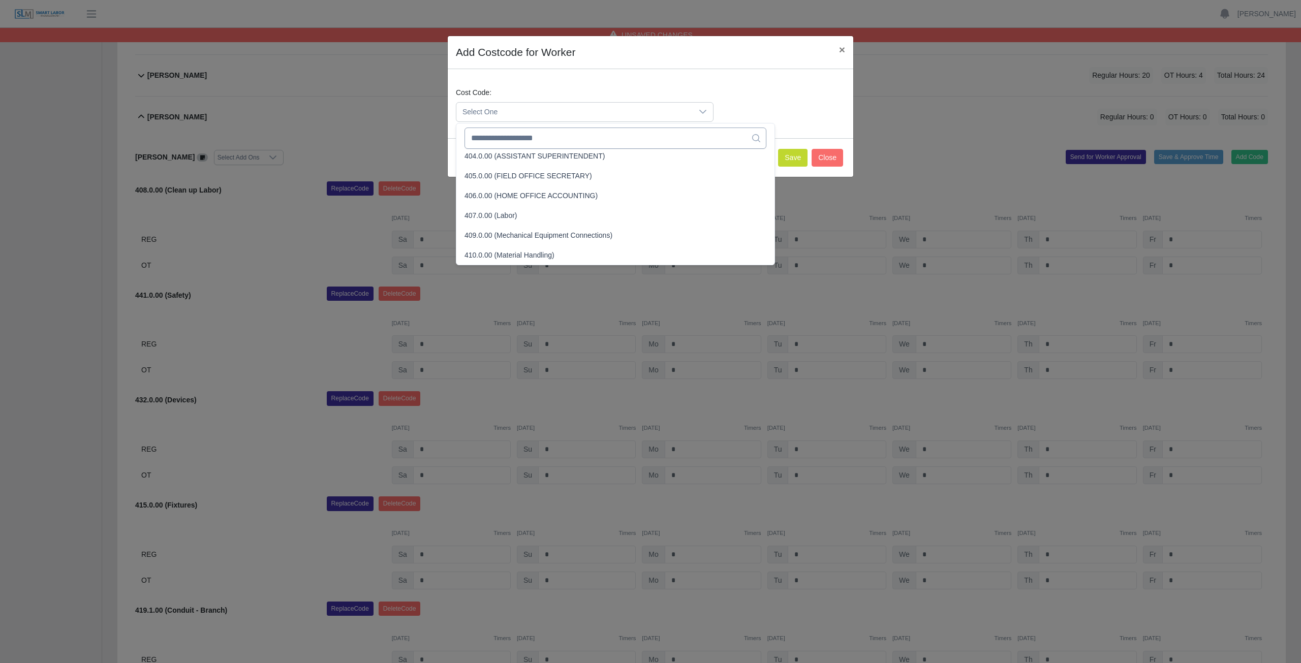
scroll to position [264, 0]
click at [557, 141] on input "text" at bounding box center [615, 138] width 302 height 21
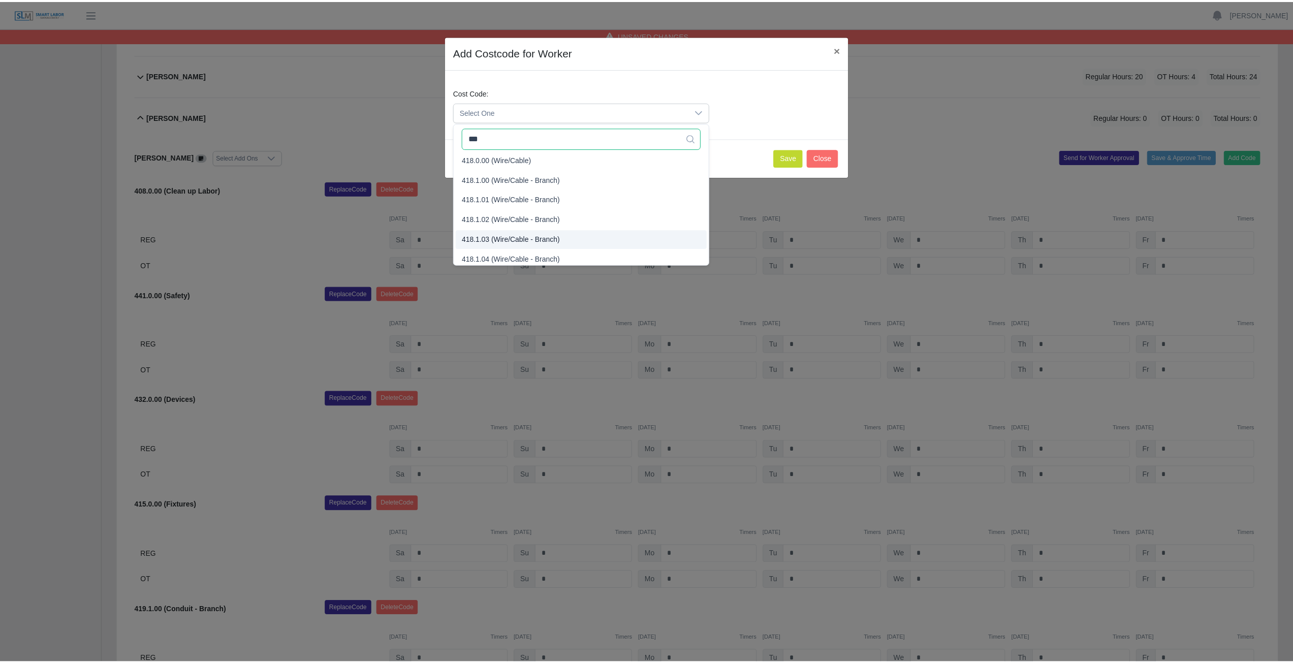
scroll to position [0, 0]
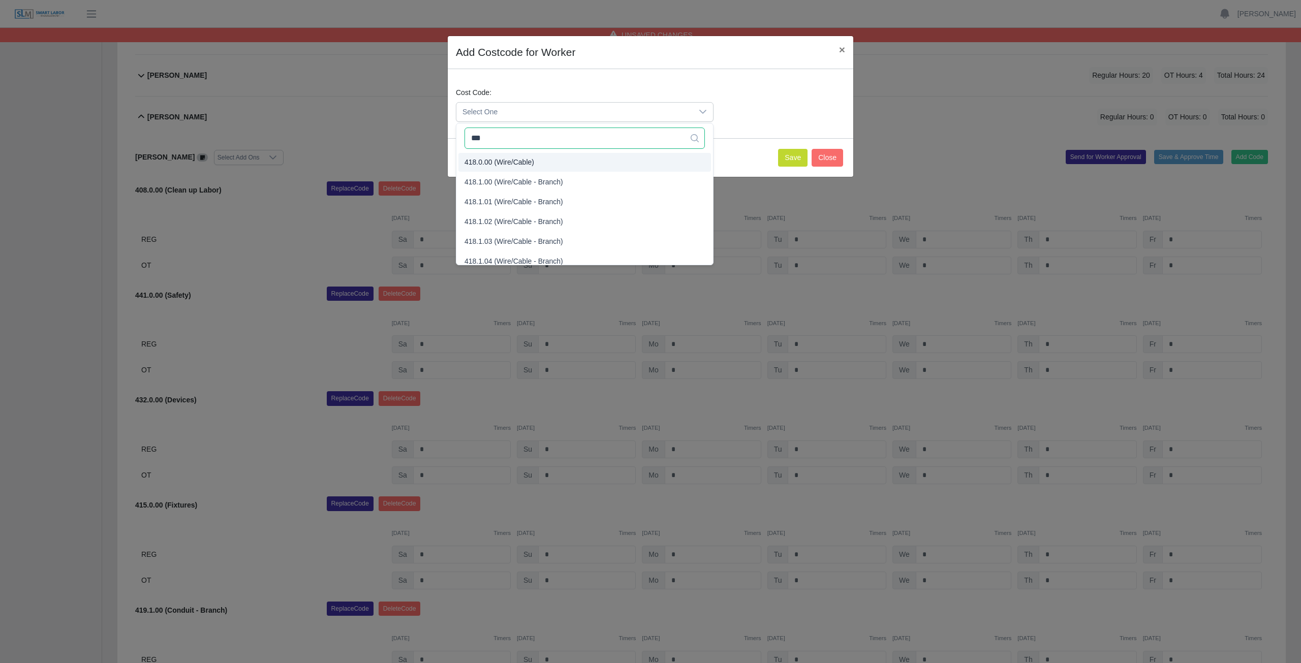
type input "***"
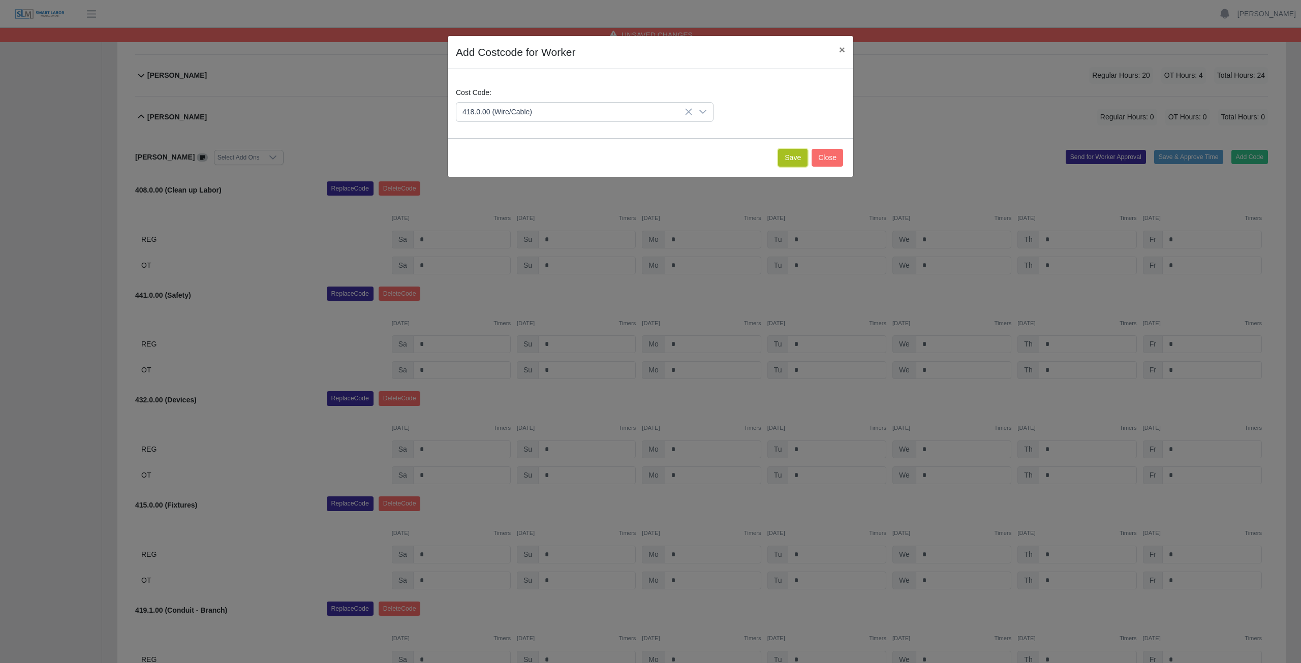
click at [792, 157] on button "Save" at bounding box center [792, 158] width 29 height 18
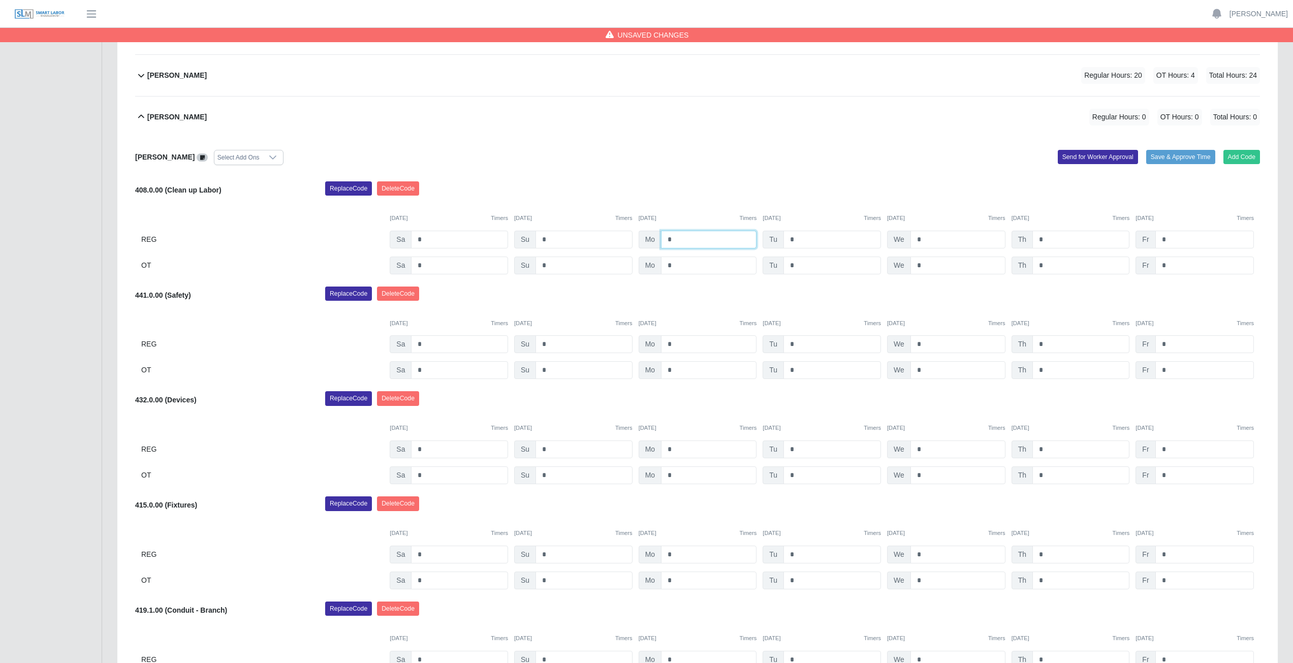
click at [678, 240] on input "*" at bounding box center [709, 240] width 96 height 18
type input "*"
click at [801, 240] on input "*" at bounding box center [832, 240] width 98 height 18
type input "*"
click at [925, 241] on input "*" at bounding box center [957, 240] width 95 height 18
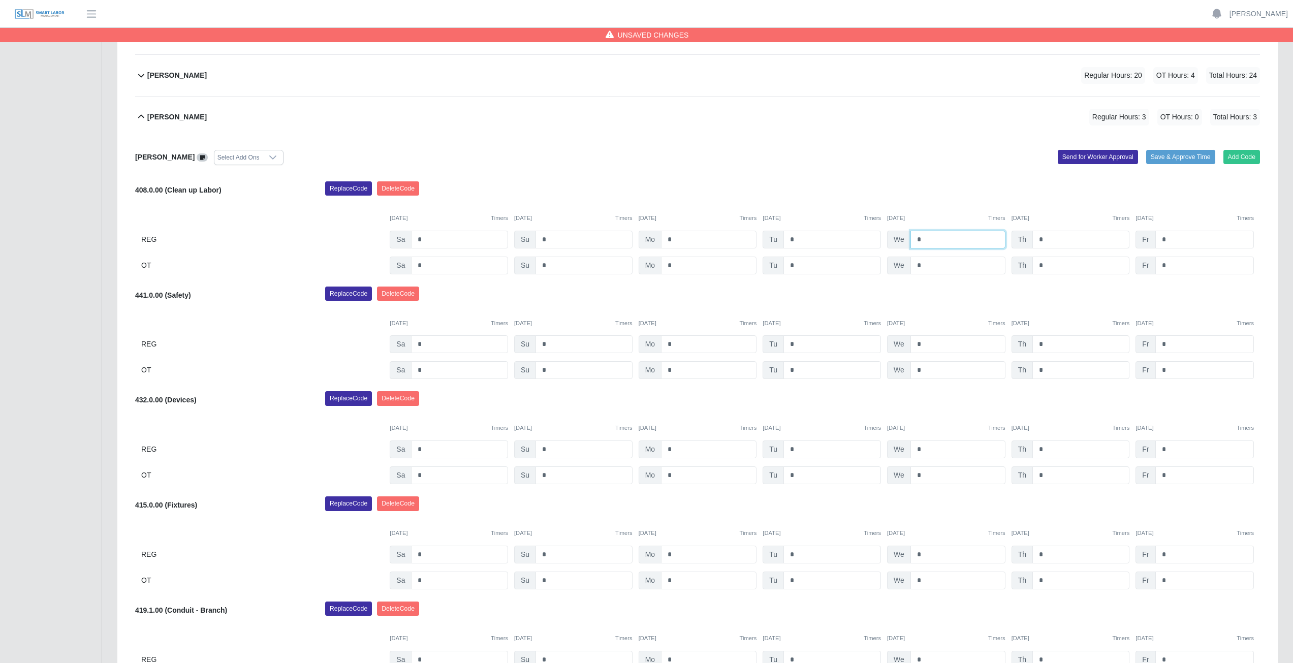
type input "*"
click at [1047, 238] on input "*" at bounding box center [1080, 240] width 97 height 18
type input "*"
click at [679, 345] on input "*" at bounding box center [709, 344] width 96 height 18
type input "*"
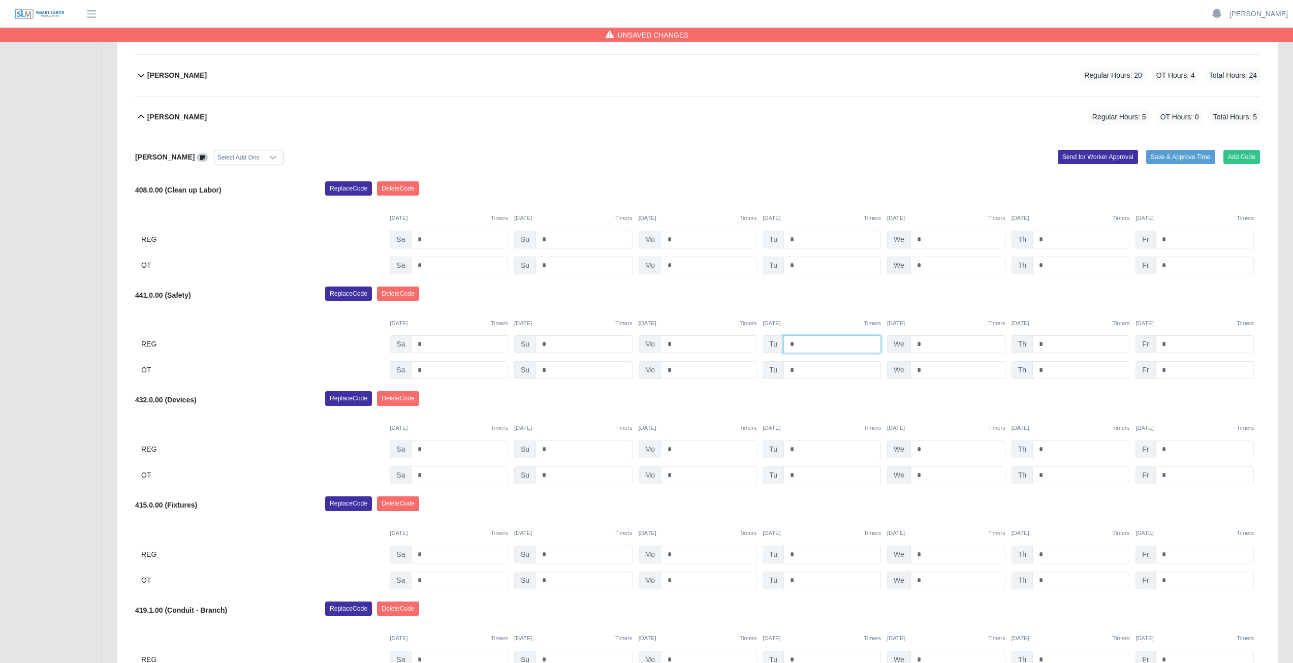
click at [800, 346] on input "*" at bounding box center [832, 344] width 98 height 18
type input "*"
click at [927, 343] on input "*" at bounding box center [957, 344] width 95 height 18
type input "*"
click at [1045, 346] on input "*" at bounding box center [1080, 344] width 97 height 18
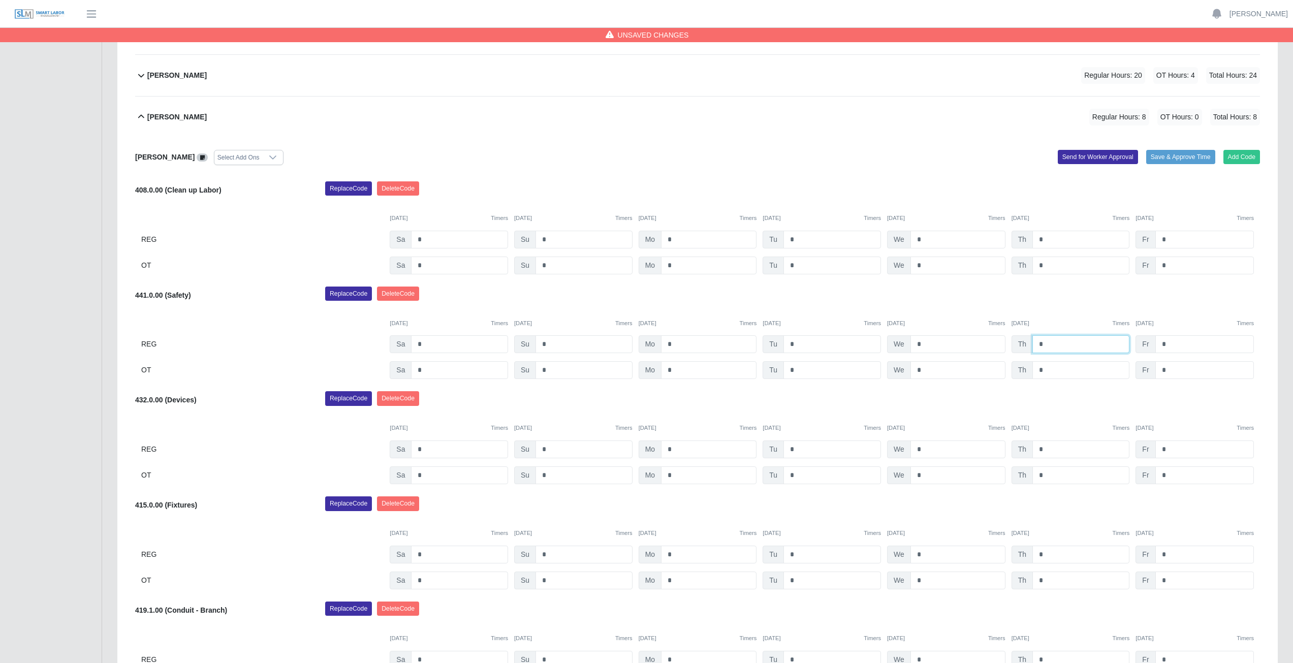
type input "*"
click at [677, 450] on input "*" at bounding box center [709, 449] width 96 height 18
click at [694, 412] on div "432.0.00 (Devices) Replace Code Delete Code 09/27/2025 Timers 09/28/2025 Timers…" at bounding box center [697, 437] width 1125 height 93
click at [714, 409] on div "Replace Code Delete Code" at bounding box center [793, 401] width 950 height 20
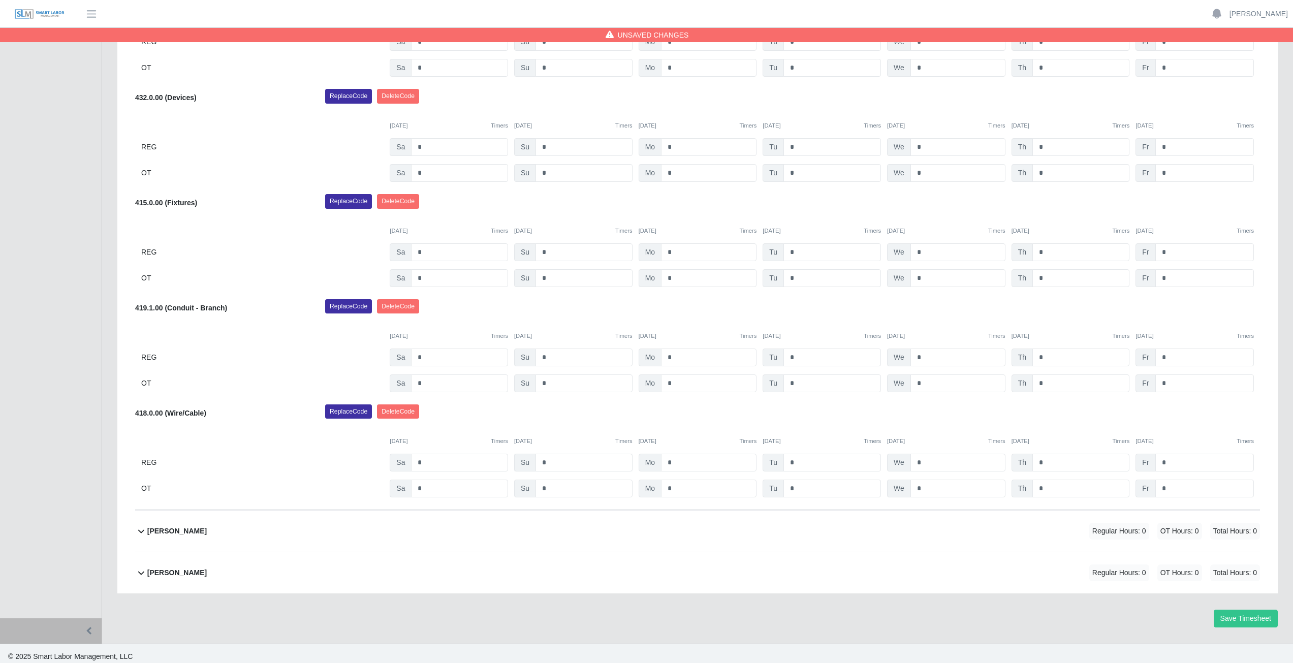
scroll to position [757, 0]
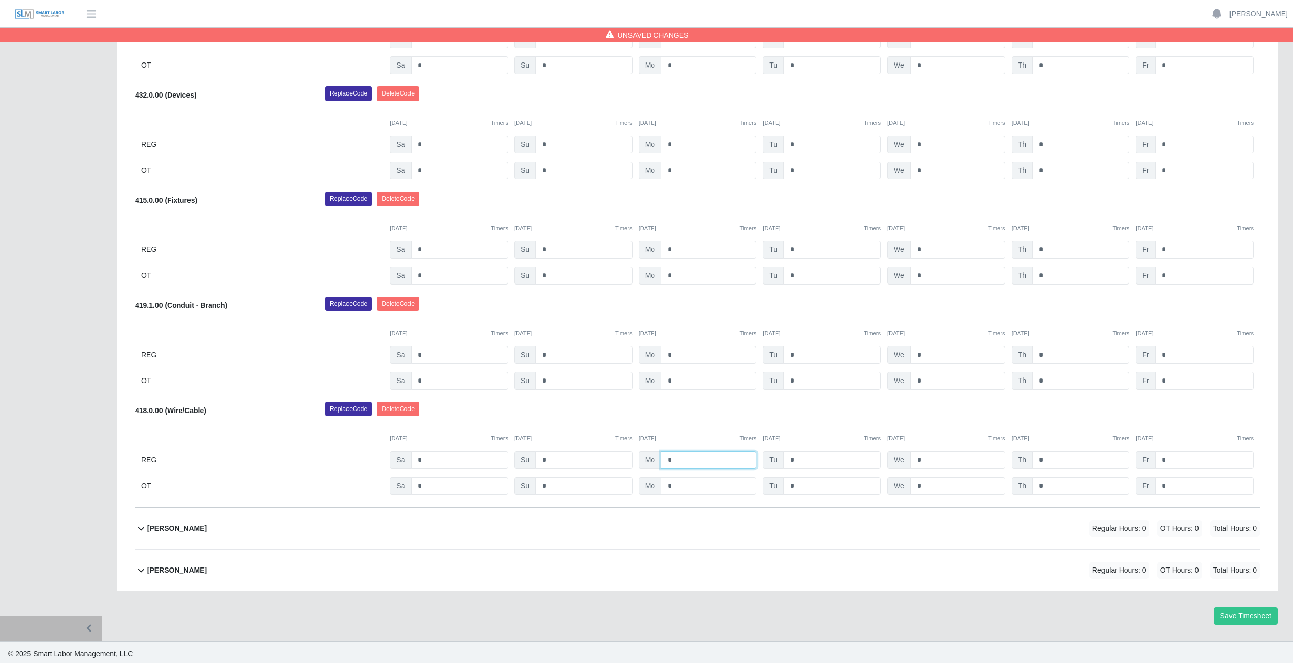
click at [677, 458] on input "*" at bounding box center [709, 460] width 96 height 18
type input "*"
click at [682, 485] on input "*" at bounding box center [709, 486] width 96 height 18
type input "*"
click at [806, 458] on input "*" at bounding box center [832, 460] width 98 height 18
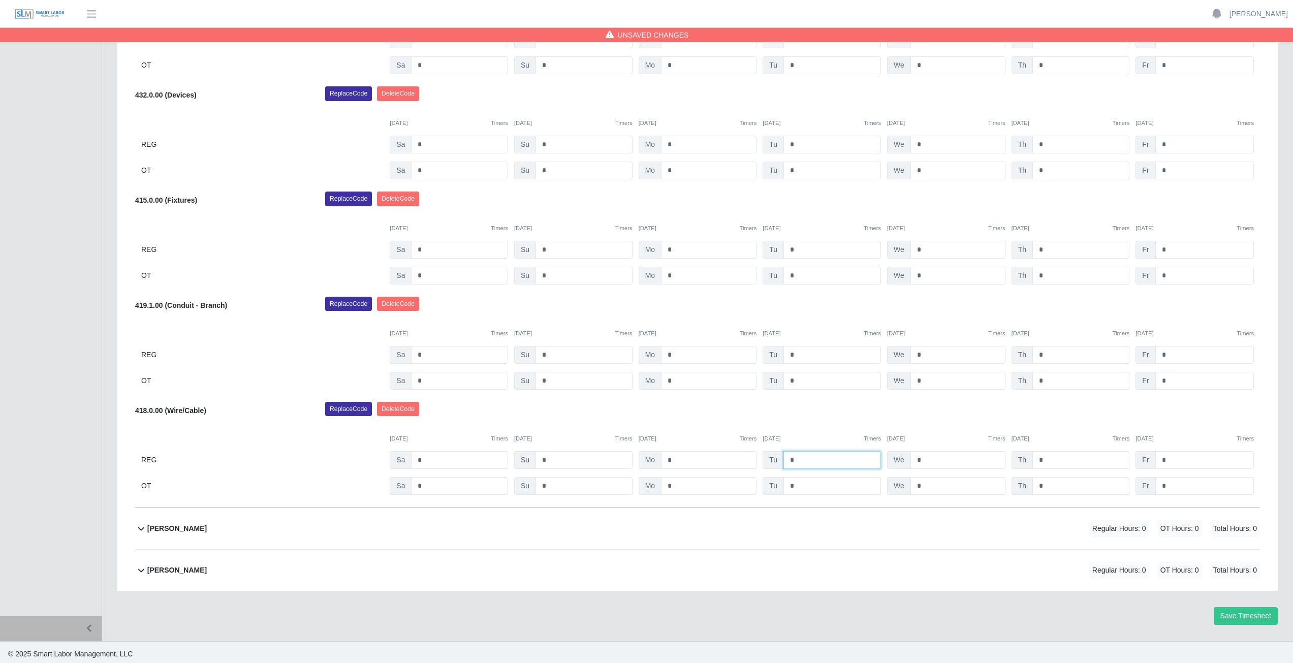
type input "*"
click at [803, 487] on input "*" at bounding box center [832, 486] width 98 height 18
type input "*"
click at [728, 407] on div "Replace Code Delete Code" at bounding box center [793, 412] width 950 height 20
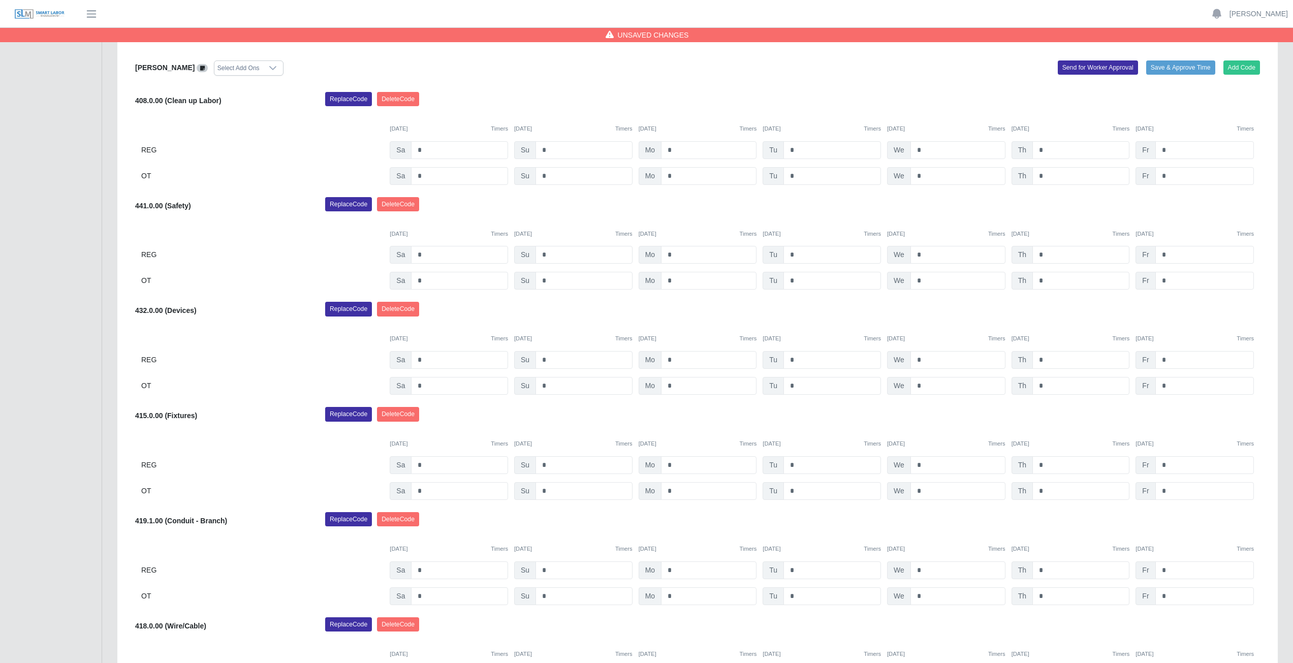
scroll to position [405, 0]
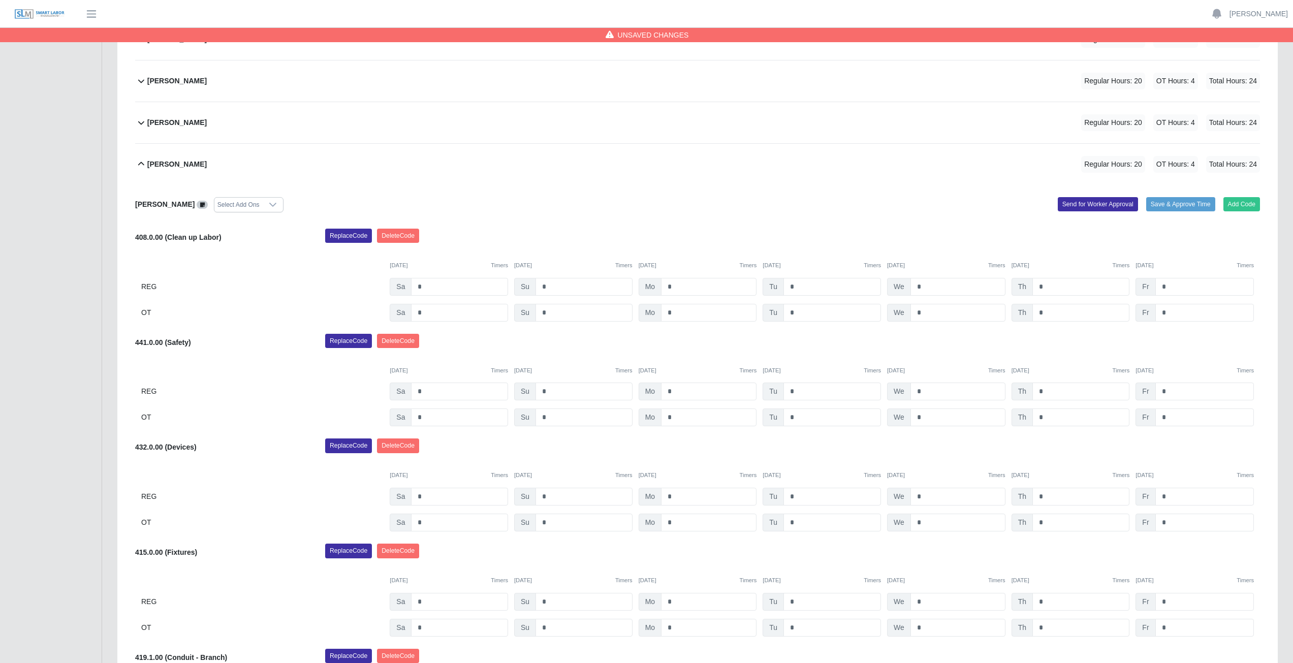
click at [141, 167] on icon at bounding box center [141, 164] width 12 height 12
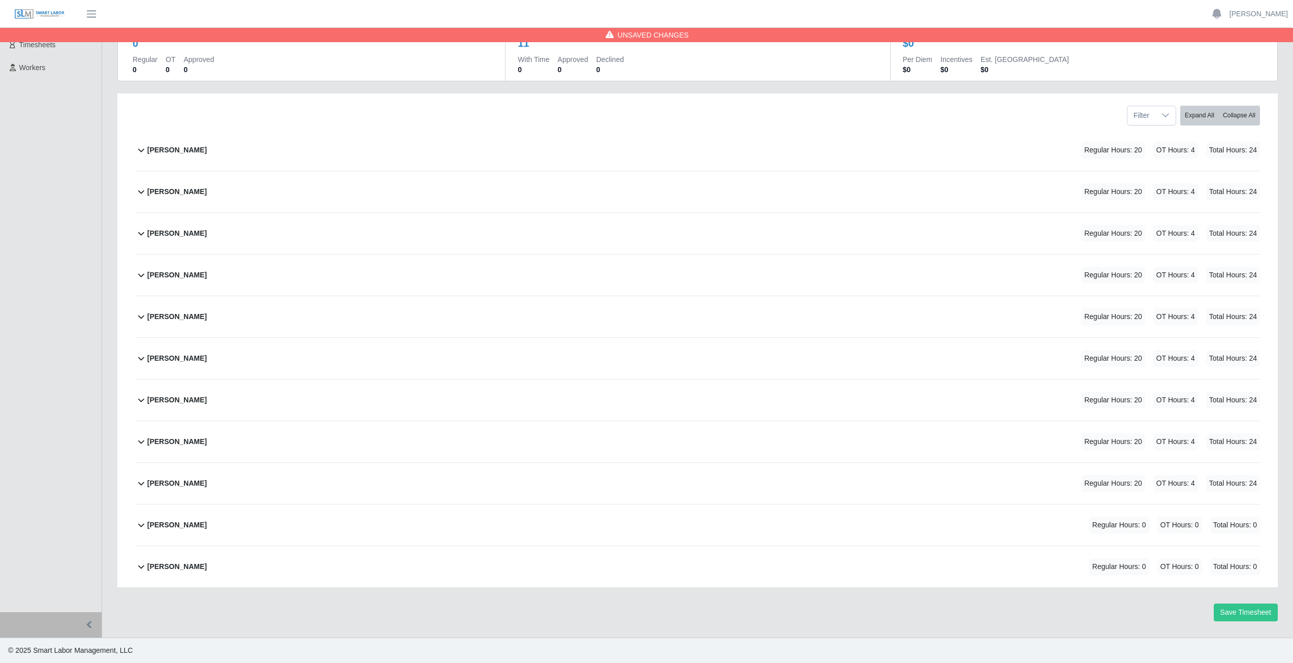
scroll to position [86, 0]
click at [1248, 610] on button "Save Timesheet" at bounding box center [1246, 613] width 64 height 18
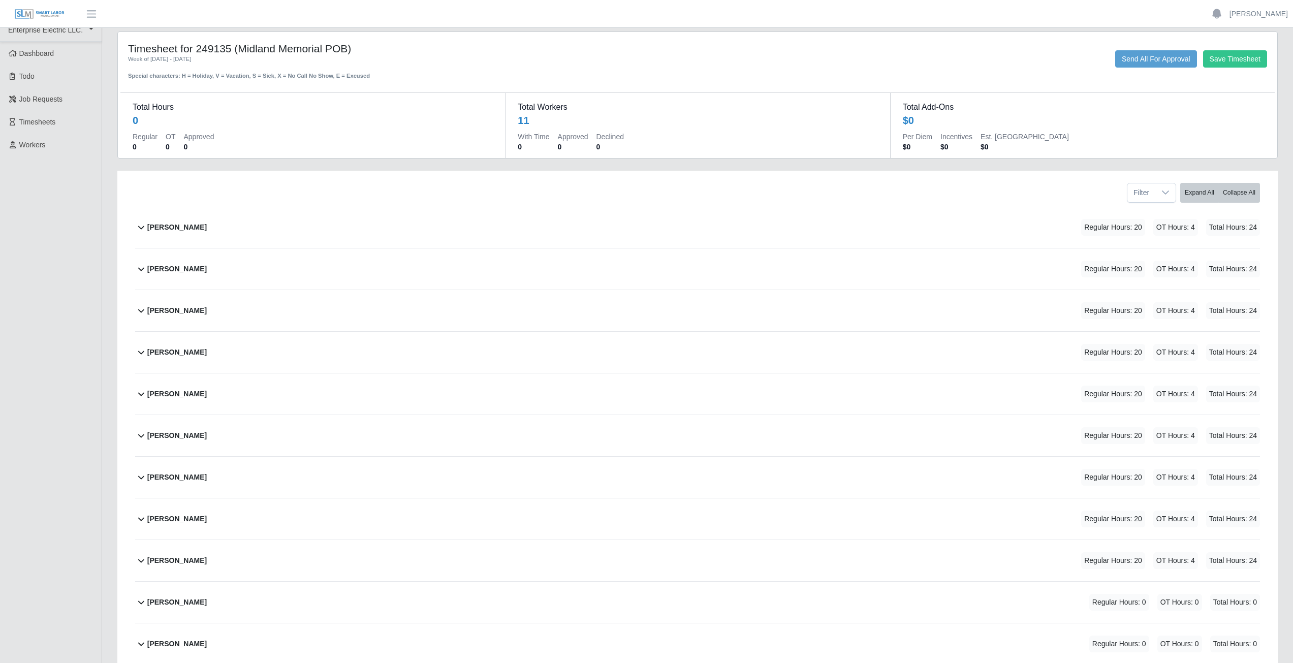
scroll to position [0, 0]
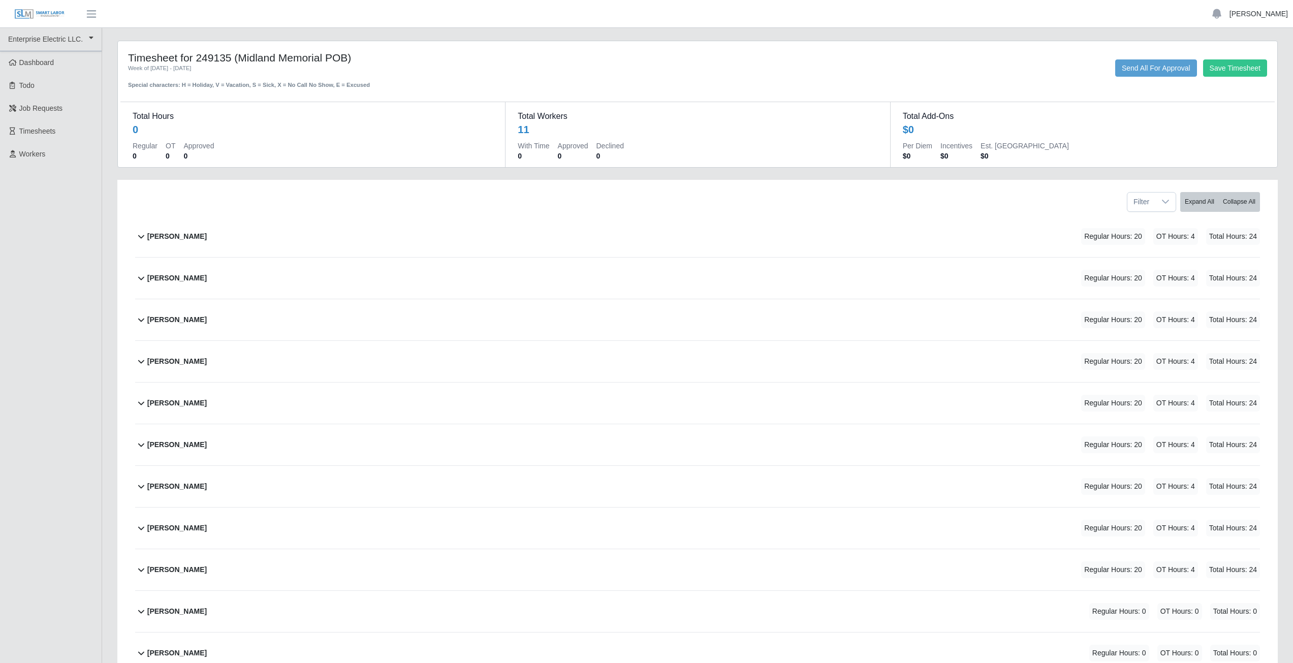
click at [1259, 18] on link "[PERSON_NAME]" at bounding box center [1258, 14] width 58 height 11
click at [1234, 74] on link "Logout" at bounding box center [1246, 70] width 91 height 21
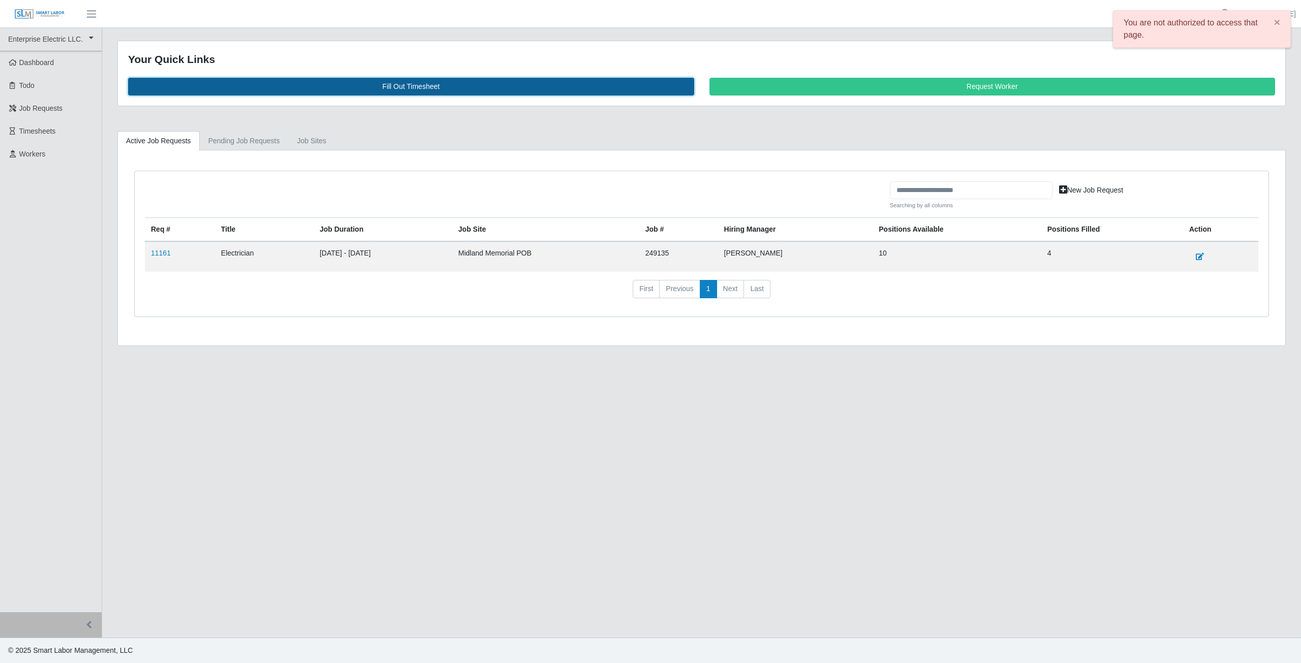
click at [409, 84] on link "Fill Out Timesheet" at bounding box center [411, 87] width 566 height 18
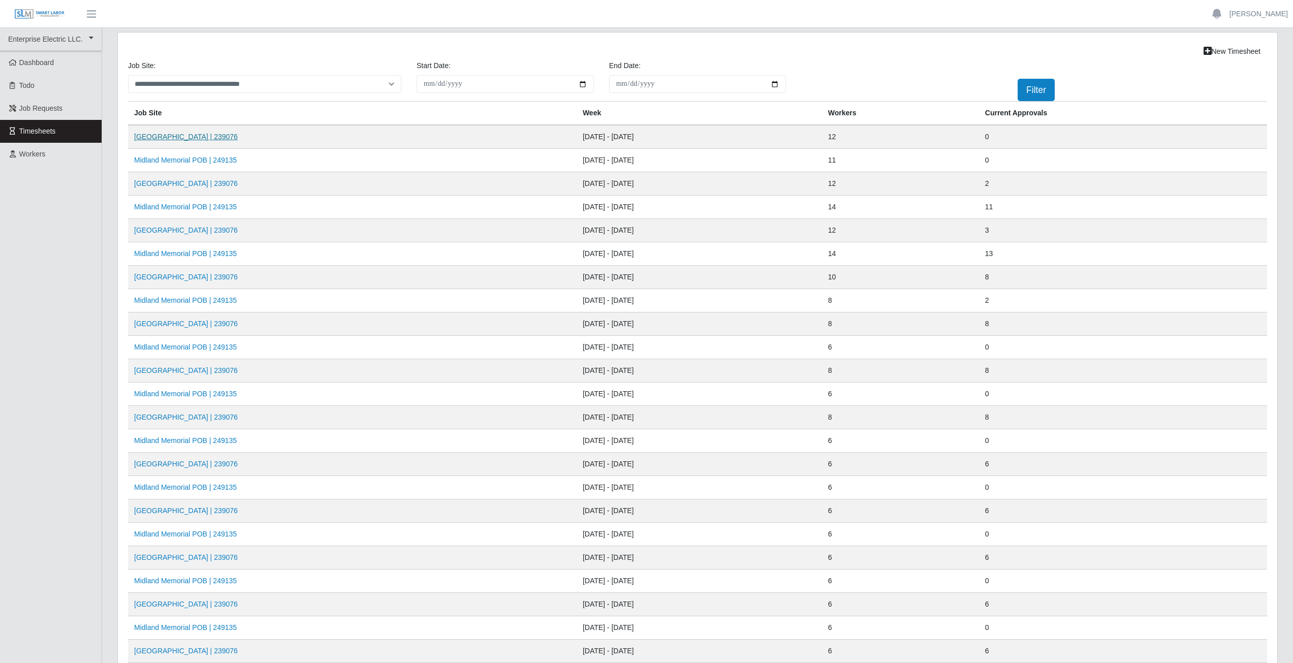
click at [207, 138] on link "[GEOGRAPHIC_DATA] | 239076" at bounding box center [186, 137] width 104 height 8
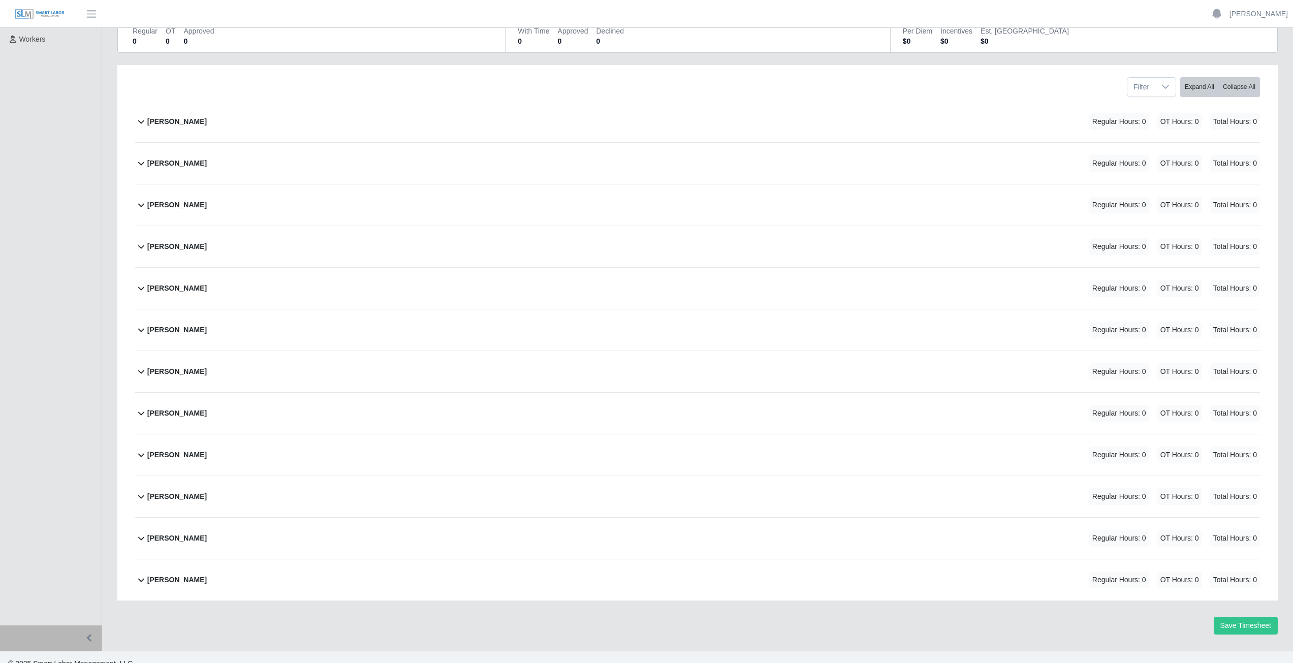
scroll to position [128, 0]
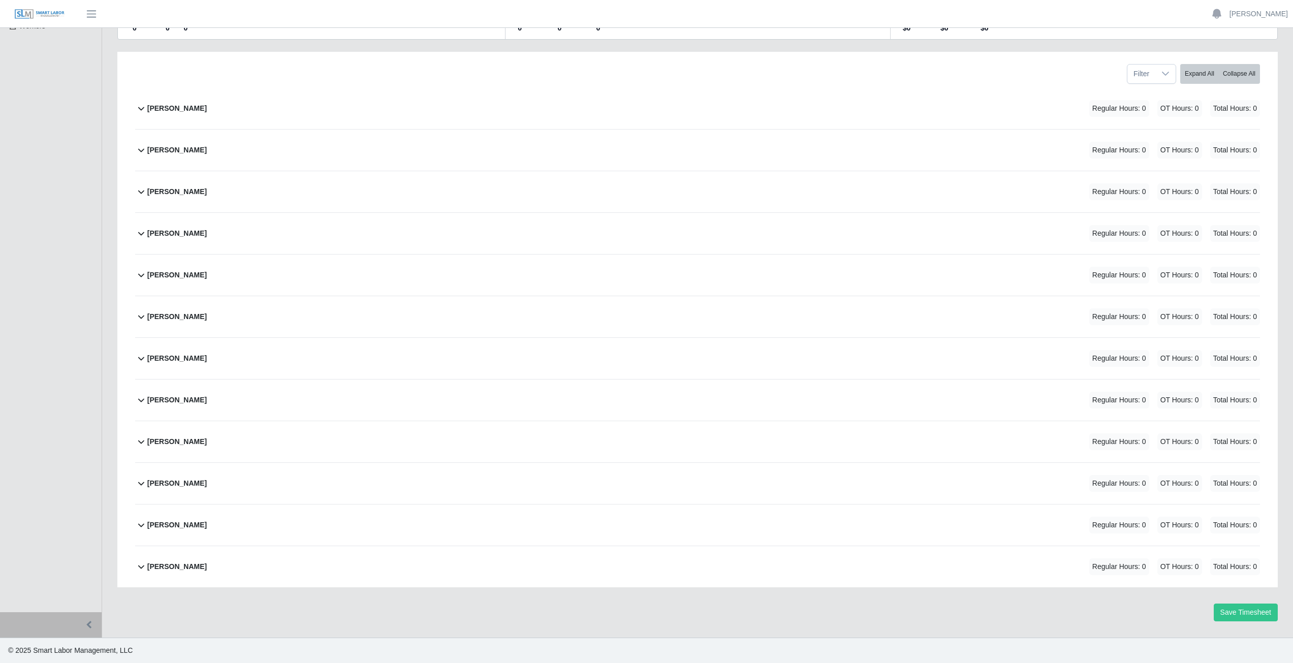
click at [142, 526] on icon at bounding box center [141, 525] width 12 height 12
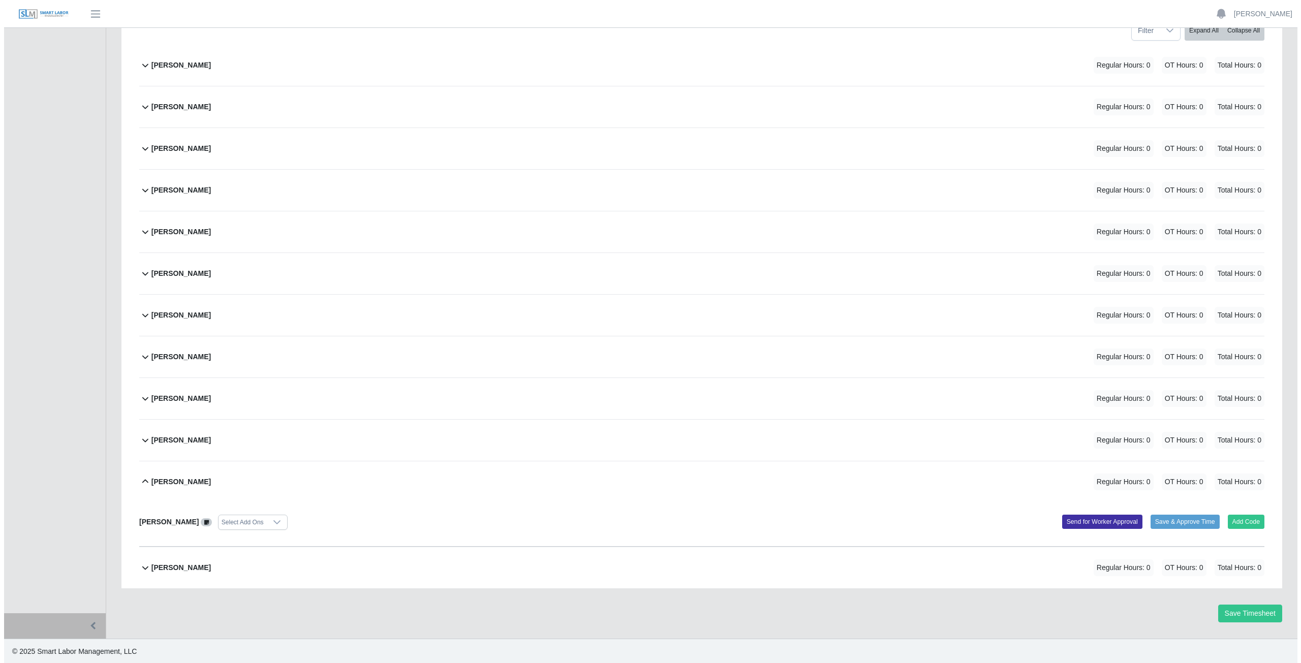
scroll to position [172, 0]
click at [1233, 523] on button "Add Code" at bounding box center [1241, 521] width 37 height 14
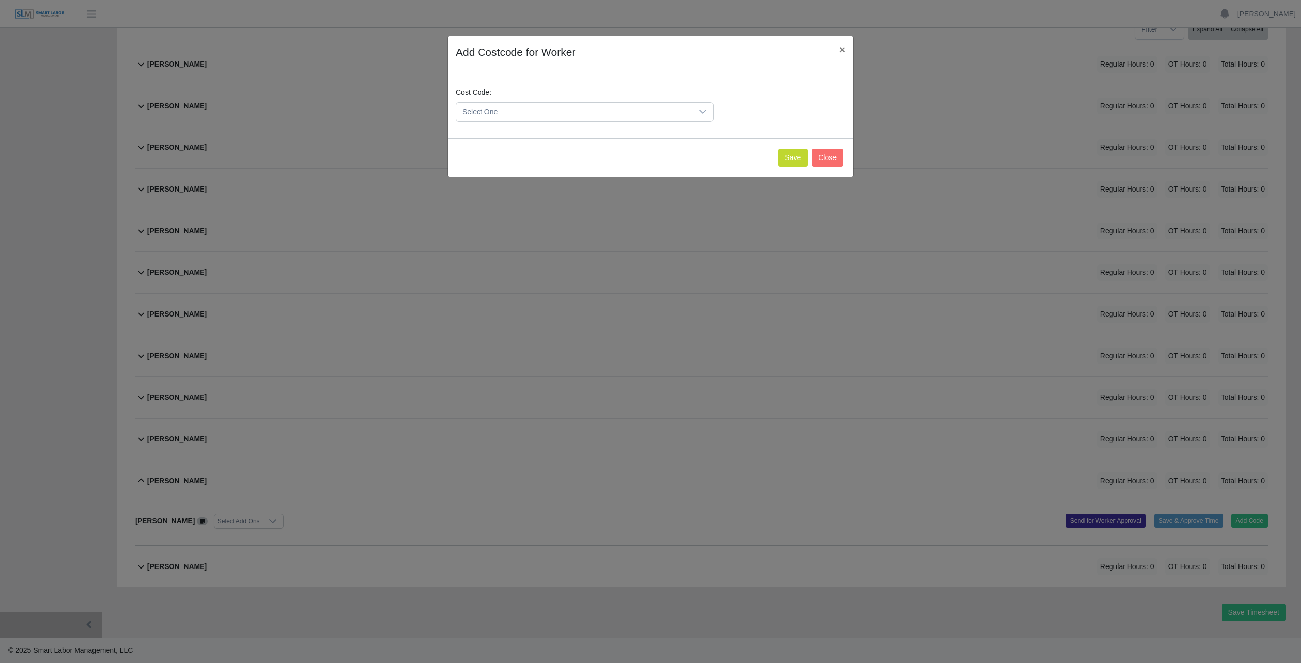
click at [539, 110] on span "Select One" at bounding box center [574, 112] width 236 height 19
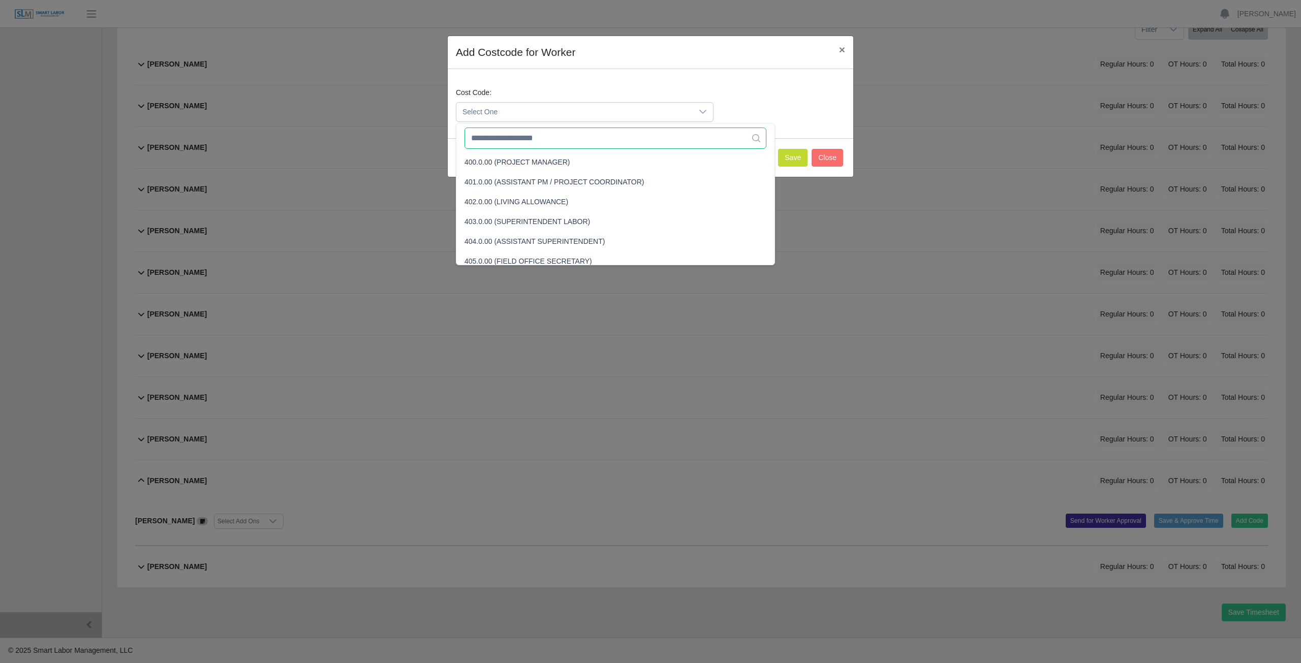
click at [540, 138] on input "text" at bounding box center [615, 138] width 302 height 21
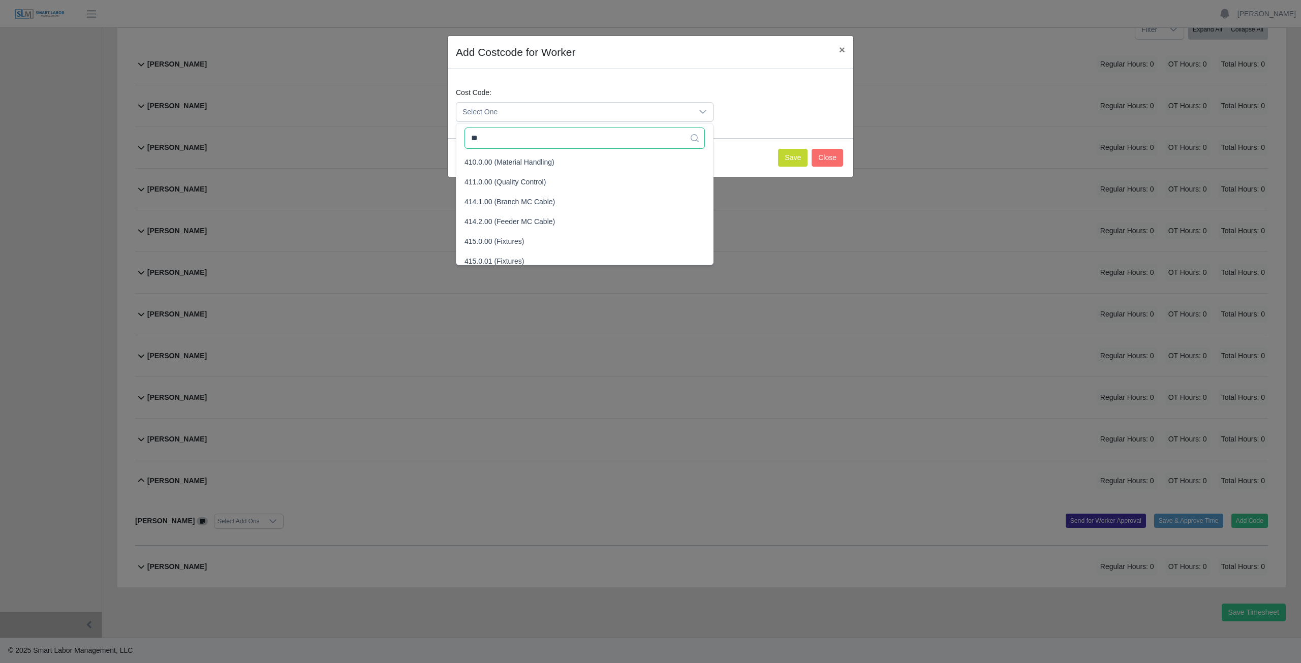
type input "*"
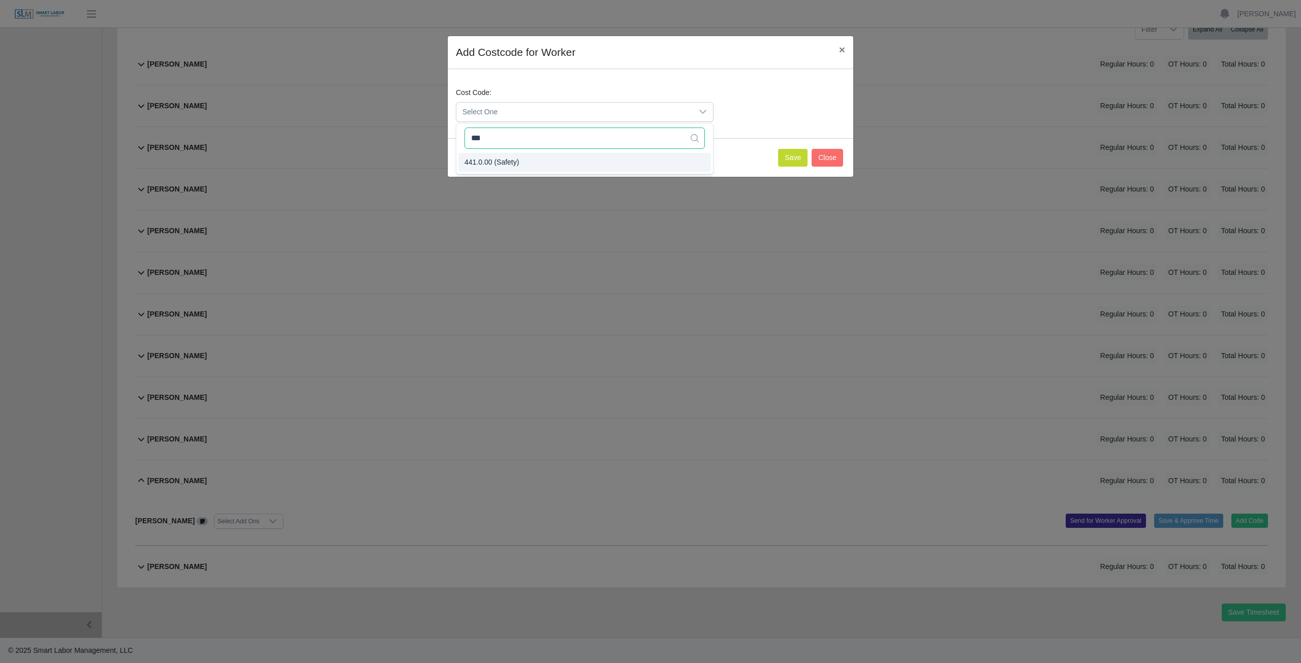
type input "***"
click at [797, 160] on button "Save" at bounding box center [792, 158] width 29 height 18
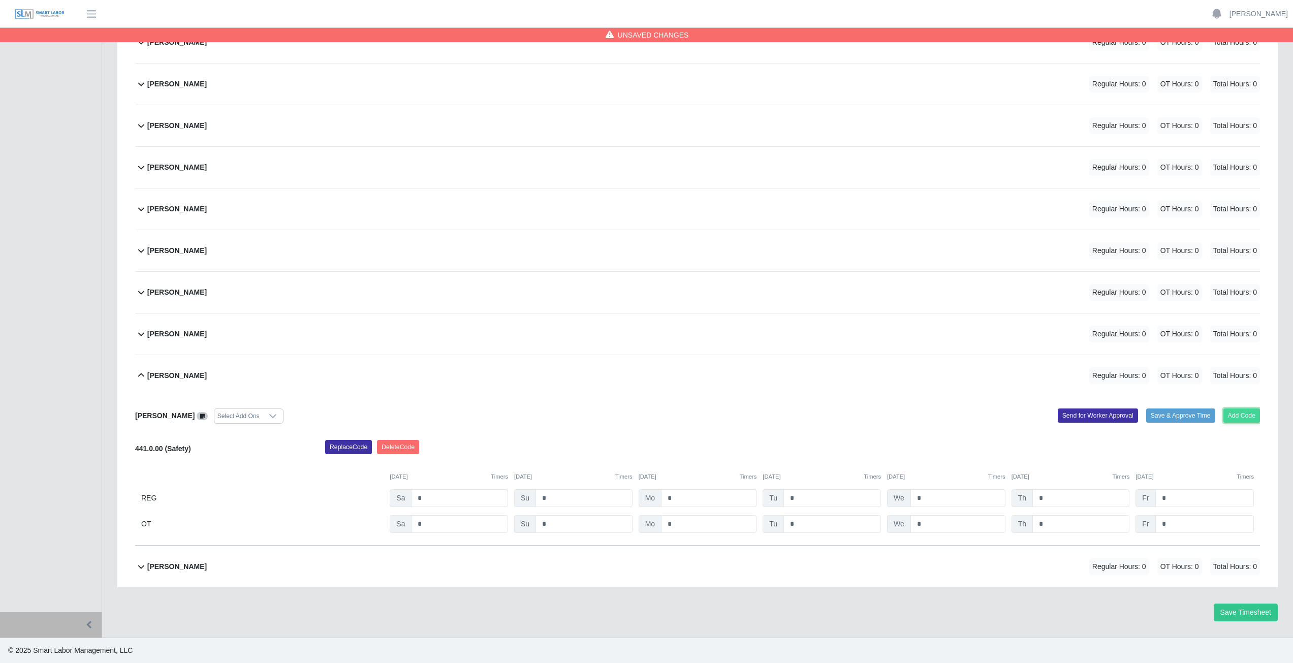
click at [1246, 419] on button "Add Code" at bounding box center [1241, 415] width 37 height 14
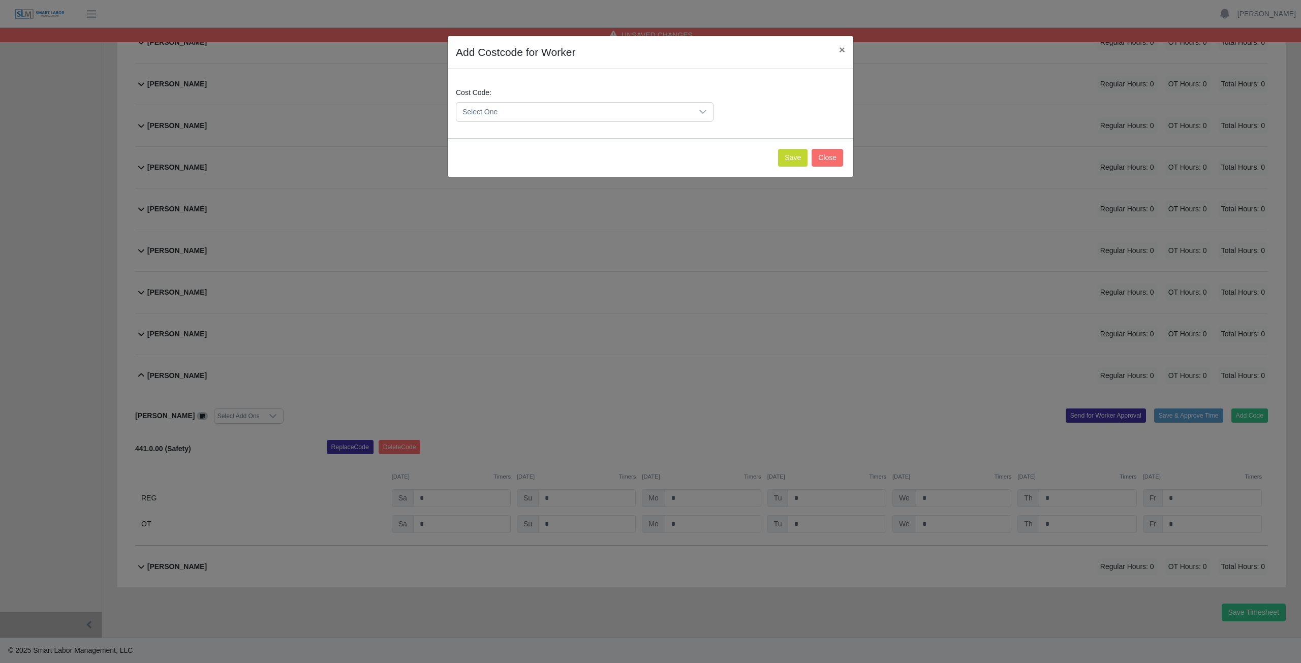
click at [514, 113] on span "Select One" at bounding box center [574, 112] width 236 height 19
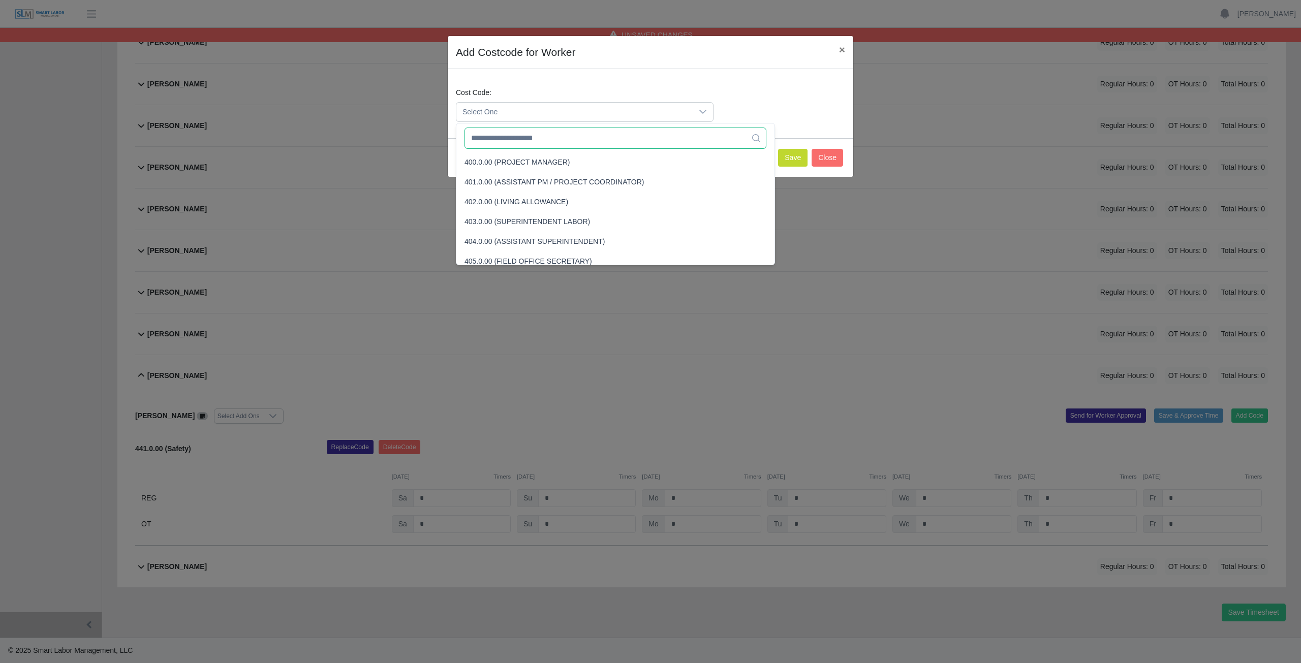
click at [503, 142] on input "text" at bounding box center [615, 138] width 302 height 21
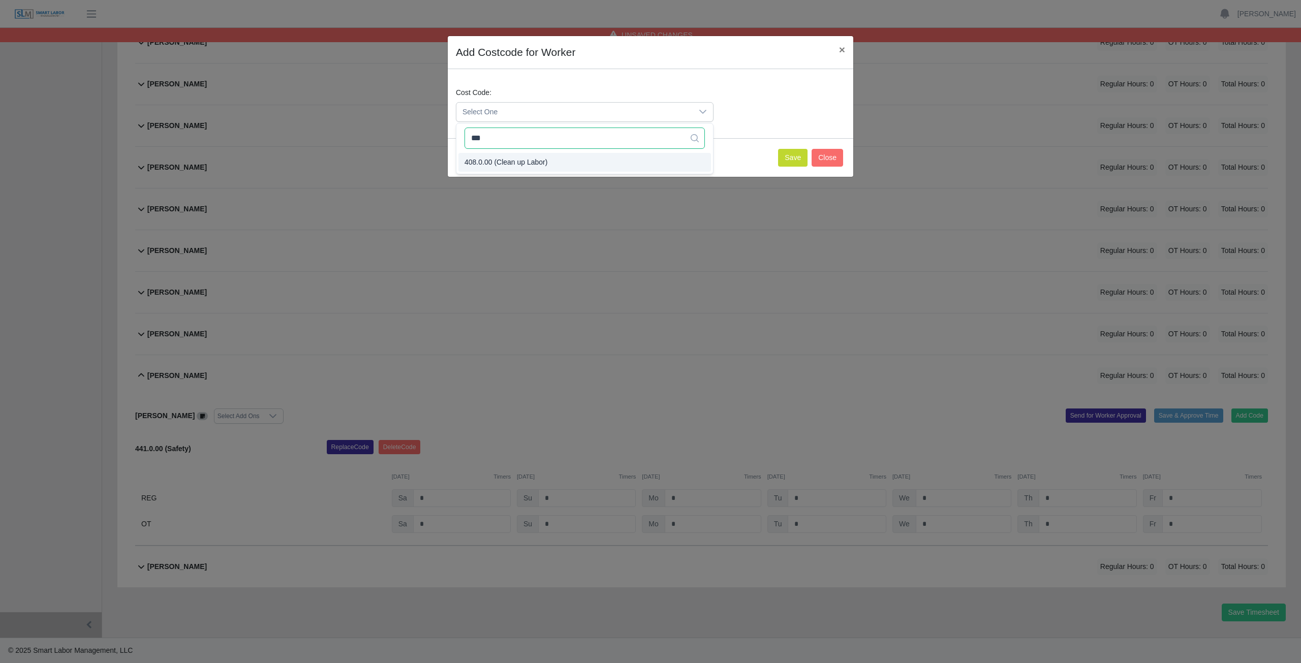
type input "***"
click at [505, 163] on span "408.0.00 (Clean up Labor)" at bounding box center [505, 162] width 83 height 11
click at [791, 159] on button "Save" at bounding box center [792, 158] width 29 height 18
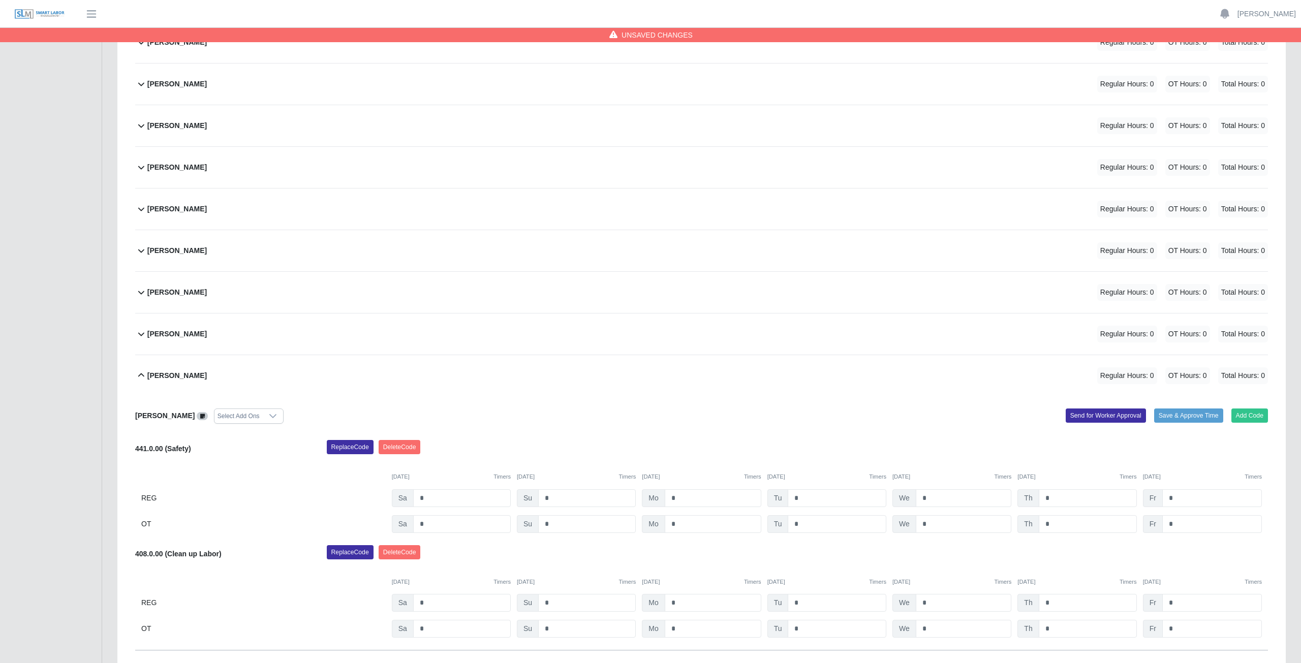
scroll to position [382, 0]
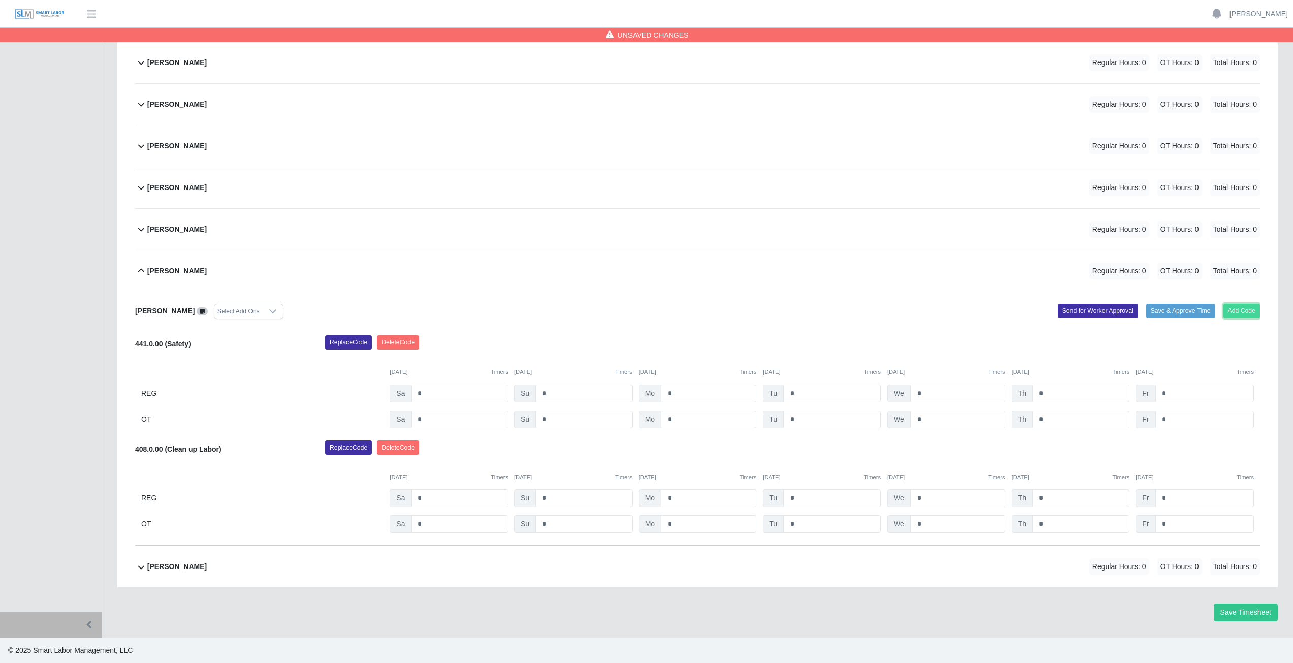
click at [1236, 308] on button "Add Code" at bounding box center [1241, 311] width 37 height 14
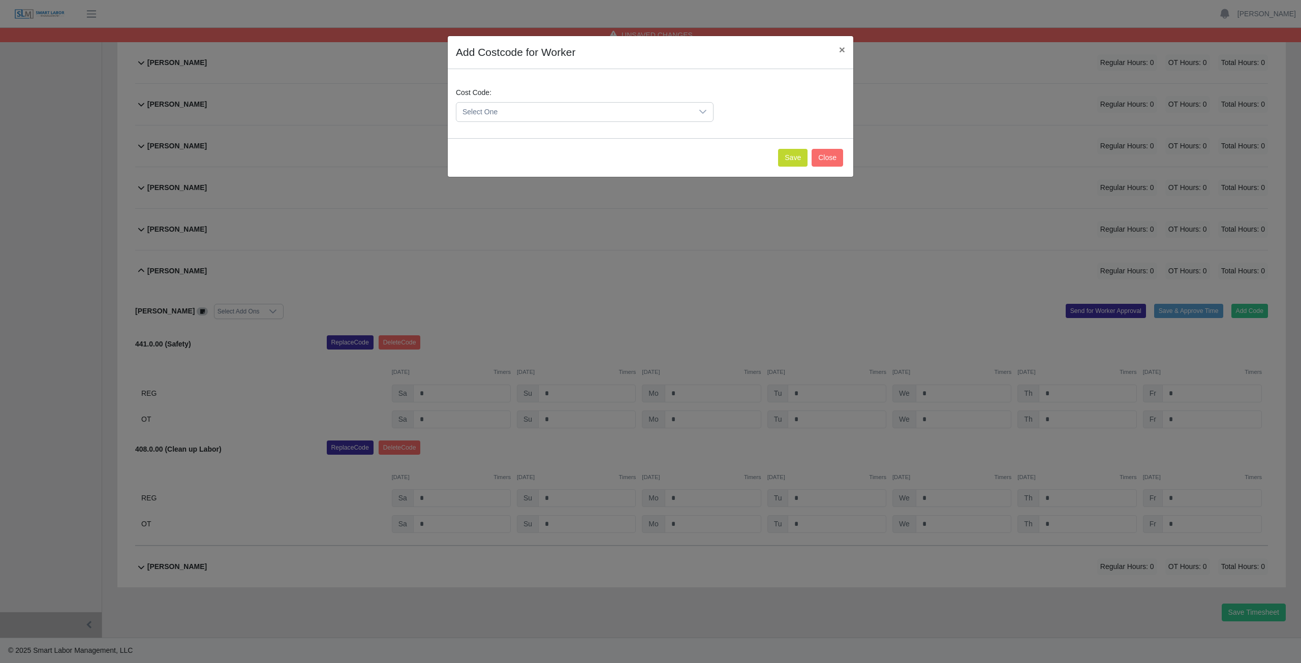
click at [530, 109] on span "Select One" at bounding box center [574, 112] width 236 height 19
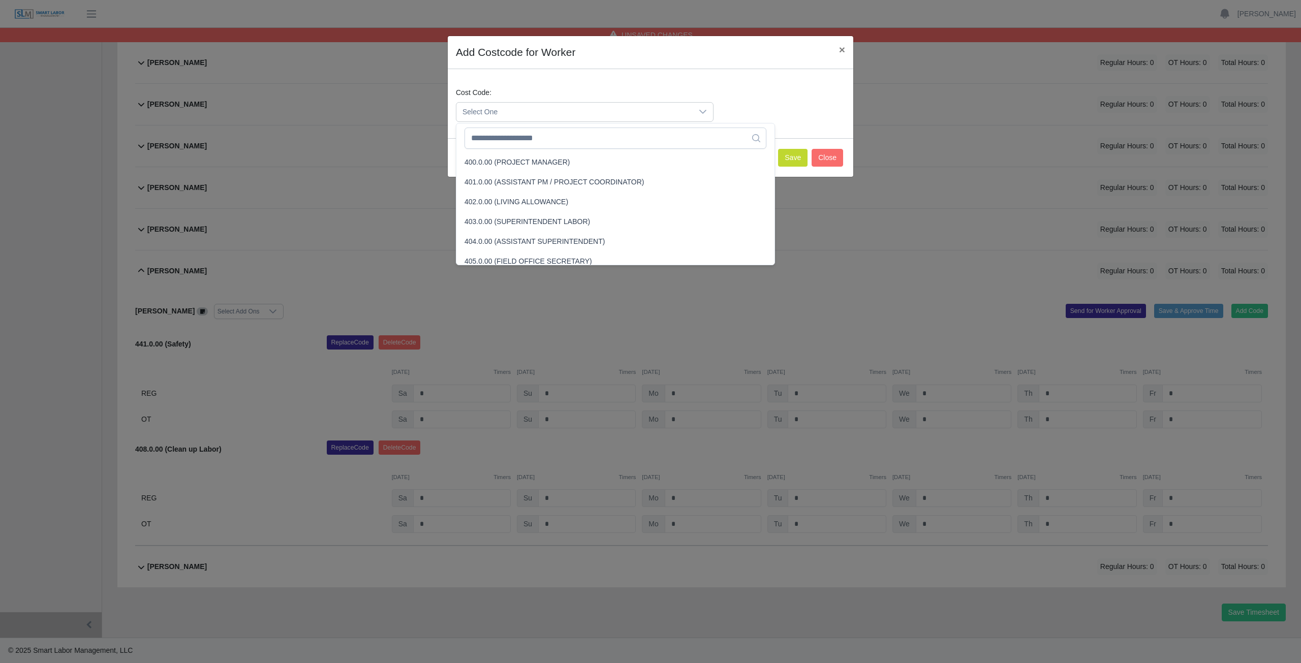
scroll to position [85, 0]
click at [528, 141] on input "text" at bounding box center [615, 138] width 302 height 21
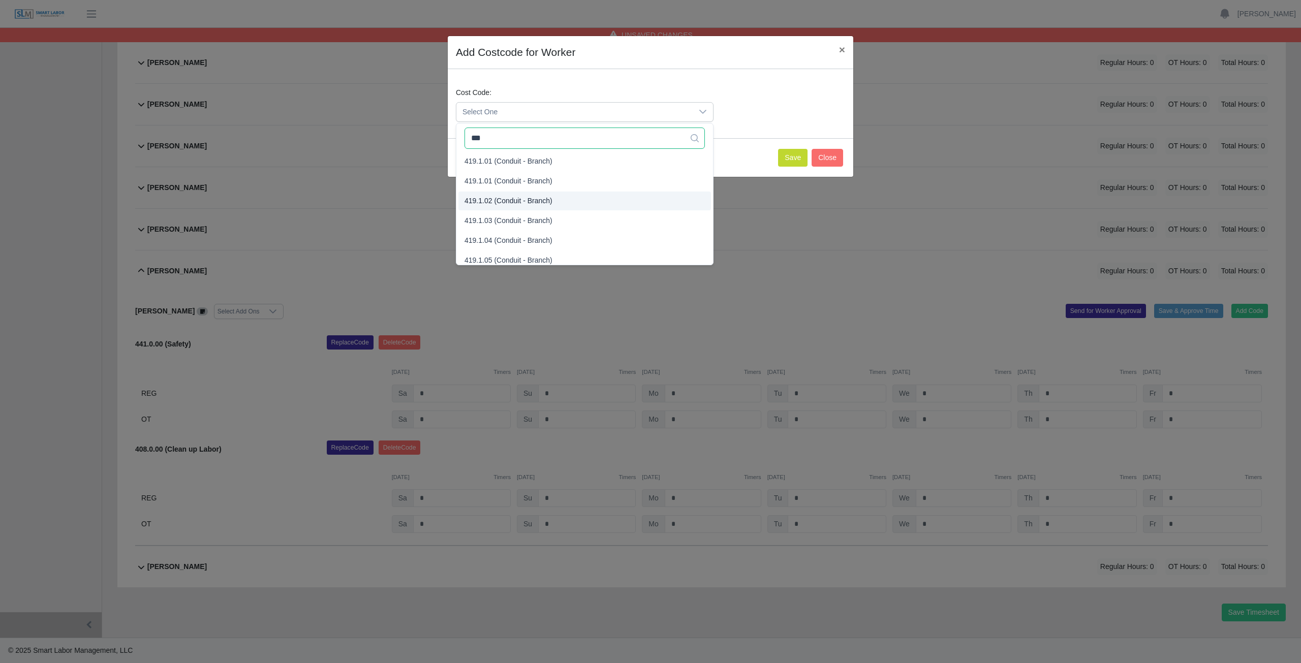
scroll to position [0, 0]
type input "***"
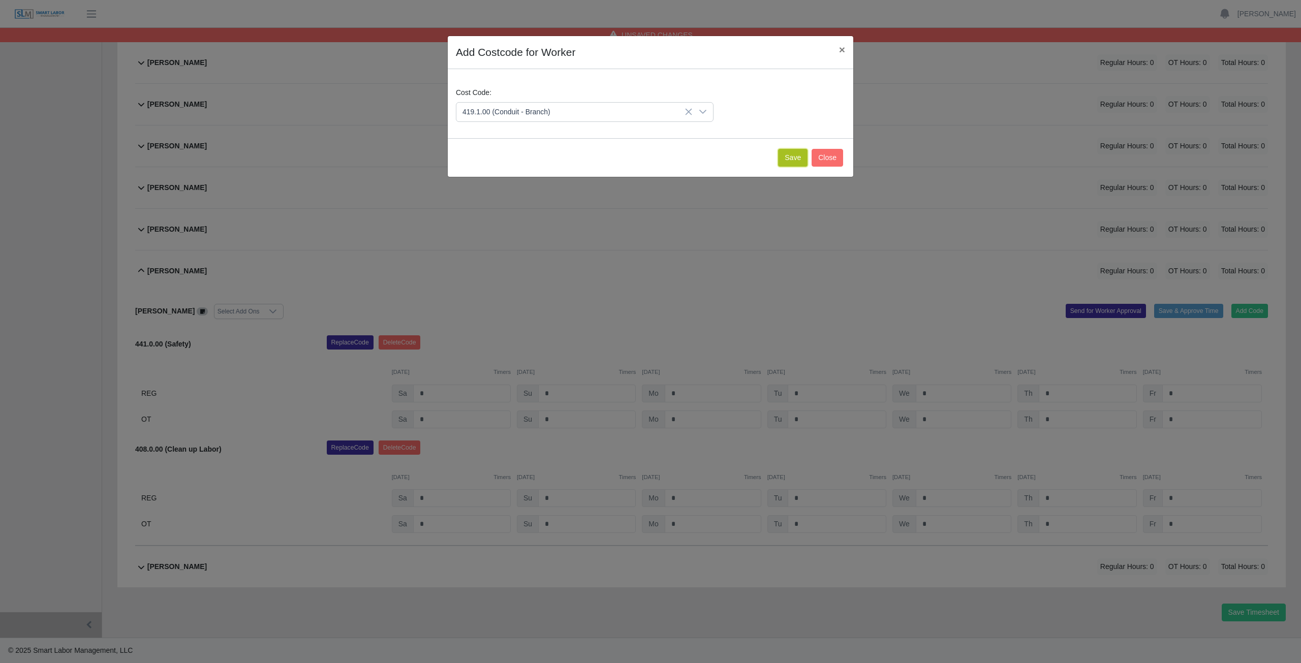
click at [796, 161] on button "Save" at bounding box center [792, 158] width 29 height 18
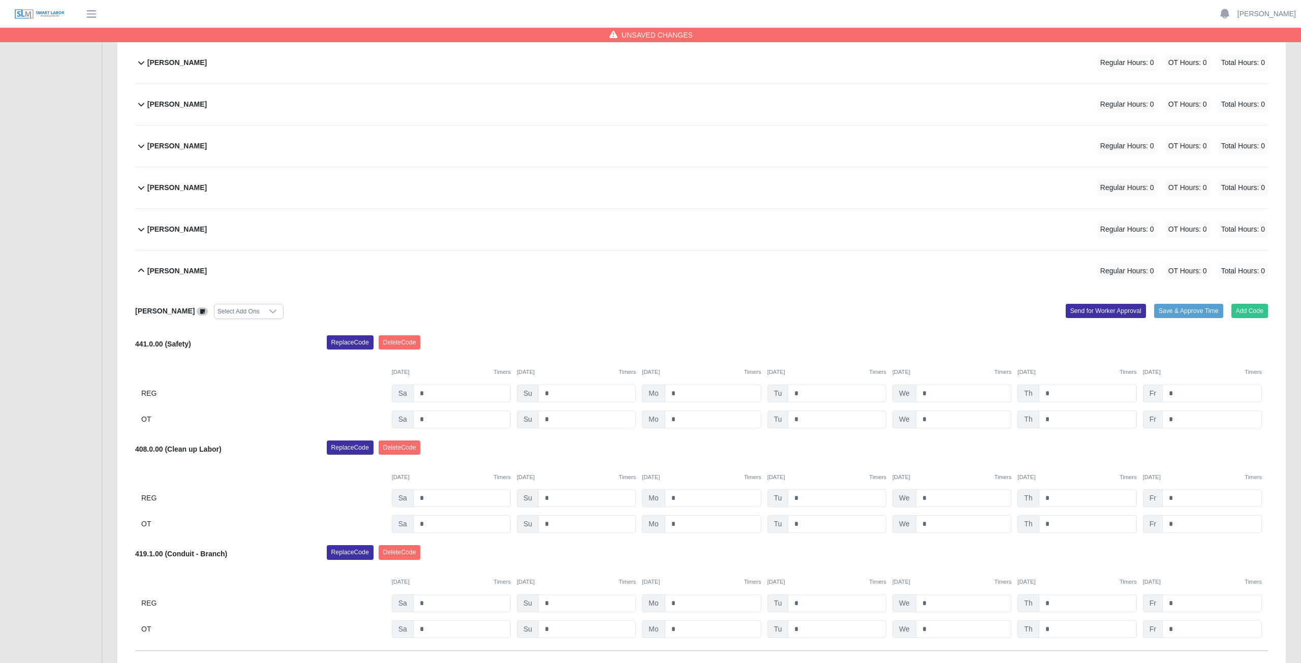
scroll to position [487, 0]
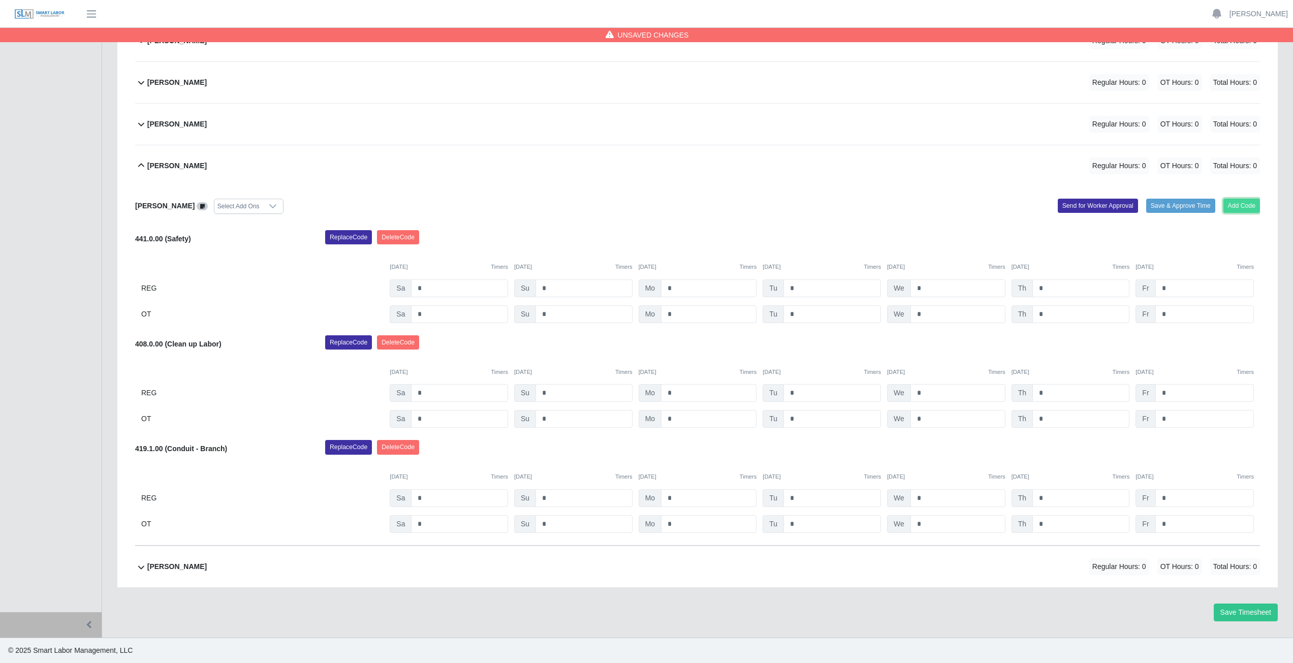
click at [1246, 205] on button "Add Code" at bounding box center [1241, 206] width 37 height 14
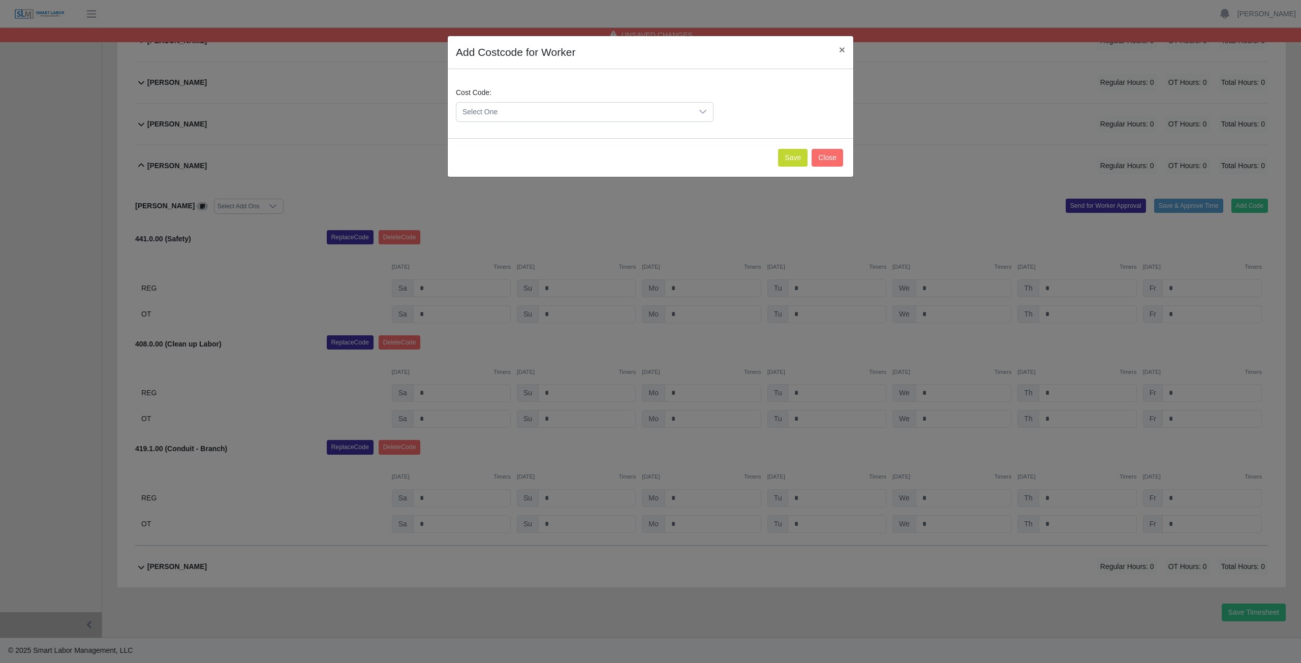
click at [499, 112] on span "Select One" at bounding box center [574, 112] width 236 height 19
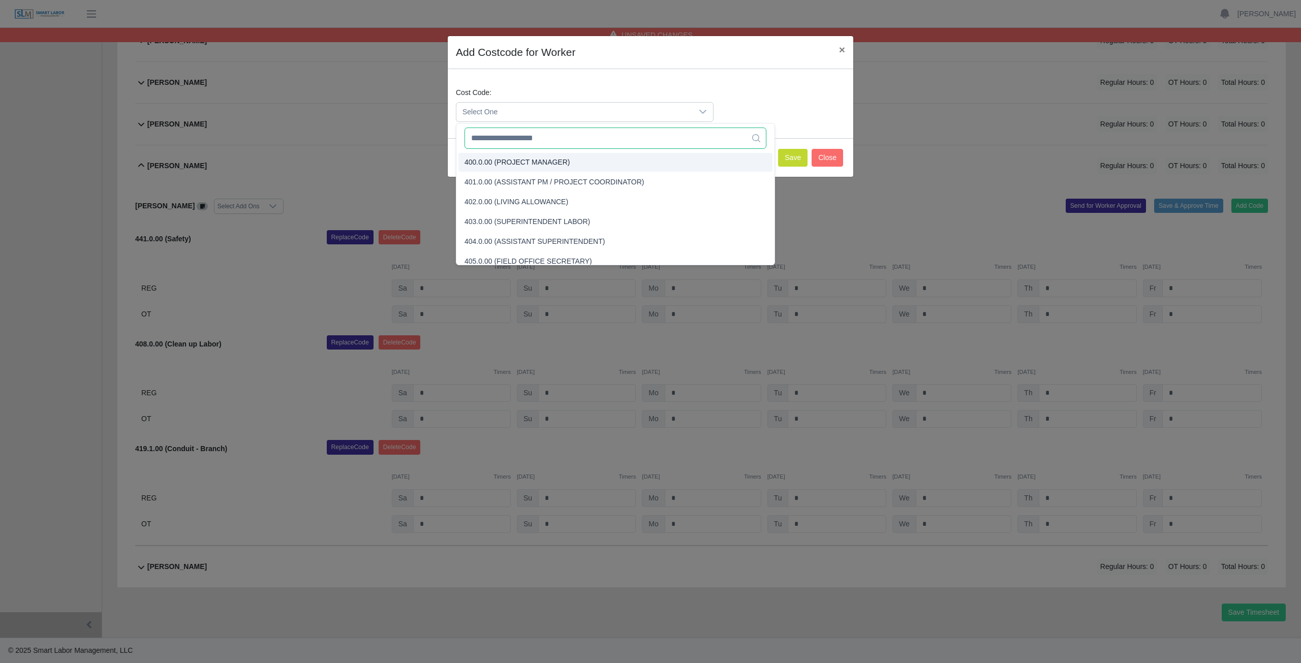
click at [541, 138] on input "text" at bounding box center [615, 138] width 302 height 21
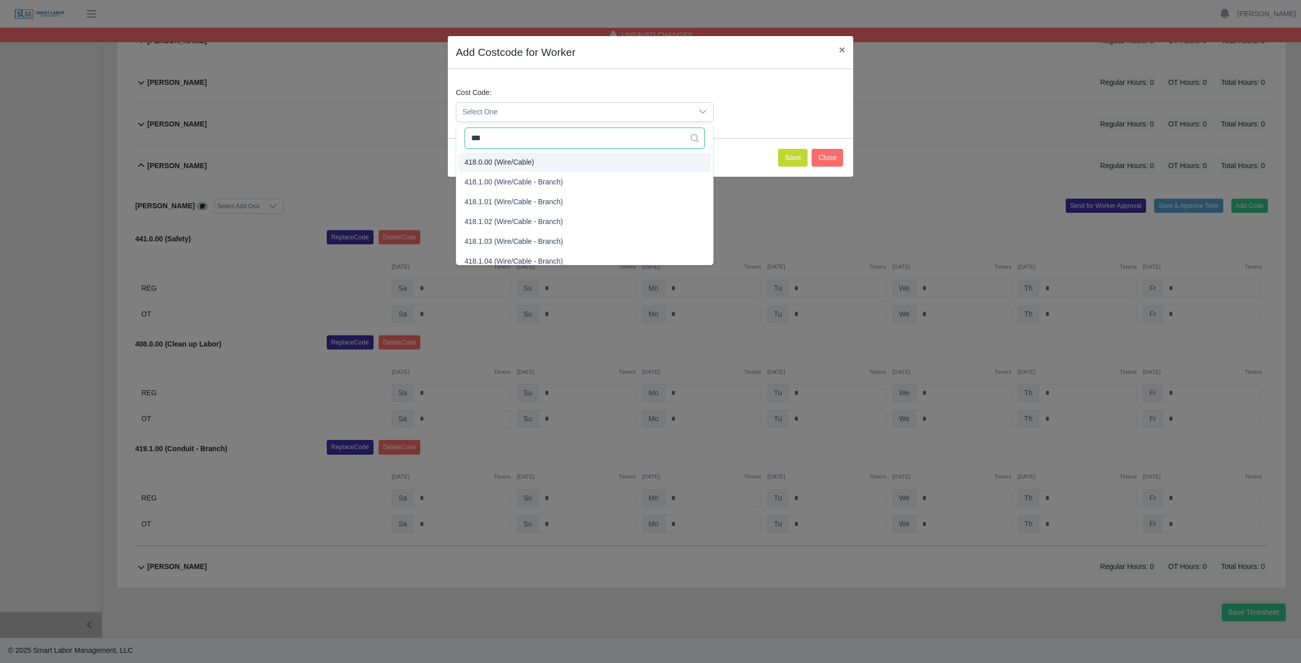
type input "***"
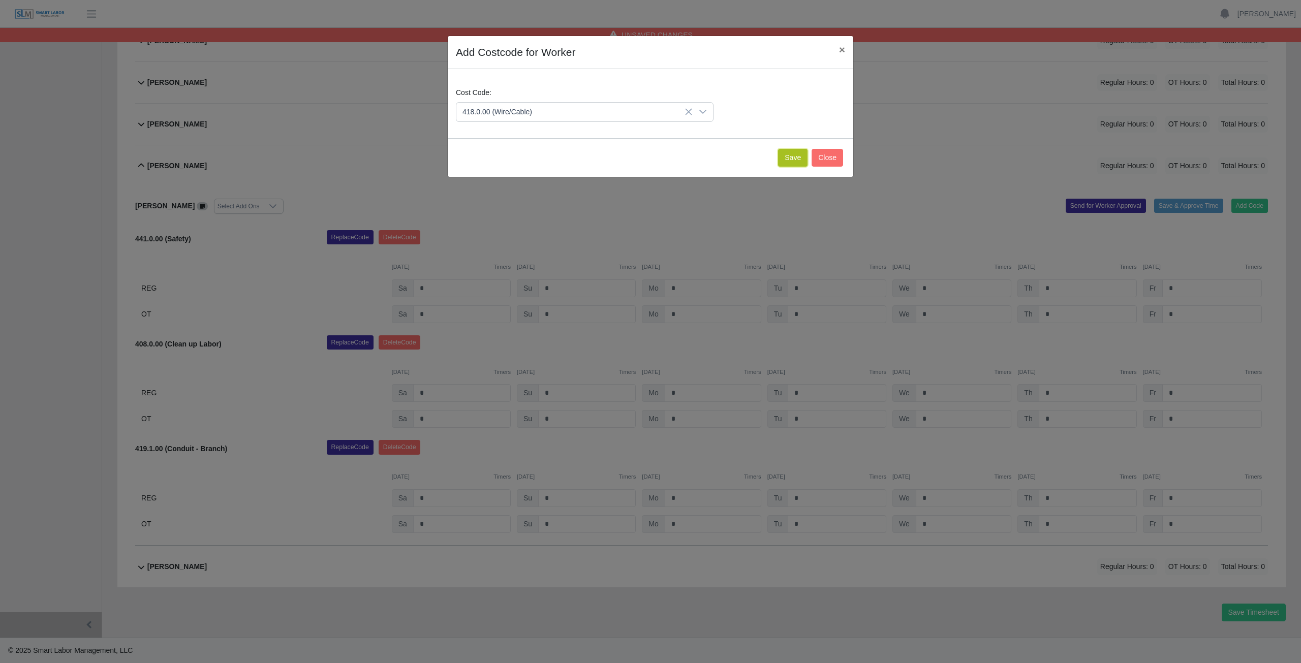
click at [792, 162] on button "Save" at bounding box center [792, 158] width 29 height 18
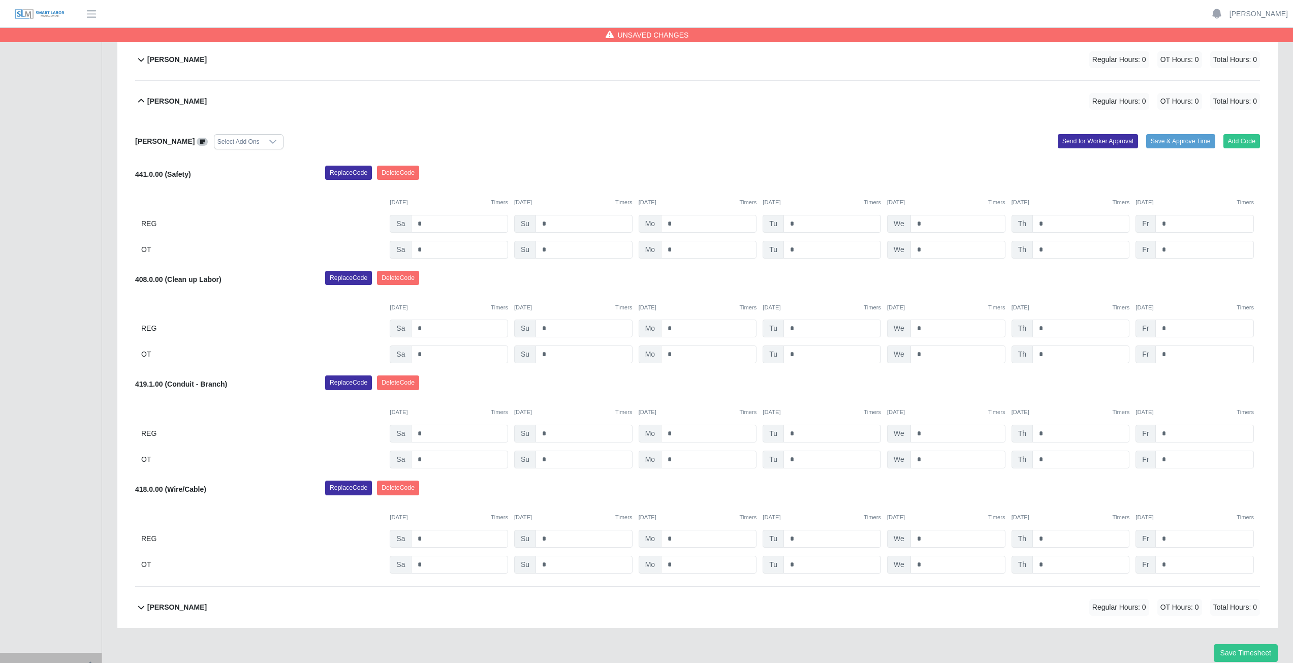
scroll to position [491, 0]
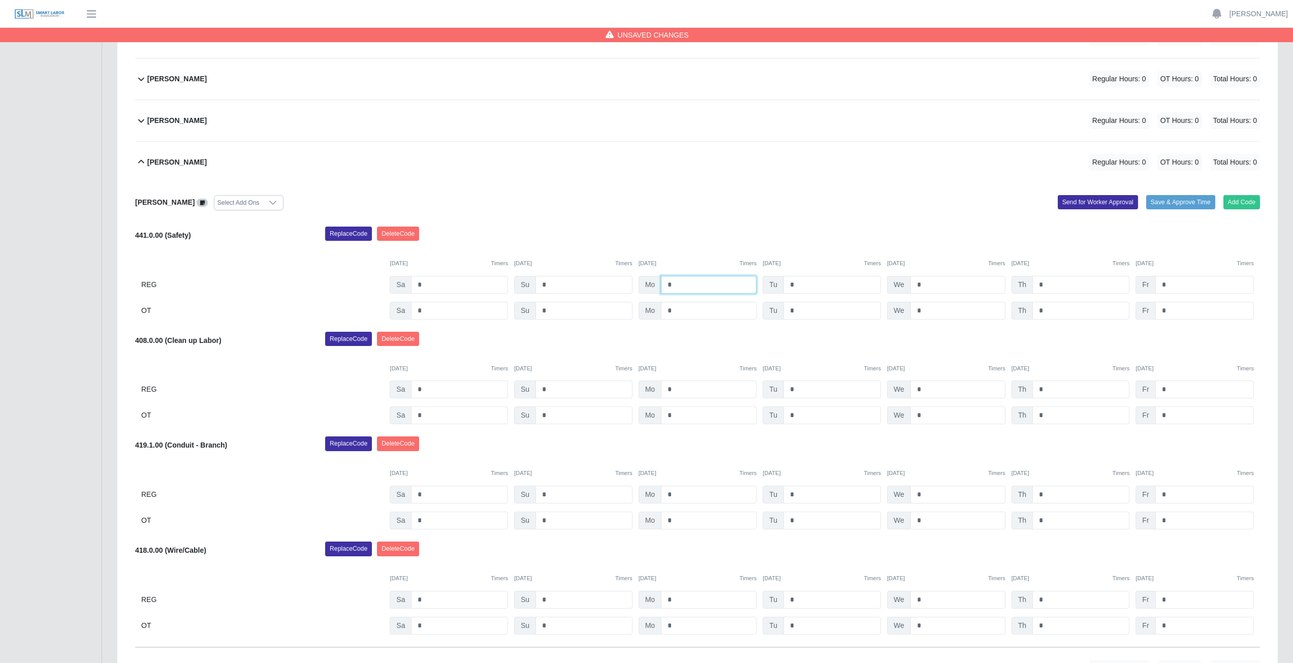
click at [676, 286] on input "*" at bounding box center [709, 285] width 96 height 18
type input "*"
click at [798, 285] on input "*" at bounding box center [832, 285] width 98 height 18
type input "*"
click at [925, 285] on input "*" at bounding box center [957, 285] width 95 height 18
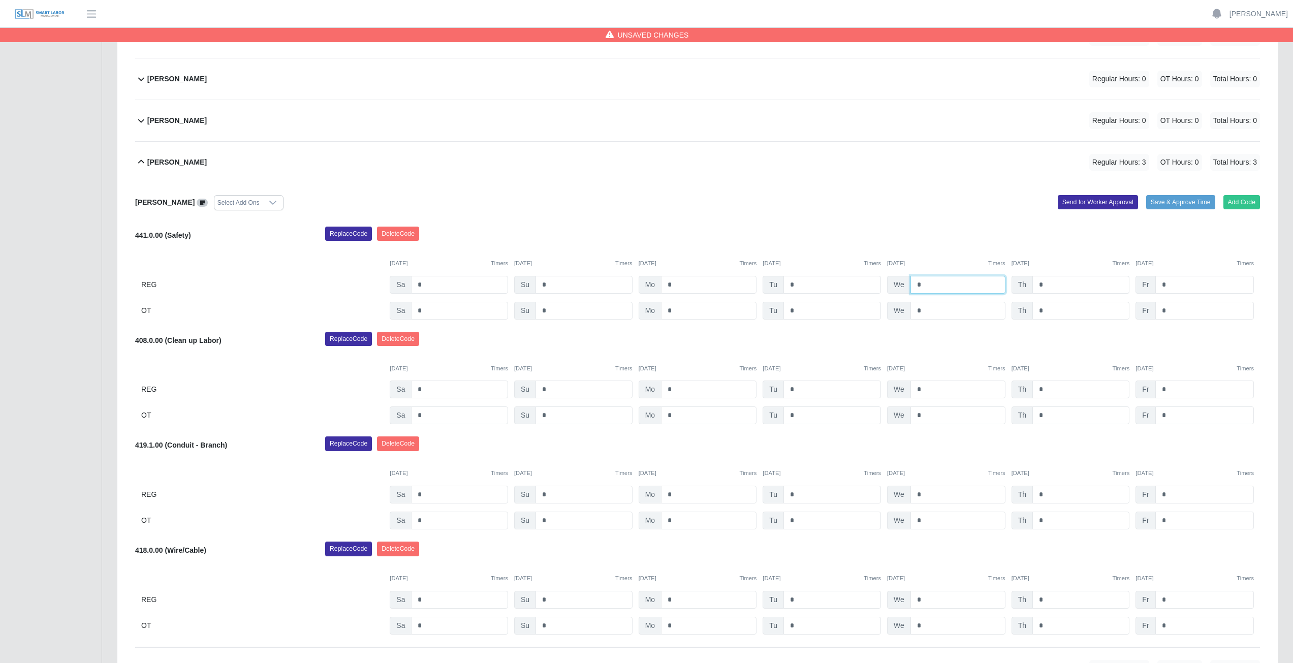
type input "*"
click at [1050, 282] on input "*" at bounding box center [1080, 285] width 97 height 18
type input "*"
click at [677, 390] on input "*" at bounding box center [709, 390] width 96 height 18
type input "*"
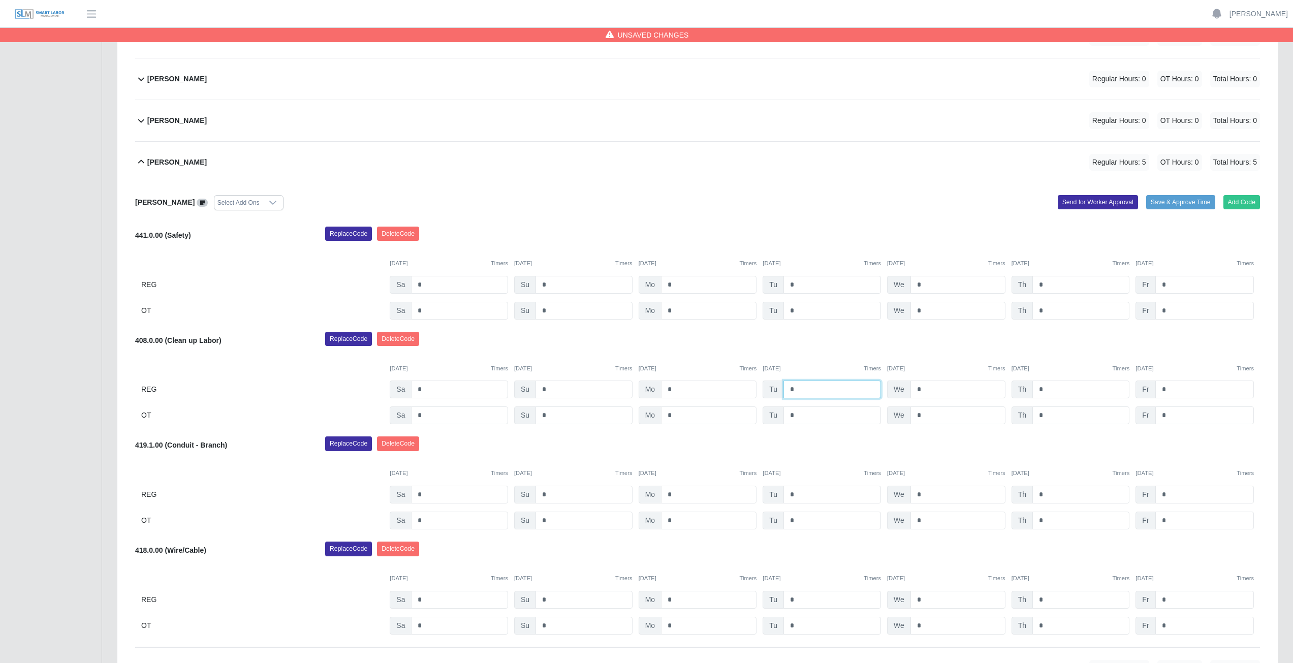
click at [793, 389] on input "*" at bounding box center [832, 390] width 98 height 18
type input "*"
click at [928, 390] on input "*" at bounding box center [957, 390] width 95 height 18
type input "*"
click at [1046, 390] on input "*" at bounding box center [1080, 390] width 97 height 18
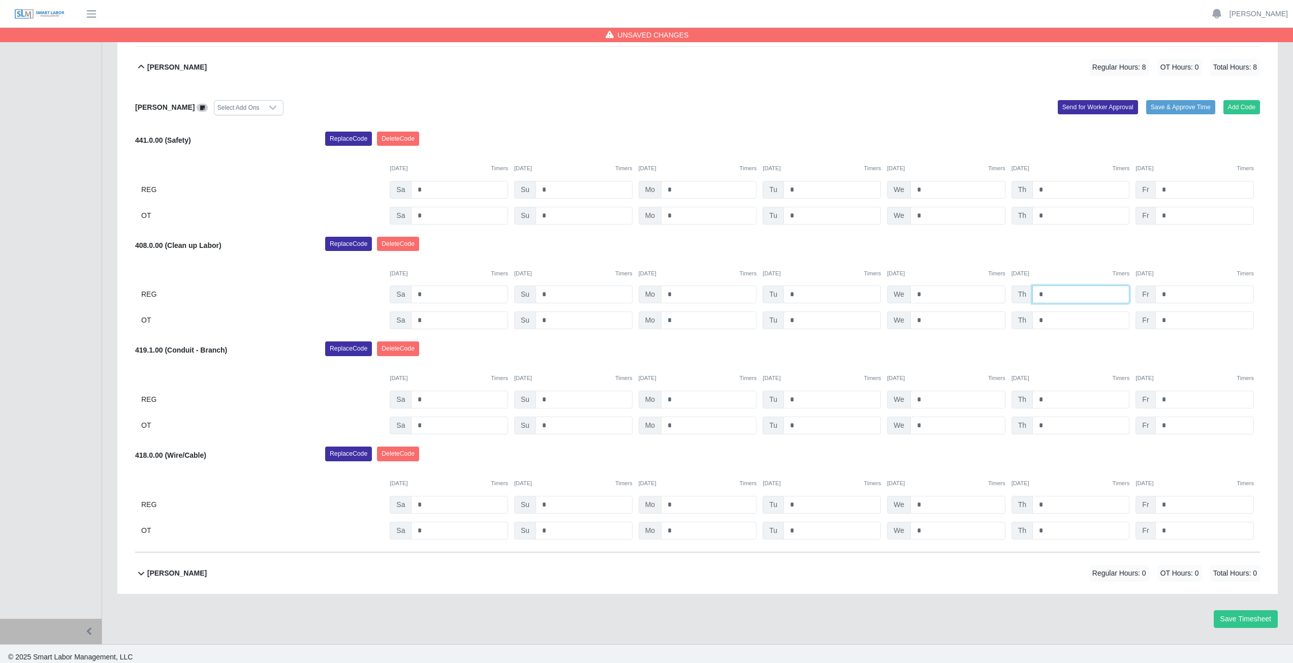
scroll to position [592, 0]
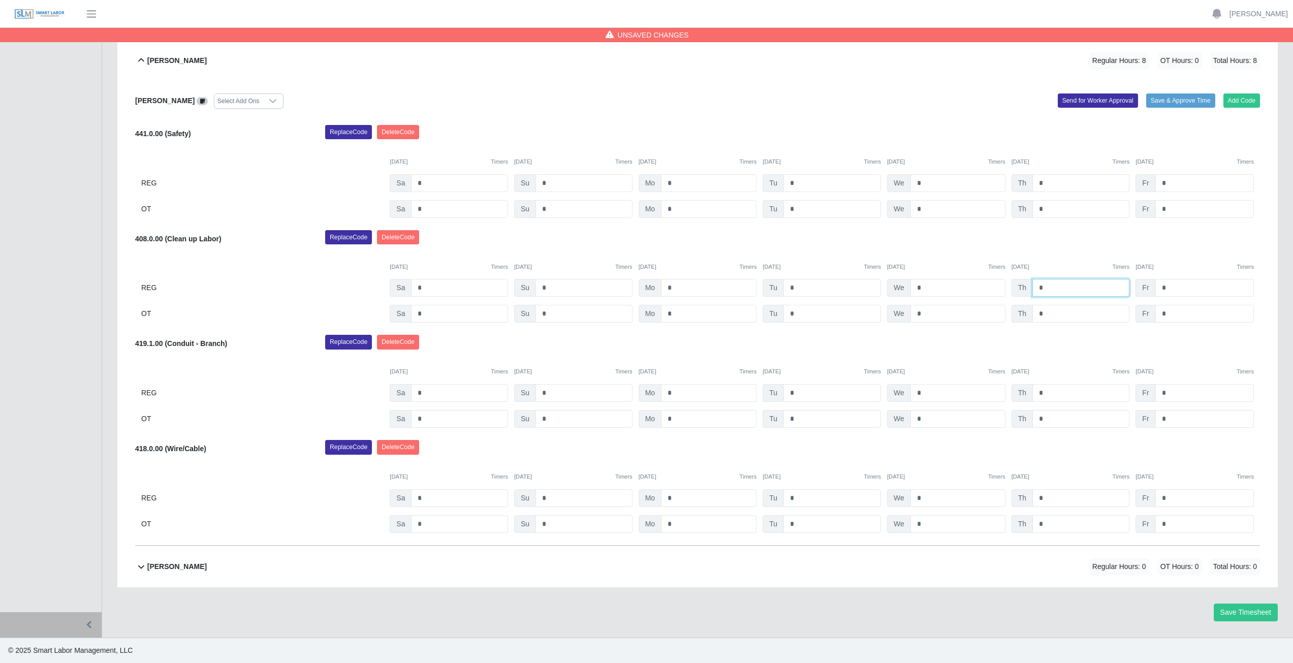
type input "*"
click at [676, 394] on input "*" at bounding box center [709, 393] width 96 height 18
type input "*"
click at [675, 421] on input "*" at bounding box center [709, 419] width 96 height 18
type input "*"
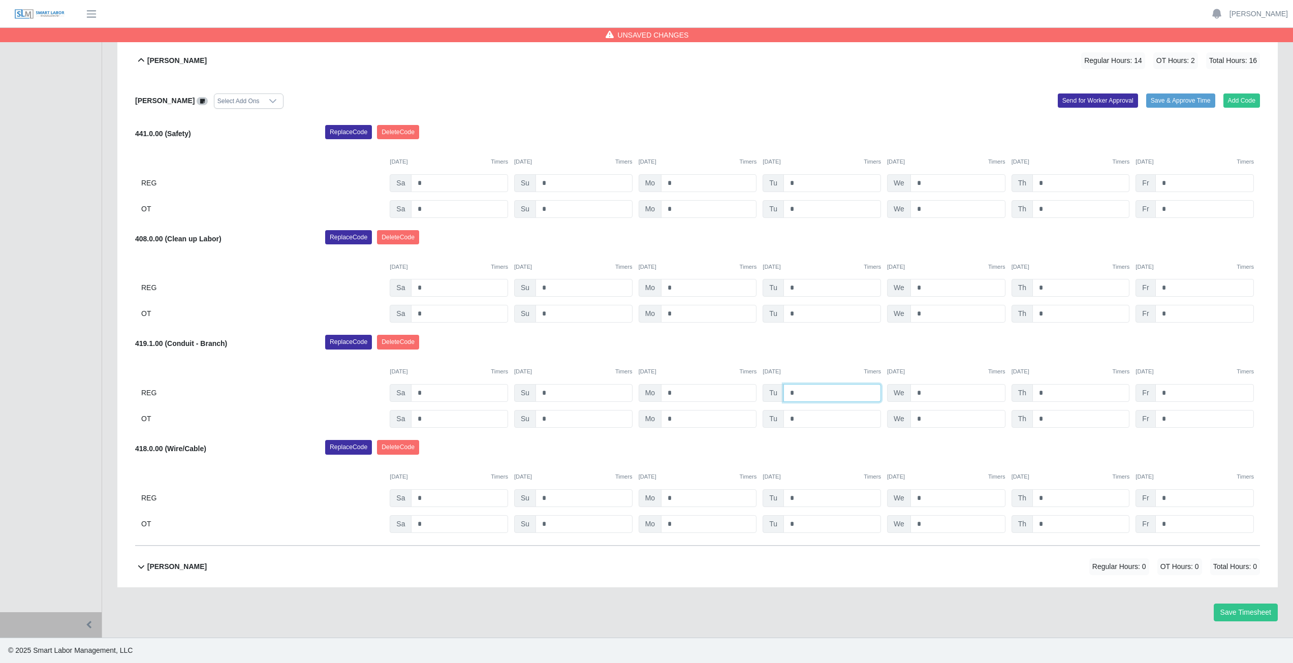
click at [798, 395] on input "*" at bounding box center [832, 393] width 98 height 18
type input "*"
click at [799, 420] on input "*" at bounding box center [832, 419] width 98 height 18
type input "*"
click at [838, 344] on div "Replace Code Delete Code" at bounding box center [793, 345] width 950 height 20
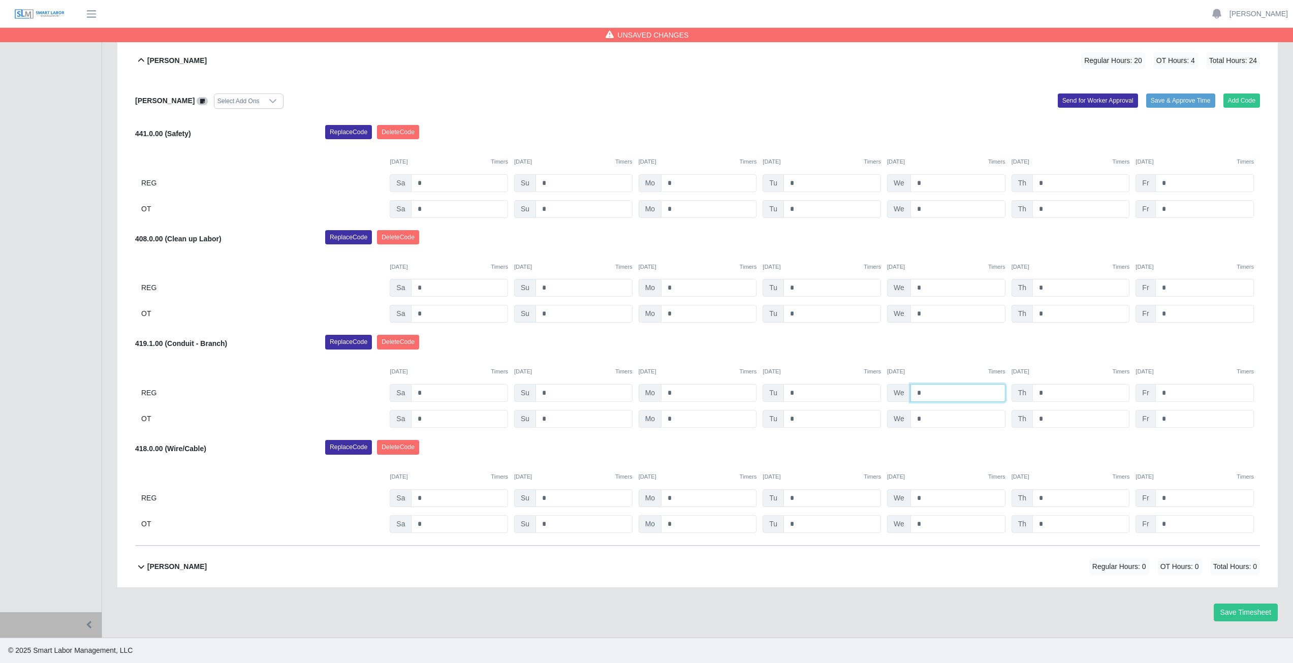
click at [925, 394] on input "*" at bounding box center [957, 393] width 95 height 18
type input "*"
click at [929, 422] on input "*" at bounding box center [957, 419] width 95 height 18
type input "*"
click at [949, 345] on div "Replace Code Delete Code" at bounding box center [793, 345] width 950 height 20
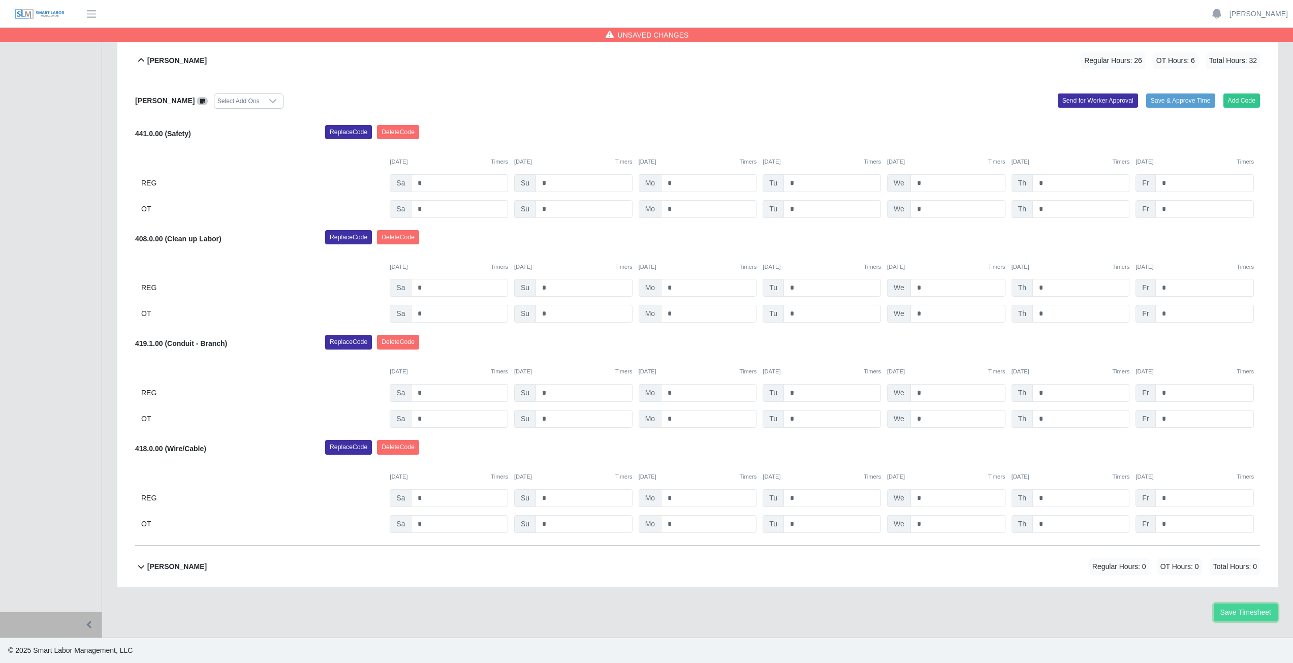
click at [1243, 609] on button "Save Timesheet" at bounding box center [1246, 613] width 64 height 18
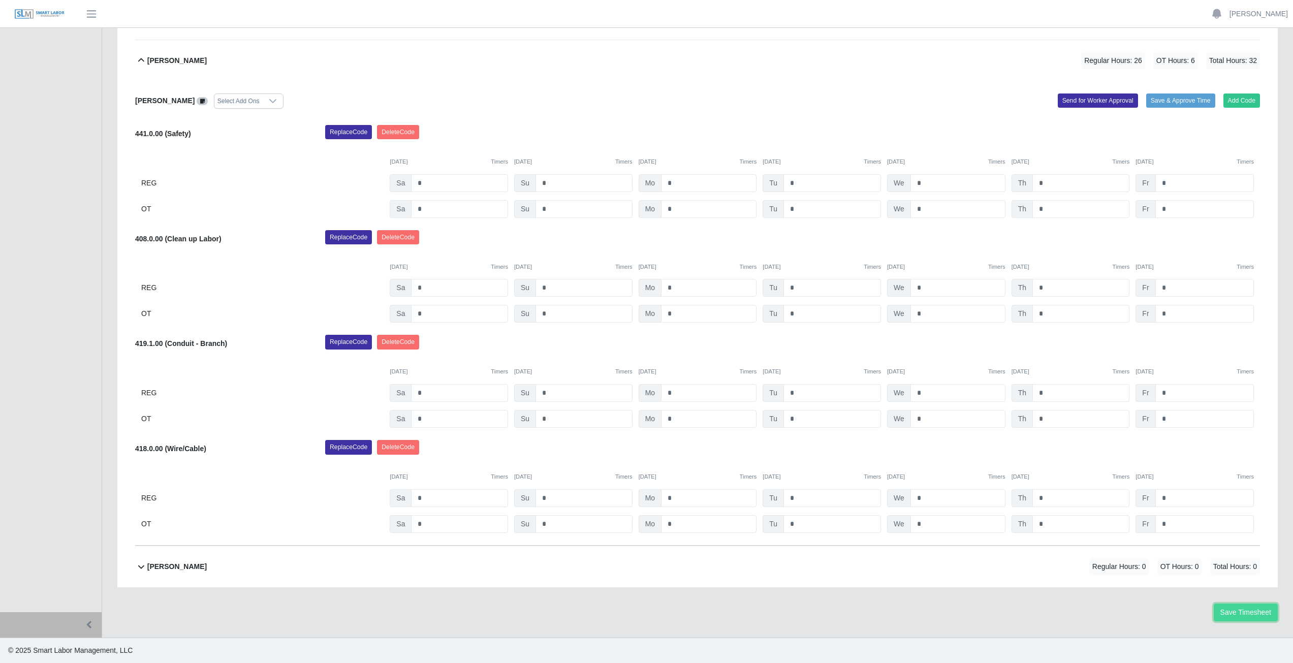
click at [1240, 614] on button "Save Timesheet" at bounding box center [1246, 613] width 64 height 18
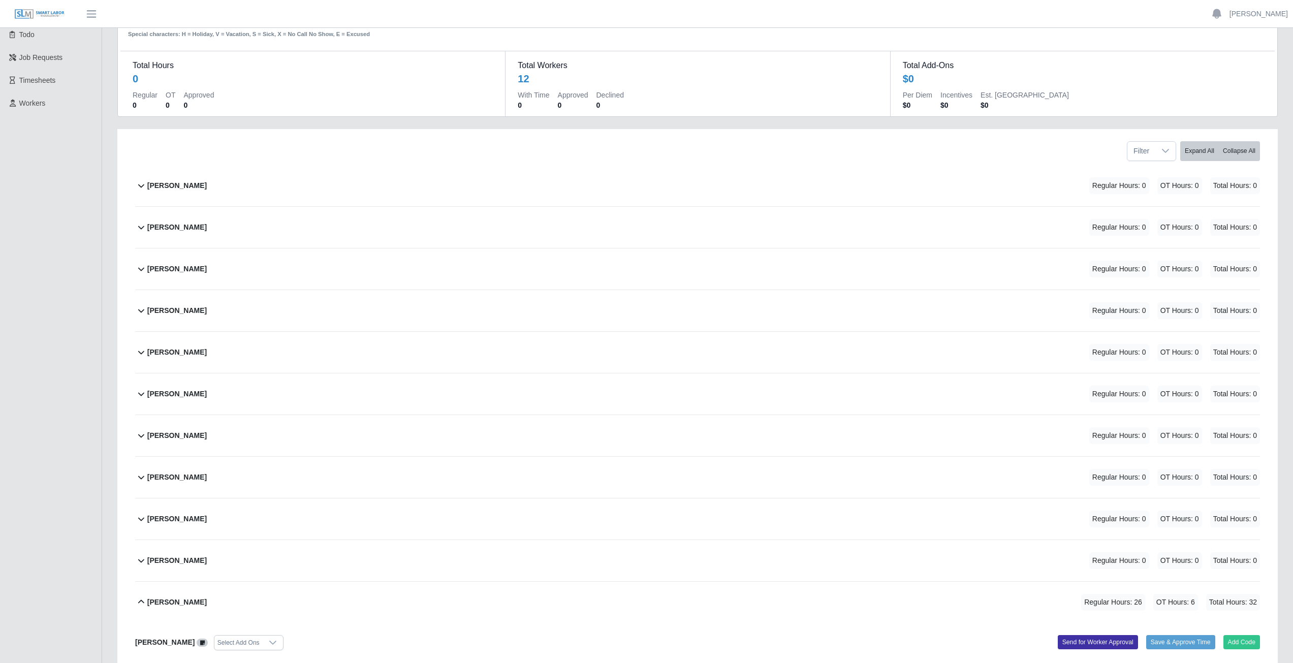
scroll to position [0, 0]
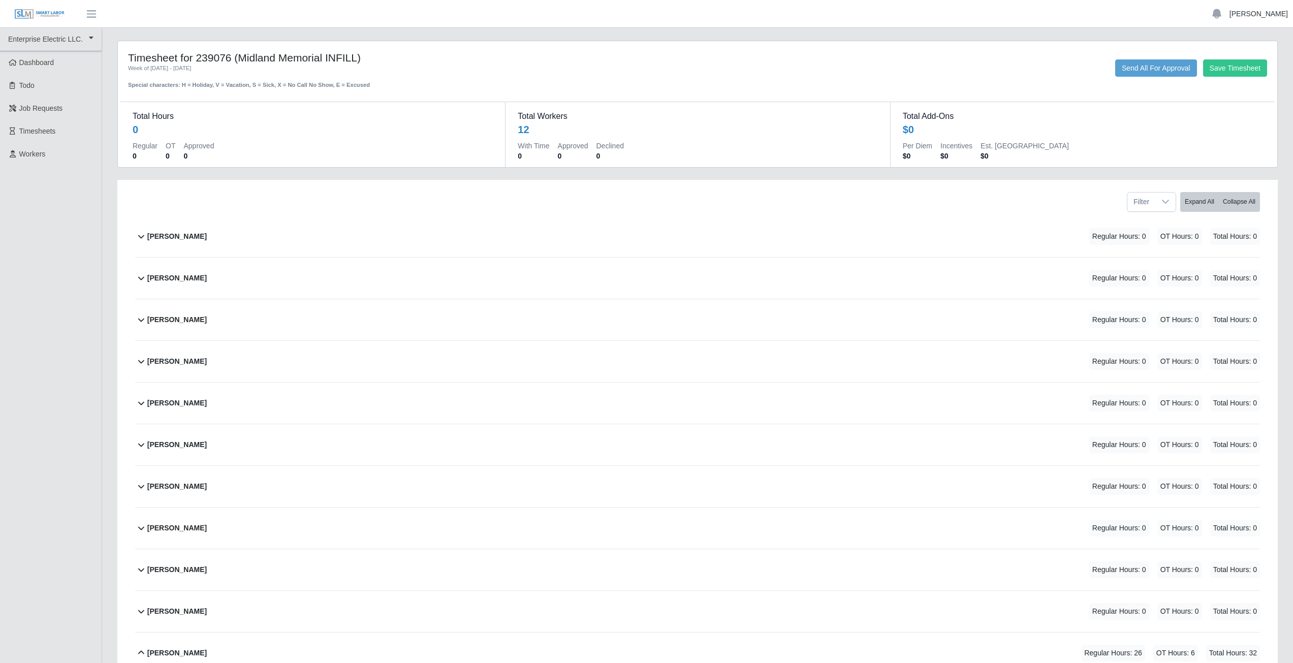
click at [1257, 14] on link "[PERSON_NAME]" at bounding box center [1258, 14] width 58 height 11
click at [1241, 76] on link "Logout" at bounding box center [1246, 70] width 91 height 21
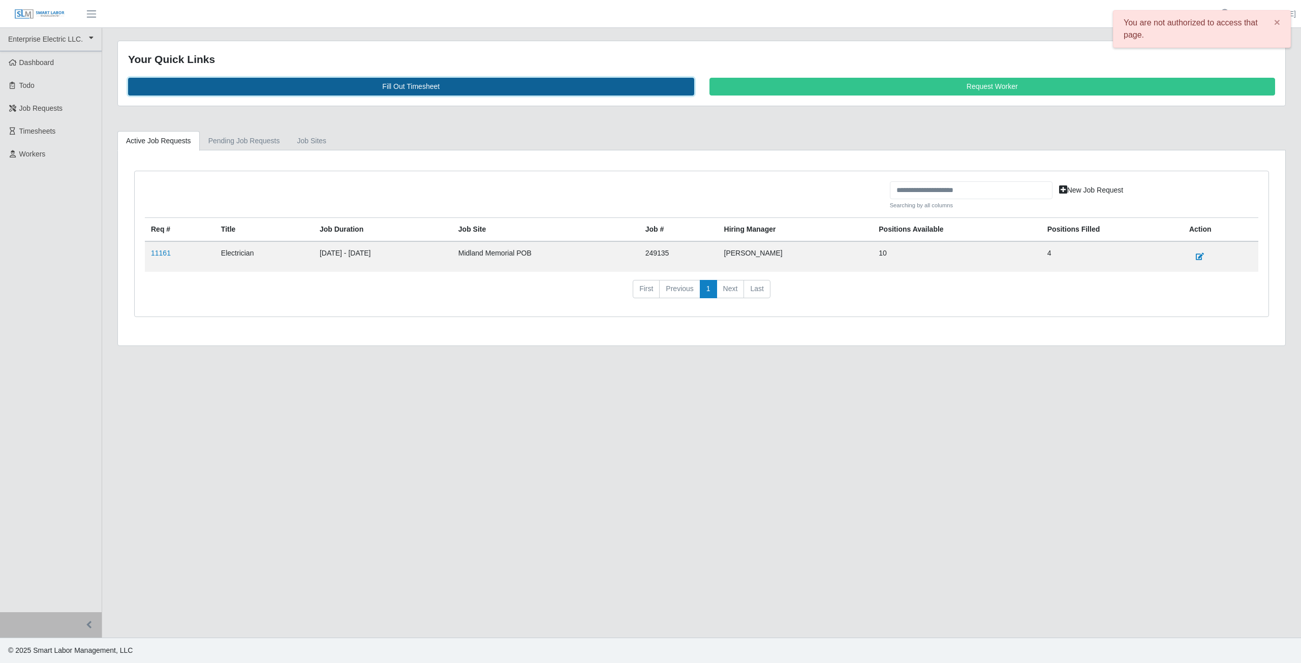
click at [410, 86] on link "Fill Out Timesheet" at bounding box center [411, 87] width 566 height 18
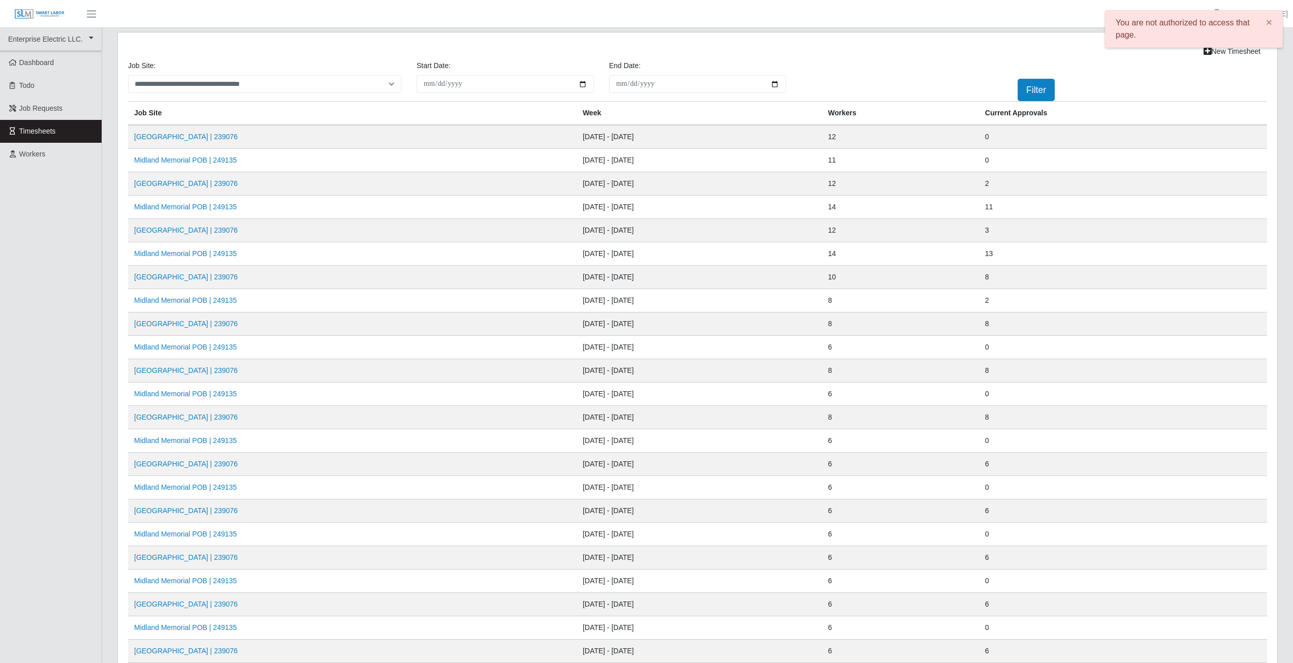
click at [268, 133] on td "[GEOGRAPHIC_DATA] | 239076" at bounding box center [352, 137] width 449 height 24
click at [266, 138] on td "[GEOGRAPHIC_DATA] | 239076" at bounding box center [352, 137] width 449 height 24
click at [179, 135] on link "[GEOGRAPHIC_DATA] | 239076" at bounding box center [186, 137] width 104 height 8
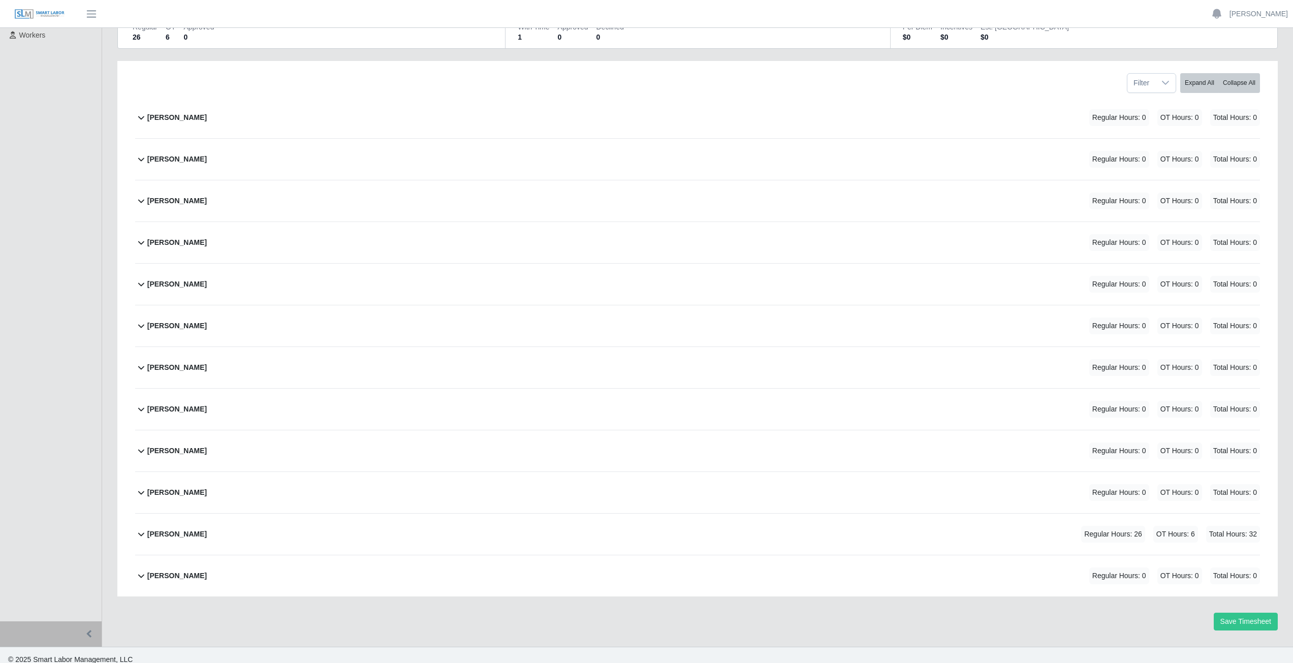
scroll to position [128, 0]
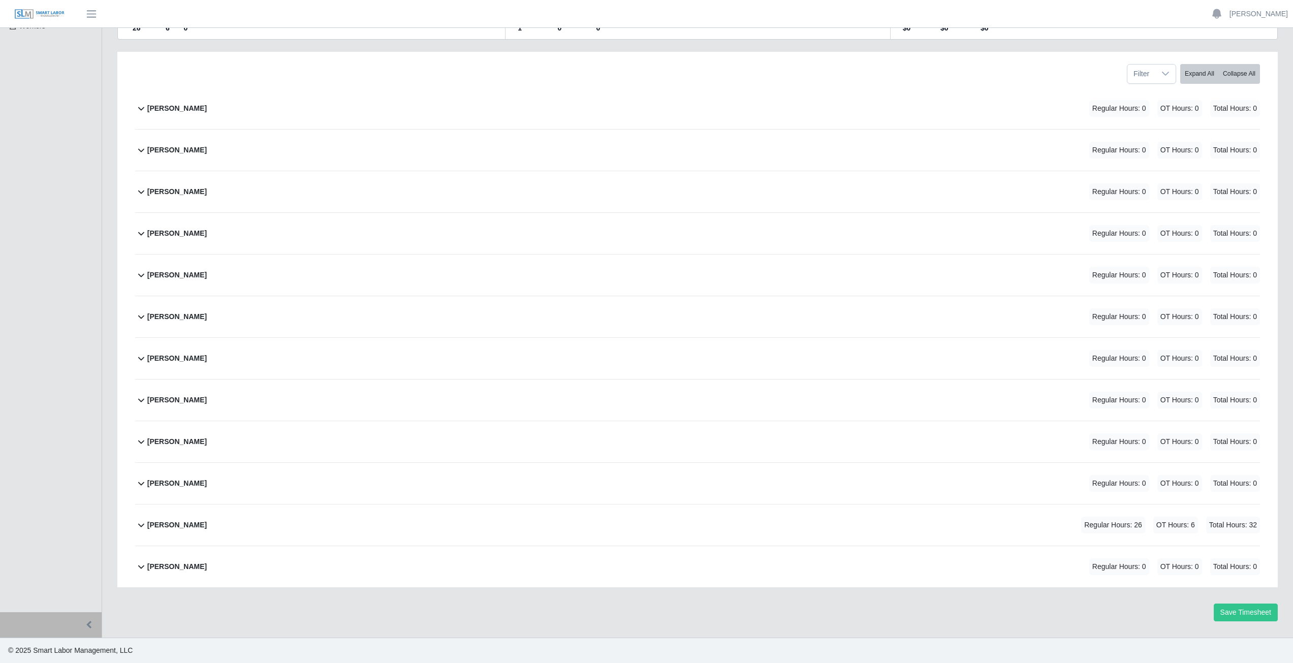
click at [161, 564] on b "[PERSON_NAME]" at bounding box center [176, 566] width 59 height 11
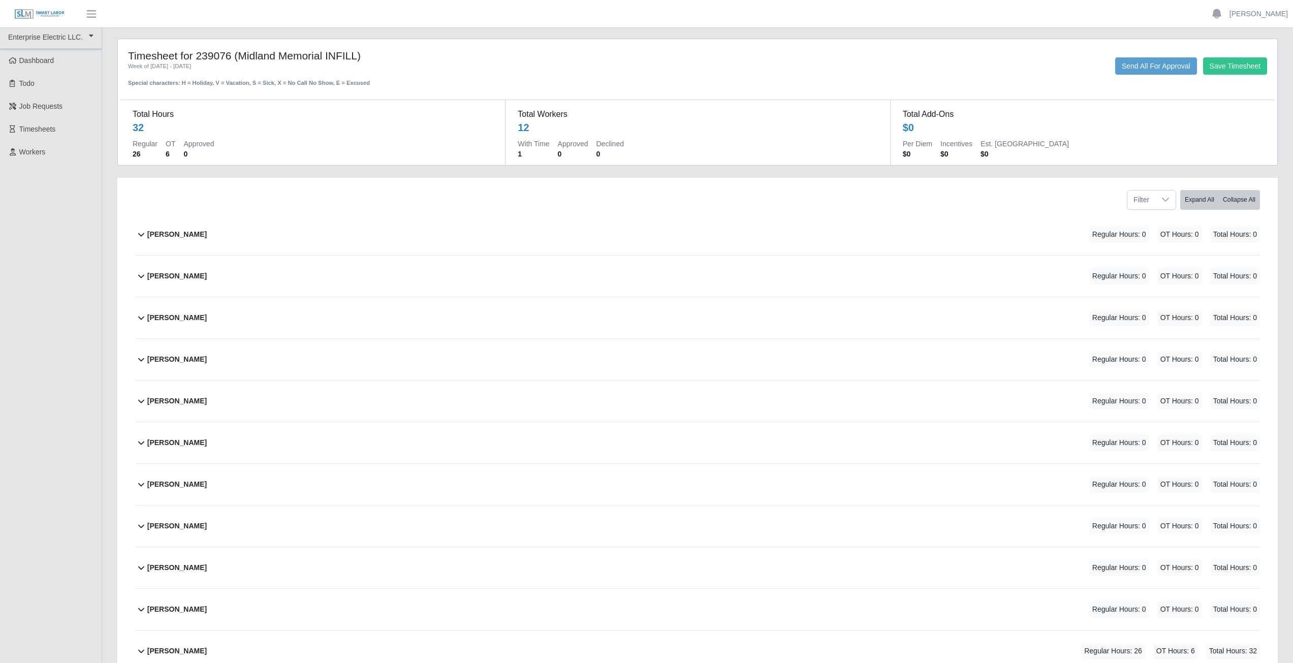
scroll to position [0, 0]
click at [1236, 69] on button "Save Timesheet" at bounding box center [1235, 67] width 64 height 17
click at [1251, 14] on link "[PERSON_NAME]" at bounding box center [1258, 14] width 58 height 11
click at [1243, 76] on link "Logout" at bounding box center [1246, 70] width 91 height 21
